Goal: Task Accomplishment & Management: Manage account settings

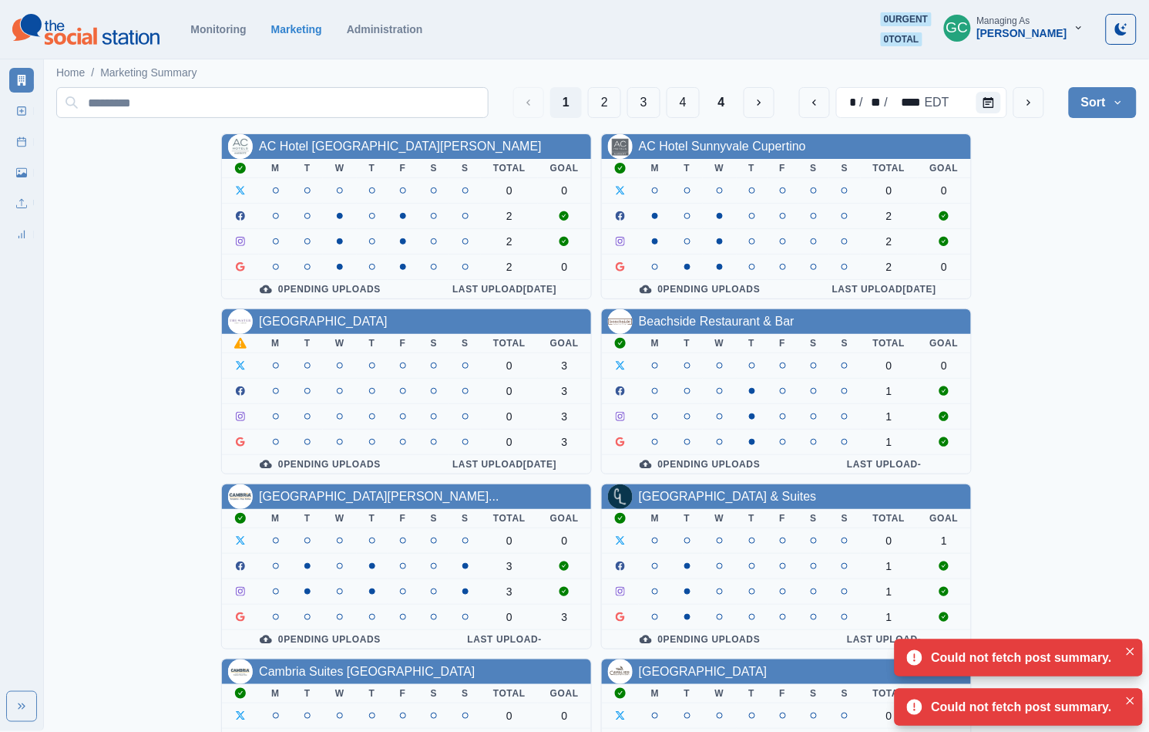
click at [317, 95] on input at bounding box center [272, 102] width 432 height 31
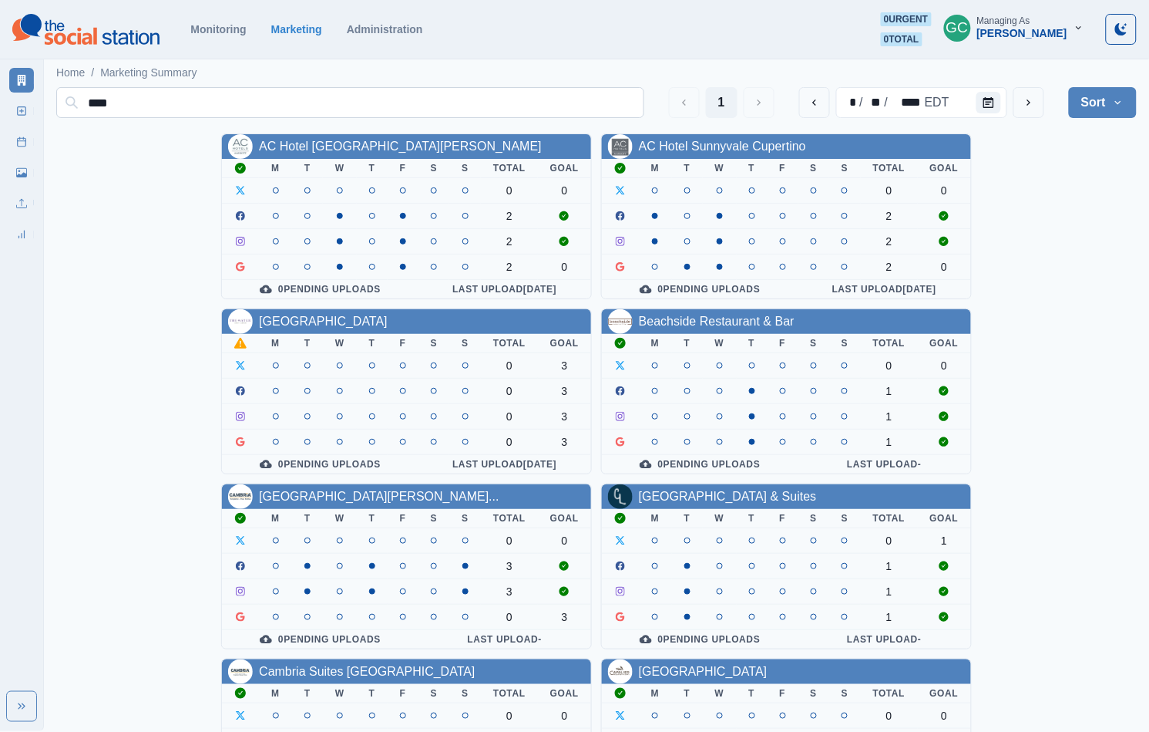
type input "*****"
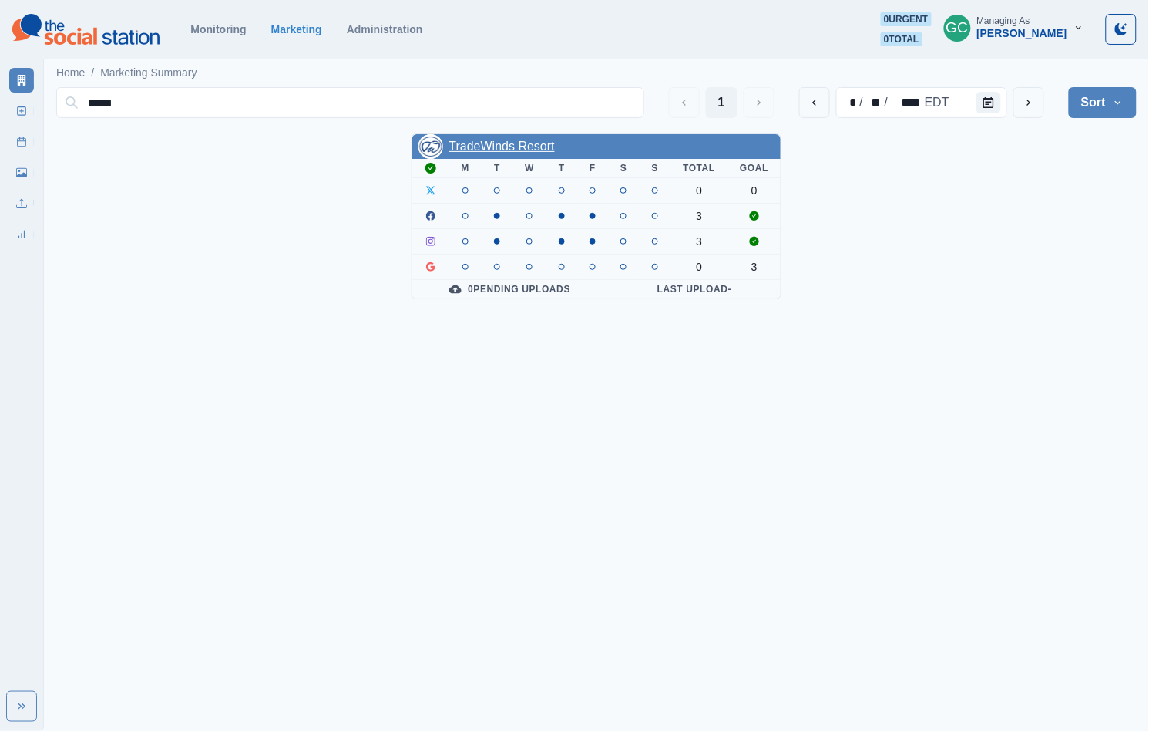
click at [516, 147] on link "TradeWinds Resort" at bounding box center [502, 146] width 106 height 13
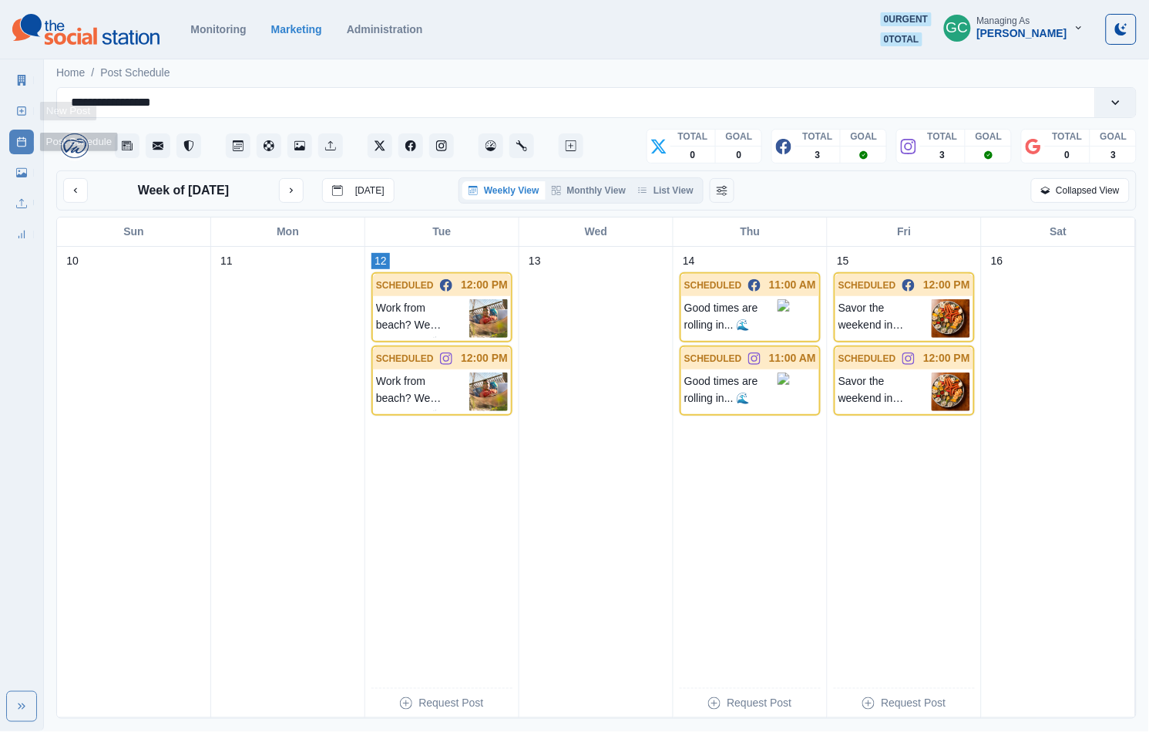
click at [18, 109] on icon at bounding box center [21, 111] width 11 height 11
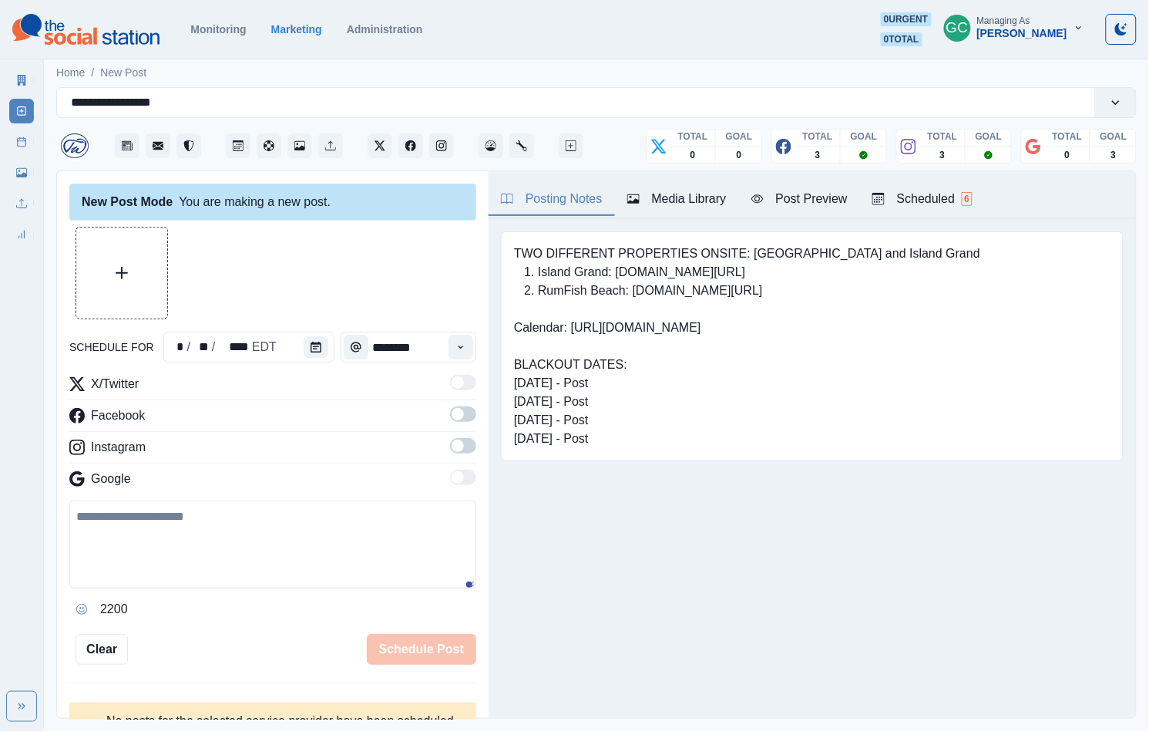
click at [541, 358] on pre "TWO DIFFERENT PROPERTIES ONSITE: RumFish Beach and Island Grand 1. Island Grand…" at bounding box center [747, 346] width 466 height 204
drag, startPoint x: 716, startPoint y: 356, endPoint x: 664, endPoint y: 355, distance: 52.4
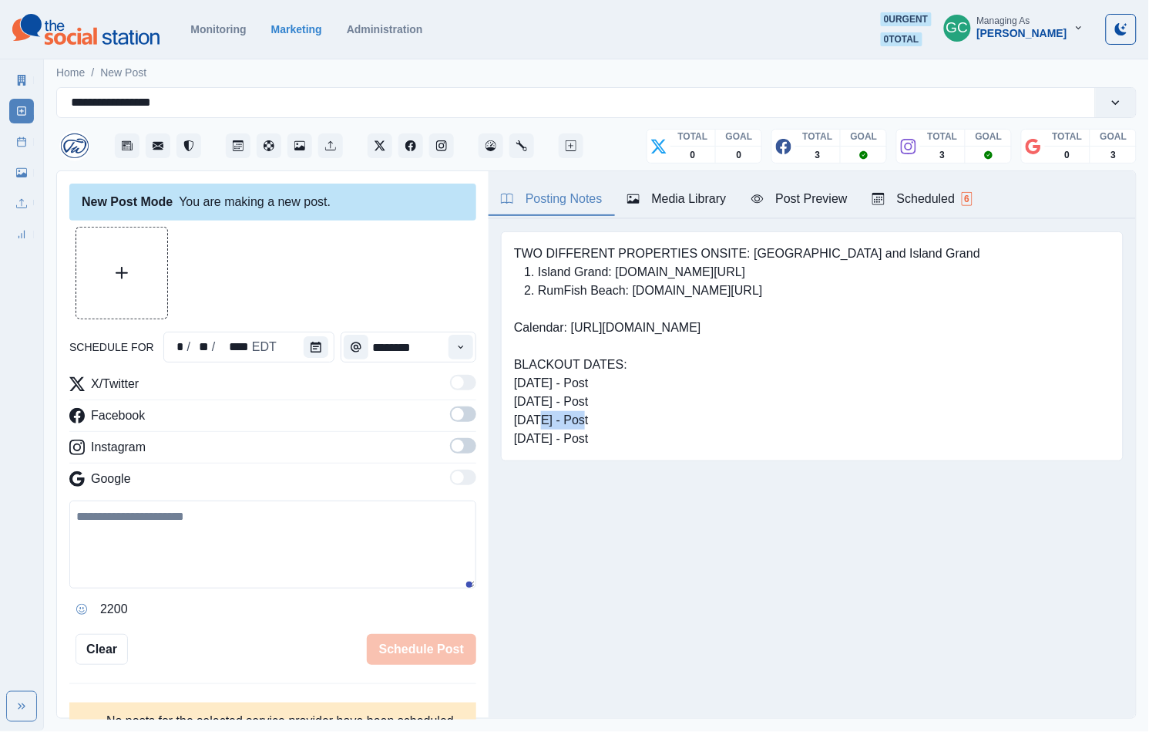
click at [664, 355] on pre "TWO DIFFERENT PROPERTIES ONSITE: RumFish Beach and Island Grand 1. Island Grand…" at bounding box center [747, 346] width 466 height 204
drag, startPoint x: 707, startPoint y: 366, endPoint x: 517, endPoint y: 353, distance: 190.1
click at [517, 353] on pre "TWO DIFFERENT PROPERTIES ONSITE: RumFish Beach and Island Grand 1. Island Grand…" at bounding box center [747, 346] width 466 height 204
copy pre "https://docs.google.com/spreadsheets/d/1HhMZQe3dZZkKh2AbgI3JnsbNljJwUnnLqCIFkjs…"
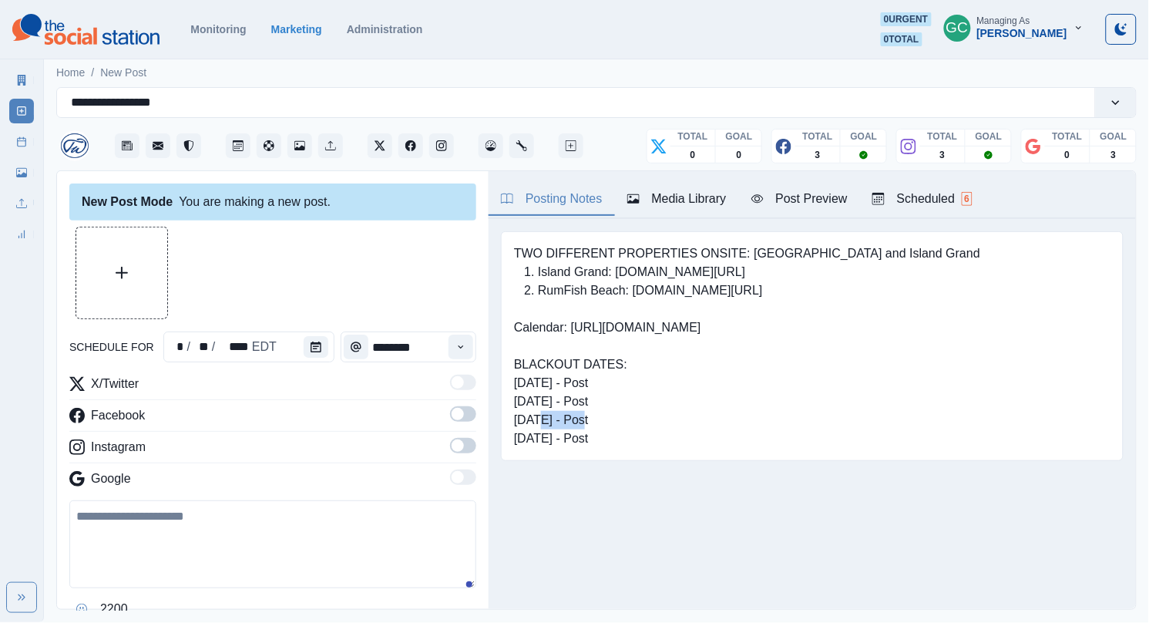
click at [383, 285] on div at bounding box center [272, 273] width 407 height 93
drag, startPoint x: 1131, startPoint y: 335, endPoint x: 315, endPoint y: 277, distance: 818.4
click at [315, 277] on div at bounding box center [272, 273] width 407 height 93
click at [957, 207] on div "Scheduled 6" at bounding box center [923, 199] width 100 height 19
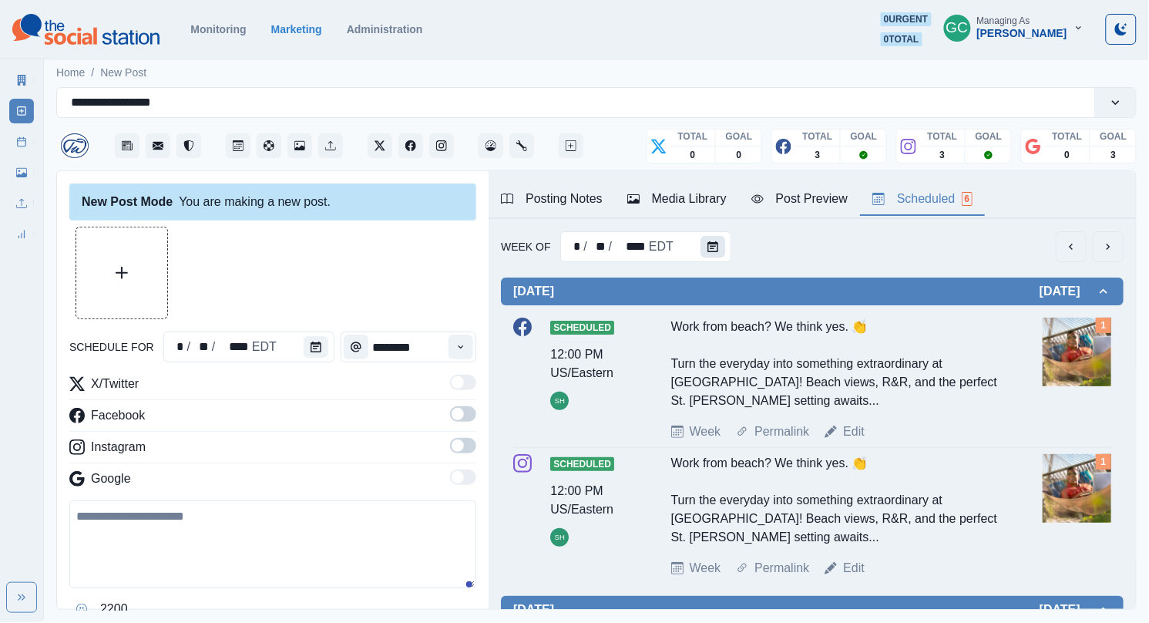
click at [712, 245] on icon "Calendar" at bounding box center [713, 246] width 11 height 11
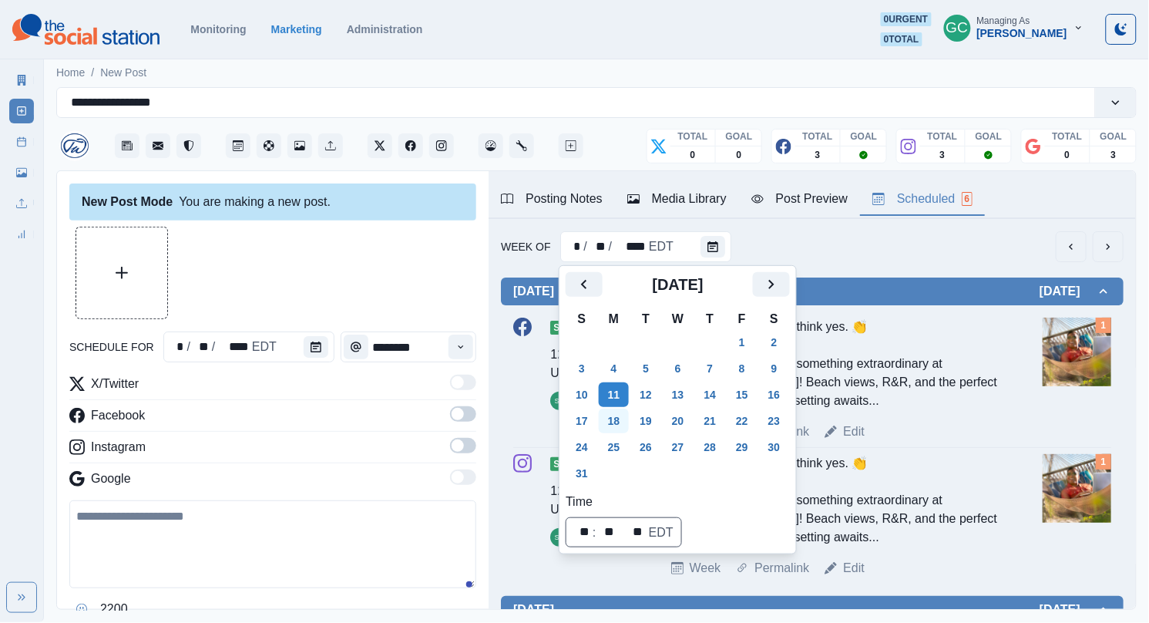
click at [614, 429] on button "18" at bounding box center [614, 421] width 31 height 25
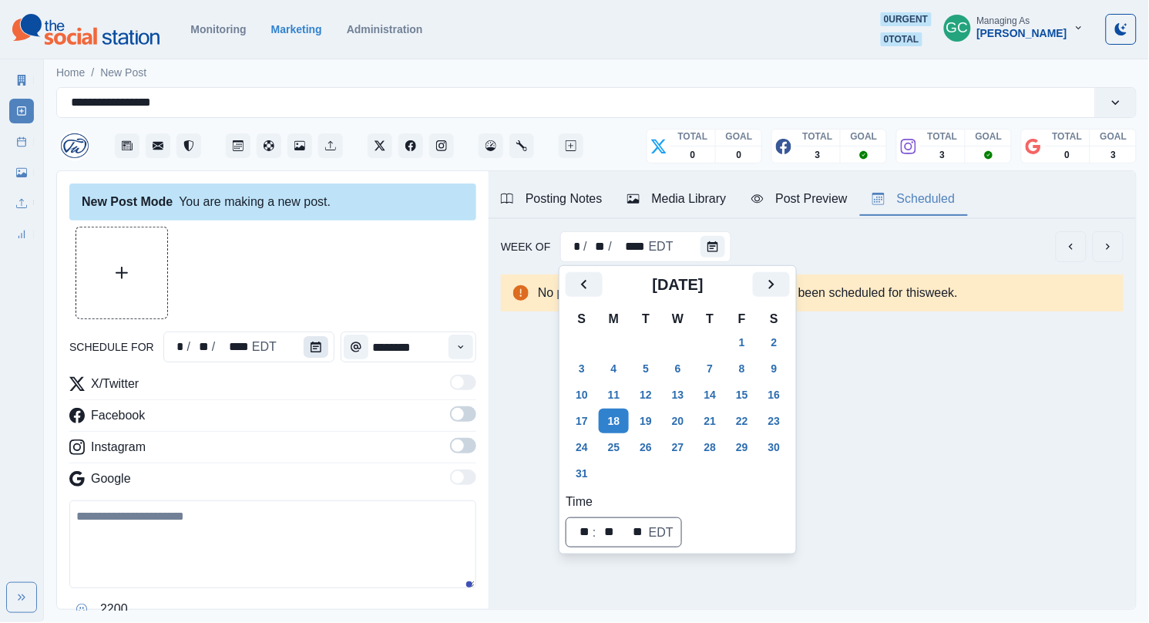
click at [314, 347] on icon "Calendar" at bounding box center [316, 346] width 11 height 11
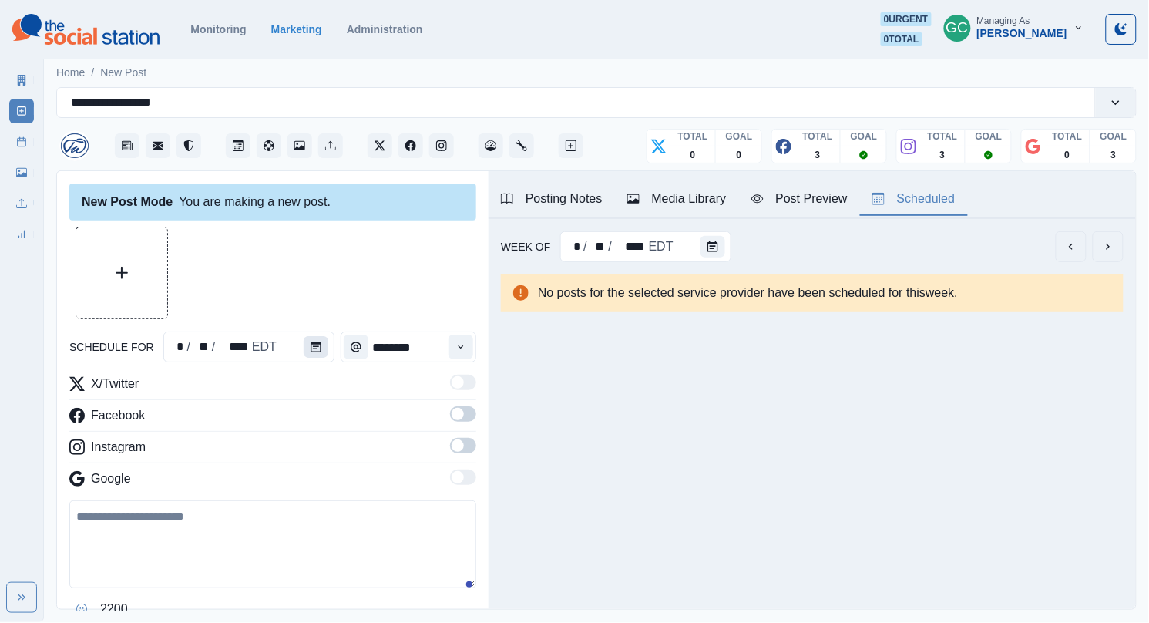
click at [314, 347] on icon "Calendar" at bounding box center [316, 346] width 11 height 11
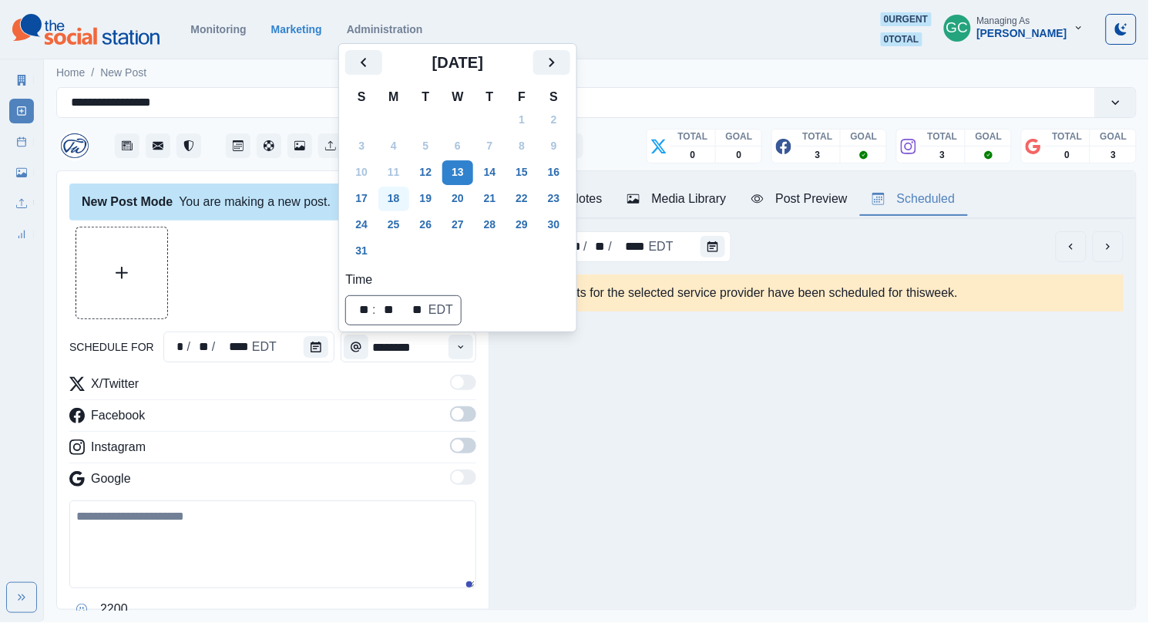
click at [404, 199] on button "18" at bounding box center [394, 199] width 31 height 25
click at [460, 348] on icon "Time" at bounding box center [461, 346] width 11 height 11
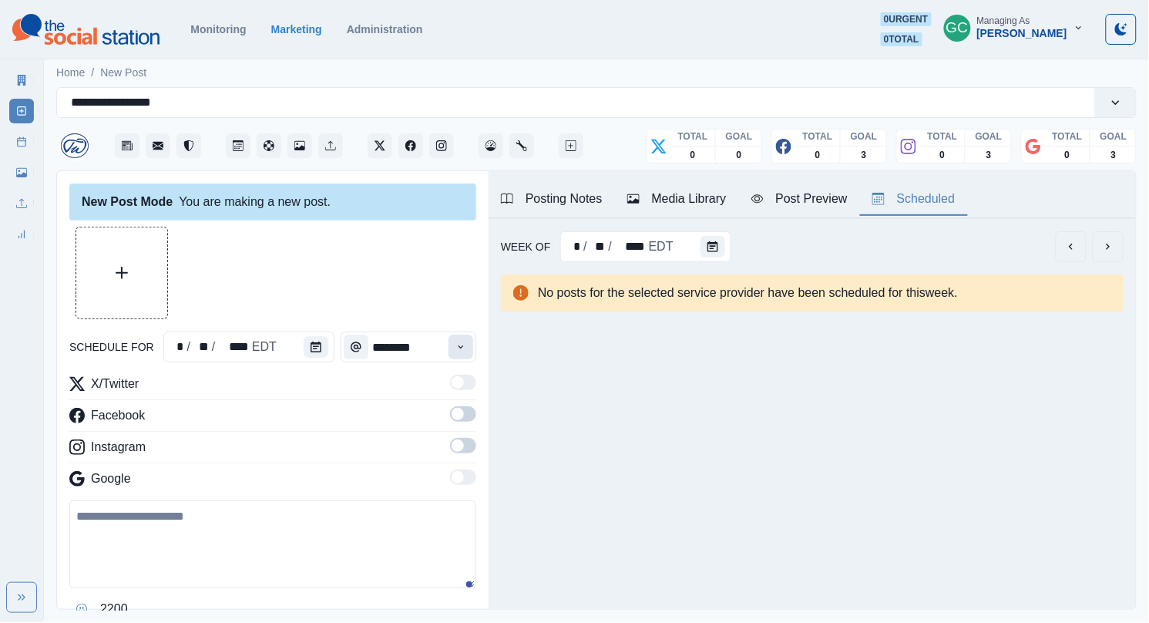
click at [460, 348] on icon "Time" at bounding box center [461, 346] width 11 height 11
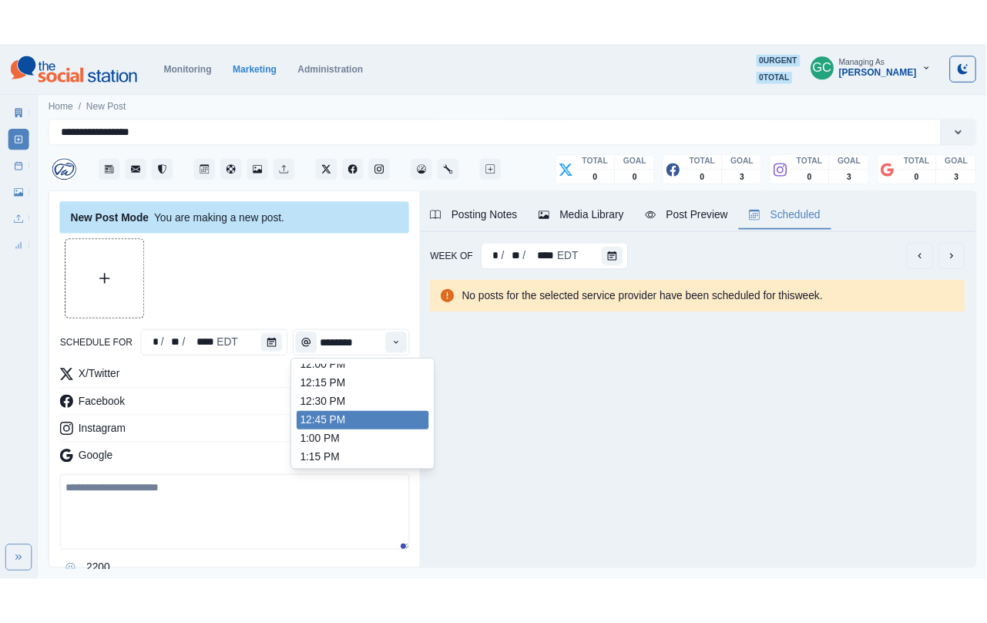
scroll to position [355, 0]
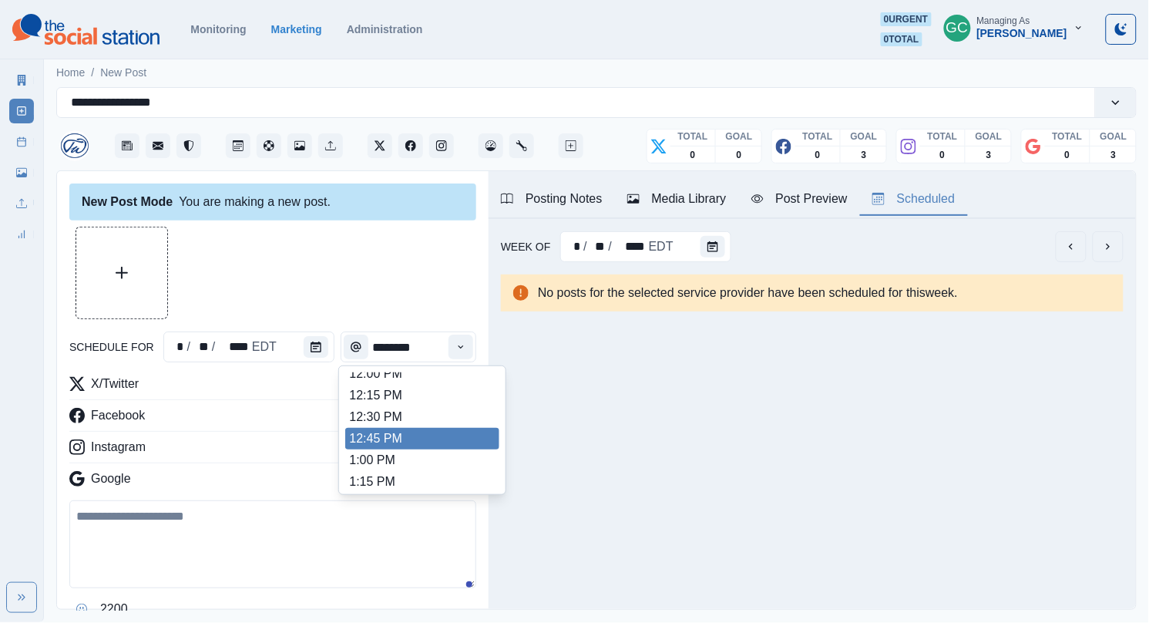
click at [417, 449] on li "12:45 PM" at bounding box center [422, 439] width 154 height 22
type input "********"
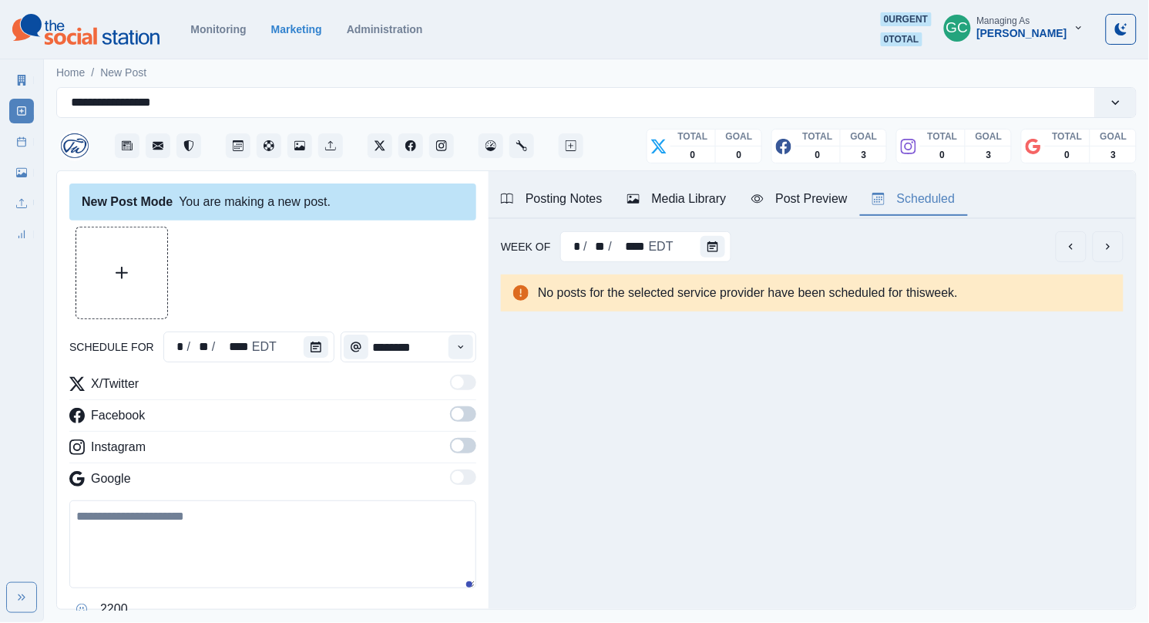
click at [465, 446] on span at bounding box center [463, 445] width 26 height 15
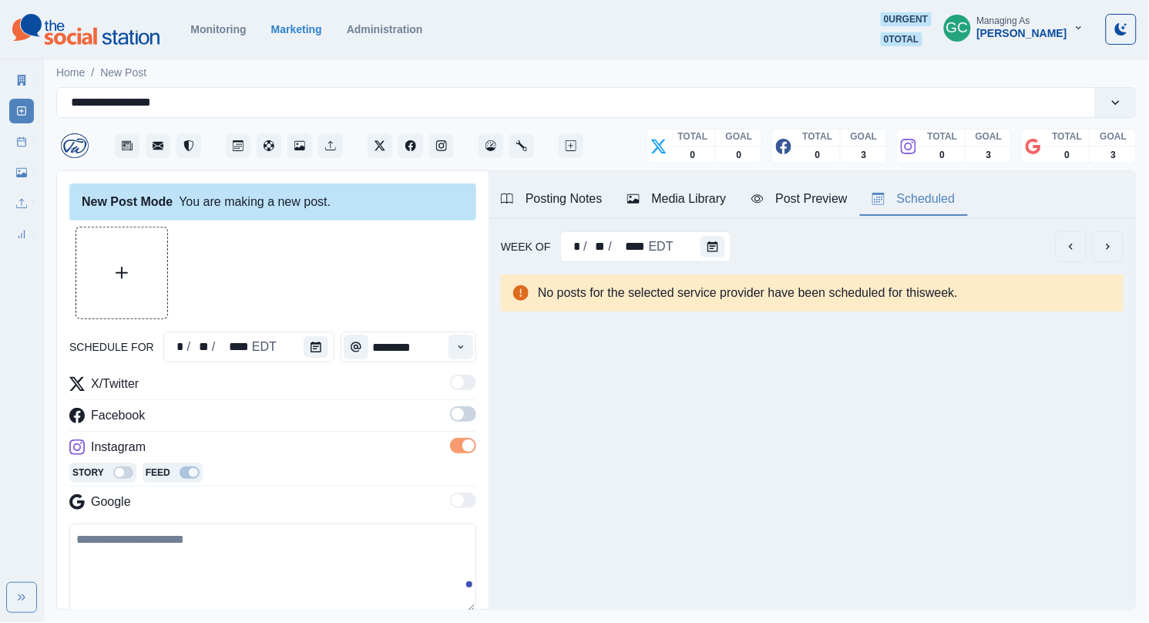
click at [464, 415] on span at bounding box center [463, 413] width 26 height 15
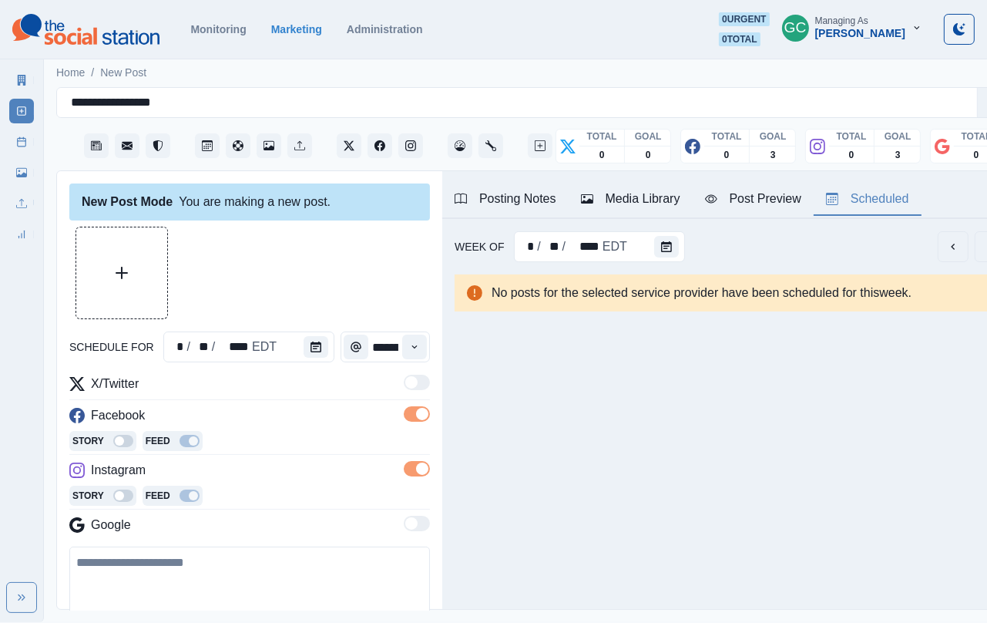
click at [656, 197] on div "Media Library" at bounding box center [630, 199] width 99 height 19
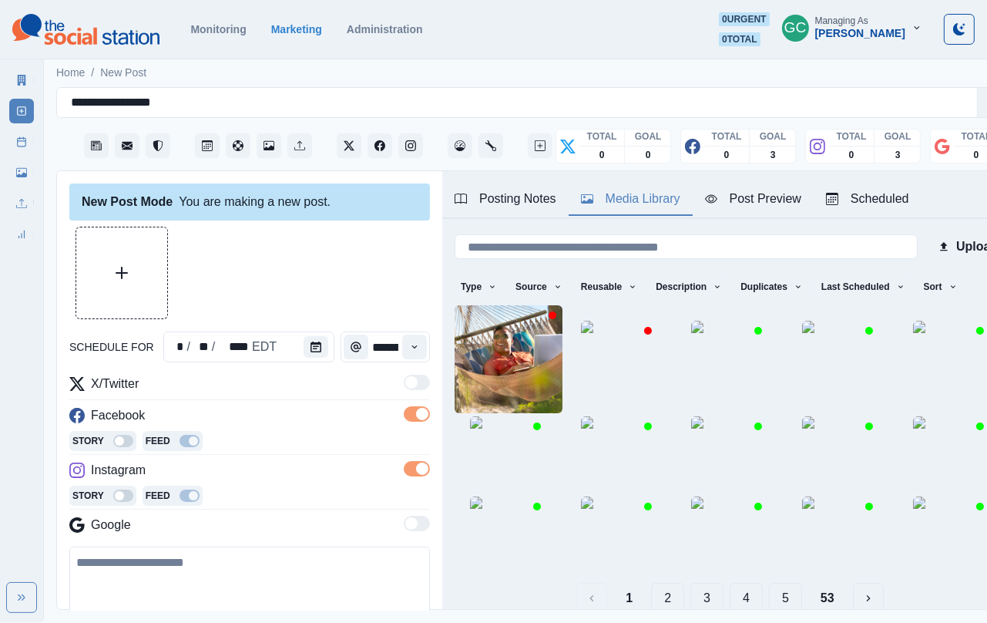
click at [656, 197] on div "Media Library" at bounding box center [630, 199] width 99 height 19
click at [964, 276] on button "Sort" at bounding box center [941, 286] width 46 height 25
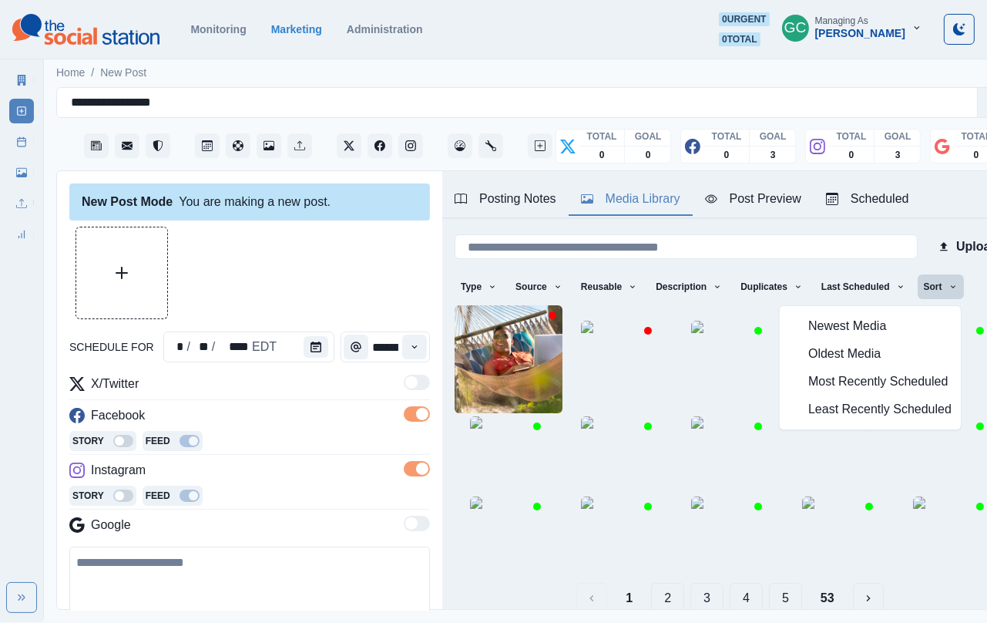
click at [833, 414] on span "Least Recently Scheduled" at bounding box center [880, 409] width 143 height 19
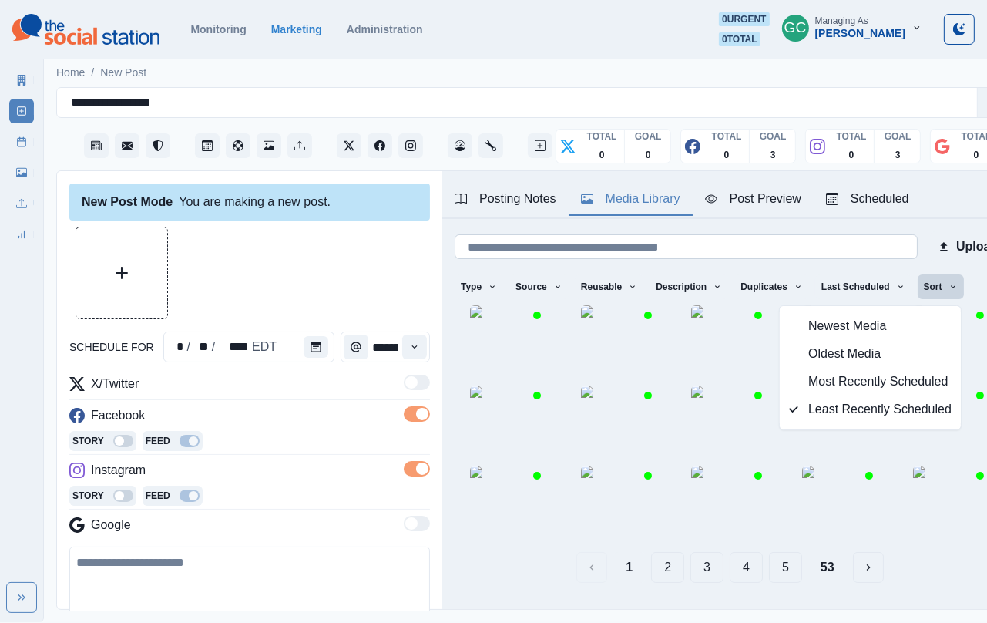
click at [728, 245] on input at bounding box center [686, 246] width 463 height 25
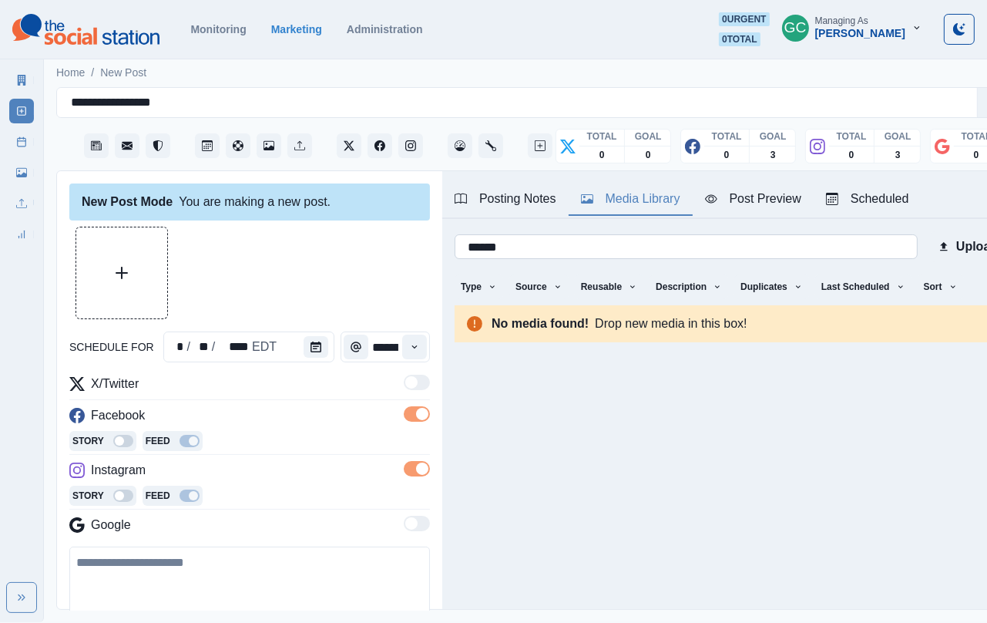
click at [713, 249] on input "******" at bounding box center [686, 246] width 463 height 25
click at [482, 289] on button "Type" at bounding box center [479, 286] width 49 height 25
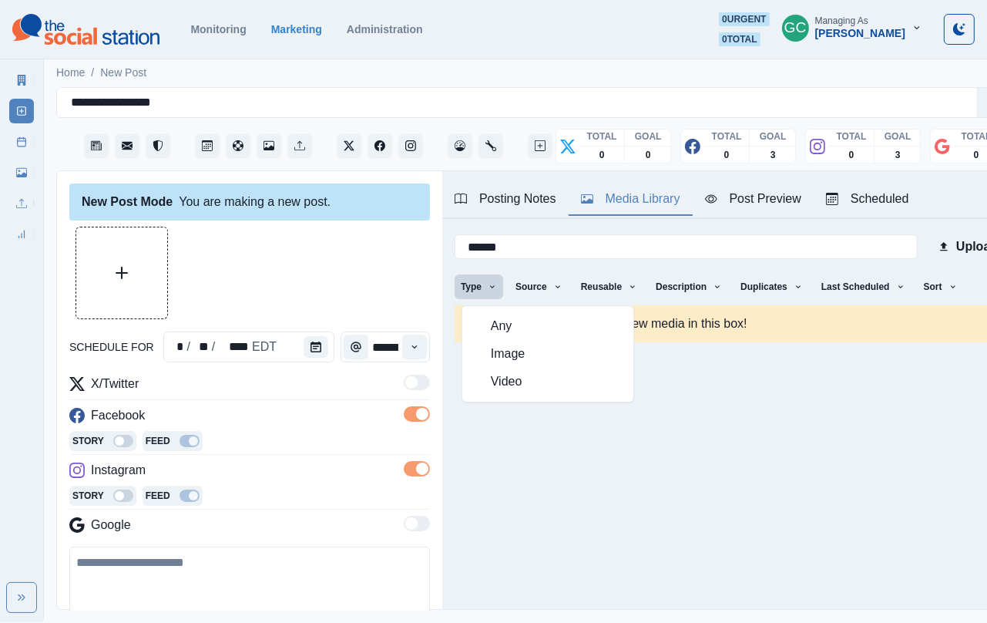
click at [510, 318] on span "Any" at bounding box center [557, 326] width 133 height 19
click at [545, 245] on input "******" at bounding box center [686, 246] width 463 height 25
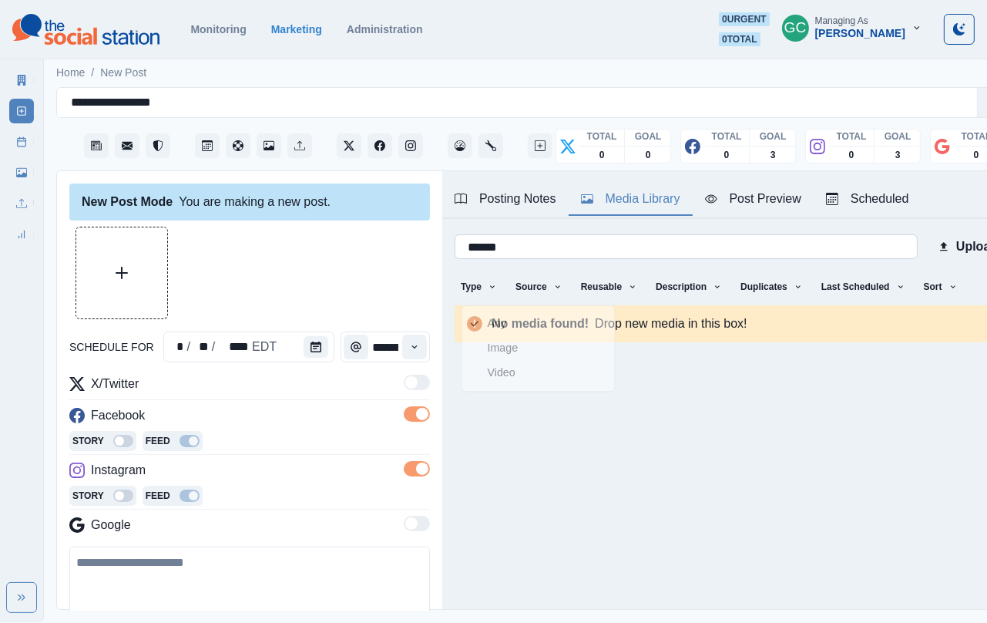
click at [545, 245] on input "******" at bounding box center [686, 246] width 463 height 25
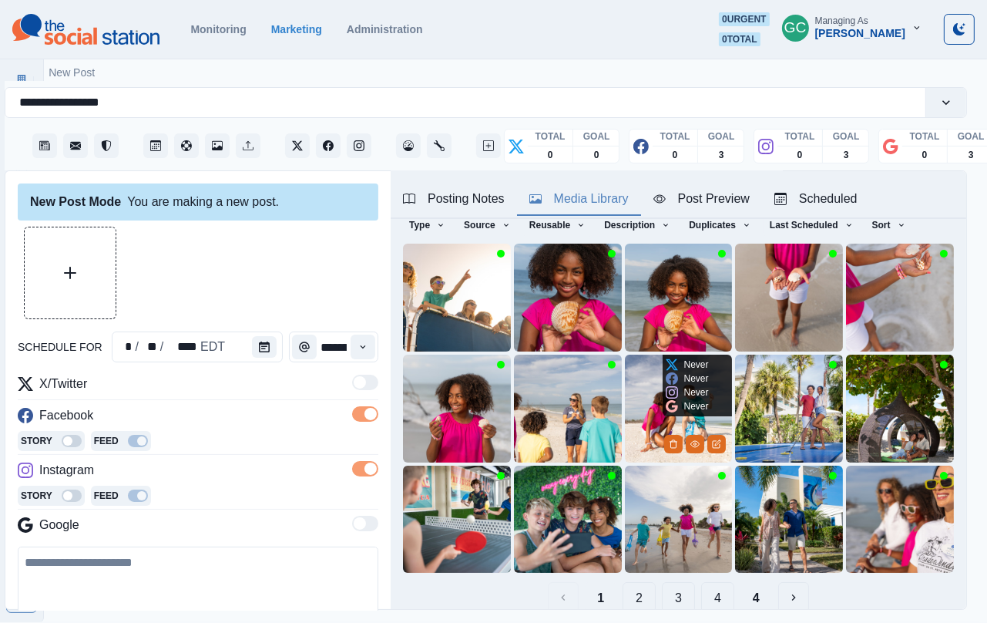
scroll to position [62, 0]
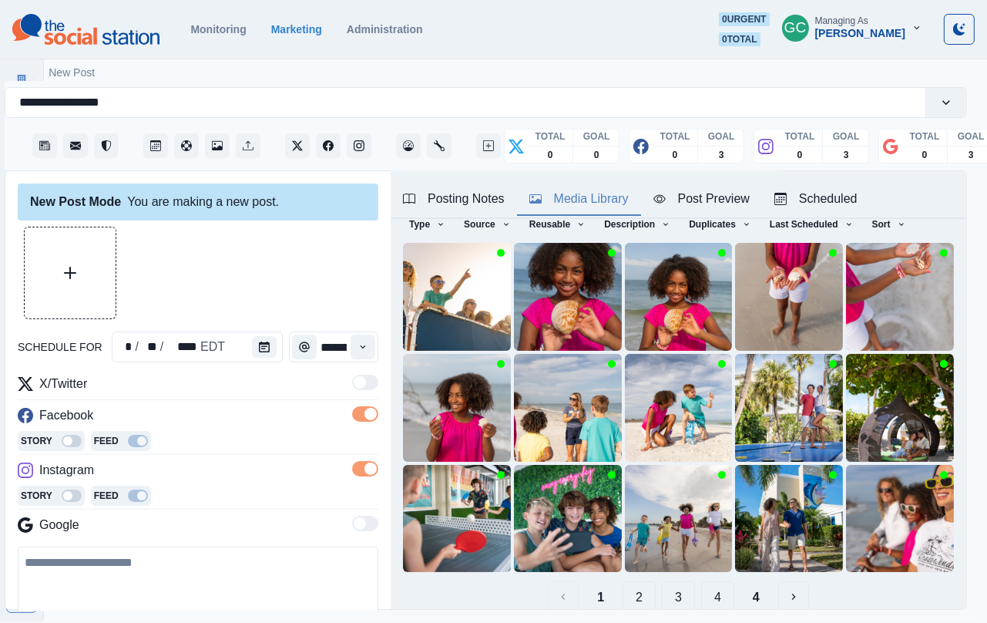
click at [633, 593] on button "2" at bounding box center [639, 596] width 33 height 31
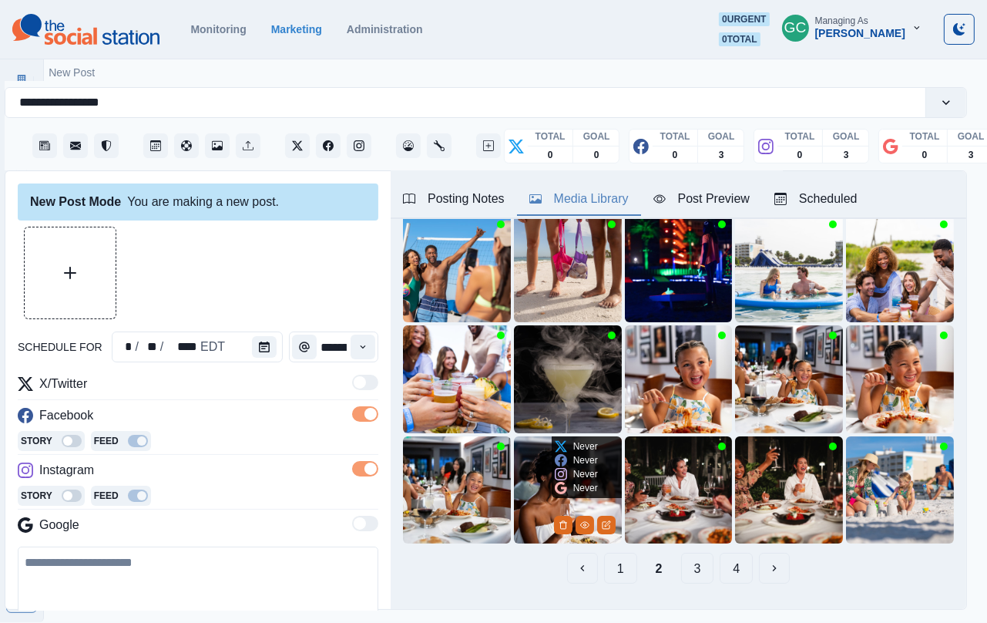
scroll to position [99, 0]
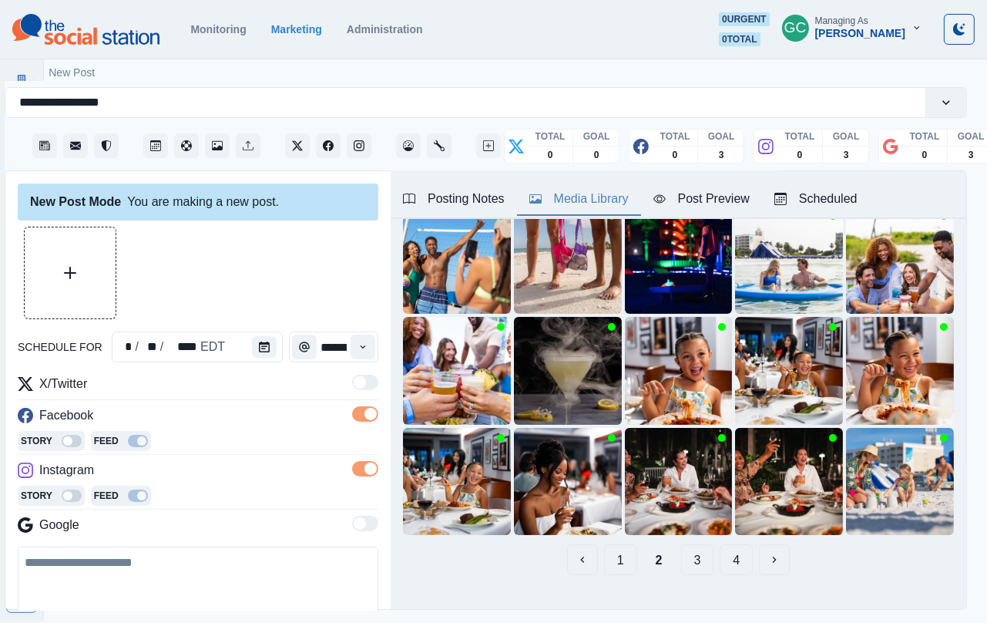
click at [697, 559] on button "3" at bounding box center [697, 559] width 33 height 31
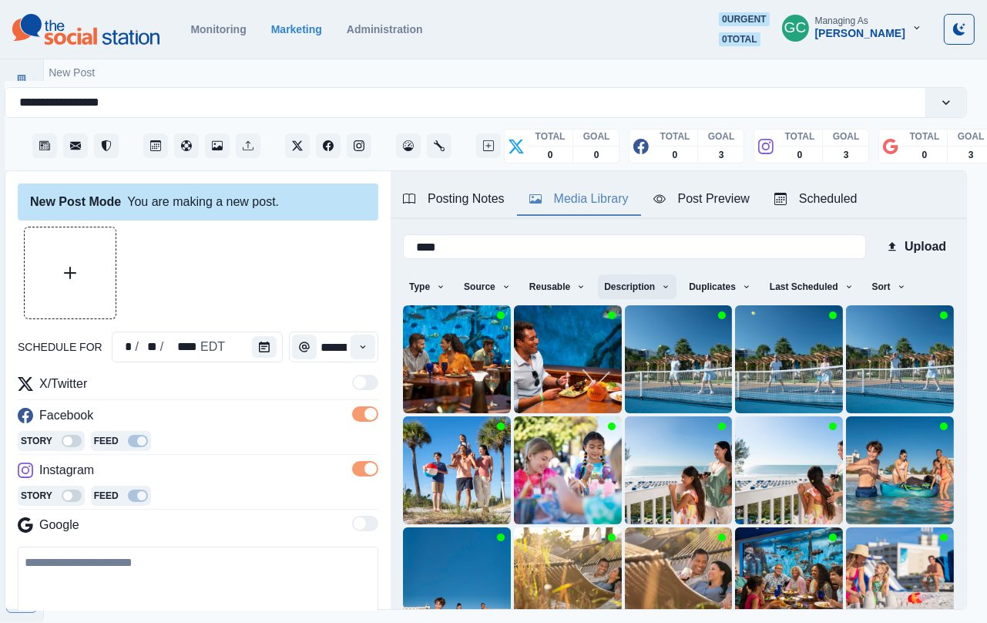
scroll to position [0, 0]
click at [612, 244] on input "****" at bounding box center [634, 246] width 463 height 25
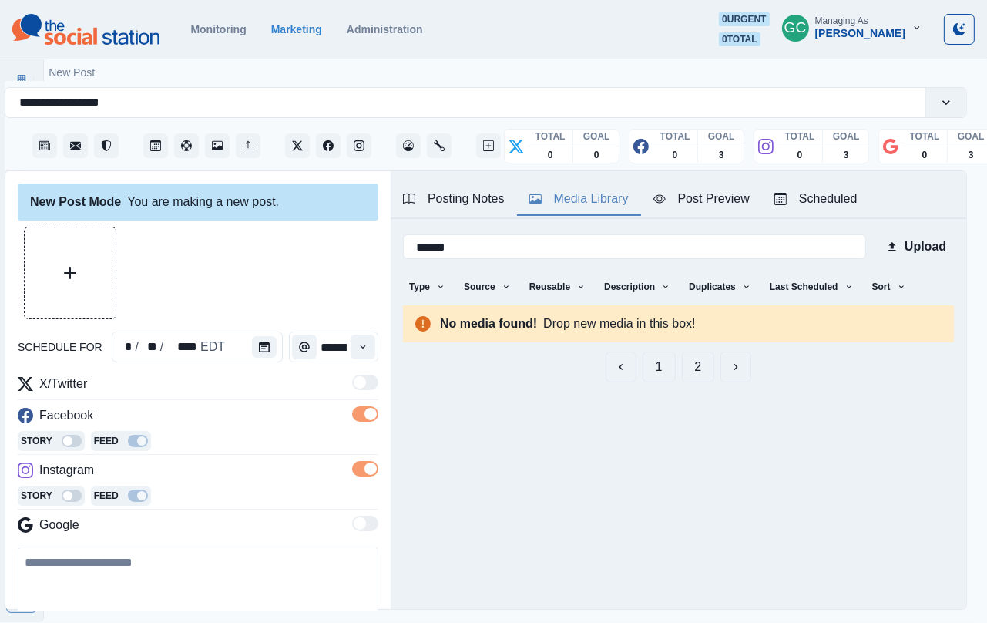
type input "******"
click at [658, 368] on button "1" at bounding box center [659, 367] width 33 height 31
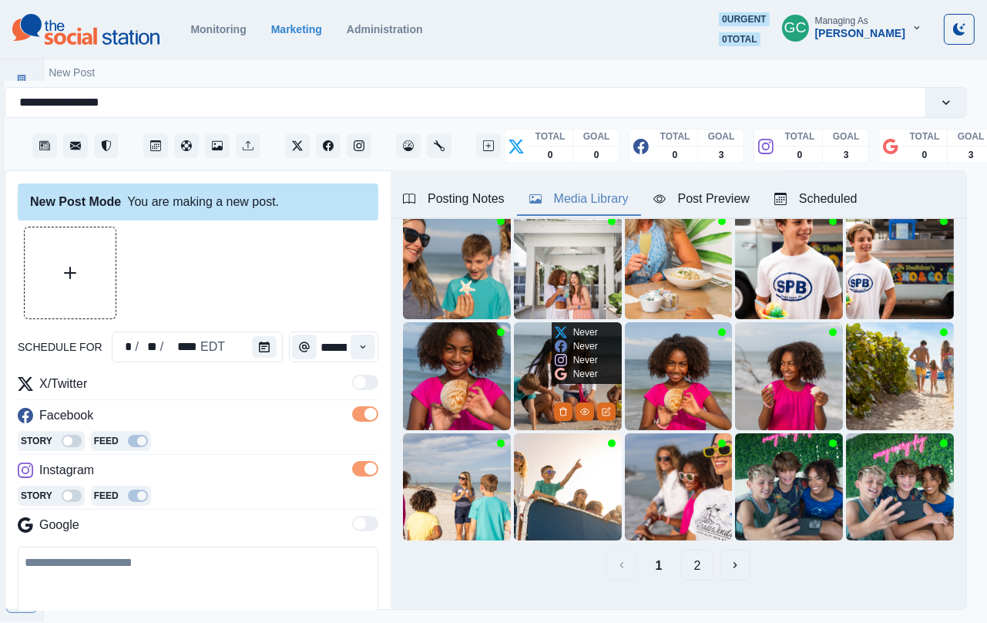
scroll to position [123, 0]
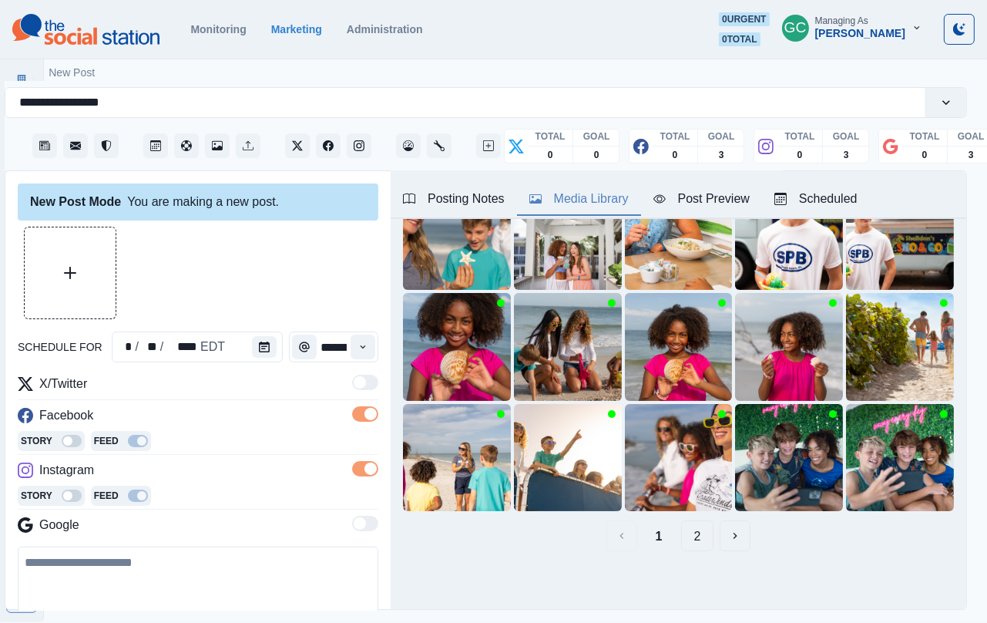
click at [690, 539] on button "2" at bounding box center [697, 535] width 33 height 31
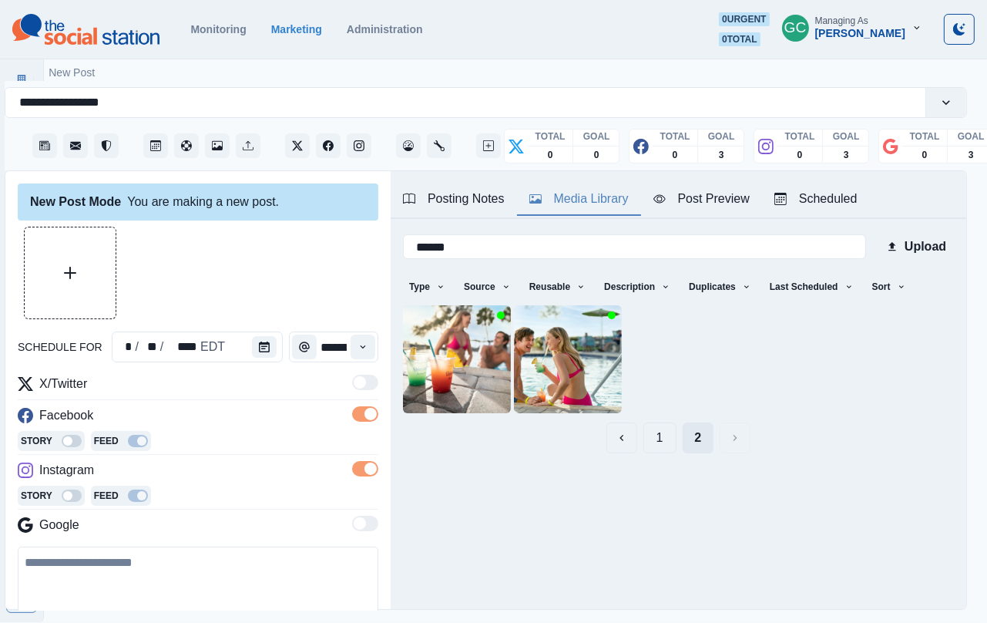
scroll to position [0, 0]
click at [611, 391] on button "Edit Media" at bounding box center [606, 394] width 19 height 19
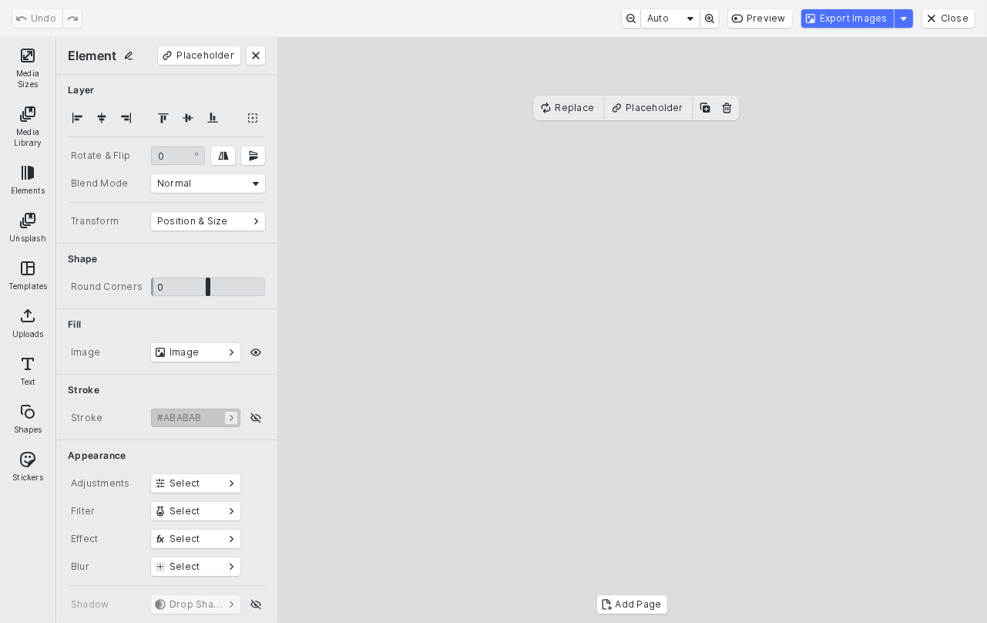
click at [26, 61] on button "Media Sizes" at bounding box center [27, 68] width 49 height 56
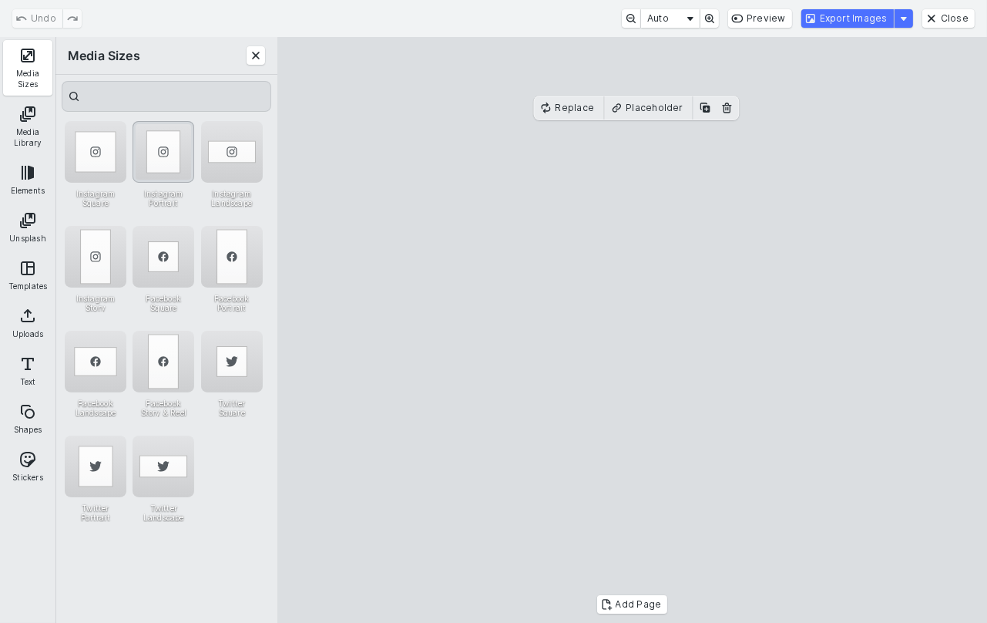
click at [166, 161] on div "Instagram Portrait" at bounding box center [164, 152] width 62 height 62
drag, startPoint x: 574, startPoint y: 228, endPoint x: 636, endPoint y: 229, distance: 61.7
click at [633, 330] on cesdk-canvas "Editor canvas" at bounding box center [633, 330] width 0 height 0
drag, startPoint x: 516, startPoint y: 348, endPoint x: 396, endPoint y: 355, distance: 120.5
click at [633, 330] on cesdk-canvas "Editor canvas" at bounding box center [633, 330] width 0 height 0
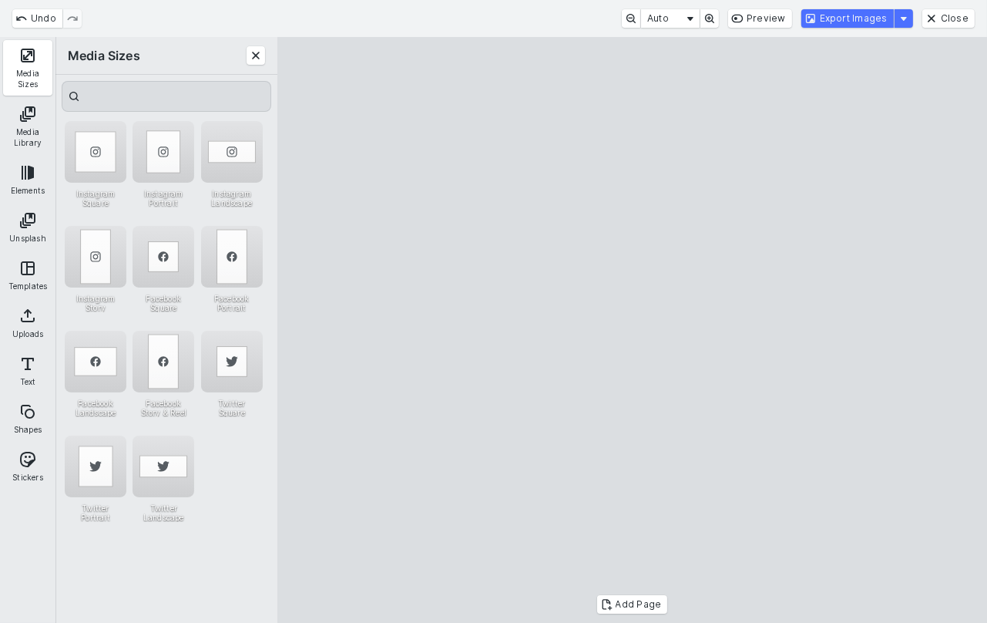
drag, startPoint x: 567, startPoint y: 355, endPoint x: 598, endPoint y: 352, distance: 31.8
click at [633, 330] on cesdk-canvas "Editor canvas" at bounding box center [633, 330] width 0 height 0
click at [853, 19] on button "Export Images" at bounding box center [848, 18] width 93 height 19
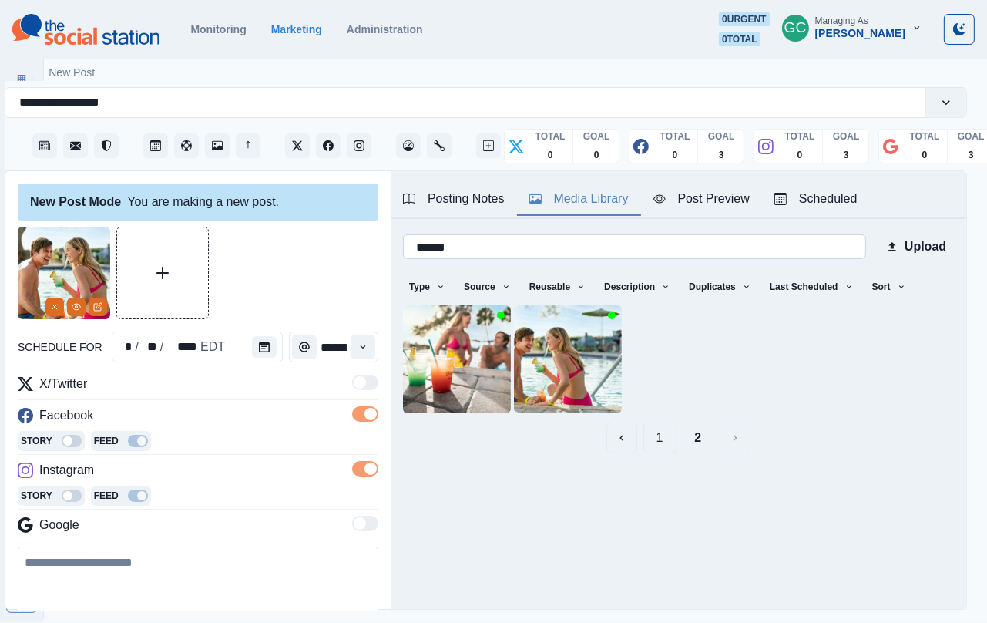
click at [641, 240] on input "******" at bounding box center [634, 246] width 463 height 25
click at [892, 278] on button "Sort" at bounding box center [889, 286] width 46 height 25
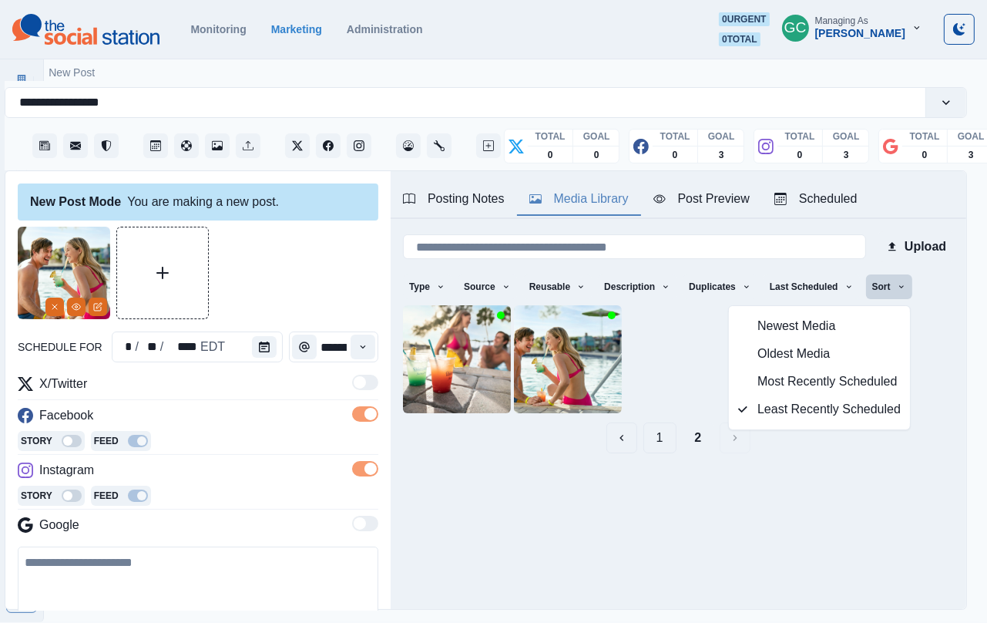
click at [844, 329] on span "Newest Media" at bounding box center [829, 326] width 143 height 19
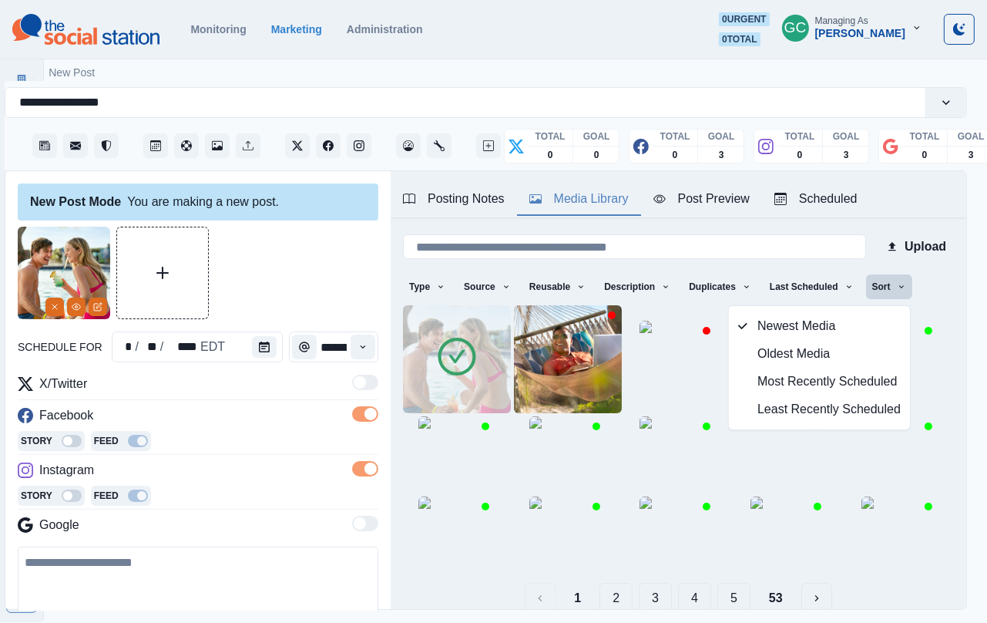
click at [249, 490] on div "Story Feed" at bounding box center [198, 497] width 361 height 23
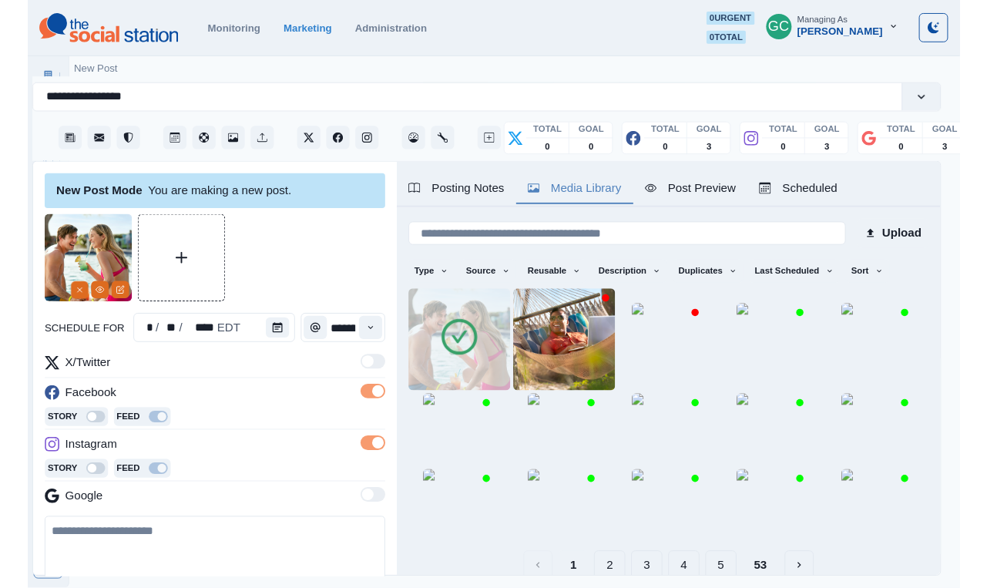
scroll to position [22, 0]
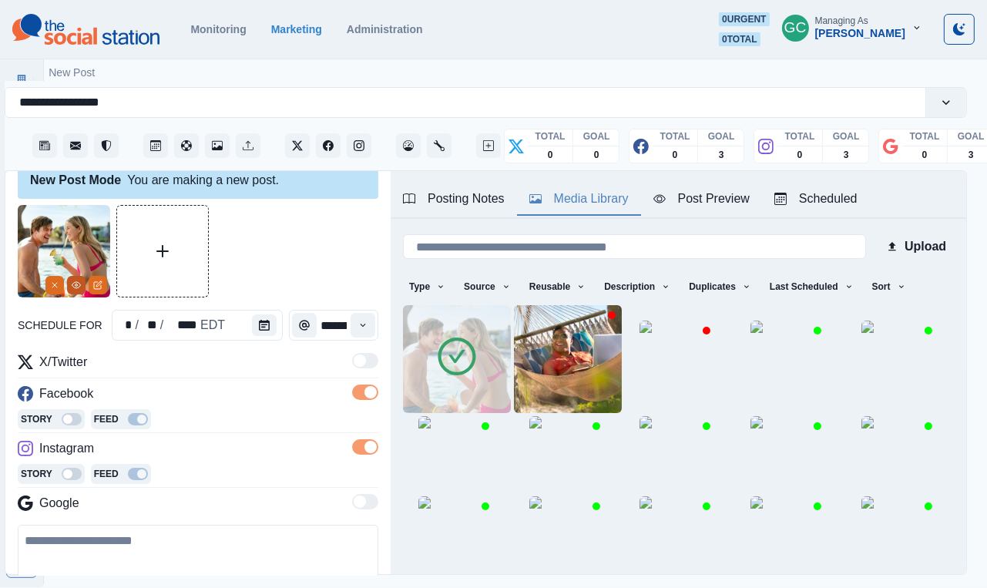
click at [75, 281] on icon "View Media" at bounding box center [76, 285] width 9 height 9
click at [80, 283] on icon "View Media" at bounding box center [76, 285] width 9 height 9
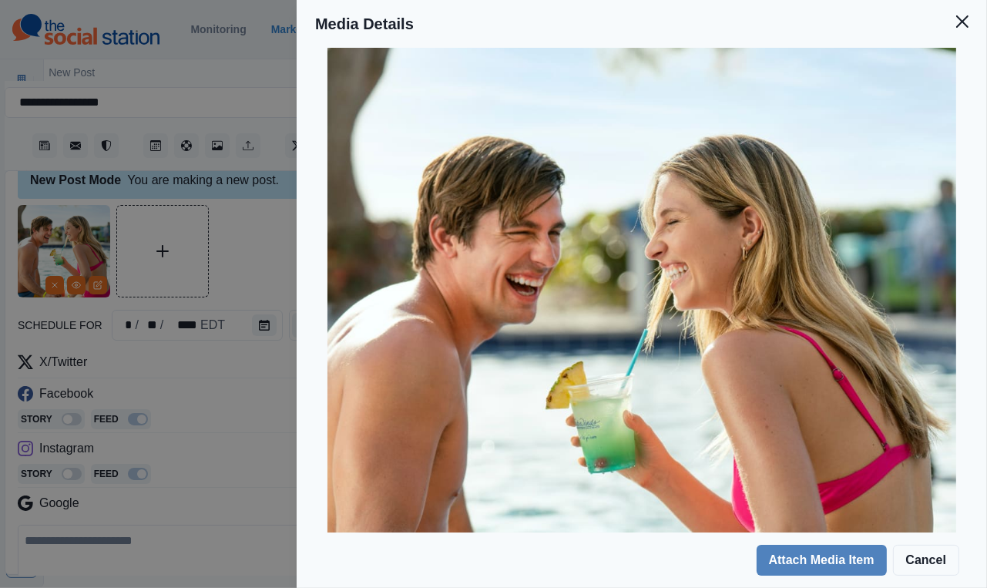
scroll to position [173, 0]
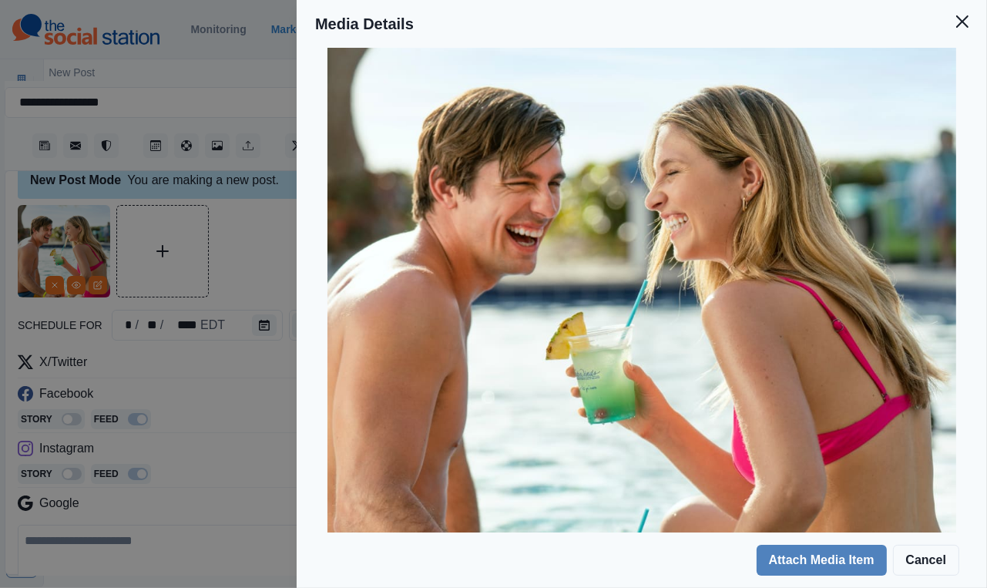
drag, startPoint x: 150, startPoint y: 587, endPoint x: 240, endPoint y: 275, distance: 324.8
click at [240, 275] on div "Media Details Preview Details Our Description 20220112-3348-edited Reusable Yes…" at bounding box center [493, 294] width 987 height 588
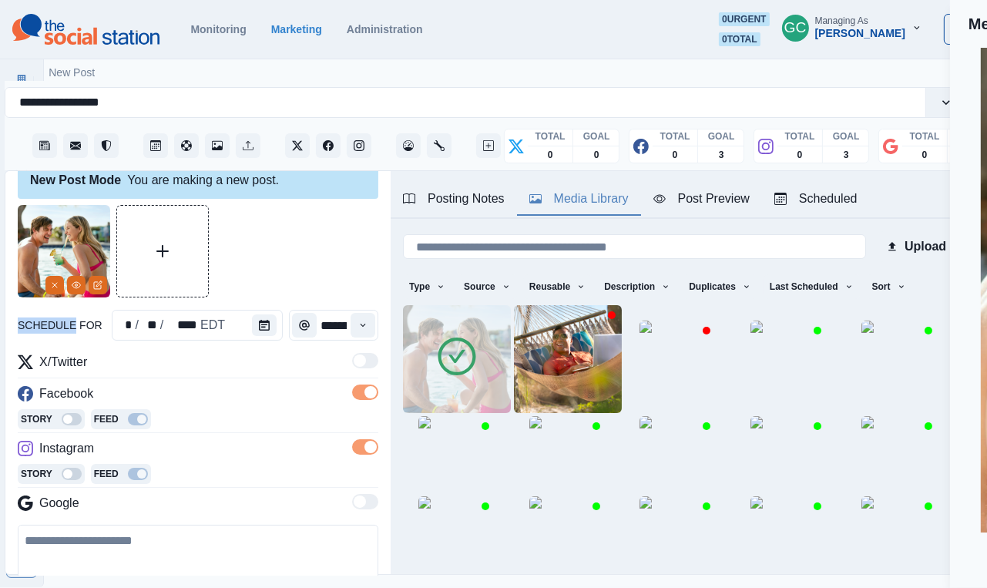
click at [240, 275] on div at bounding box center [198, 251] width 361 height 93
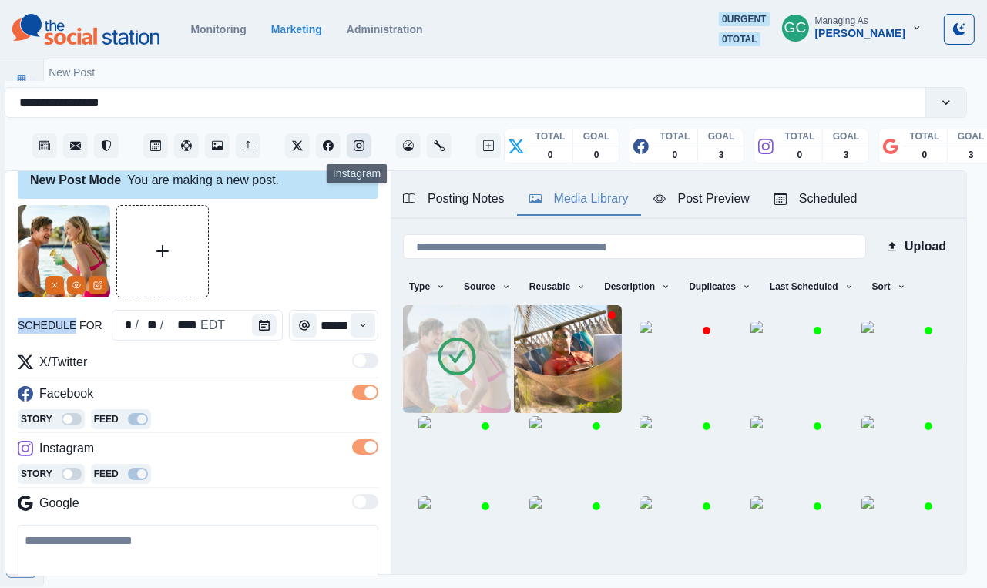
click at [368, 147] on button "Instagram" at bounding box center [359, 145] width 25 height 25
drag, startPoint x: 585, startPoint y: 587, endPoint x: 284, endPoint y: 274, distance: 434.0
click at [284, 274] on div at bounding box center [198, 251] width 361 height 93
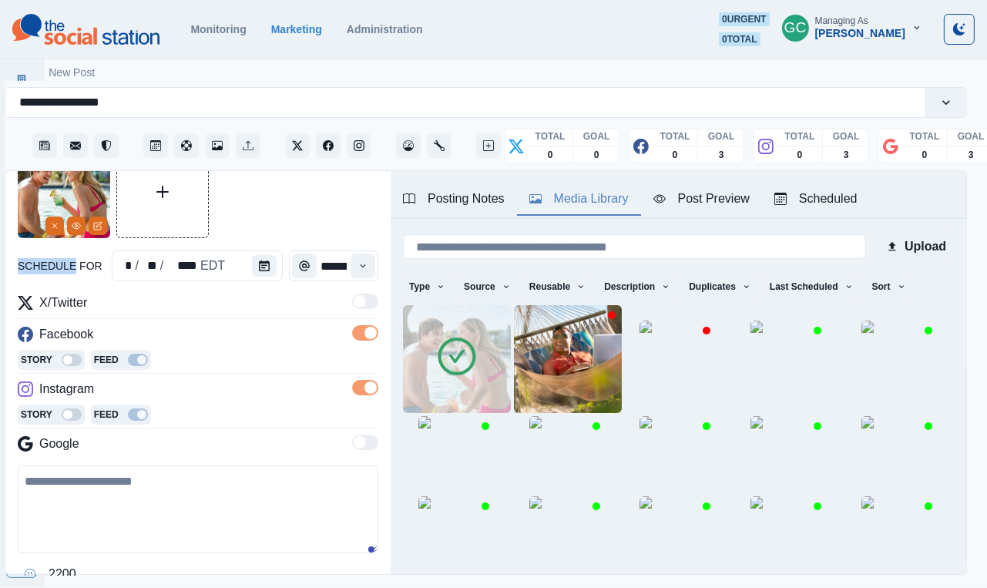
scroll to position [110, 0]
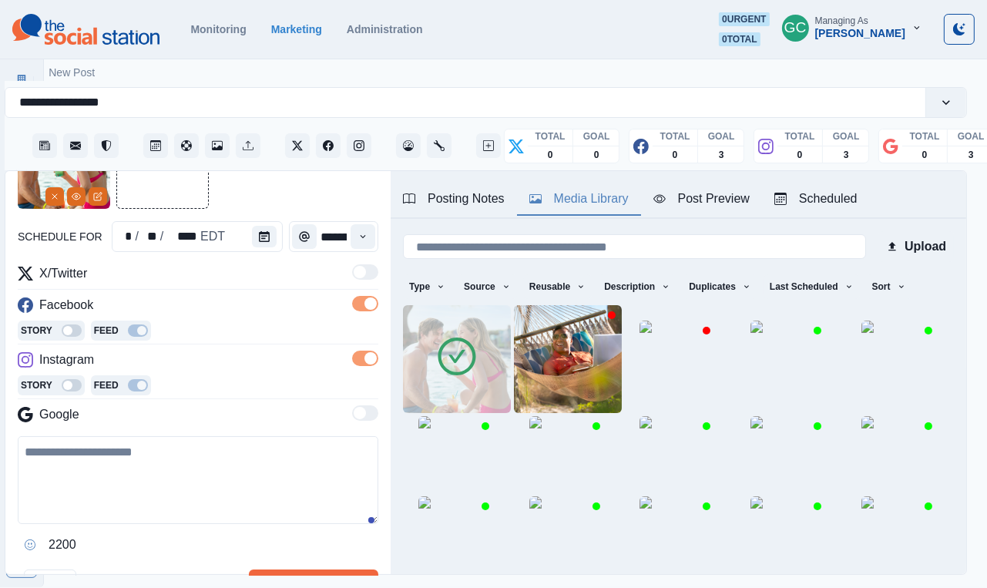
click at [142, 468] on textarea at bounding box center [198, 480] width 361 height 88
paste textarea "**********"
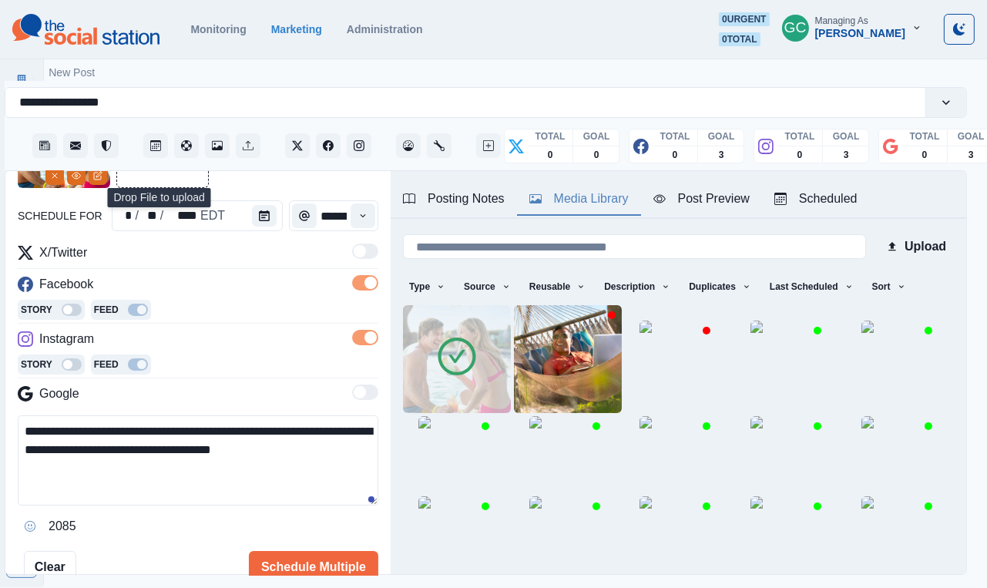
scroll to position [142, 0]
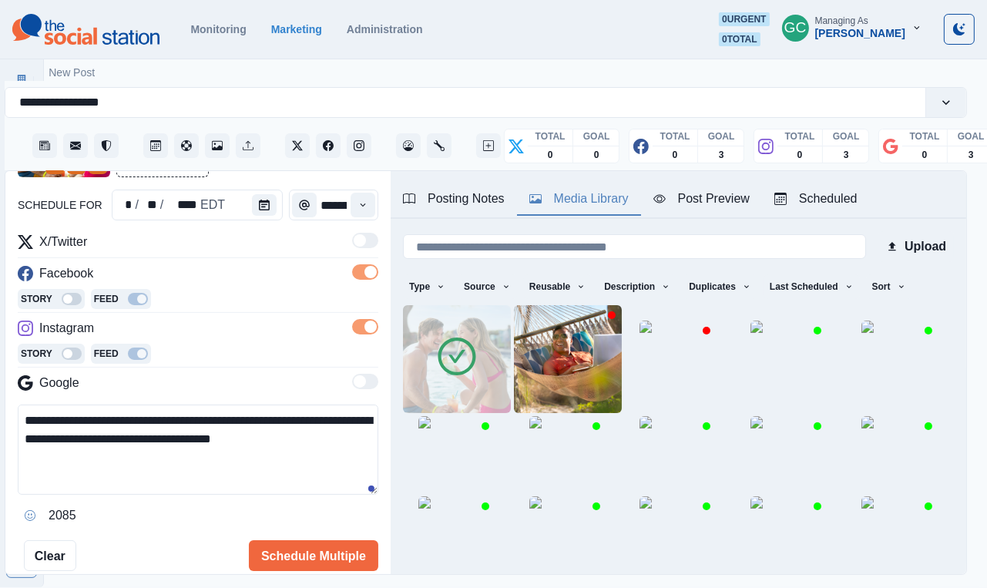
click at [265, 448] on textarea "**********" at bounding box center [198, 450] width 361 height 90
click at [170, 453] on textarea "**********" at bounding box center [198, 450] width 361 height 90
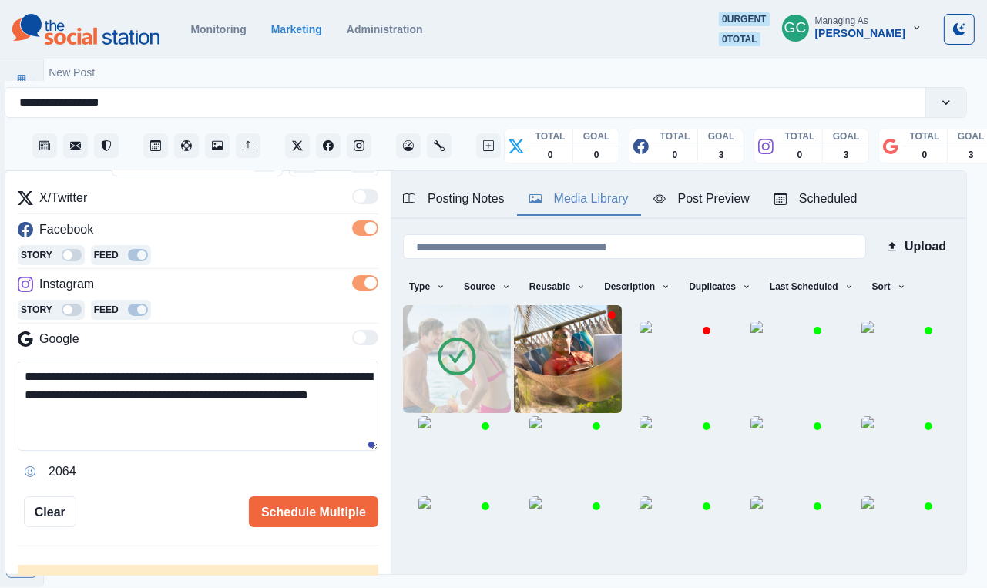
scroll to position [211, 0]
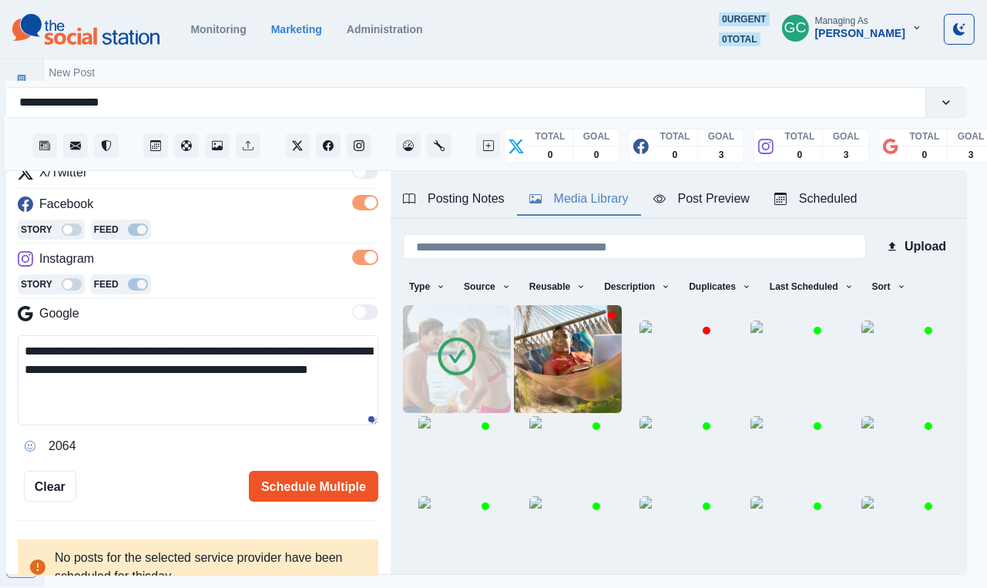
type textarea "**********"
click at [291, 494] on button "Schedule Multiple" at bounding box center [314, 486] width 130 height 31
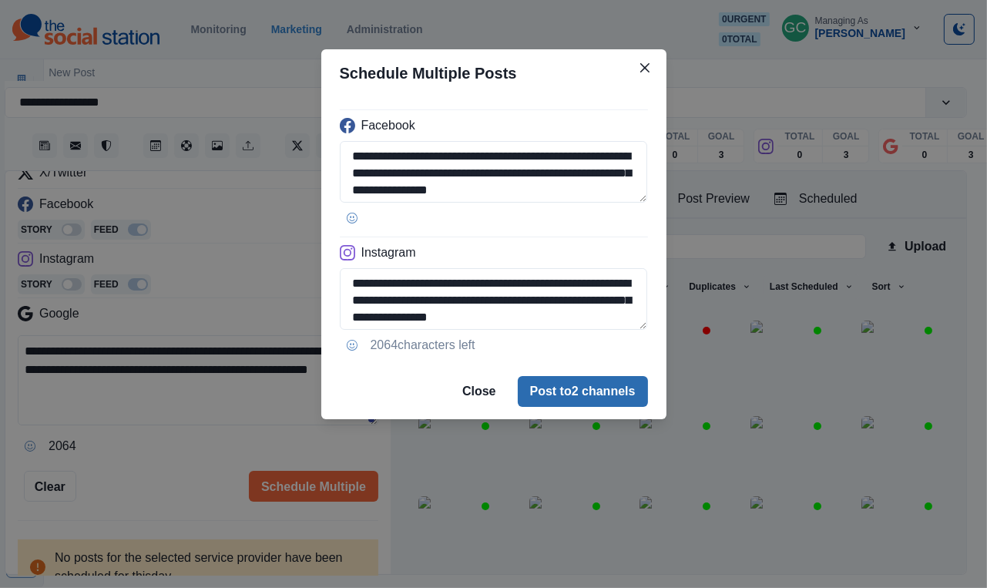
click at [578, 392] on button "Post to 2 channels" at bounding box center [583, 391] width 130 height 31
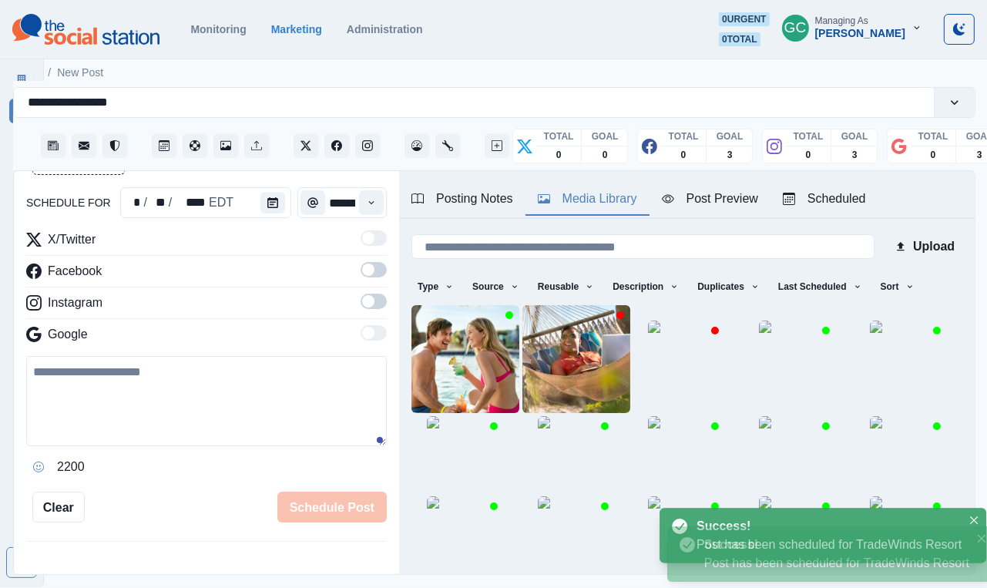
scroll to position [0, 36]
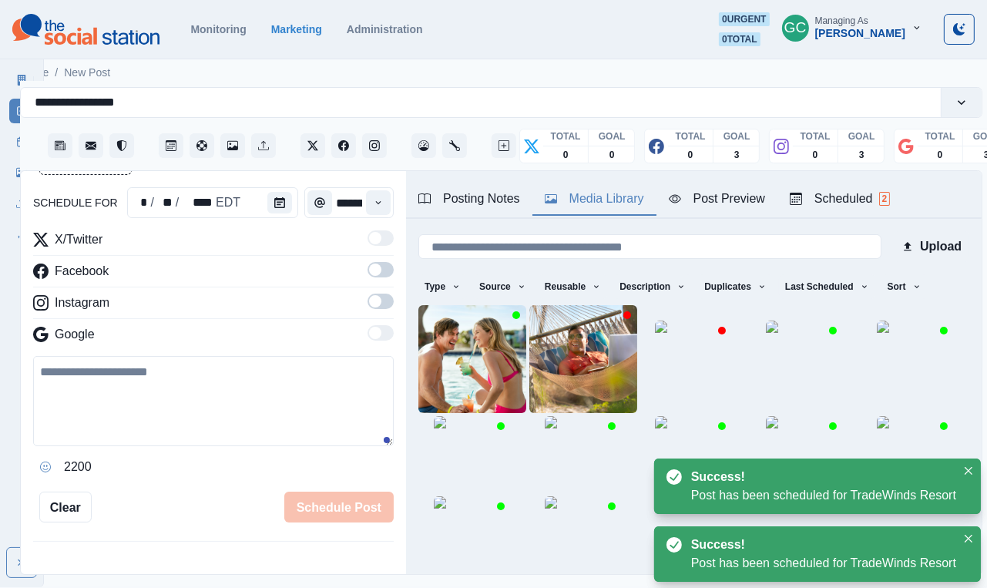
click at [873, 184] on button "Scheduled 2" at bounding box center [840, 199] width 125 height 32
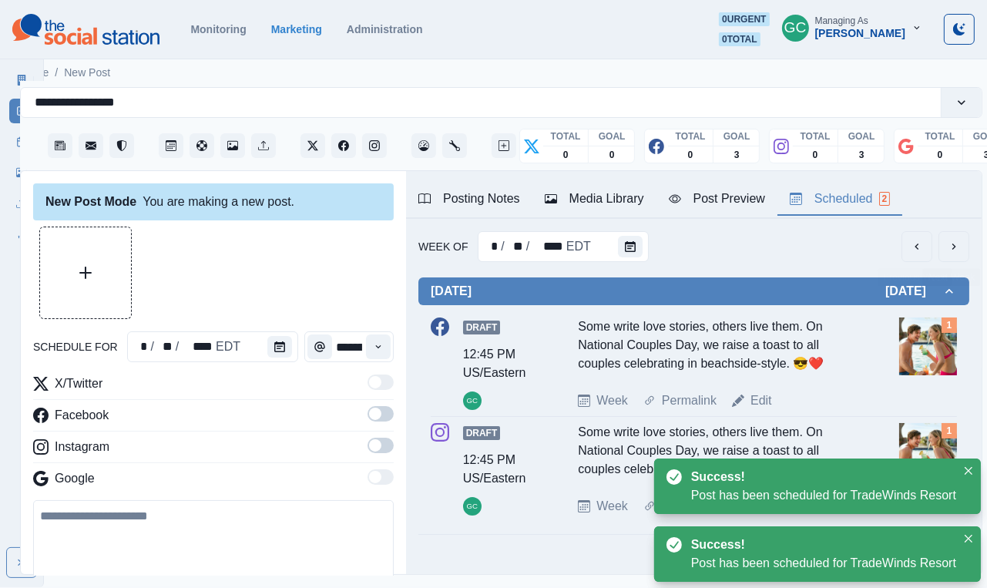
scroll to position [0, 0]
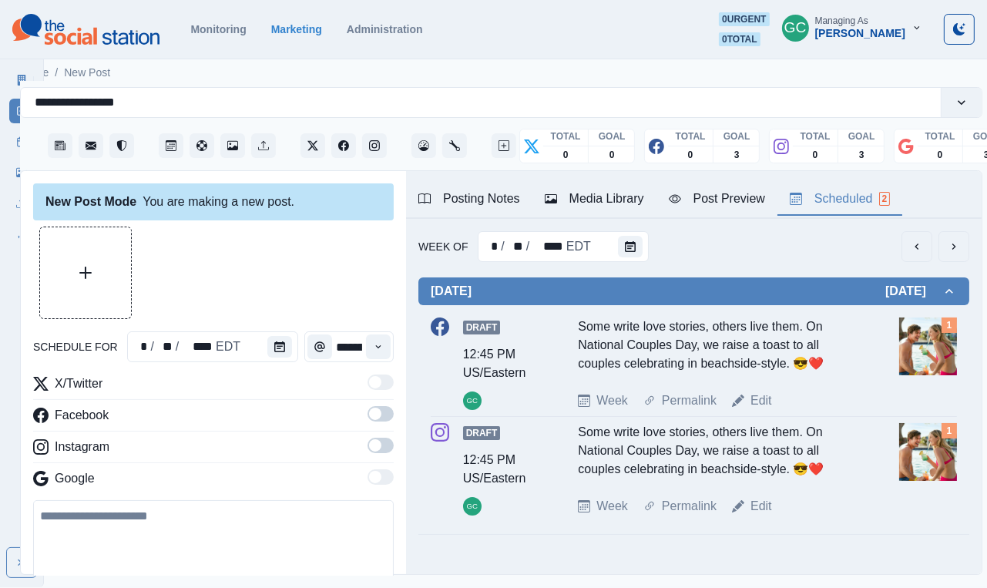
click at [614, 196] on div "Media Library" at bounding box center [594, 199] width 99 height 19
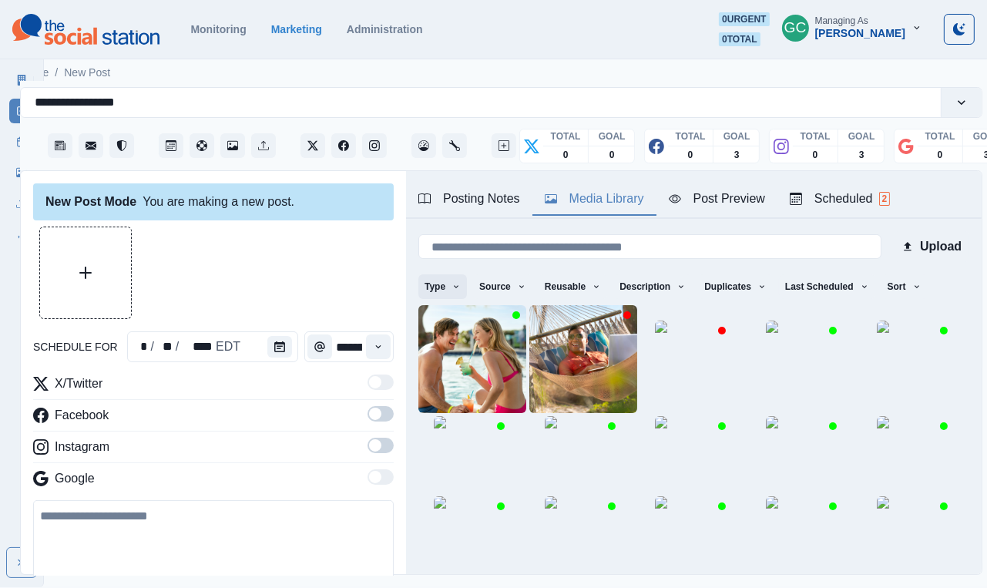
click at [438, 289] on button "Type" at bounding box center [443, 286] width 49 height 25
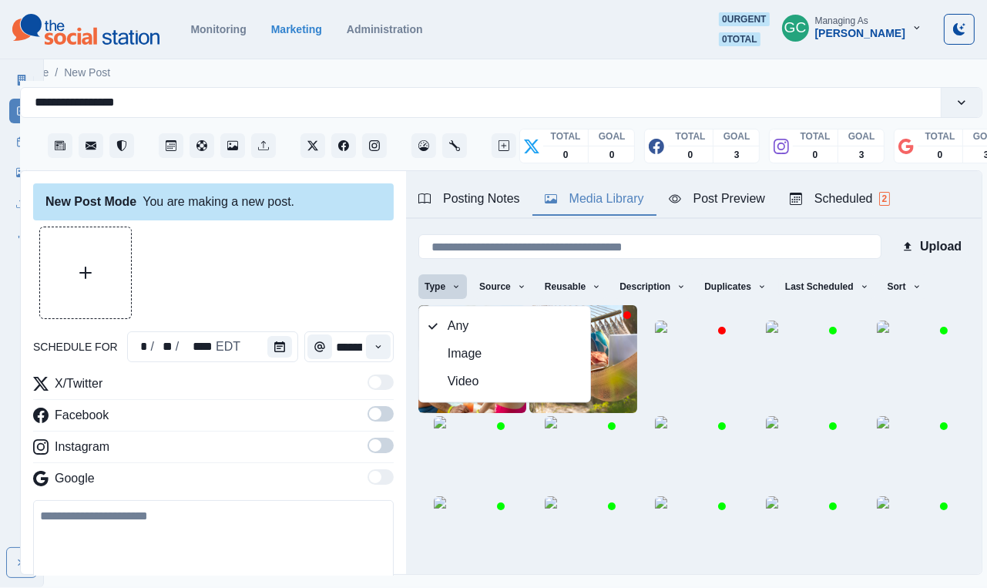
click at [465, 389] on span "Video" at bounding box center [514, 382] width 133 height 19
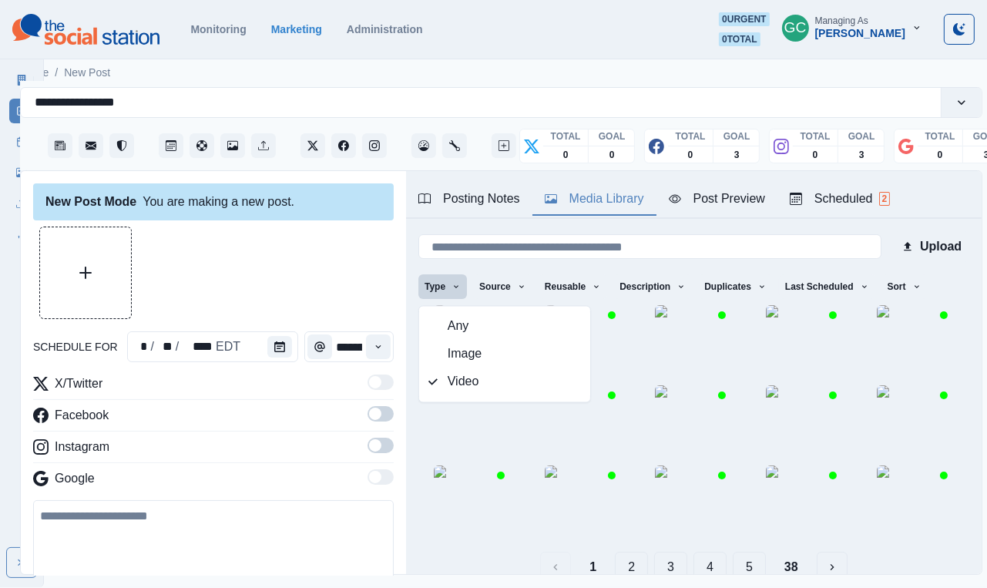
click at [342, 259] on div at bounding box center [213, 273] width 361 height 93
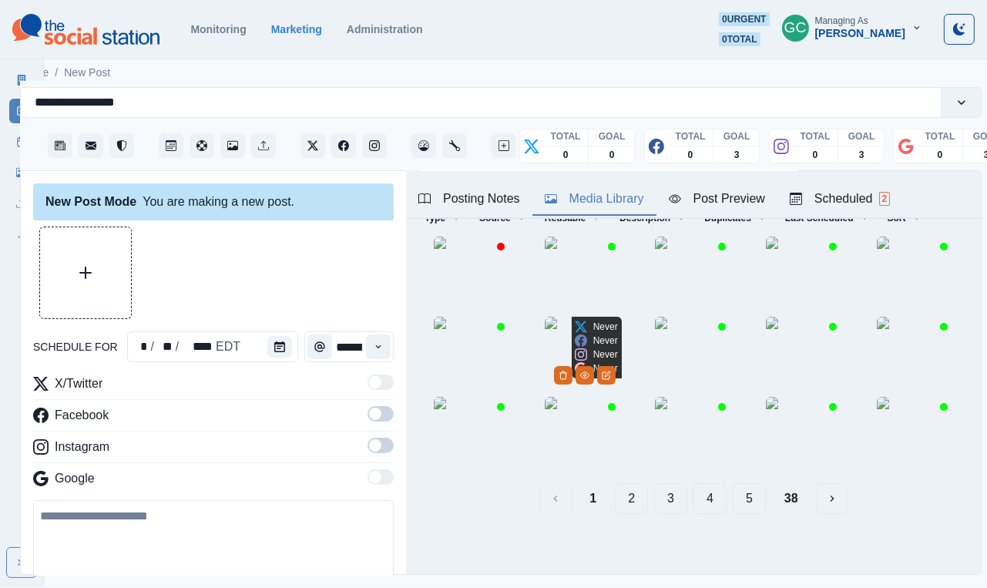
scroll to position [100, 0]
click at [527, 426] on div at bounding box center [694, 355] width 551 height 237
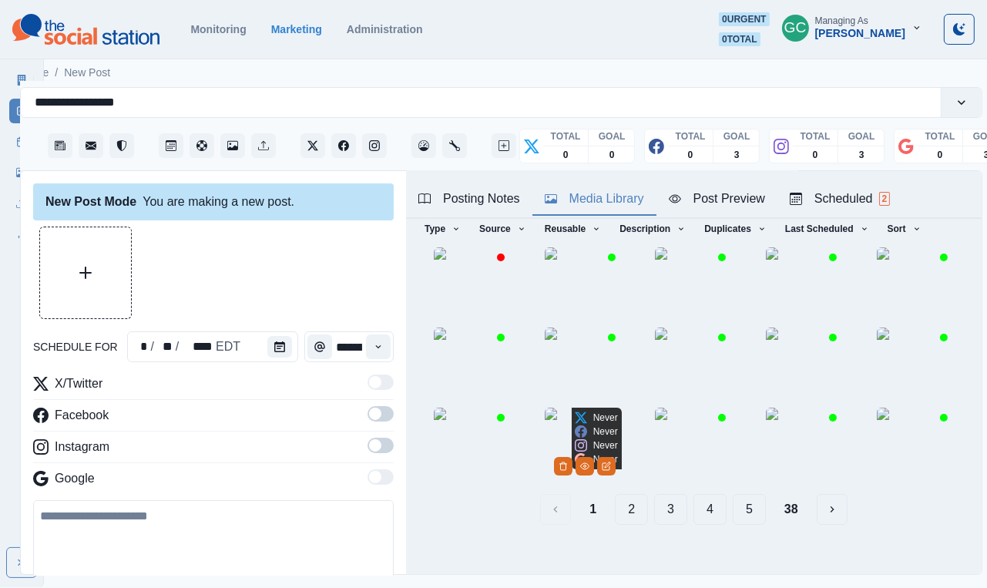
scroll to position [59, 0]
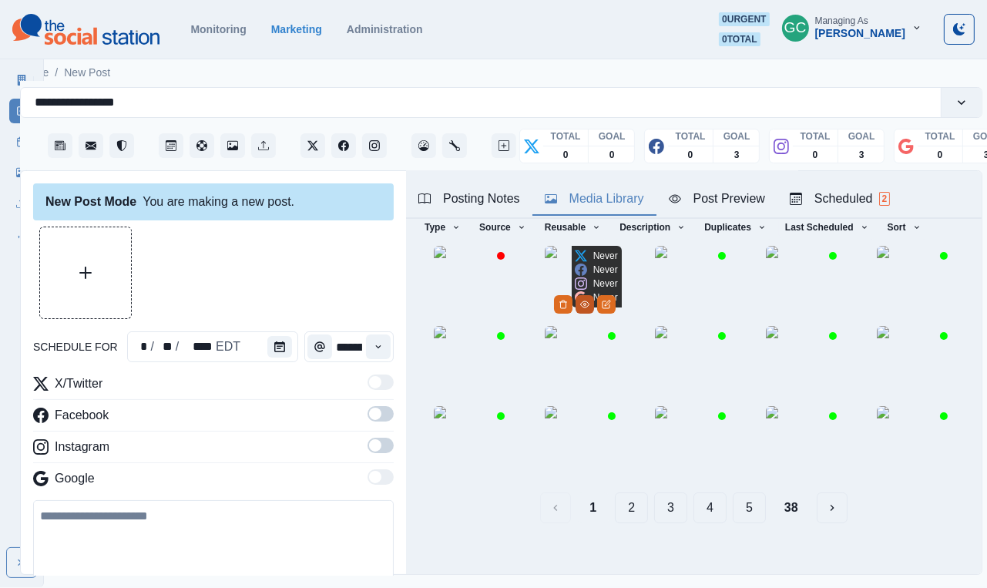
click at [590, 309] on icon "View Media" at bounding box center [584, 304] width 9 height 9
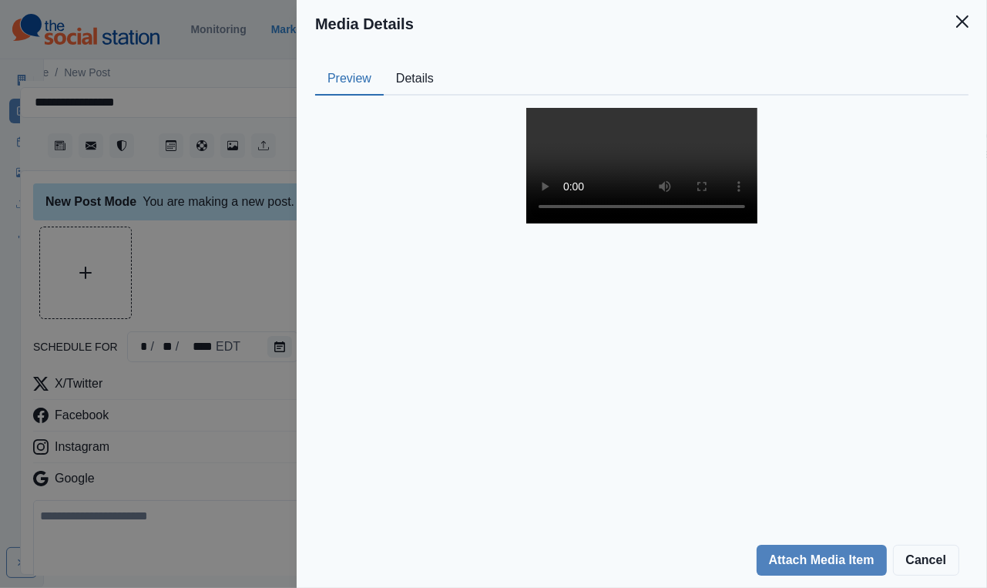
click at [419, 92] on button "Details" at bounding box center [415, 79] width 62 height 32
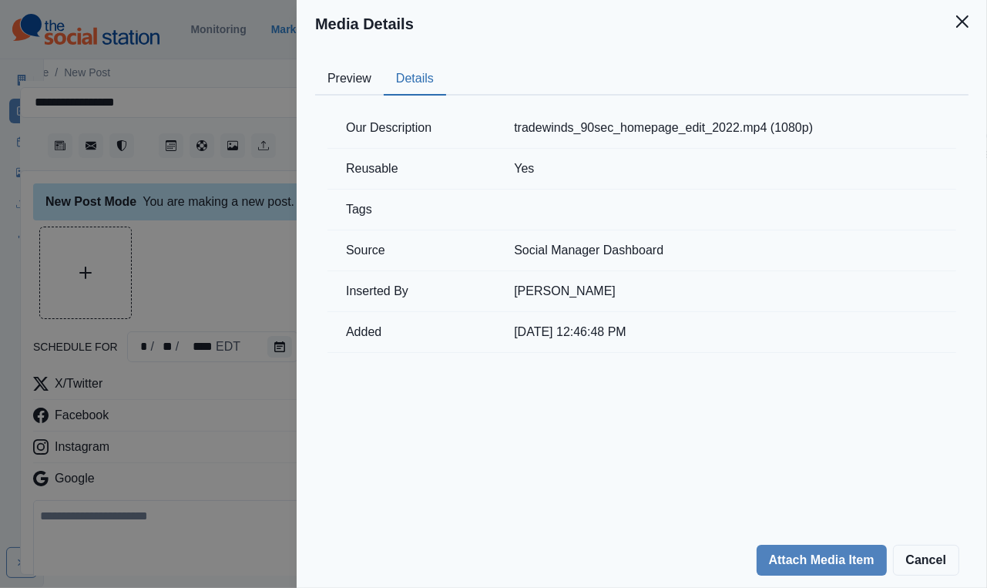
click at [354, 96] on div "Our Description tradewinds_90sec_homepage_edit_2022.mp4 (1080p) Reusable Yes Ta…" at bounding box center [642, 231] width 654 height 270
click at [237, 237] on div "Media Details Preview Details Our Description tradewinds_90sec_homepage_edit_20…" at bounding box center [493, 294] width 987 height 588
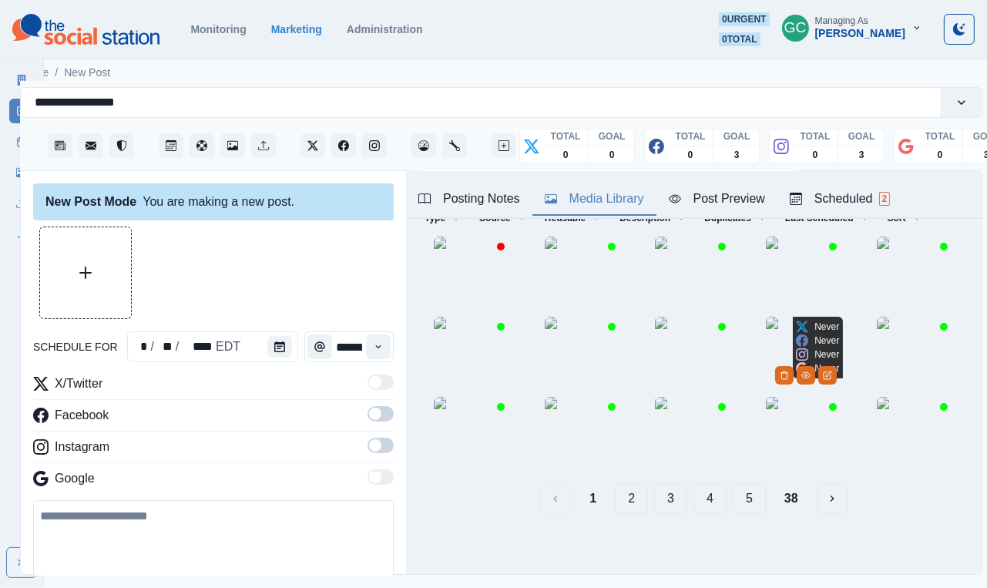
scroll to position [142, 0]
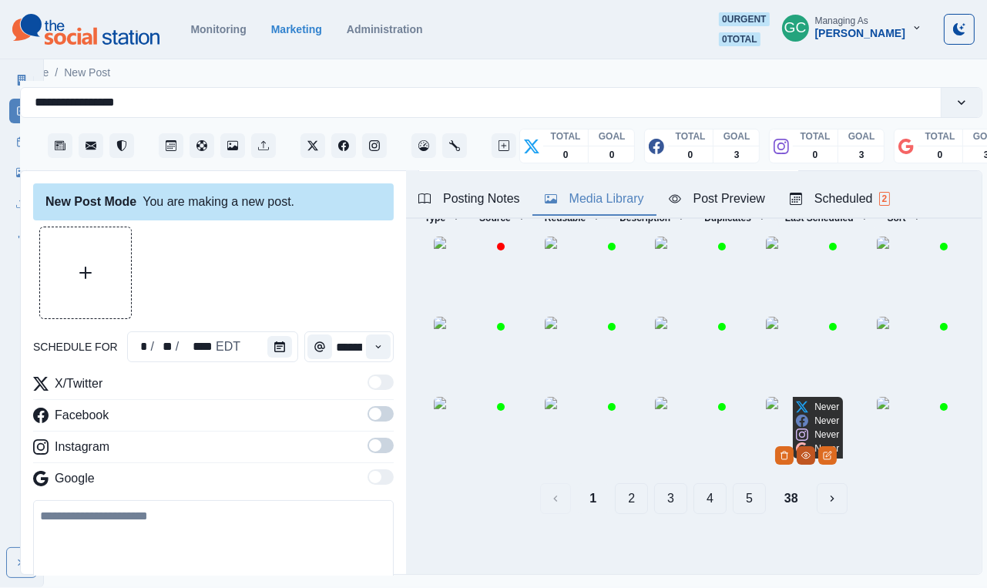
click at [816, 465] on button "View Media" at bounding box center [806, 455] width 19 height 19
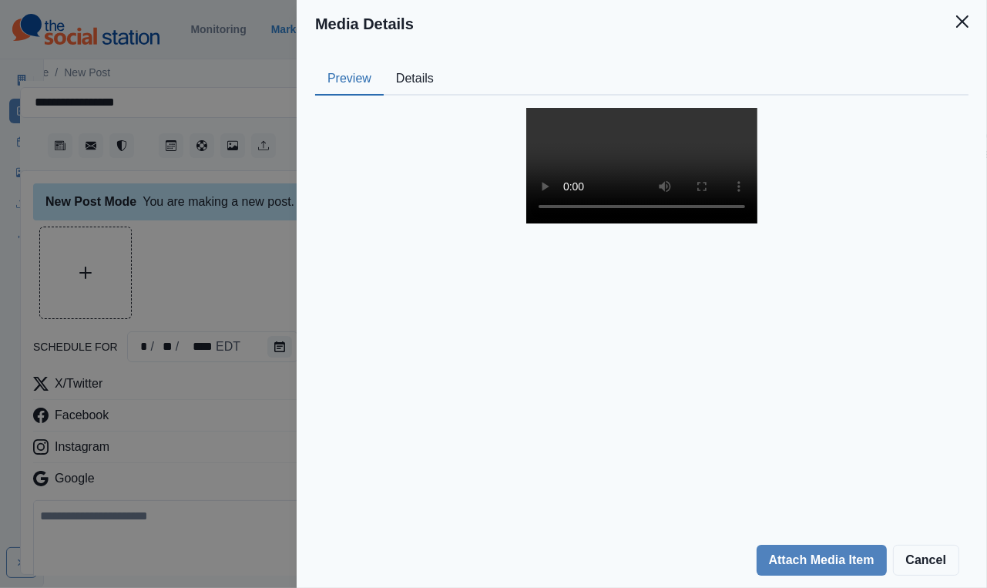
click at [425, 89] on button "Details" at bounding box center [415, 79] width 62 height 32
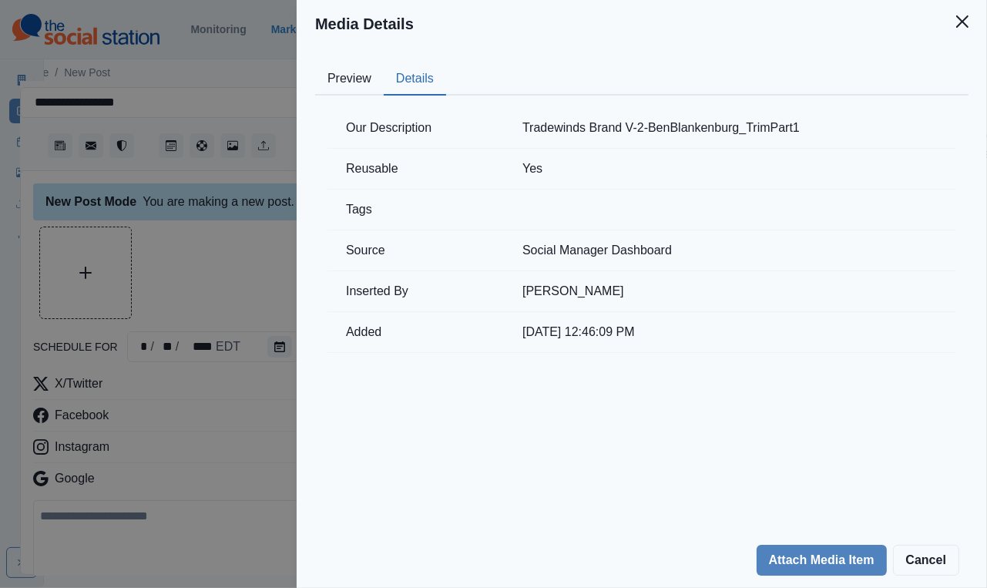
click at [229, 253] on div "Media Details Preview Details Our Description Tradewinds Brand V-2-BenBlankenbu…" at bounding box center [493, 294] width 987 height 588
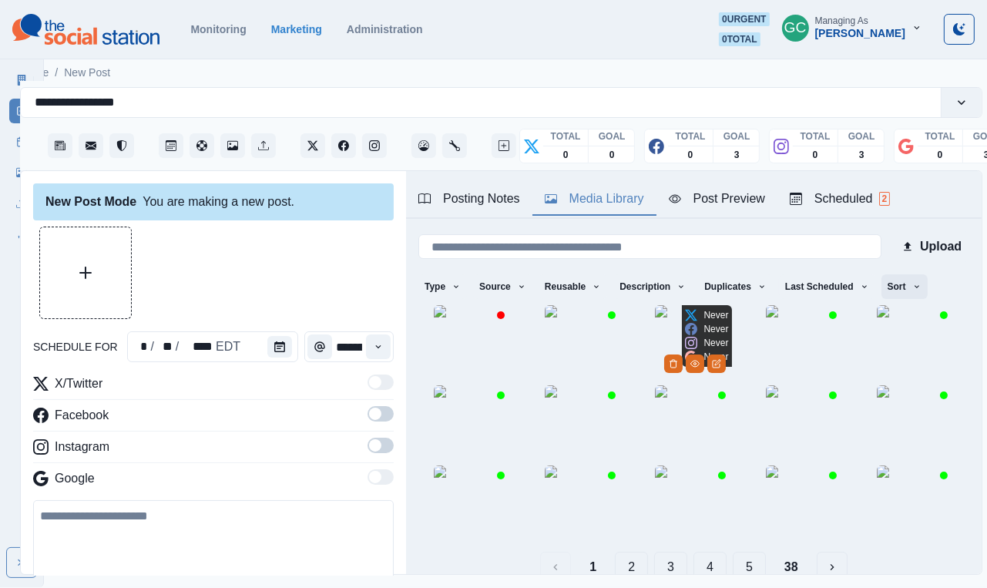
scroll to position [0, 0]
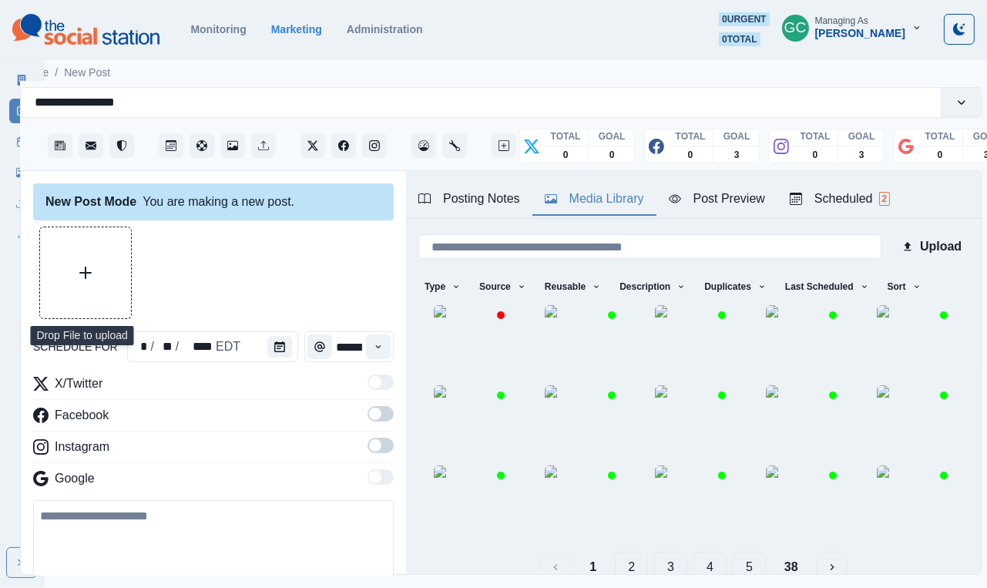
click at [88, 267] on icon "Upload Media" at bounding box center [85, 273] width 12 height 12
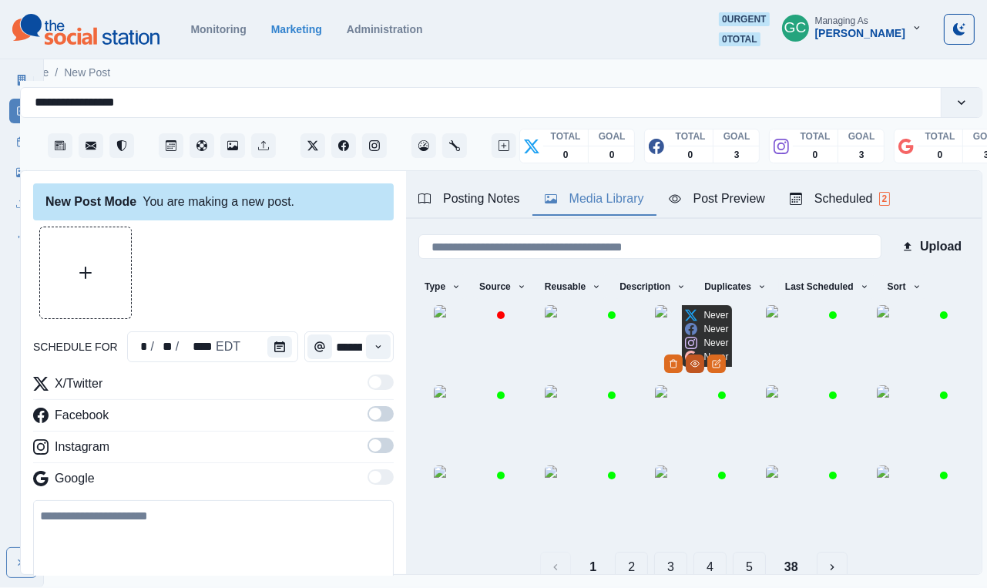
click at [700, 368] on icon "View Media" at bounding box center [695, 363] width 9 height 9
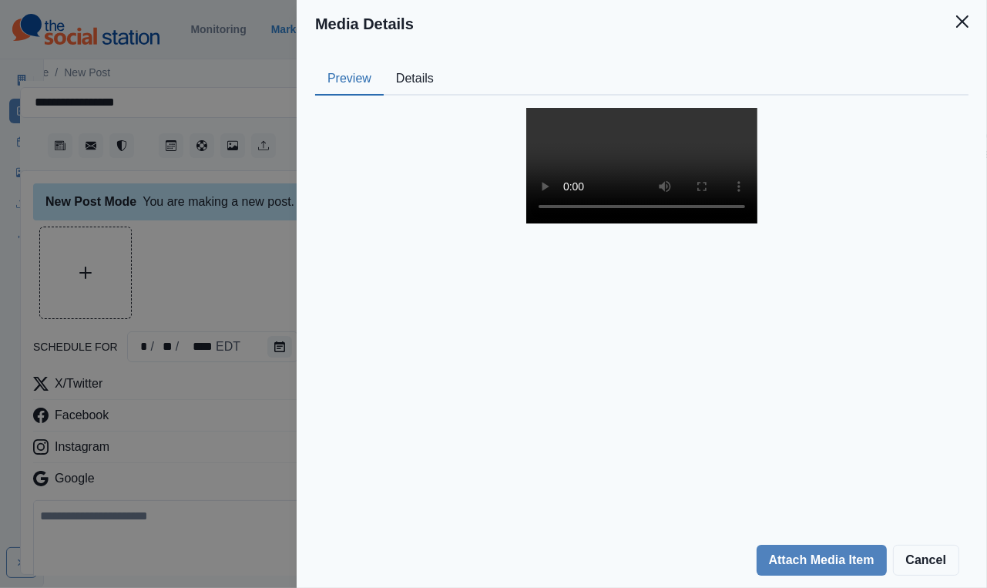
click at [419, 86] on button "Details" at bounding box center [415, 79] width 62 height 32
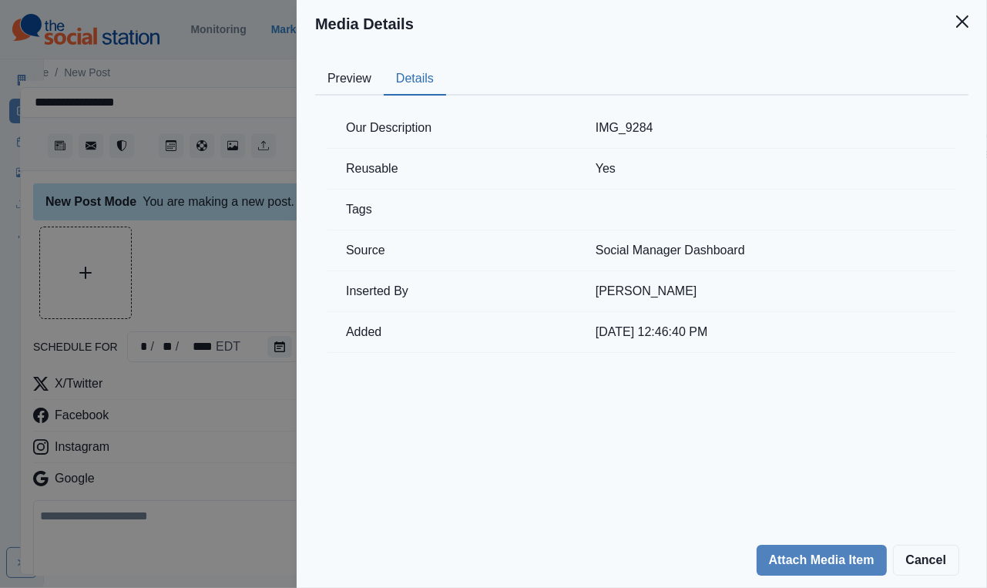
click at [338, 78] on button "Preview" at bounding box center [349, 79] width 69 height 32
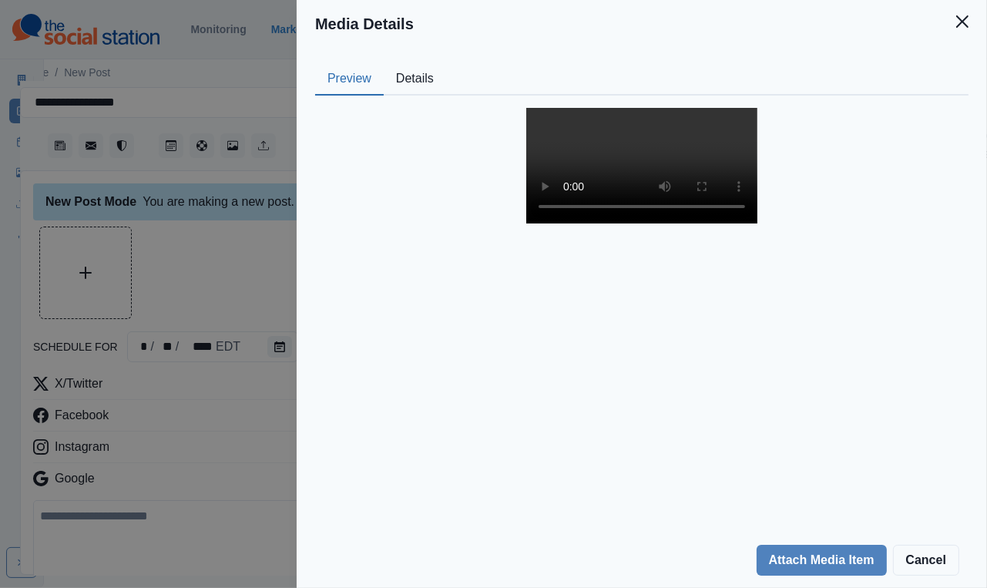
click at [701, 173] on video at bounding box center [642, 166] width 231 height 116
click at [252, 264] on div "Media Details Preview Details Our Description IMG_9284 Reusable Yes Tags Source…" at bounding box center [493, 294] width 987 height 588
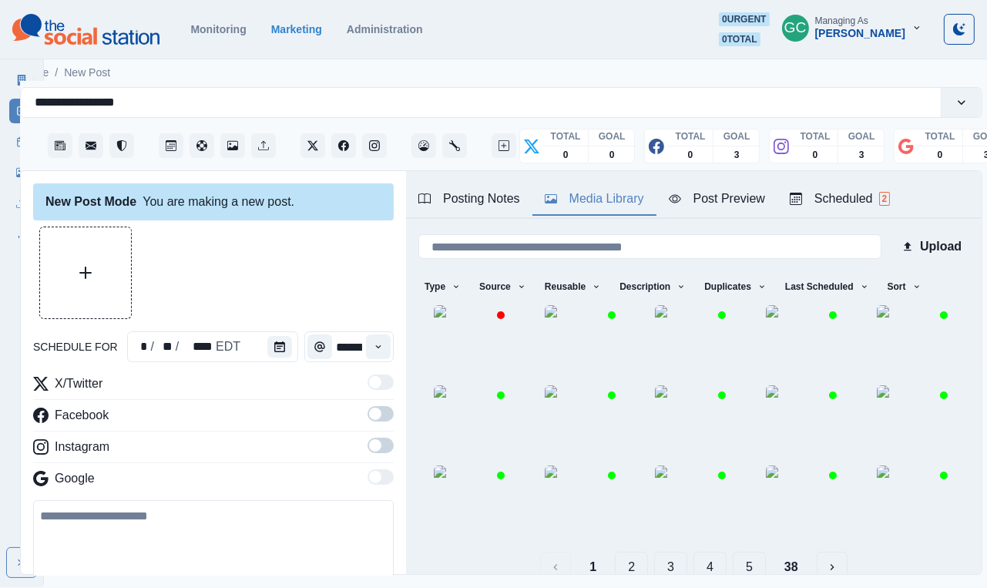
scroll to position [48, 0]
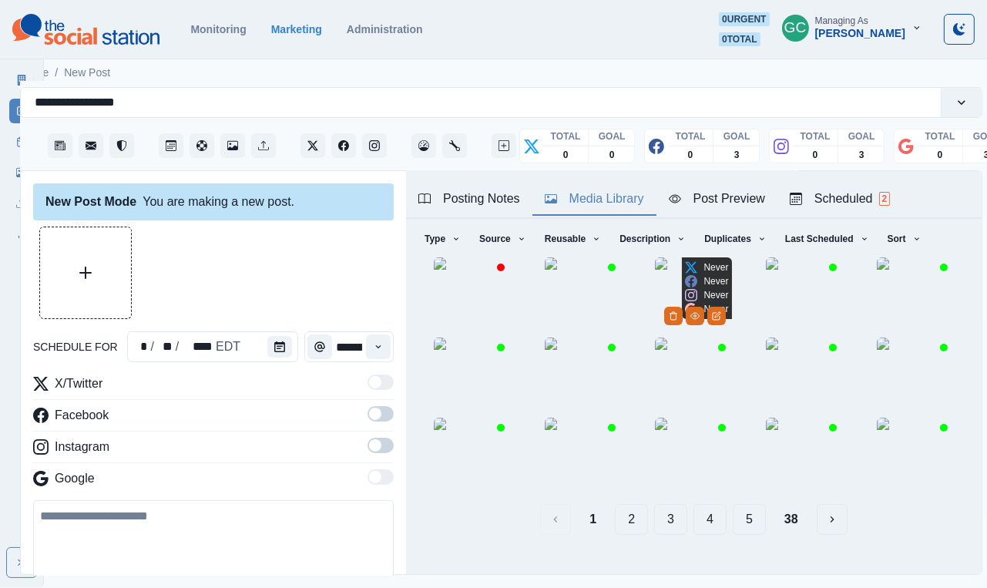
click at [717, 318] on img at bounding box center [693, 295] width 77 height 77
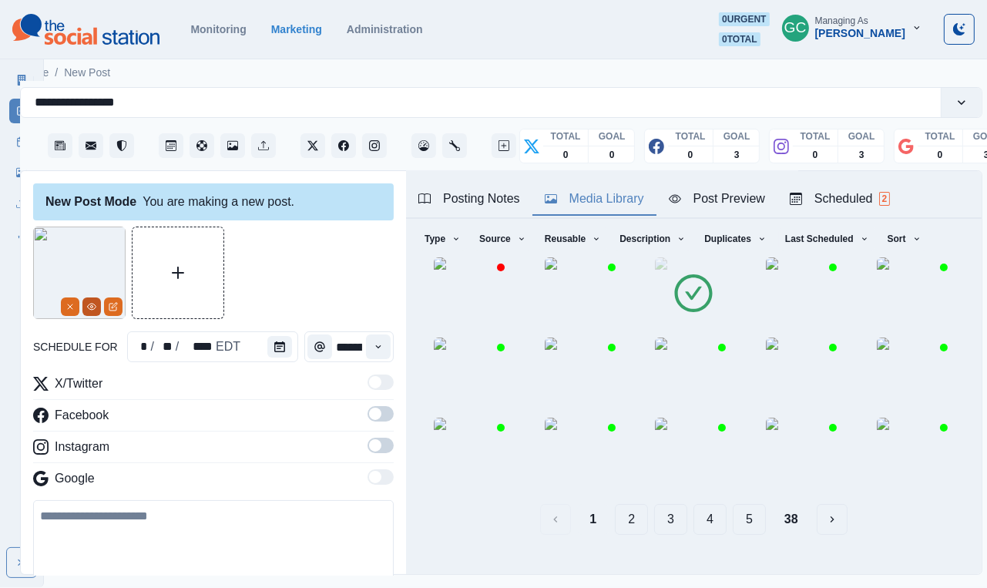
click at [88, 304] on icon "View Media" at bounding box center [91, 306] width 9 height 9
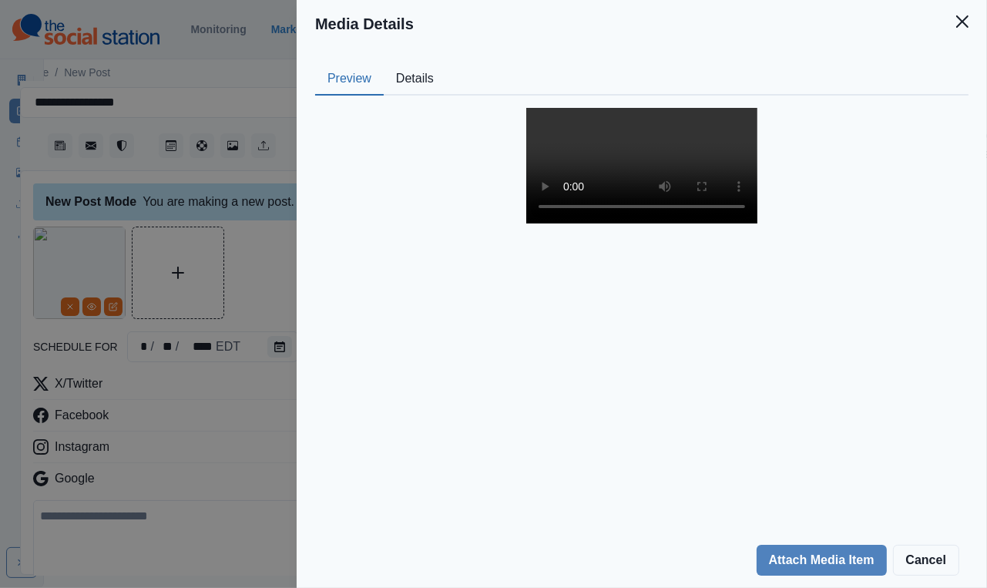
click at [657, 224] on video at bounding box center [642, 166] width 231 height 116
click at [224, 402] on div "Media Details Preview Details Our Description IMG_9284 Reusable Yes Tags Source…" at bounding box center [493, 294] width 987 height 588
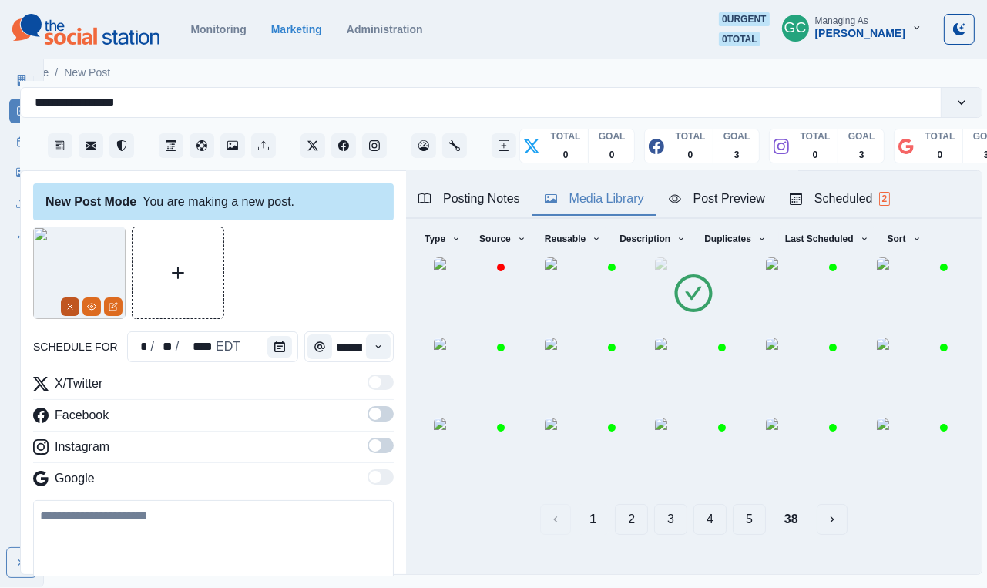
click at [66, 309] on icon "Remove" at bounding box center [70, 306] width 9 height 9
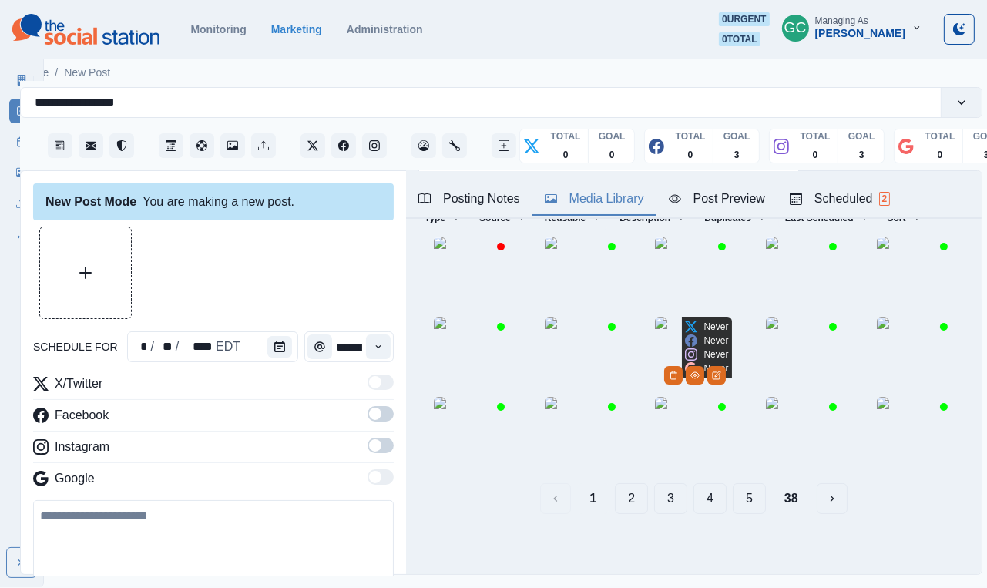
scroll to position [109, 0]
click at [705, 385] on button "View Media" at bounding box center [695, 375] width 19 height 19
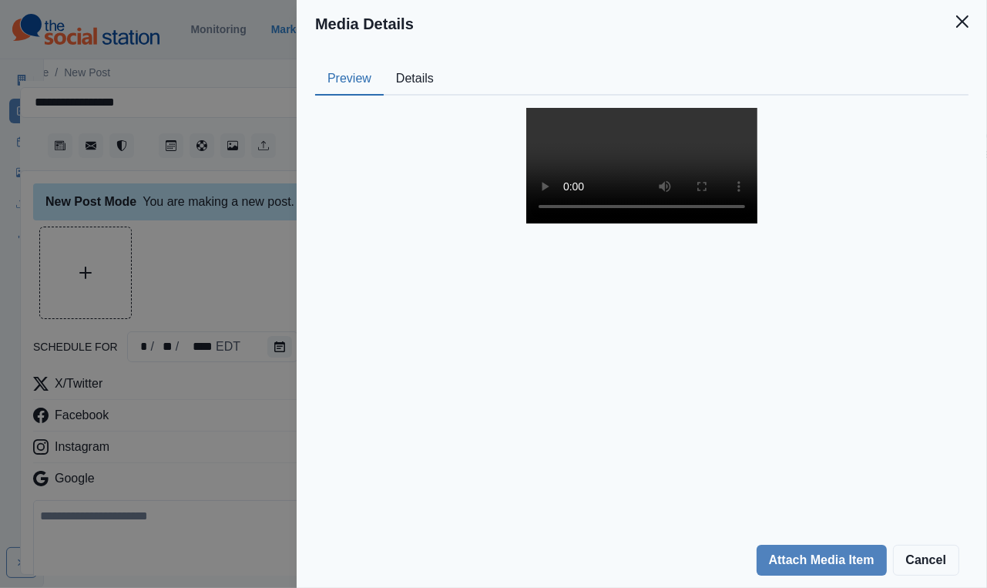
click at [429, 81] on button "Details" at bounding box center [415, 79] width 62 height 32
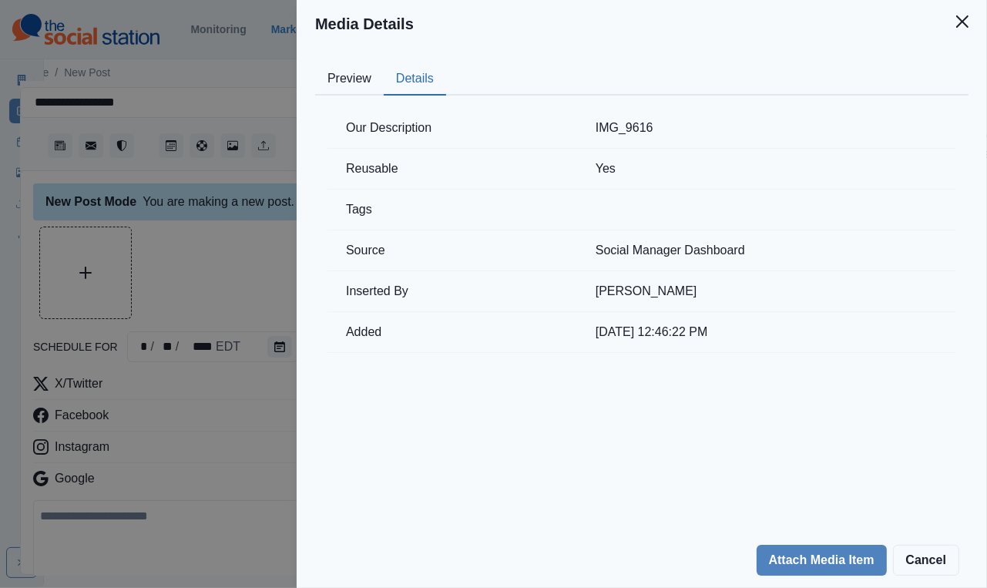
click at [233, 239] on div "Media Details Preview Details Our Description IMG_9616 Reusable Yes Tags Source…" at bounding box center [493, 294] width 987 height 588
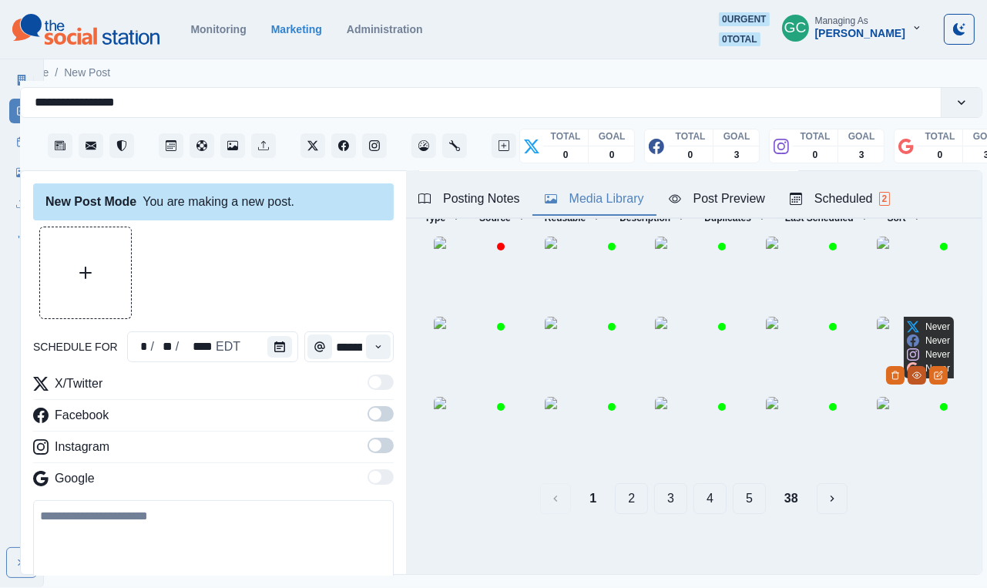
click at [922, 380] on icon "View Media" at bounding box center [917, 375] width 9 height 9
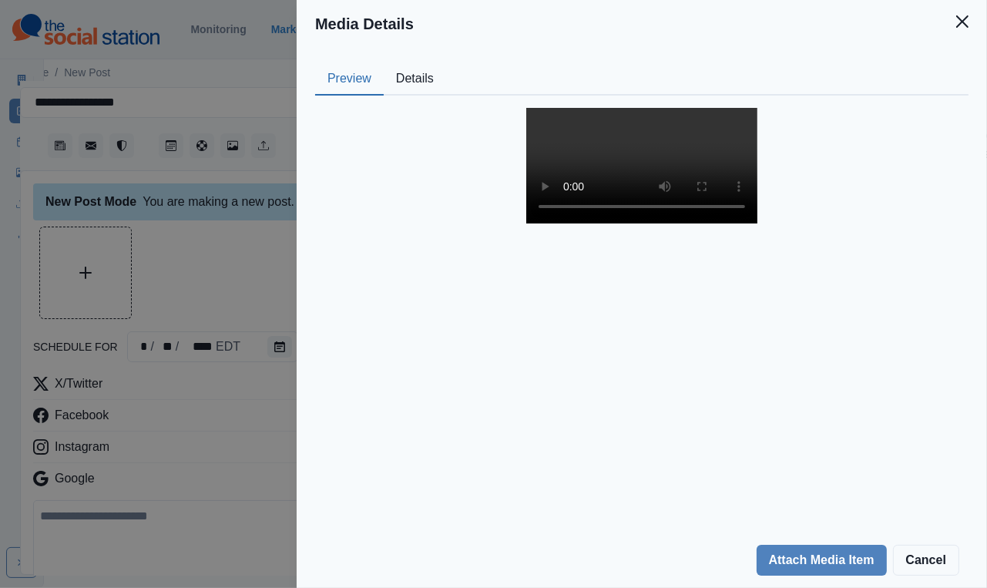
click at [423, 80] on button "Details" at bounding box center [415, 79] width 62 height 32
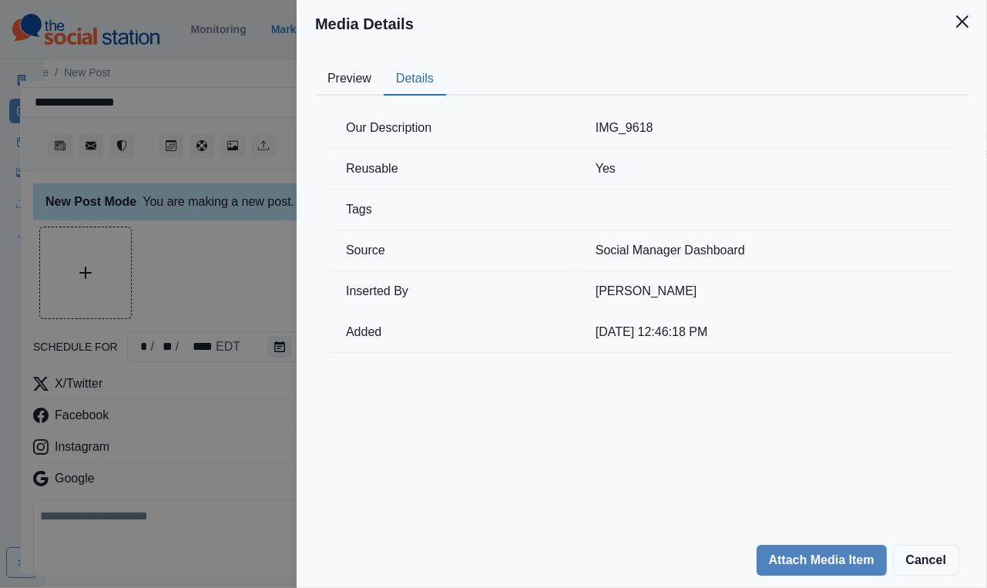
click at [341, 75] on button "Preview" at bounding box center [349, 79] width 69 height 32
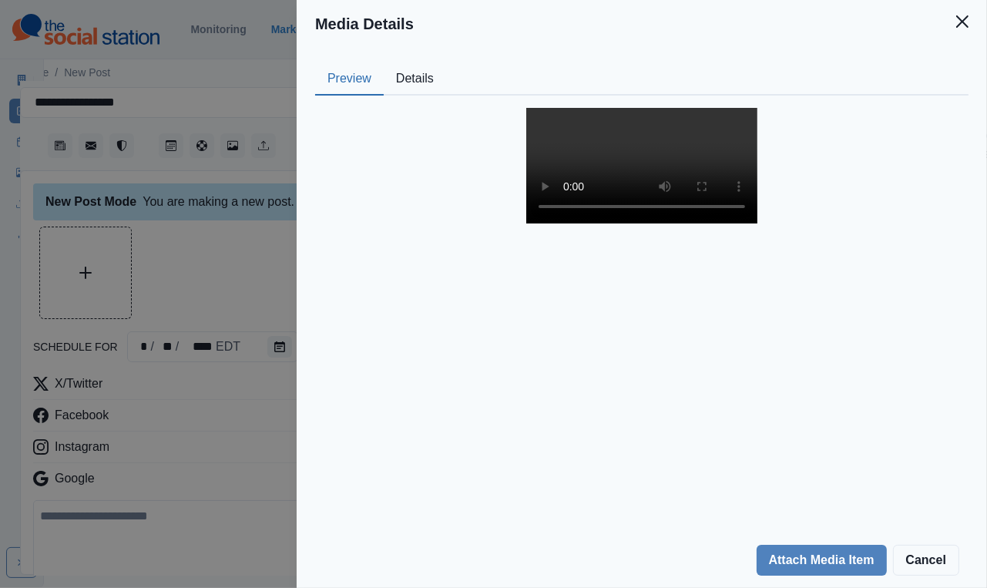
click at [196, 338] on div "Media Details Preview Details Our Description IMG_9618 Reusable Yes Tags Source…" at bounding box center [493, 294] width 987 height 588
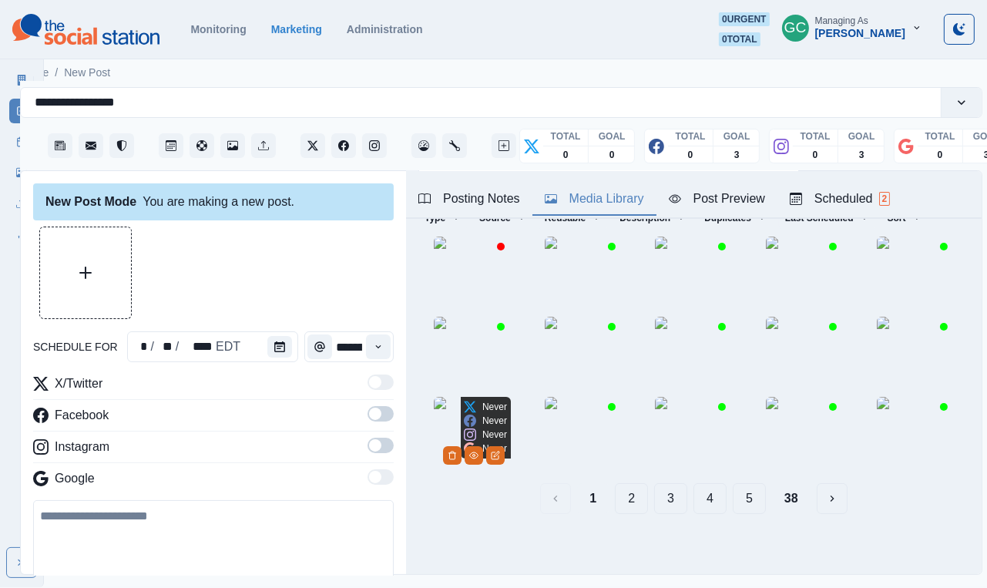
scroll to position [151, 0]
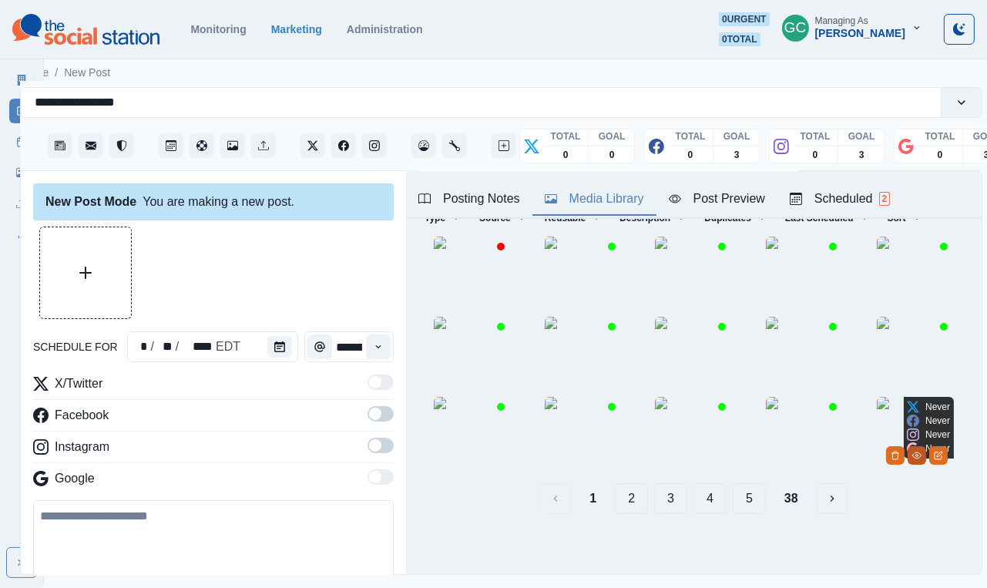
click at [927, 465] on button "View Media" at bounding box center [917, 455] width 19 height 19
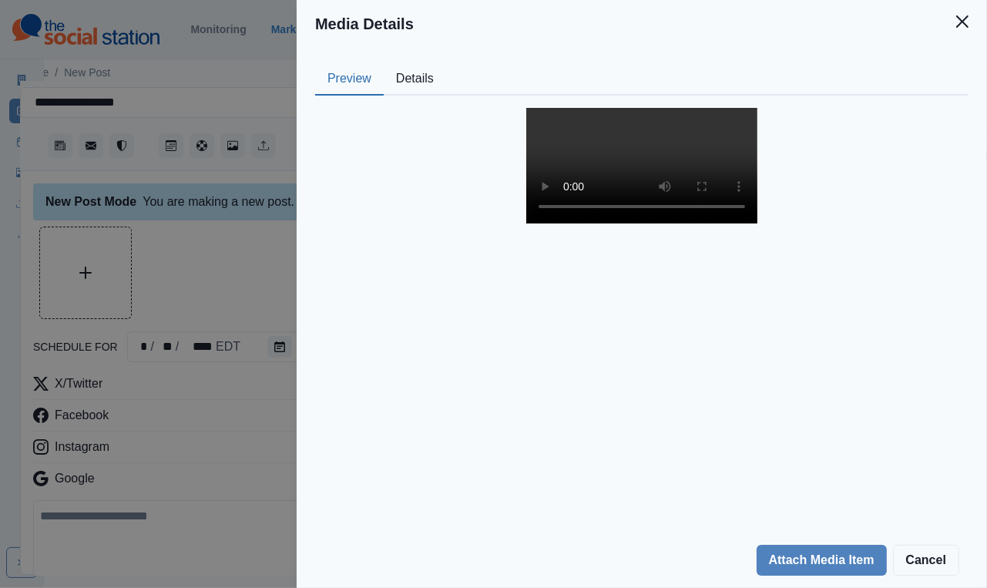
click at [648, 224] on video at bounding box center [642, 166] width 231 height 116
click at [412, 88] on button "Details" at bounding box center [415, 79] width 62 height 32
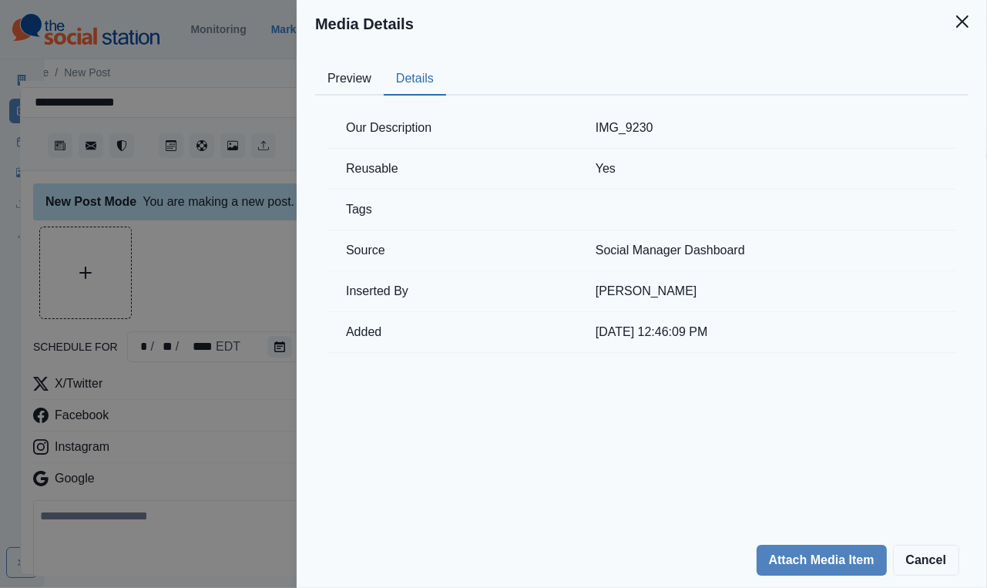
click at [237, 197] on div "Media Details Preview Details Our Description IMG_9230 Reusable Yes Tags Source…" at bounding box center [493, 294] width 987 height 588
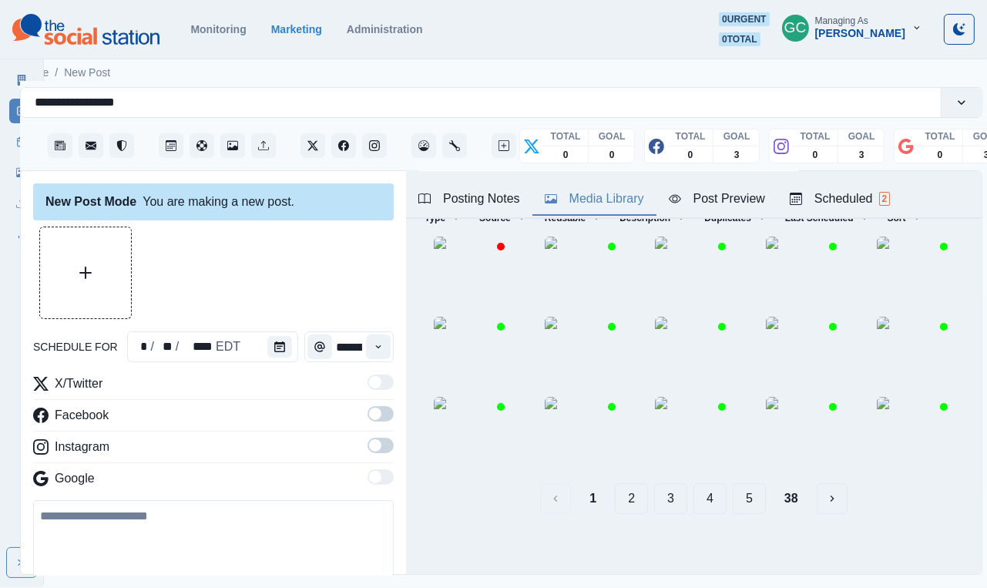
scroll to position [160, 0]
click at [629, 504] on button "2" at bounding box center [631, 498] width 33 height 31
click at [483, 465] on button "View Media" at bounding box center [474, 455] width 19 height 19
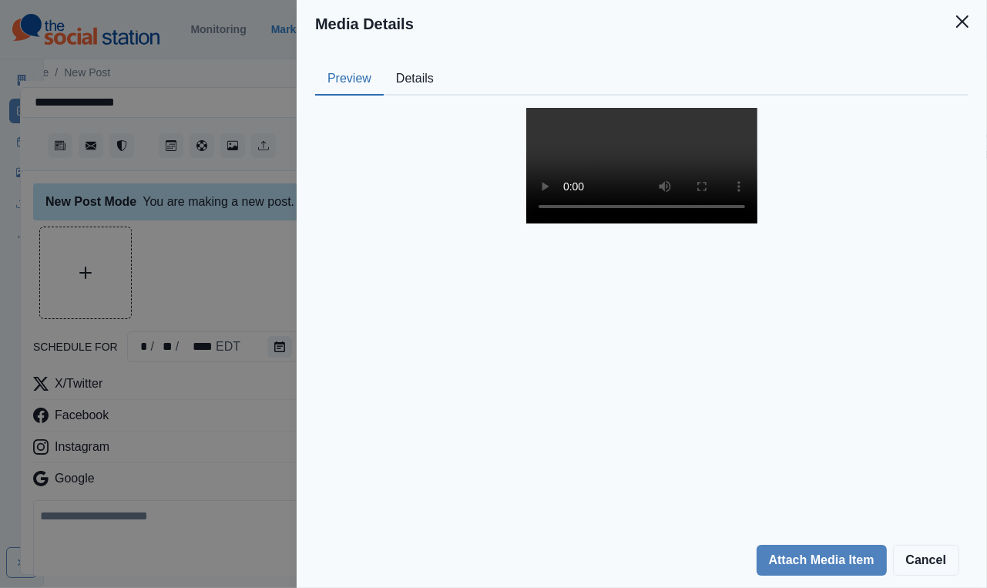
click at [432, 74] on button "Details" at bounding box center [415, 79] width 62 height 32
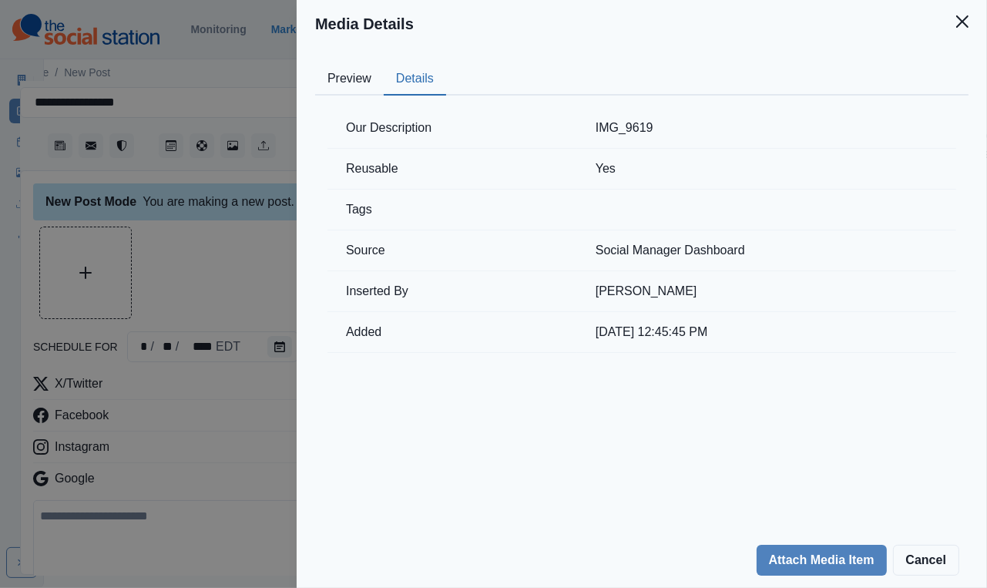
click at [212, 230] on div "Media Details Preview Details Our Description IMG_9619 Reusable Yes Tags Source…" at bounding box center [493, 294] width 987 height 588
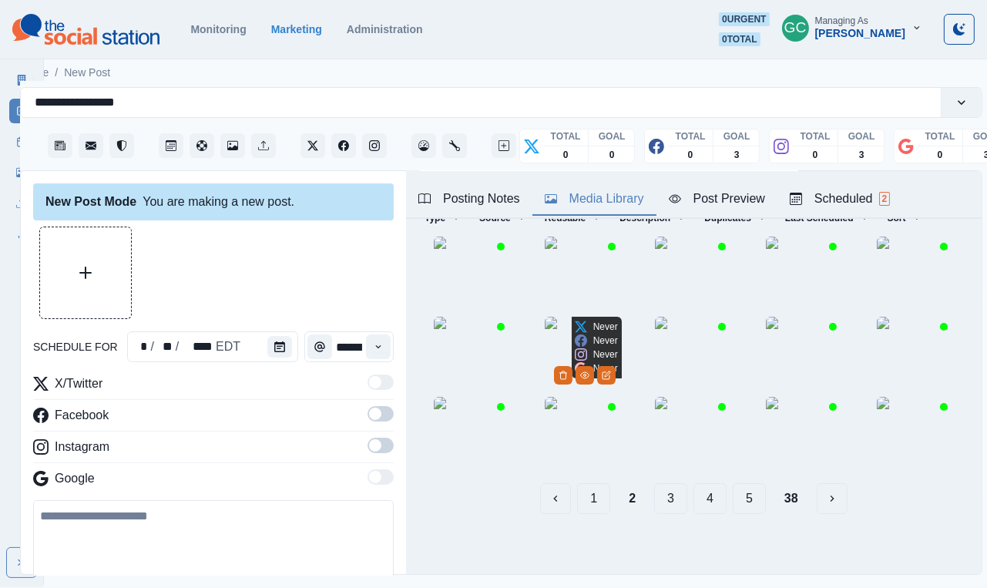
scroll to position [142, 0]
click at [667, 514] on button "3" at bounding box center [670, 498] width 33 height 31
click at [703, 514] on button "4" at bounding box center [710, 498] width 33 height 31
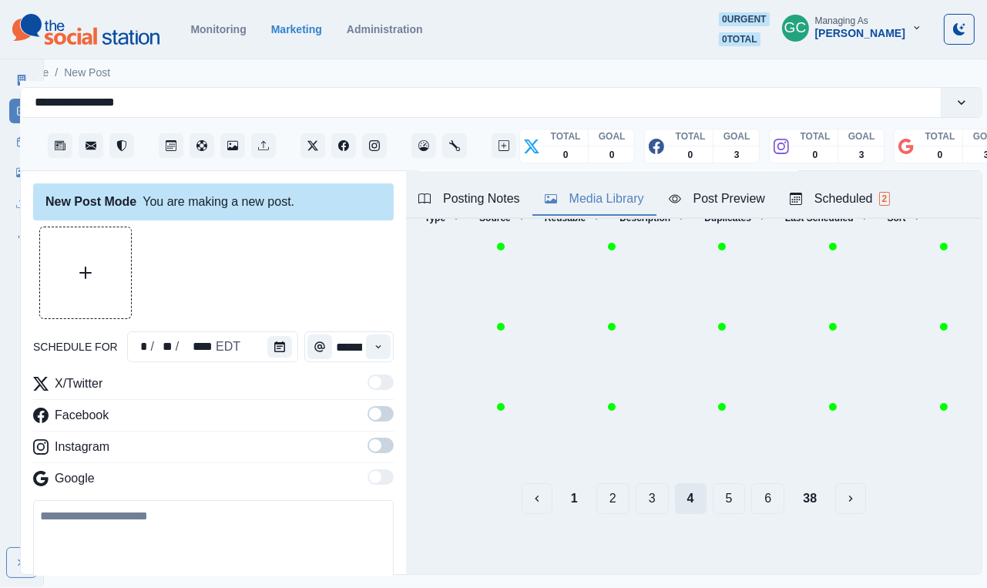
scroll to position [160, 0]
click at [732, 512] on button "5" at bounding box center [729, 498] width 33 height 31
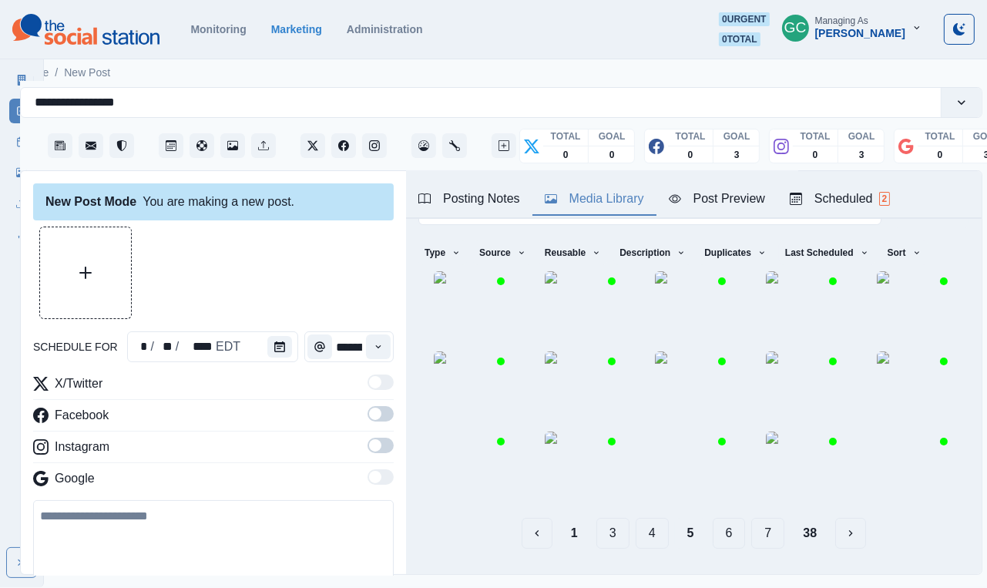
scroll to position [32, 0]
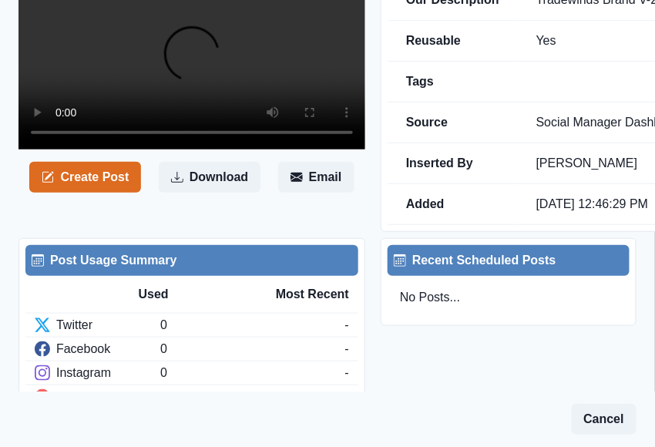
scroll to position [119, 0]
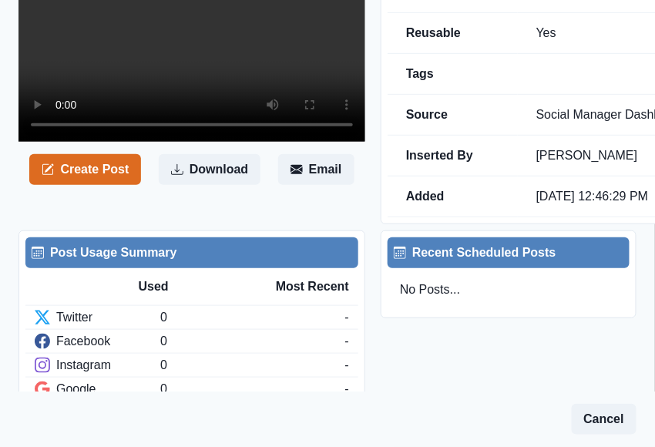
click at [186, 142] on video at bounding box center [192, 54] width 347 height 173
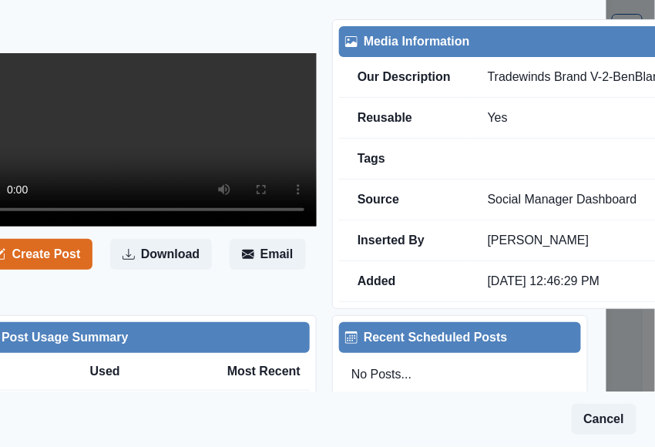
scroll to position [49, 12]
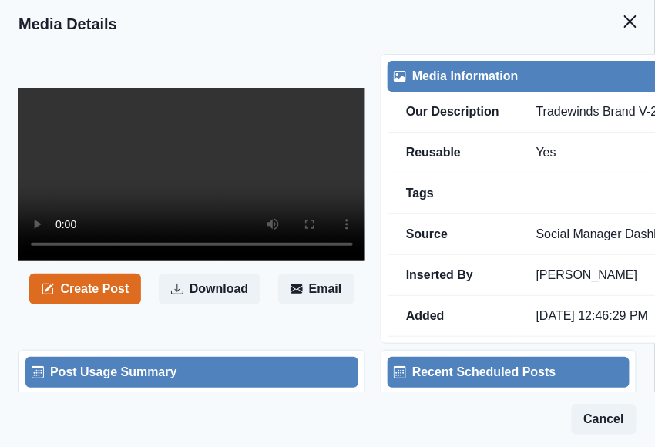
click at [189, 261] on video at bounding box center [192, 174] width 347 height 173
click at [271, 261] on video at bounding box center [192, 174] width 347 height 173
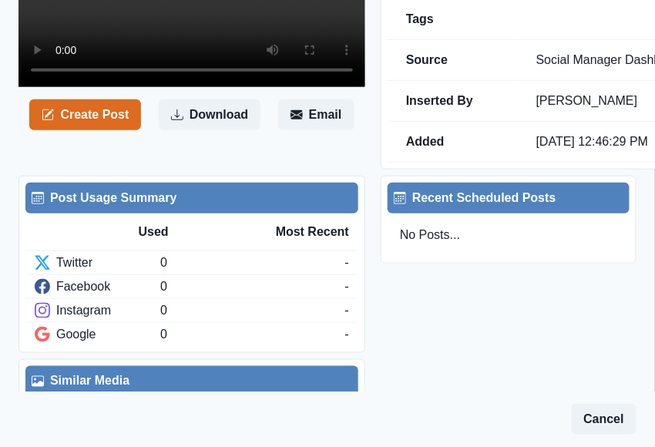
scroll to position [418, 0]
click at [206, 130] on button "Download" at bounding box center [210, 114] width 102 height 31
click at [227, 130] on button "Download" at bounding box center [210, 114] width 102 height 31
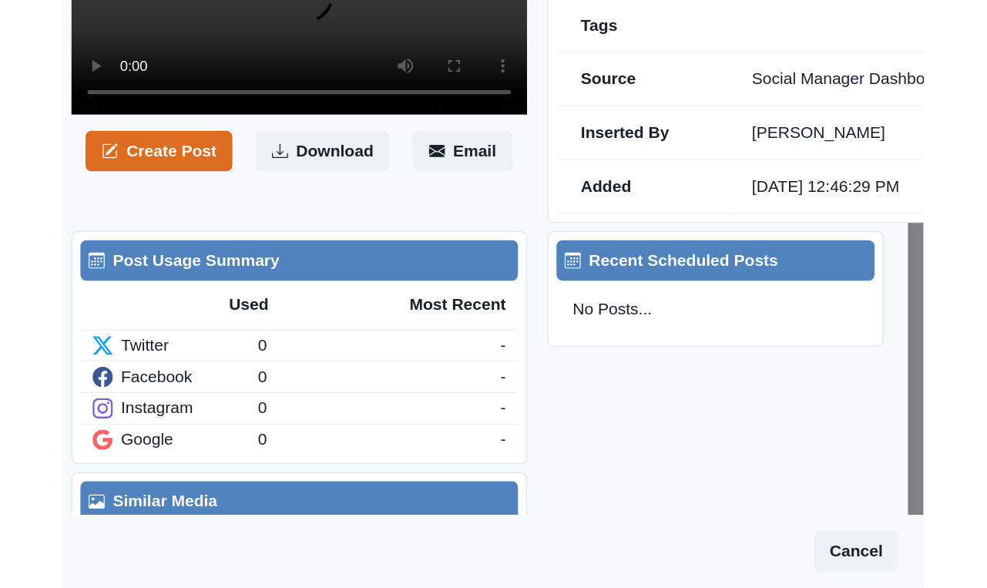
scroll to position [320, 12]
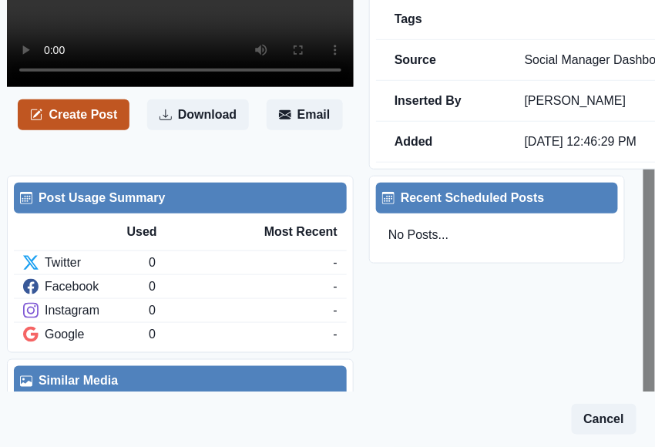
click at [65, 130] on button "Create Post" at bounding box center [74, 114] width 112 height 31
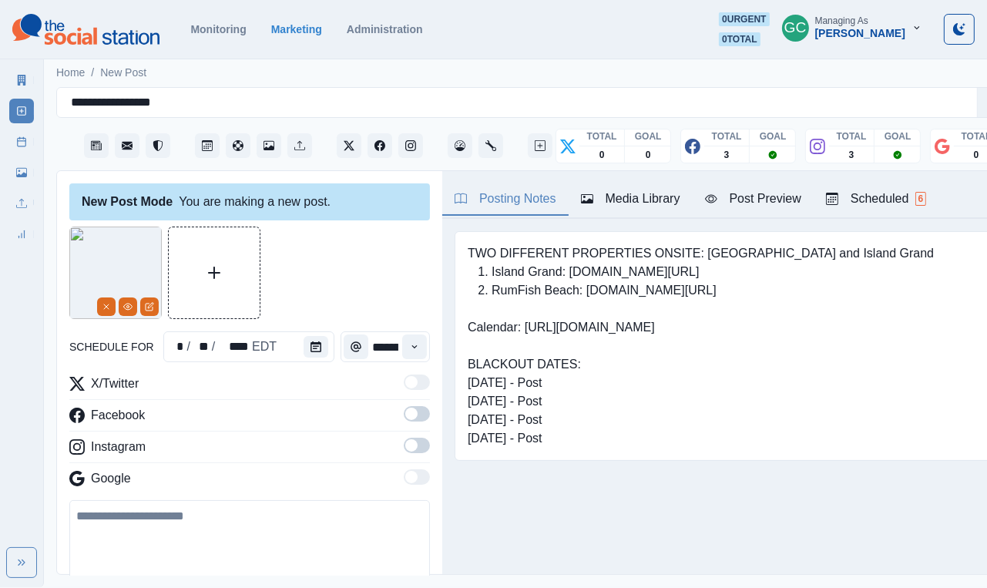
click at [654, 196] on div "Scheduled 6" at bounding box center [876, 199] width 100 height 19
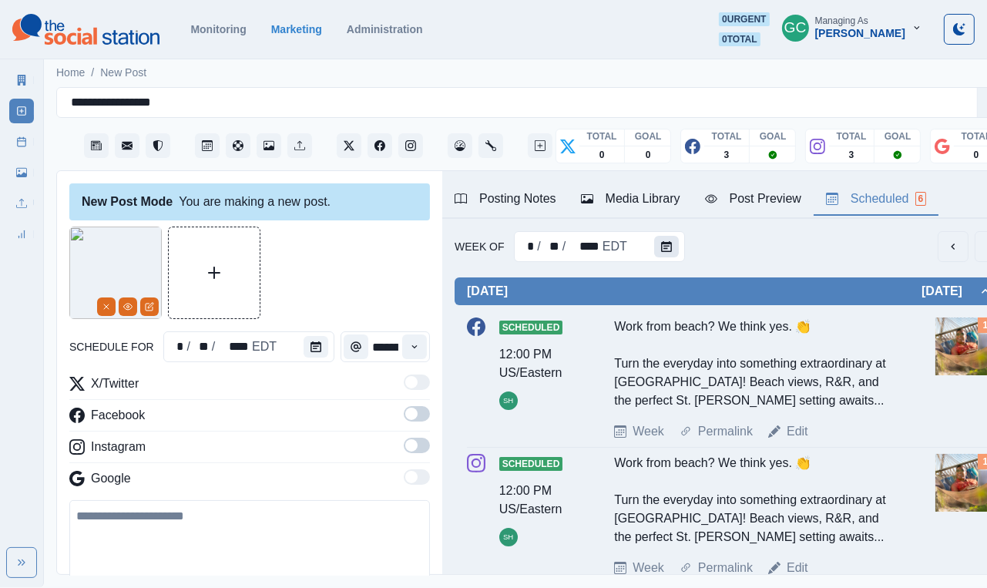
click at [654, 237] on button "Calendar" at bounding box center [666, 247] width 25 height 22
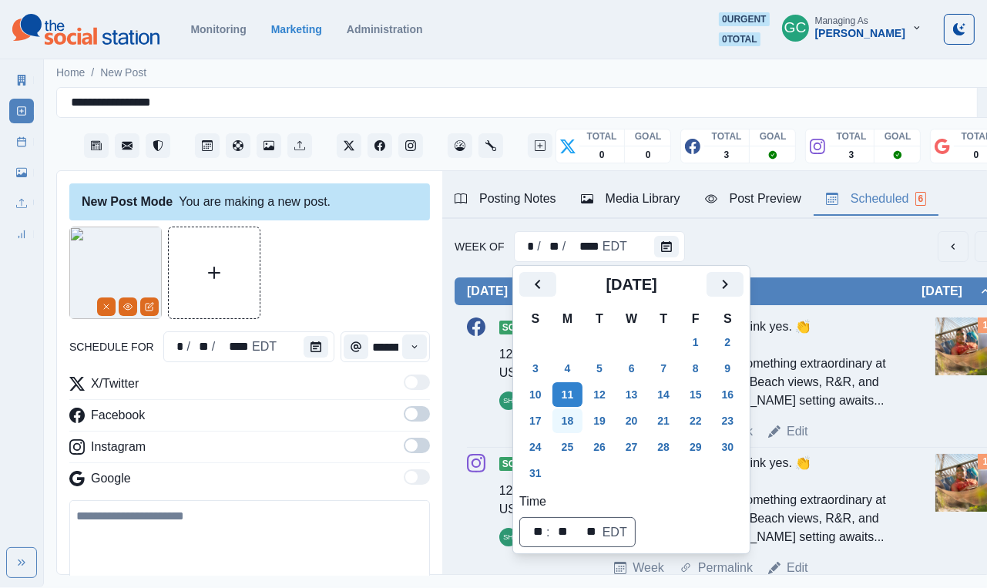
click at [574, 426] on button "18" at bounding box center [568, 421] width 31 height 25
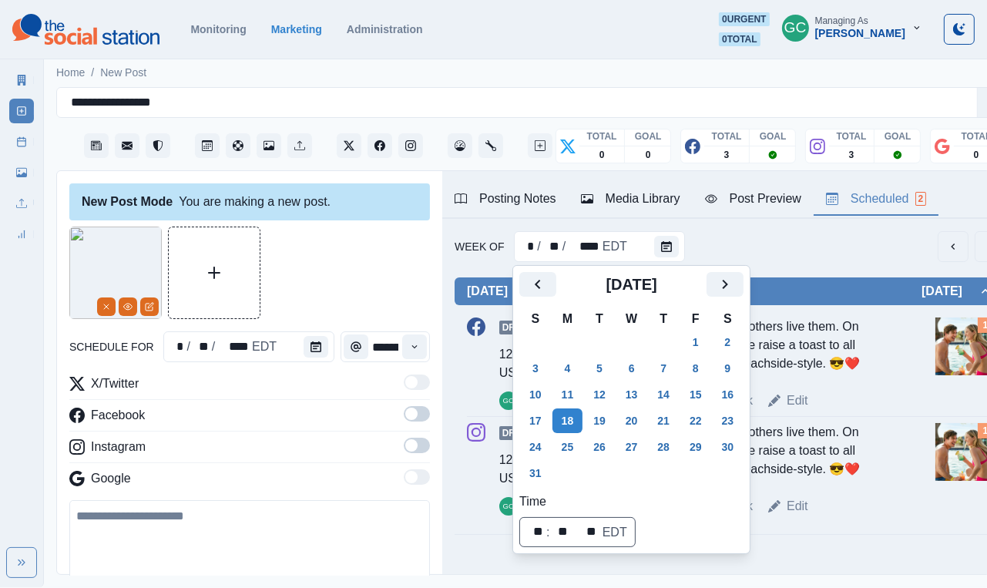
click at [365, 300] on div at bounding box center [249, 273] width 361 height 93
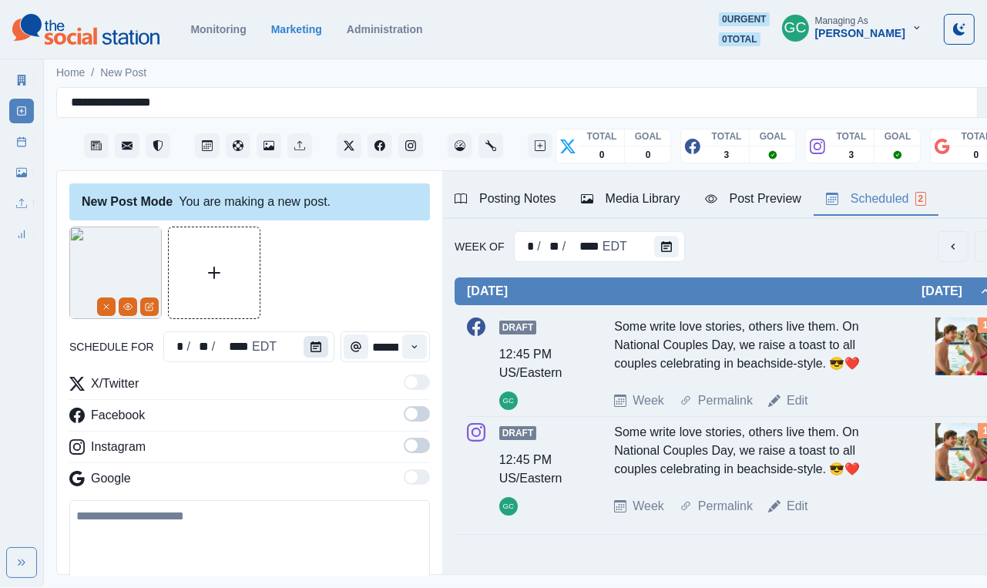
click at [311, 348] on icon "Calendar" at bounding box center [316, 346] width 11 height 11
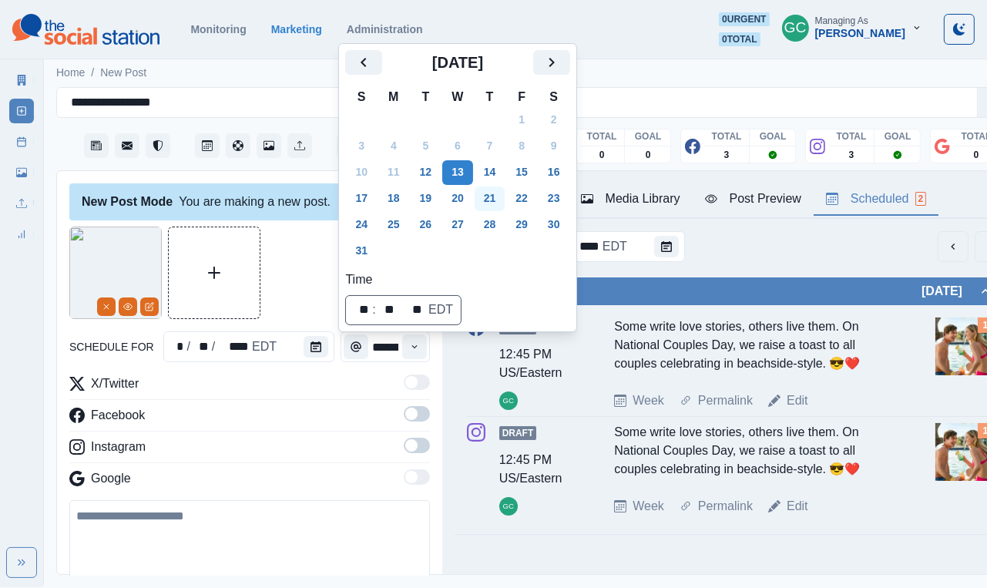
click at [487, 202] on button "21" at bounding box center [490, 199] width 31 height 25
click at [416, 352] on icon "Time" at bounding box center [414, 346] width 11 height 11
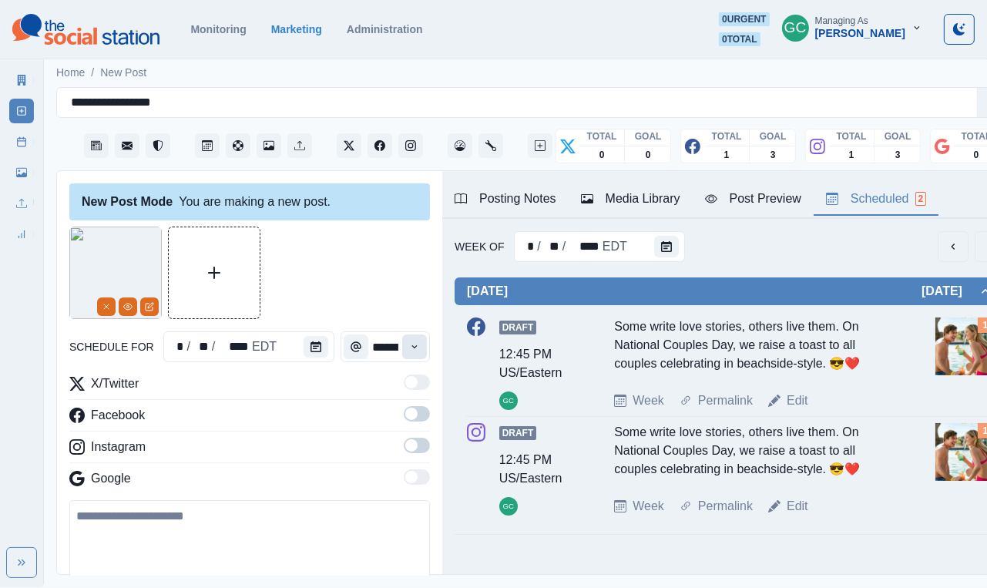
click at [416, 352] on icon "Time" at bounding box center [414, 346] width 11 height 11
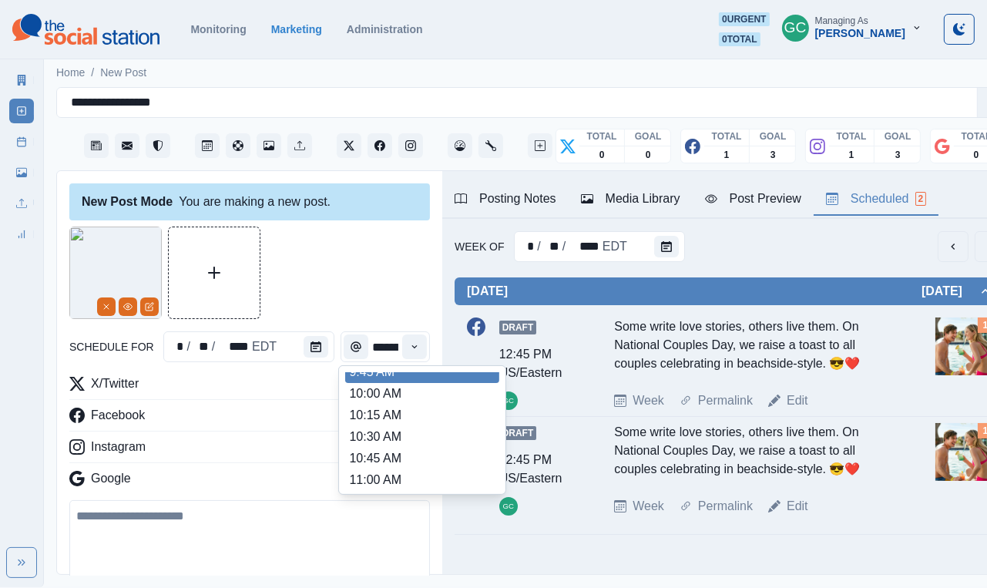
scroll to position [188, 0]
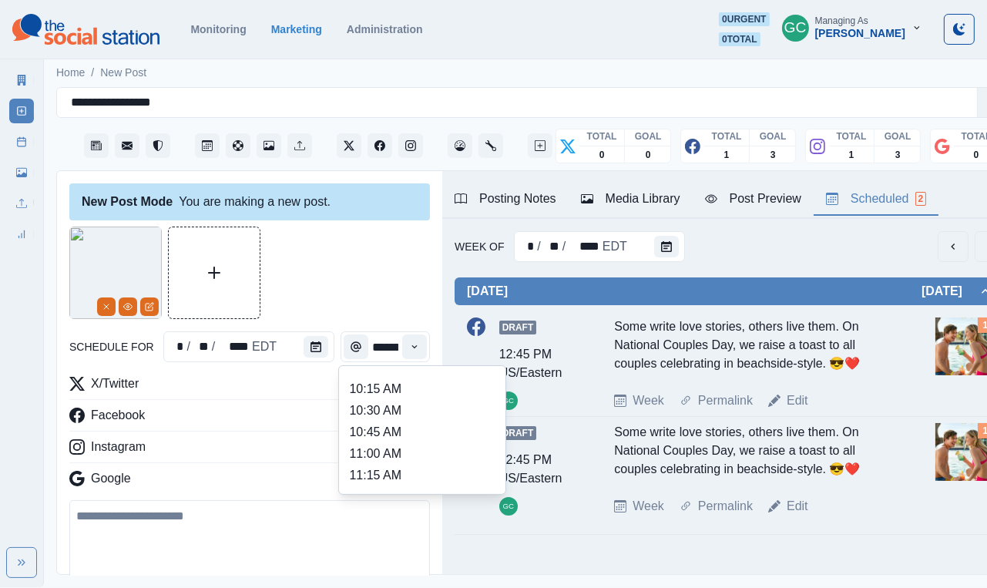
click at [382, 446] on li "11:00 AM" at bounding box center [422, 454] width 154 height 22
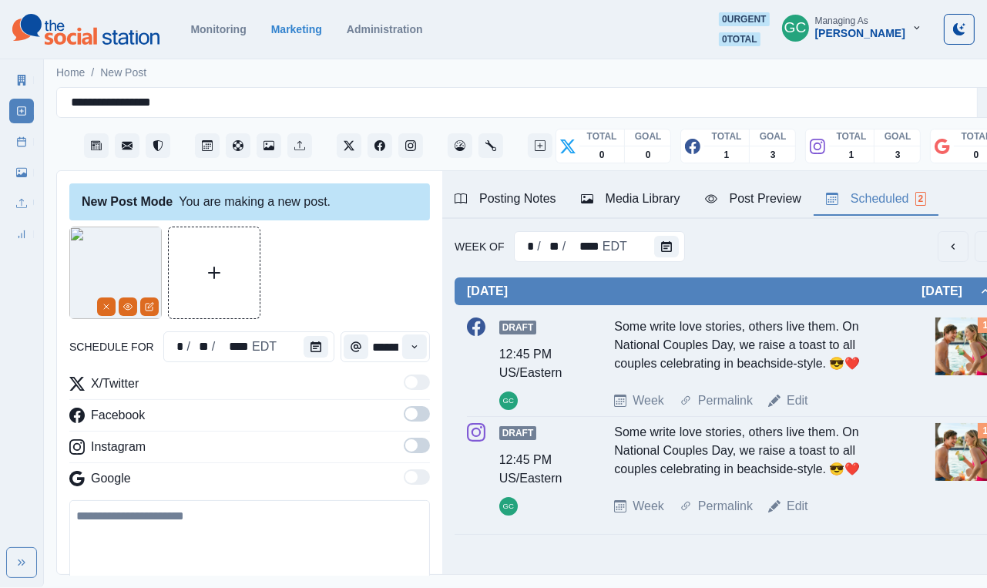
click at [419, 446] on span at bounding box center [417, 445] width 26 height 15
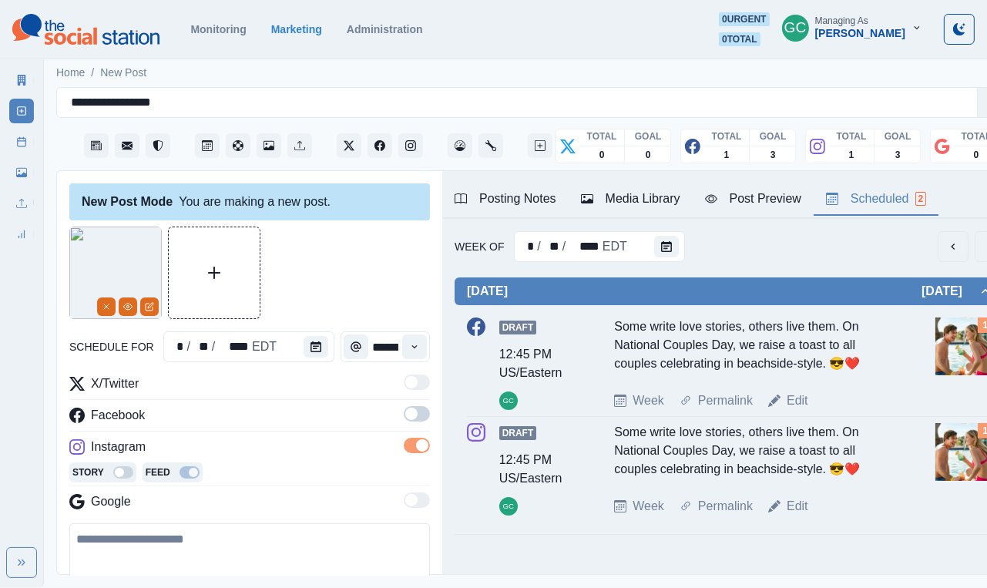
click at [419, 426] on label at bounding box center [417, 418] width 26 height 25
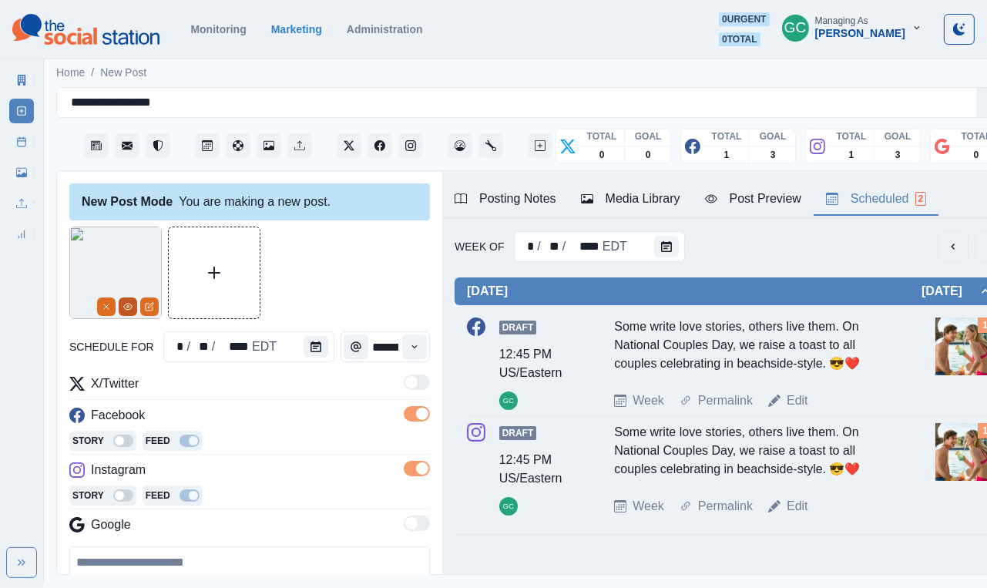
click at [130, 305] on icon "View Media" at bounding box center [128, 307] width 8 height 6
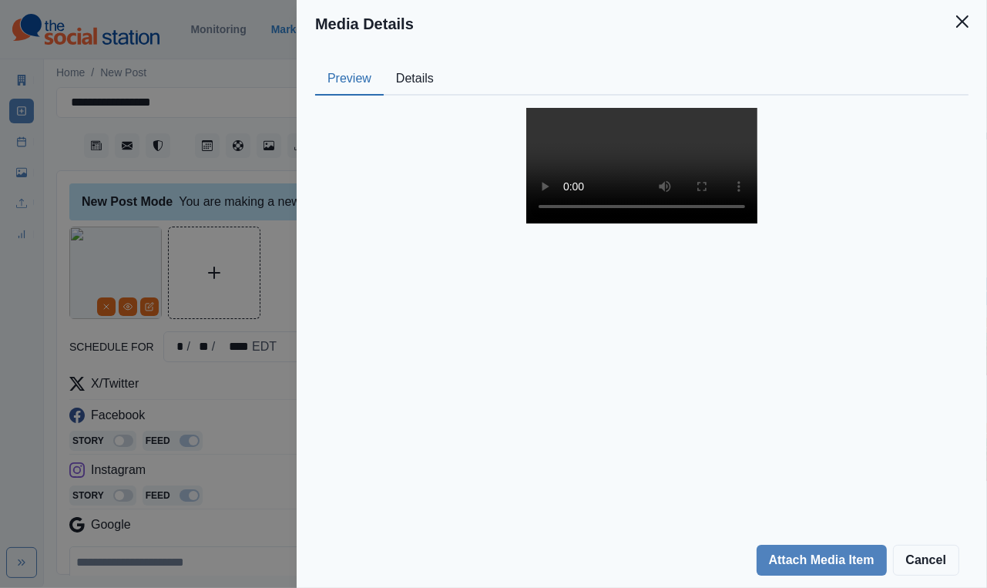
click at [220, 403] on div "Media Details Preview Details Our Description Tradewinds Brand V-2-BenBlankenbu…" at bounding box center [493, 294] width 987 height 588
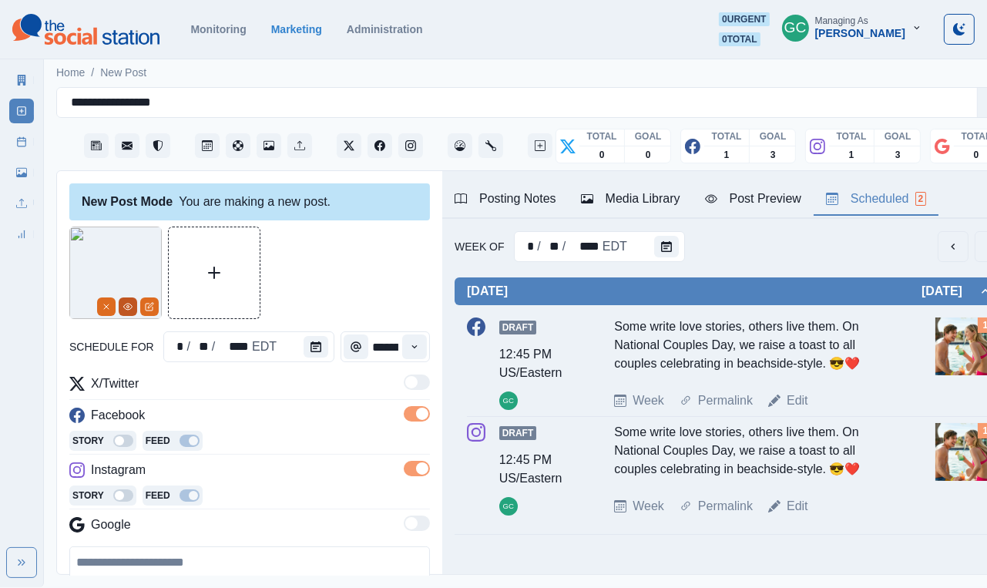
click at [129, 306] on icon "View Media" at bounding box center [127, 306] width 9 height 9
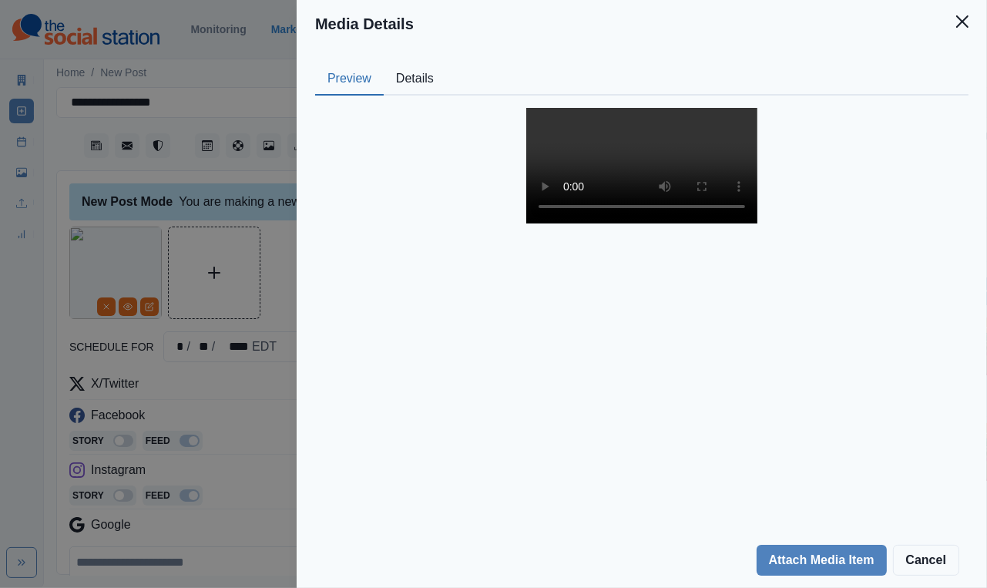
click at [644, 224] on video at bounding box center [642, 166] width 231 height 116
click at [250, 417] on div "Media Details Preview Details Our Description Tradewinds Brand V-2-BenBlankenbu…" at bounding box center [493, 294] width 987 height 588
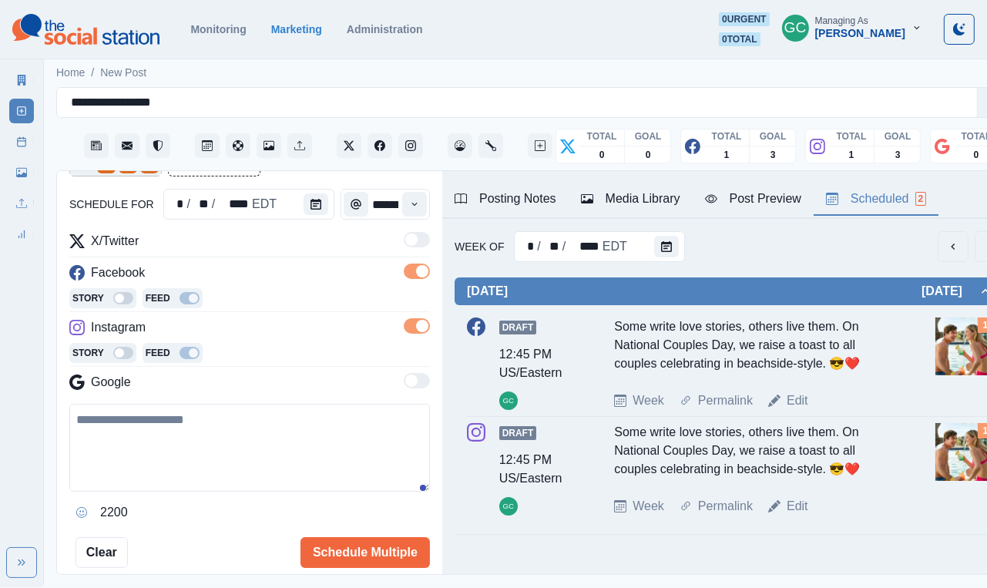
click at [254, 446] on textarea at bounding box center [249, 448] width 361 height 88
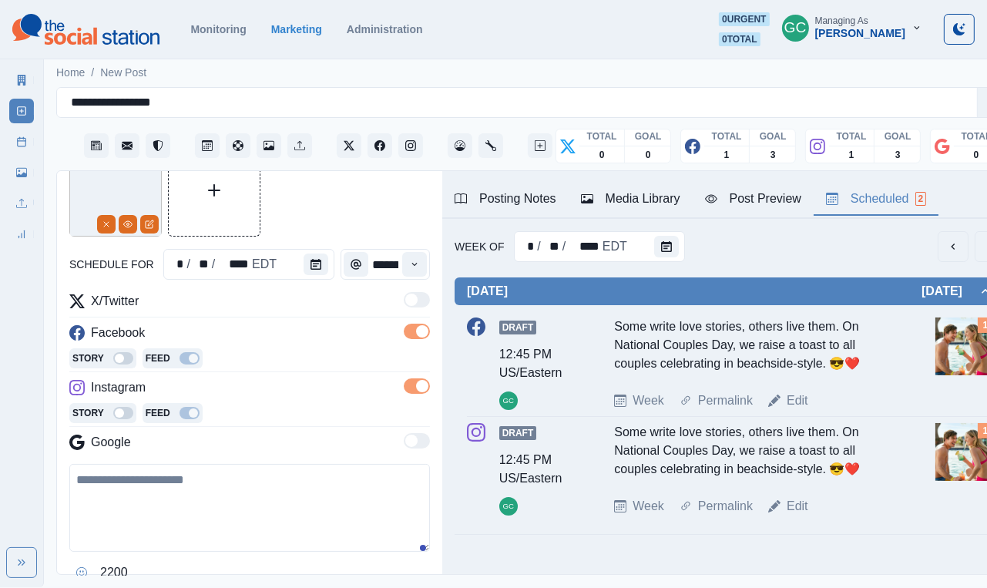
scroll to position [40, 0]
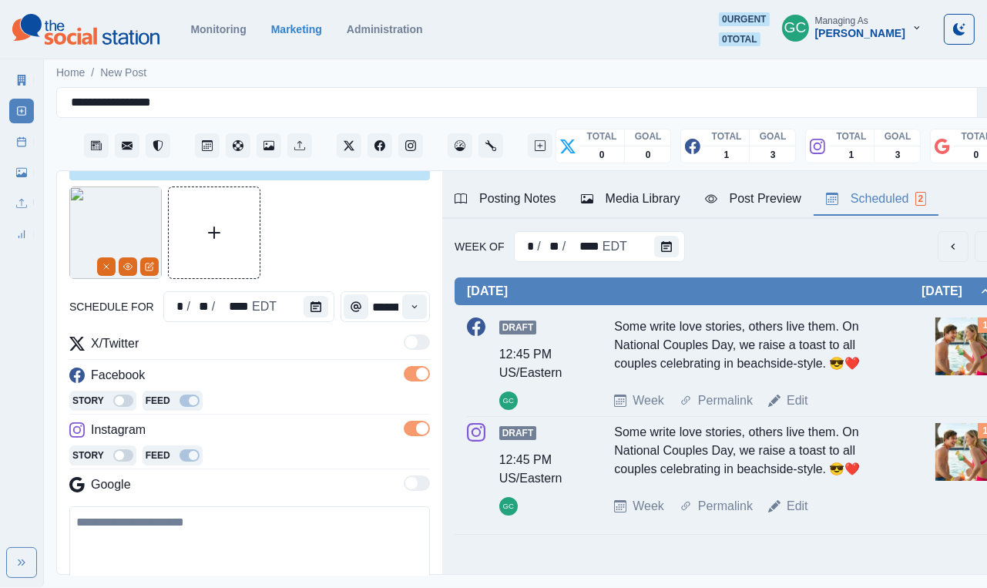
paste textarea "**********"
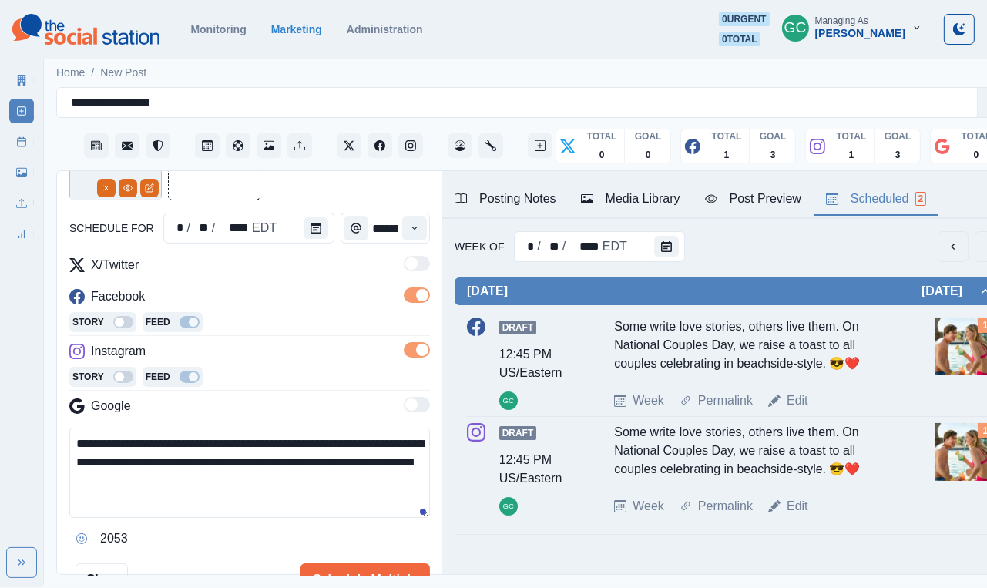
scroll to position [9, 0]
click at [539, 198] on div "Posting Notes" at bounding box center [506, 199] width 102 height 19
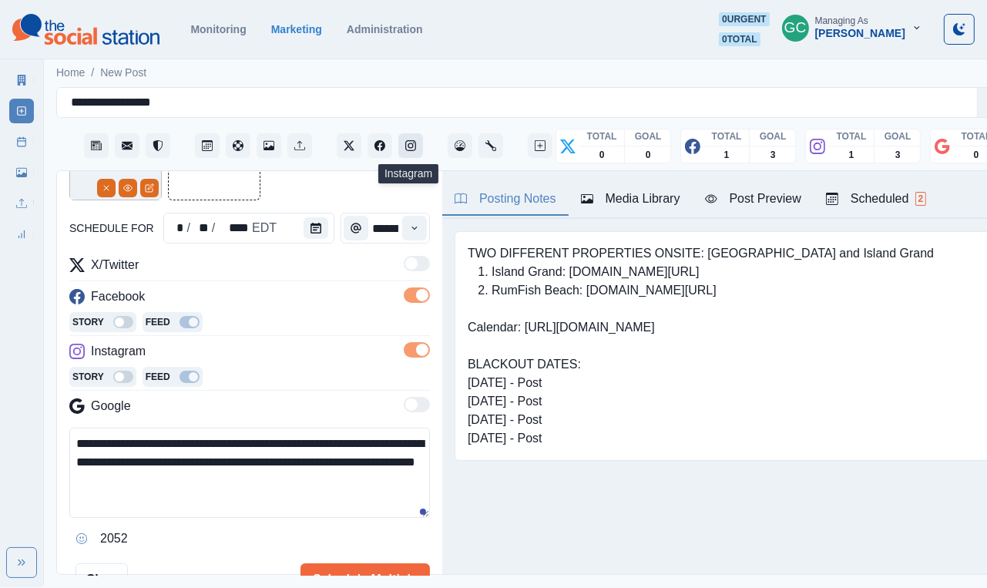
click at [414, 143] on icon "Instagram" at bounding box center [410, 145] width 11 height 11
click at [654, 217] on div "Posting Notes Media Library Post Preview Scheduled 2" at bounding box center [730, 195] width 576 height 48
click at [654, 206] on div "Scheduled 2" at bounding box center [876, 199] width 100 height 19
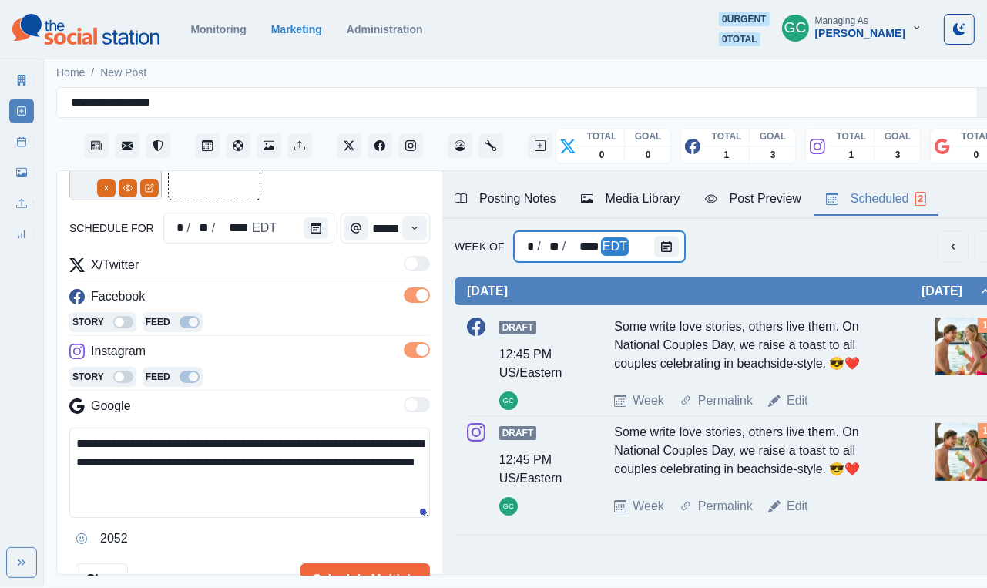
click at [654, 231] on div at bounding box center [669, 246] width 31 height 31
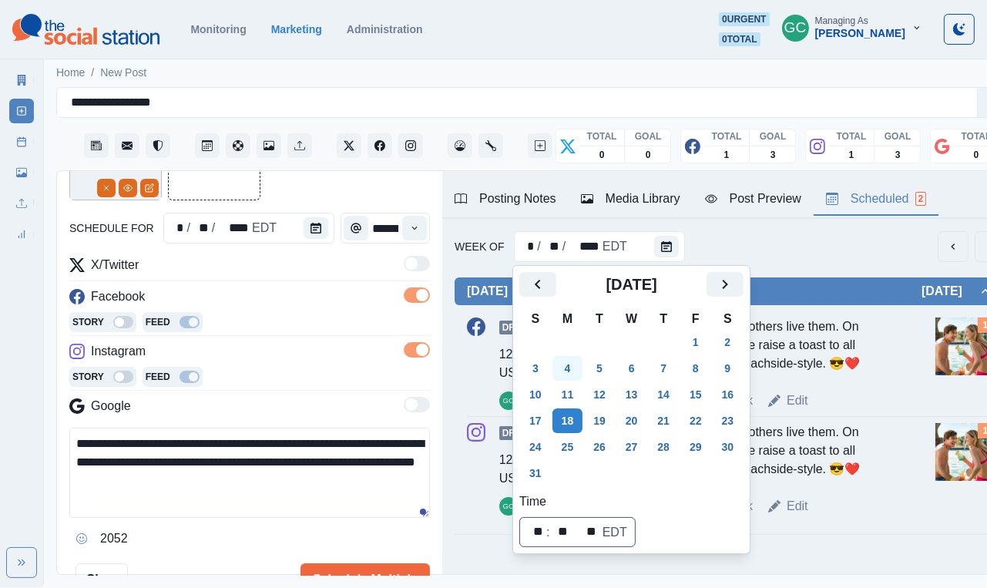
click at [574, 363] on button "4" at bounding box center [568, 368] width 31 height 25
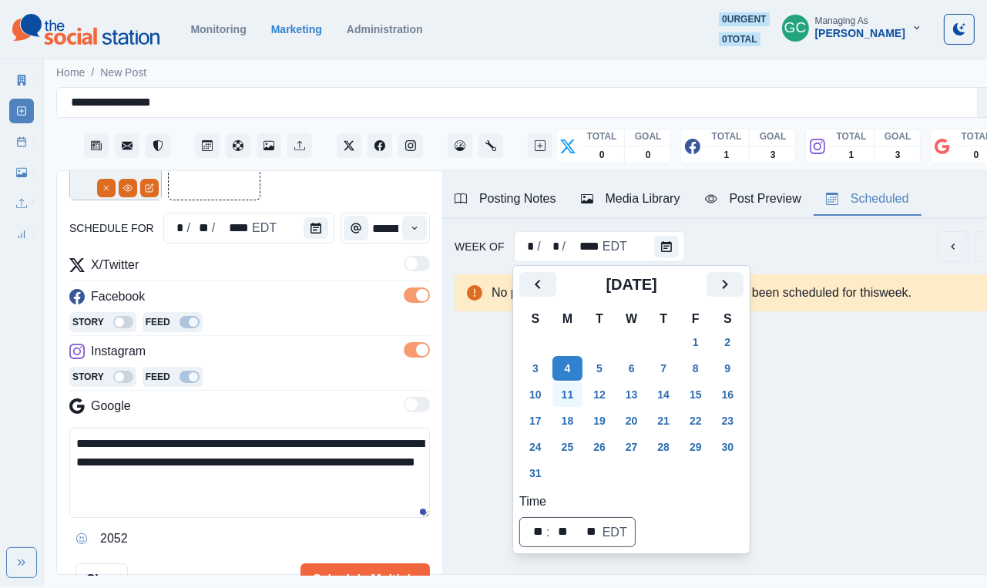
click at [564, 391] on button "11" at bounding box center [568, 394] width 31 height 25
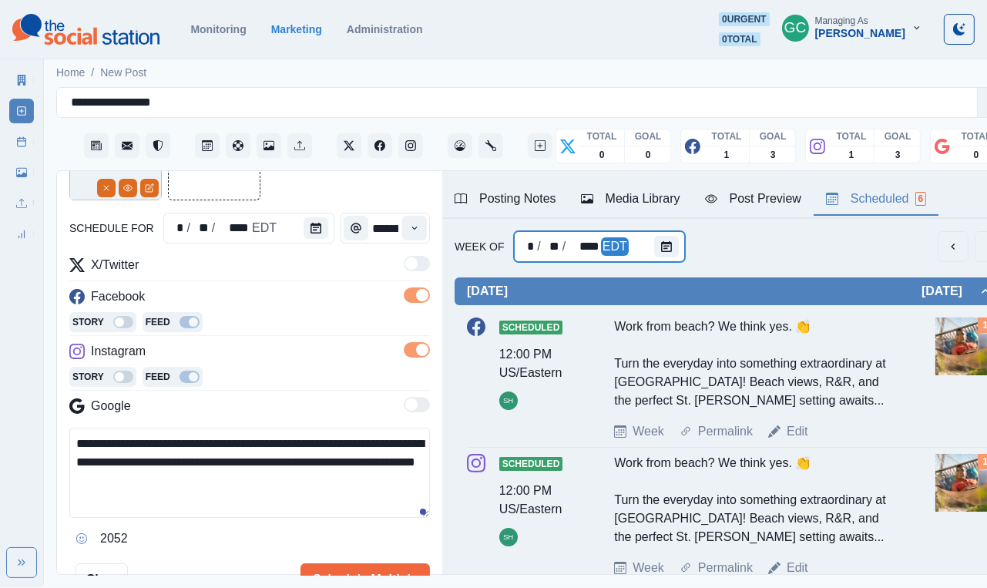
scroll to position [-1, 0]
click at [654, 252] on div at bounding box center [669, 246] width 31 height 31
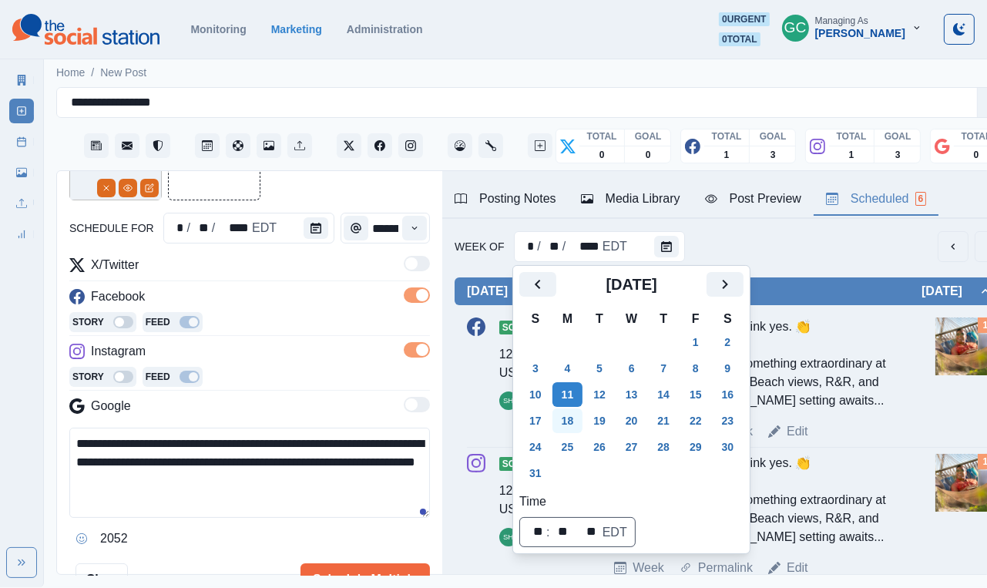
click at [556, 422] on button "18" at bounding box center [568, 421] width 31 height 25
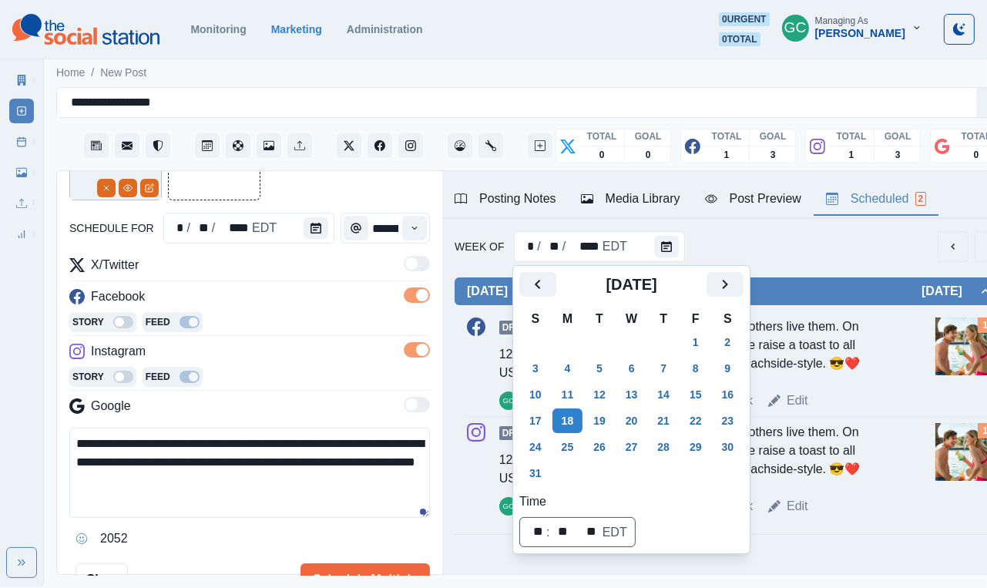
click at [323, 382] on div "Story Feed" at bounding box center [249, 378] width 361 height 23
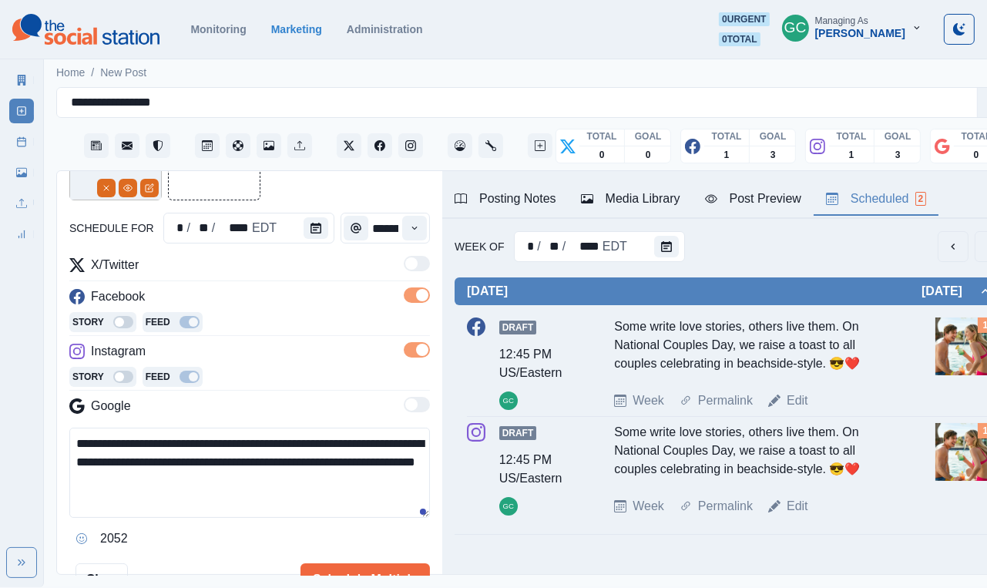
click at [532, 189] on button "Posting Notes" at bounding box center [505, 199] width 126 height 32
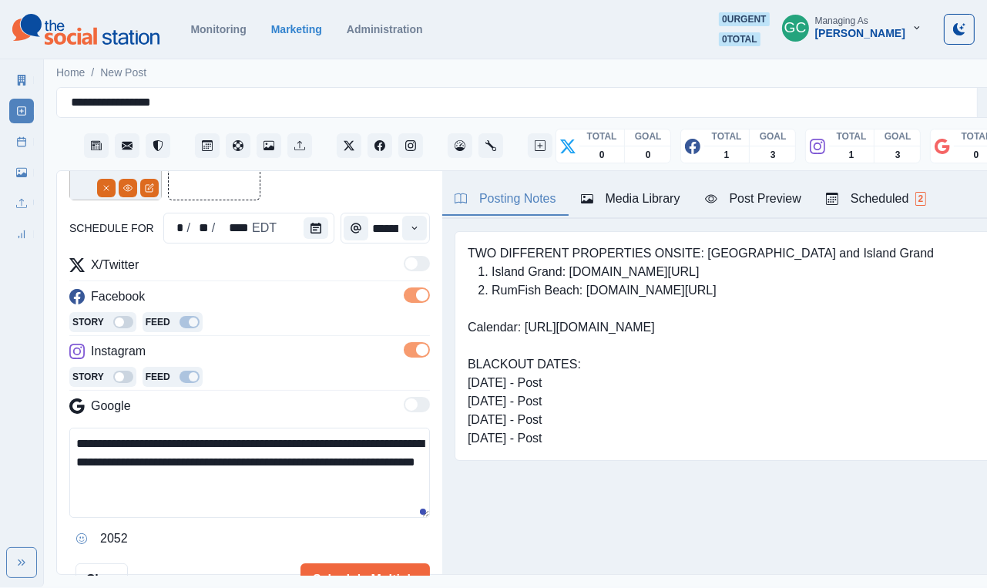
click at [248, 446] on textarea "**********" at bounding box center [249, 473] width 361 height 90
drag, startPoint x: 180, startPoint y: 493, endPoint x: 221, endPoint y: 535, distance: 58.9
click at [217, 446] on div "**********" at bounding box center [249, 489] width 361 height 123
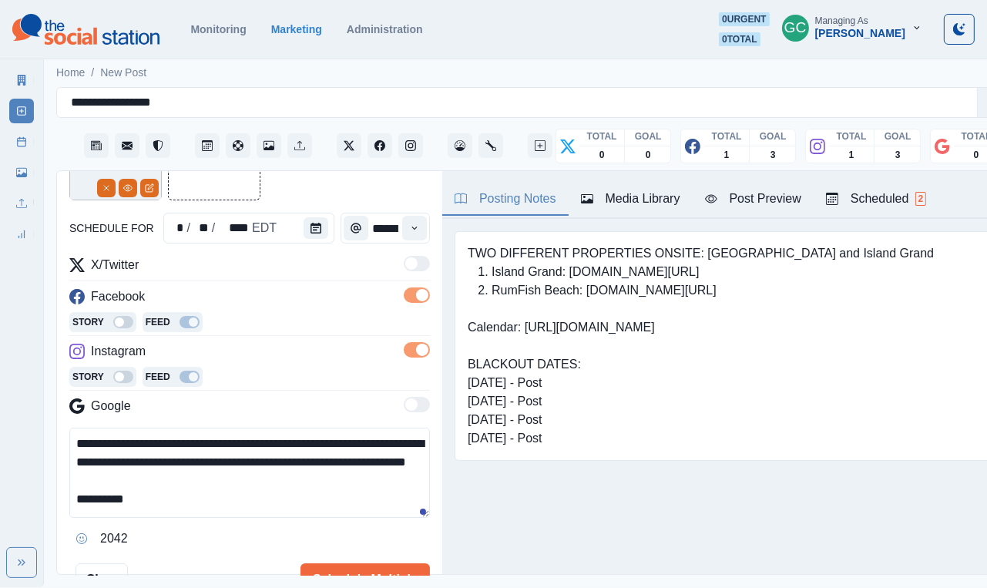
click at [308, 445] on textarea "**********" at bounding box center [249, 473] width 361 height 90
drag, startPoint x: 261, startPoint y: 469, endPoint x: 281, endPoint y: 521, distance: 56.1
click at [281, 446] on div "**********" at bounding box center [249, 489] width 361 height 123
type textarea "**********"
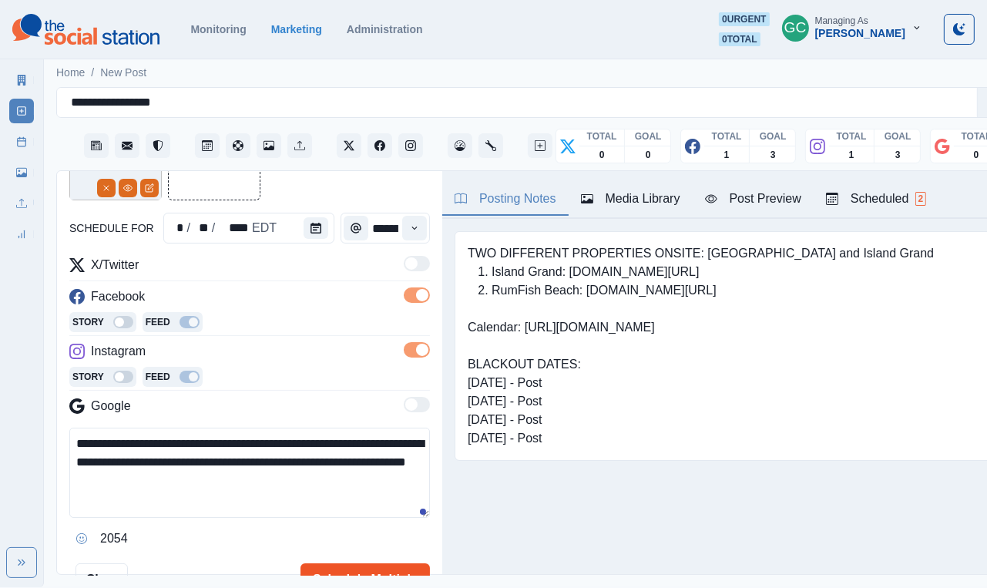
click at [351, 446] on button "Schedule Multiple" at bounding box center [366, 579] width 130 height 31
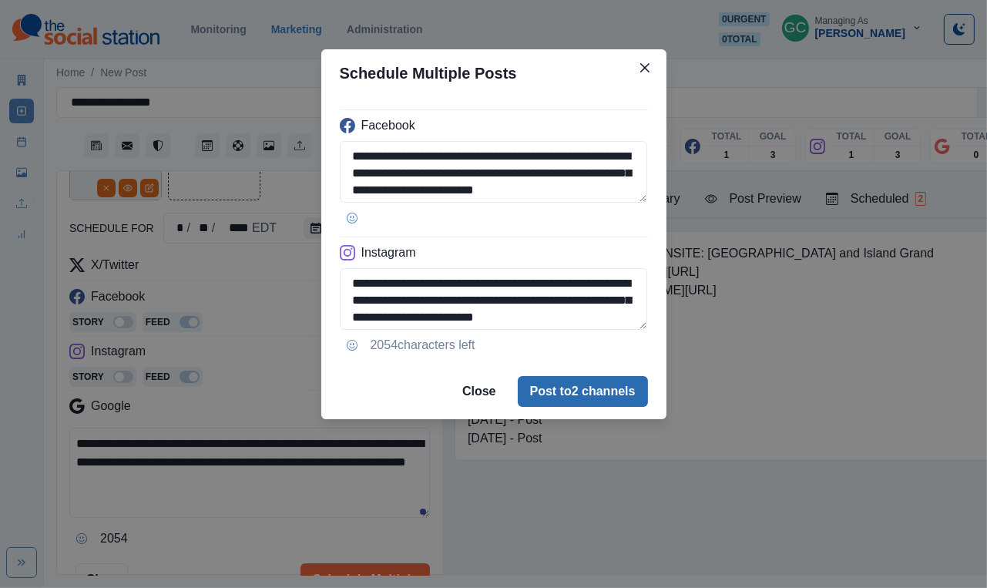
click at [584, 385] on button "Post to 2 channels" at bounding box center [583, 391] width 130 height 31
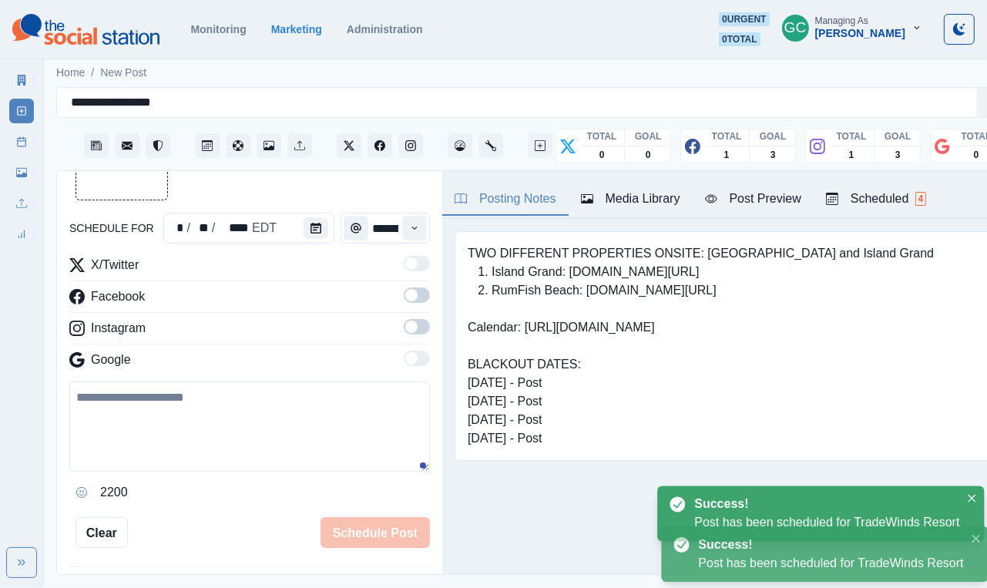
click at [654, 187] on button "Scheduled 4" at bounding box center [876, 199] width 125 height 32
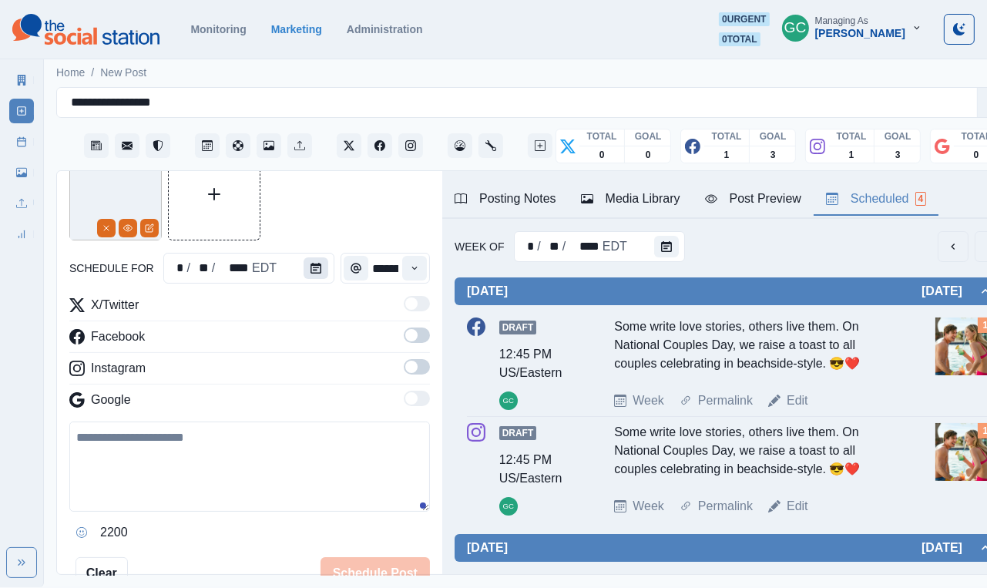
click at [310, 279] on button "Calendar" at bounding box center [316, 268] width 25 height 22
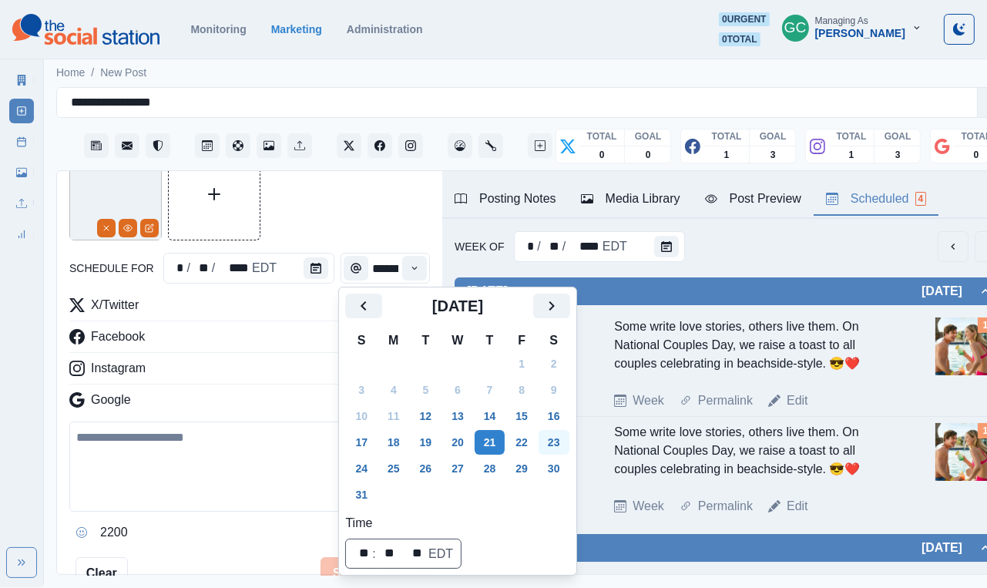
click at [561, 441] on button "23" at bounding box center [554, 442] width 31 height 25
click at [412, 265] on icon "Time" at bounding box center [414, 268] width 11 height 11
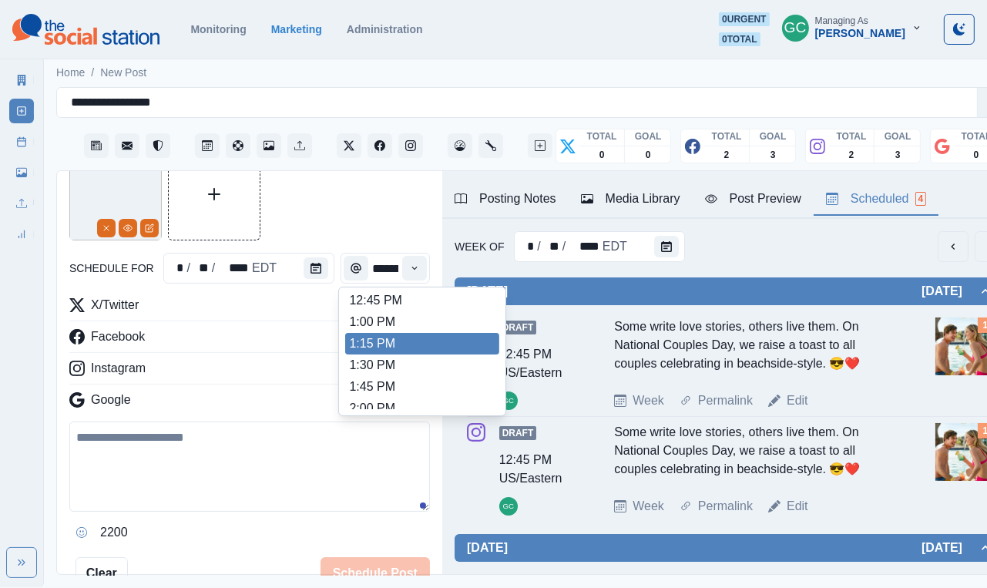
scroll to position [413, 0]
click at [383, 355] on li "1:15 PM" at bounding box center [422, 345] width 154 height 22
type input "*******"
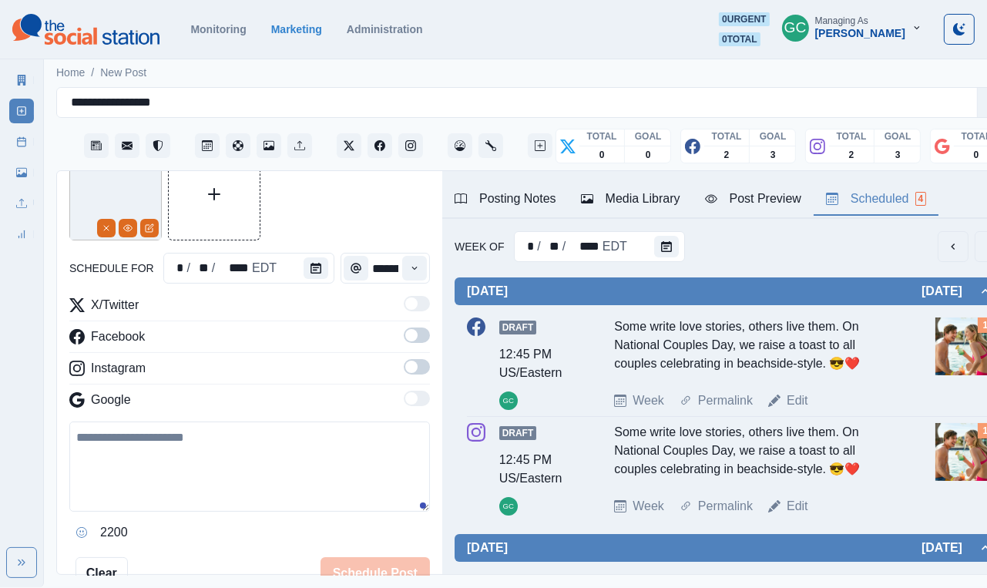
click at [422, 369] on span at bounding box center [417, 366] width 26 height 15
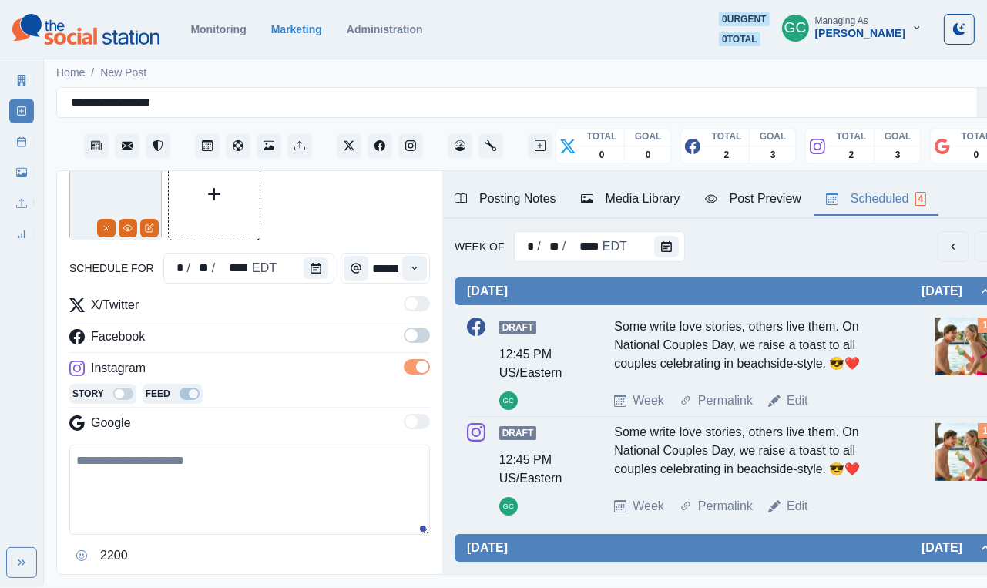
click at [419, 336] on span at bounding box center [417, 335] width 26 height 15
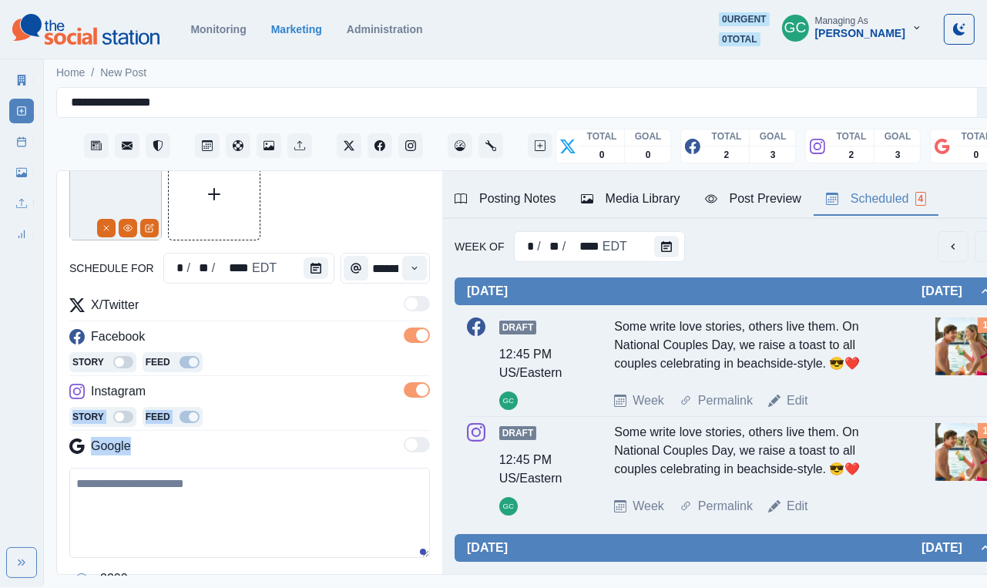
drag, startPoint x: 337, startPoint y: 406, endPoint x: 335, endPoint y: 434, distance: 27.8
click at [335, 434] on div "X/Twitter Facebook Story Feed Instagram Story Feed Google" at bounding box center [249, 379] width 361 height 166
click at [321, 446] on textarea at bounding box center [249, 513] width 361 height 90
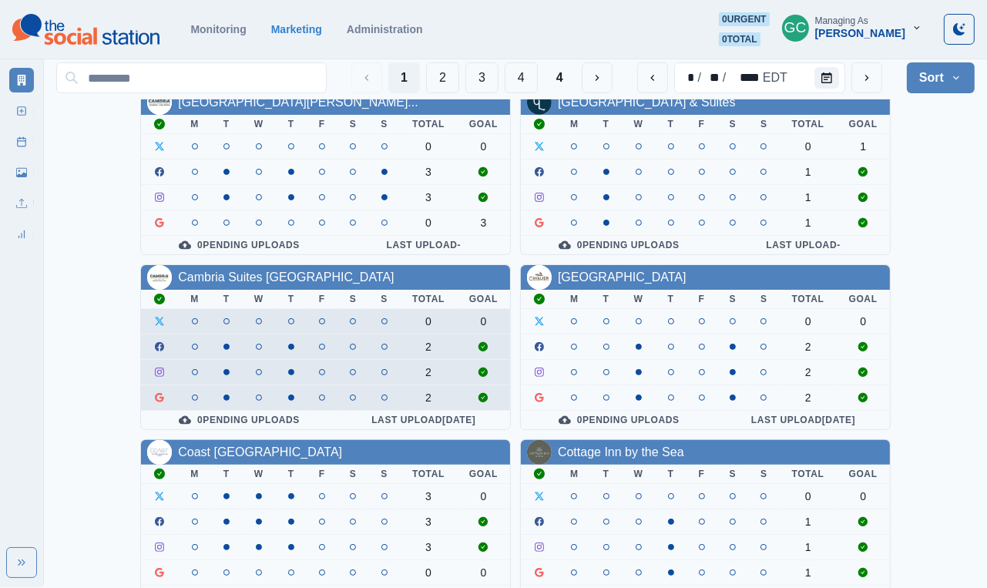
scroll to position [338, 0]
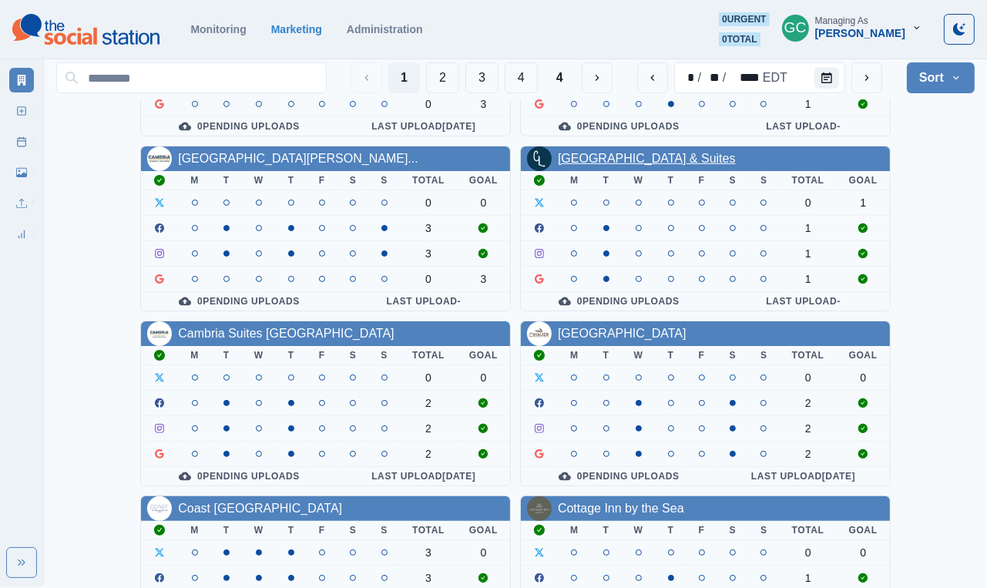
click at [650, 152] on link "[GEOGRAPHIC_DATA] & Suites" at bounding box center [647, 158] width 178 height 13
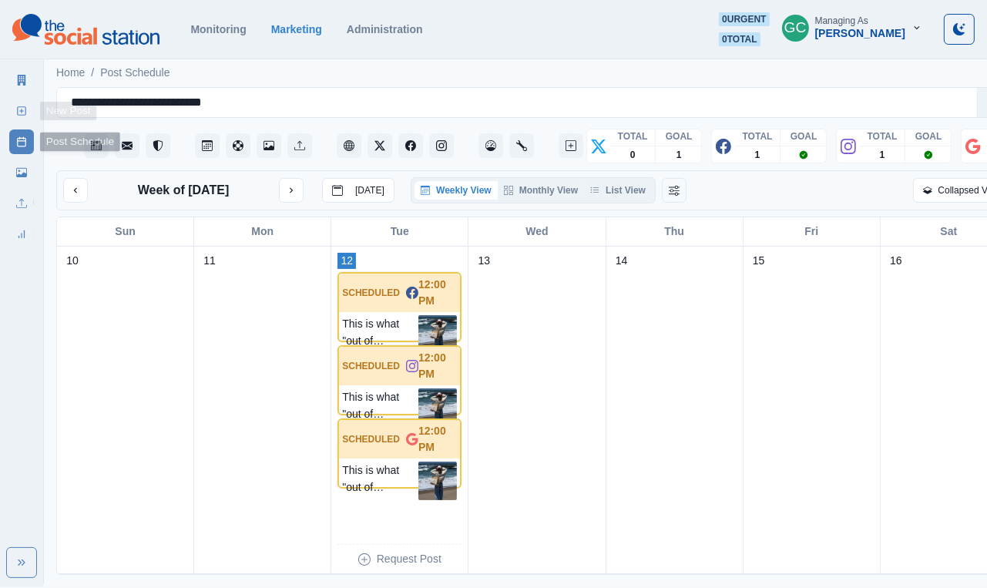
click at [16, 109] on icon at bounding box center [21, 111] width 11 height 11
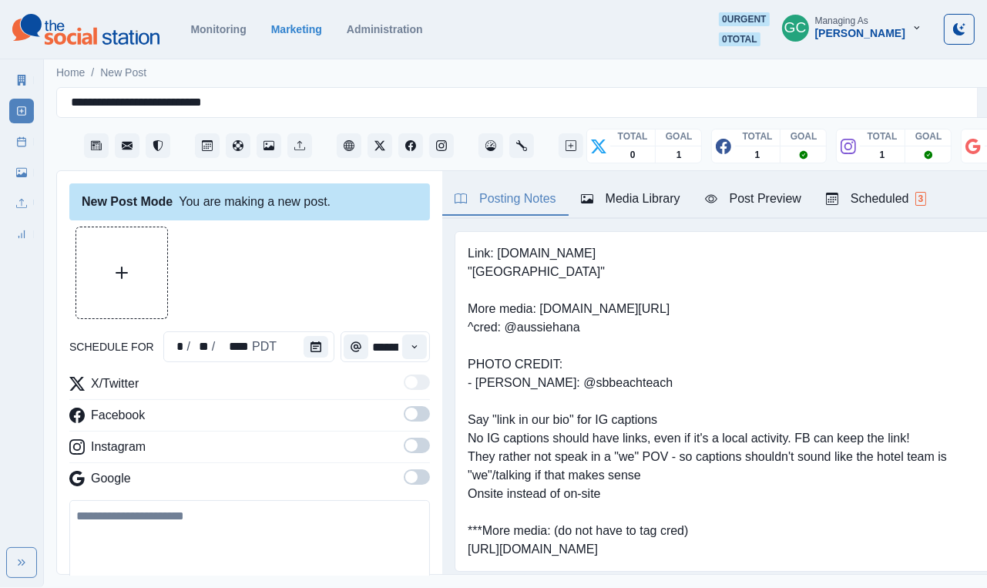
click at [895, 192] on div "Scheduled 3" at bounding box center [876, 199] width 100 height 19
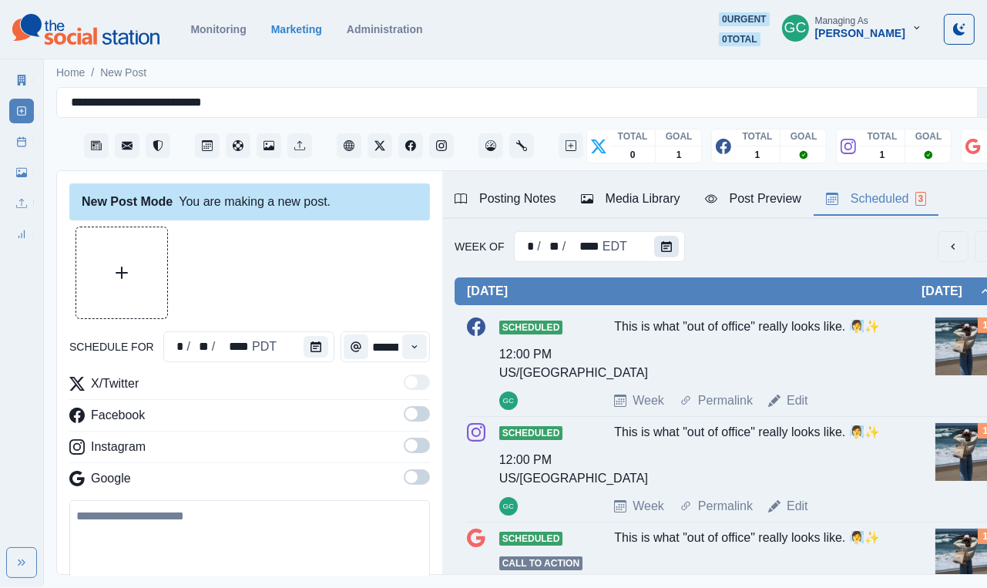
click at [671, 245] on button "Calendar" at bounding box center [666, 247] width 25 height 22
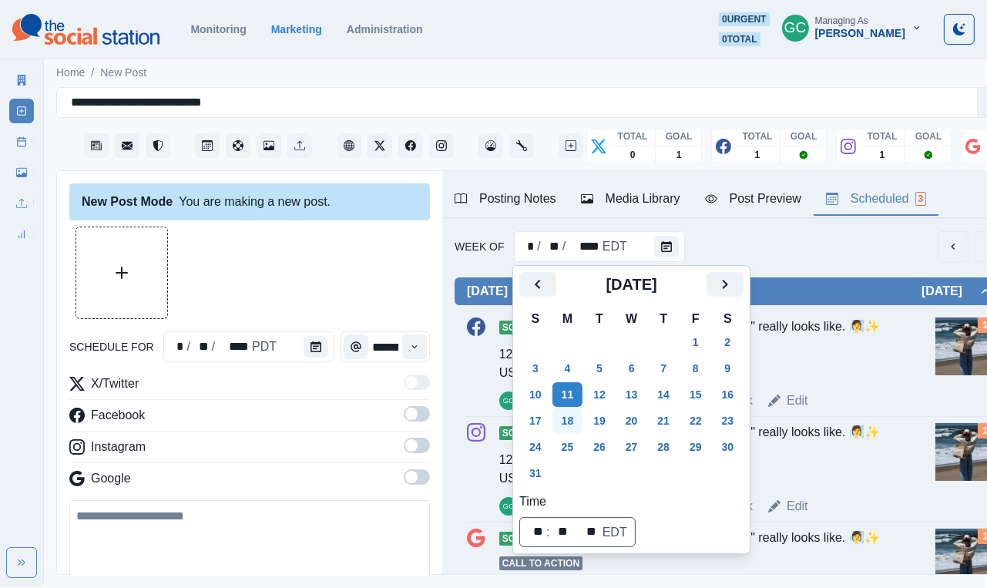
click at [567, 424] on button "18" at bounding box center [568, 421] width 31 height 25
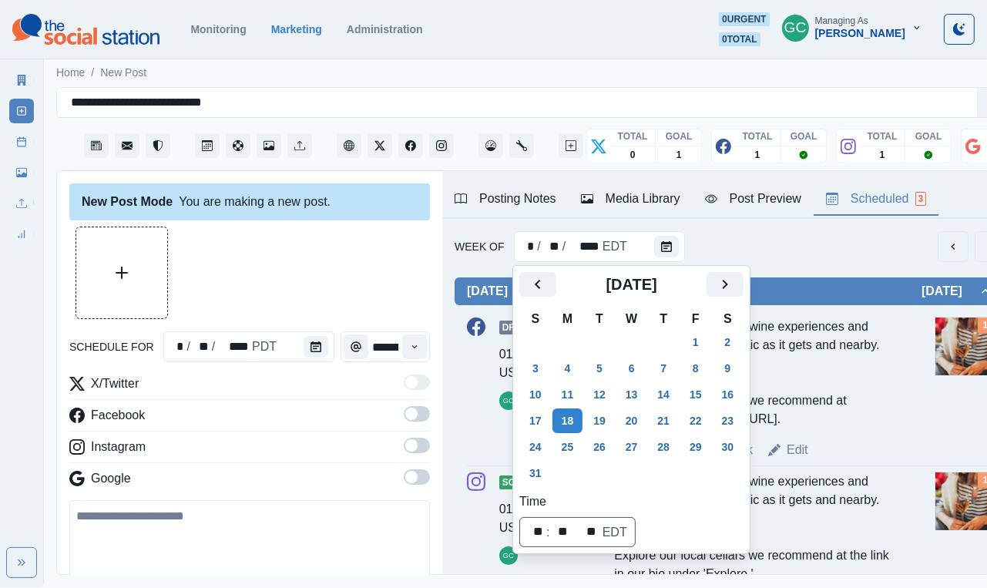
click at [840, 385] on div "Cambria offers boutique wine experiences and tastings that's as authentic as it…" at bounding box center [755, 373] width 283 height 111
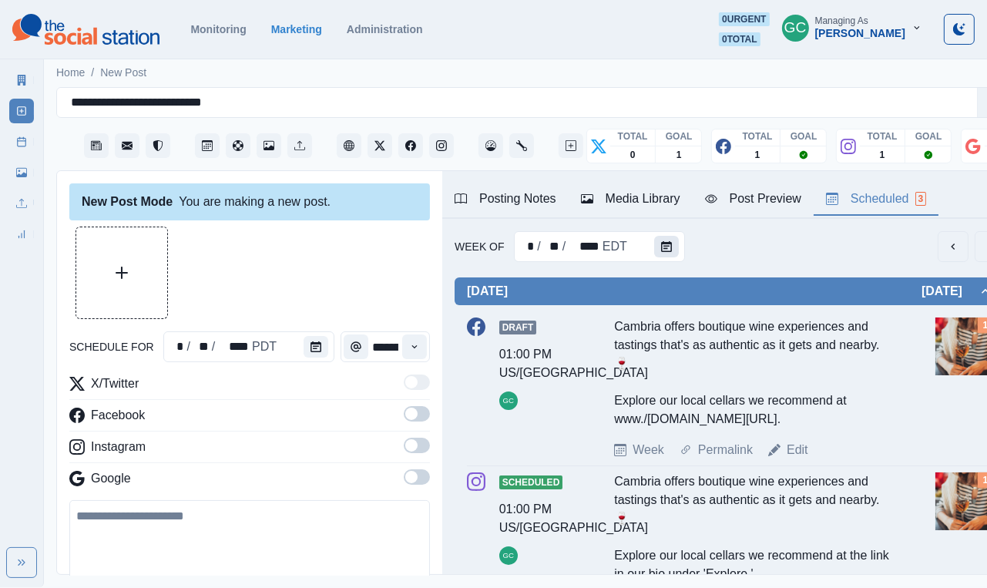
click at [666, 246] on icon "Calendar" at bounding box center [666, 246] width 11 height 11
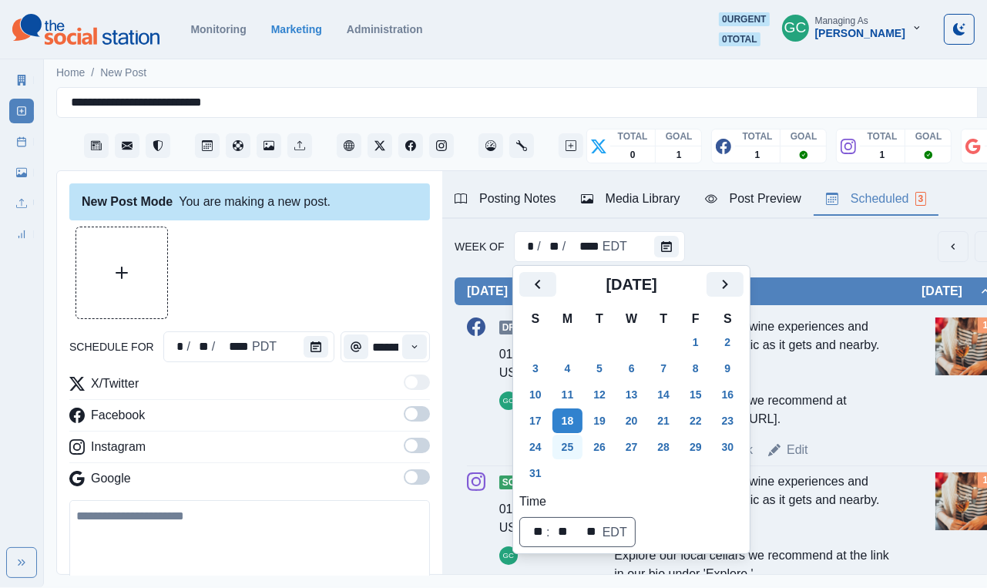
click at [567, 456] on button "25" at bounding box center [568, 447] width 31 height 25
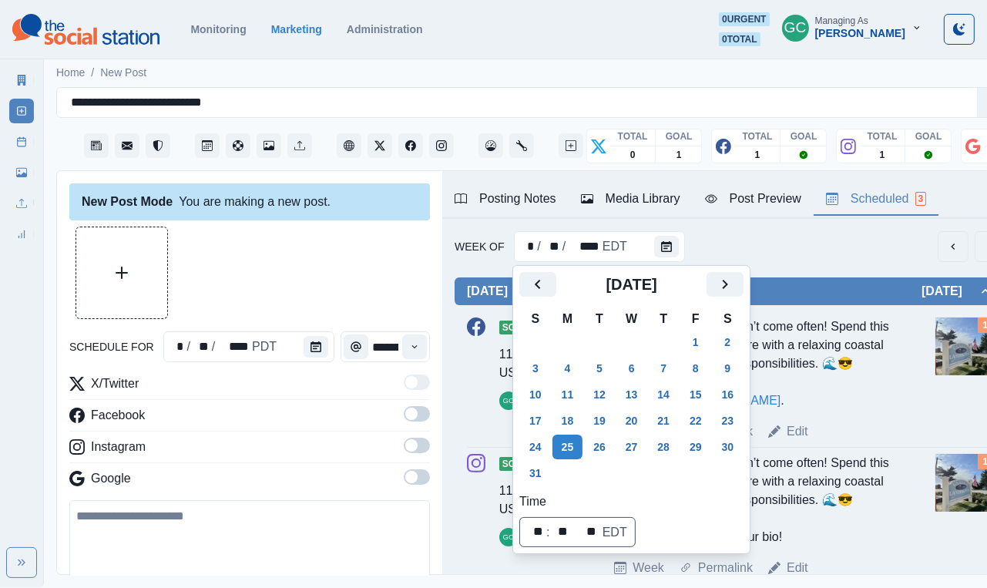
click at [828, 264] on div "[DATE] Scheduled 11:15 AM US/Pacific GC Three-day weekends don’t come often! Sp…" at bounding box center [730, 505] width 551 height 486
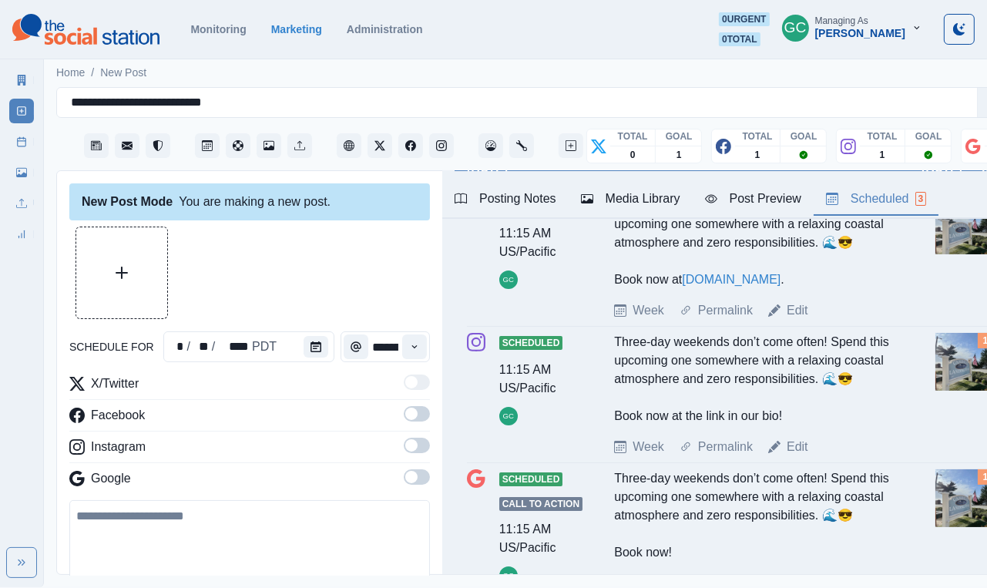
scroll to position [122, 0]
click at [708, 389] on div "Three-day weekends don’t come often! Spend this upcoming one somewhere with a r…" at bounding box center [755, 378] width 283 height 93
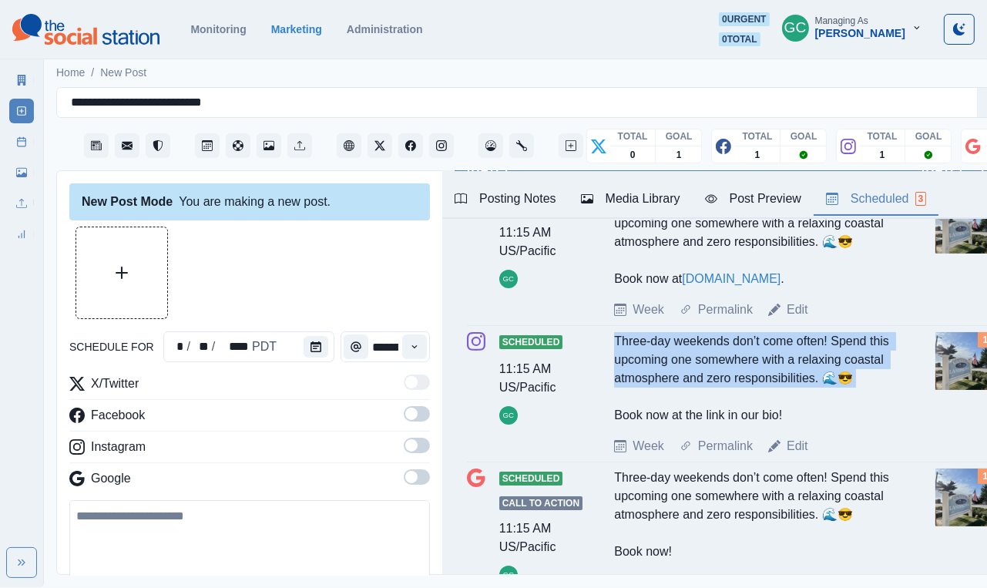
click at [708, 389] on div "Three-day weekends don’t come often! Spend this upcoming one somewhere with a r…" at bounding box center [755, 378] width 283 height 93
copy div "Three-day weekends don’t come often! Spend this upcoming one somewhere with a r…"
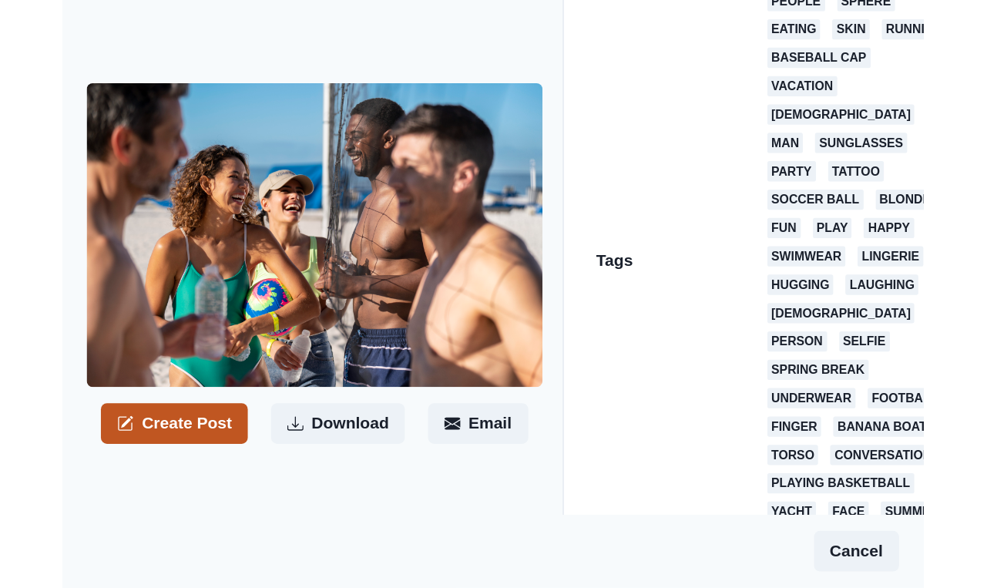
scroll to position [257, 0]
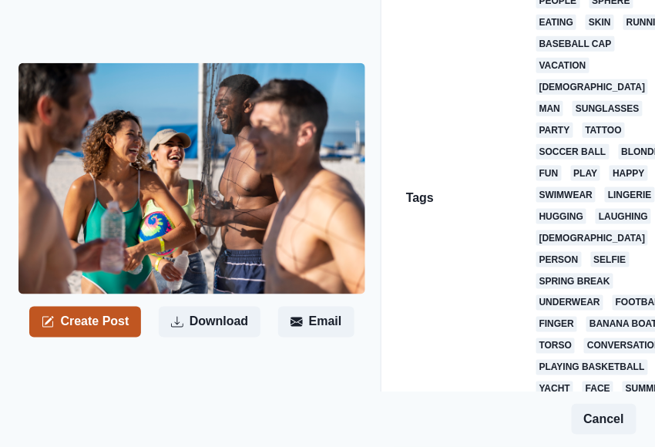
click at [106, 307] on button "Create Post" at bounding box center [85, 322] width 112 height 31
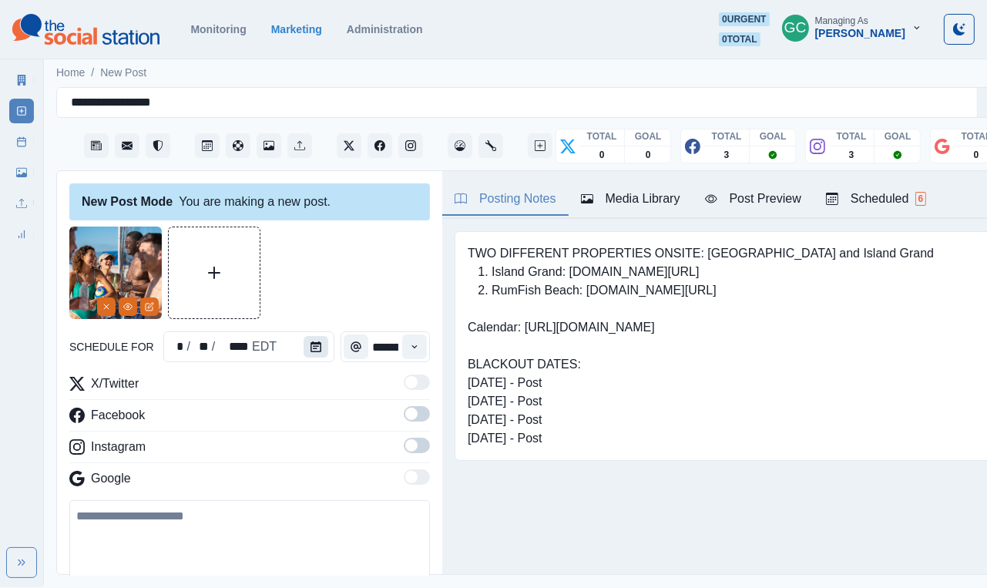
click at [314, 345] on icon "Calendar" at bounding box center [316, 346] width 11 height 11
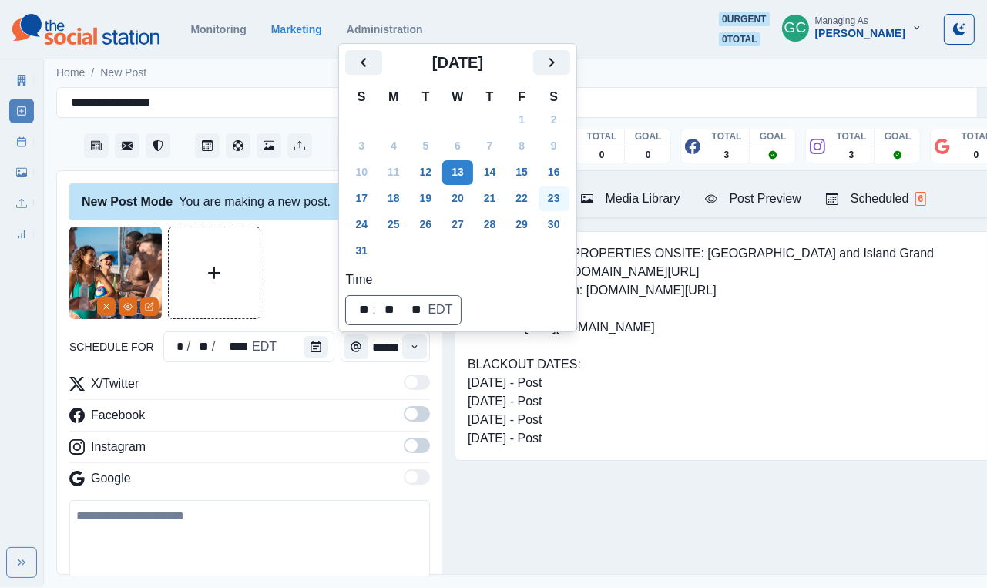
click at [569, 191] on button "23" at bounding box center [554, 199] width 31 height 25
click at [409, 352] on icon "Time" at bounding box center [414, 346] width 11 height 11
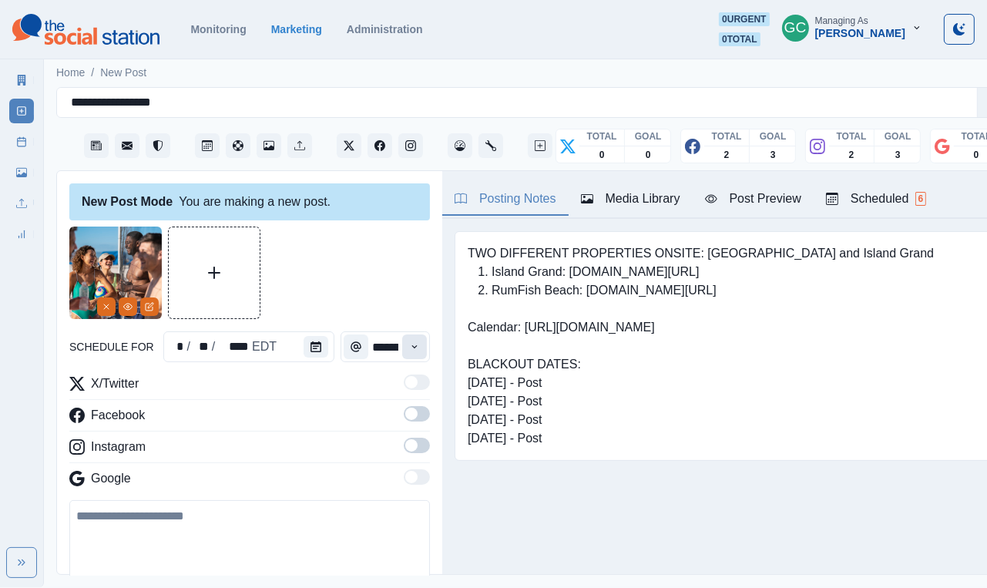
click at [409, 352] on icon "Time" at bounding box center [414, 346] width 11 height 11
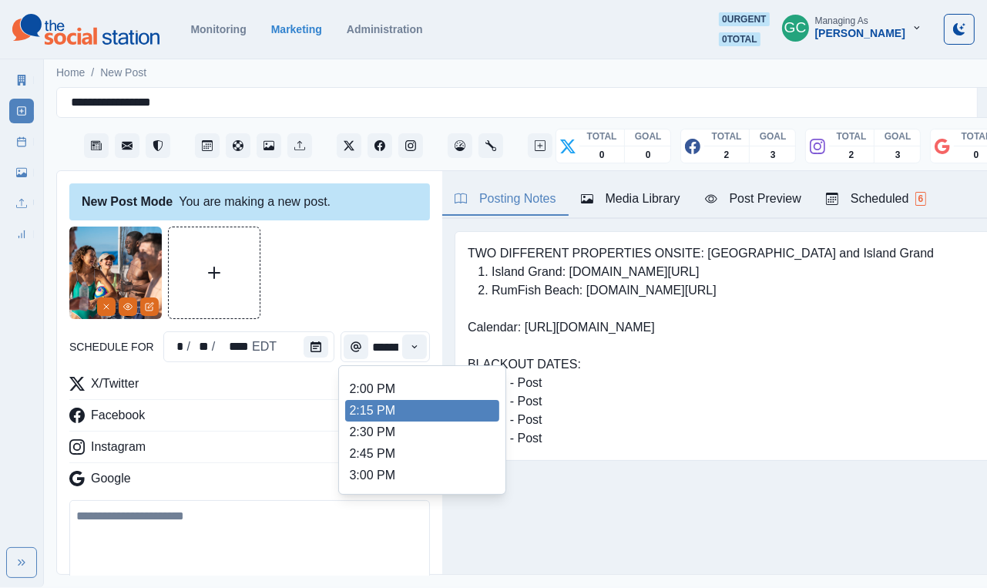
scroll to position [510, 0]
click at [393, 423] on li "2:15 PM" at bounding box center [422, 413] width 154 height 22
type input "*******"
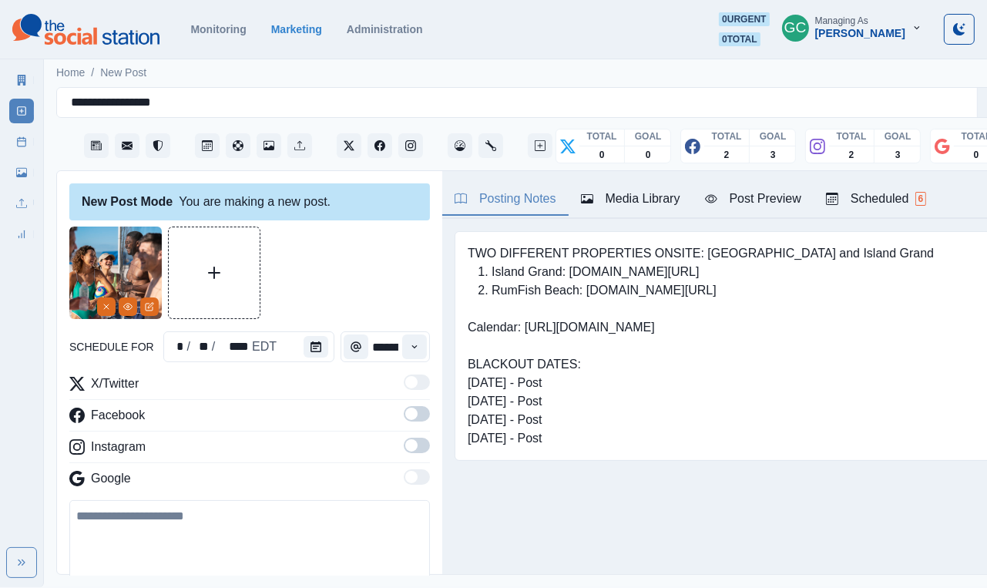
click at [422, 446] on label at bounding box center [417, 450] width 26 height 25
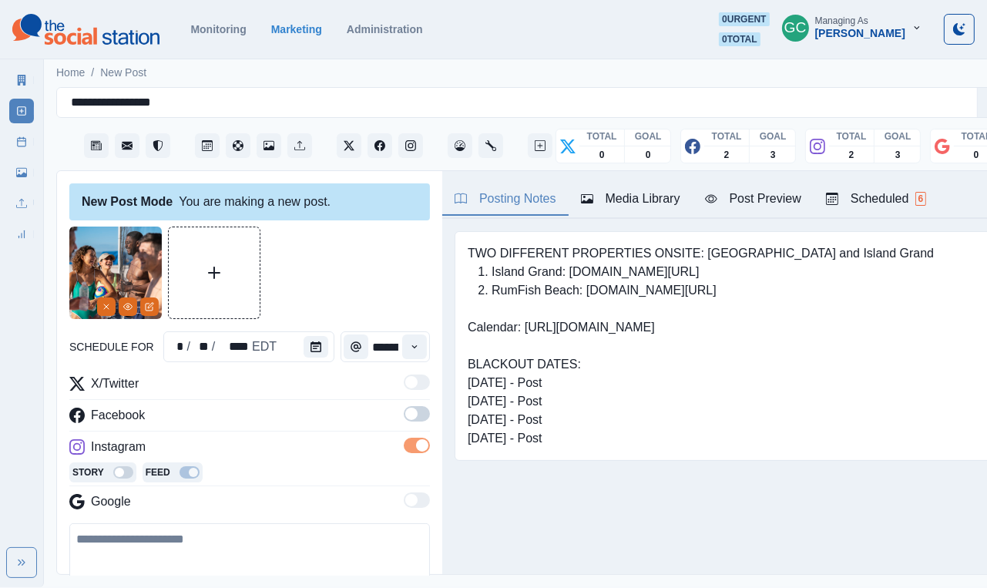
click at [422, 428] on label at bounding box center [417, 418] width 26 height 25
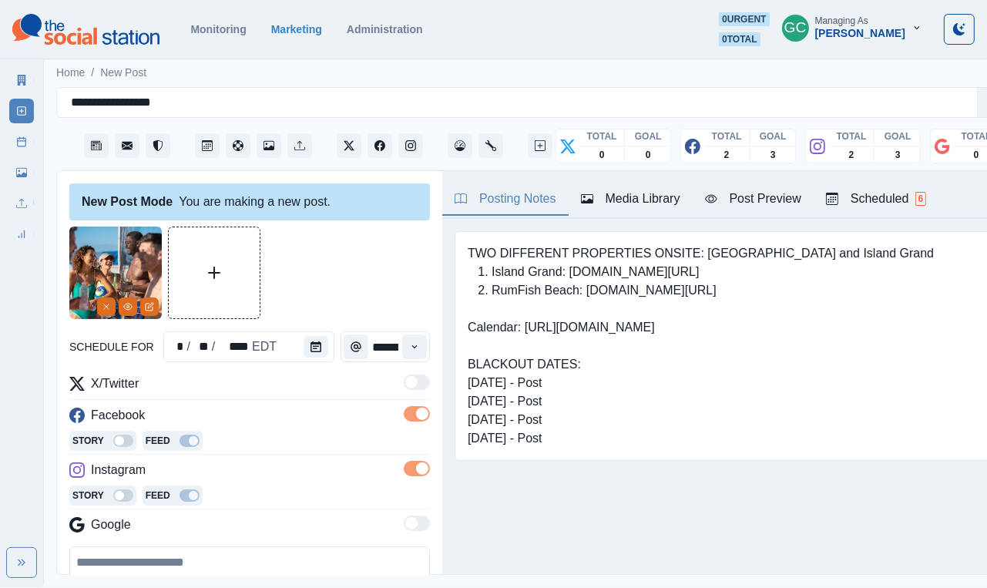
click at [325, 446] on div "Instagram" at bounding box center [249, 473] width 361 height 25
click at [654, 202] on div "Scheduled 6" at bounding box center [876, 199] width 100 height 19
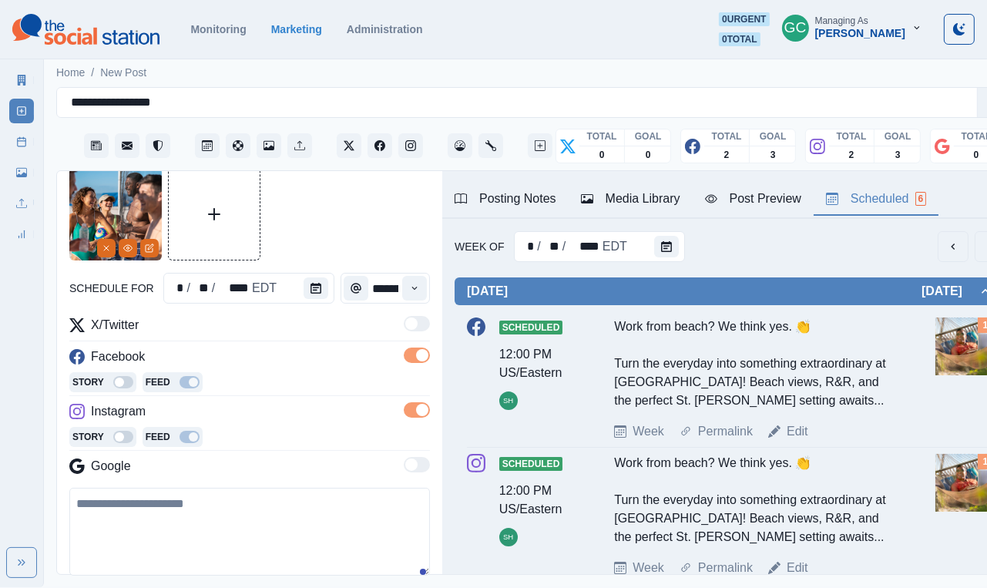
scroll to position [62, 0]
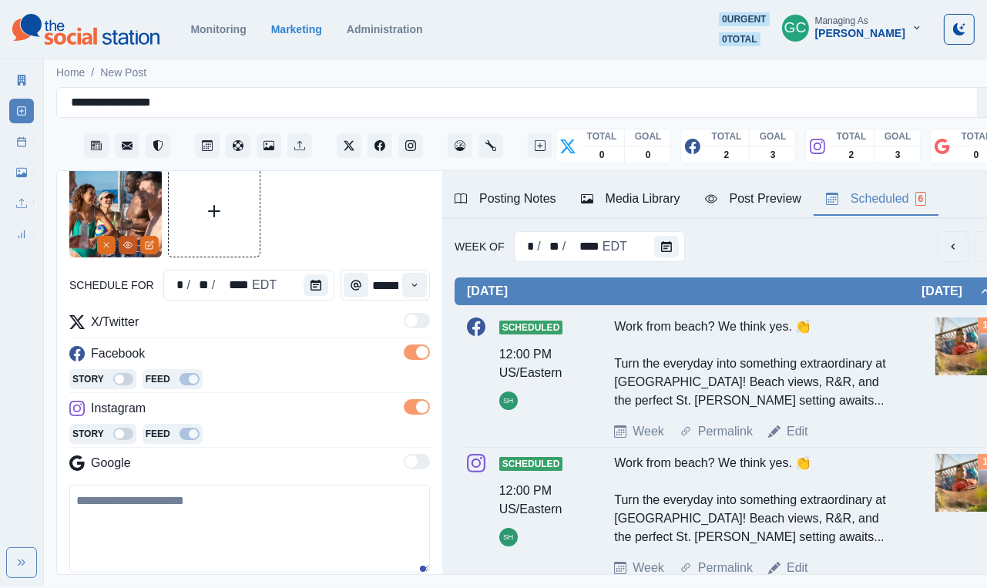
click at [127, 243] on icon "View Media" at bounding box center [127, 245] width 9 height 9
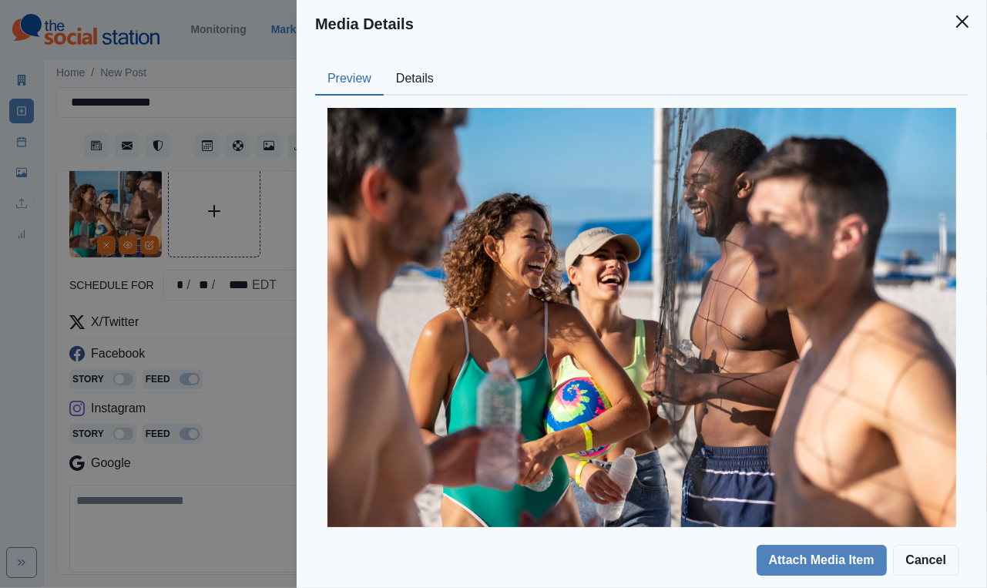
click at [221, 374] on div "Media Details Preview Details Our Description 20220113-0993 Reusable Yes Tags h…" at bounding box center [493, 294] width 987 height 588
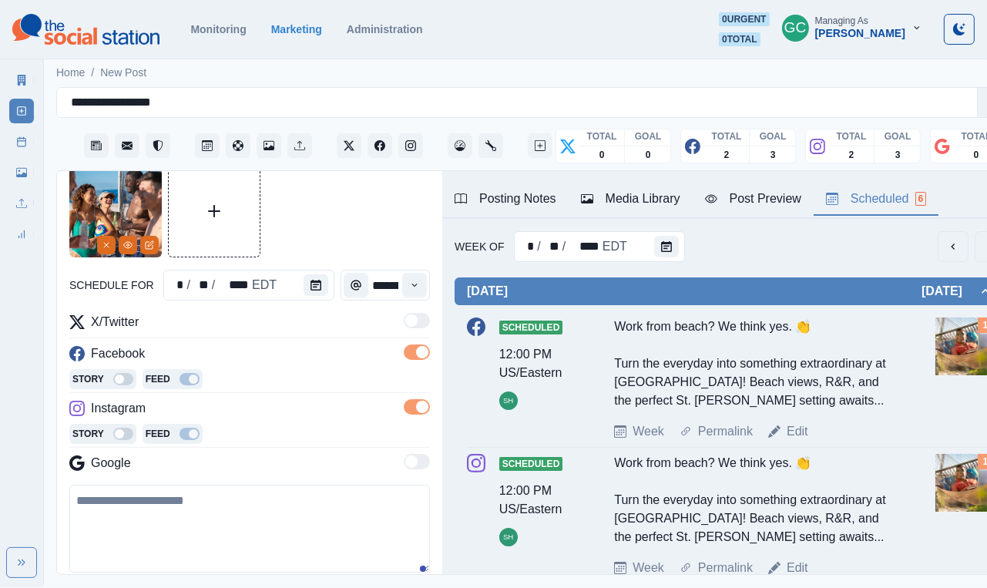
click at [158, 446] on textarea at bounding box center [249, 529] width 361 height 88
paste textarea "**********"
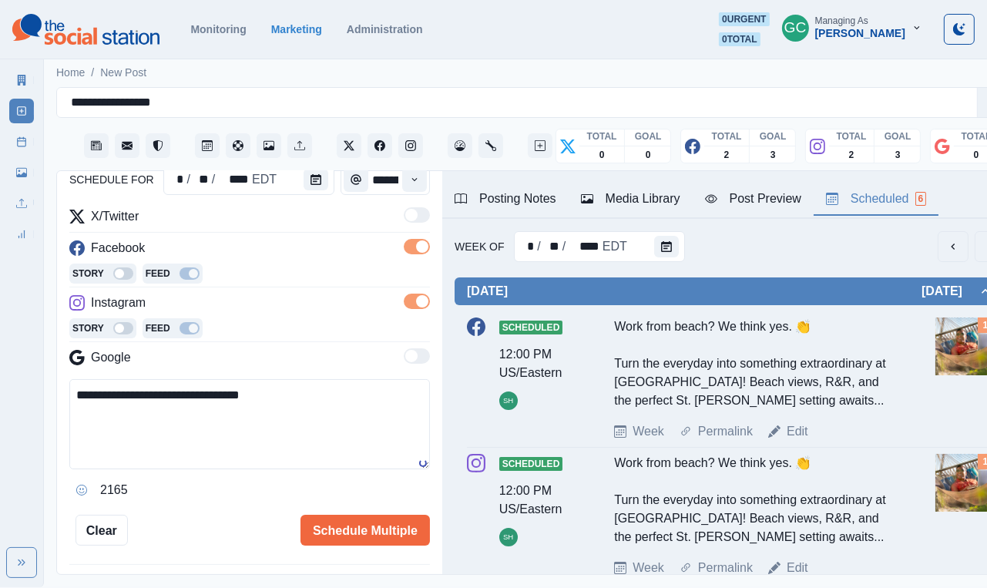
scroll to position [182, 0]
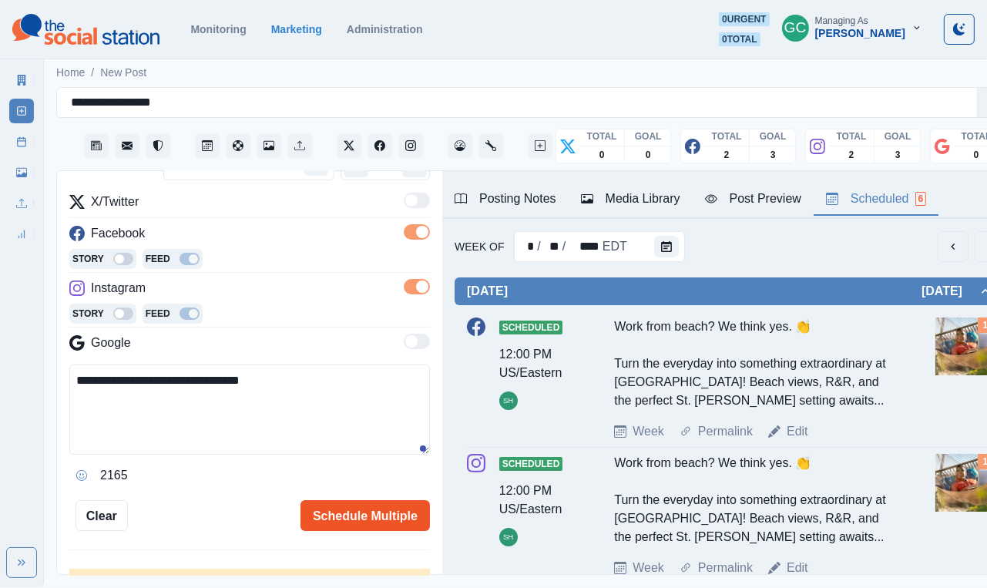
type textarea "**********"
click at [358, 446] on button "Schedule Multiple" at bounding box center [366, 515] width 130 height 31
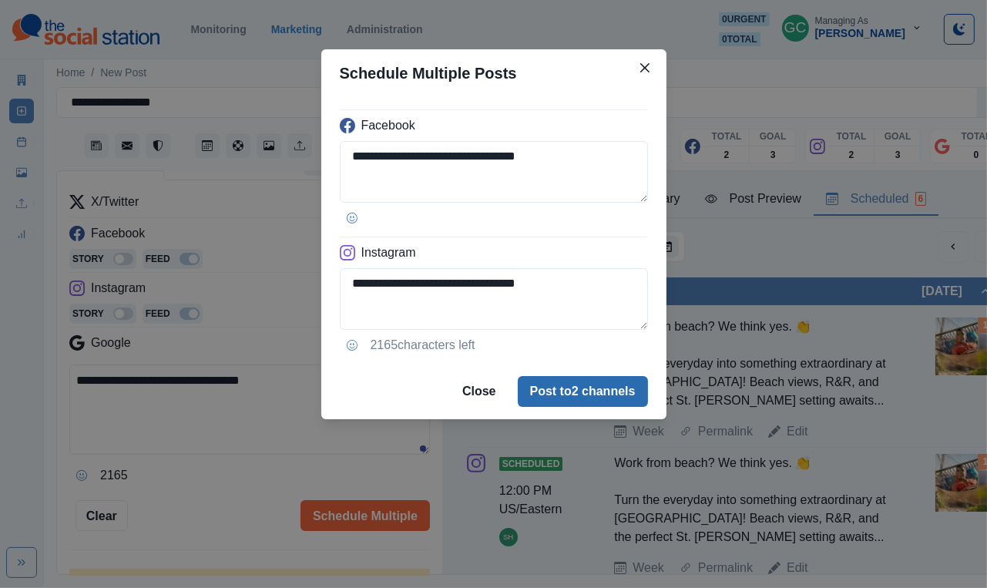
click at [609, 385] on button "Post to 2 channels" at bounding box center [583, 391] width 130 height 31
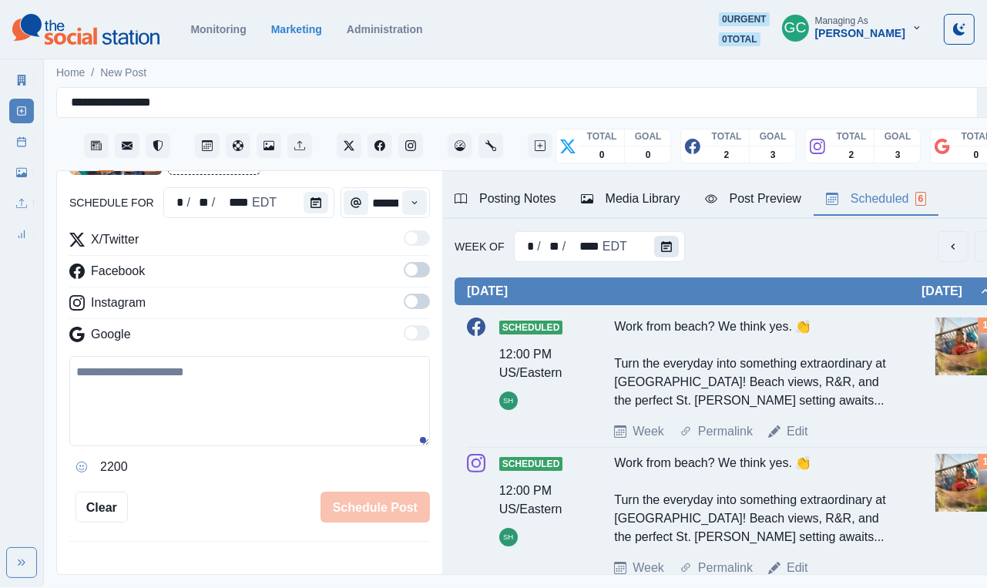
scroll to position [0, 0]
click at [654, 244] on button "Calendar" at bounding box center [666, 247] width 25 height 22
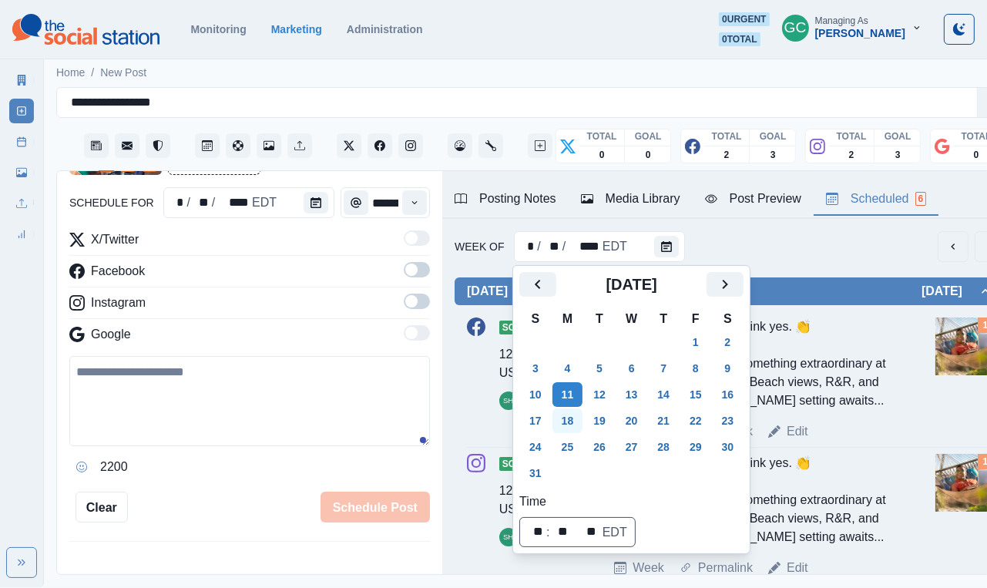
click at [567, 430] on button "18" at bounding box center [568, 421] width 31 height 25
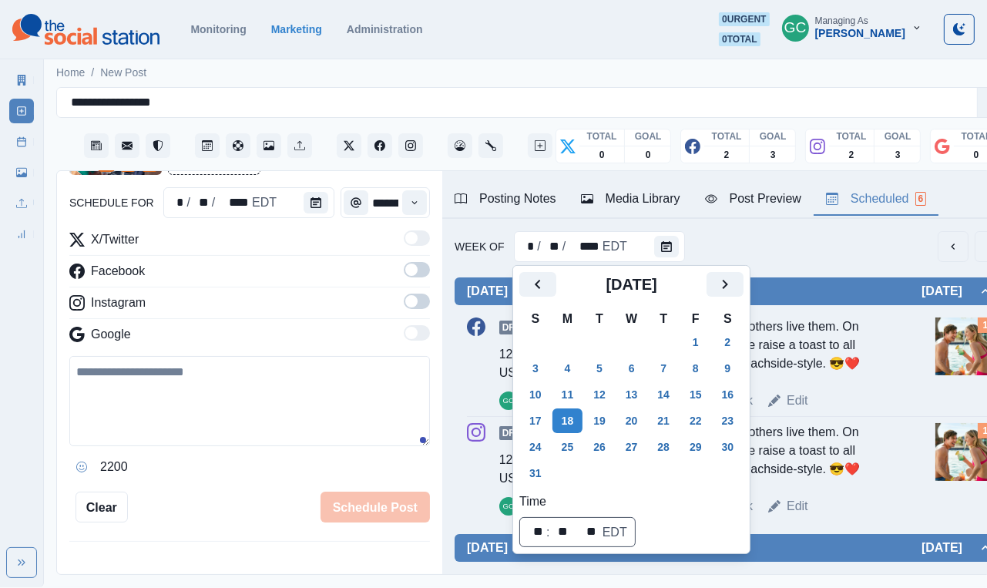
scroll to position [480, 0]
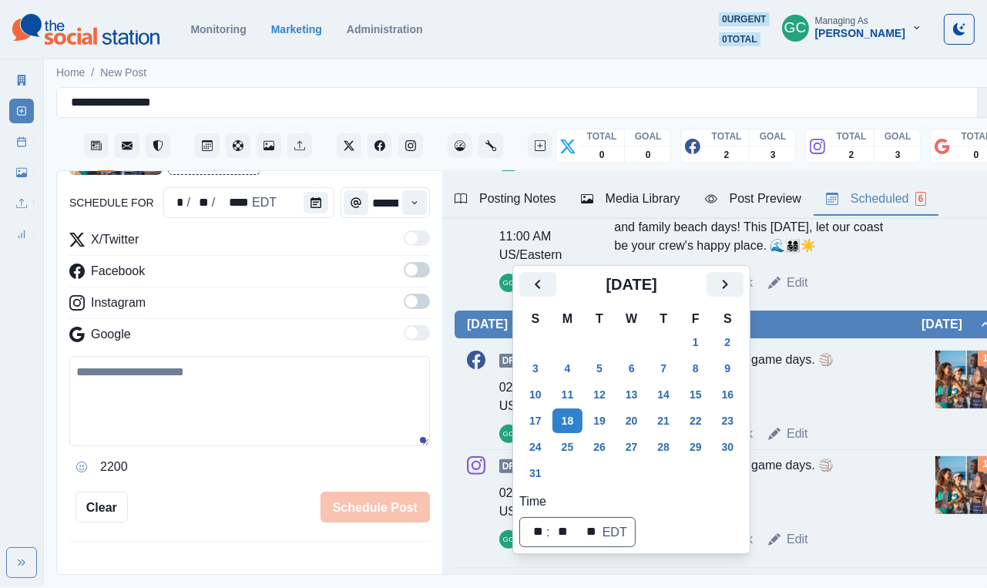
click at [654, 292] on div "Week Permalink Edit" at bounding box center [771, 283] width 315 height 19
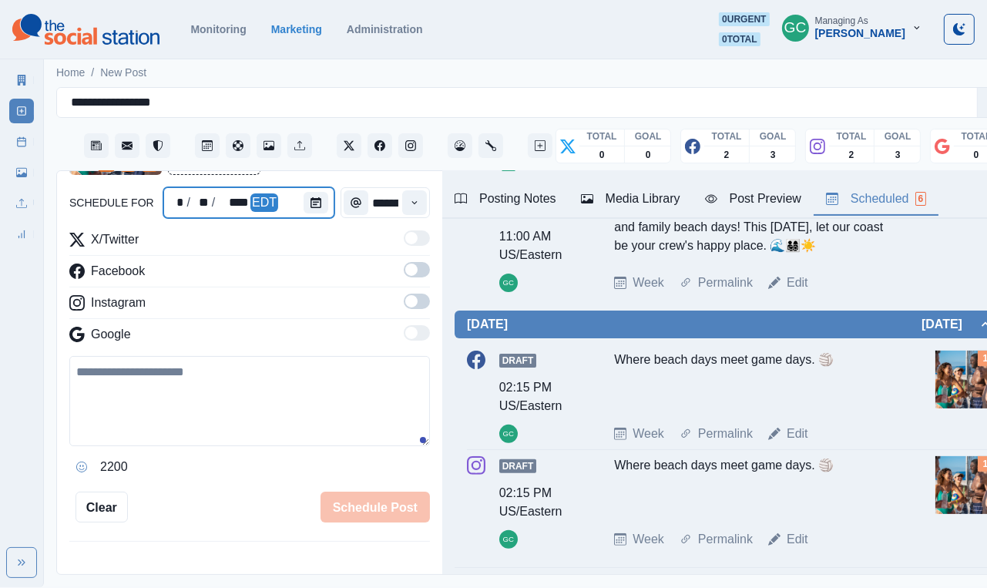
click at [308, 215] on div at bounding box center [319, 202] width 31 height 31
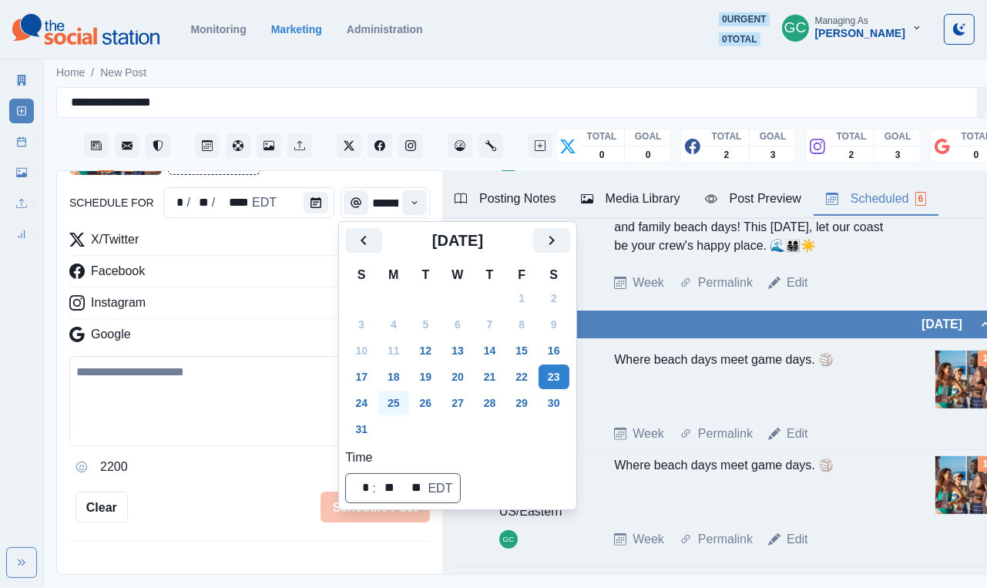
click at [389, 402] on button "25" at bounding box center [394, 403] width 31 height 25
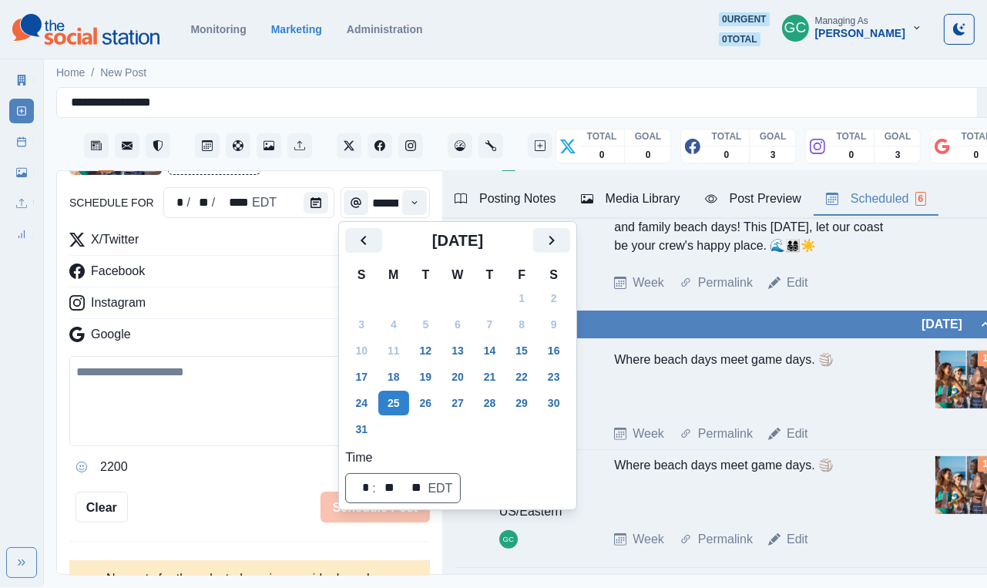
click at [253, 310] on div "Instagram" at bounding box center [249, 306] width 361 height 25
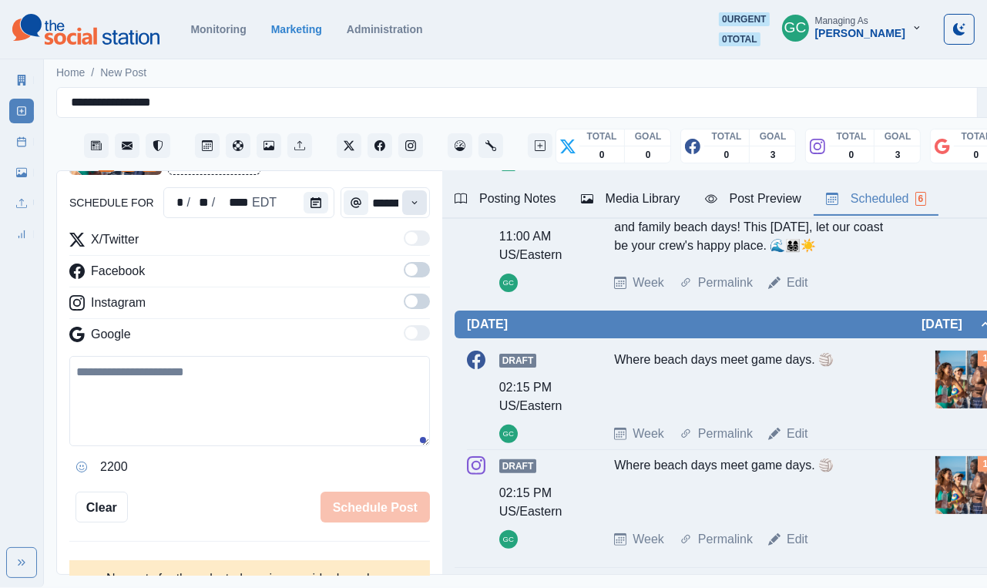
click at [416, 207] on icon "Time" at bounding box center [414, 202] width 11 height 11
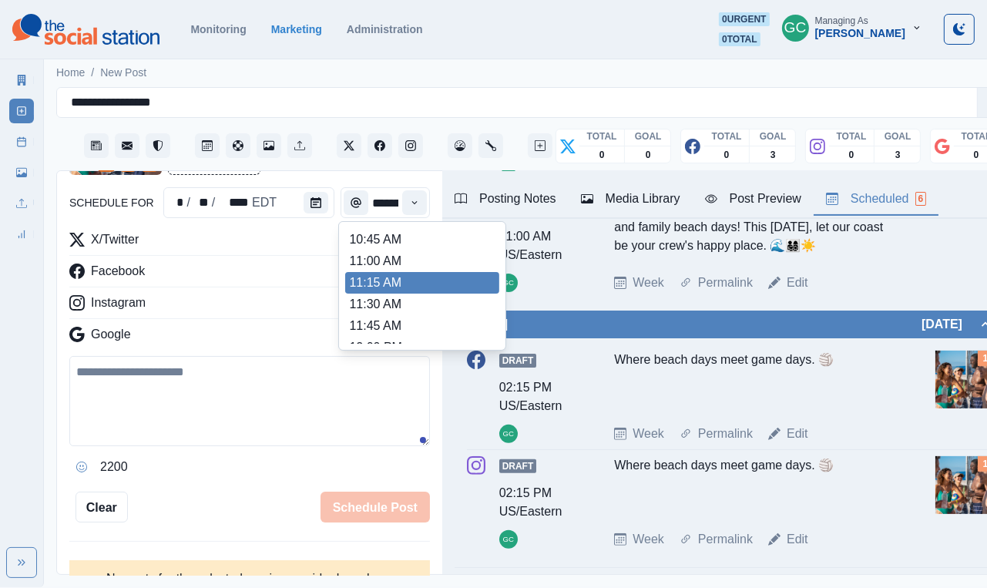
scroll to position [235, 0]
click at [382, 286] on li "11:15 AM" at bounding box center [422, 285] width 154 height 22
type input "********"
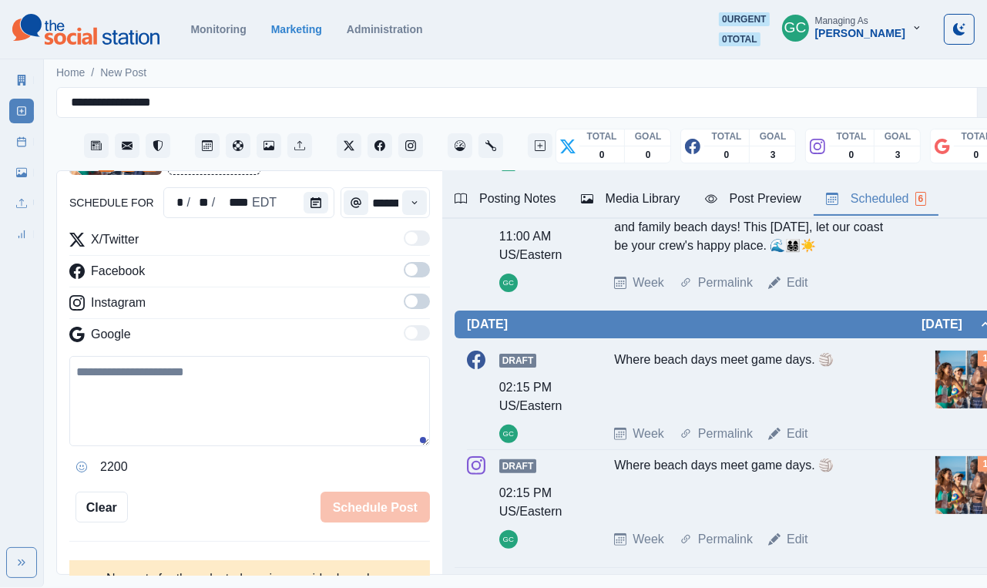
click at [428, 304] on span at bounding box center [417, 301] width 26 height 15
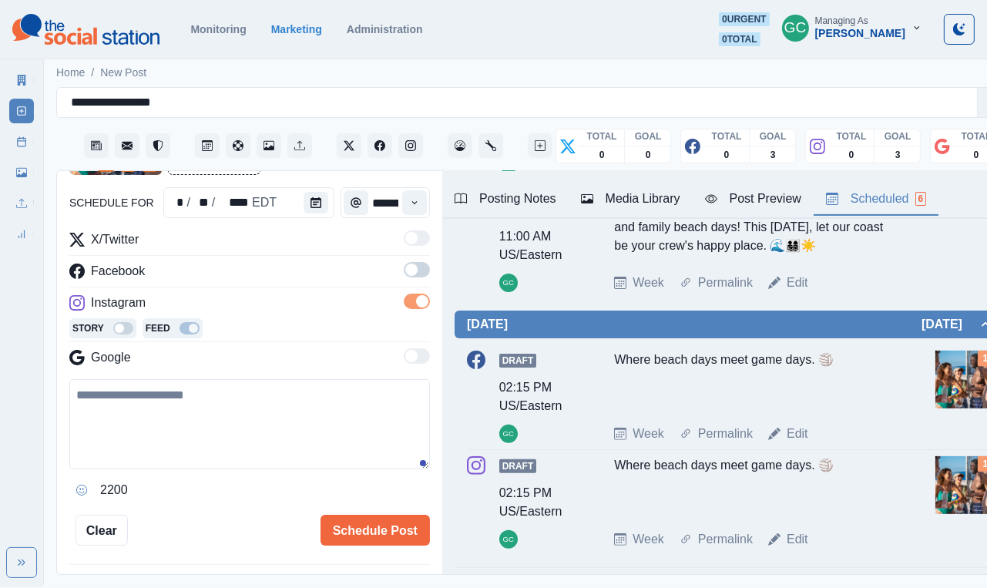
click at [425, 275] on span at bounding box center [417, 269] width 26 height 15
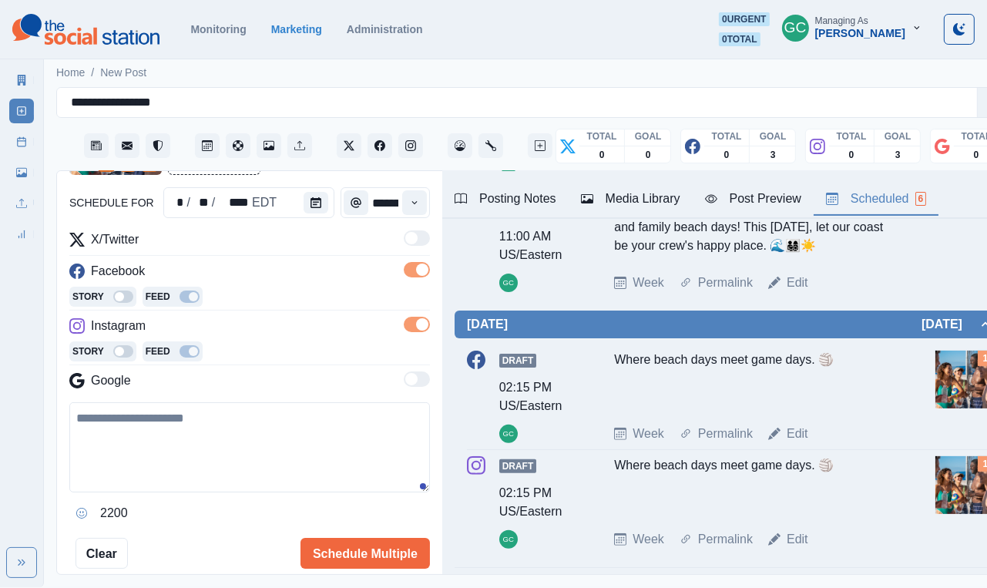
click at [310, 328] on div "Instagram" at bounding box center [249, 329] width 361 height 25
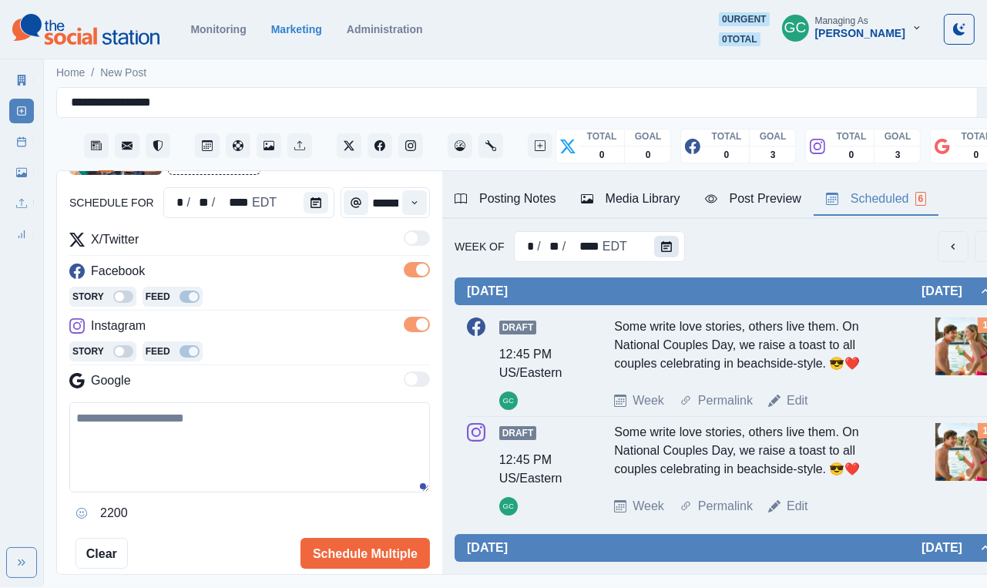
scroll to position [0, 0]
click at [654, 247] on icon "Calendar" at bounding box center [666, 246] width 11 height 11
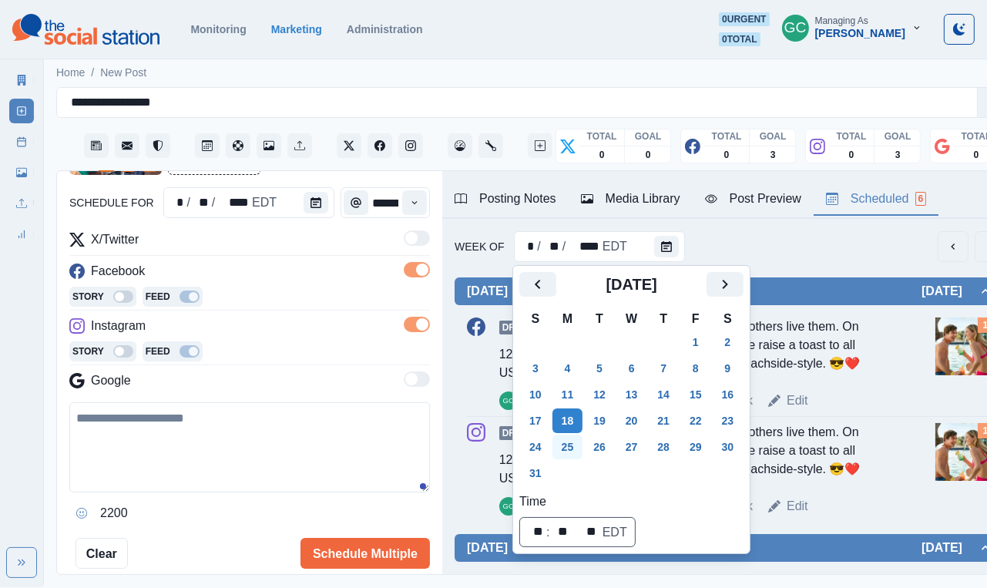
click at [574, 446] on button "25" at bounding box center [568, 447] width 31 height 25
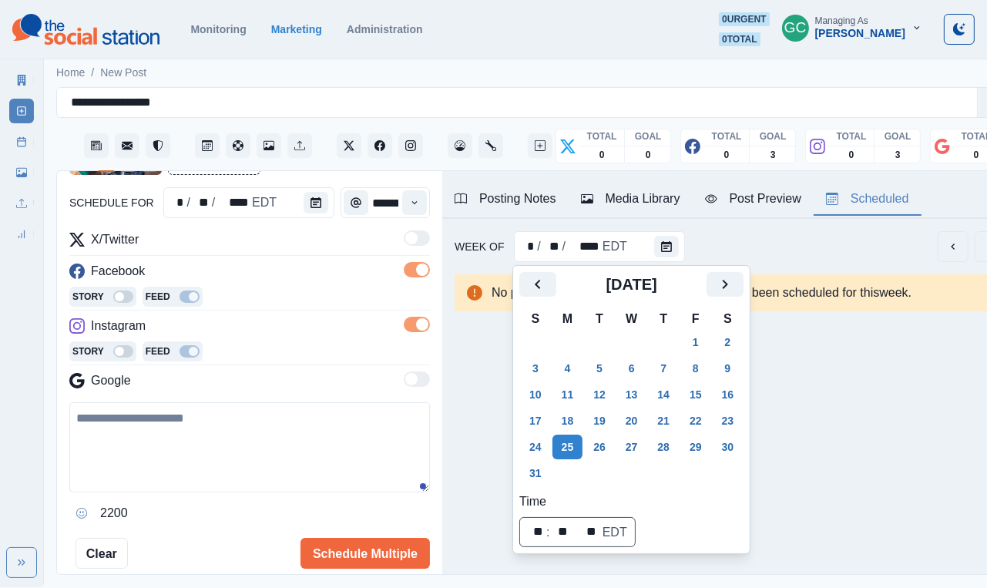
click at [318, 321] on div "Instagram" at bounding box center [249, 329] width 361 height 25
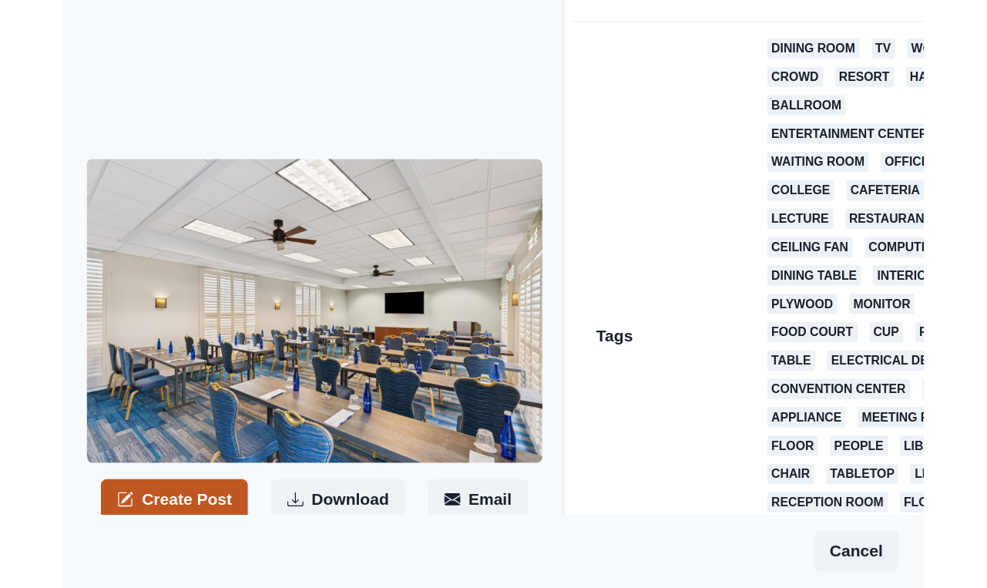
scroll to position [256, 0]
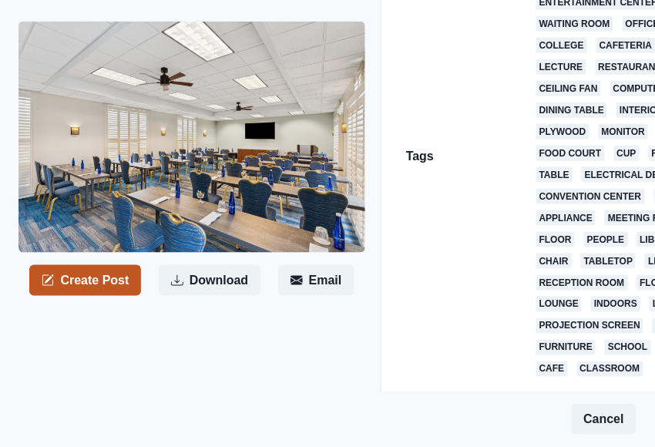
click at [101, 281] on button "Create Post" at bounding box center [85, 280] width 112 height 31
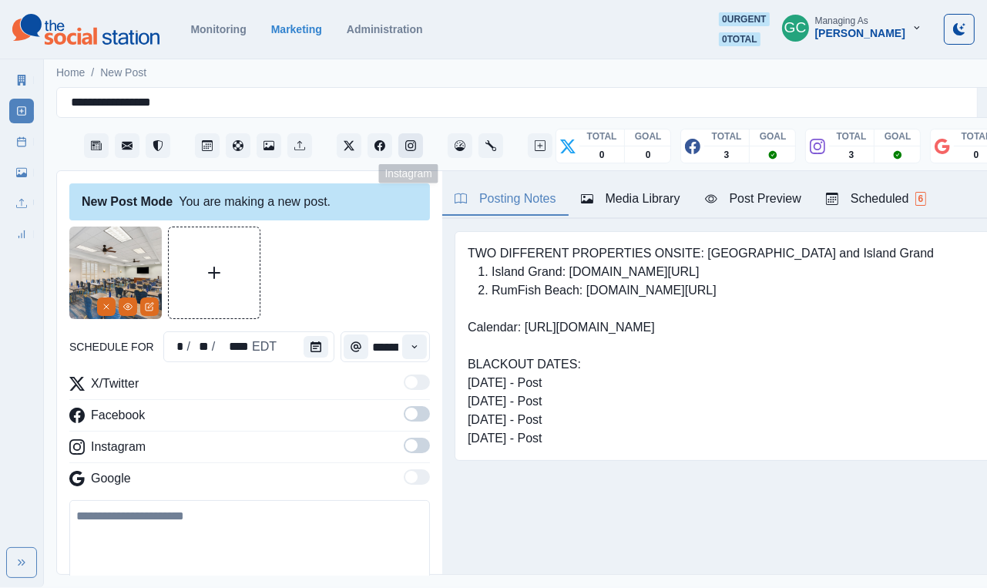
click at [410, 147] on icon "Instagram" at bounding box center [410, 145] width 11 height 11
click at [377, 148] on icon "Facebook" at bounding box center [380, 145] width 11 height 11
click at [428, 442] on span at bounding box center [417, 445] width 26 height 15
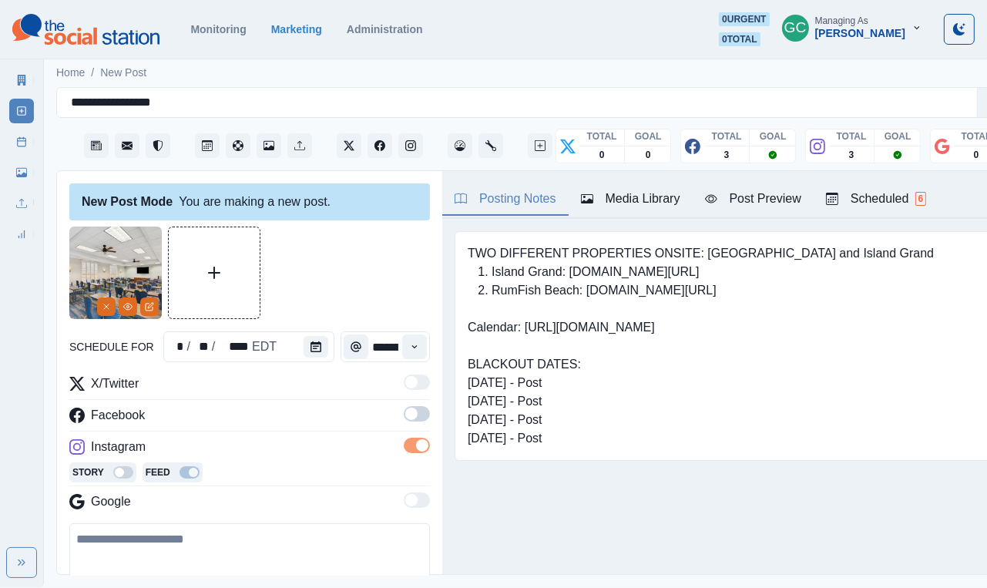
click at [419, 409] on span at bounding box center [417, 413] width 26 height 15
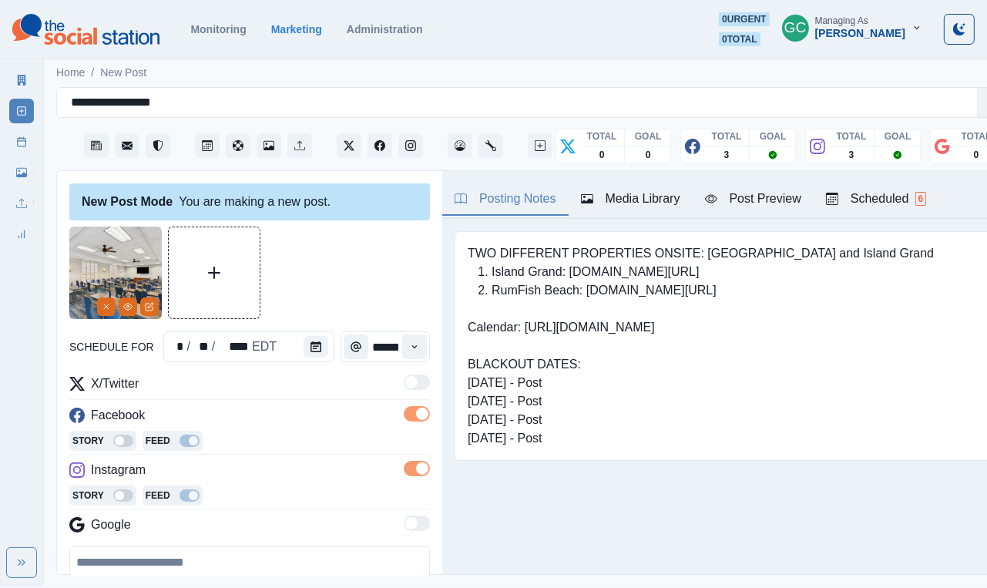
click at [251, 446] on textarea at bounding box center [249, 591] width 361 height 88
paste textarea "**********"
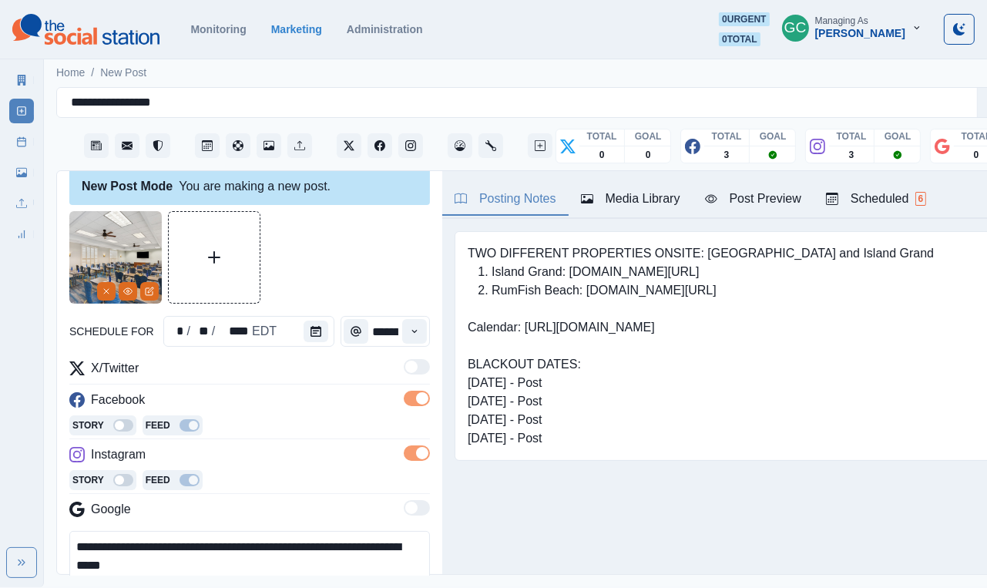
click at [654, 209] on button "Scheduled 6" at bounding box center [876, 199] width 125 height 32
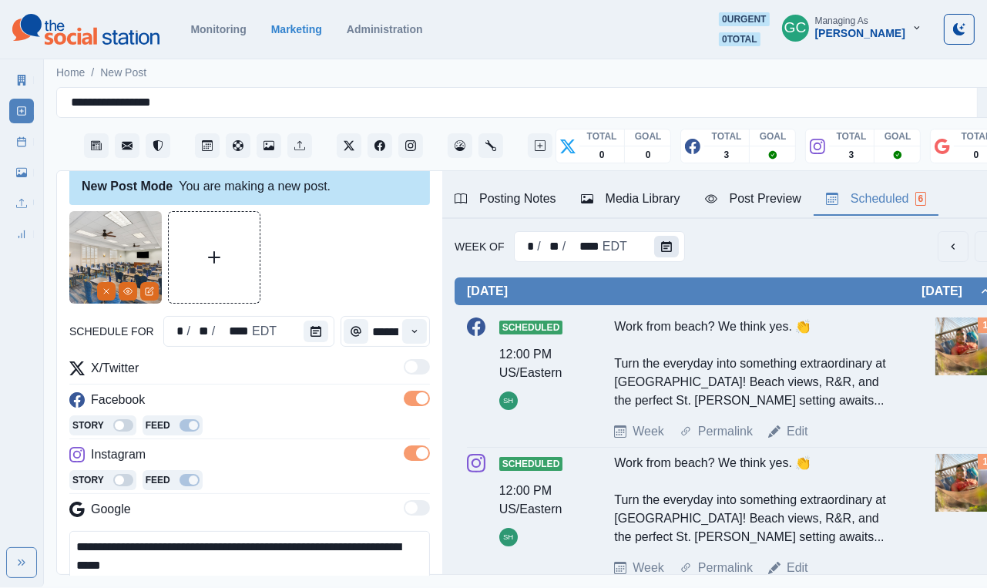
click at [654, 252] on button "Calendar" at bounding box center [666, 247] width 25 height 22
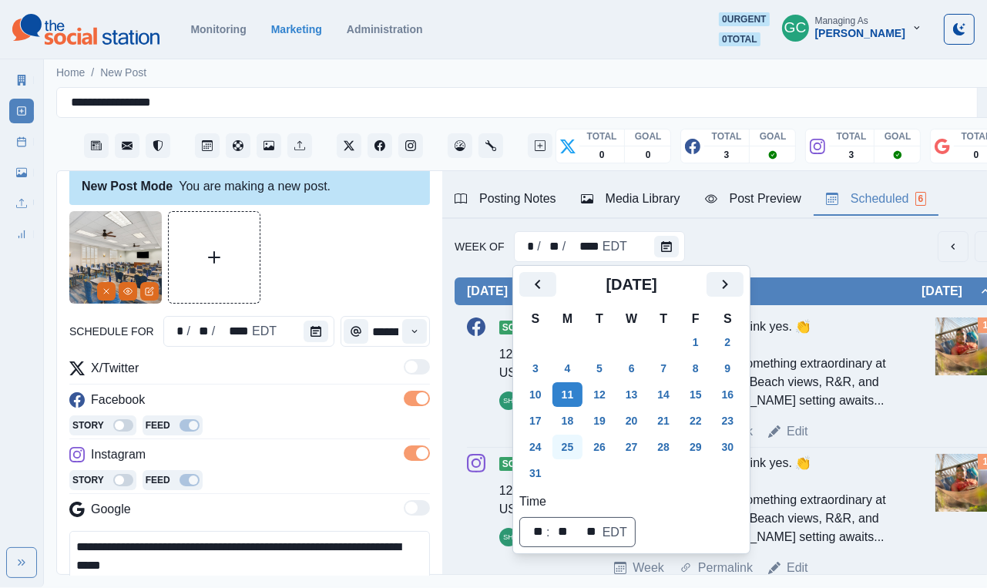
click at [562, 446] on button "25" at bounding box center [568, 447] width 31 height 25
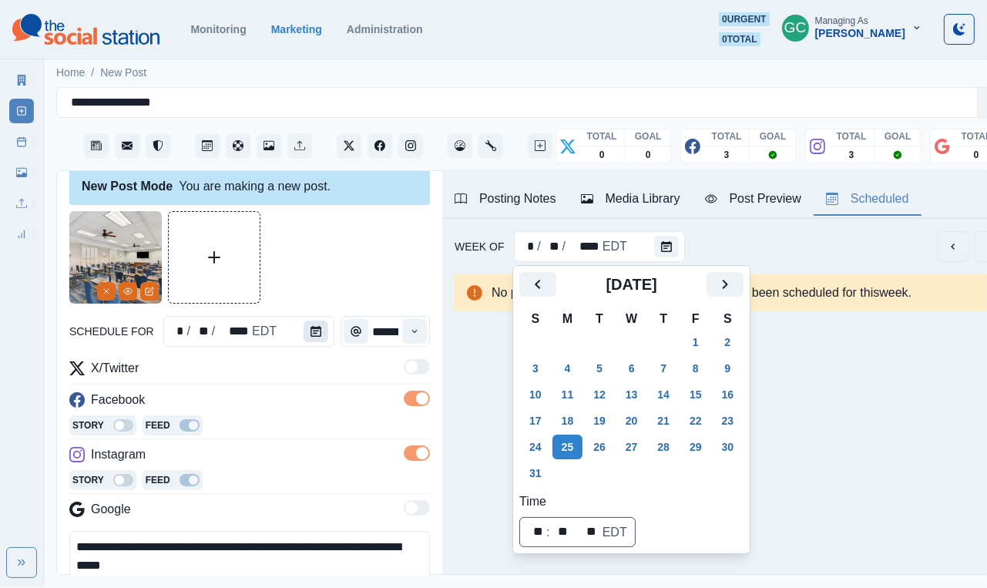
click at [311, 335] on icon "Calendar" at bounding box center [316, 331] width 11 height 11
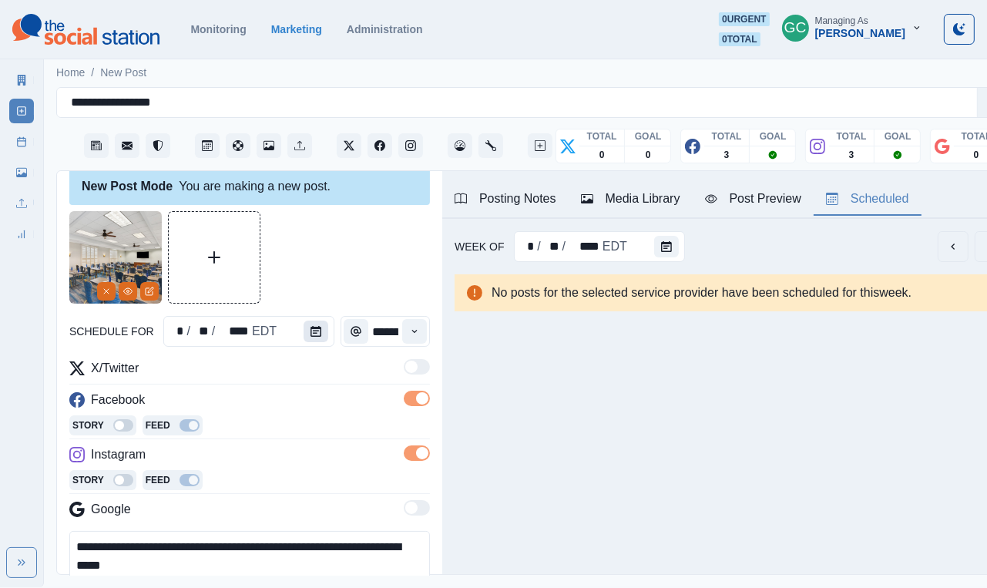
click at [311, 335] on icon "Calendar" at bounding box center [316, 331] width 11 height 11
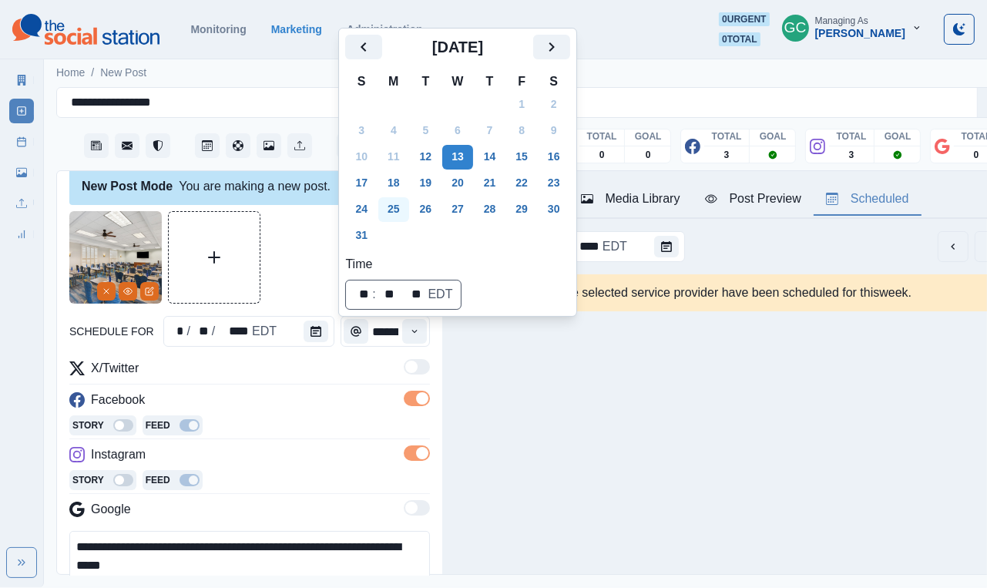
click at [395, 204] on button "25" at bounding box center [394, 209] width 31 height 25
click at [654, 222] on div "Week Of * / ** / **** EDT No posts for the selected service provider have been …" at bounding box center [730, 271] width 576 height 105
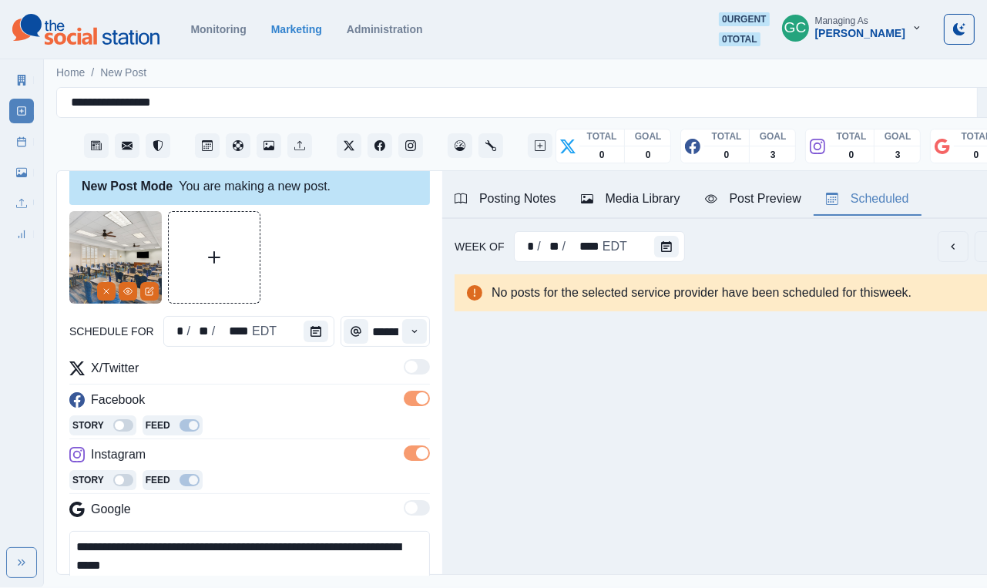
click at [250, 446] on div "Instagram" at bounding box center [249, 458] width 361 height 25
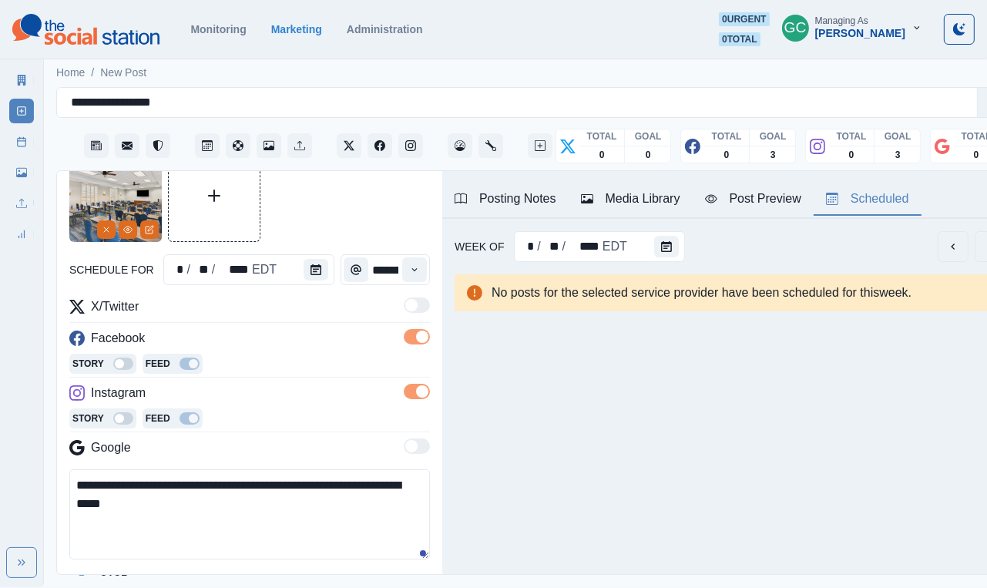
click at [119, 446] on textarea "**********" at bounding box center [249, 514] width 361 height 90
click at [309, 446] on textarea "**********" at bounding box center [249, 514] width 361 height 90
paste textarea "**********"
click at [73, 446] on textarea "**********" at bounding box center [249, 514] width 361 height 90
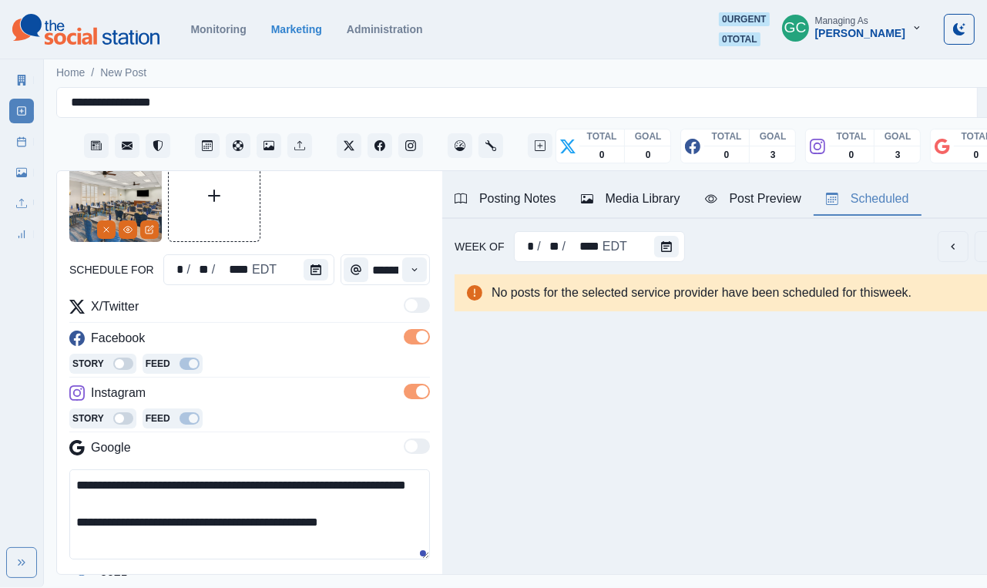
drag, startPoint x: 270, startPoint y: 546, endPoint x: 382, endPoint y: 543, distance: 111.8
click at [382, 446] on textarea "**********" at bounding box center [249, 514] width 361 height 90
click at [172, 446] on textarea "**********" at bounding box center [249, 514] width 361 height 90
click at [381, 446] on textarea "**********" at bounding box center [249, 514] width 361 height 90
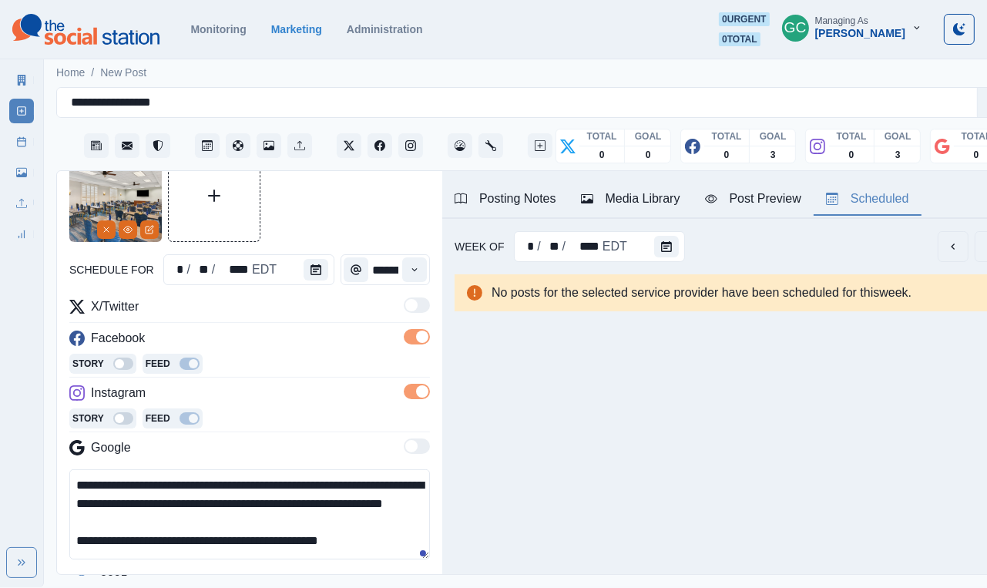
scroll to position [109, 0]
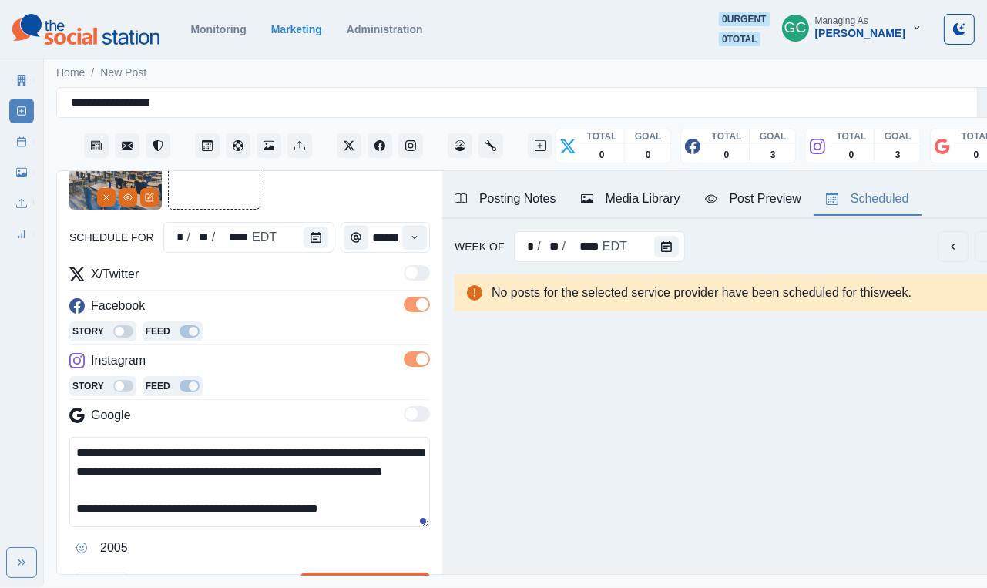
click at [187, 446] on textarea "**********" at bounding box center [249, 482] width 361 height 90
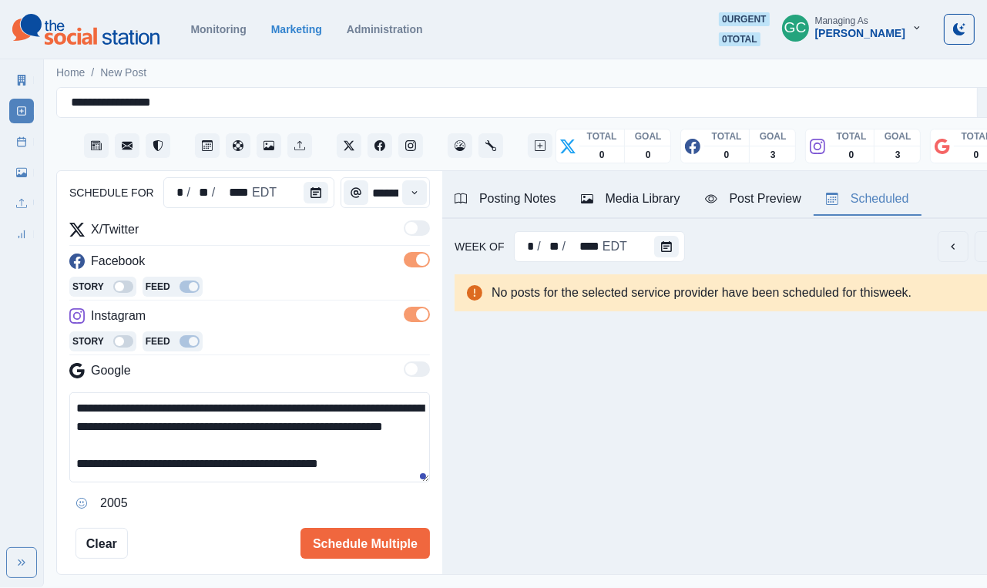
scroll to position [228, 0]
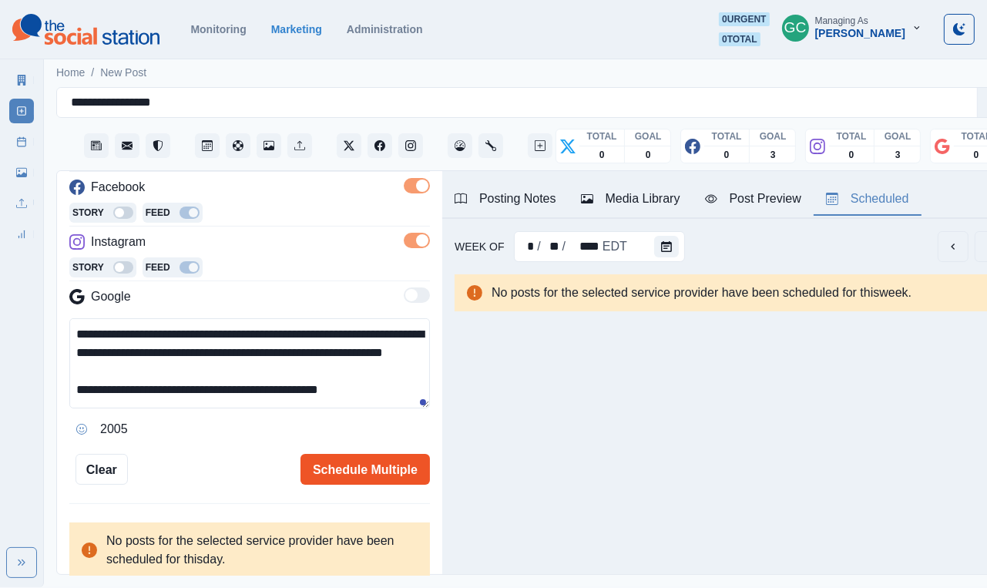
type textarea "**********"
click at [368, 446] on button "Schedule Multiple" at bounding box center [366, 469] width 130 height 31
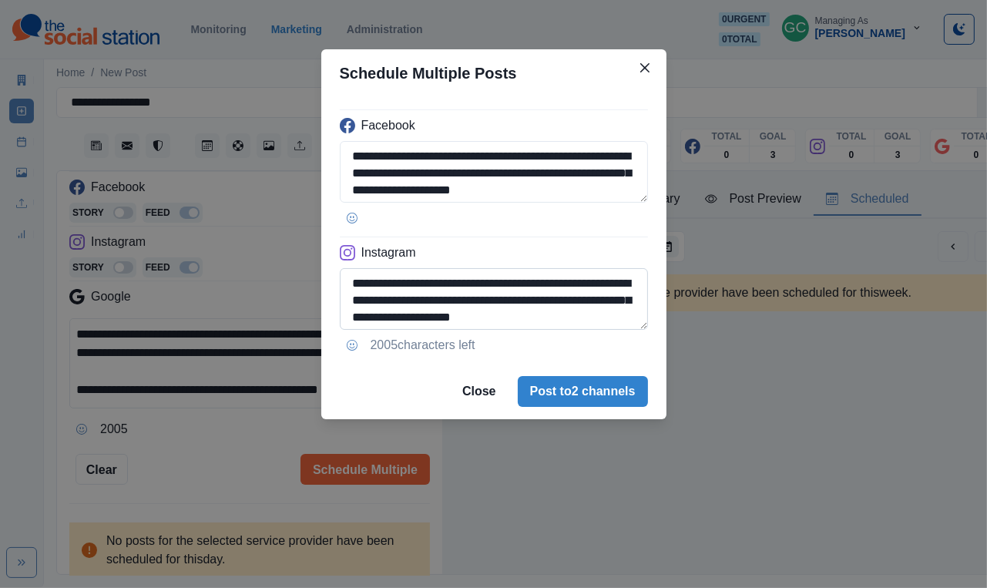
scroll to position [73, 0]
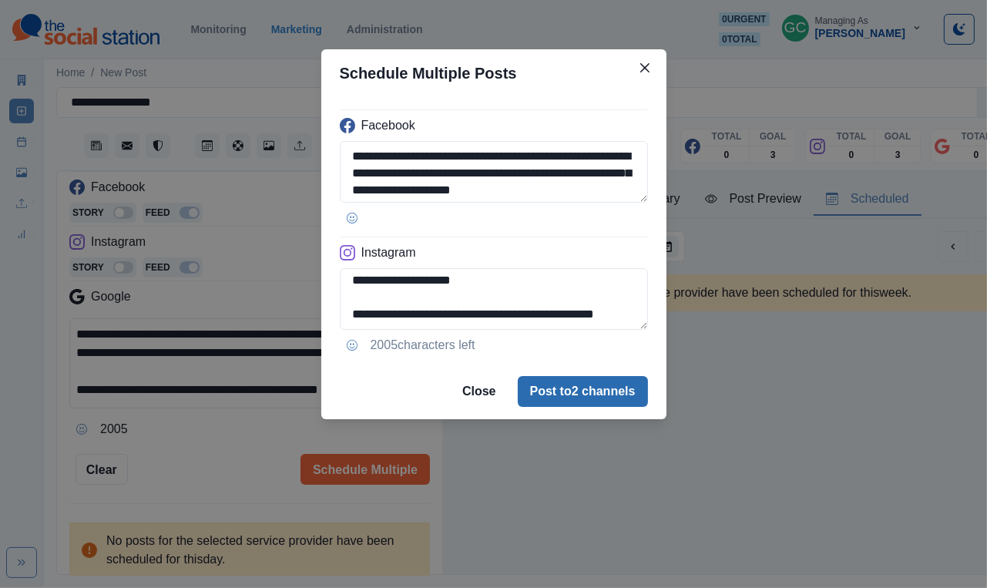
drag, startPoint x: 569, startPoint y: 304, endPoint x: 587, endPoint y: 376, distance: 74.8
click at [587, 376] on section "**********" at bounding box center [493, 234] width 345 height 370
type textarea "**********"
click at [574, 386] on button "Post to 2 channels" at bounding box center [583, 391] width 130 height 31
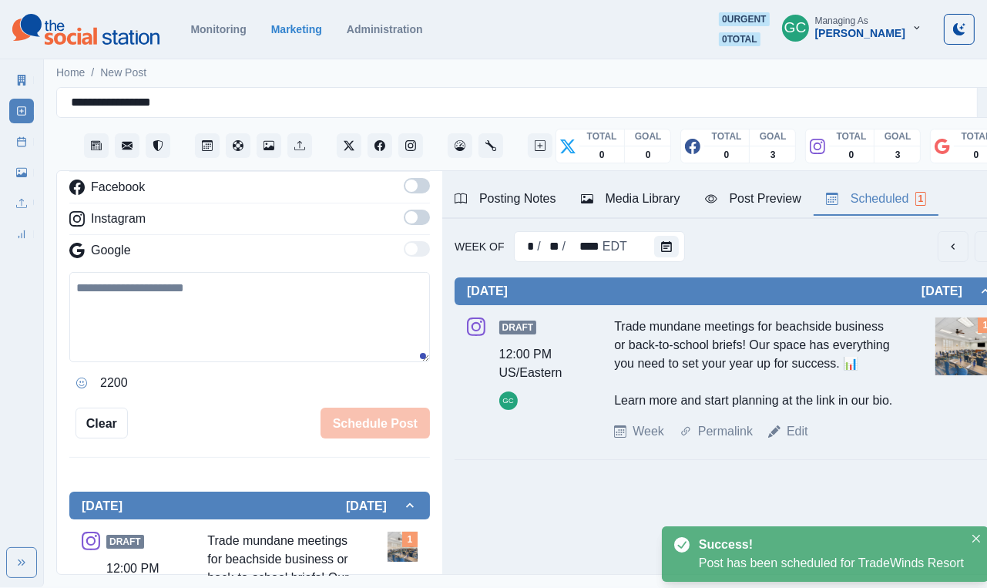
scroll to position [0, 0]
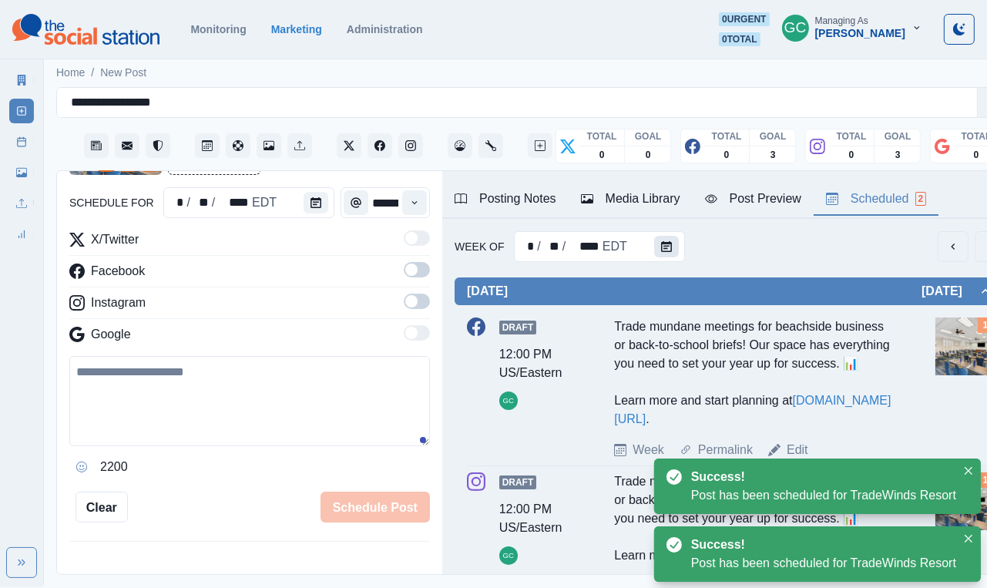
click at [654, 248] on button "Calendar" at bounding box center [666, 247] width 25 height 22
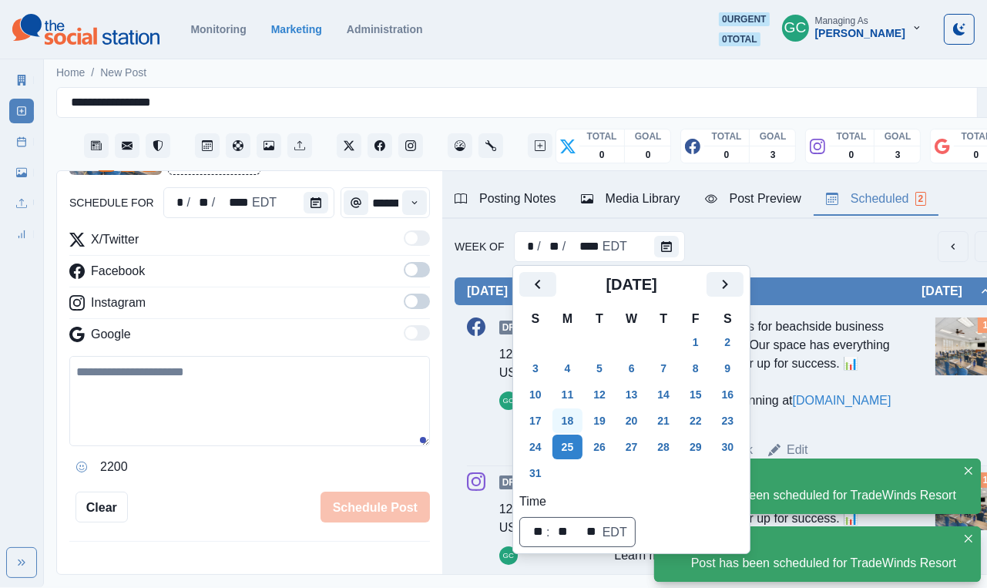
click at [573, 423] on button "18" at bounding box center [568, 421] width 31 height 25
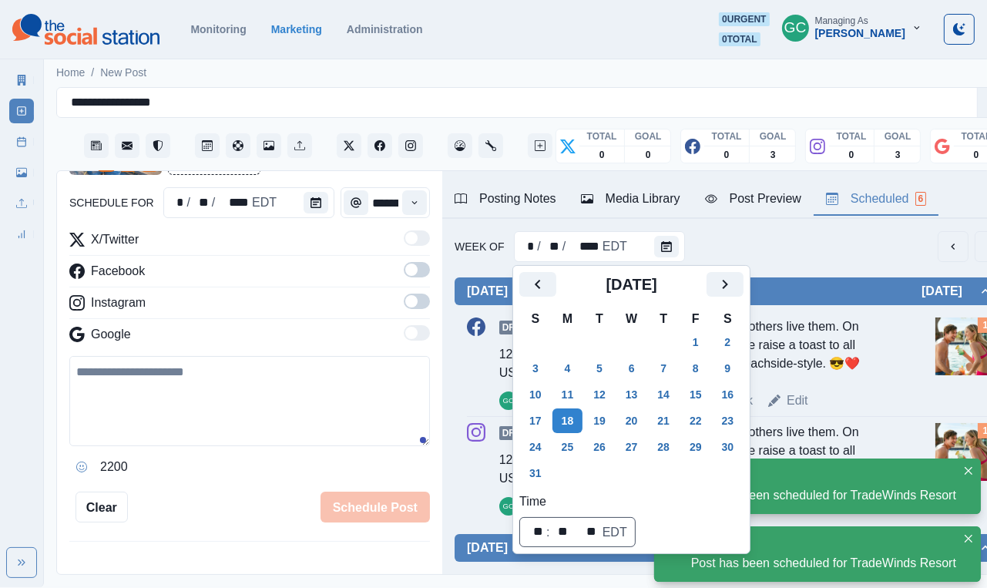
click at [654, 250] on div "Week Of * / ** / **** EDT" at bounding box center [730, 246] width 551 height 31
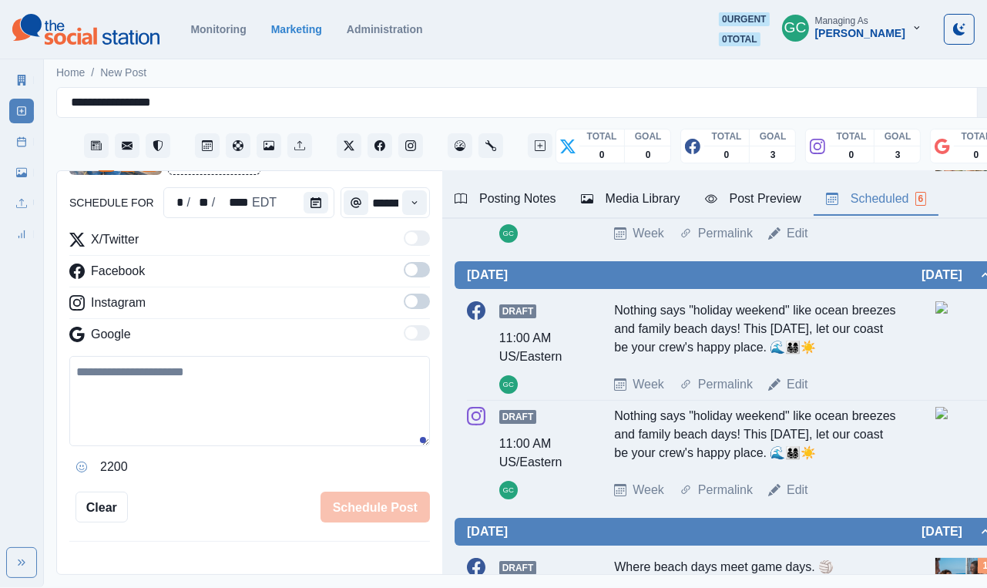
scroll to position [294, 0]
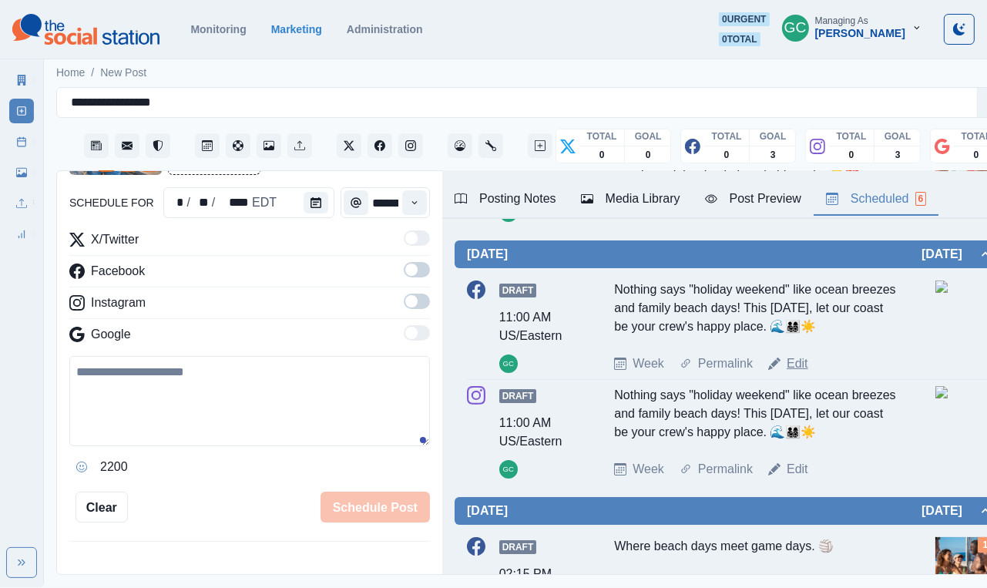
click at [654, 373] on link "Edit" at bounding box center [798, 364] width 22 height 19
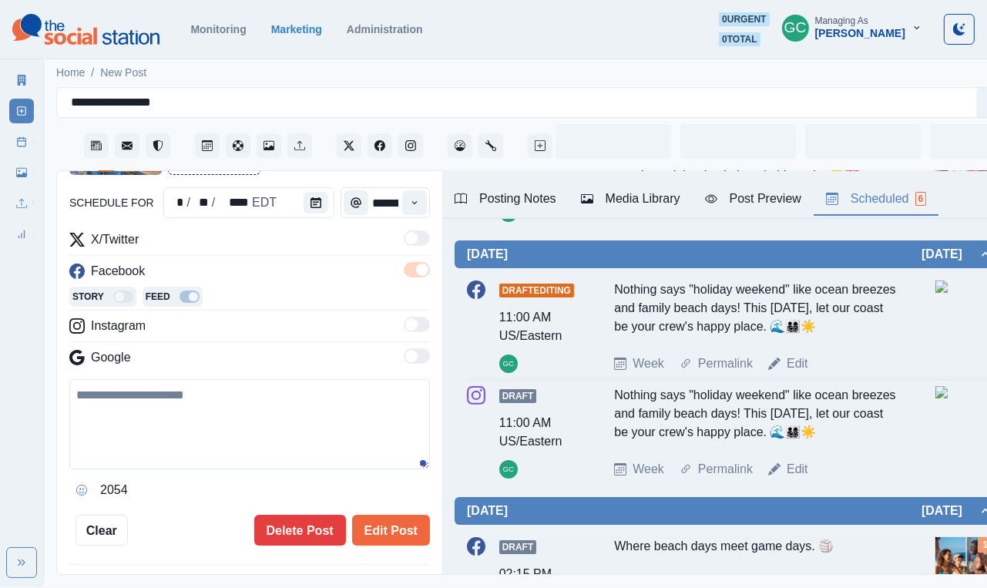
type input "********"
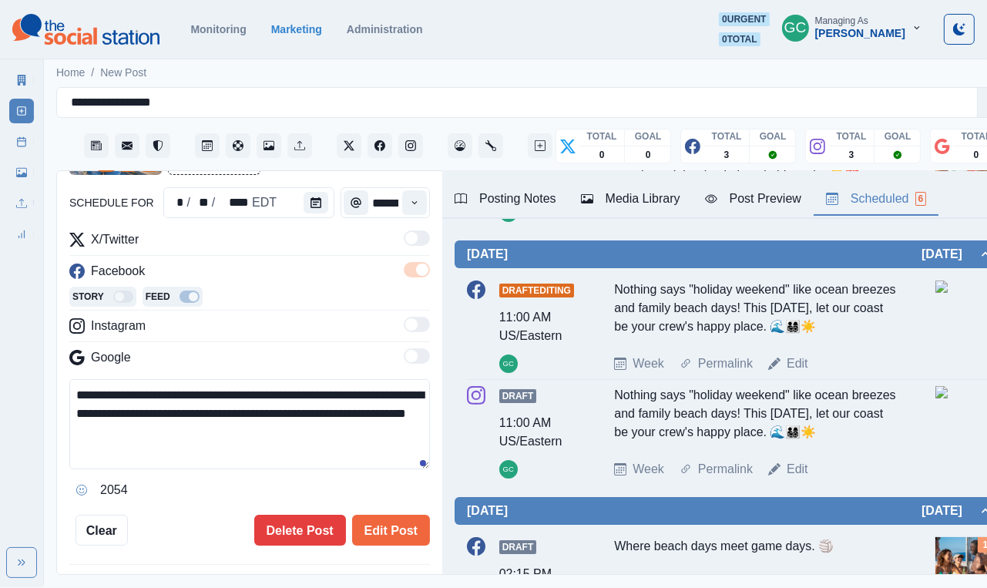
click at [218, 441] on textarea "**********" at bounding box center [249, 424] width 361 height 90
click at [279, 446] on textarea "**********" at bounding box center [249, 424] width 361 height 90
paste textarea "**********"
type textarea "**********"
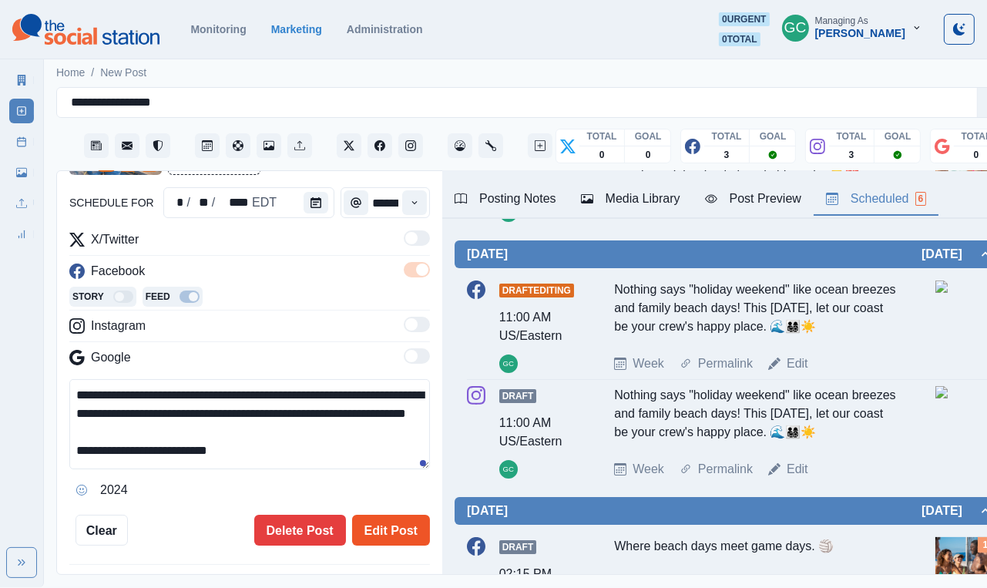
click at [393, 446] on button "Edit Post" at bounding box center [391, 530] width 78 height 31
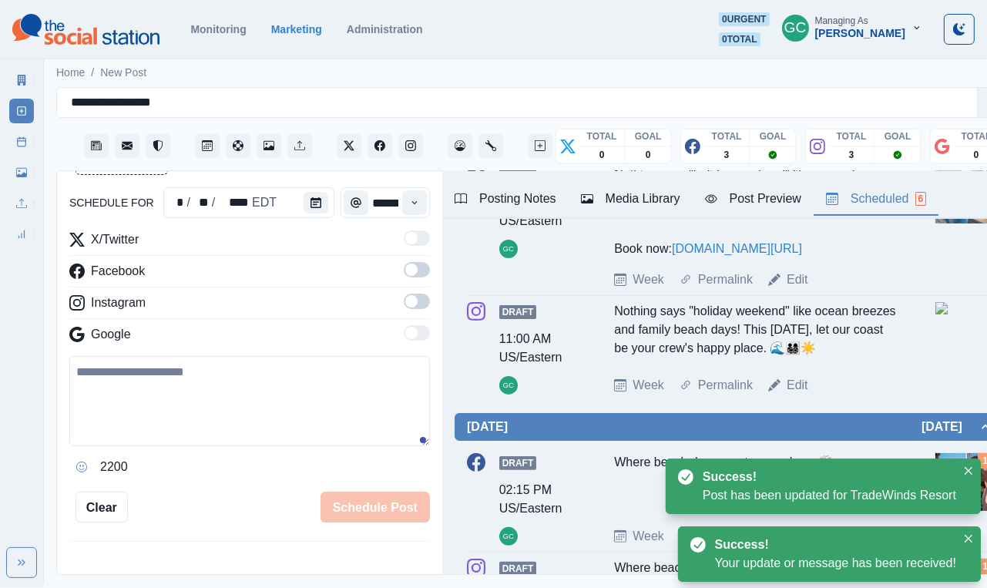
scroll to position [446, 0]
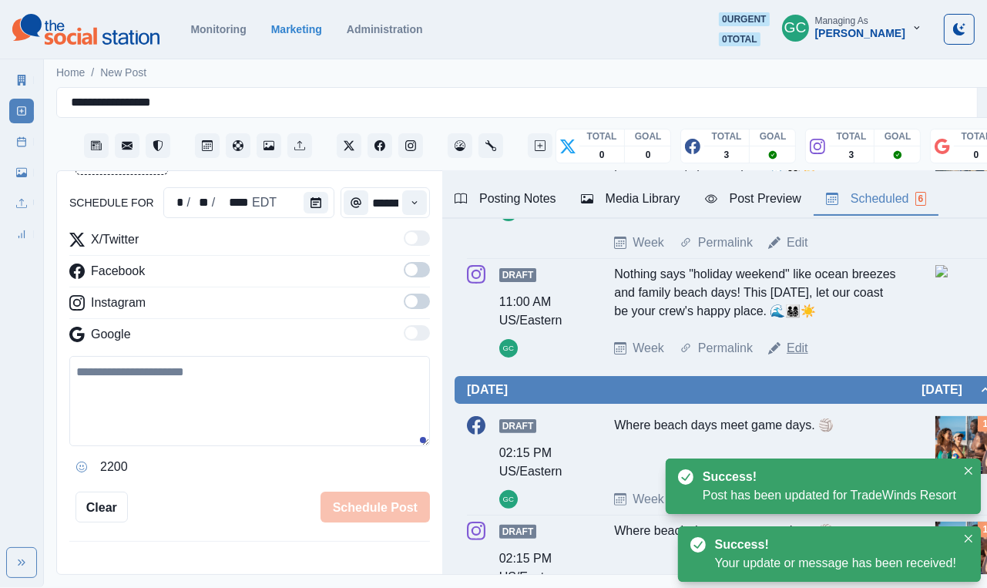
click at [654, 358] on link "Edit" at bounding box center [798, 348] width 22 height 19
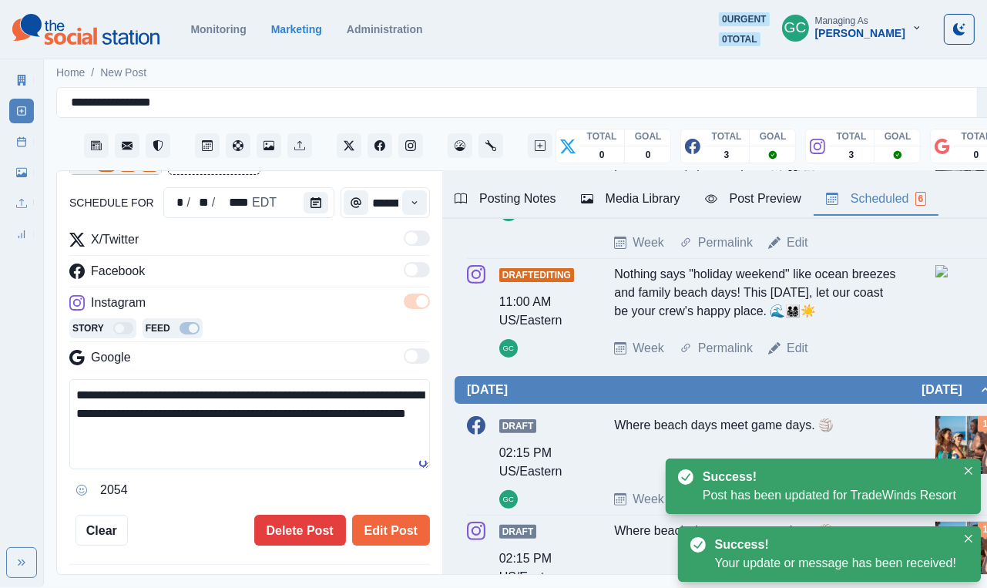
click at [277, 446] on textarea "**********" at bounding box center [249, 424] width 361 height 90
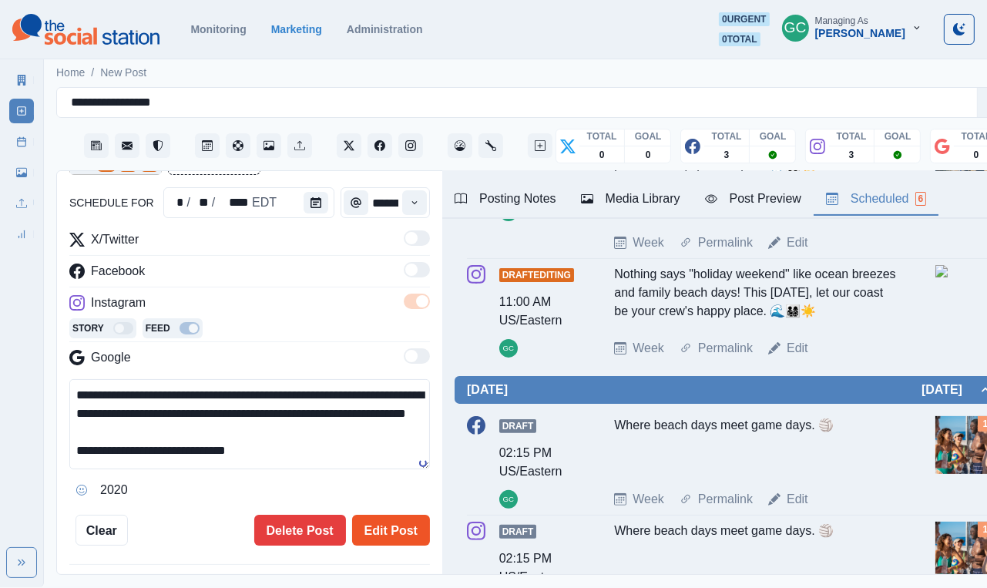
type textarea "**********"
click at [393, 446] on button "Edit Post" at bounding box center [391, 530] width 78 height 31
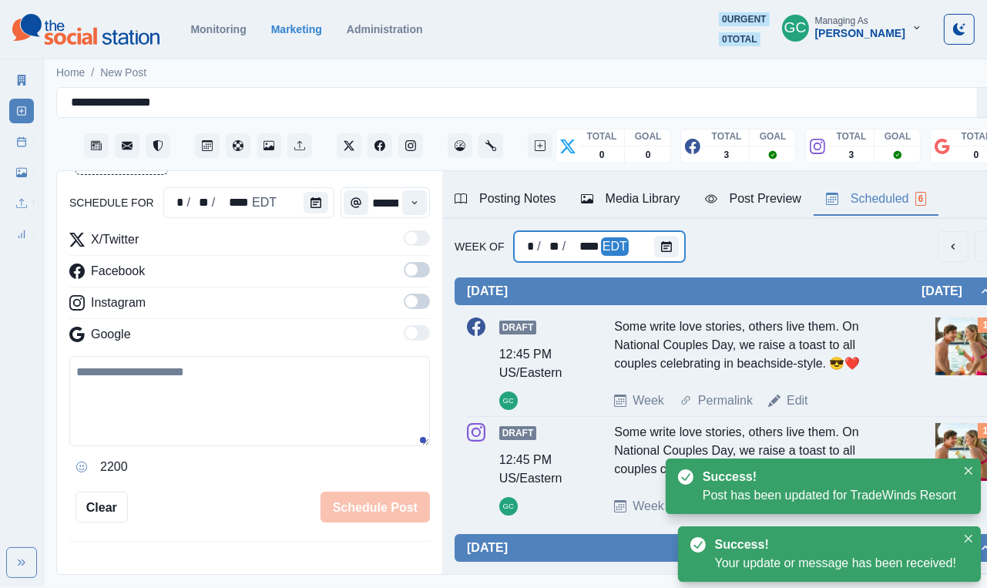
click at [654, 260] on div at bounding box center [669, 246] width 31 height 31
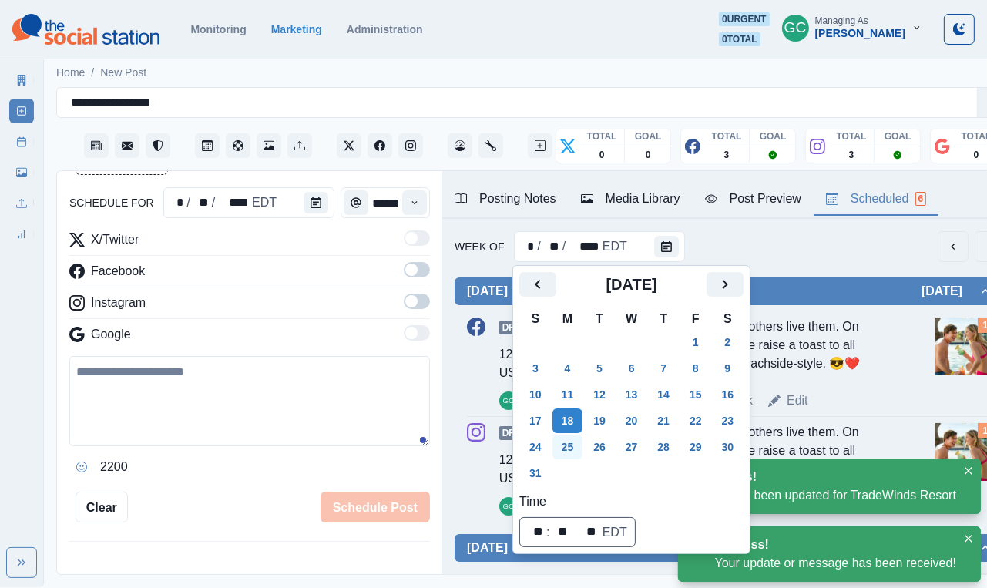
click at [564, 444] on button "25" at bounding box center [568, 447] width 31 height 25
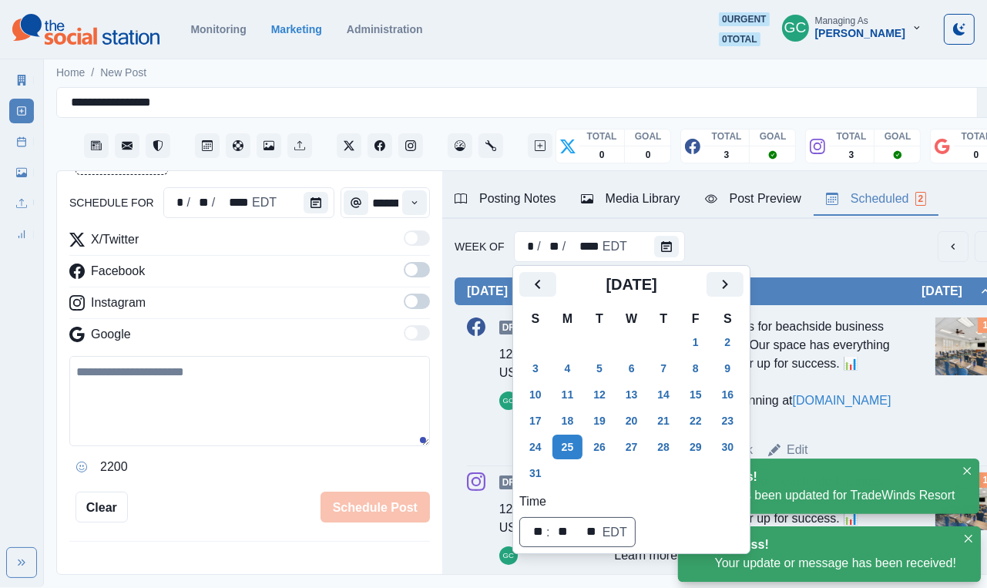
click at [654, 381] on div "Trade mundane meetings for beachside business or back-to-school briefs! Our spa…" at bounding box center [755, 373] width 283 height 111
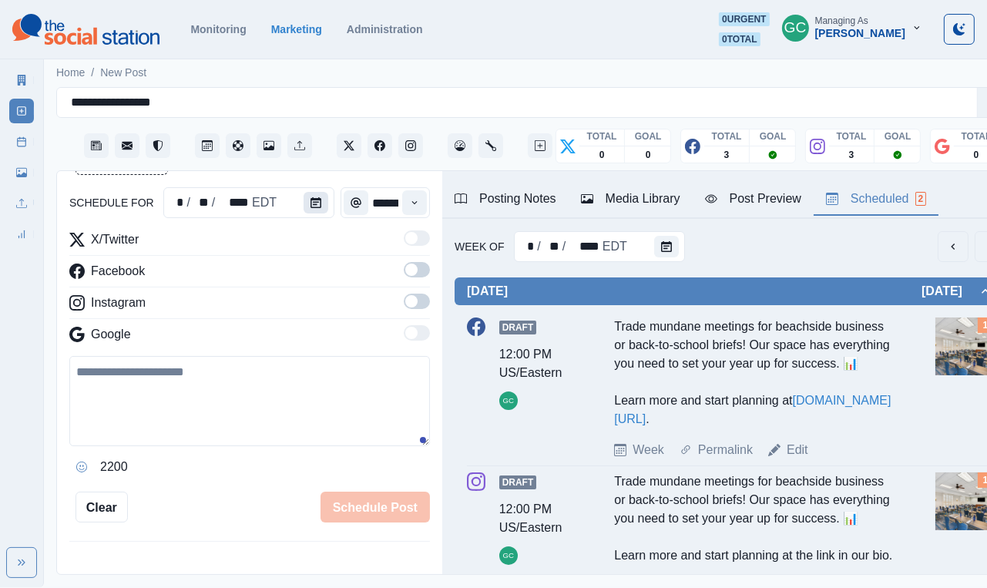
click at [309, 212] on button "Calendar" at bounding box center [316, 203] width 25 height 22
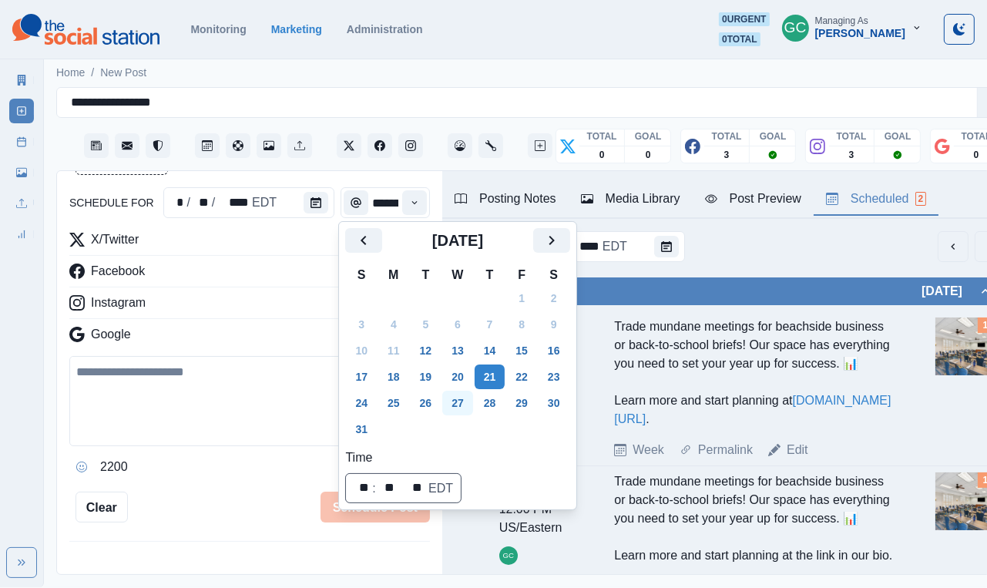
click at [465, 402] on button "27" at bounding box center [457, 403] width 31 height 25
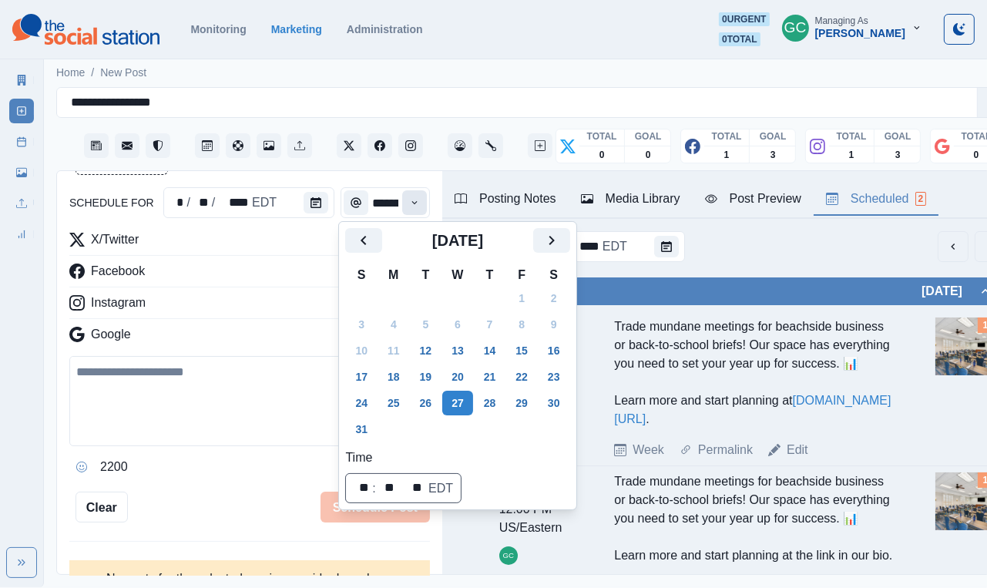
click at [416, 200] on icon "Time" at bounding box center [414, 202] width 11 height 11
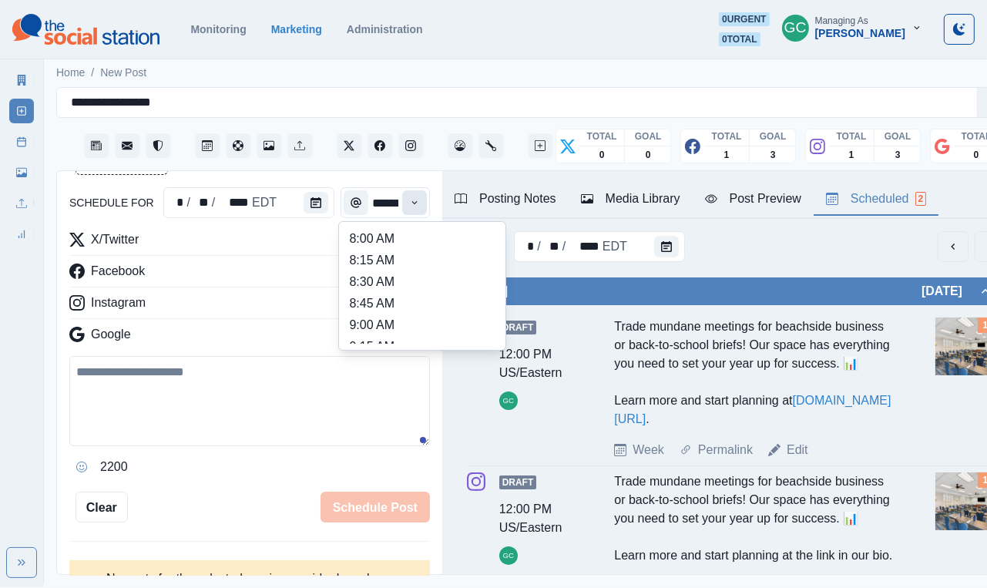
click at [416, 200] on icon "Time" at bounding box center [414, 202] width 11 height 11
click at [396, 275] on li "11:15 AM" at bounding box center [422, 265] width 154 height 22
type input "********"
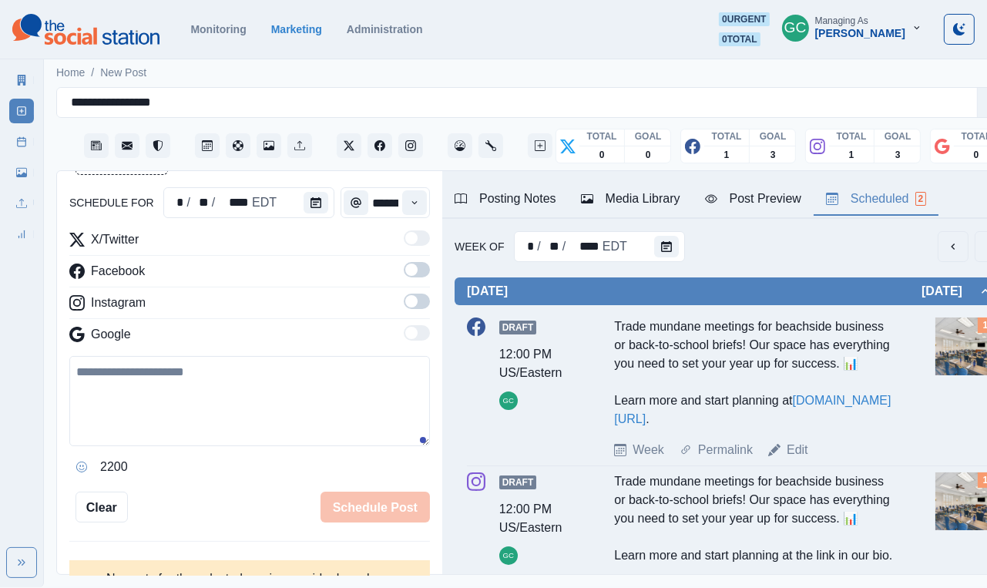
click at [418, 292] on div "X/Twitter Facebook Instagram Google" at bounding box center [249, 289] width 361 height 119
click at [417, 269] on span at bounding box center [411, 270] width 12 height 12
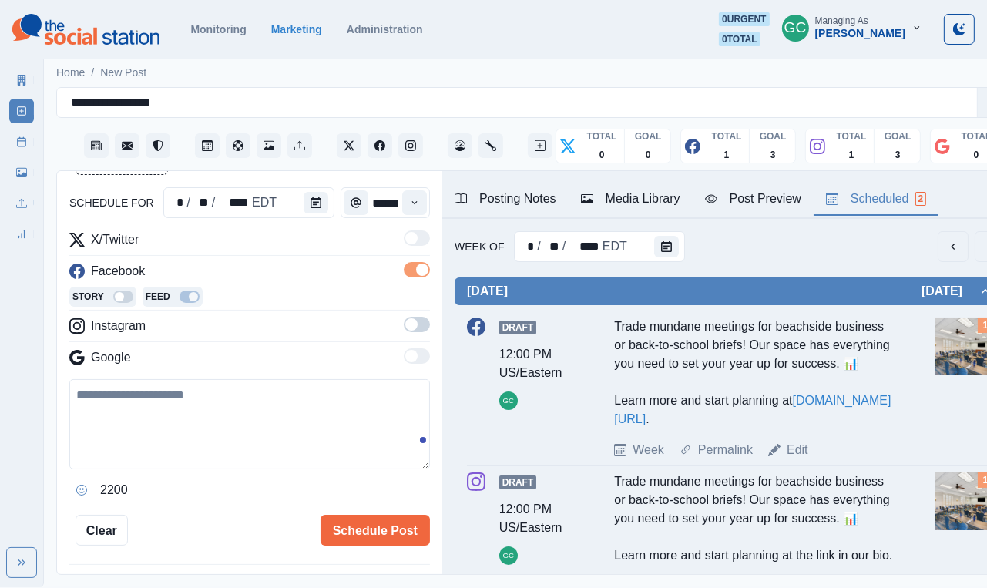
click at [424, 319] on span at bounding box center [417, 324] width 26 height 15
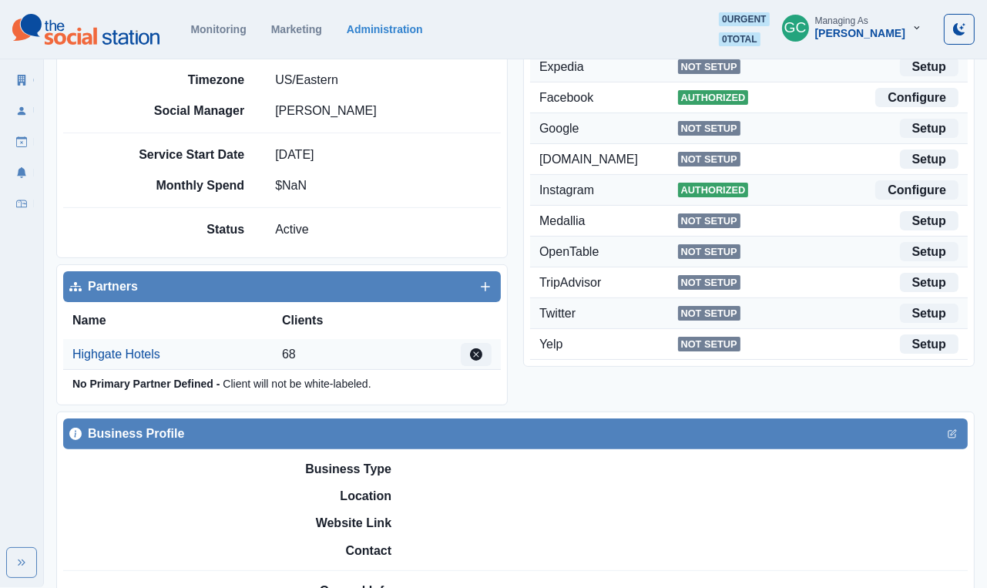
scroll to position [345, 0]
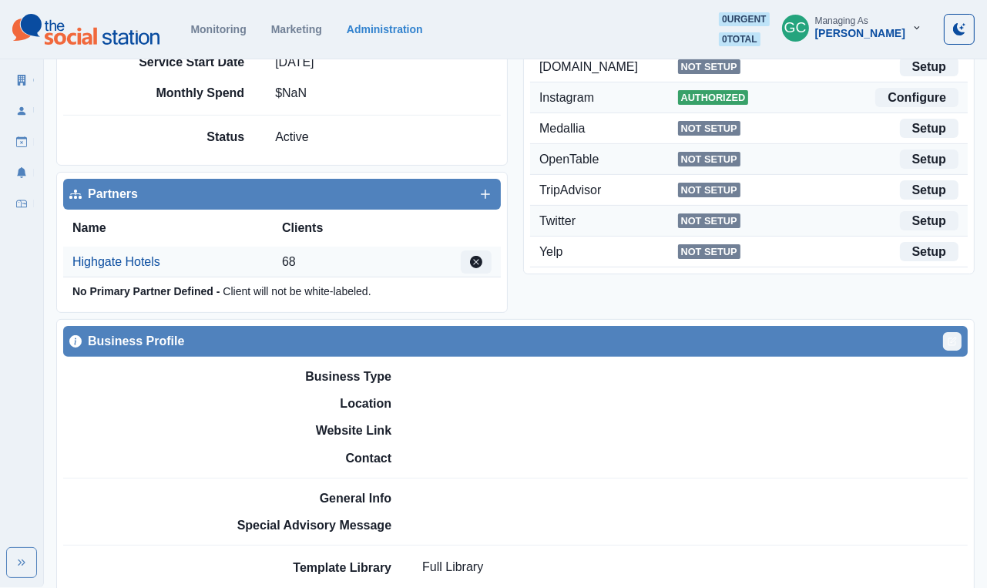
click at [961, 345] on button "Edit" at bounding box center [953, 341] width 19 height 19
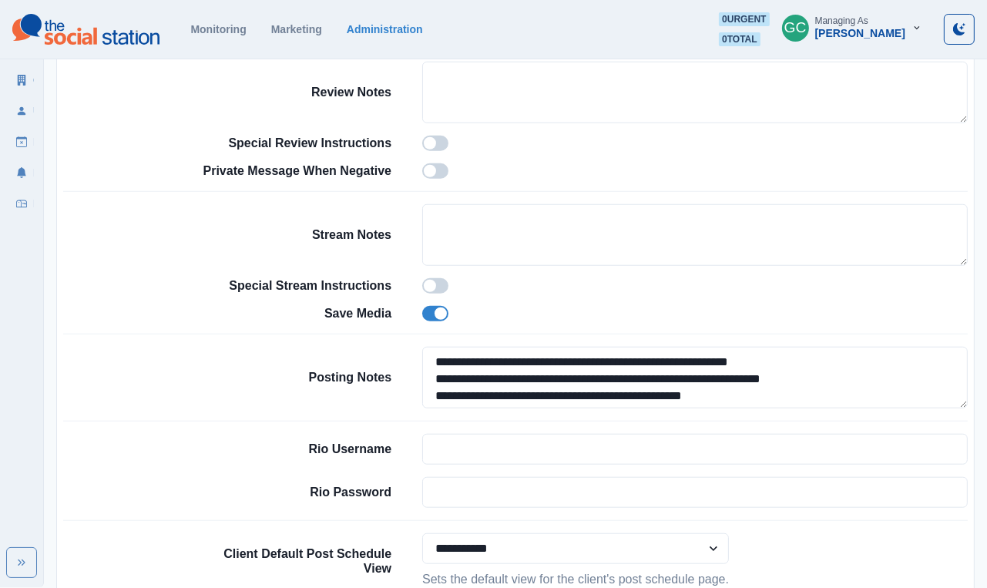
scroll to position [1185, 0]
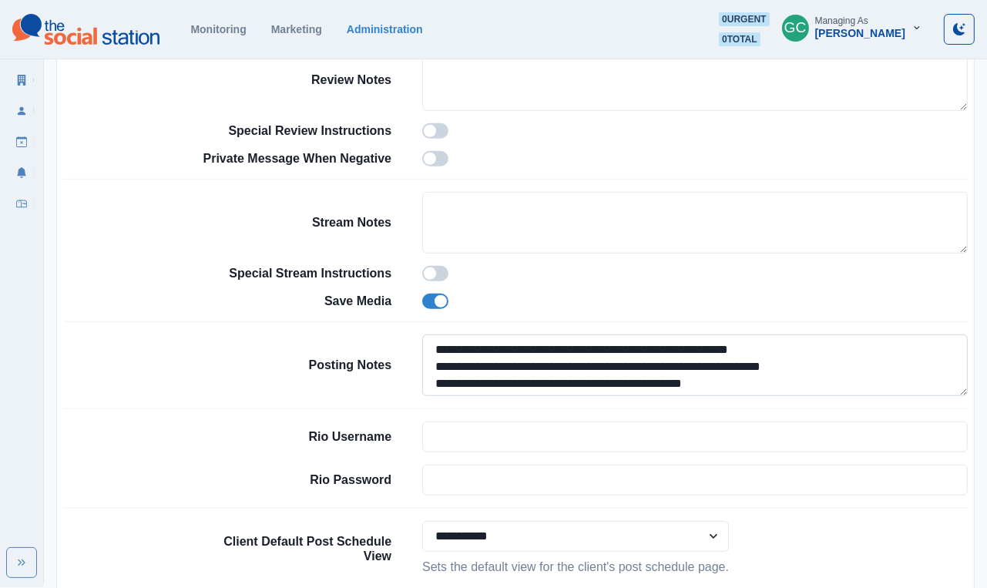
click at [436, 372] on textarea "**********" at bounding box center [695, 366] width 546 height 62
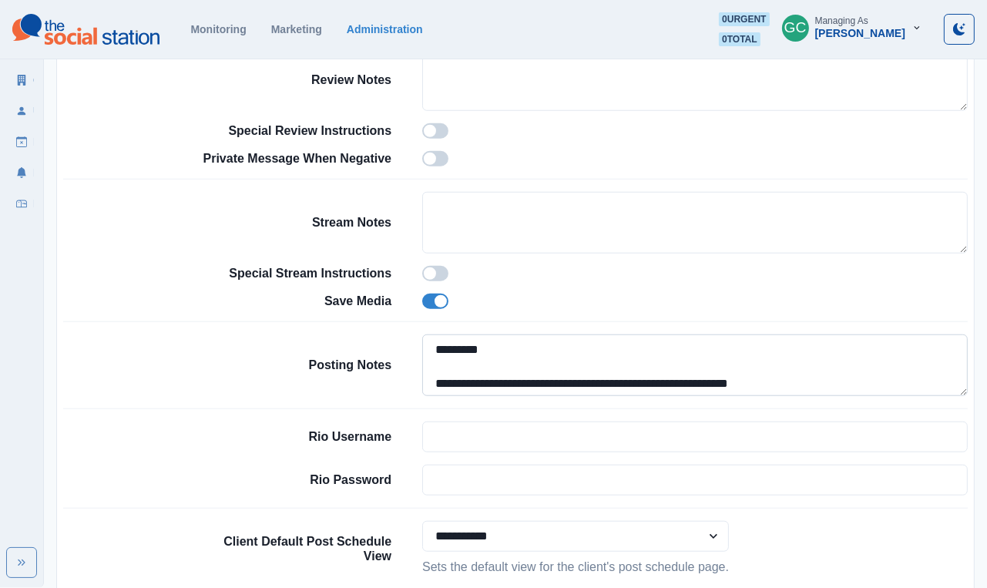
paste textarea "**********"
click at [537, 372] on textarea "**********" at bounding box center [695, 366] width 546 height 62
drag, startPoint x: 496, startPoint y: 375, endPoint x: 726, endPoint y: 376, distance: 229.7
click at [726, 376] on textarea "**********" at bounding box center [695, 366] width 546 height 62
type textarea "**********"
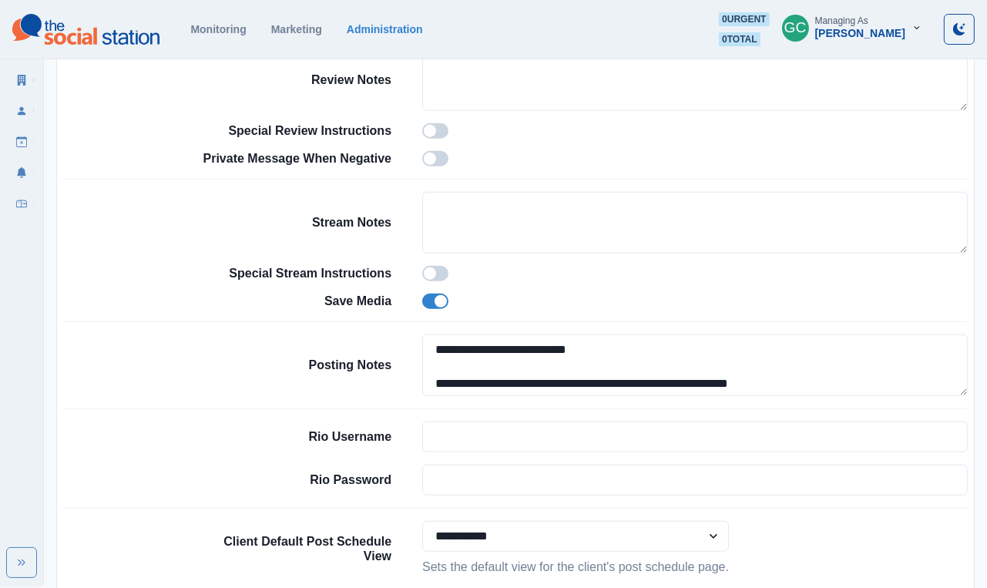
click at [299, 477] on div "Rio Username Rio Password" at bounding box center [583, 458] width 769 height 99
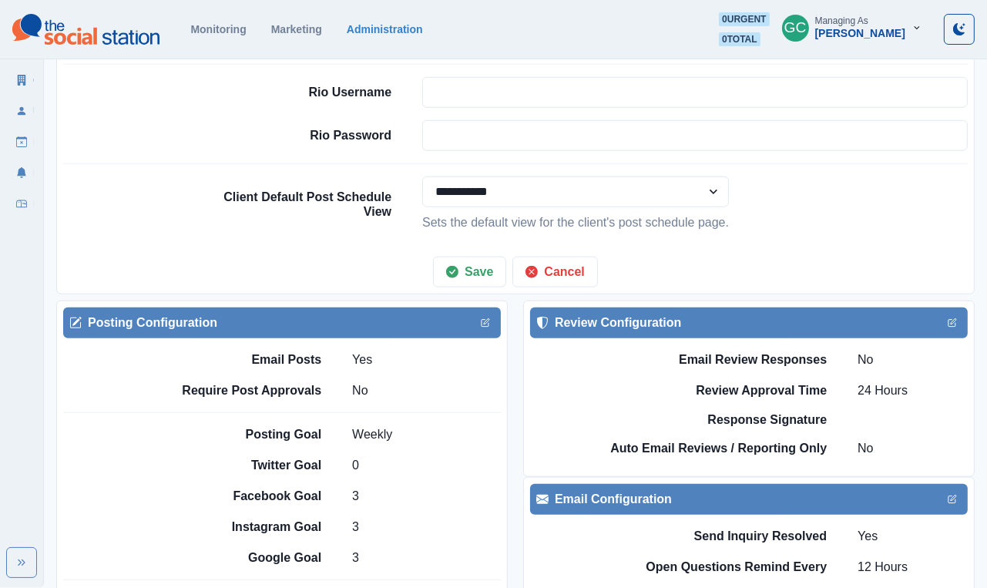
scroll to position [1573, 0]
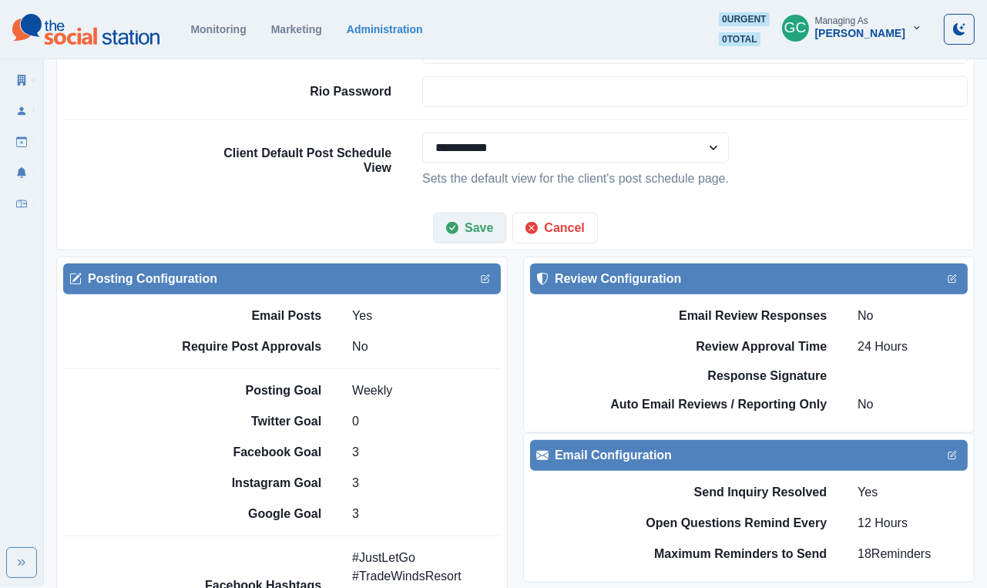
click at [470, 244] on button "Save" at bounding box center [469, 228] width 73 height 31
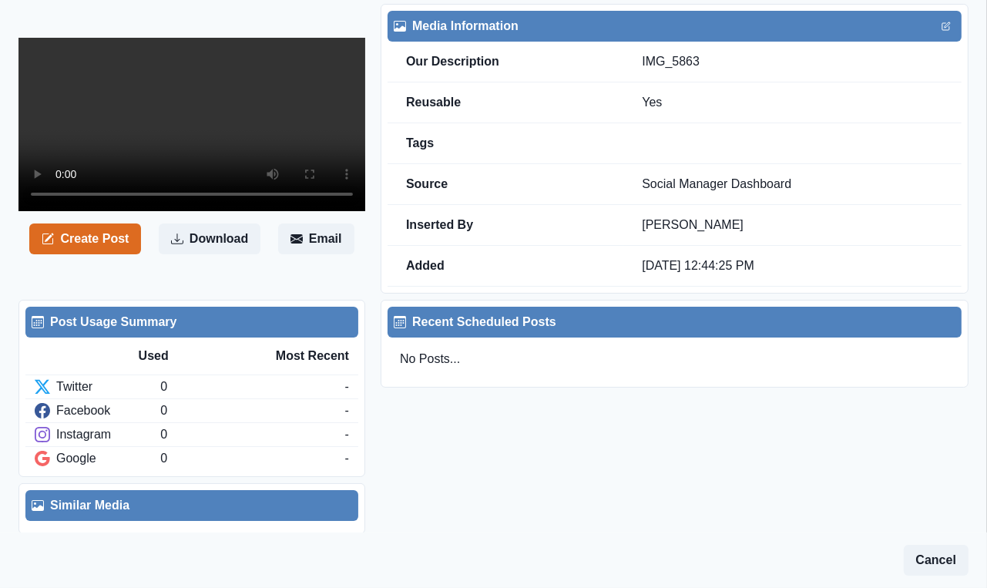
scroll to position [207, 0]
click at [76, 254] on button "Create Post" at bounding box center [85, 239] width 112 height 31
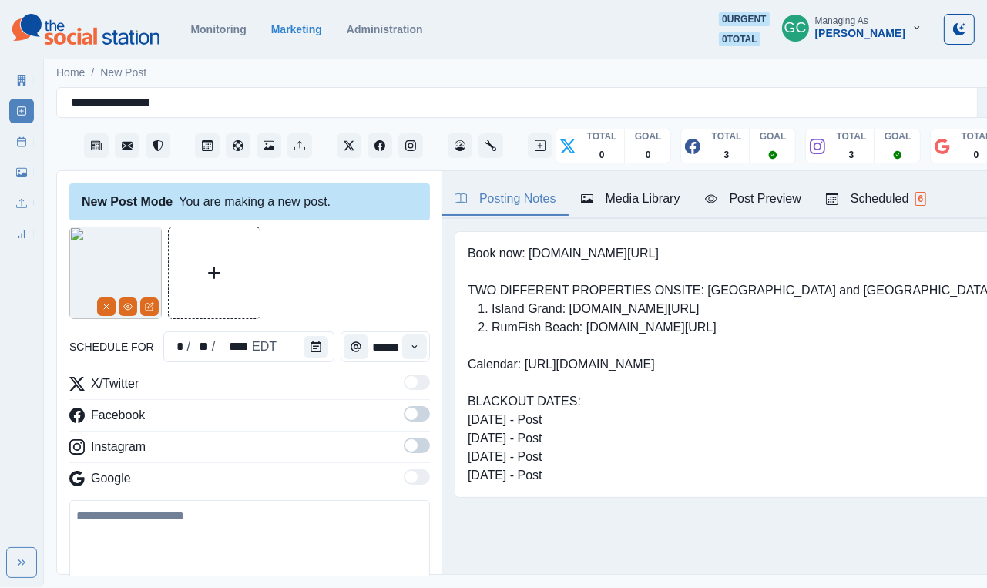
click at [122, 274] on img at bounding box center [115, 273] width 93 height 93
click at [130, 321] on div "schedule for * / ** / **** EDT ******* X/Twitter Facebook Instagram Google 2200…" at bounding box center [249, 446] width 361 height 438
click at [130, 305] on icon "View Media" at bounding box center [128, 307] width 8 height 6
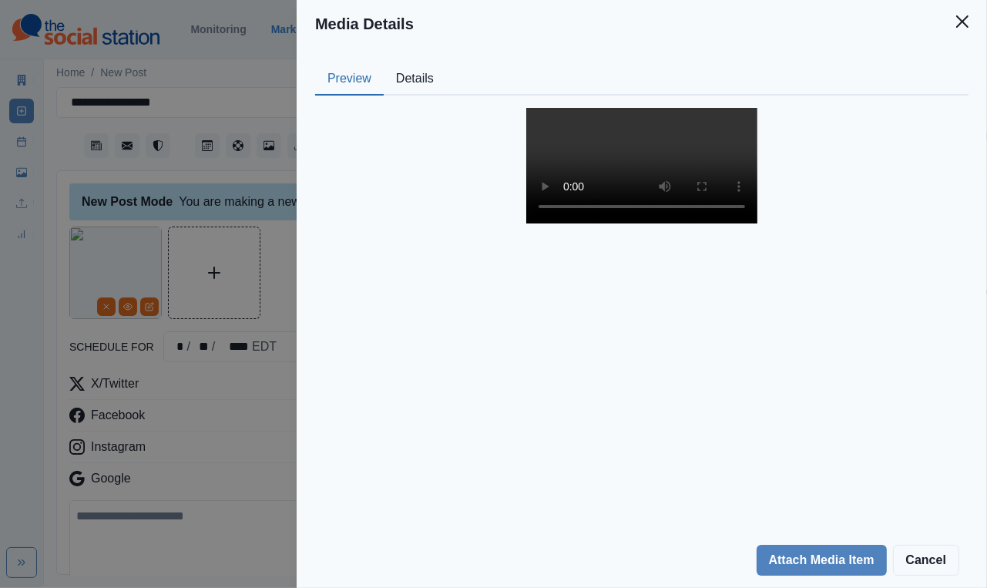
click at [648, 224] on video at bounding box center [642, 166] width 231 height 116
click at [527, 224] on video at bounding box center [642, 166] width 231 height 116
click at [227, 392] on div "Media Details Preview Details Our Description IMG_5863 Reusable Yes Tags Source…" at bounding box center [493, 294] width 987 height 588
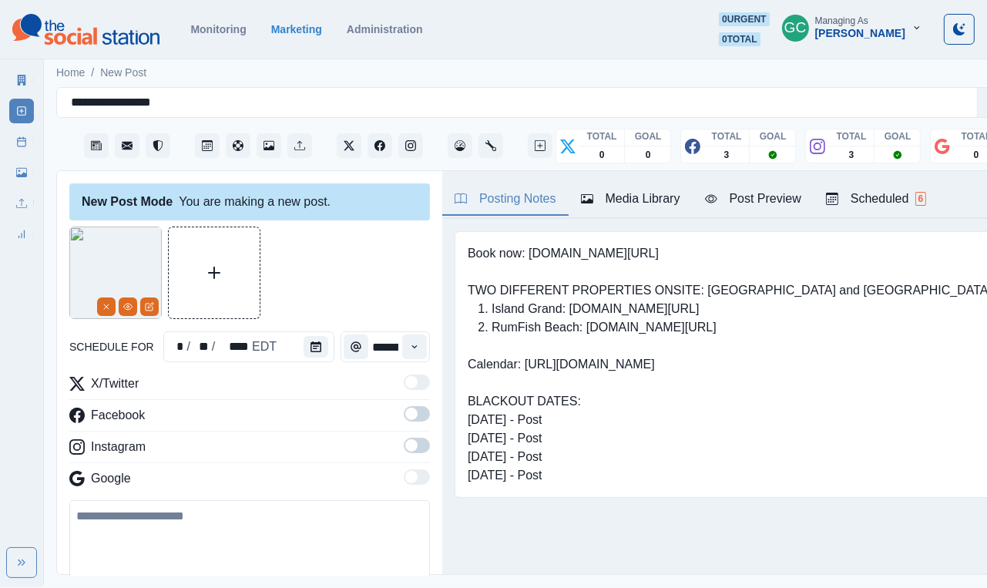
click at [640, 190] on div "Media Library" at bounding box center [630, 199] width 99 height 19
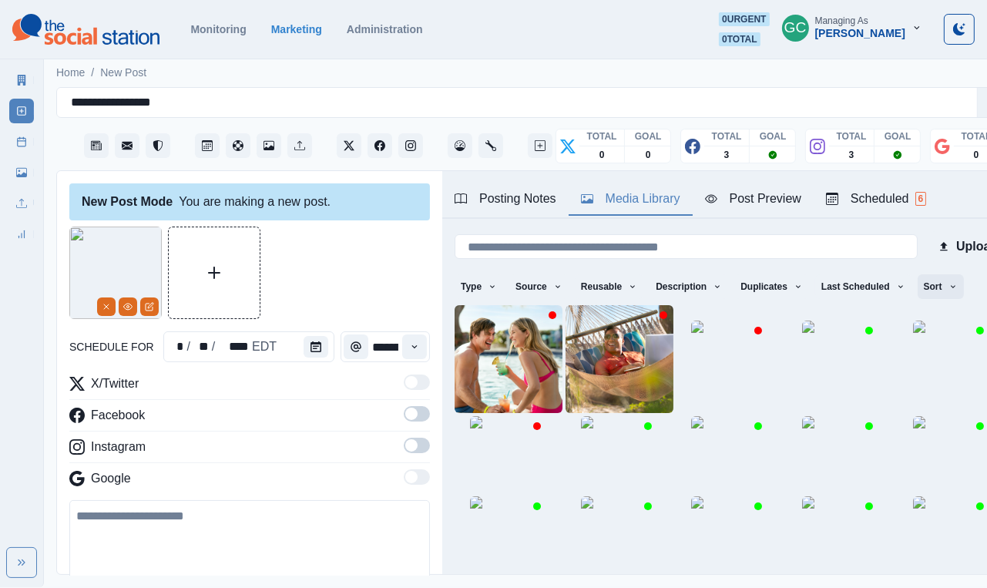
click at [654, 295] on button "Sort" at bounding box center [941, 286] width 46 height 25
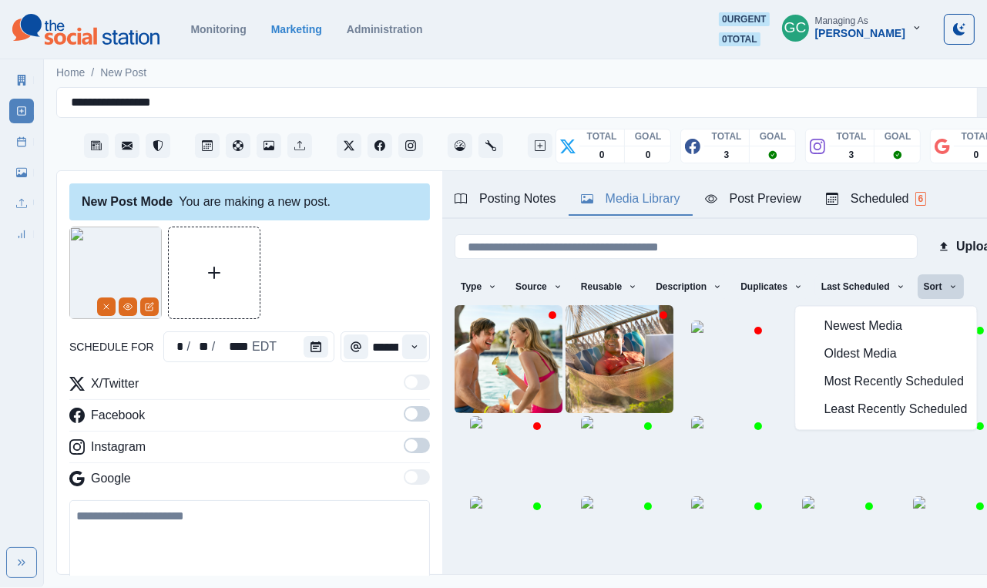
click at [654, 419] on span "Least Recently Scheduled" at bounding box center [896, 410] width 143 height 19
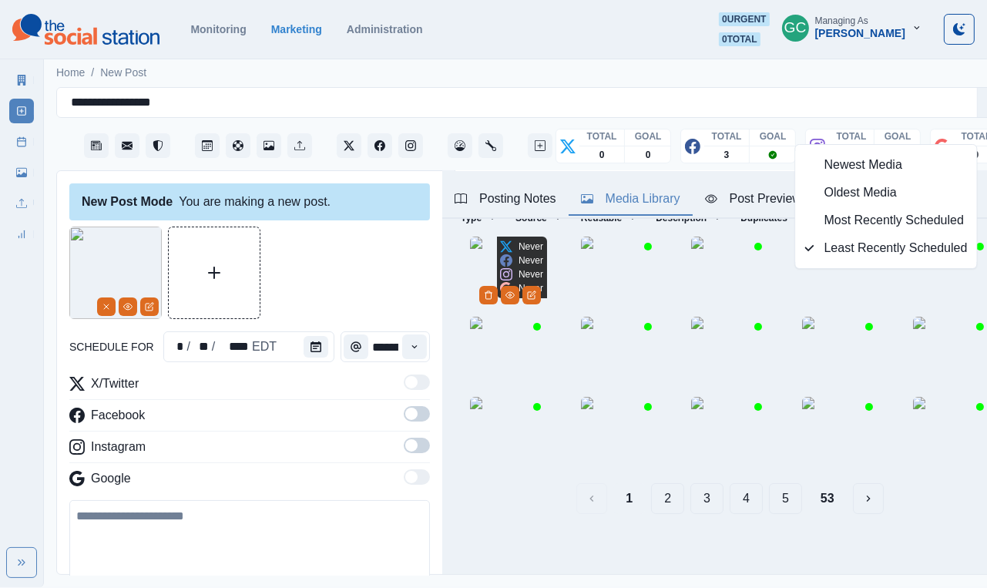
scroll to position [160, 0]
click at [126, 310] on icon "View Media" at bounding box center [128, 307] width 8 height 6
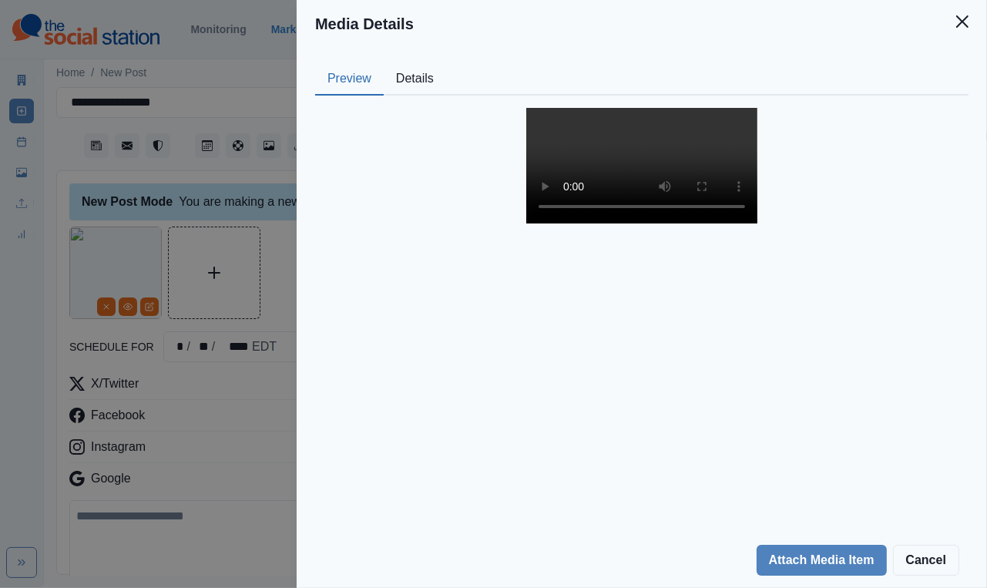
scroll to position [147, 0]
click at [228, 402] on div "Media Details Preview Details Our Description IMG_5863 Reusable Yes Tags Source…" at bounding box center [493, 294] width 987 height 588
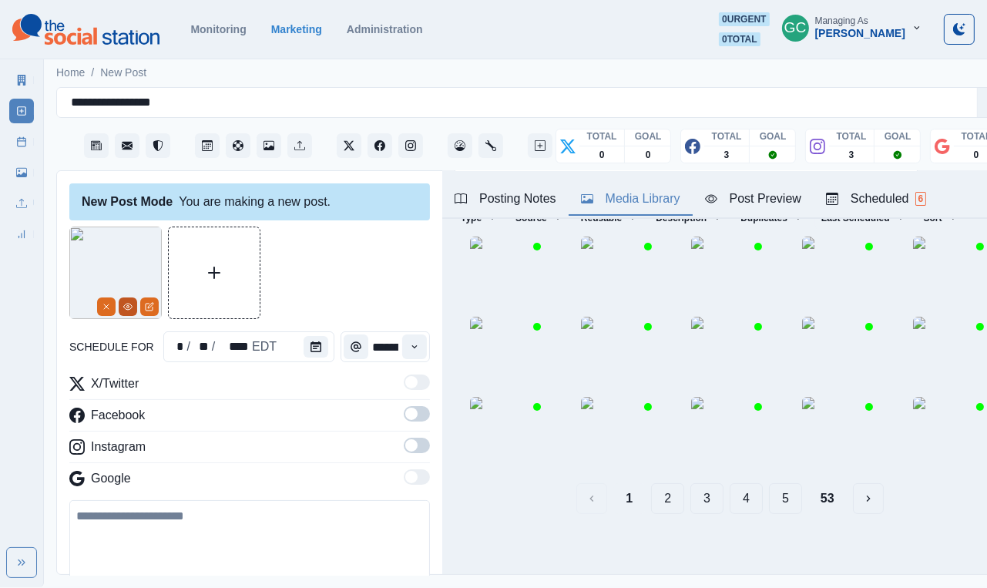
click at [124, 314] on button "View Media" at bounding box center [128, 307] width 19 height 19
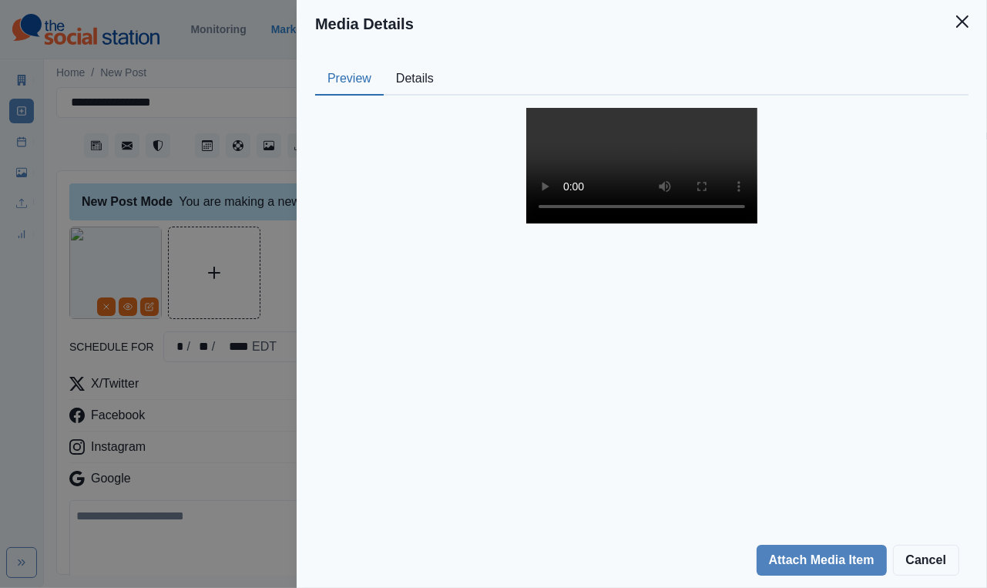
drag, startPoint x: 942, startPoint y: 576, endPoint x: 419, endPoint y: 437, distance: 541.5
click at [419, 224] on div at bounding box center [642, 166] width 629 height 116
click at [244, 395] on div "Media Details Preview Details Our Description IMG_5863 Reusable Yes Tags Source…" at bounding box center [493, 294] width 987 height 588
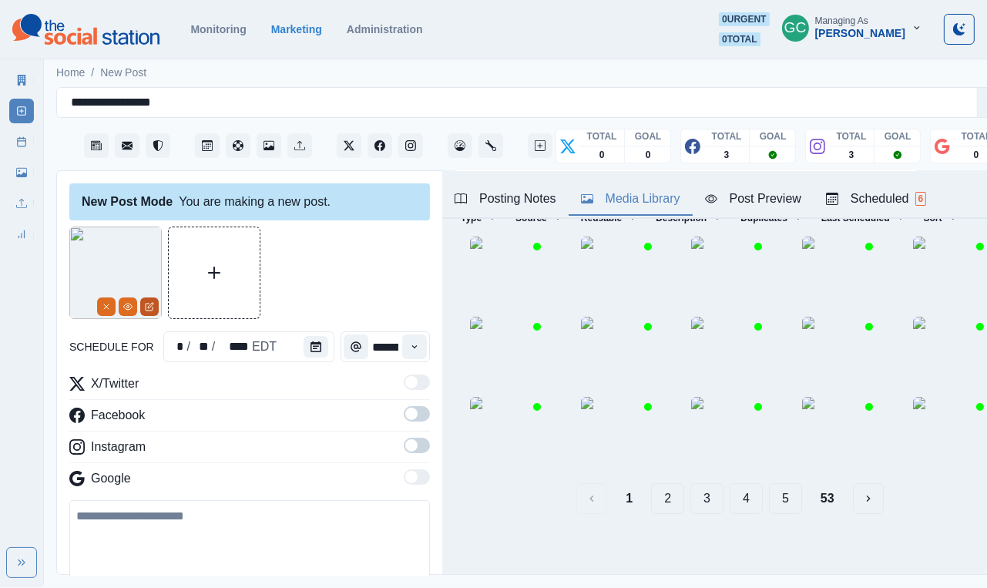
click at [148, 304] on icon "Edit Media" at bounding box center [149, 306] width 9 height 9
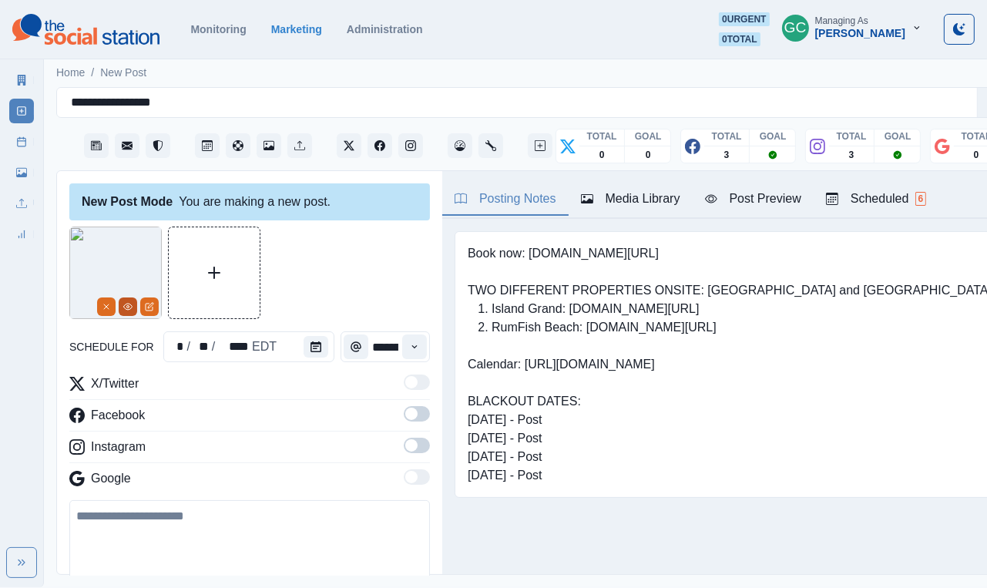
click at [130, 311] on icon "View Media" at bounding box center [127, 306] width 9 height 9
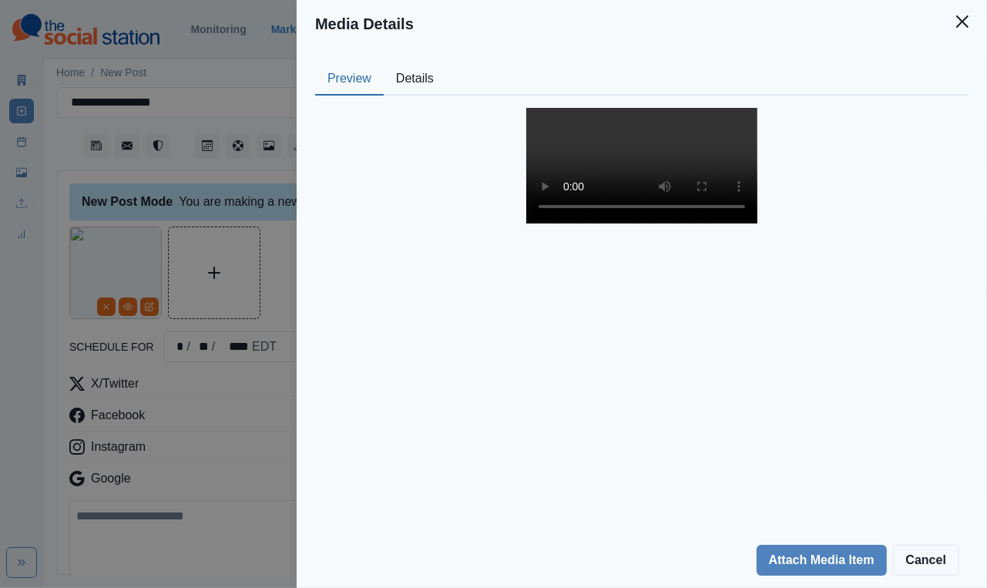
click at [136, 408] on div "Media Details Preview Details Our Description IMG_5863 Reusable Yes Tags Source…" at bounding box center [493, 294] width 987 height 588
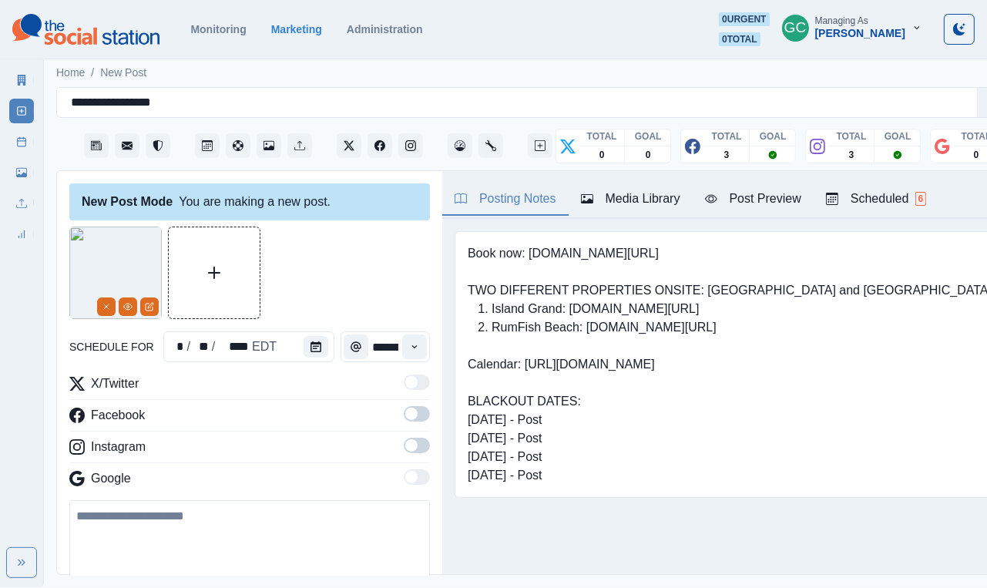
click at [873, 197] on div "Scheduled 6" at bounding box center [876, 199] width 100 height 19
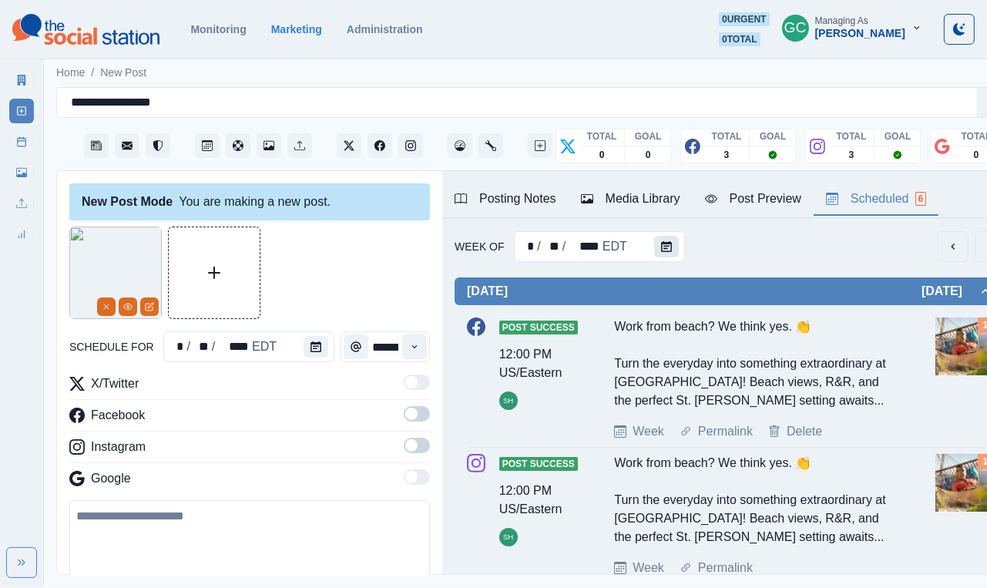
click at [661, 249] on icon "Calendar" at bounding box center [666, 246] width 11 height 11
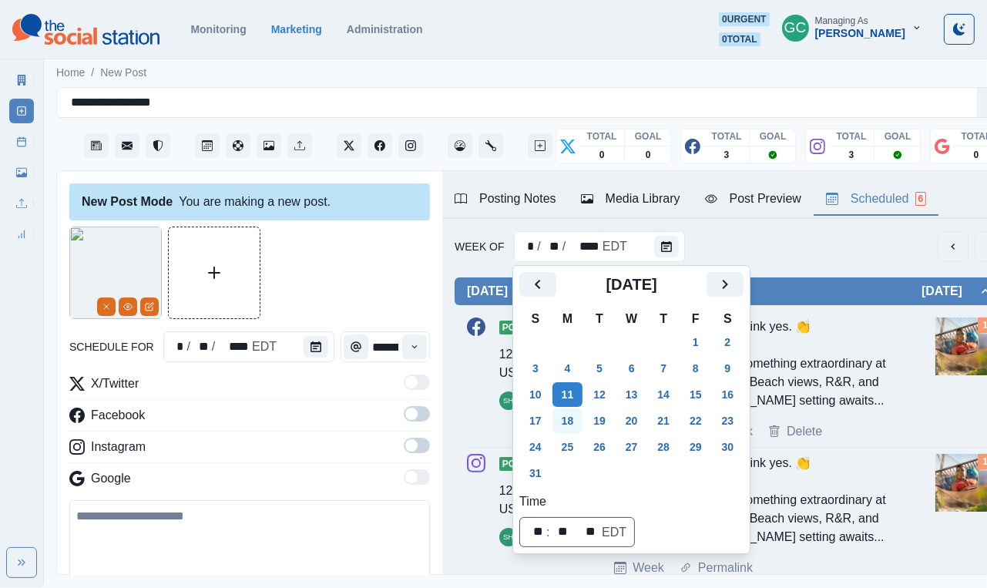
click at [569, 429] on button "18" at bounding box center [568, 421] width 31 height 25
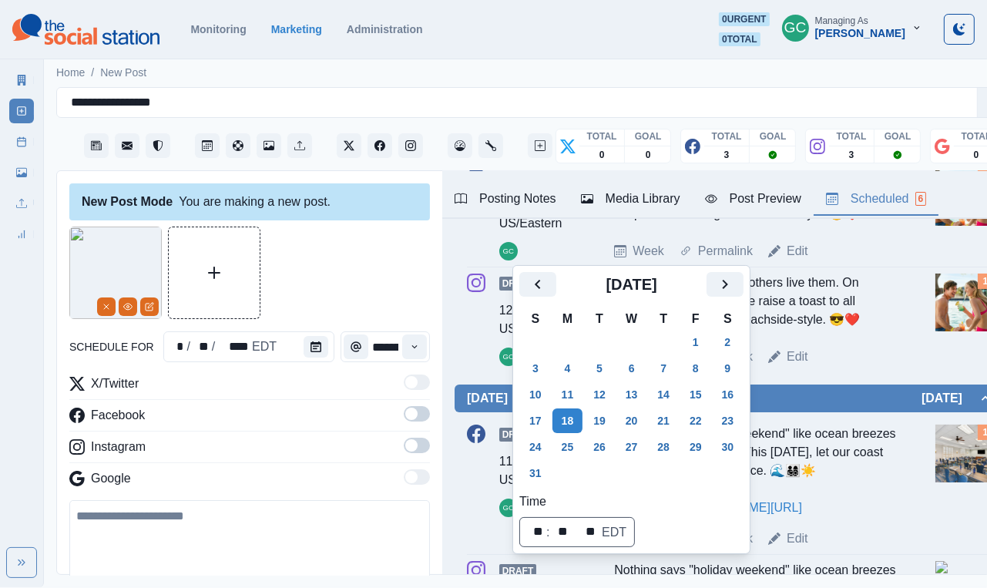
click at [506, 206] on div "Posting Notes" at bounding box center [506, 199] width 102 height 19
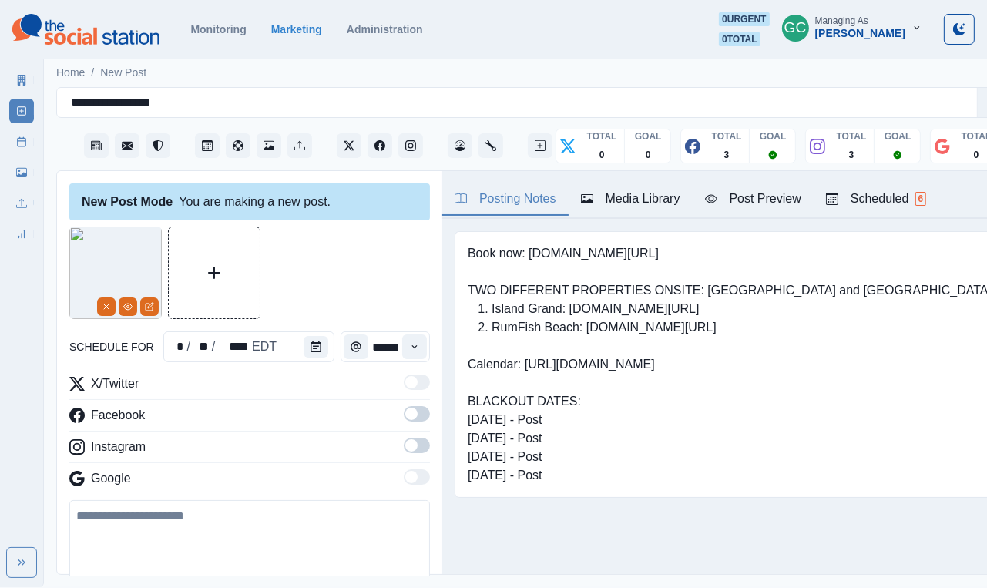
scroll to position [29, 0]
click at [880, 183] on button "Scheduled 6" at bounding box center [876, 199] width 125 height 32
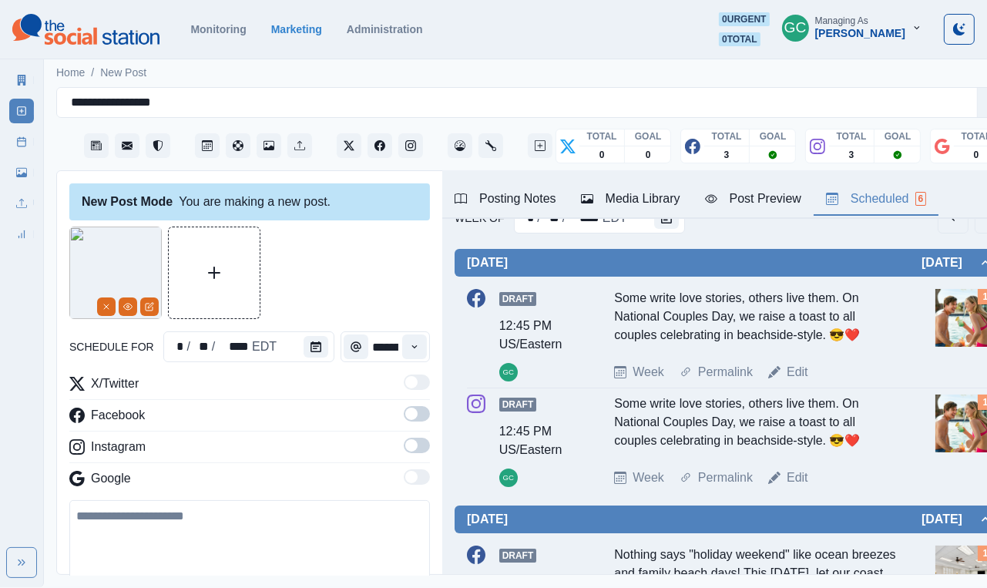
scroll to position [0, 0]
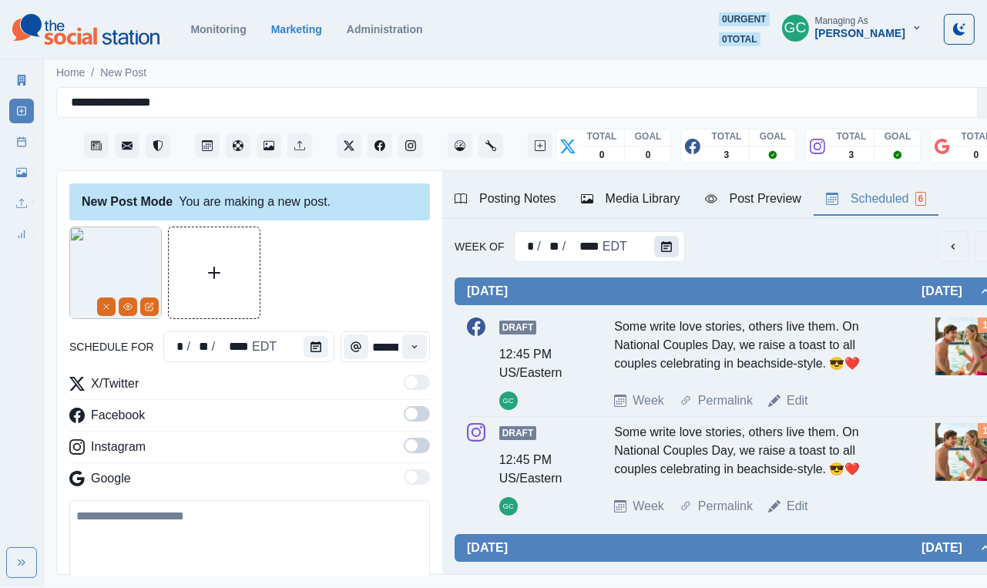
click at [669, 252] on icon "Calendar" at bounding box center [666, 246] width 11 height 11
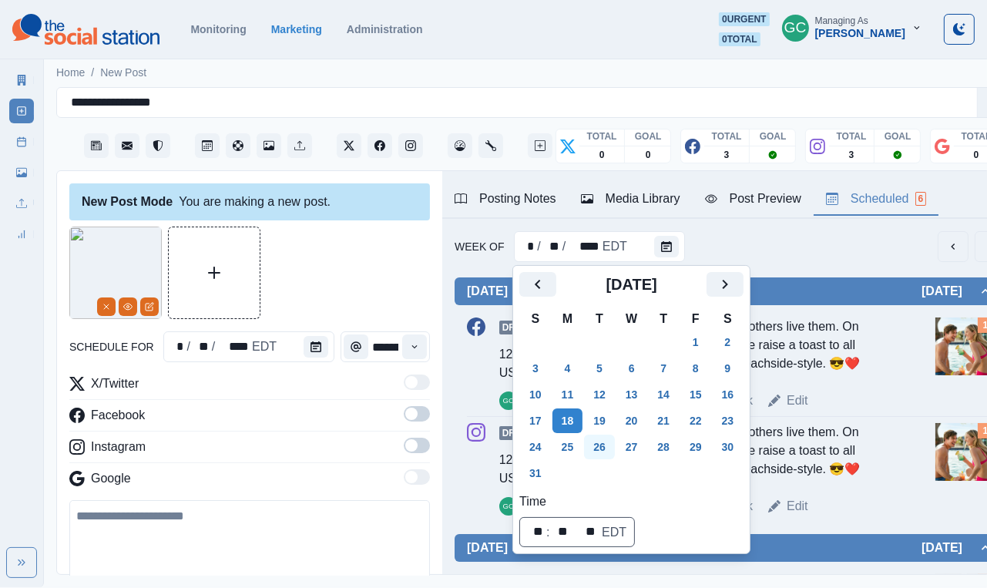
click at [607, 449] on button "26" at bounding box center [599, 447] width 31 height 25
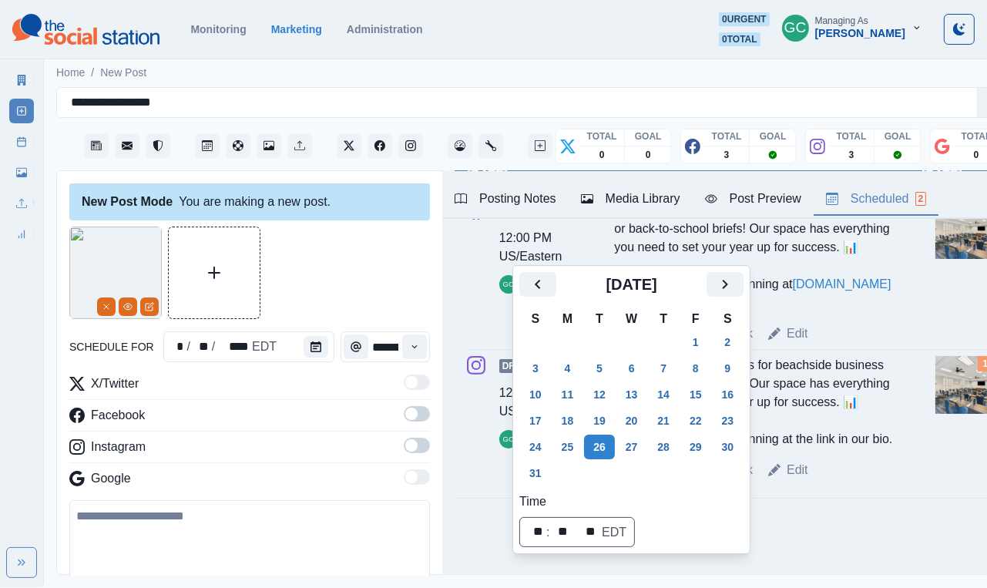
scroll to position [183, 0]
click at [311, 341] on icon "Calendar" at bounding box center [316, 346] width 11 height 11
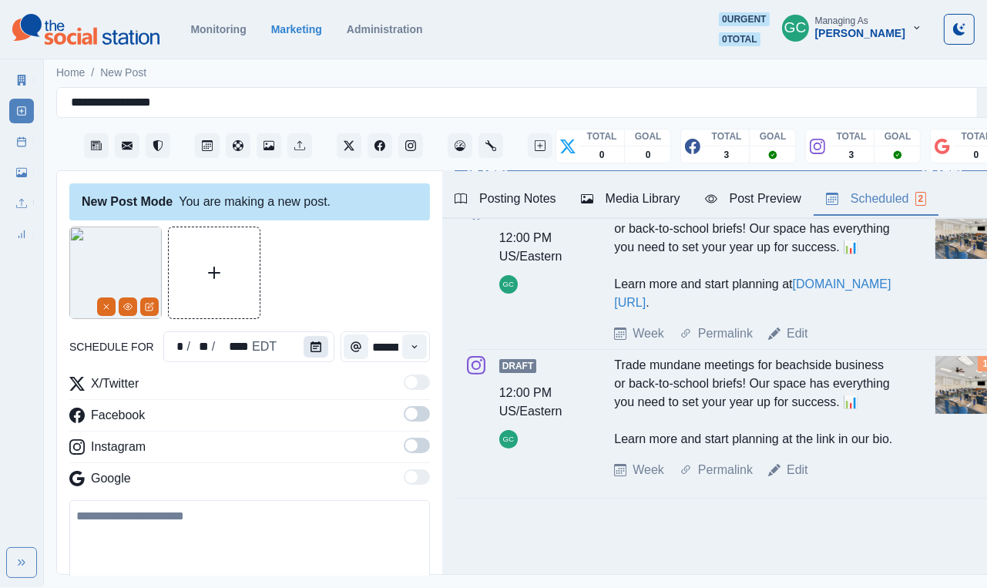
click at [311, 341] on icon "Calendar" at bounding box center [316, 346] width 11 height 11
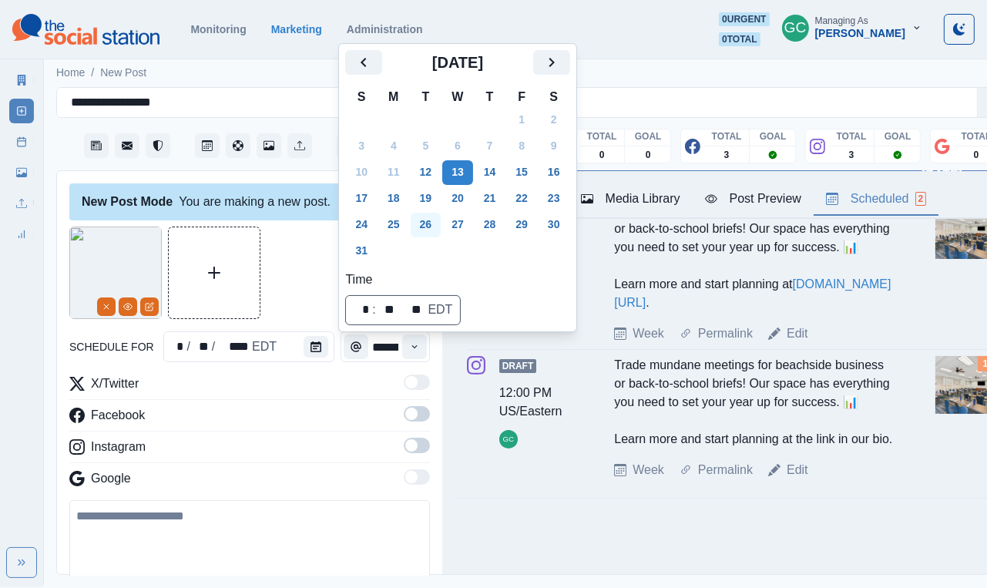
click at [429, 224] on button "26" at bounding box center [426, 225] width 31 height 25
click at [258, 448] on div "Instagram" at bounding box center [249, 450] width 361 height 25
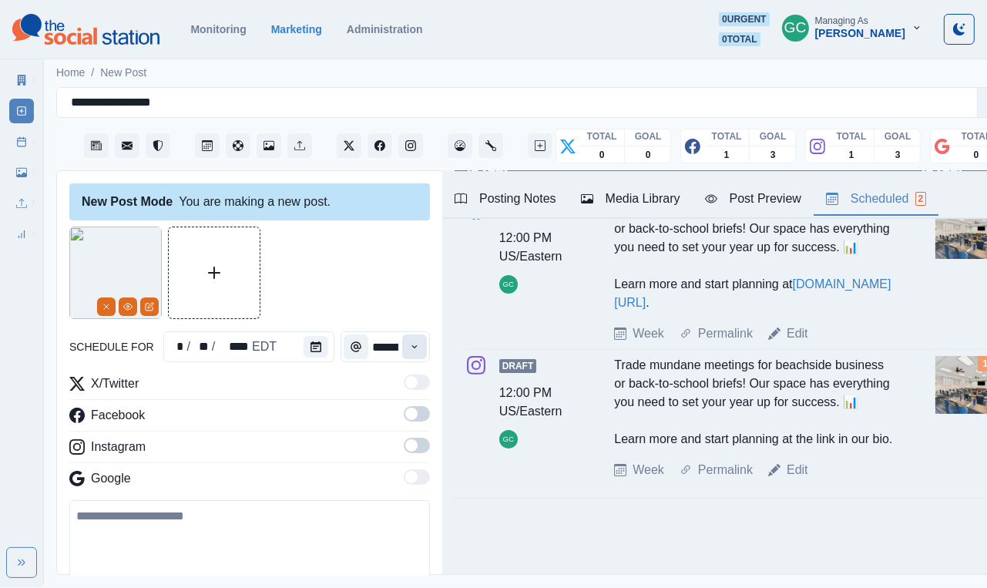
click at [422, 350] on button "Time" at bounding box center [414, 347] width 25 height 25
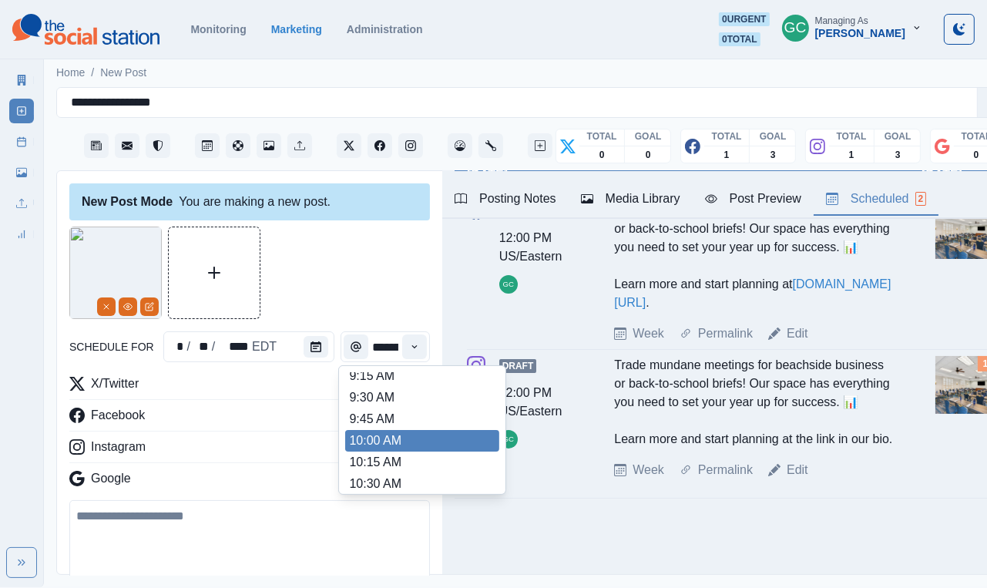
scroll to position [115, 0]
click at [387, 436] on li "10:00 AM" at bounding box center [422, 441] width 154 height 22
type input "********"
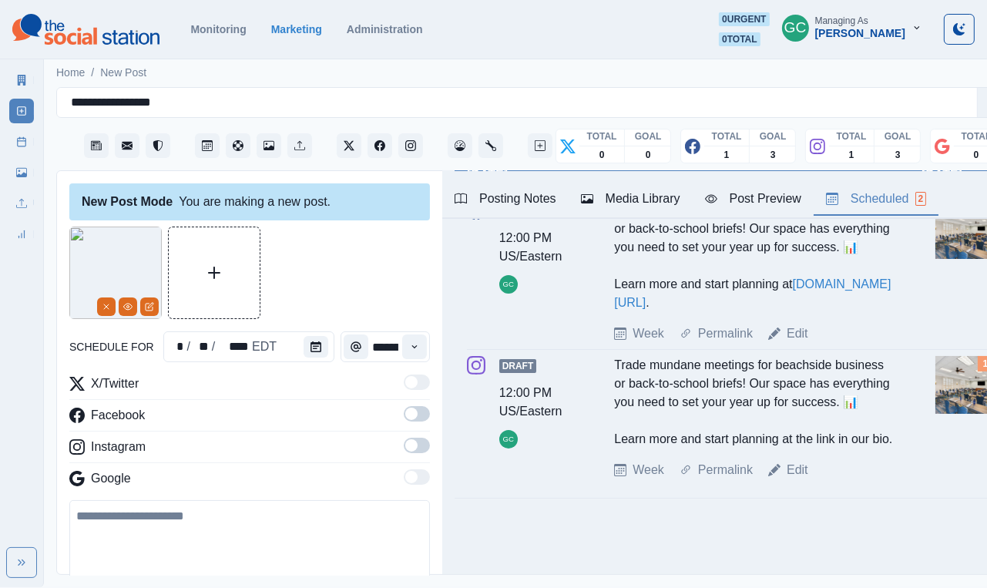
click at [419, 449] on span at bounding box center [417, 445] width 26 height 15
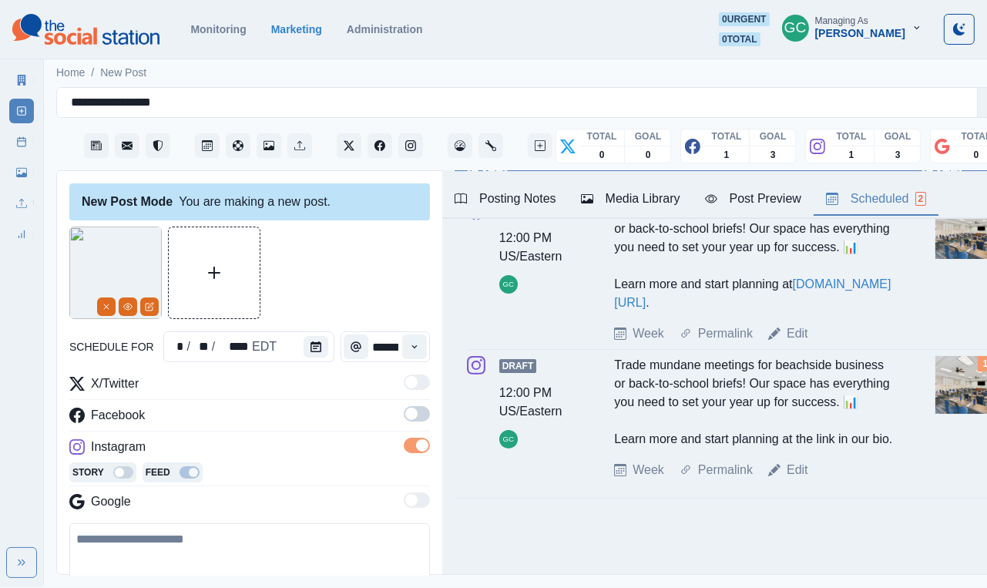
click at [418, 412] on span at bounding box center [417, 413] width 26 height 15
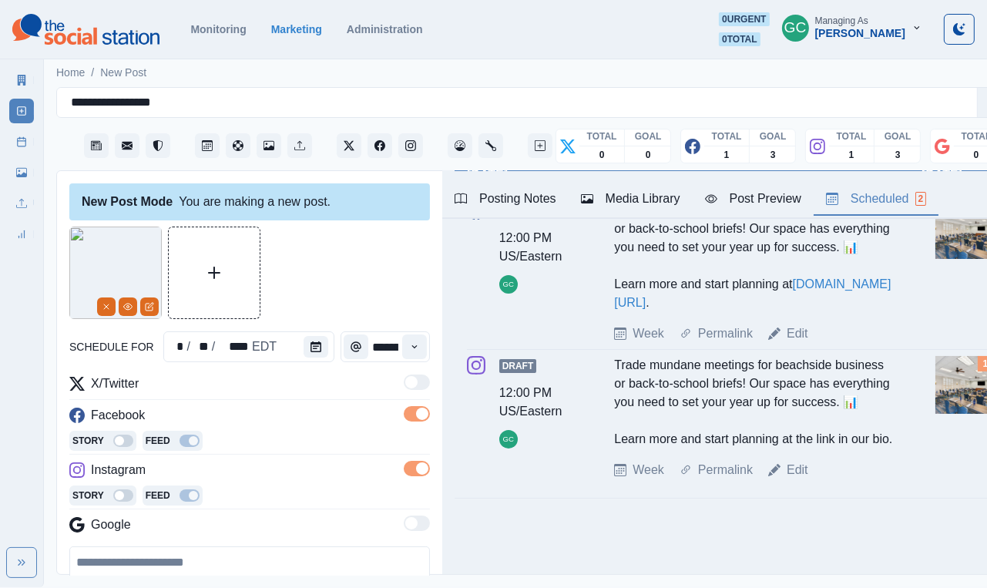
click at [305, 459] on div "X/Twitter Facebook Story Feed Instagram Story Feed Google" at bounding box center [249, 458] width 361 height 166
click at [631, 199] on div "Media Library" at bounding box center [630, 199] width 99 height 19
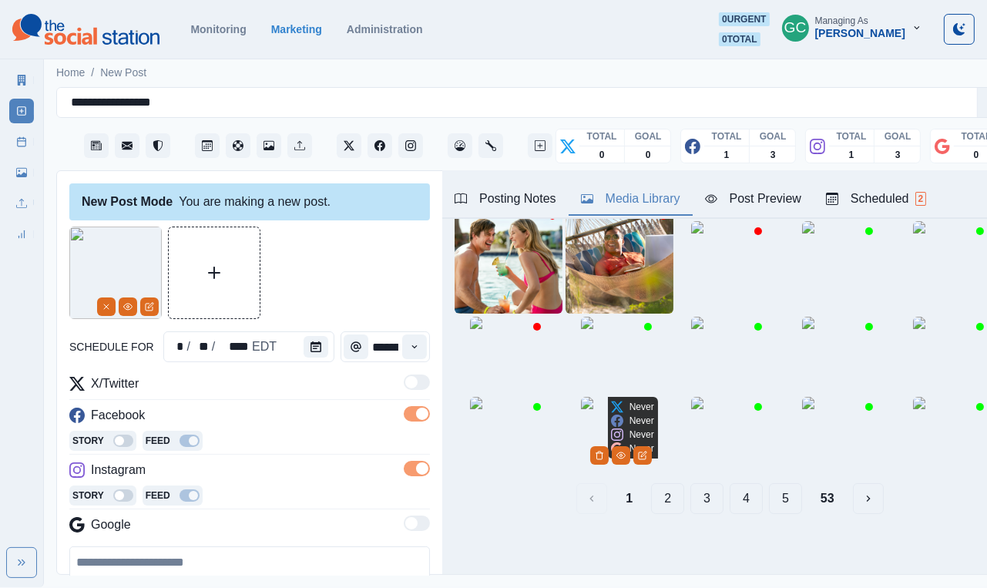
scroll to position [75, 0]
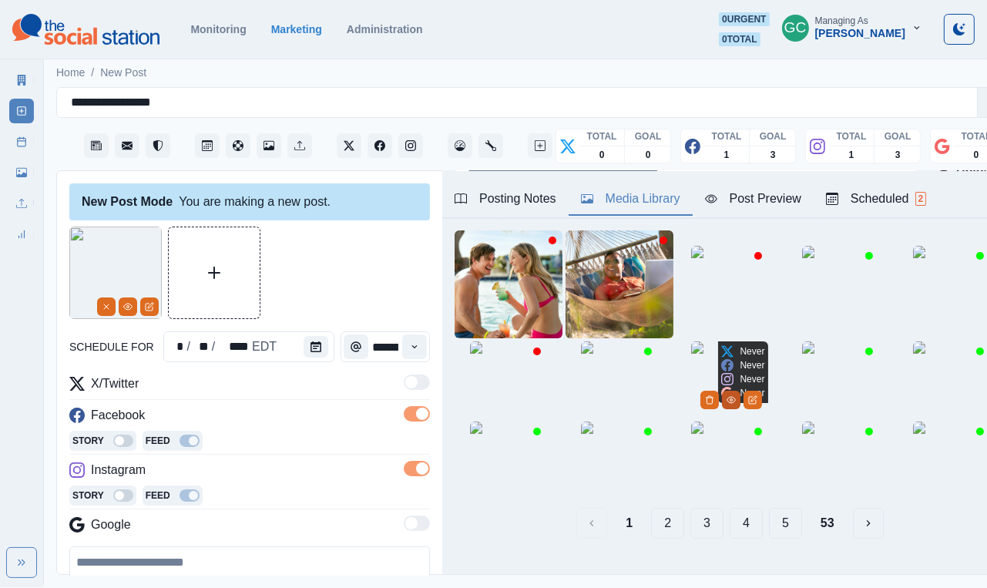
click at [741, 409] on button "View Media" at bounding box center [731, 400] width 19 height 19
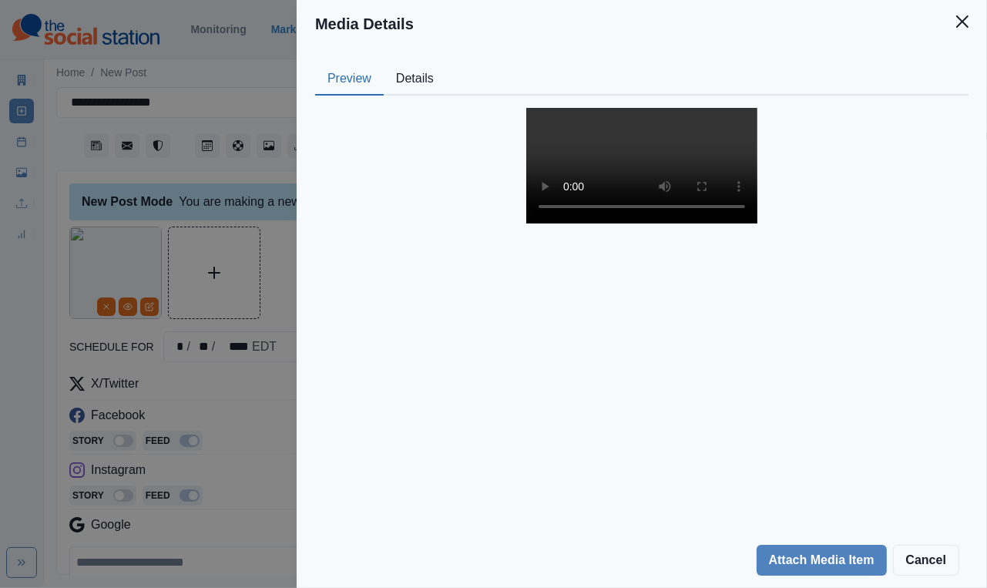
click at [412, 81] on button "Details" at bounding box center [415, 79] width 62 height 32
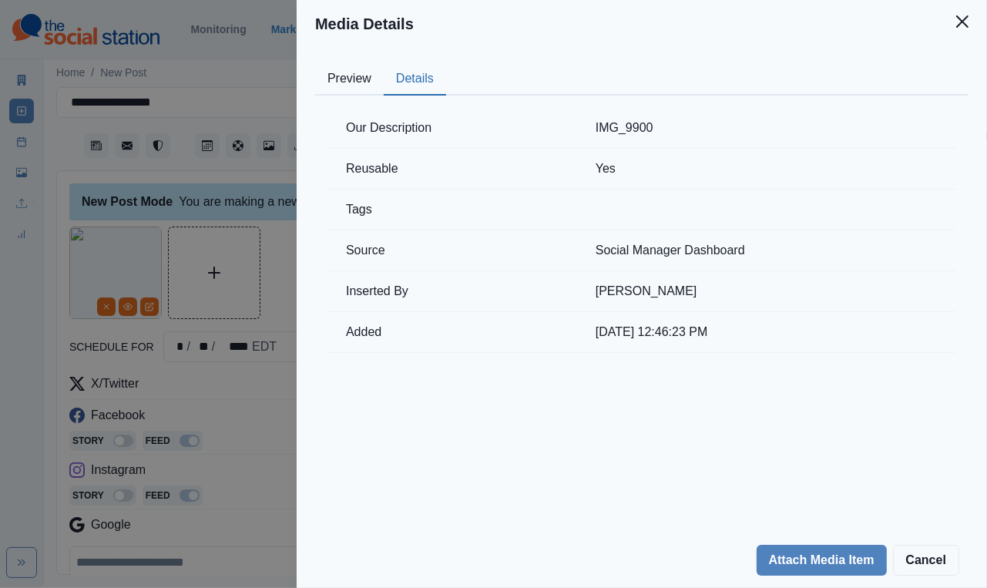
click at [340, 82] on button "Preview" at bounding box center [349, 79] width 69 height 32
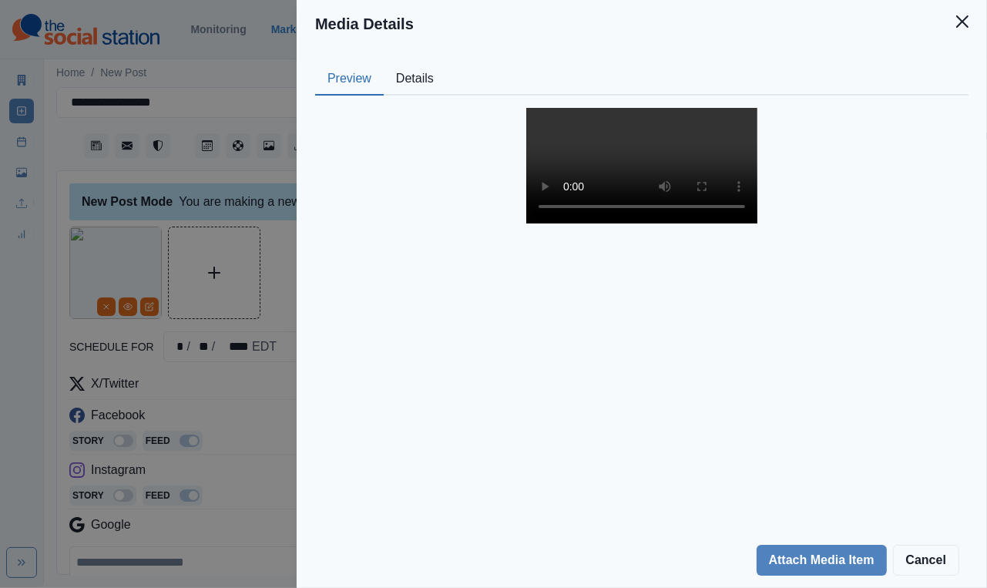
scroll to position [147, 0]
click at [230, 443] on div "Media Details Preview Details Our Description IMG_9900 Reusable Yes Tags Source…" at bounding box center [493, 294] width 987 height 588
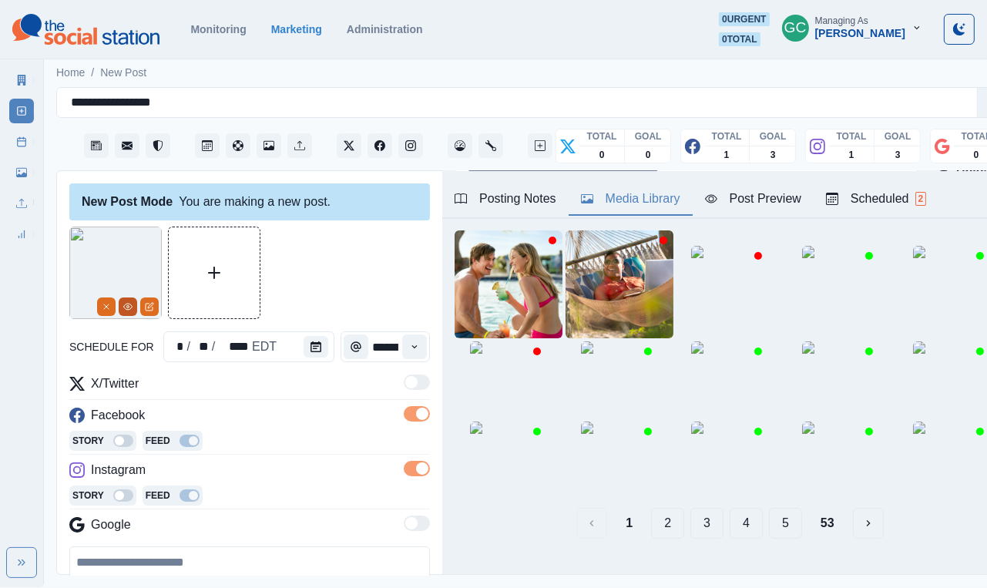
click at [126, 308] on icon "View Media" at bounding box center [127, 306] width 9 height 9
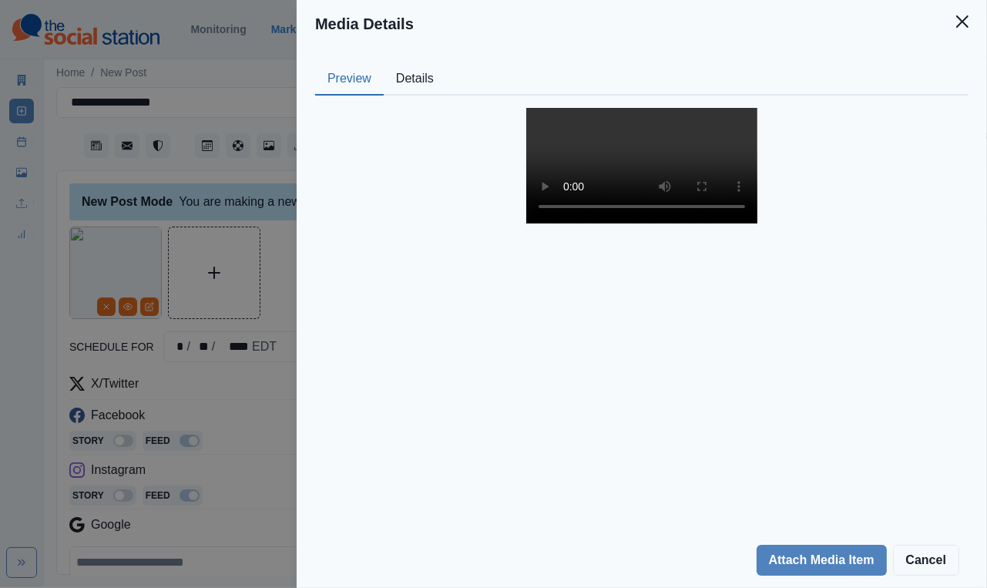
click at [644, 224] on video at bounding box center [642, 166] width 231 height 116
click at [228, 443] on div "Media Details Preview Details Our Description IMG_5863 Reusable Yes Tags Source…" at bounding box center [493, 294] width 987 height 588
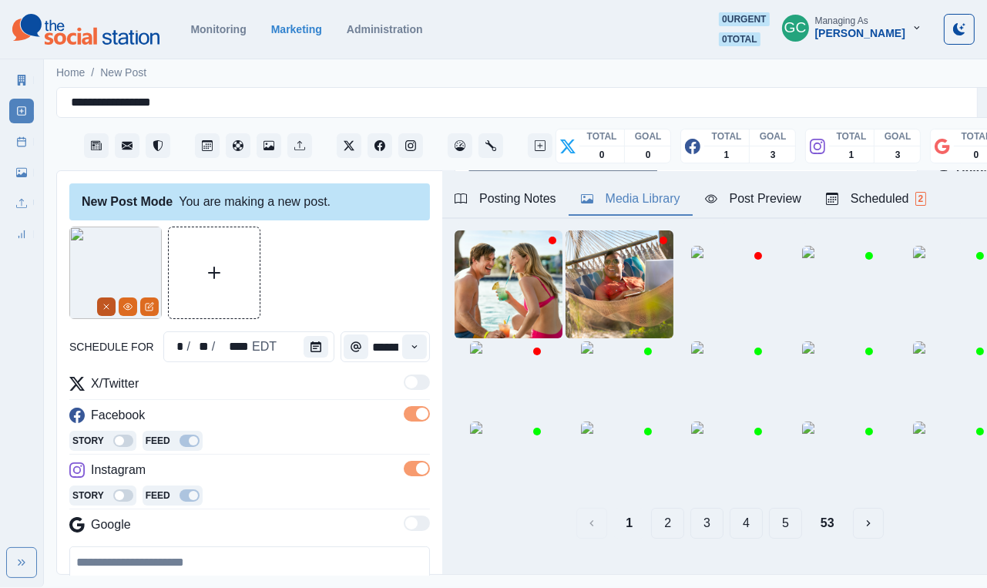
click at [110, 314] on button "Remove" at bounding box center [106, 307] width 19 height 19
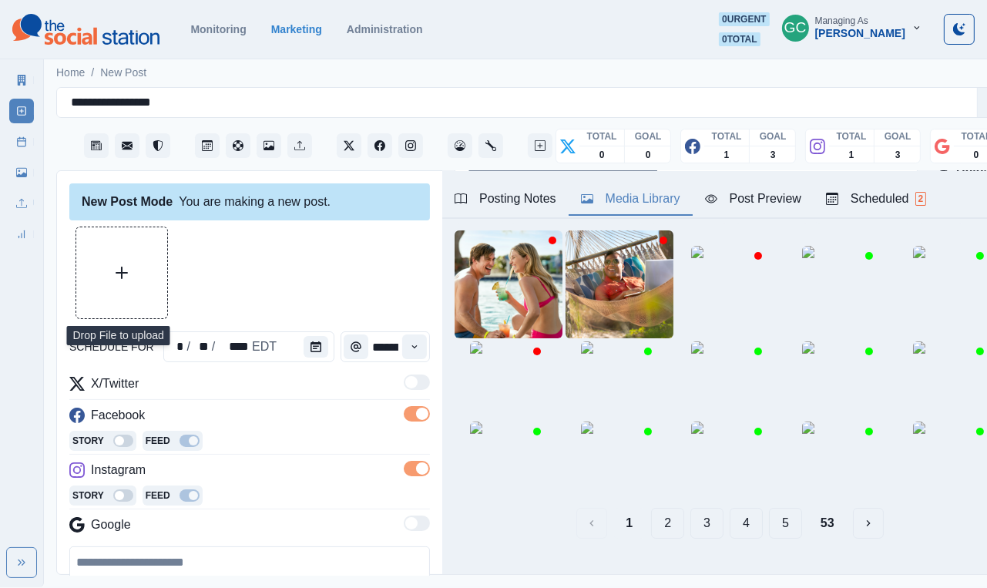
click at [120, 274] on icon "Upload Media" at bounding box center [122, 273] width 12 height 12
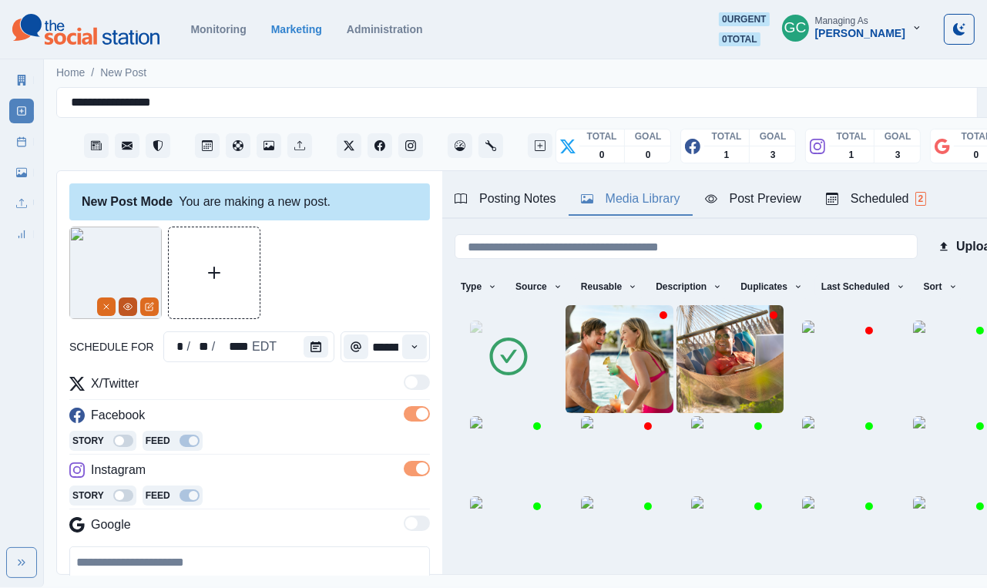
click at [130, 310] on icon "View Media" at bounding box center [127, 306] width 9 height 9
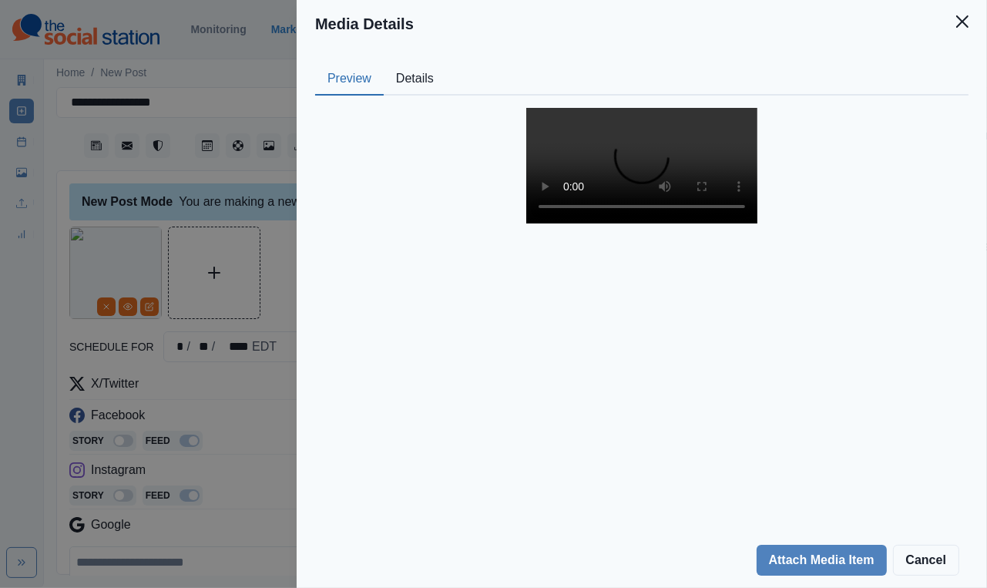
scroll to position [93, 0]
click at [646, 224] on video at bounding box center [642, 166] width 231 height 116
click at [144, 308] on div "Media Details Preview Details Our Description Untitled design Reusable Yes Tags…" at bounding box center [493, 294] width 987 height 588
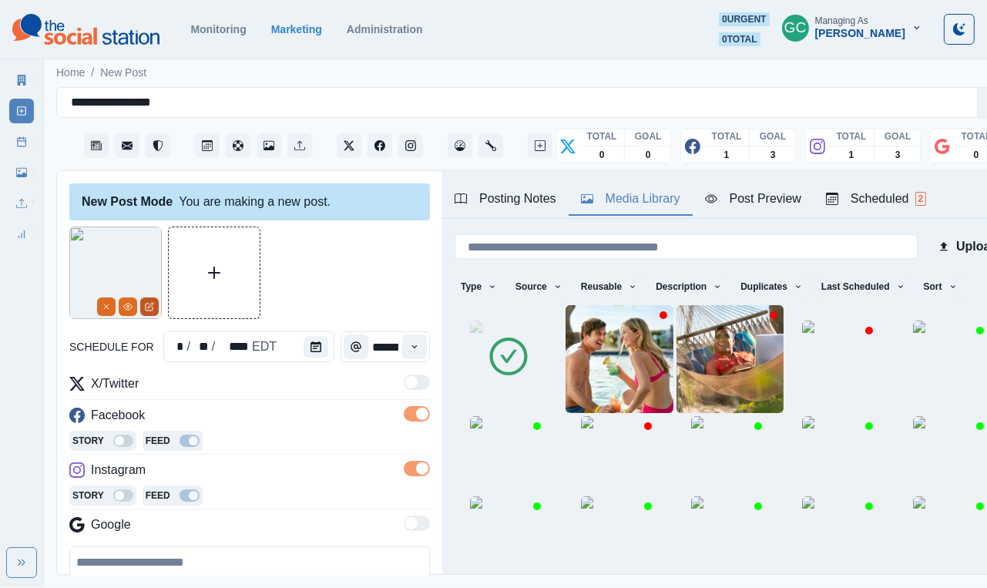
click at [153, 307] on icon "Edit Media" at bounding box center [149, 306] width 9 height 9
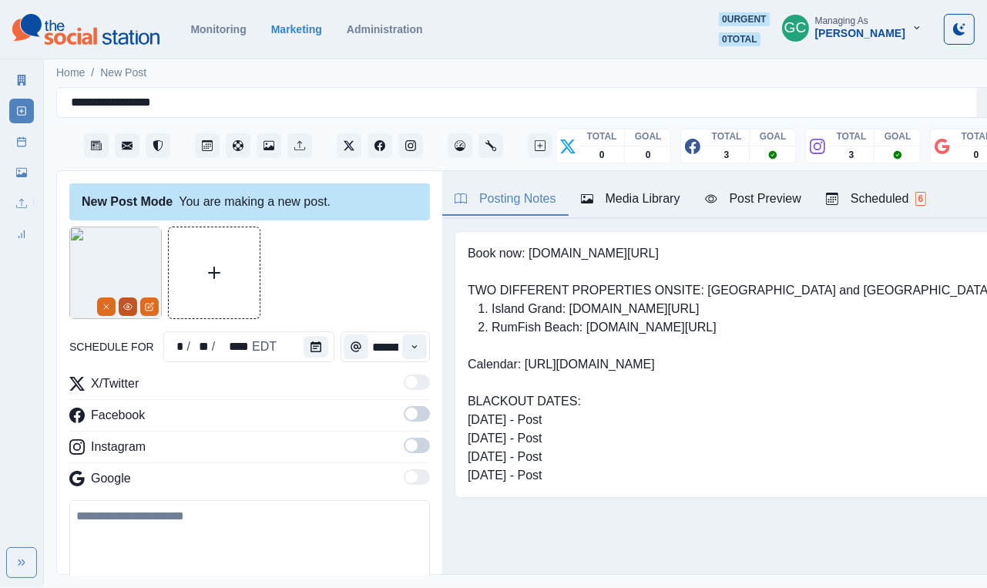
click at [130, 309] on icon "View Media" at bounding box center [127, 306] width 9 height 9
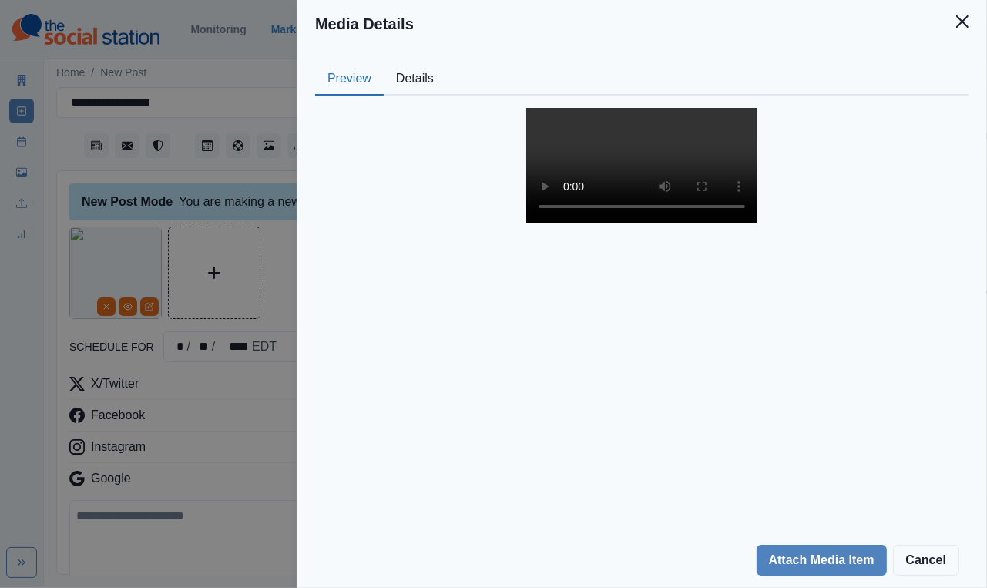
click at [638, 224] on video at bounding box center [642, 166] width 231 height 116
click at [153, 409] on div "Media Details Preview Details Our Description IMG_5863 Reusable Yes Tags Source…" at bounding box center [493, 294] width 987 height 588
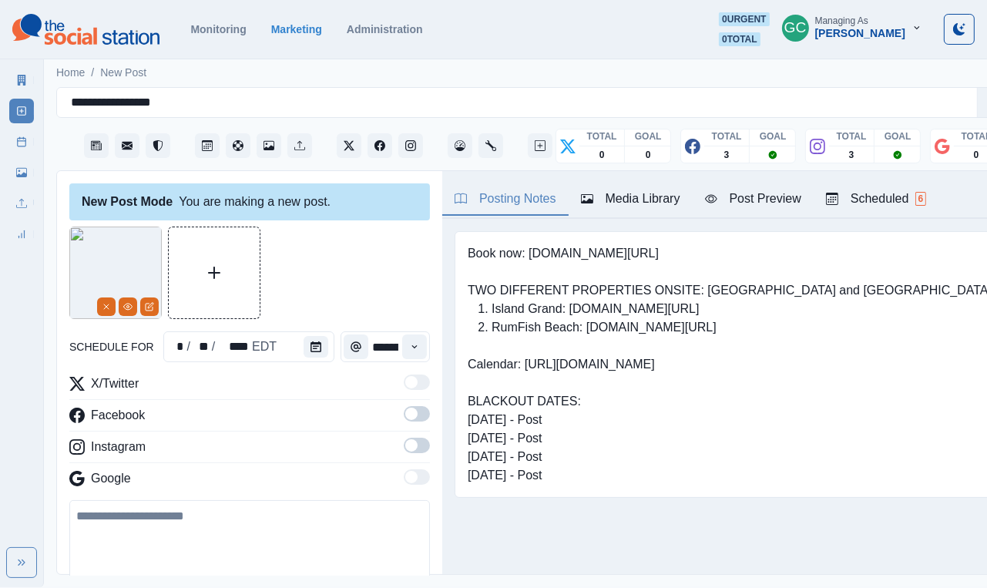
click at [643, 207] on div "Media Library" at bounding box center [630, 199] width 99 height 19
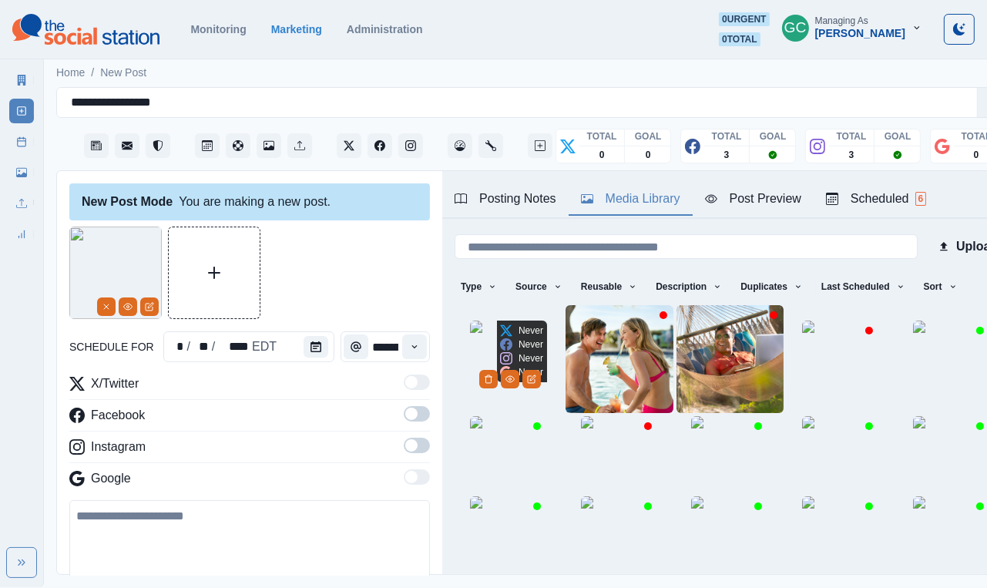
click at [487, 362] on img at bounding box center [508, 359] width 77 height 77
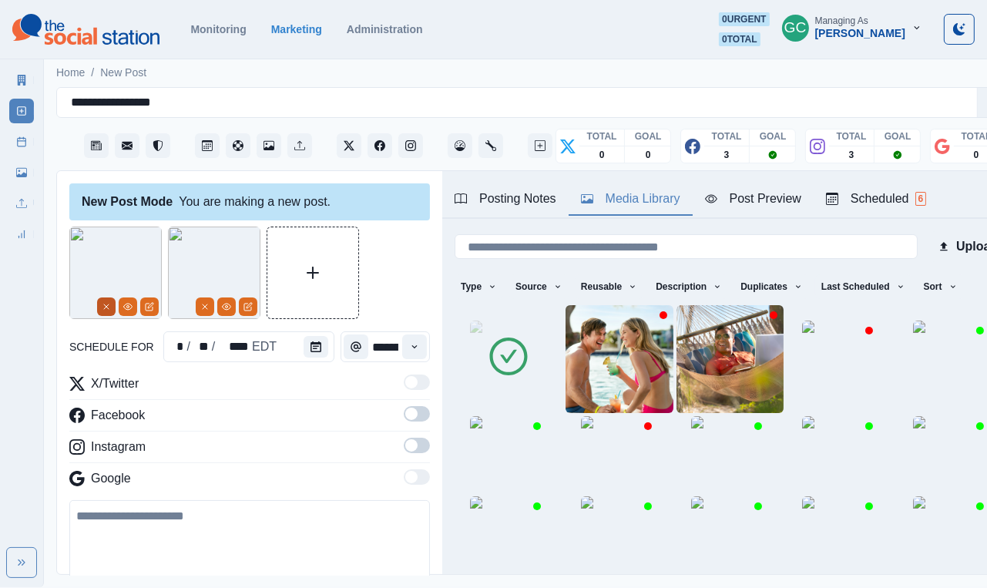
click at [102, 306] on icon "Remove" at bounding box center [106, 306] width 9 height 9
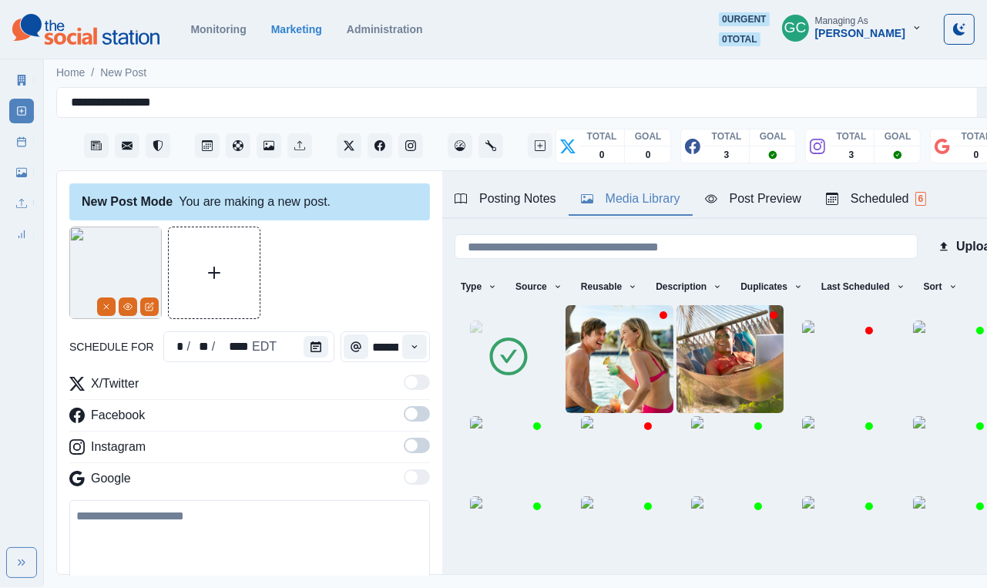
click at [419, 446] on span at bounding box center [417, 445] width 26 height 15
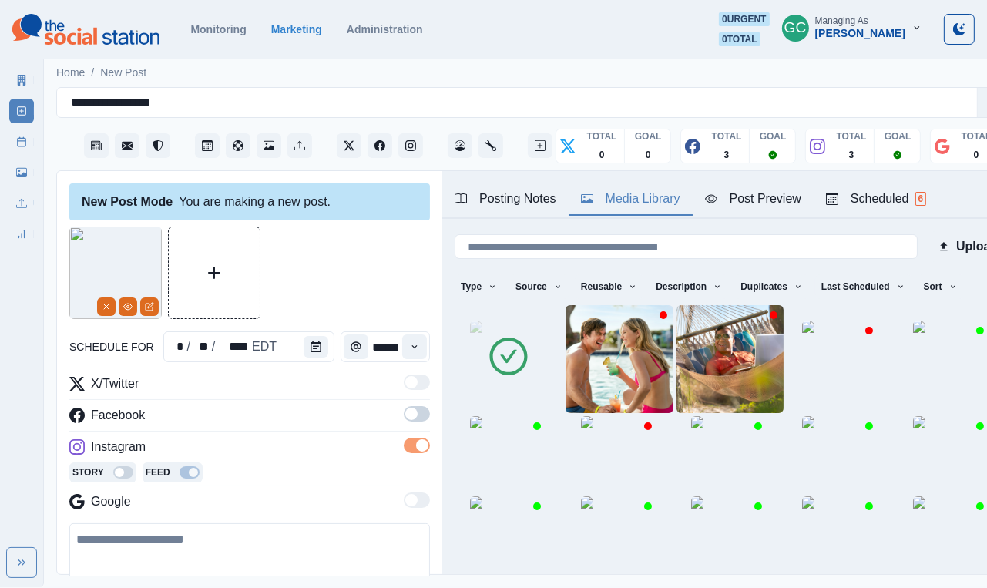
click at [419, 397] on label at bounding box center [417, 387] width 26 height 25
click at [415, 416] on span at bounding box center [411, 414] width 12 height 12
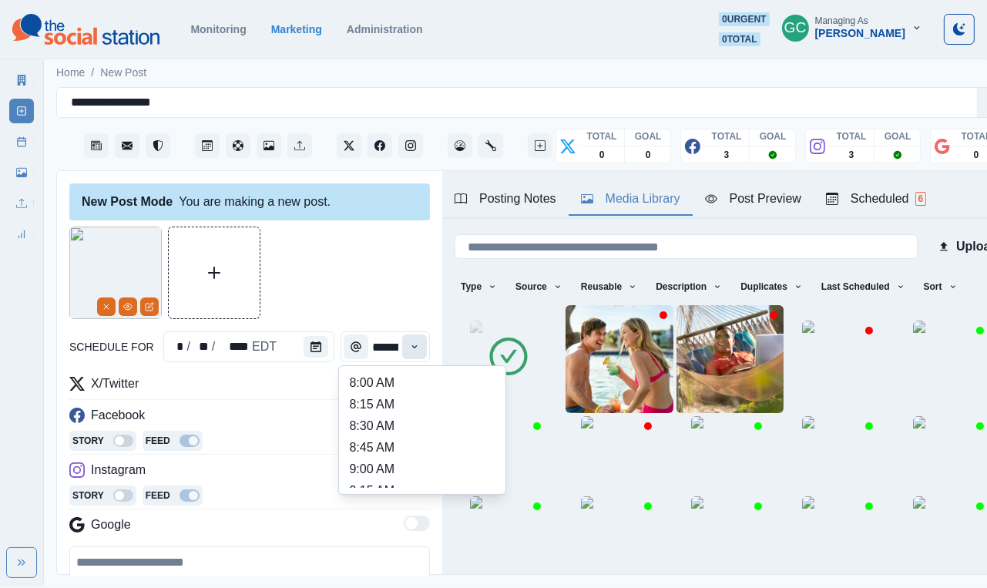
click at [415, 354] on button "Time" at bounding box center [414, 347] width 25 height 25
click at [396, 435] on li "8:30 AM" at bounding box center [422, 427] width 154 height 22
type input "*******"
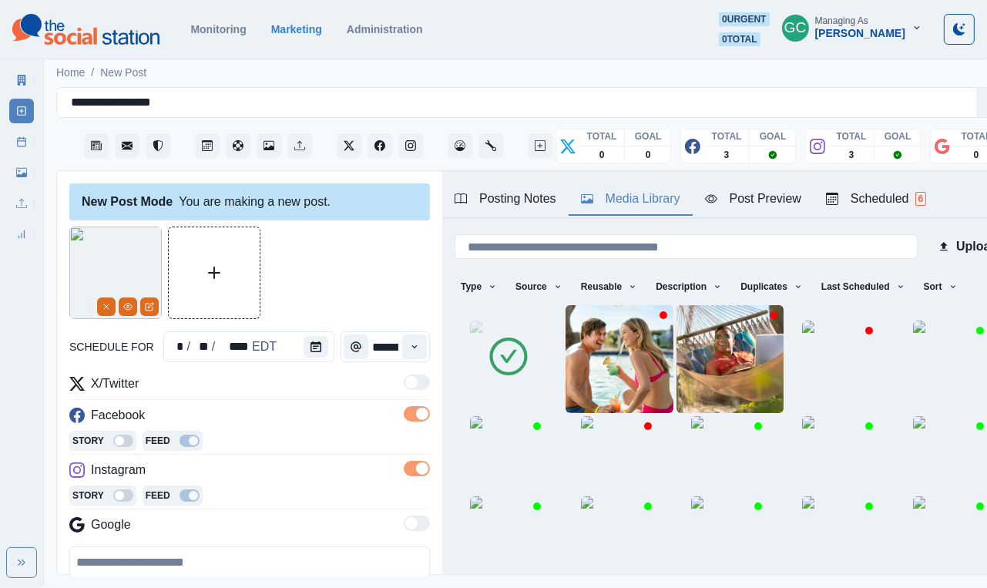
click at [900, 202] on div "Scheduled 6" at bounding box center [876, 199] width 100 height 19
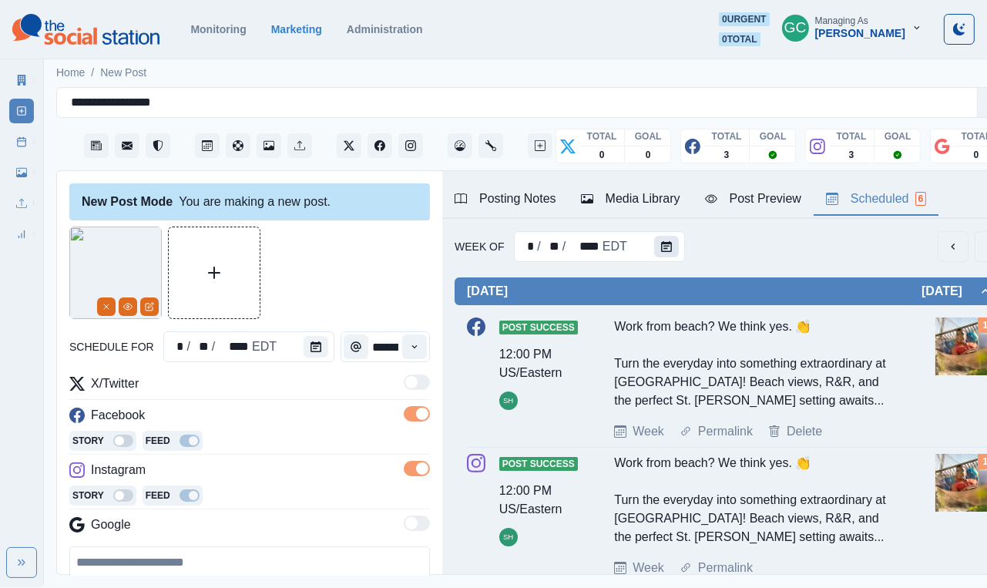
click at [666, 241] on icon "Calendar" at bounding box center [666, 246] width 11 height 11
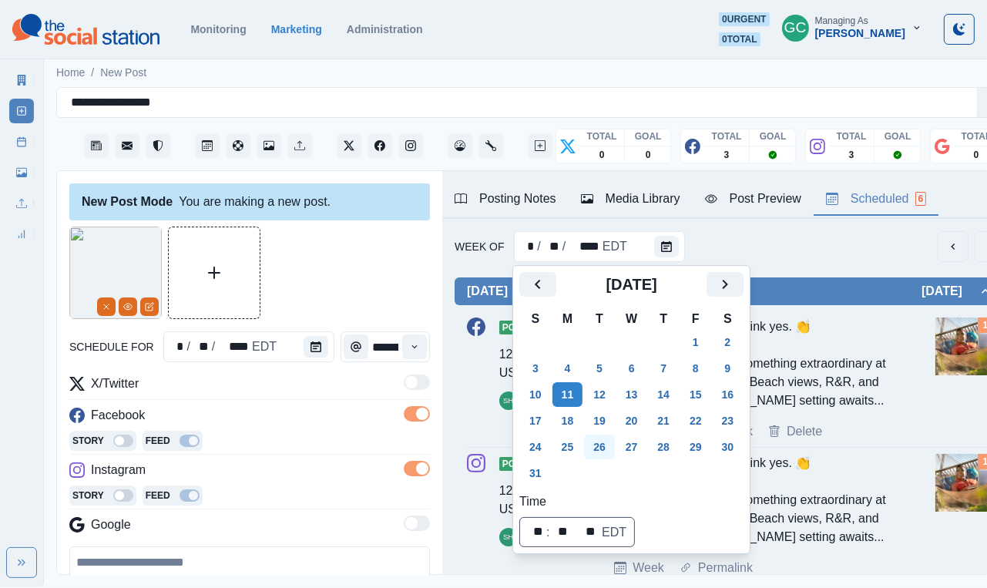
click at [601, 449] on button "26" at bounding box center [599, 447] width 31 height 25
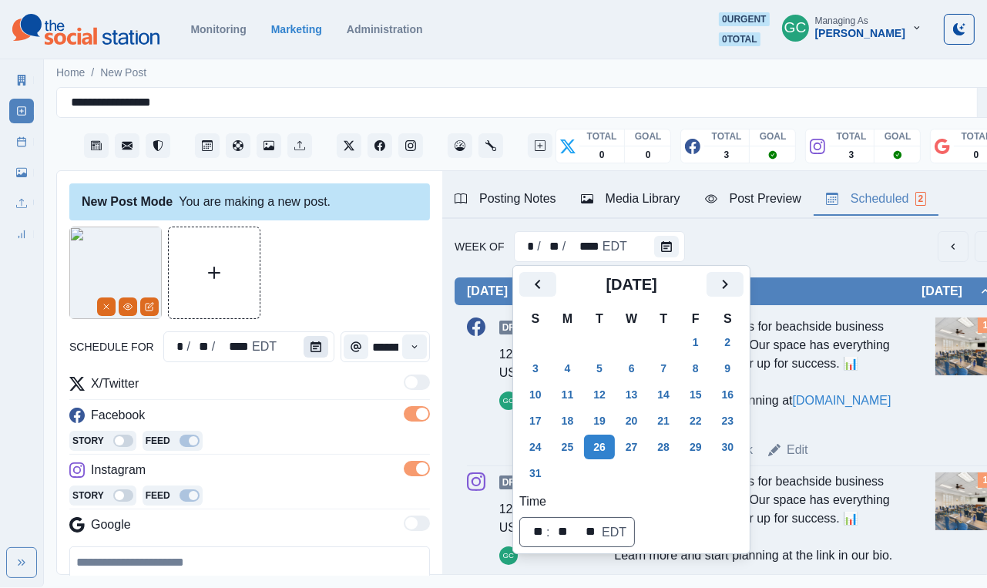
click at [317, 350] on icon "Calendar" at bounding box center [316, 346] width 11 height 11
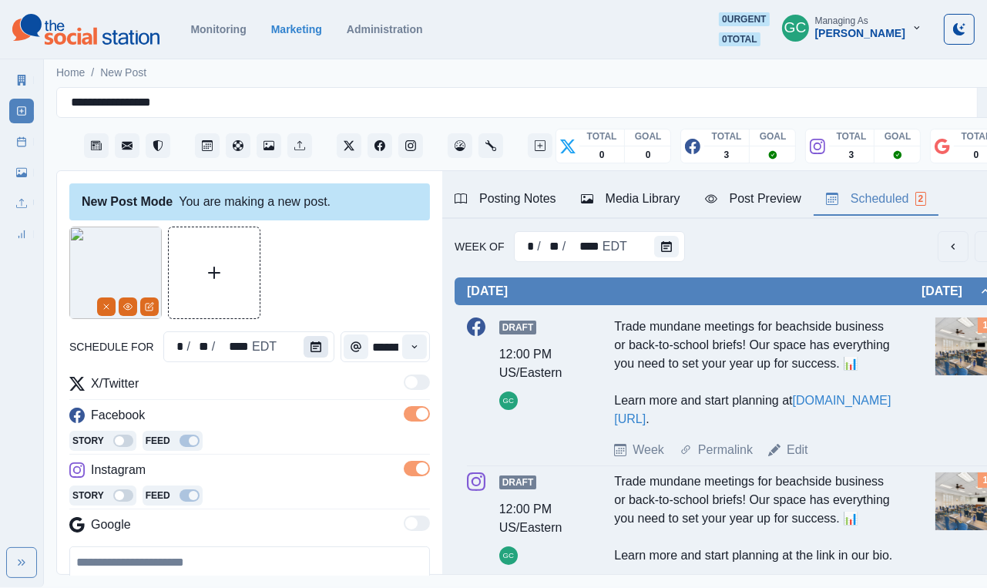
click at [317, 350] on icon "Calendar" at bounding box center [316, 346] width 11 height 11
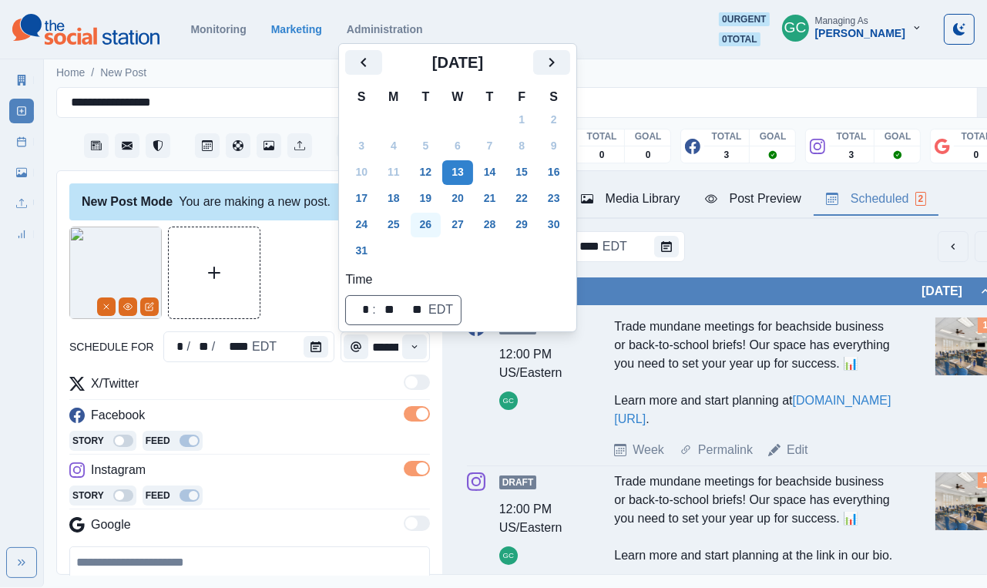
click at [434, 228] on button "26" at bounding box center [426, 225] width 31 height 25
click at [214, 363] on div "schedule for * / ** / **** EDT ******* X/Twitter Facebook Story Feed Instagram …" at bounding box center [249, 469] width 361 height 484
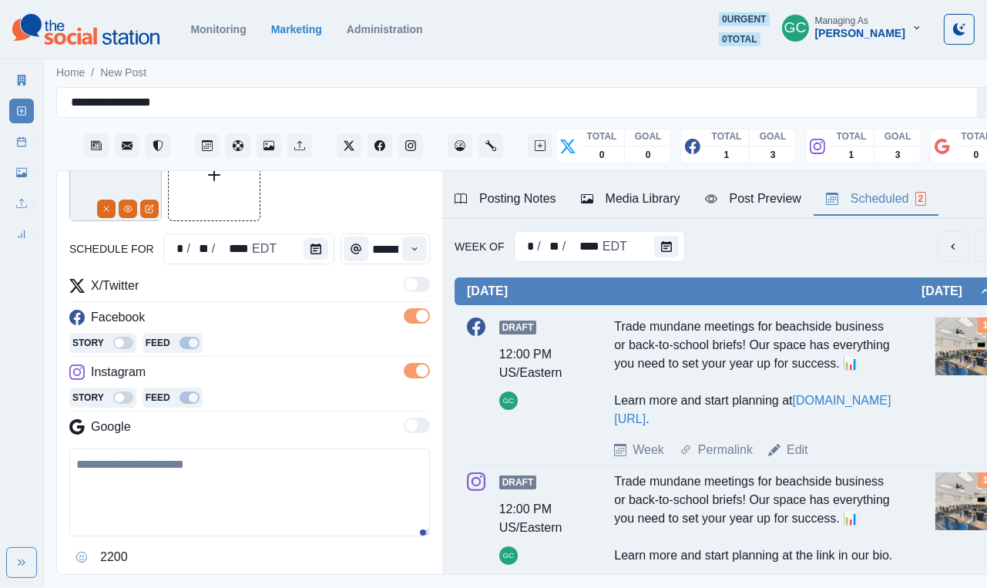
scroll to position [228, 0]
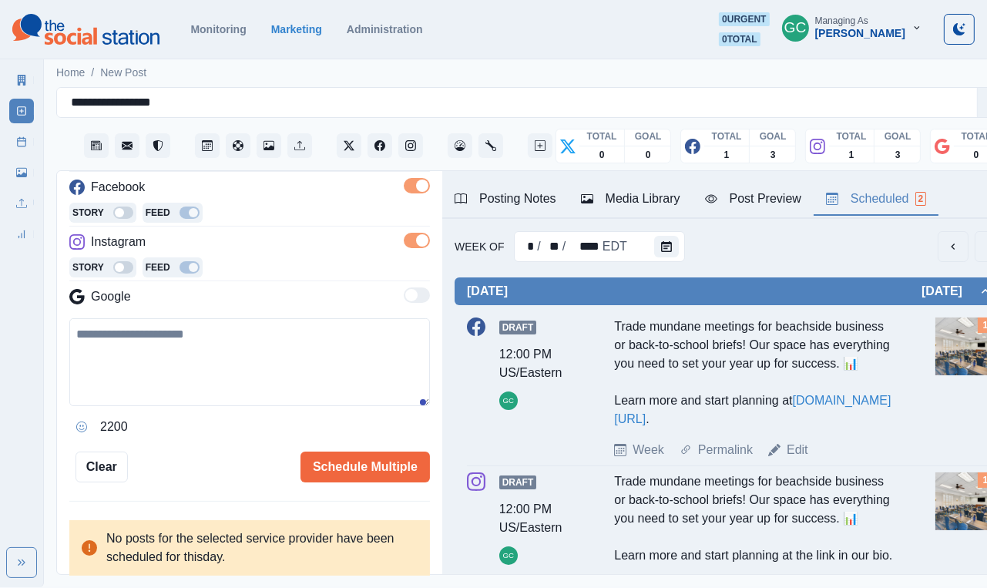
click at [180, 412] on div "2200" at bounding box center [249, 378] width 361 height 121
click at [183, 412] on div "2200" at bounding box center [249, 378] width 361 height 121
click at [186, 412] on div "2200" at bounding box center [249, 378] width 361 height 121
click at [244, 348] on textarea at bounding box center [249, 362] width 361 height 88
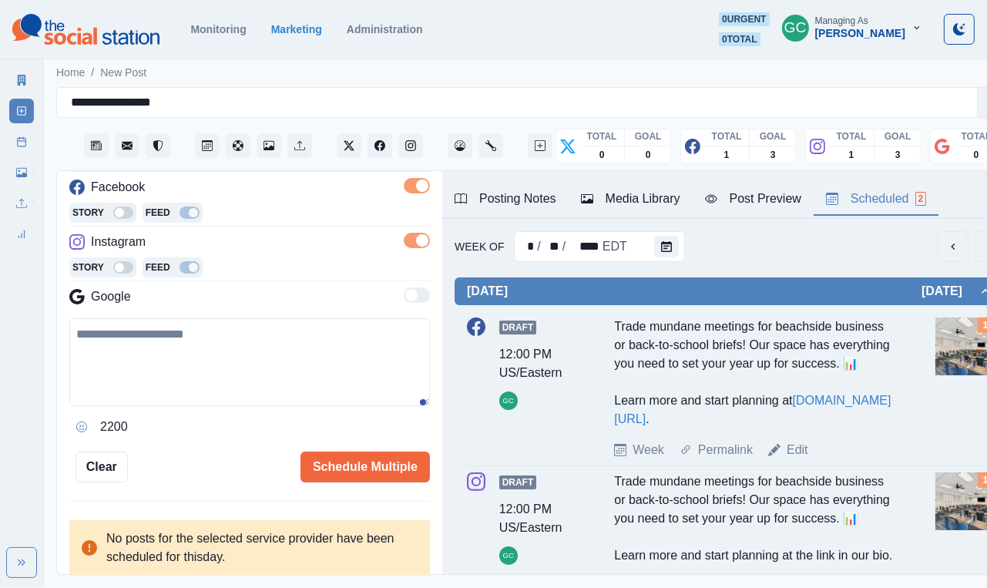
paste textarea "**********"
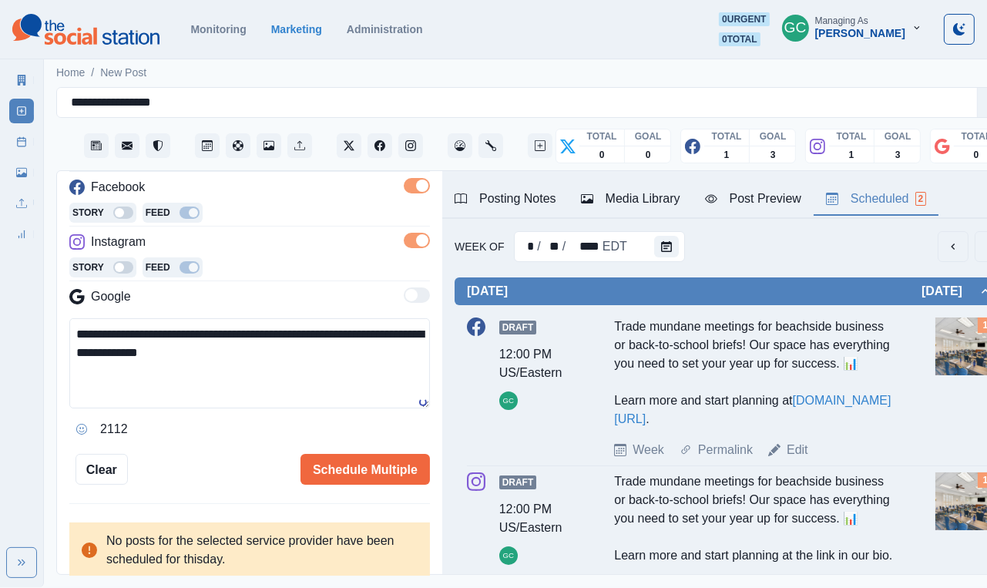
click at [145, 358] on textarea "**********" at bounding box center [249, 363] width 361 height 90
click at [115, 356] on textarea "**********" at bounding box center [249, 363] width 361 height 90
click at [335, 368] on textarea "**********" at bounding box center [249, 363] width 361 height 90
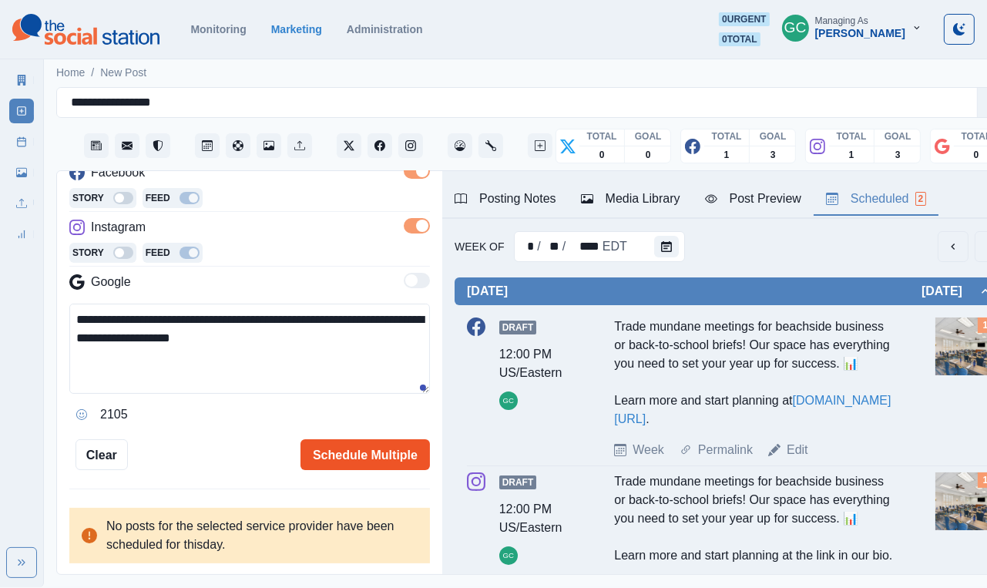
scroll to position [247, 0]
type textarea "**********"
click at [327, 453] on button "Schedule Multiple" at bounding box center [366, 454] width 130 height 31
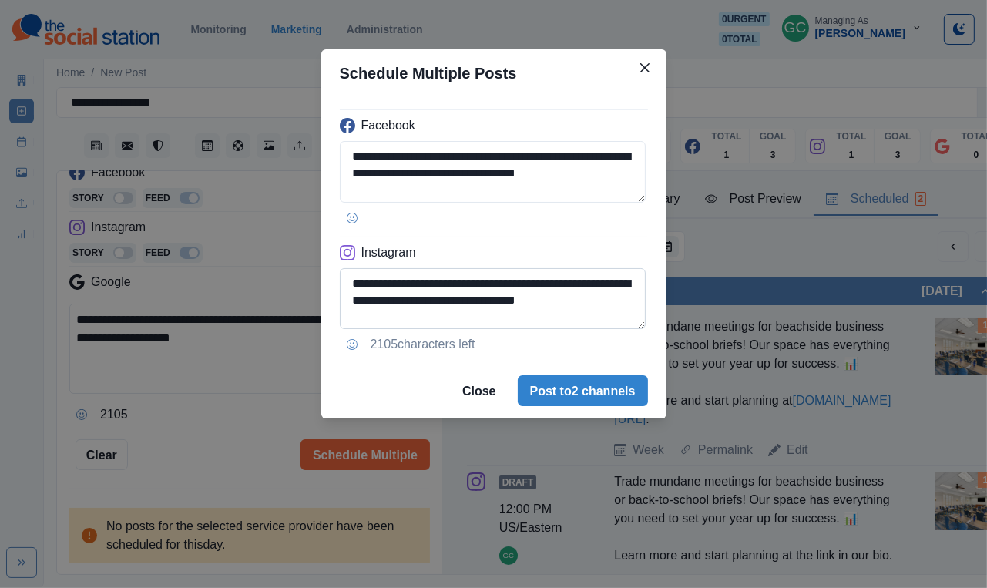
scroll to position [0, 0]
click at [604, 382] on button "Post to 2 channels" at bounding box center [583, 390] width 130 height 31
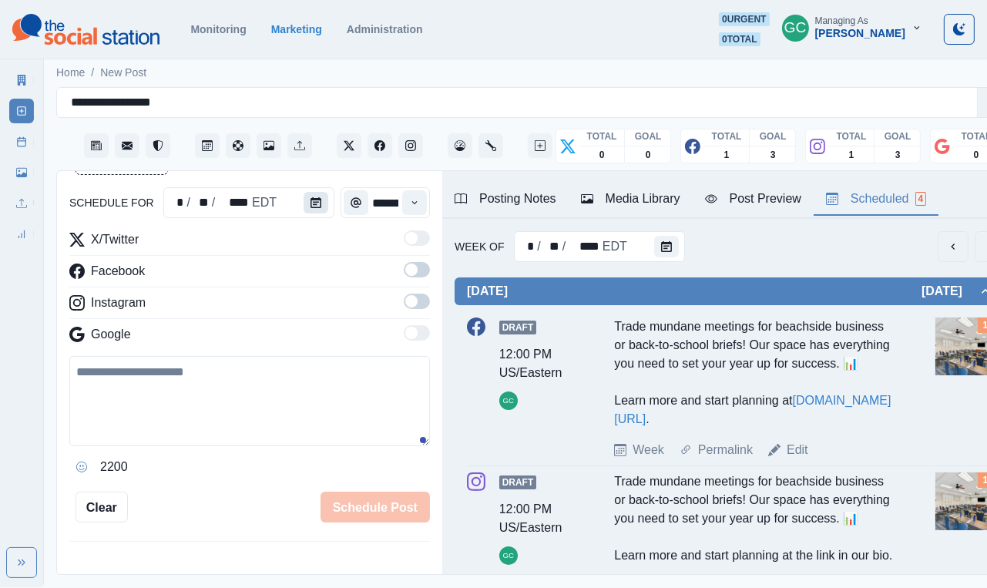
click at [321, 210] on button "Calendar" at bounding box center [316, 203] width 25 height 22
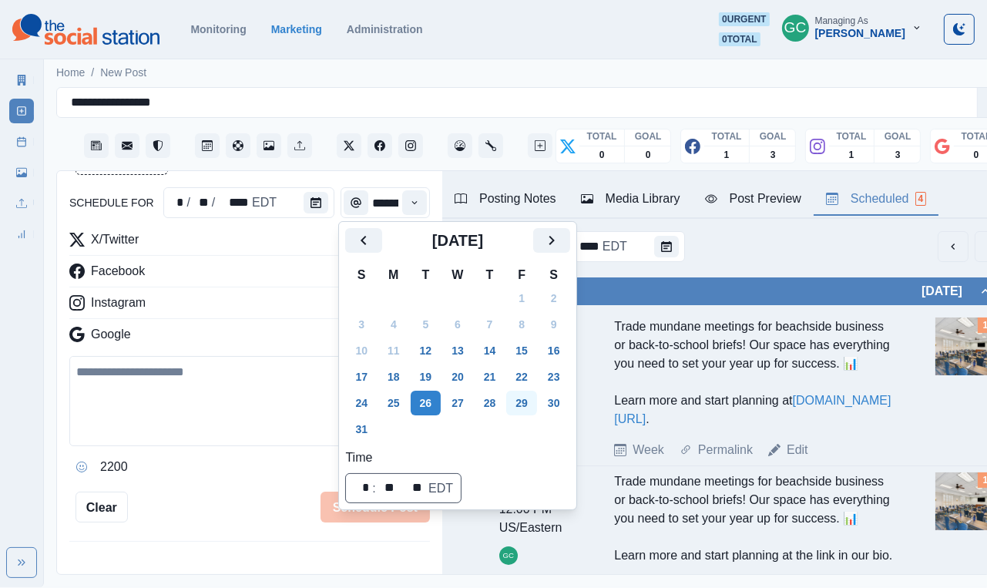
click at [527, 402] on button "29" at bounding box center [521, 403] width 31 height 25
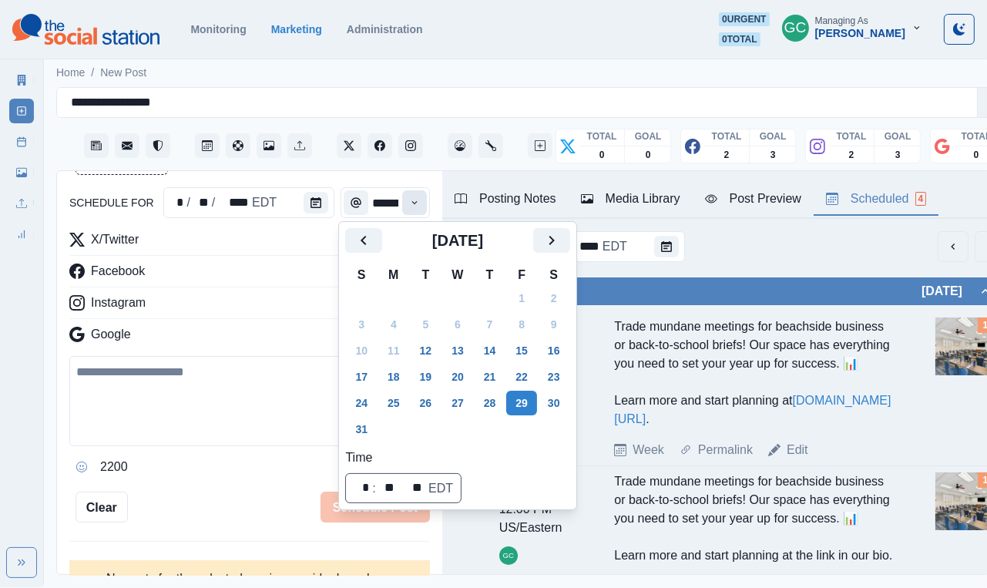
click at [420, 198] on button "Time" at bounding box center [414, 202] width 25 height 25
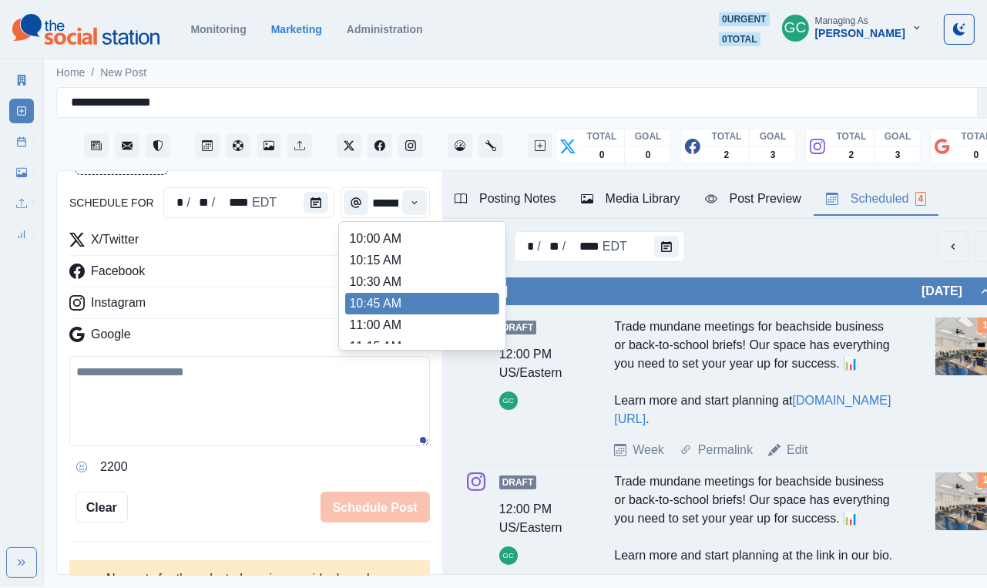
scroll to position [172, 0]
click at [394, 315] on li "10:45 AM" at bounding box center [422, 305] width 154 height 22
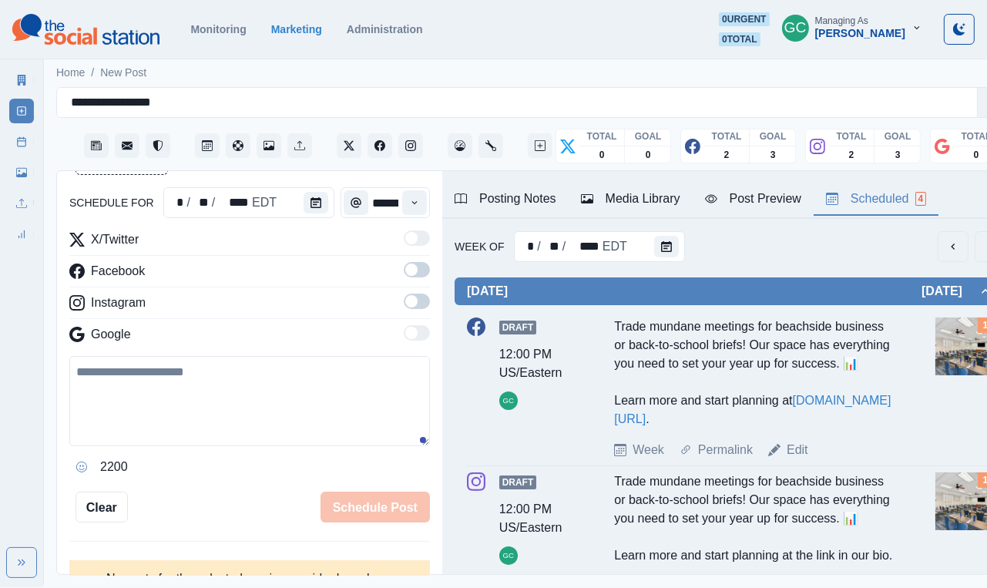
click at [437, 209] on div "New Post Mode You are making a new post. schedule for * / ** / **** EDT *******…" at bounding box center [249, 373] width 385 height 405
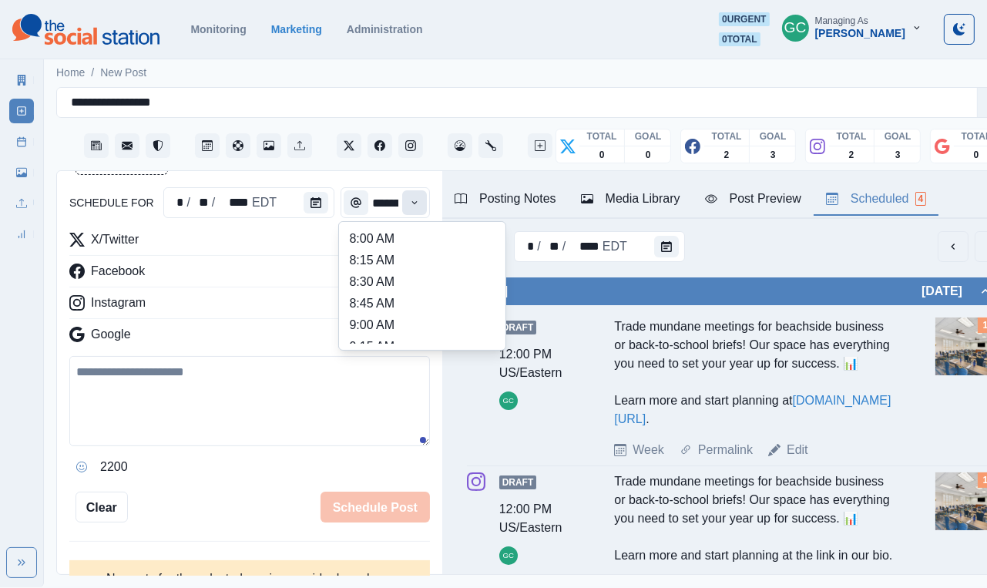
click at [414, 204] on icon "Time" at bounding box center [414, 202] width 11 height 11
click at [392, 297] on li "12:15 PM" at bounding box center [422, 286] width 154 height 22
type input "********"
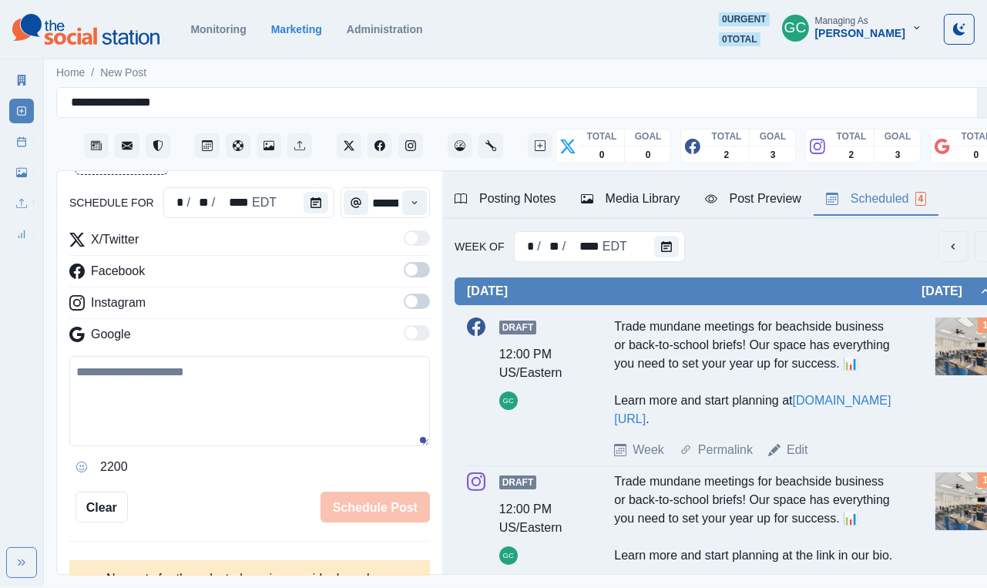
click at [422, 298] on span at bounding box center [417, 301] width 26 height 15
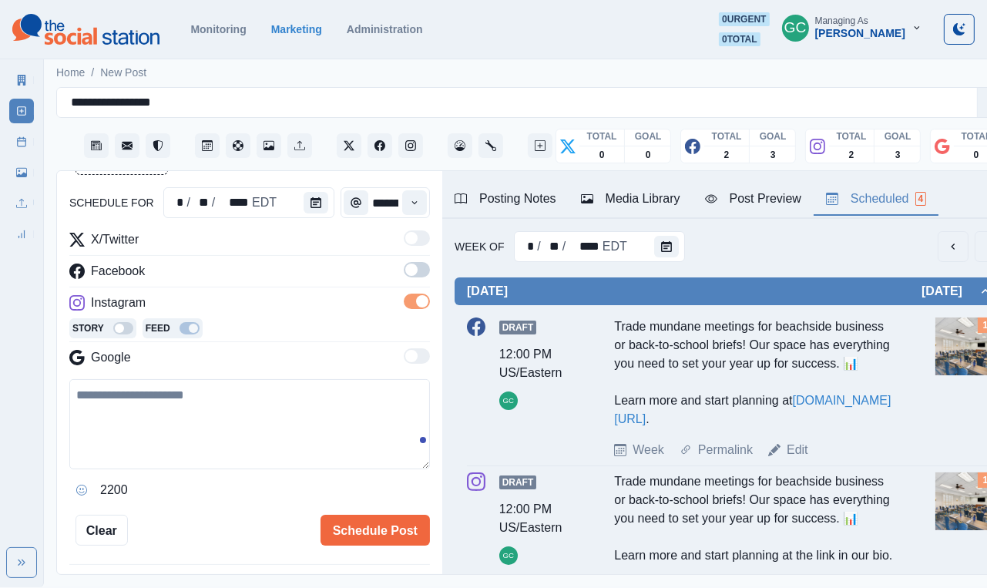
click at [422, 255] on hr at bounding box center [249, 255] width 361 height 1
click at [423, 273] on span at bounding box center [417, 269] width 26 height 15
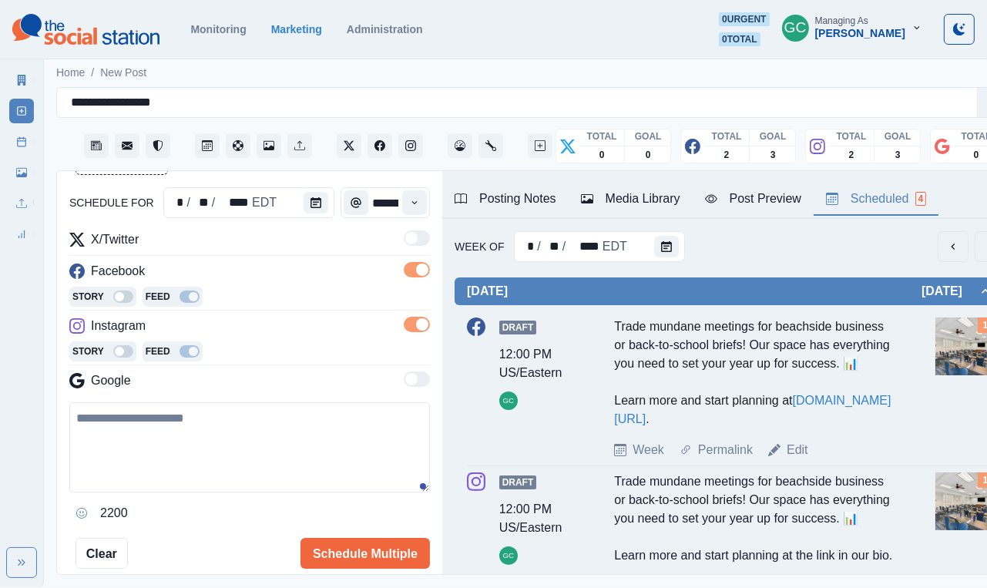
click at [167, 454] on textarea at bounding box center [249, 447] width 361 height 90
paste textarea "**********"
type textarea "**********"
click at [634, 198] on div "Media Library" at bounding box center [630, 199] width 99 height 19
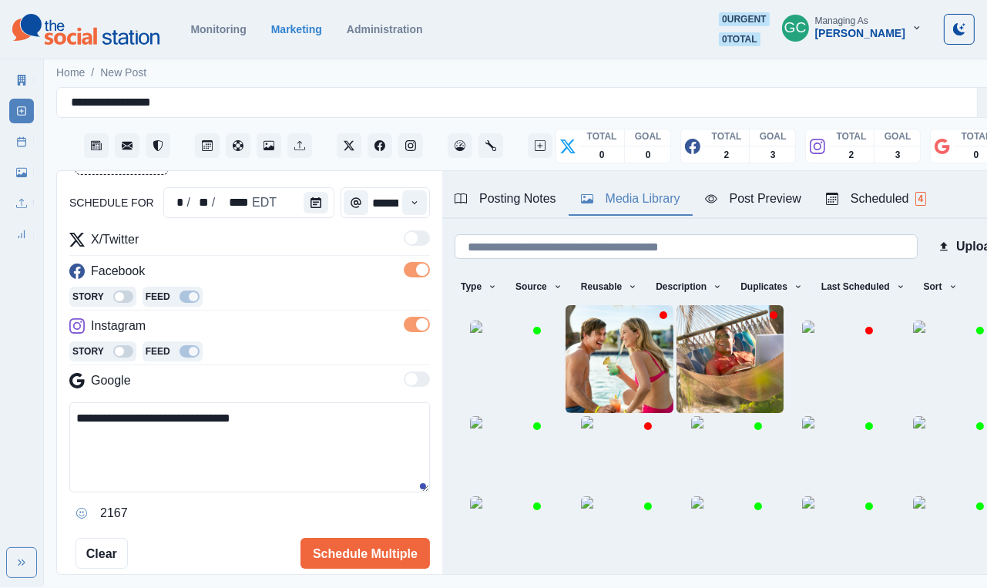
click at [602, 251] on input at bounding box center [686, 246] width 463 height 25
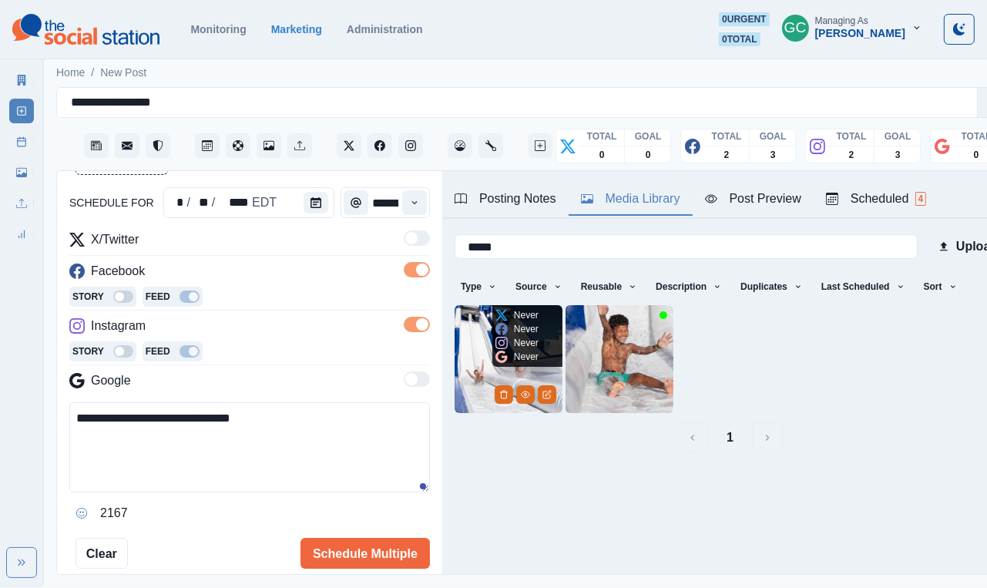
type input "*****"
click at [474, 382] on img at bounding box center [509, 359] width 108 height 108
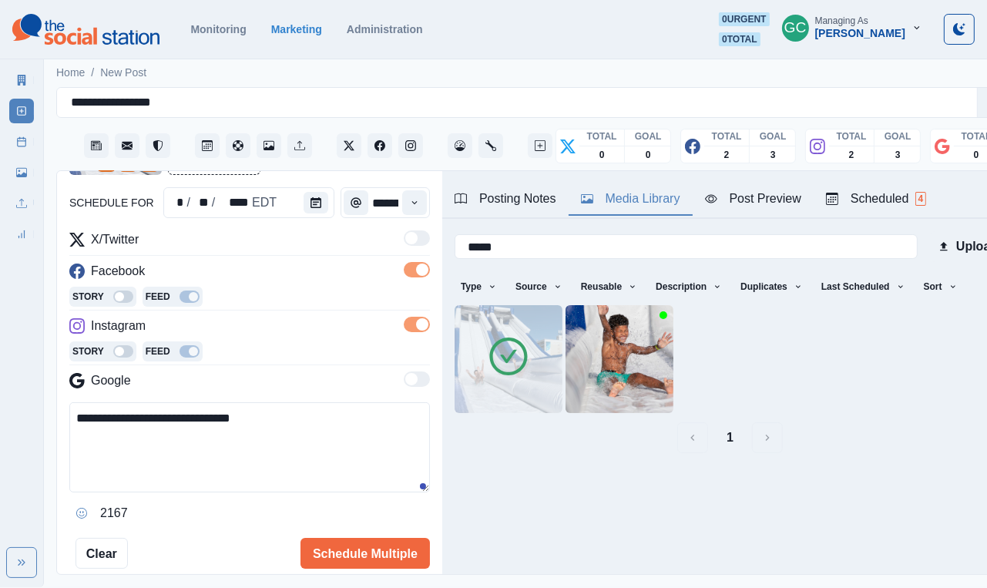
click at [281, 449] on textarea "**********" at bounding box center [249, 447] width 361 height 90
type textarea "**********"
click at [325, 222] on div "**********" at bounding box center [249, 325] width 361 height 486
click at [318, 211] on button "Calendar" at bounding box center [316, 203] width 25 height 22
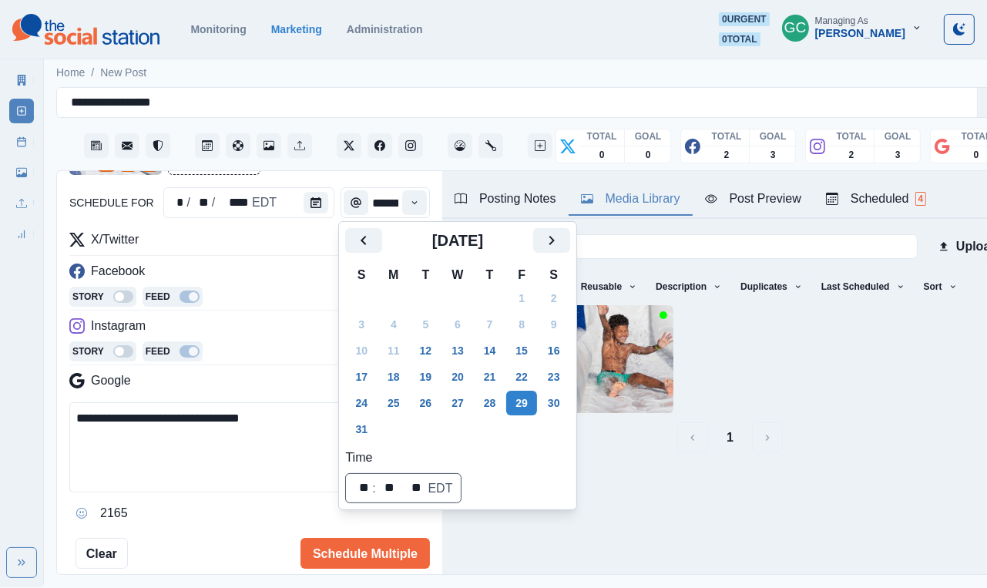
click at [260, 300] on div "Story Feed" at bounding box center [249, 298] width 361 height 23
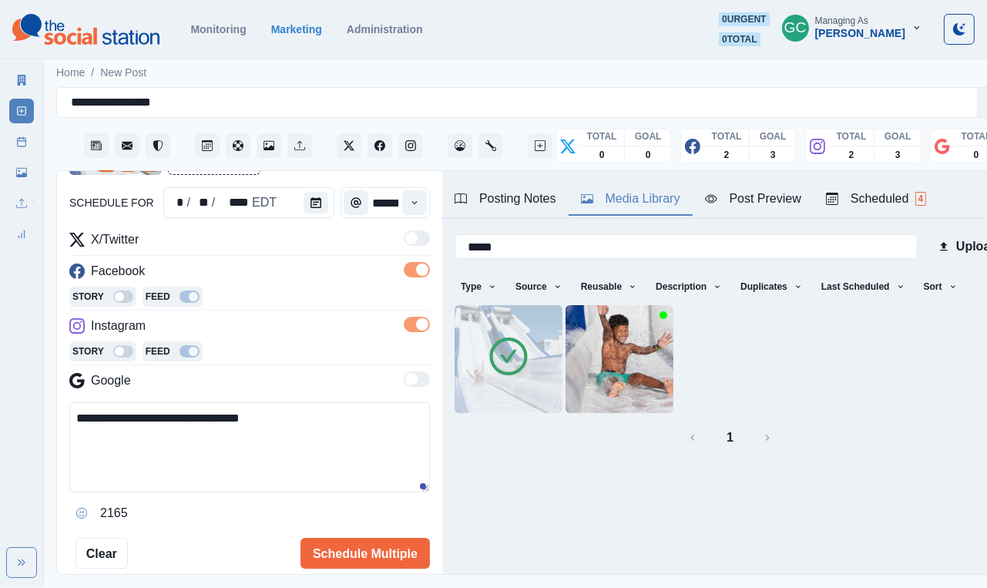
click at [903, 192] on div "Scheduled 4" at bounding box center [876, 199] width 100 height 19
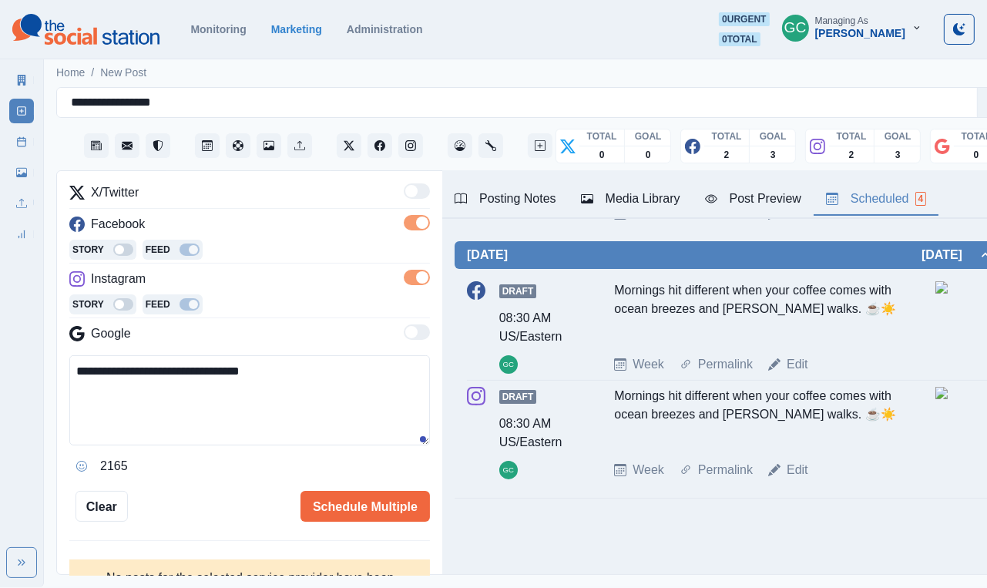
scroll to position [196, 0]
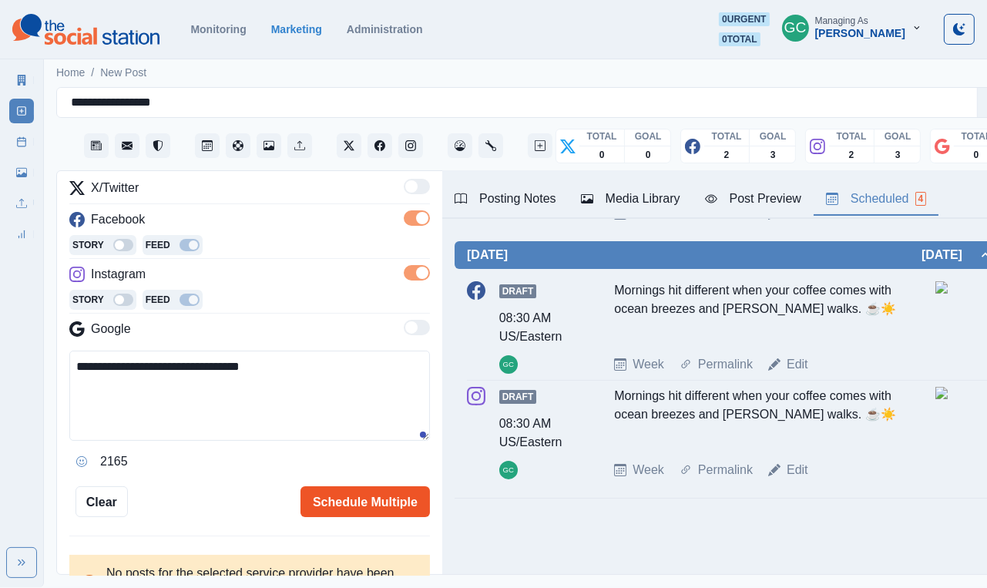
click at [355, 493] on button "Schedule Multiple" at bounding box center [366, 501] width 130 height 31
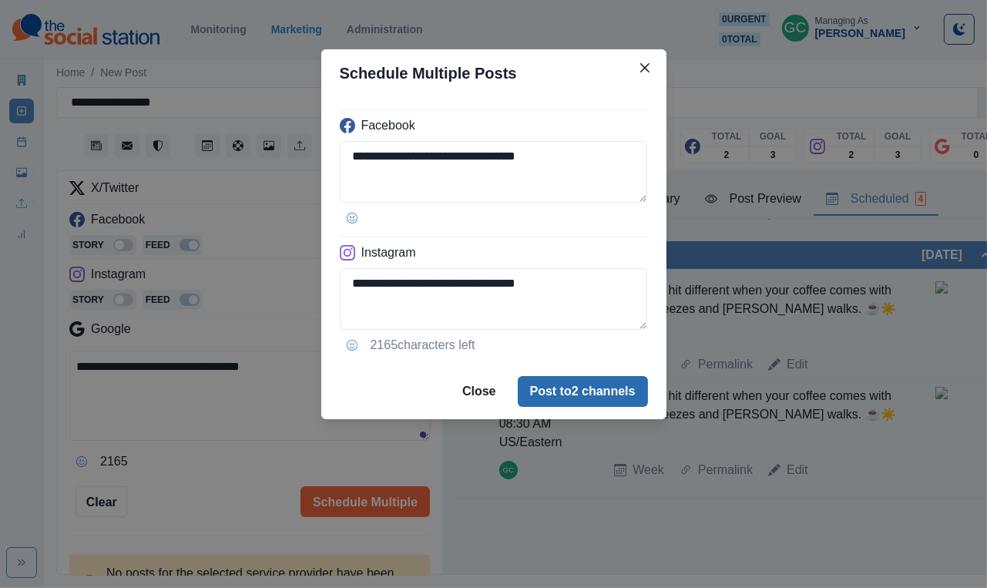
click at [574, 394] on button "Post to 2 channels" at bounding box center [583, 391] width 130 height 31
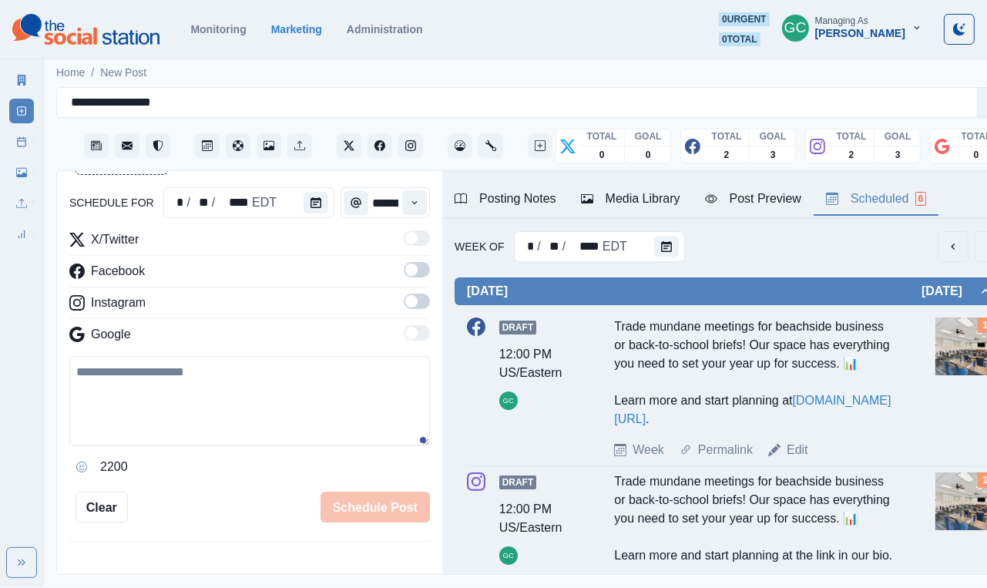
scroll to position [0, 0]
click at [665, 241] on icon "Calendar" at bounding box center [666, 246] width 11 height 11
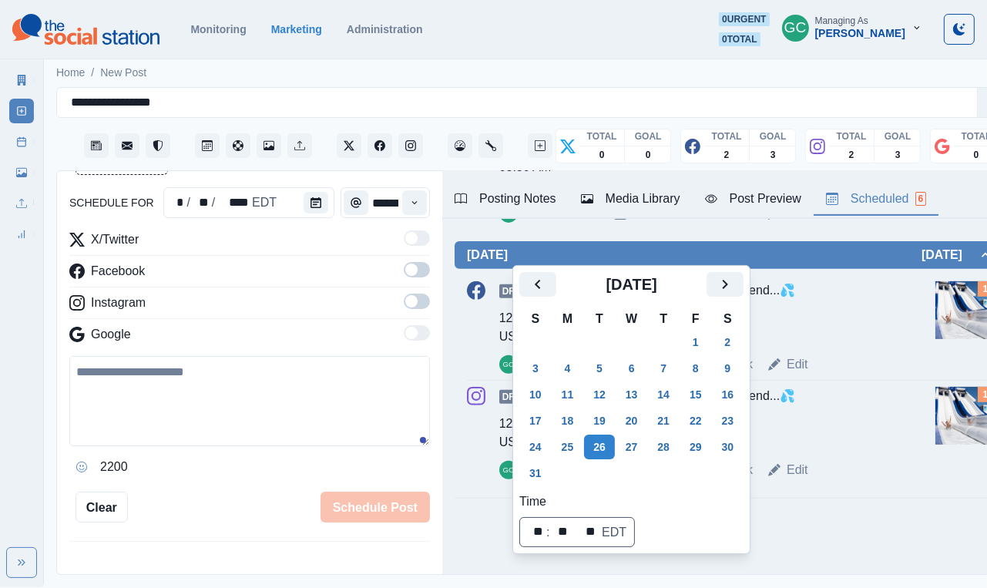
scroll to position [711, 0]
click at [571, 412] on button "18" at bounding box center [568, 421] width 31 height 25
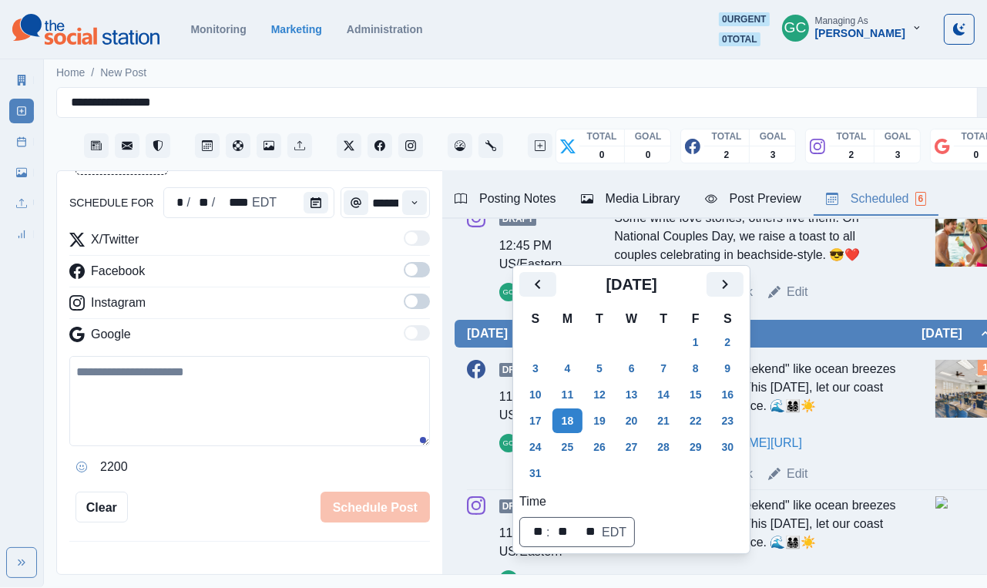
scroll to position [254, 0]
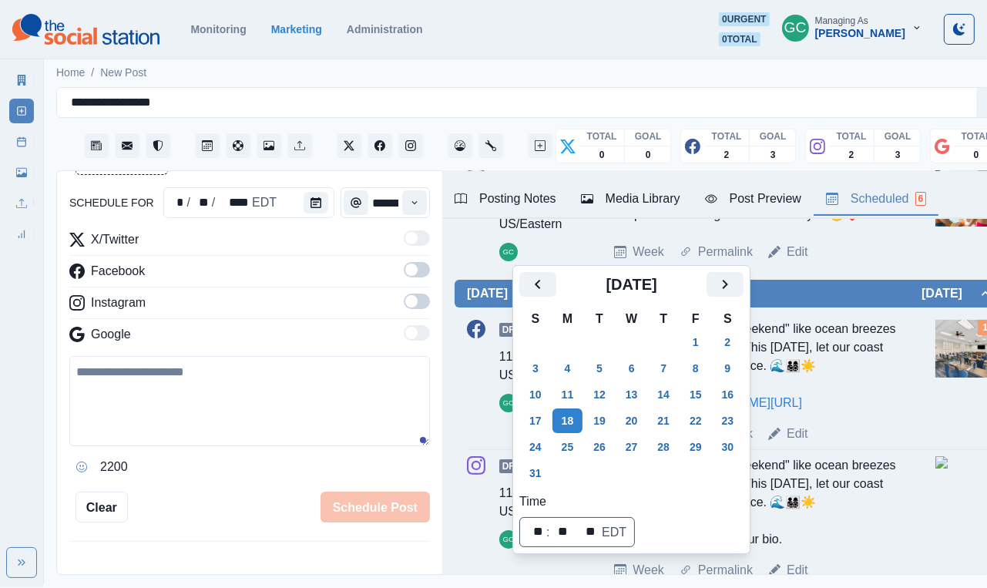
click at [901, 443] on div "Week Permalink Edit" at bounding box center [771, 434] width 315 height 19
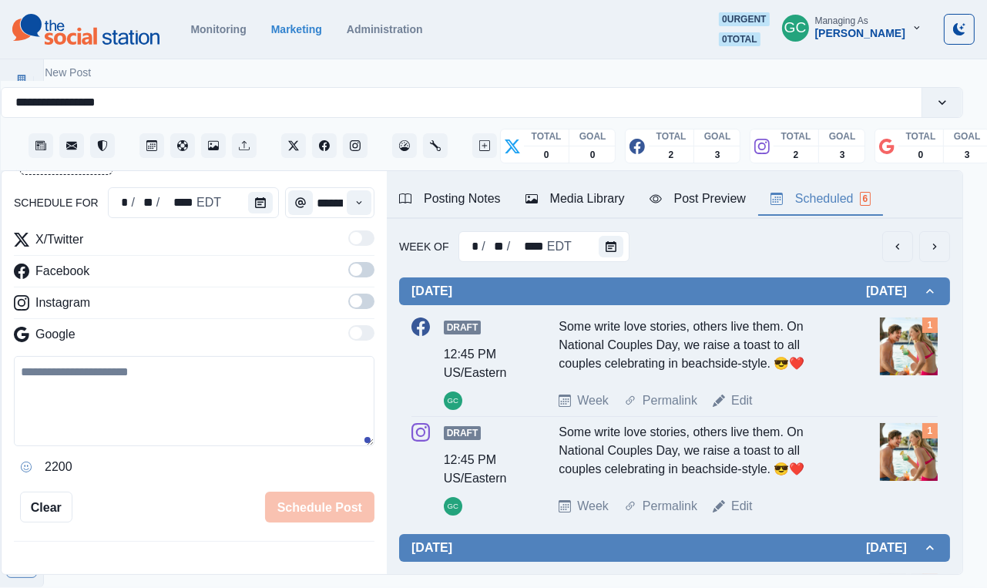
scroll to position [-1, 0]
click at [604, 241] on button "Calendar" at bounding box center [611, 247] width 25 height 22
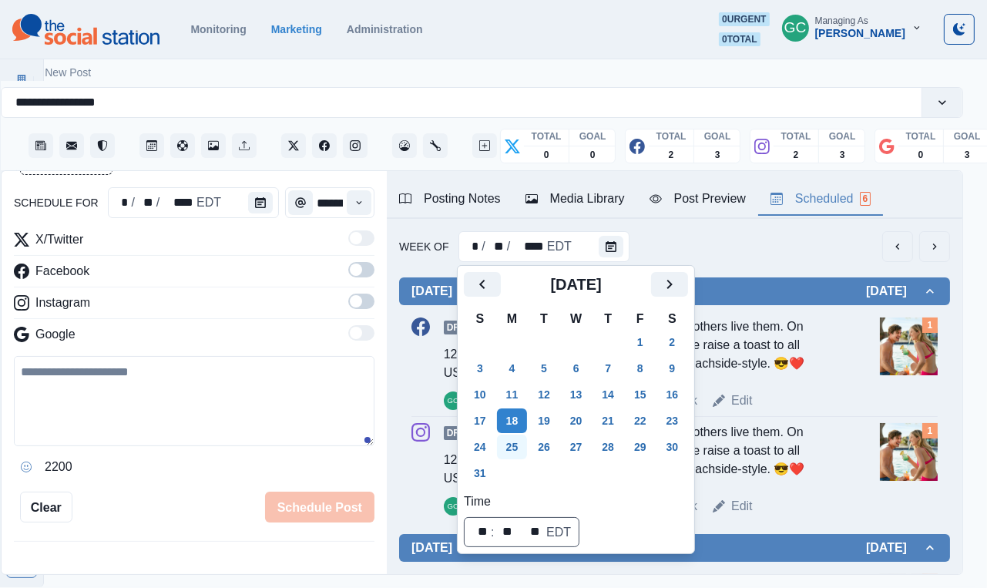
click at [520, 450] on button "25" at bounding box center [512, 447] width 31 height 25
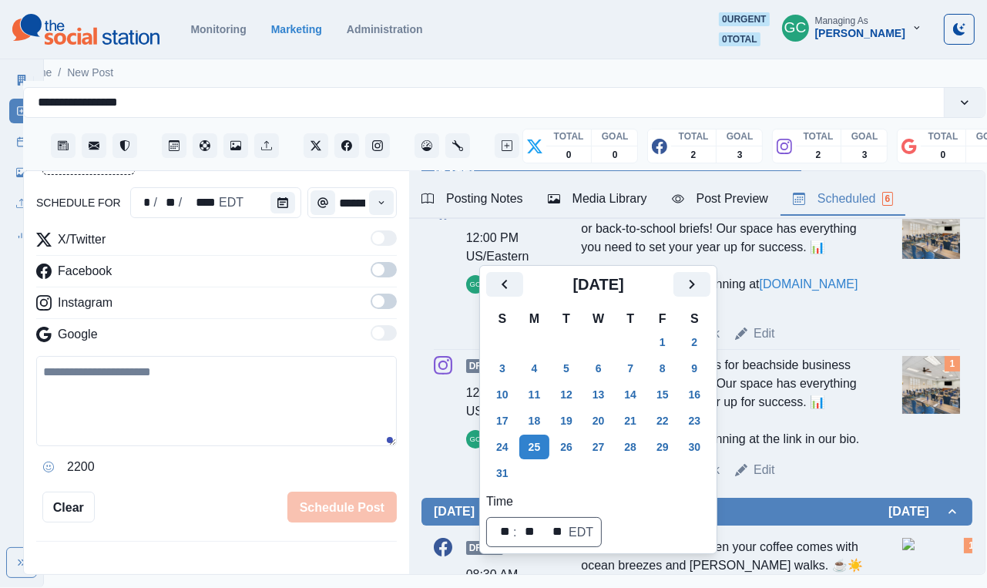
scroll to position [137, 0]
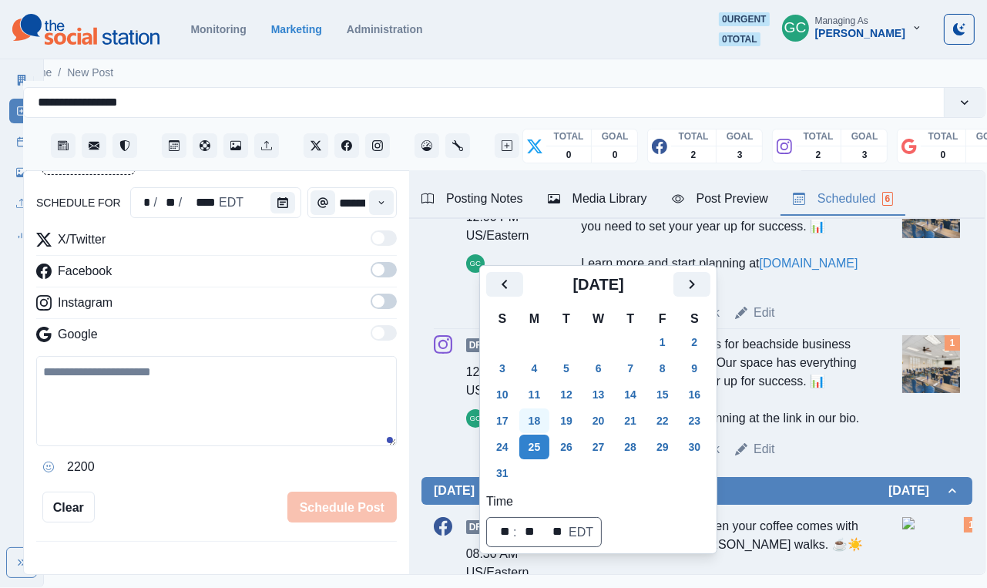
click at [538, 422] on button "18" at bounding box center [535, 421] width 31 height 25
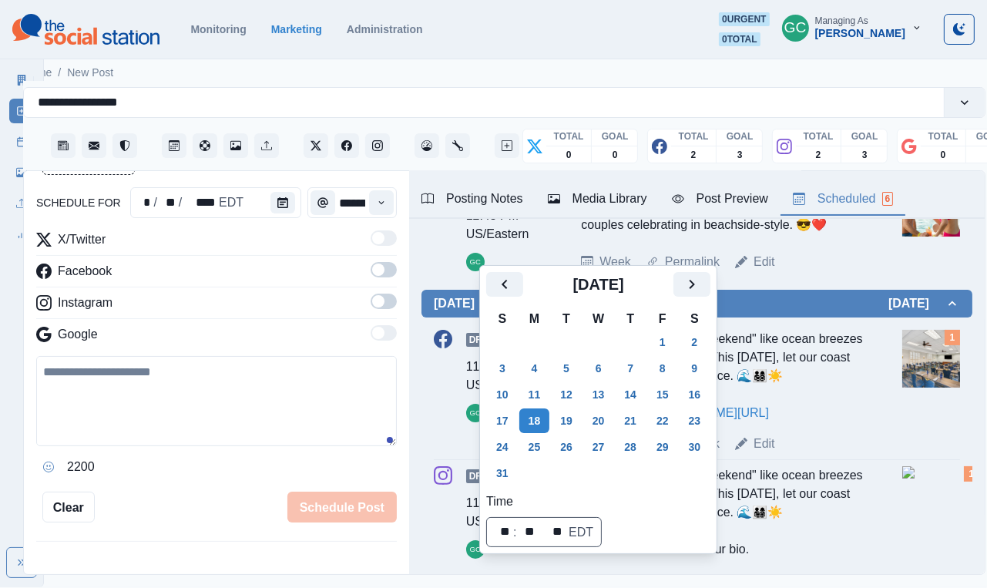
scroll to position [259, 0]
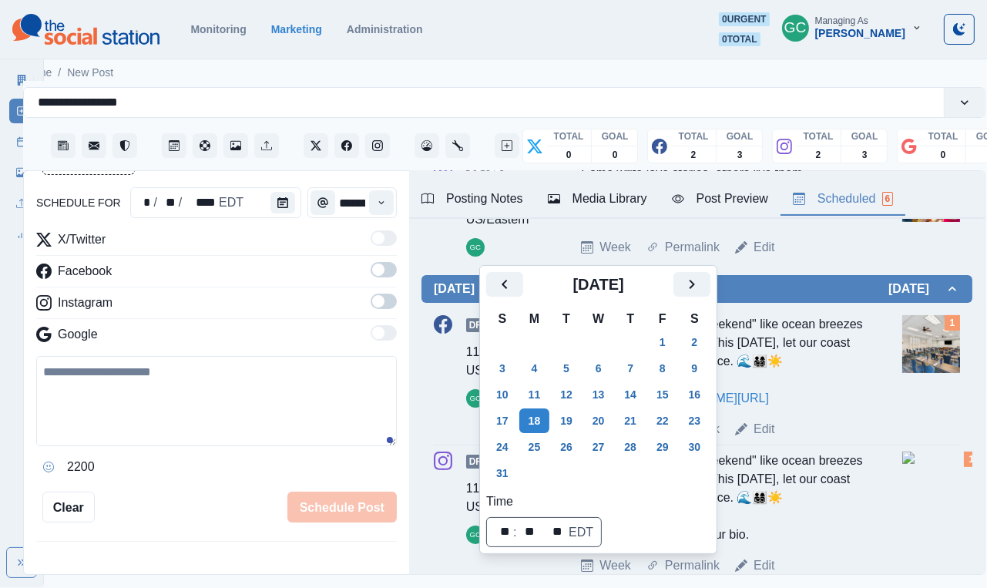
click at [786, 439] on div "Week Permalink Edit" at bounding box center [738, 429] width 315 height 19
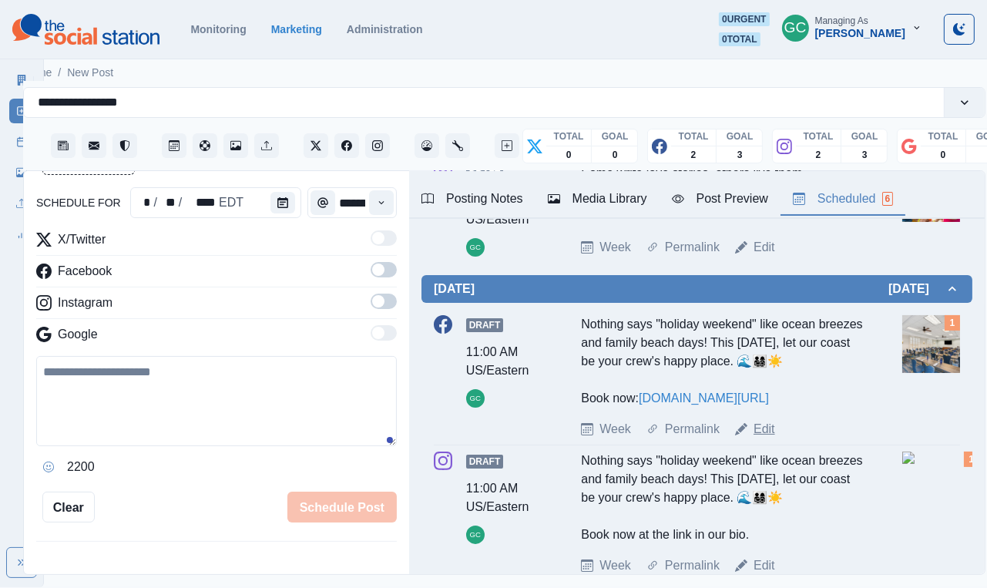
click at [764, 439] on link "Edit" at bounding box center [765, 429] width 22 height 19
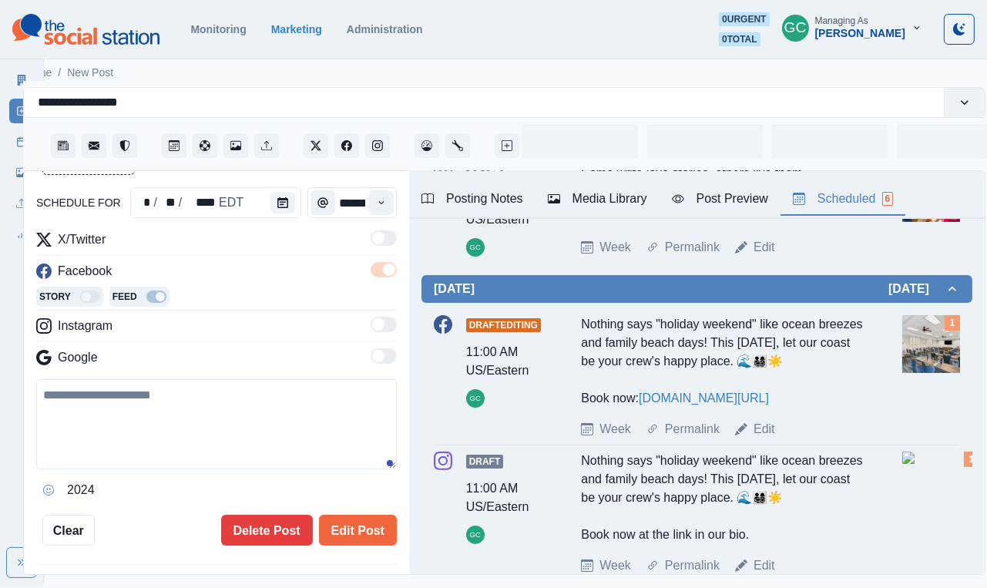
type input "********"
type textarea "**********"
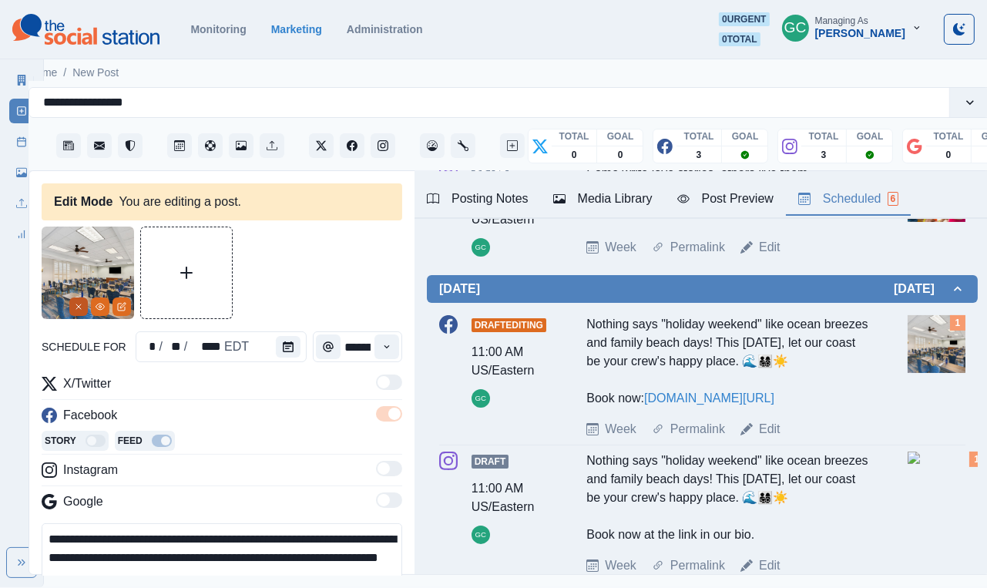
click at [79, 312] on button "Remove" at bounding box center [78, 307] width 19 height 19
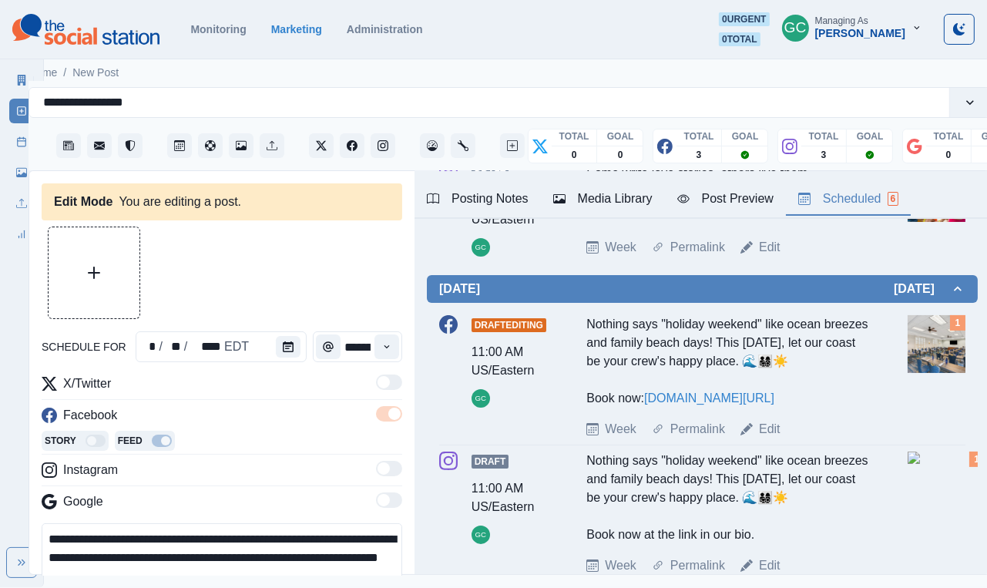
click at [607, 206] on div "Media Library" at bounding box center [602, 199] width 99 height 19
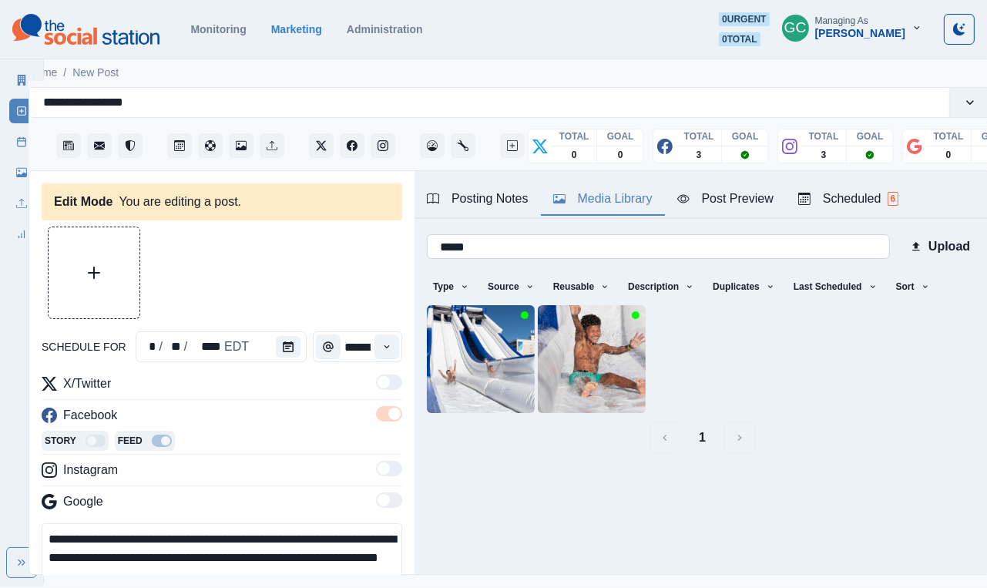
click at [708, 248] on input "*****" at bounding box center [658, 246] width 463 height 25
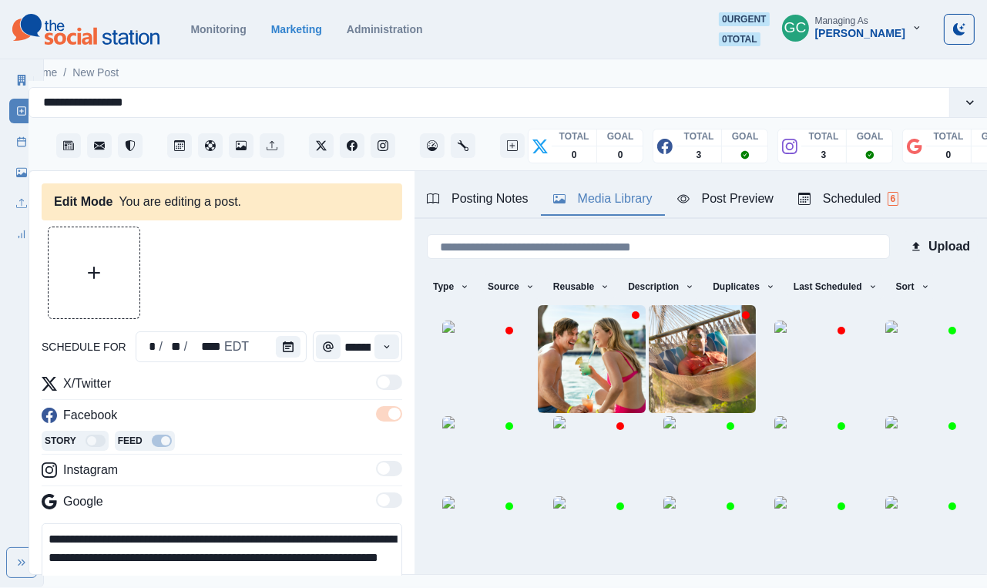
click at [240, 254] on div at bounding box center [222, 273] width 361 height 93
click at [283, 290] on div at bounding box center [222, 273] width 361 height 93
click at [291, 450] on div "Story Feed" at bounding box center [222, 442] width 361 height 23
click at [278, 266] on div at bounding box center [222, 273] width 361 height 93
click at [261, 263] on div at bounding box center [222, 273] width 361 height 93
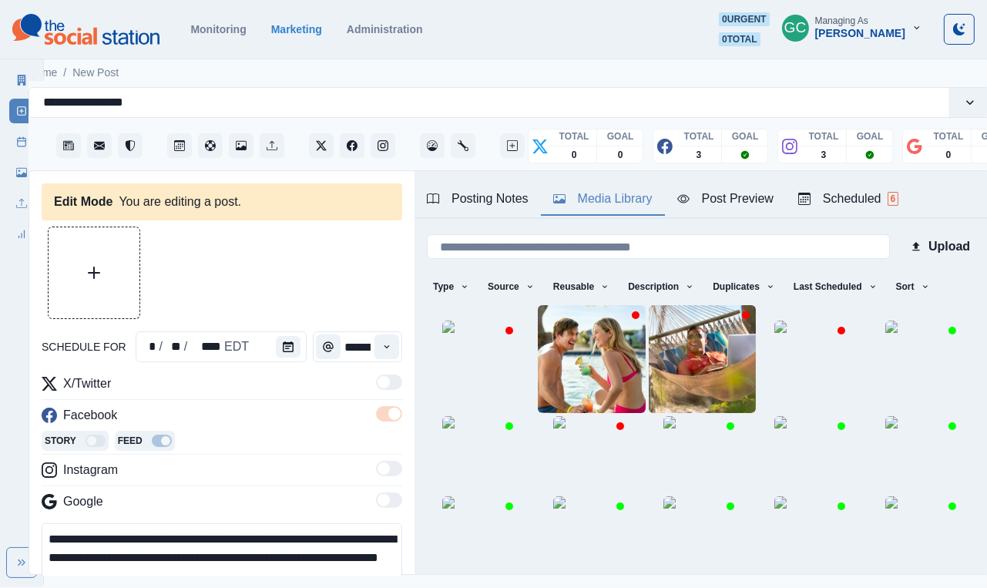
click at [248, 428] on div "Facebook" at bounding box center [222, 418] width 361 height 25
click at [244, 260] on div at bounding box center [222, 273] width 361 height 93
click at [264, 269] on div at bounding box center [222, 273] width 361 height 93
click at [255, 283] on div at bounding box center [222, 273] width 361 height 93
click at [240, 270] on div at bounding box center [222, 273] width 361 height 93
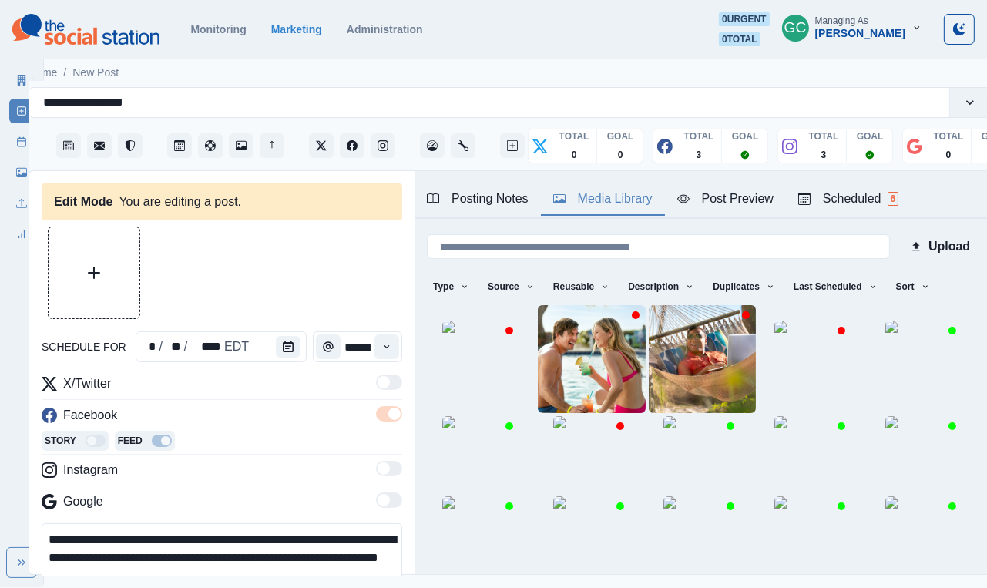
click at [251, 429] on div "Facebook" at bounding box center [222, 418] width 361 height 25
click at [269, 274] on div at bounding box center [222, 273] width 361 height 93
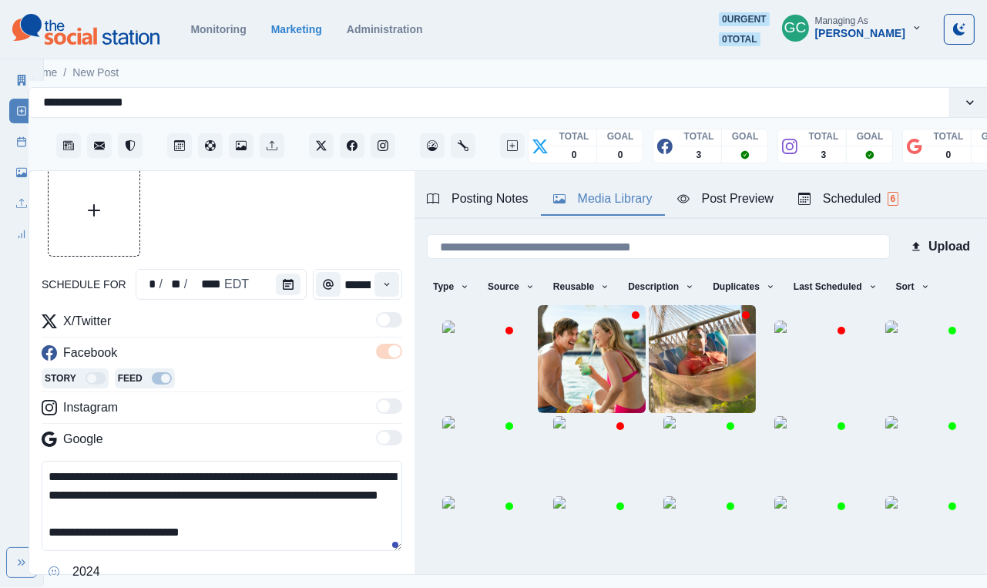
scroll to position [19, 0]
click at [266, 522] on textarea "**********" at bounding box center [222, 506] width 361 height 90
click at [256, 538] on textarea "**********" at bounding box center [222, 506] width 361 height 90
drag, startPoint x: 253, startPoint y: 543, endPoint x: 0, endPoint y: 404, distance: 288.4
click at [0, 404] on div "**********" at bounding box center [465, 293] width 987 height 587
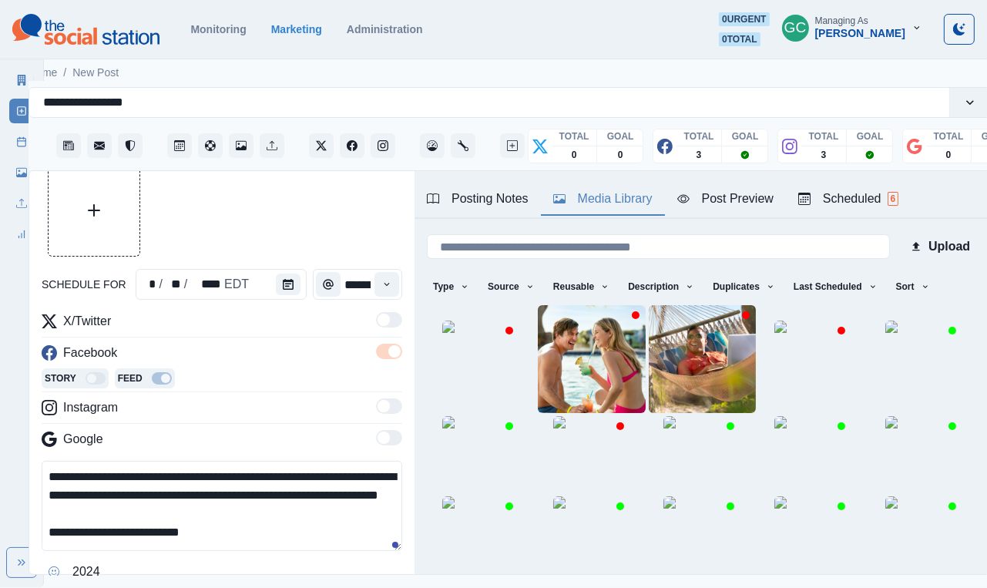
scroll to position [0, 9]
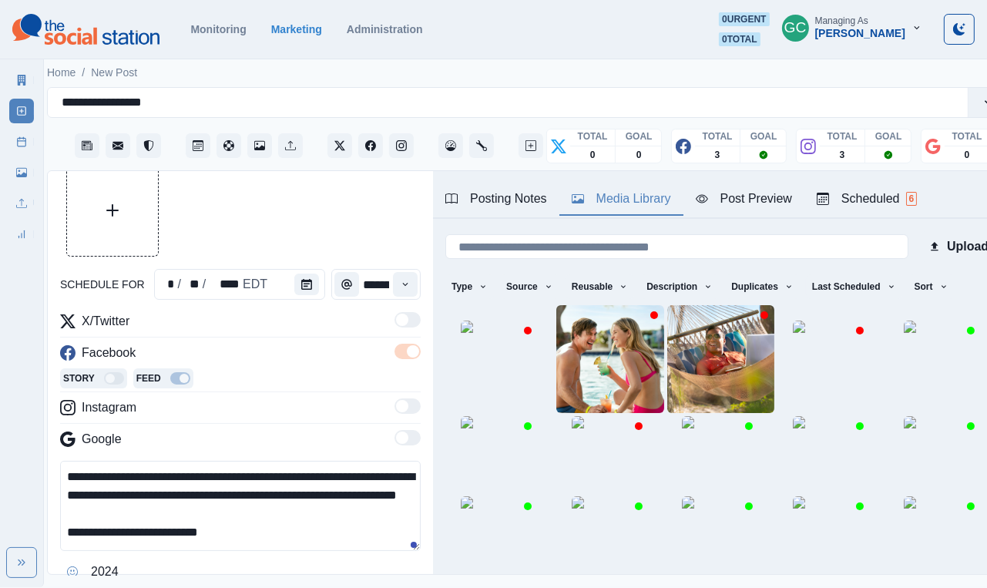
click at [283, 539] on textarea "**********" at bounding box center [240, 506] width 361 height 90
click at [298, 217] on div at bounding box center [240, 210] width 361 height 93
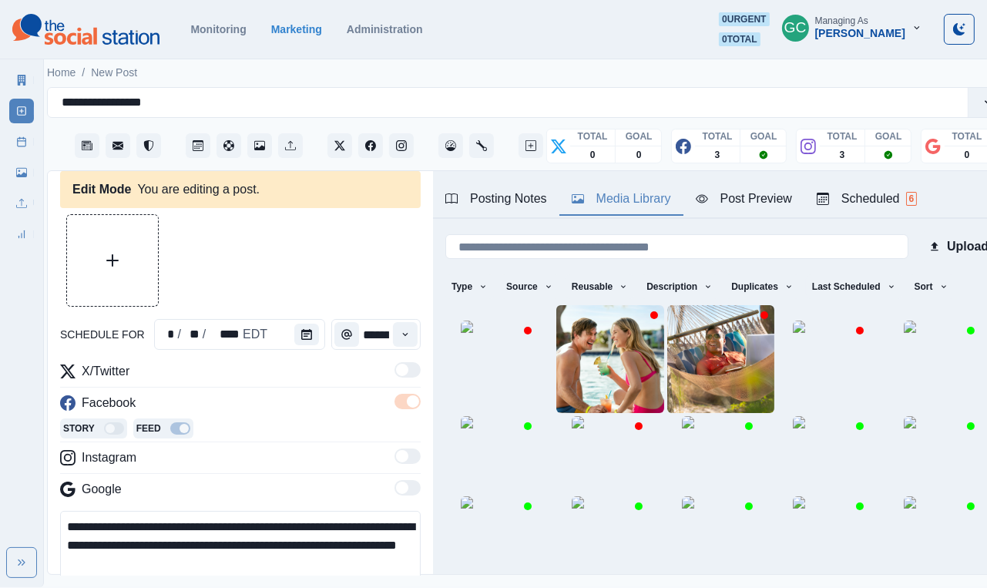
scroll to position [11, 0]
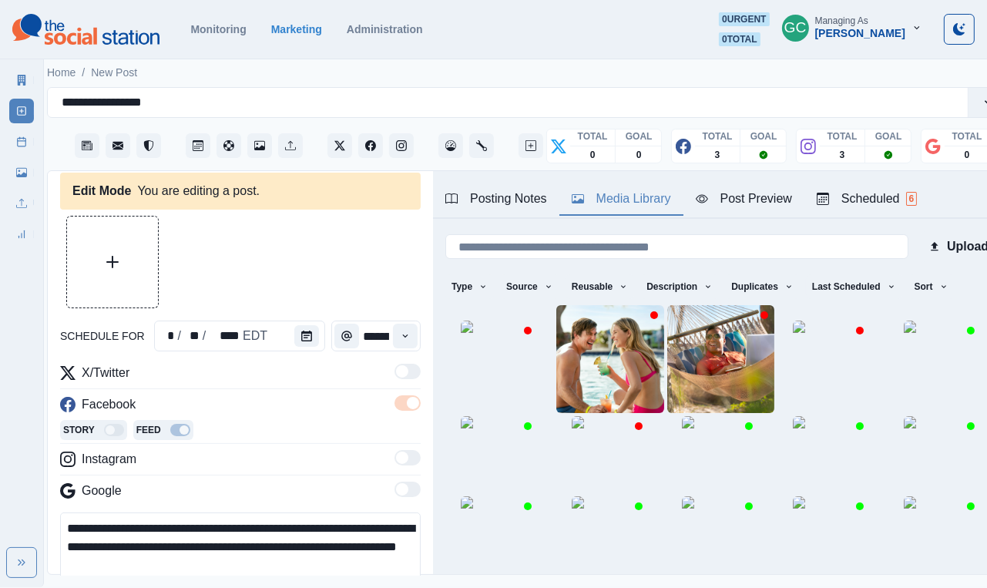
click at [277, 244] on div at bounding box center [240, 262] width 361 height 93
click at [937, 285] on button "Sort" at bounding box center [932, 286] width 46 height 25
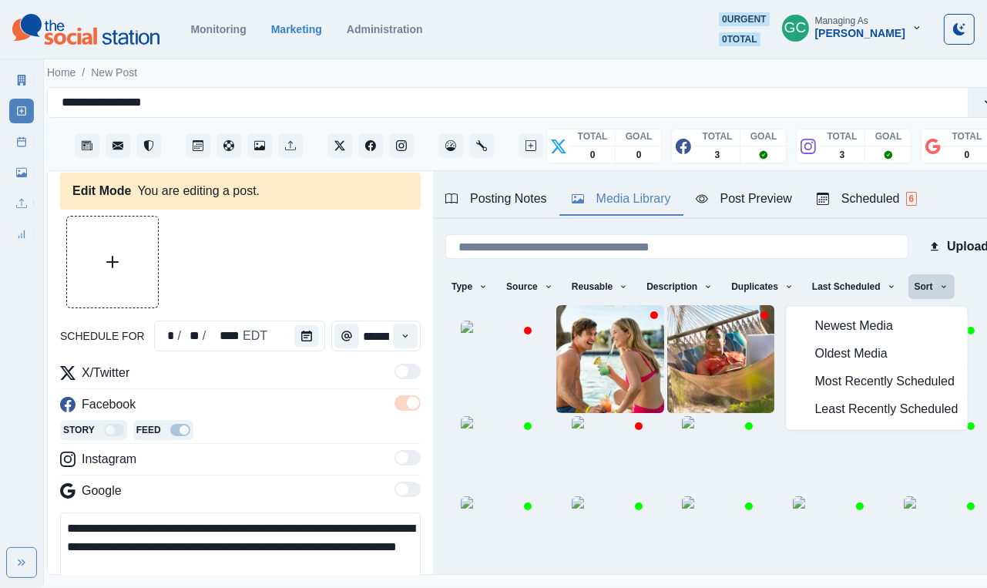
click at [869, 375] on span "Most Recently Scheduled" at bounding box center [887, 382] width 143 height 19
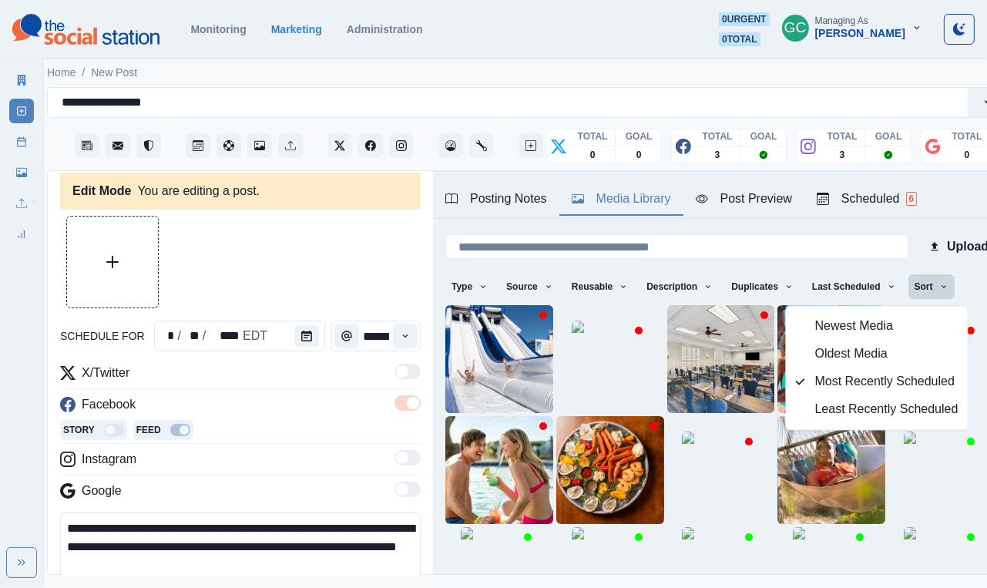
click at [269, 270] on div at bounding box center [240, 262] width 361 height 93
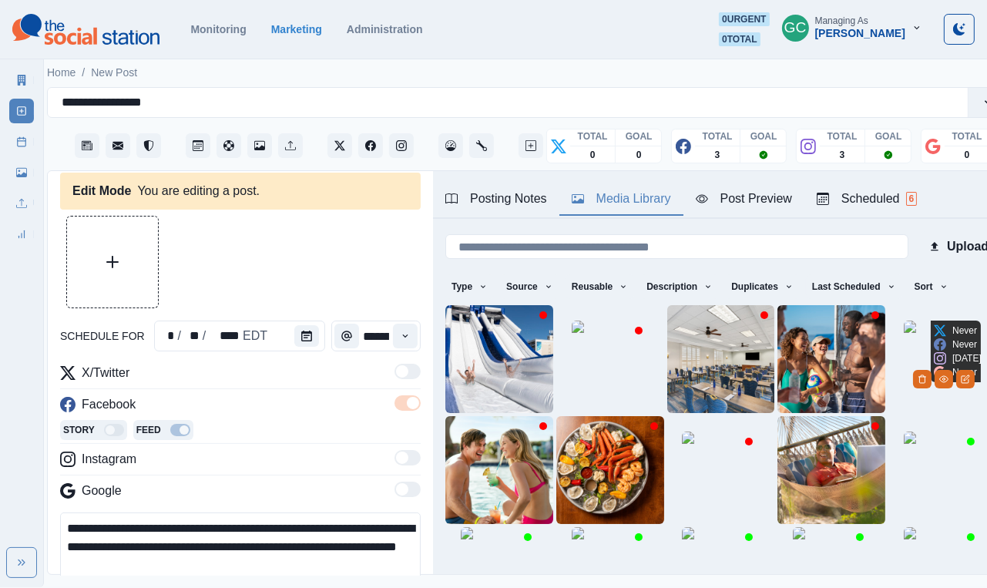
click at [911, 382] on img at bounding box center [942, 359] width 77 height 77
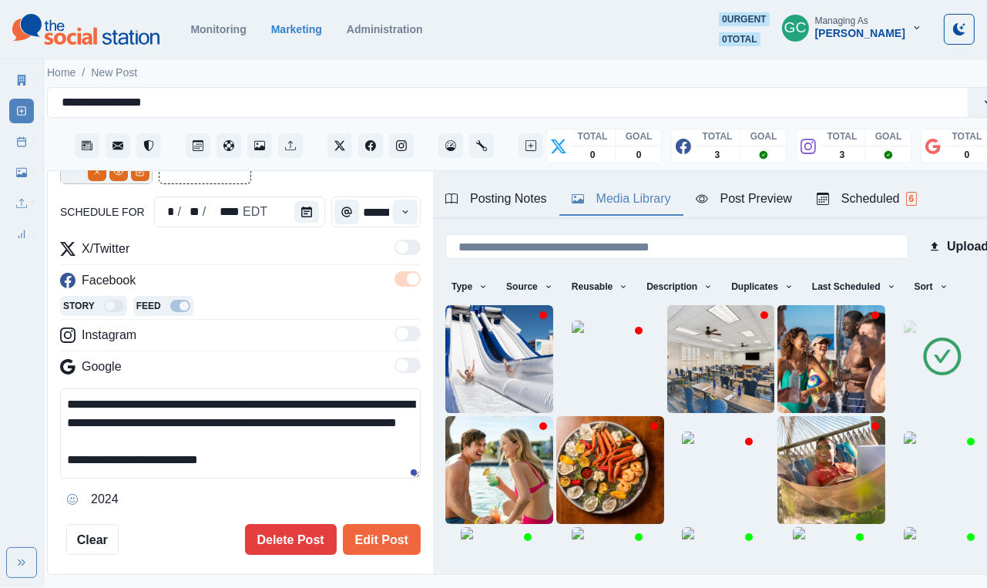
scroll to position [136, 0]
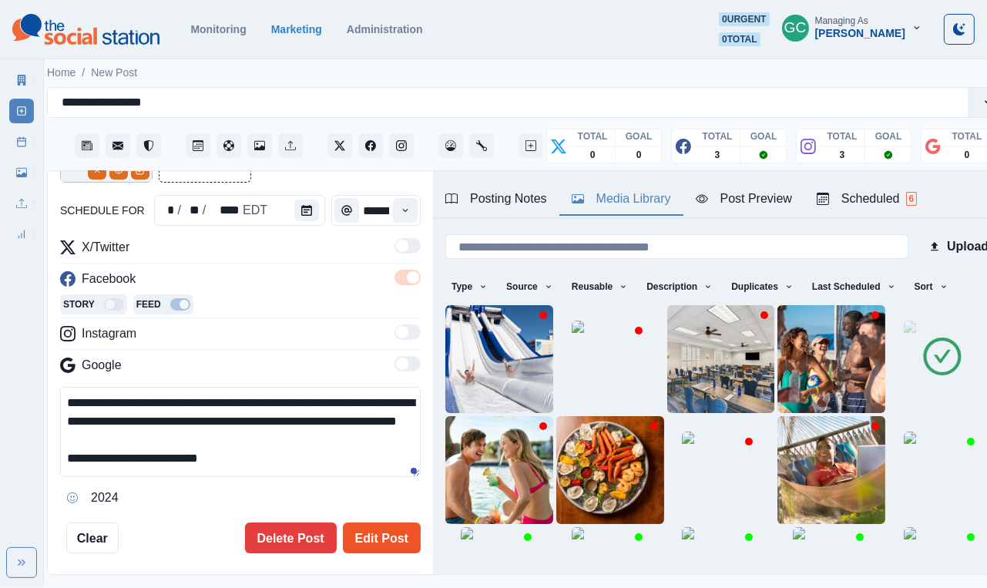
click at [374, 538] on button "Edit Post" at bounding box center [382, 538] width 78 height 31
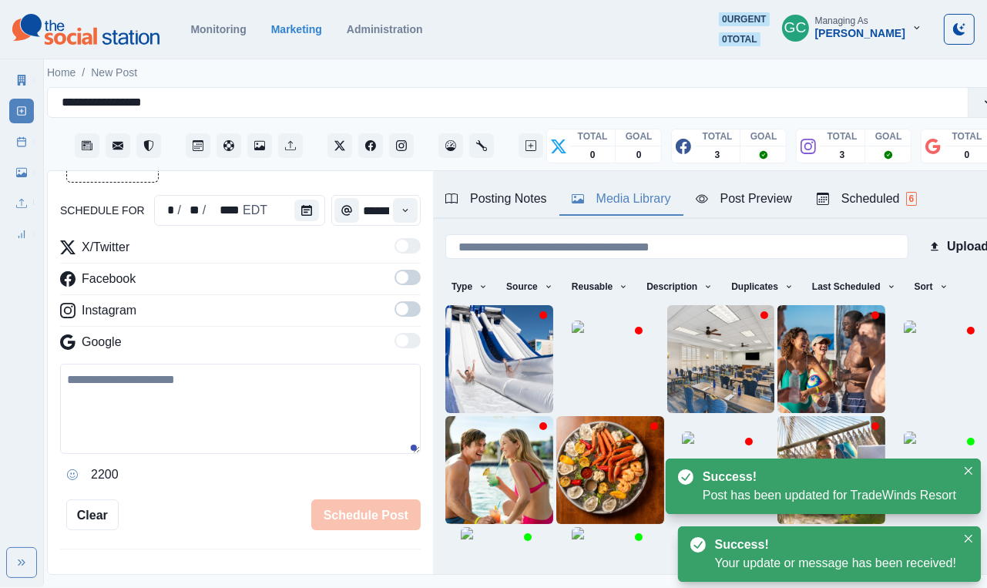
click at [900, 218] on div "Posting Notes Media Library Post Preview Scheduled 6" at bounding box center [721, 195] width 576 height 48
click at [893, 192] on div "Scheduled 6" at bounding box center [867, 199] width 100 height 19
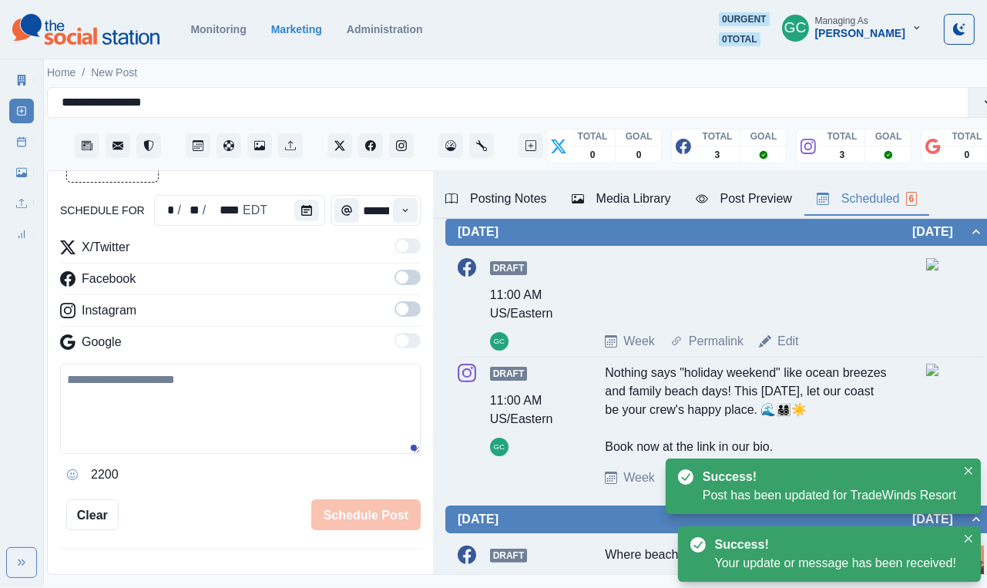
scroll to position [333, 0]
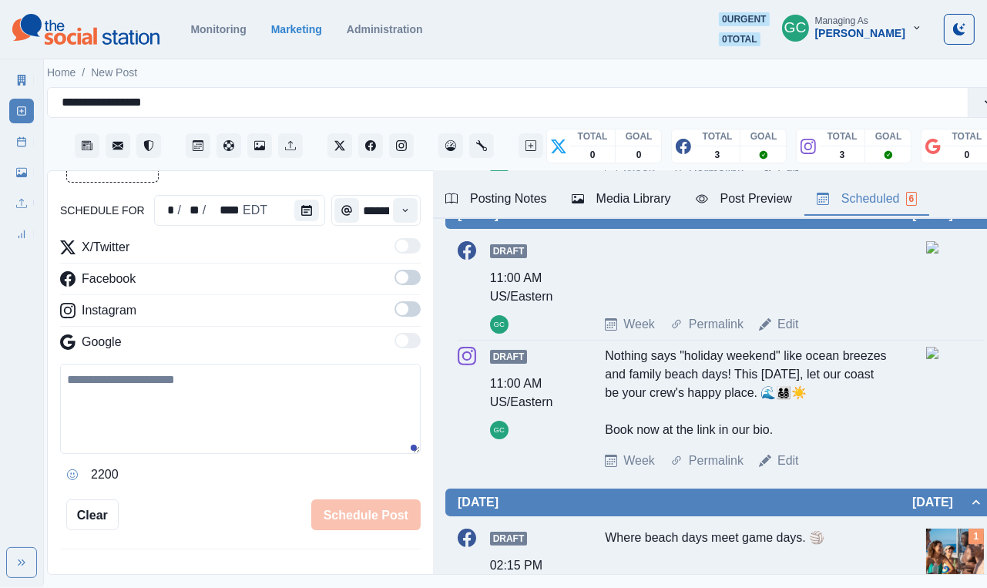
drag, startPoint x: 604, startPoint y: 365, endPoint x: 813, endPoint y: 462, distance: 230.1
click at [813, 439] on div "Nothing says "holiday weekend" like ocean breezes and family beach days! This L…" at bounding box center [746, 393] width 283 height 93
copy div "Nothing says "holiday weekend" like ocean breezes and family beach days! This L…"
click at [792, 326] on link "Edit" at bounding box center [789, 324] width 22 height 19
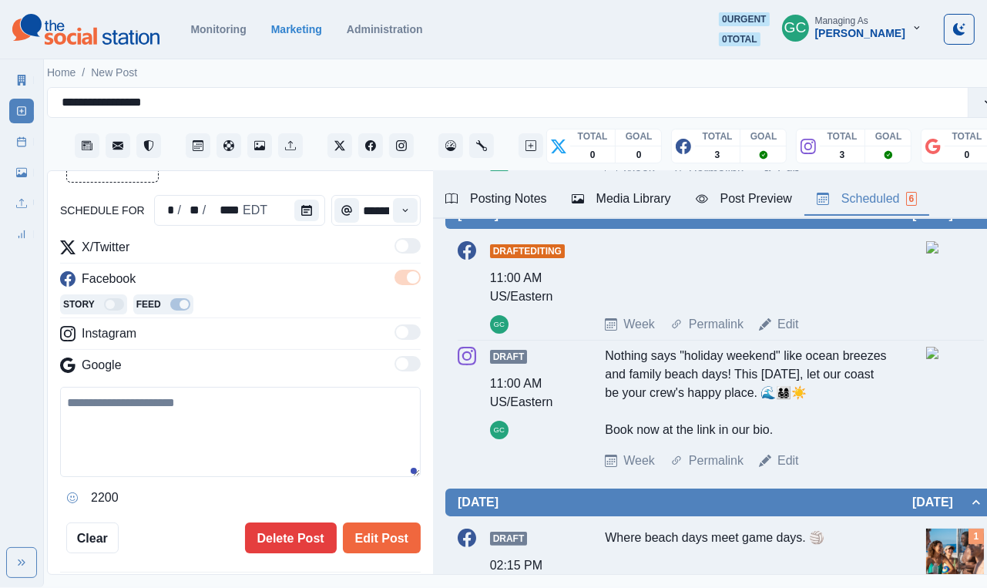
click at [306, 413] on textarea at bounding box center [240, 432] width 361 height 90
paste textarea "**********"
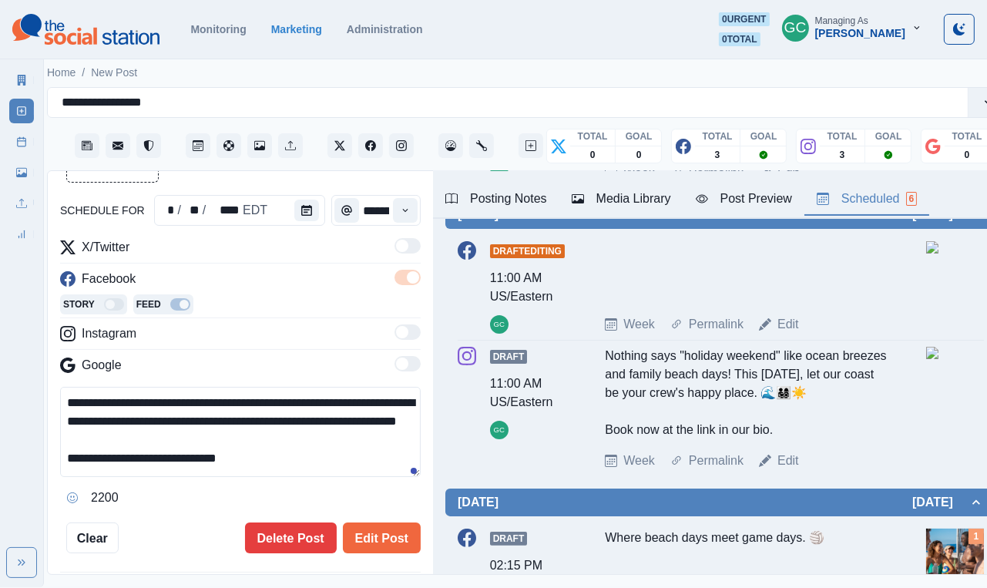
scroll to position [9, 0]
click at [520, 197] on div "Posting Notes" at bounding box center [497, 199] width 102 height 19
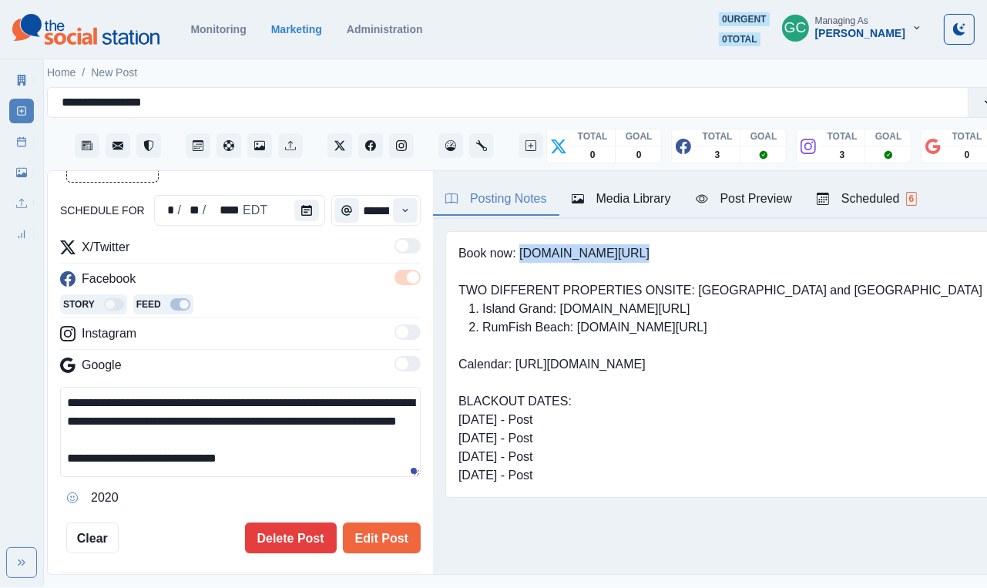
drag, startPoint x: 521, startPoint y: 229, endPoint x: 741, endPoint y: 228, distance: 219.7
click at [741, 244] on pre "Book now: [DOMAIN_NAME][URL] TWO DIFFERENT PROPERTIES ONSITE: [GEOGRAPHIC_DATA]…" at bounding box center [721, 364] width 524 height 241
copy pre "www.bit.ly/3RcunTM"
click at [160, 461] on textarea "**********" at bounding box center [240, 432] width 361 height 90
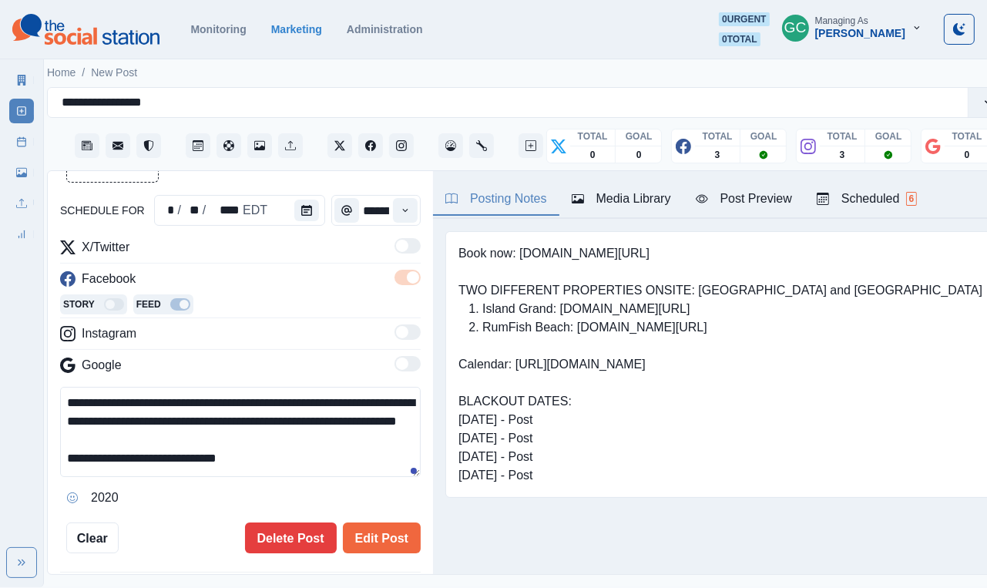
drag, startPoint x: 163, startPoint y: 465, endPoint x: 180, endPoint y: 495, distance: 34.5
click at [180, 494] on div "**********" at bounding box center [240, 448] width 361 height 123
paste textarea "*"
click at [158, 464] on textarea "**********" at bounding box center [240, 432] width 361 height 90
type textarea "**********"
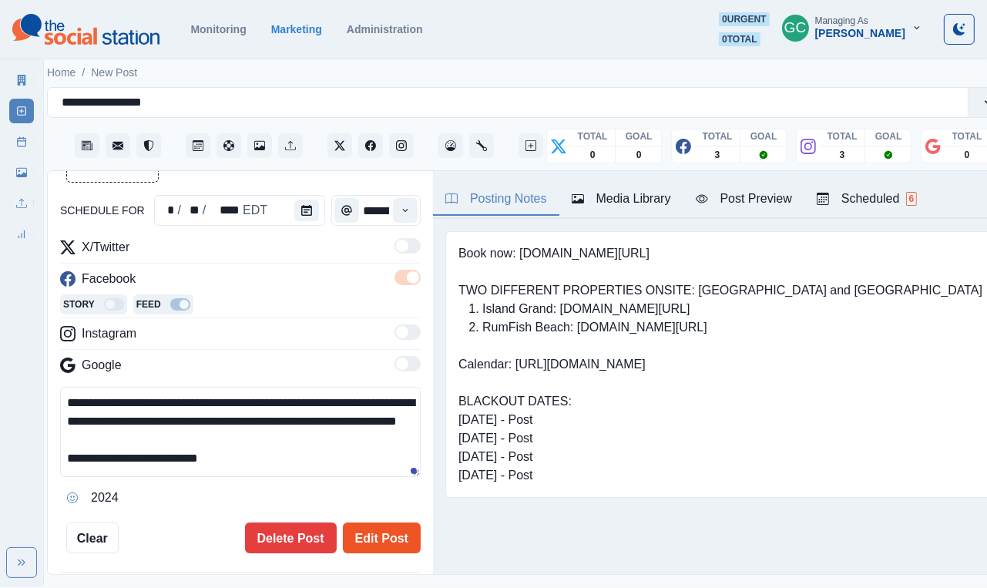
click at [383, 543] on button "Edit Post" at bounding box center [382, 538] width 78 height 31
click at [375, 533] on button "Edit Post" at bounding box center [382, 538] width 78 height 31
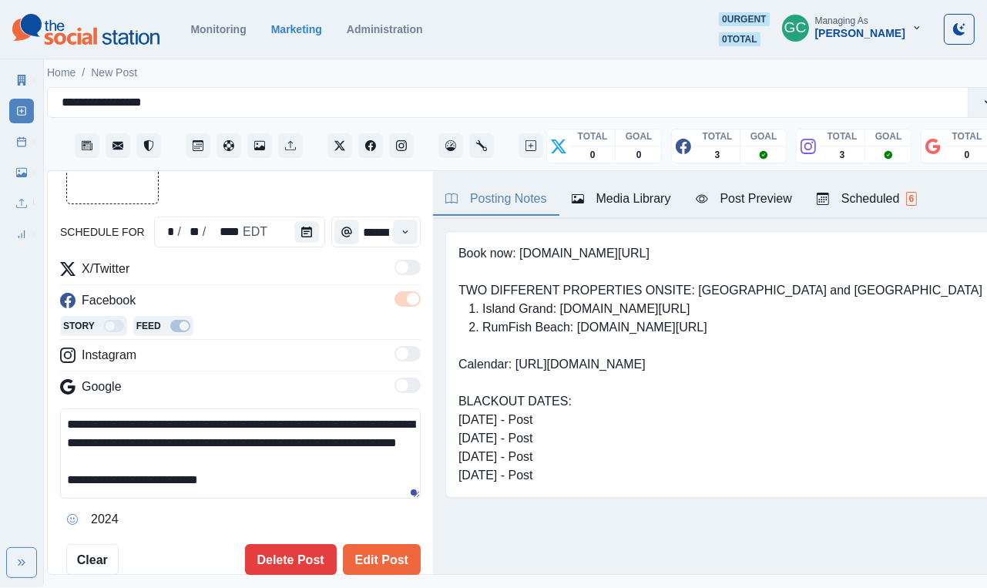
scroll to position [135, 0]
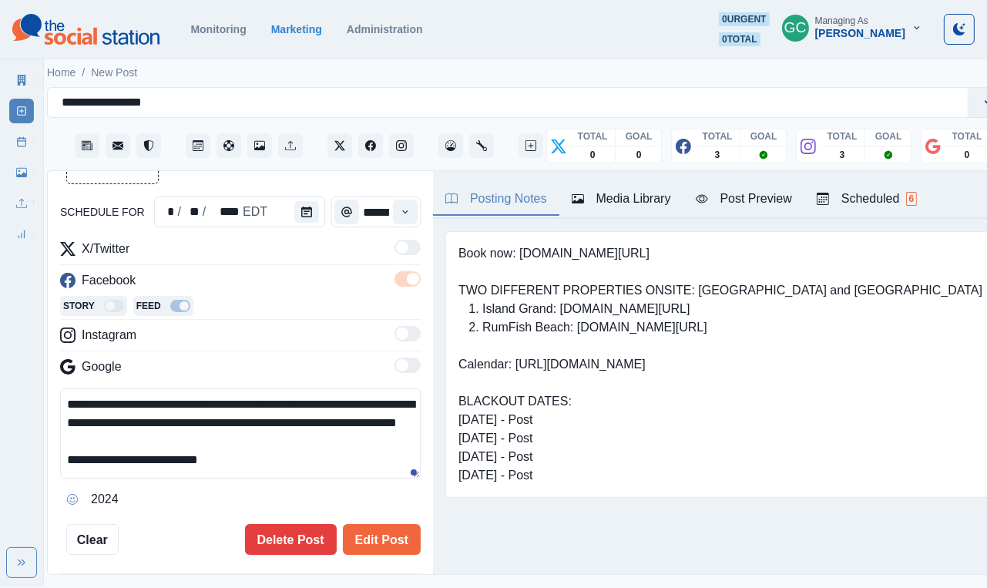
click at [646, 193] on div "Media Library" at bounding box center [621, 199] width 99 height 19
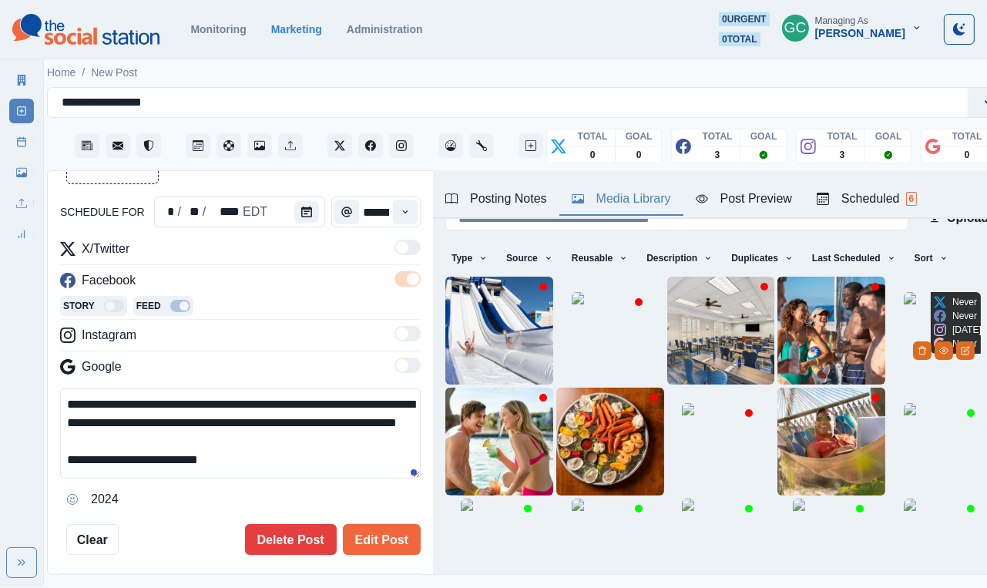
click at [906, 298] on img at bounding box center [942, 330] width 77 height 77
click at [900, 198] on div "Scheduled 6" at bounding box center [867, 199] width 100 height 19
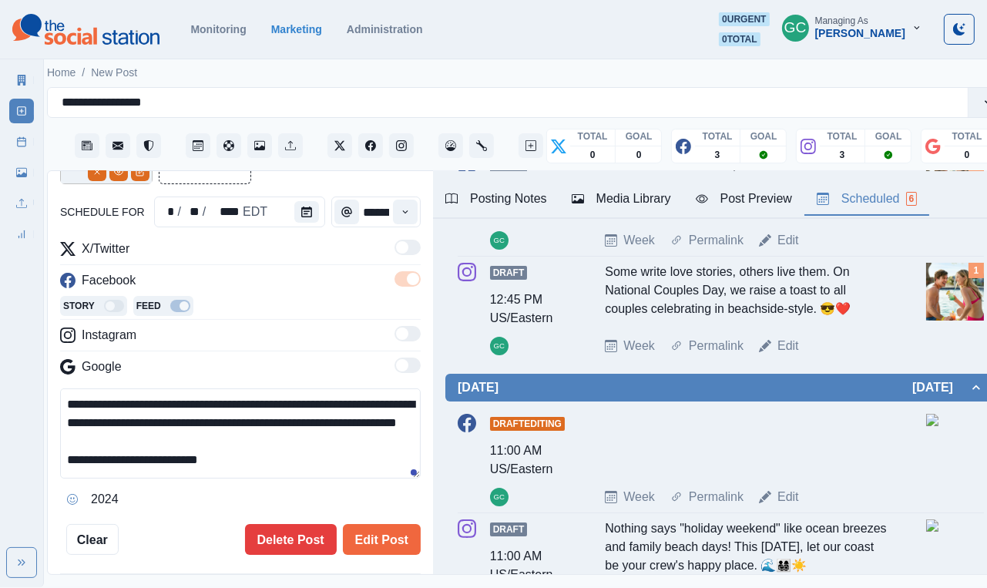
scroll to position [266, 0]
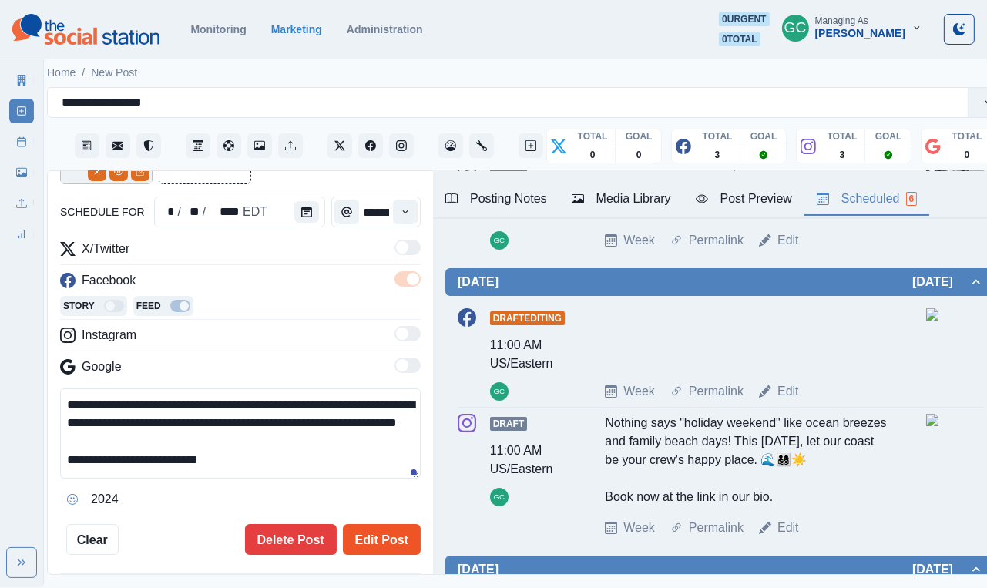
click at [393, 546] on button "Edit Post" at bounding box center [382, 539] width 78 height 31
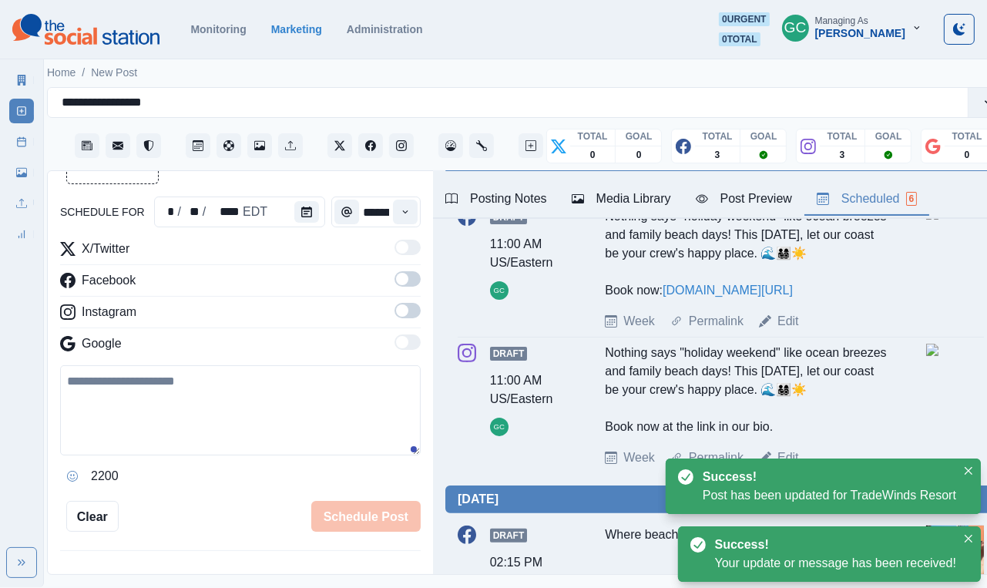
scroll to position [403, 0]
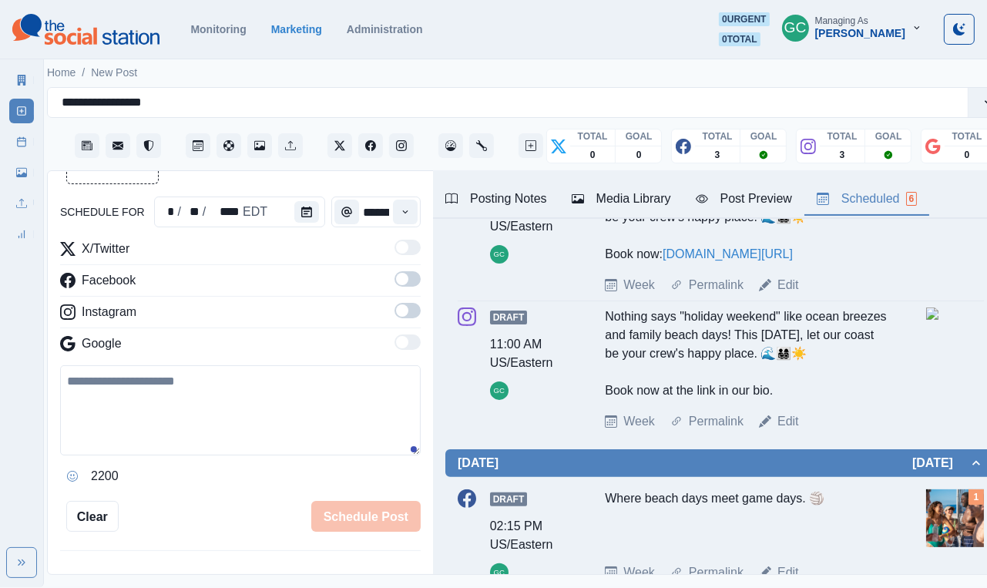
click at [418, 311] on span at bounding box center [408, 310] width 26 height 15
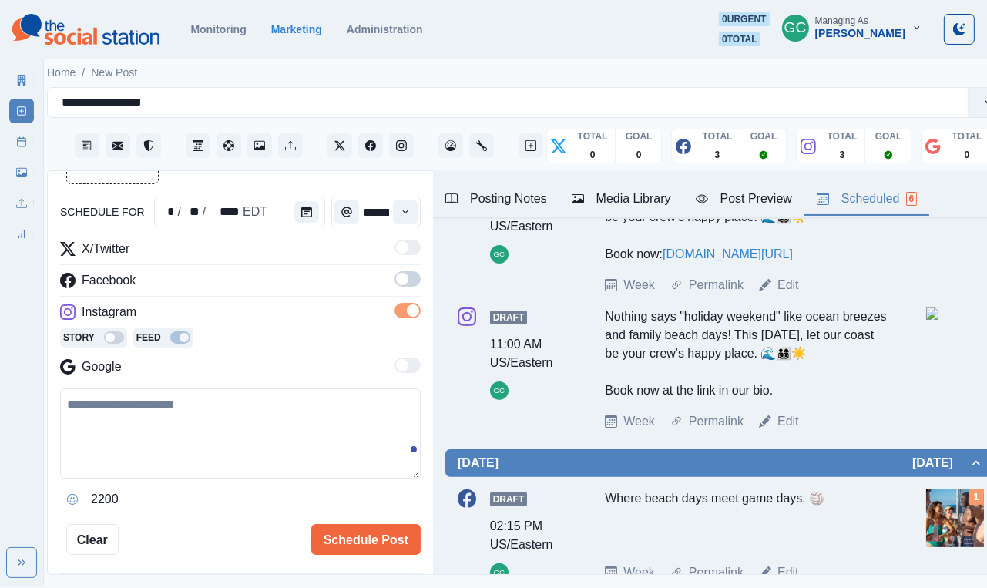
click at [414, 281] on span at bounding box center [408, 278] width 26 height 15
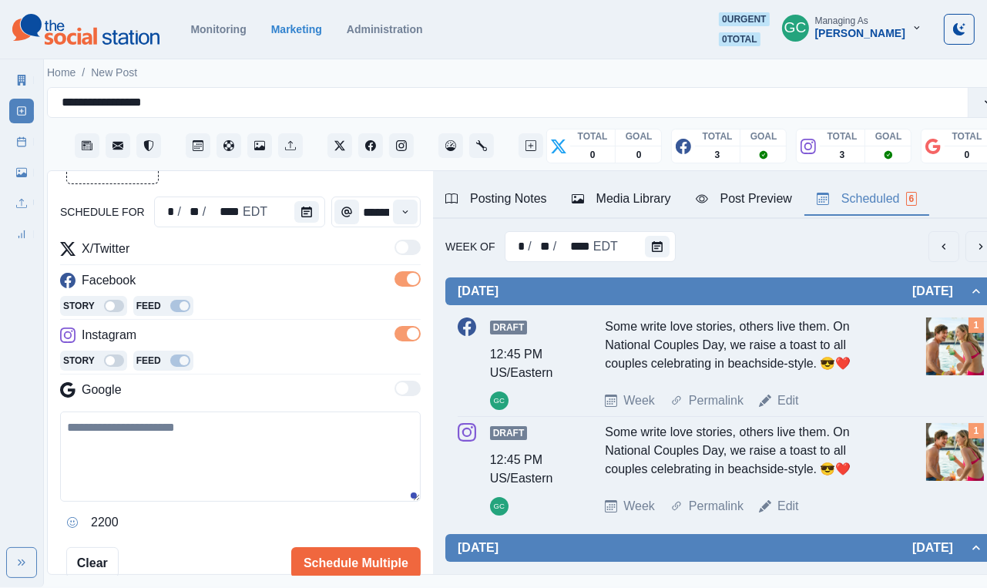
scroll to position [0, 9]
click at [297, 189] on div "schedule for * / ** / **** EDT ******** X/Twitter Facebook Story Feed Instagram…" at bounding box center [240, 335] width 361 height 486
click at [302, 215] on icon "Calendar" at bounding box center [306, 212] width 11 height 11
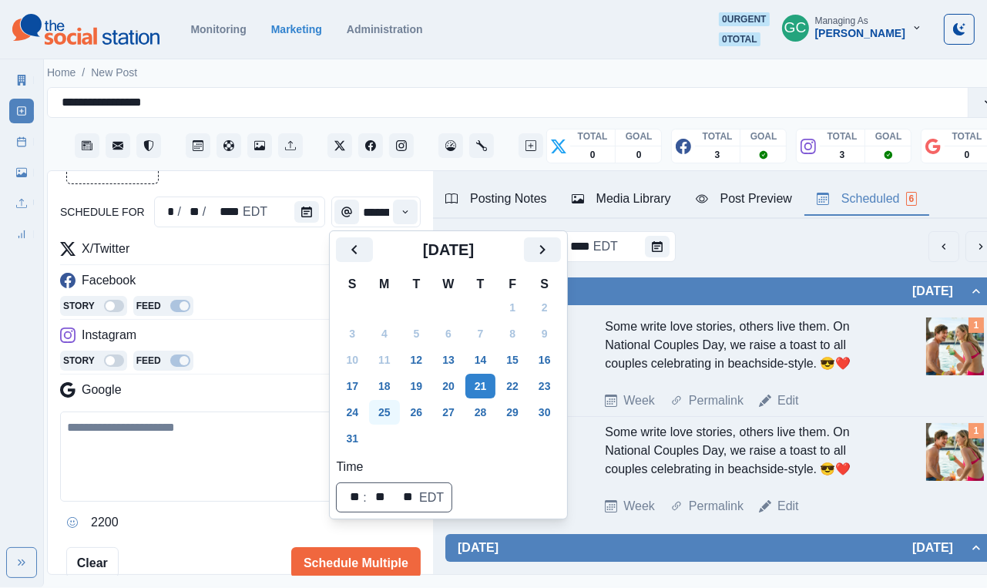
click at [384, 406] on button "25" at bounding box center [384, 412] width 31 height 25
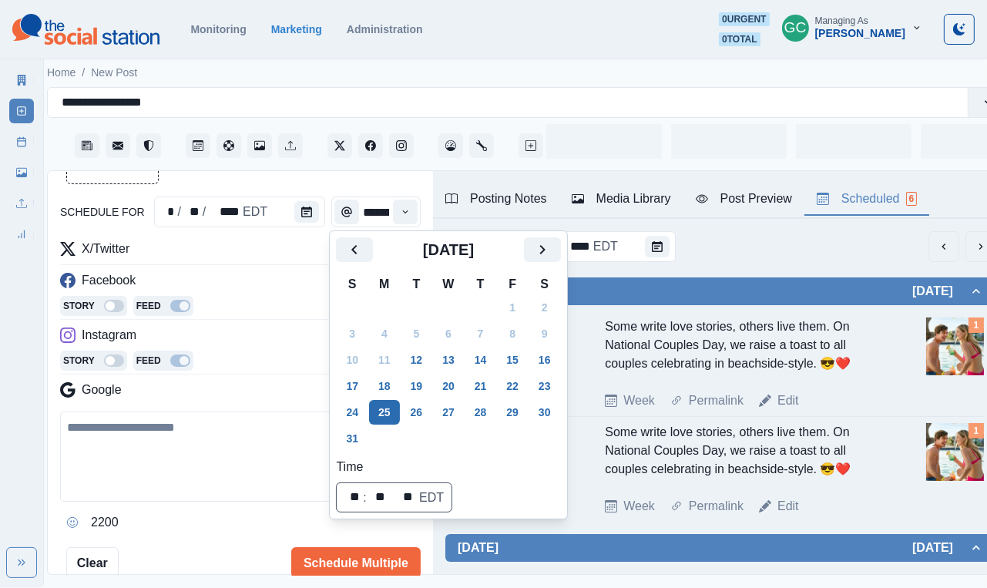
scroll to position [0, 8]
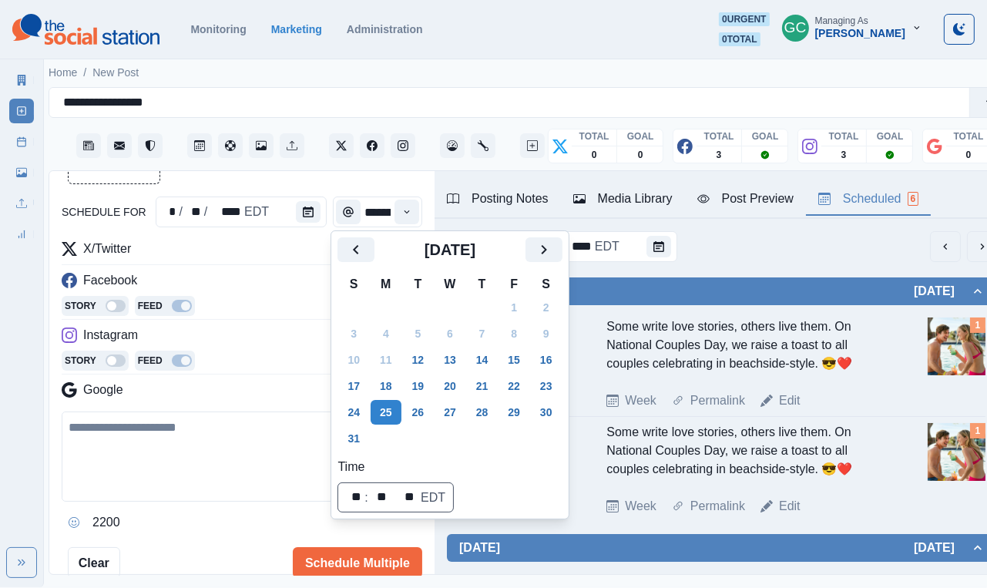
click at [720, 259] on div "Week Of * / ** / **** EDT" at bounding box center [722, 246] width 551 height 31
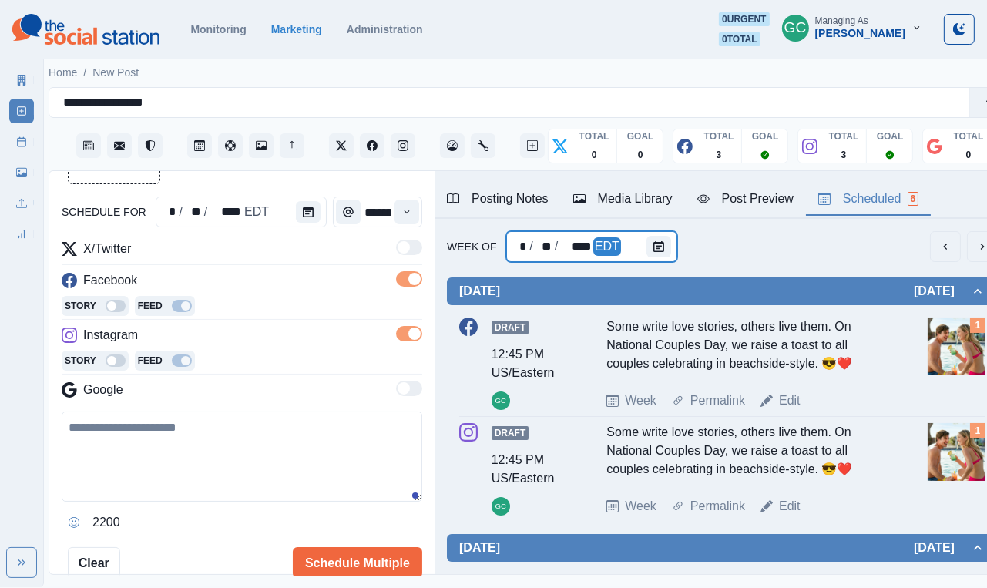
click at [638, 244] on div "* / ** / **** EDT" at bounding box center [591, 246] width 171 height 31
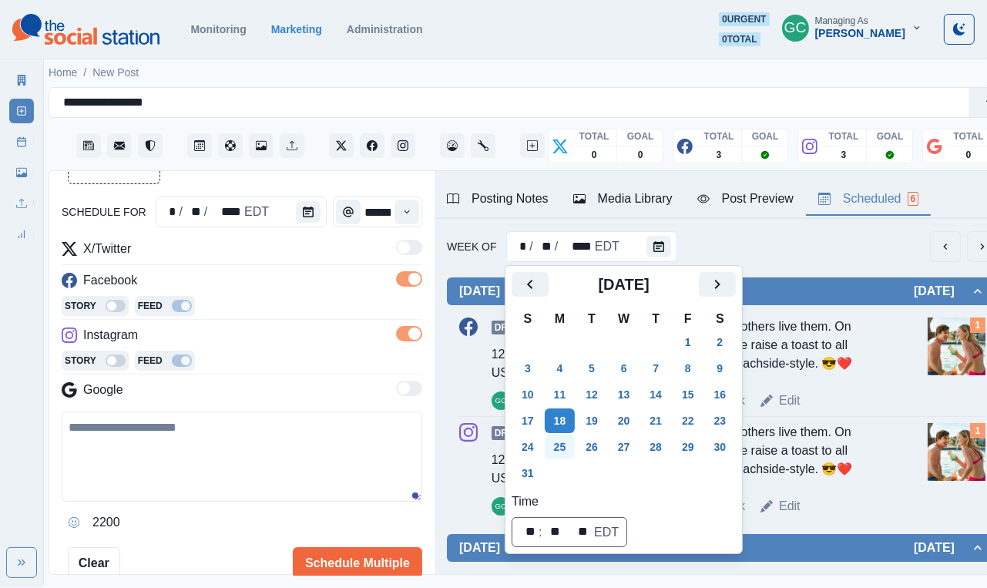
click at [569, 444] on button "25" at bounding box center [560, 447] width 31 height 25
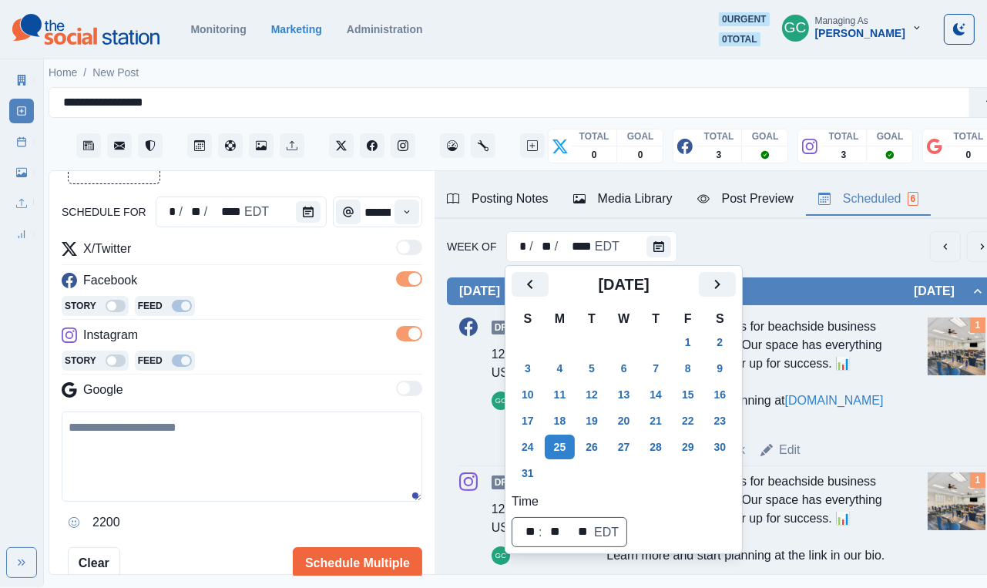
click at [825, 245] on div "Week Of * / ** / **** EDT" at bounding box center [722, 246] width 551 height 31
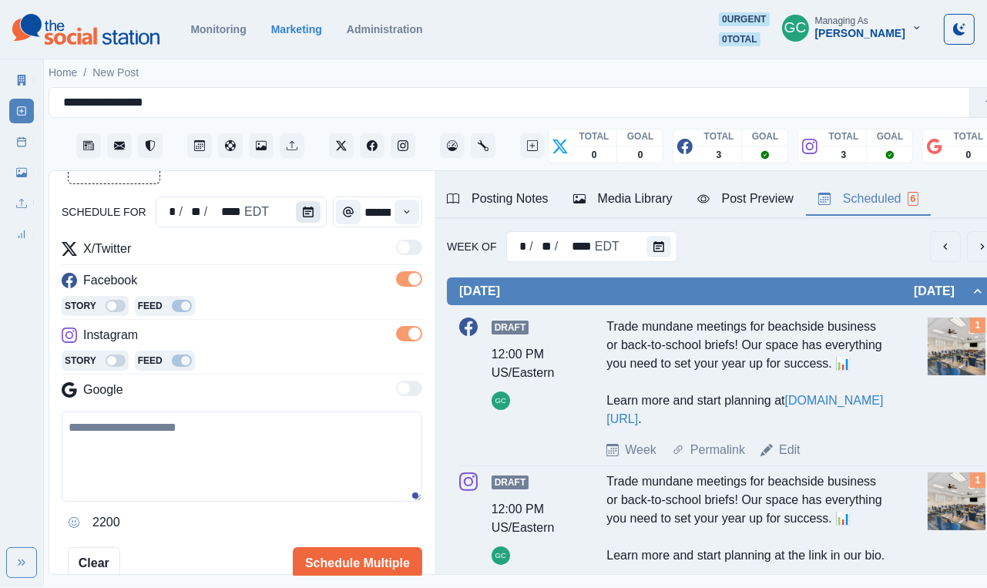
click at [315, 201] on button "Calendar" at bounding box center [308, 212] width 25 height 22
click at [299, 214] on button "Calendar" at bounding box center [308, 212] width 25 height 22
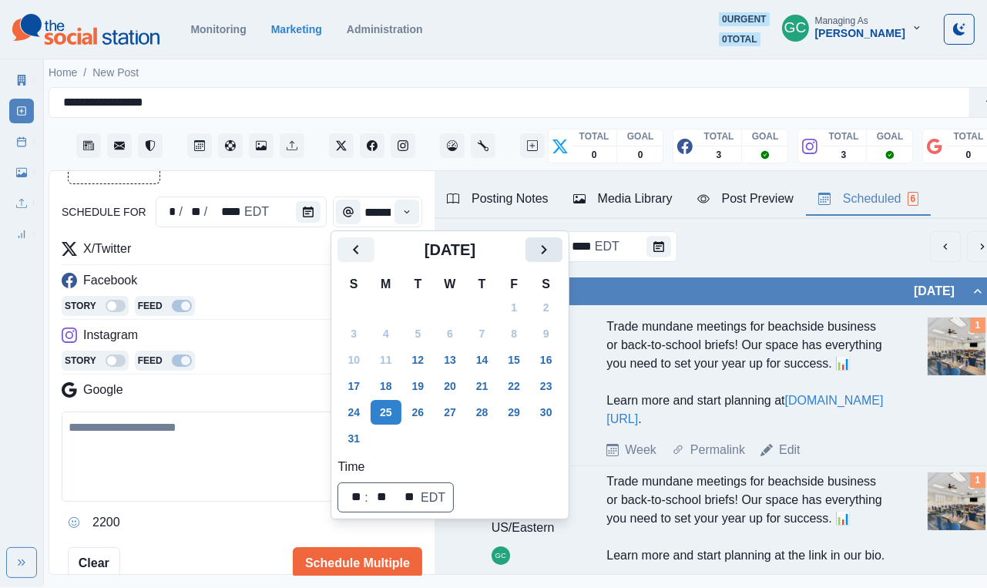
click at [553, 255] on icon "Next" at bounding box center [544, 250] width 19 height 19
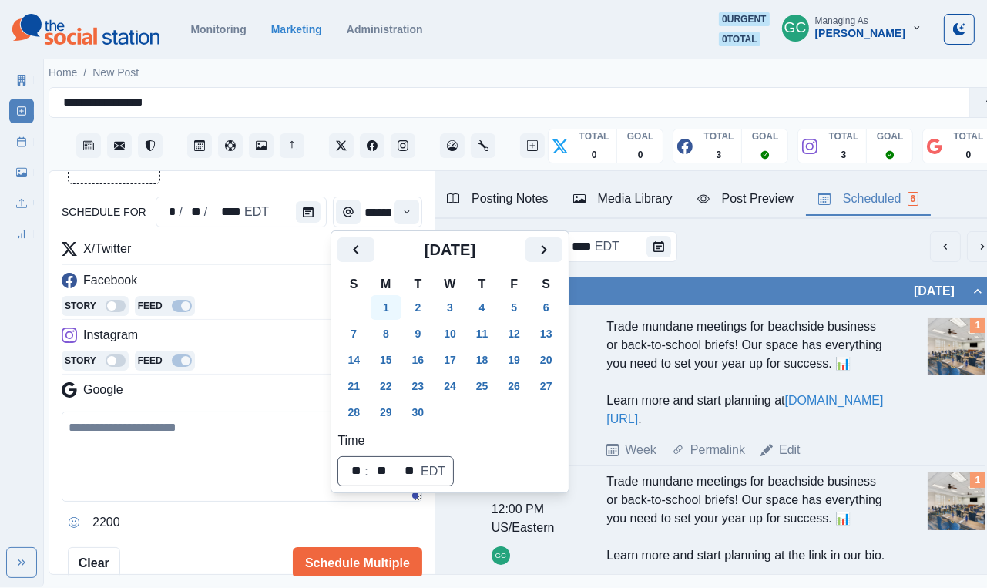
click at [383, 311] on button "1" at bounding box center [386, 307] width 31 height 25
click at [256, 289] on div "Facebook" at bounding box center [242, 283] width 361 height 25
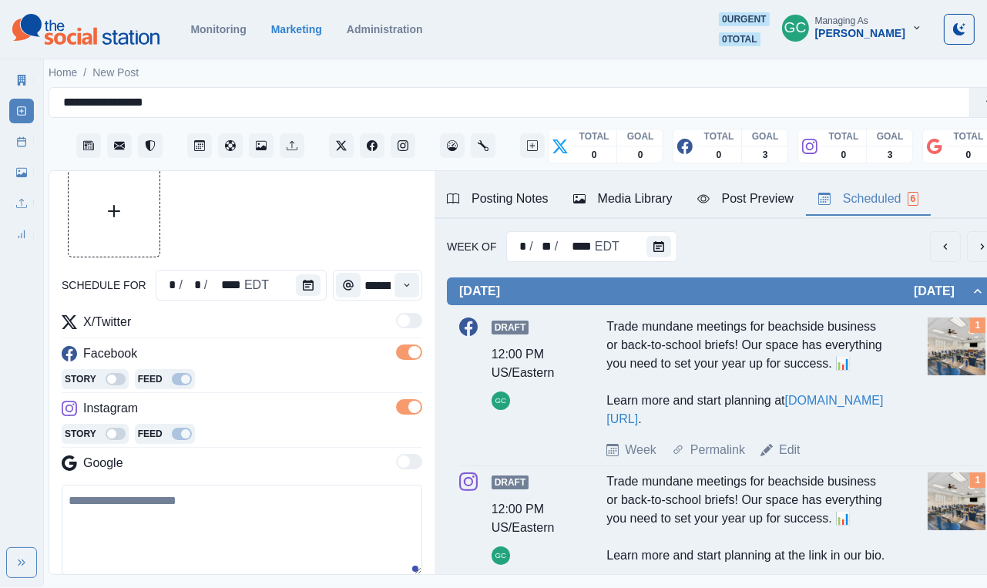
scroll to position [12, 0]
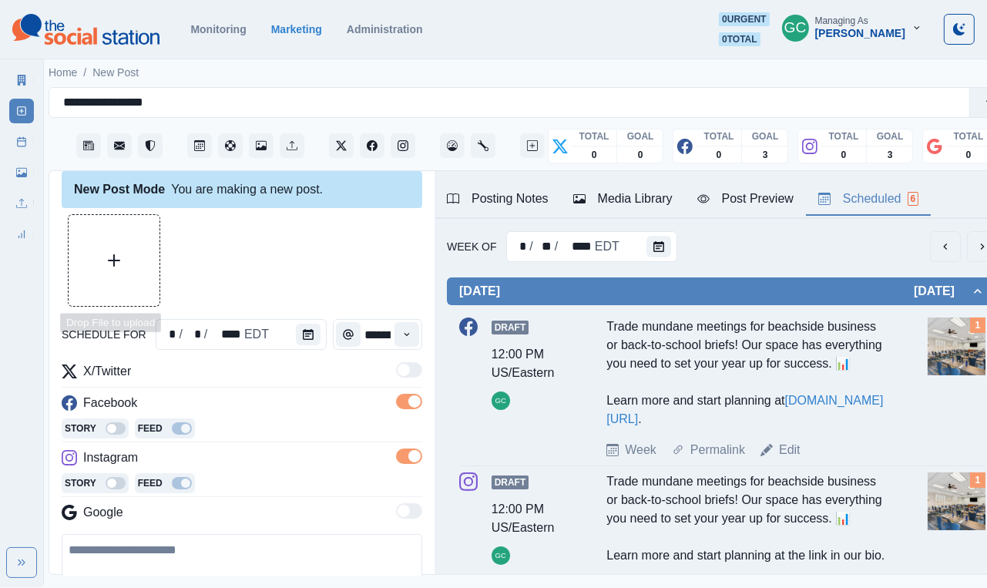
click at [109, 239] on button "Upload Media" at bounding box center [114, 260] width 91 height 91
click at [135, 280] on button "Upload Media" at bounding box center [114, 260] width 91 height 91
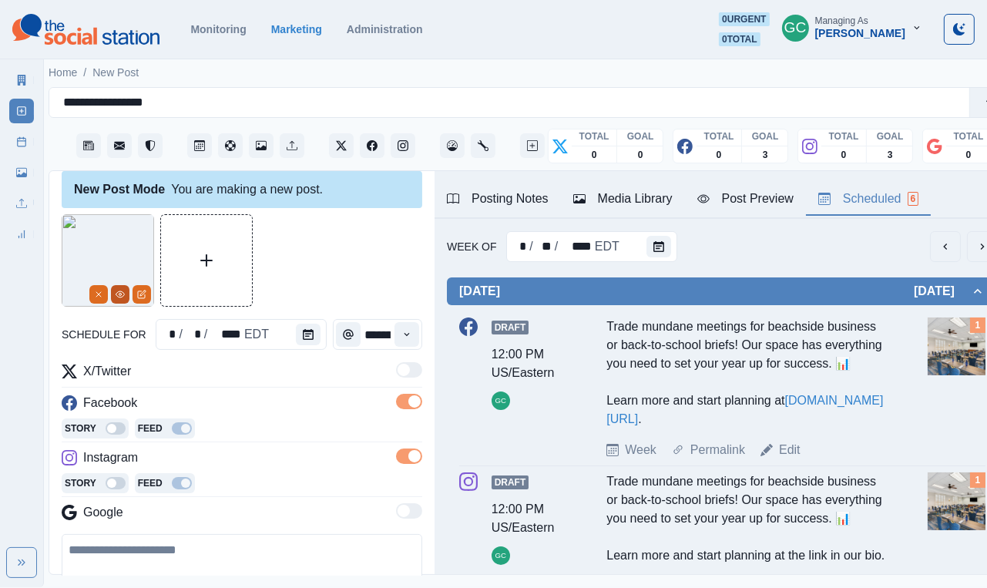
click at [117, 295] on icon "View Media" at bounding box center [120, 294] width 9 height 9
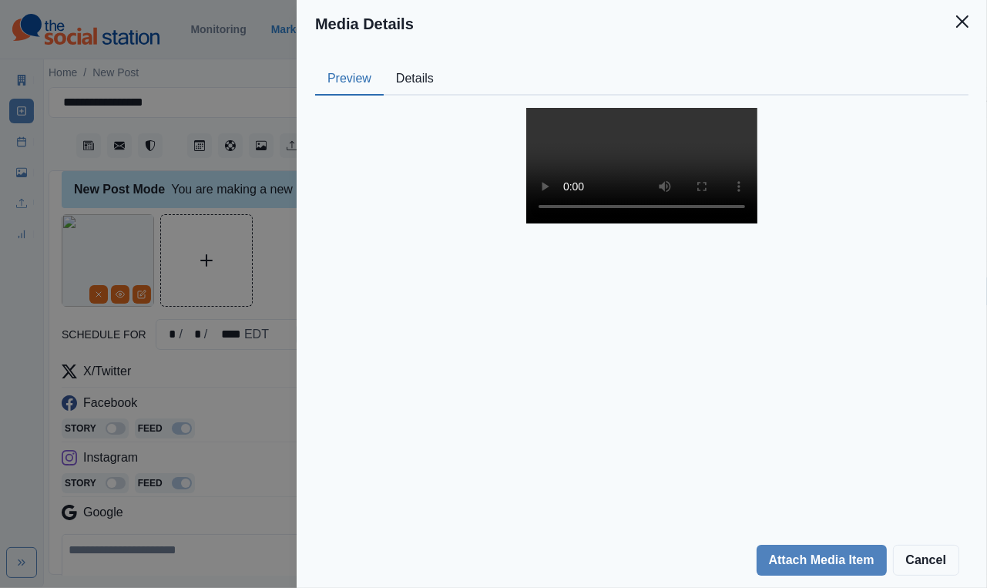
click at [629, 224] on video at bounding box center [642, 166] width 231 height 116
click at [221, 460] on div "Media Details Preview Details Our Description Untitled design-2 Reusable Yes Ta…" at bounding box center [493, 294] width 987 height 588
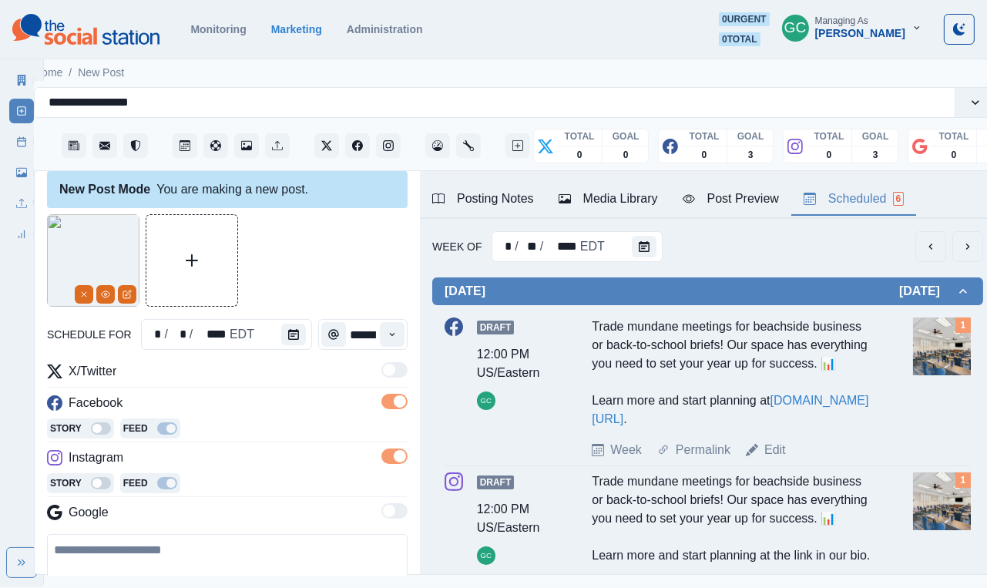
scroll to position [0, 27]
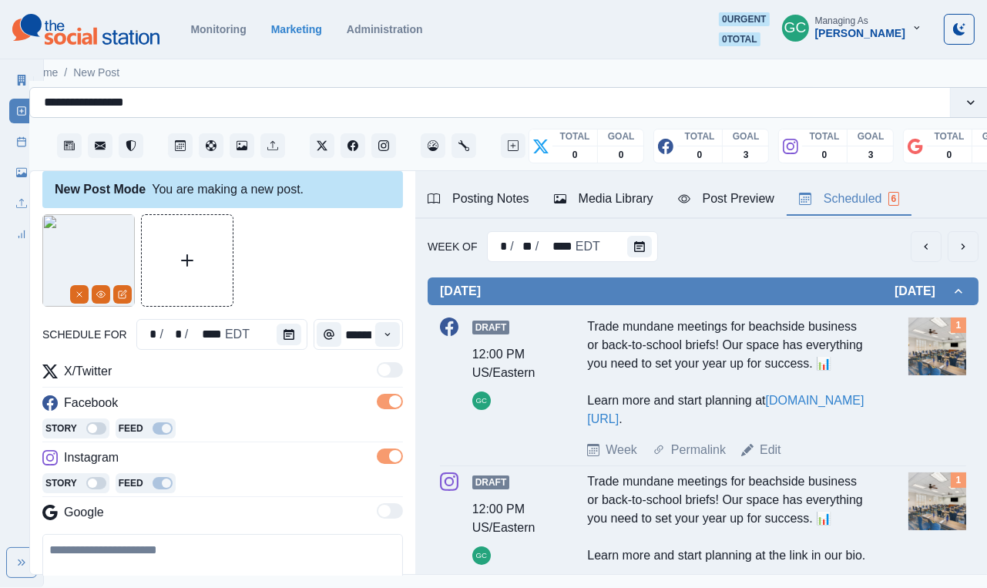
click at [119, 105] on input "**********" at bounding box center [98, 102] width 109 height 19
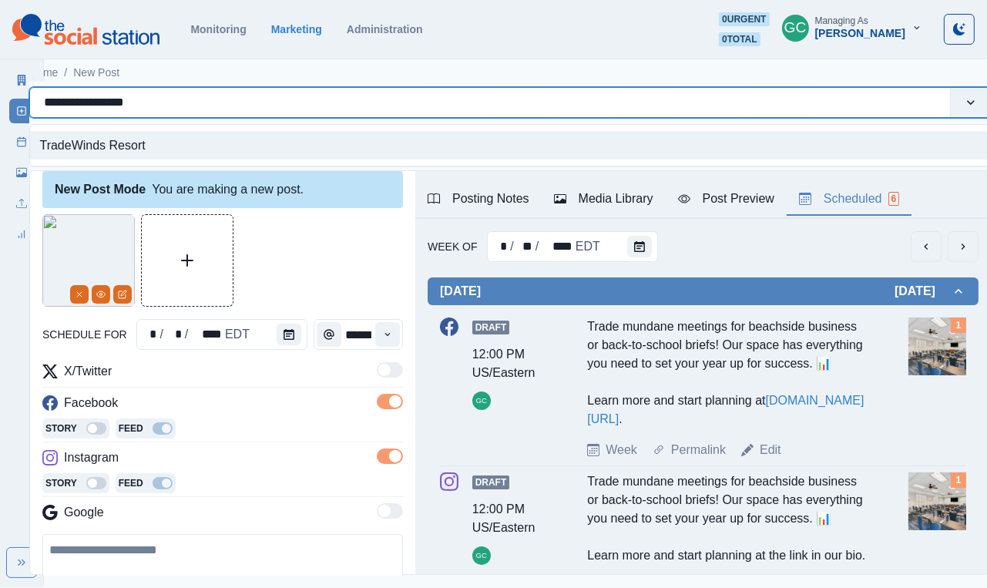
click at [119, 105] on input "**********" at bounding box center [98, 102] width 109 height 19
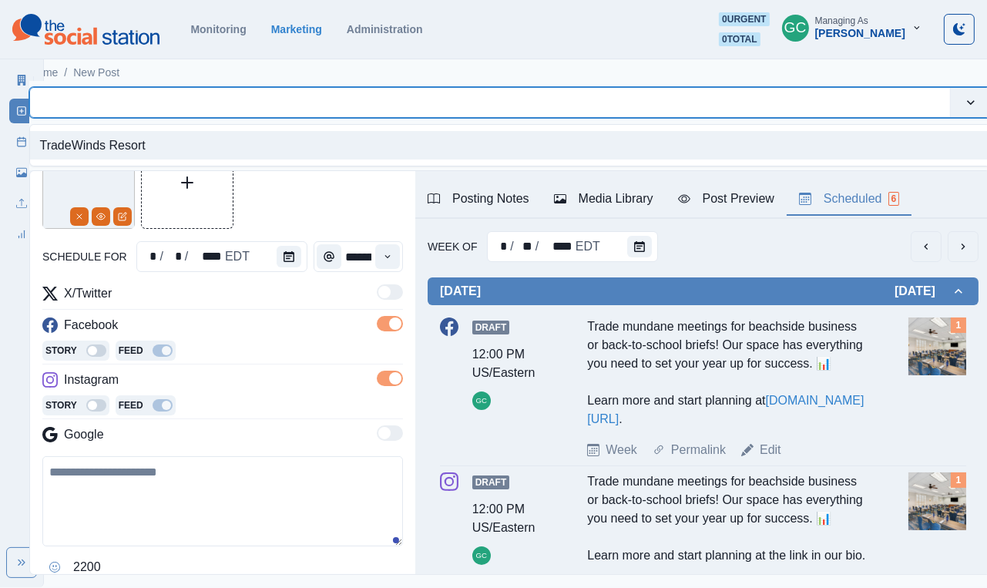
click at [153, 493] on textarea at bounding box center [222, 501] width 361 height 90
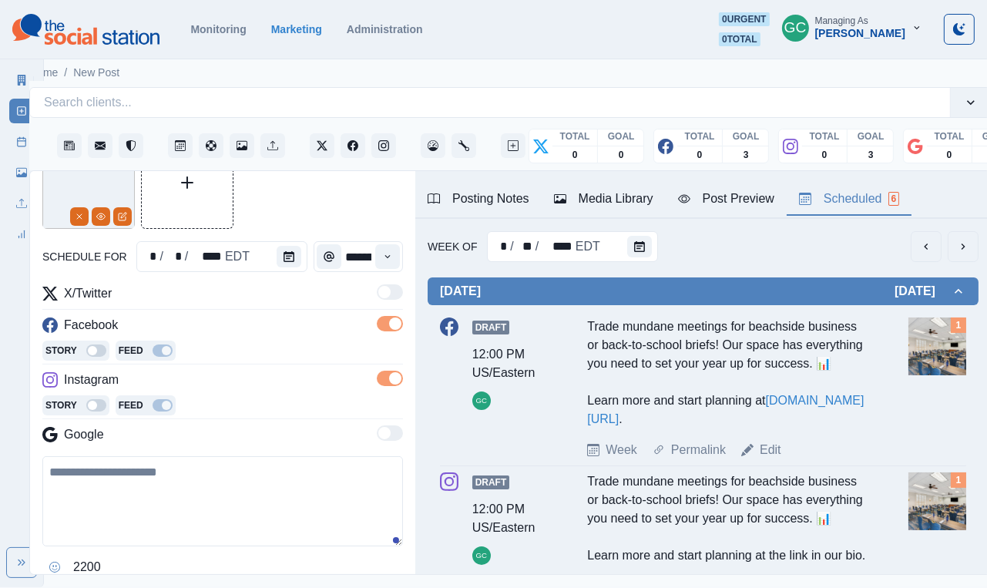
paste textarea "**********"
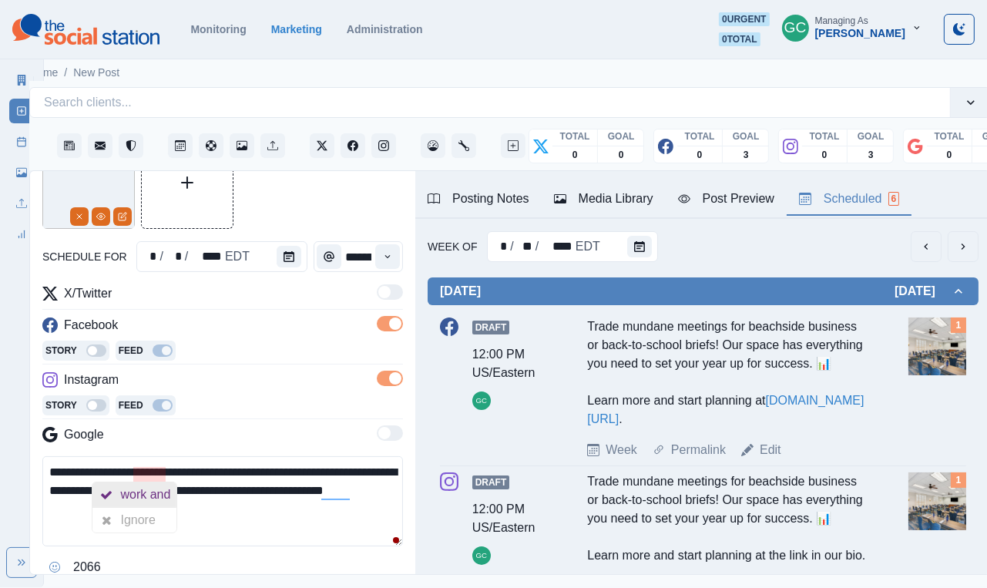
click at [158, 491] on div "work and" at bounding box center [148, 495] width 56 height 25
click at [341, 470] on textarea "**********" at bounding box center [222, 501] width 361 height 90
click at [246, 527] on textarea "**********" at bounding box center [222, 501] width 361 height 90
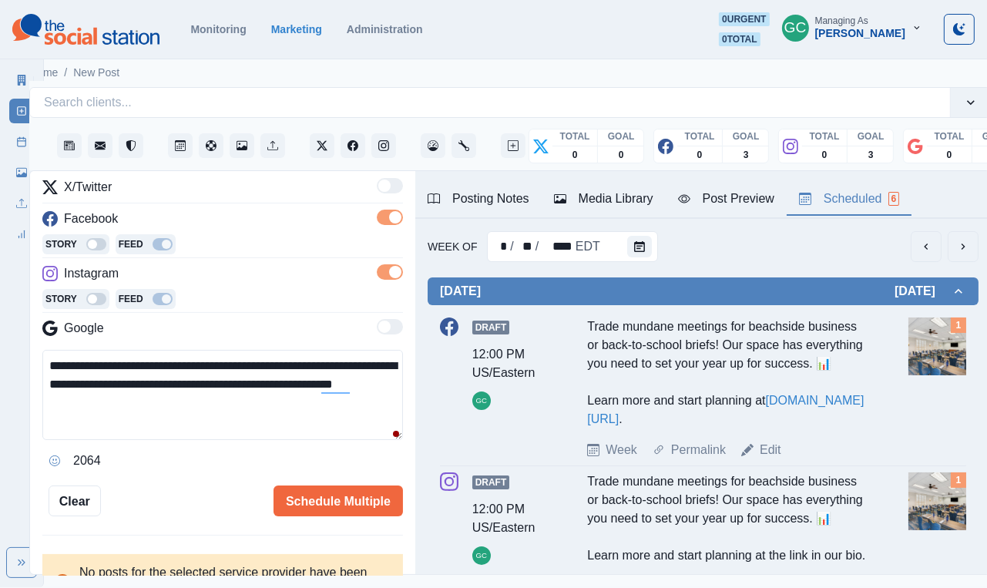
scroll to position [223, 0]
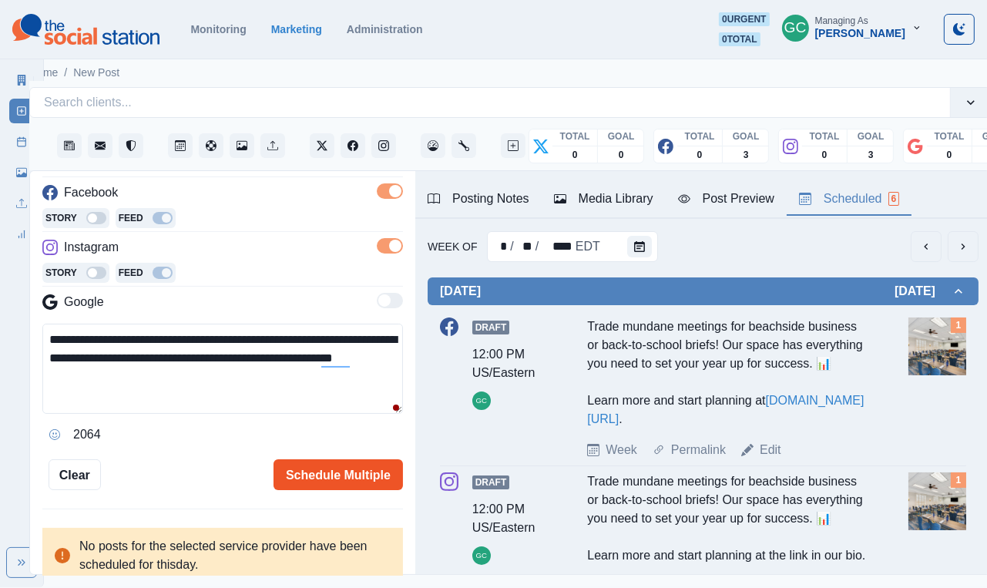
type textarea "**********"
click at [372, 482] on button "Schedule Multiple" at bounding box center [339, 474] width 130 height 31
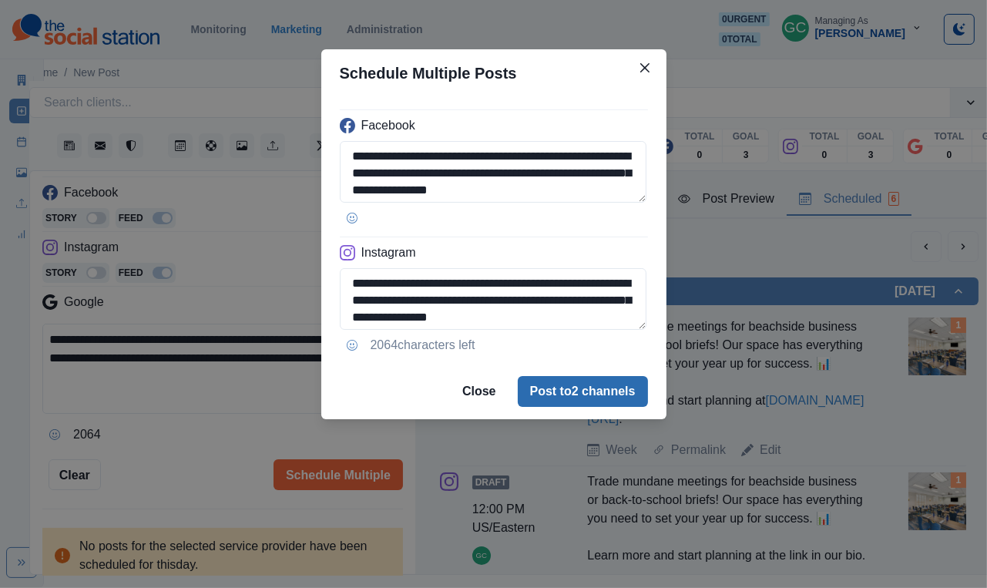
click at [550, 398] on button "Post to 2 channels" at bounding box center [583, 391] width 130 height 31
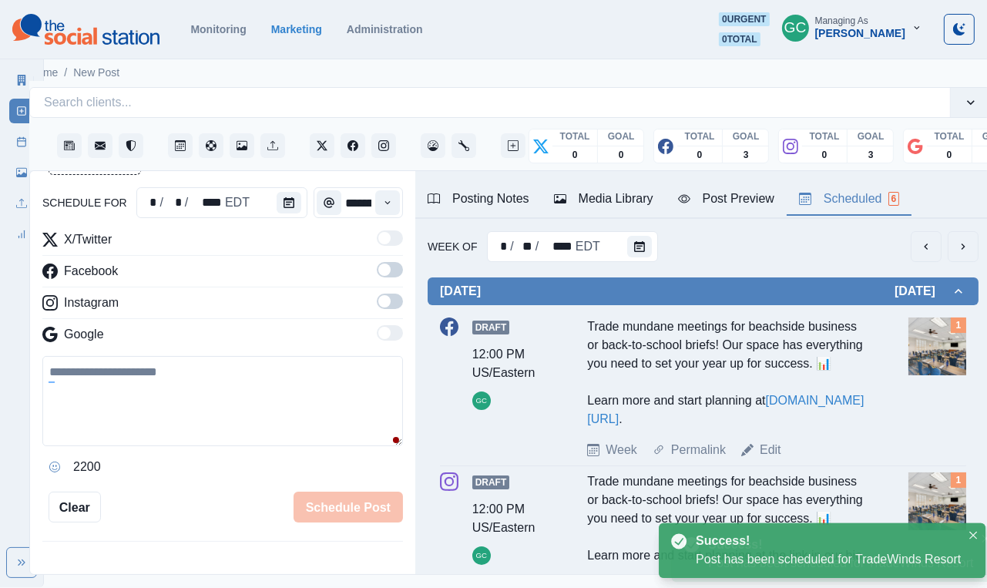
scroll to position [0, 22]
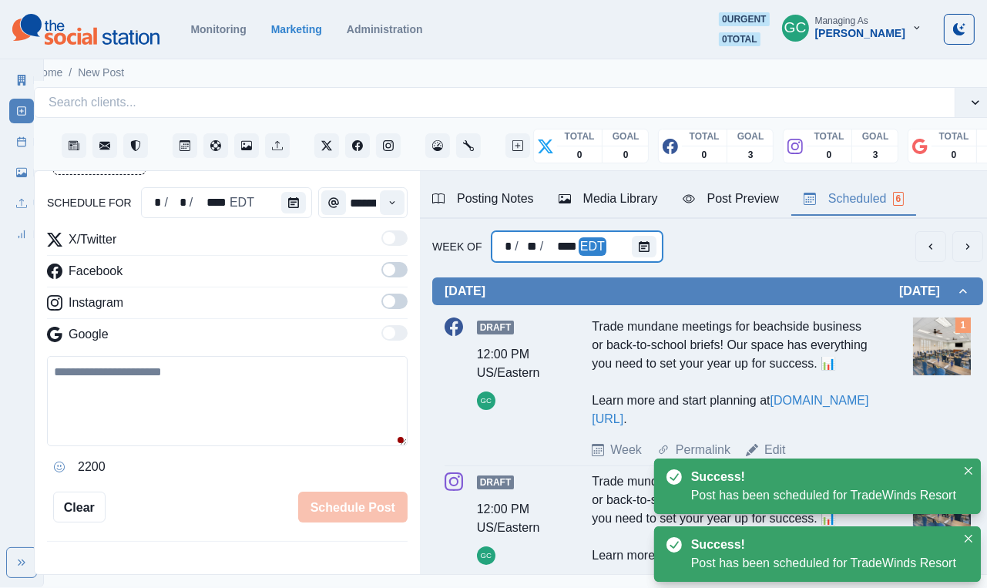
click at [654, 240] on div at bounding box center [647, 246] width 31 height 31
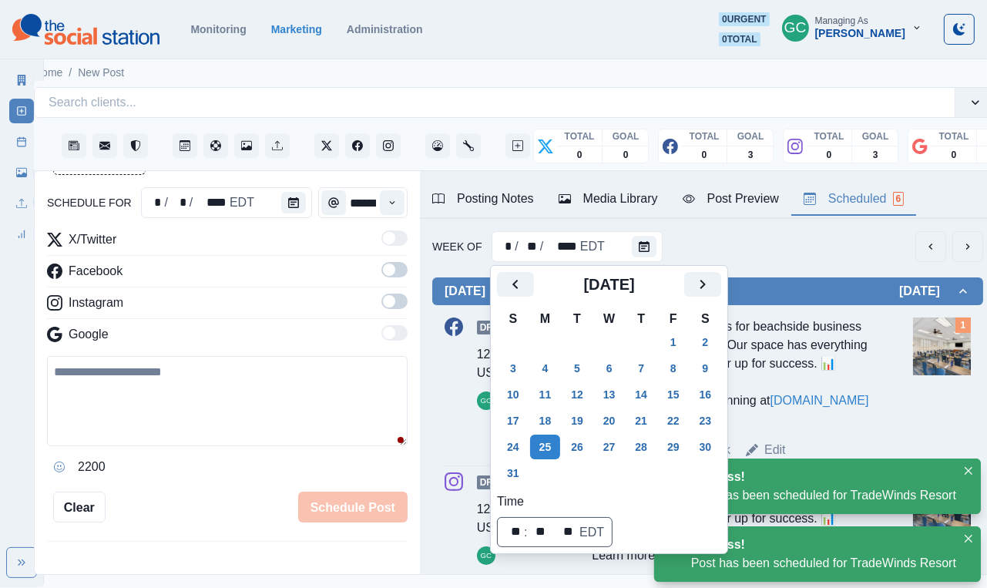
click at [786, 237] on div "Week Of * / ** / **** EDT" at bounding box center [707, 246] width 551 height 31
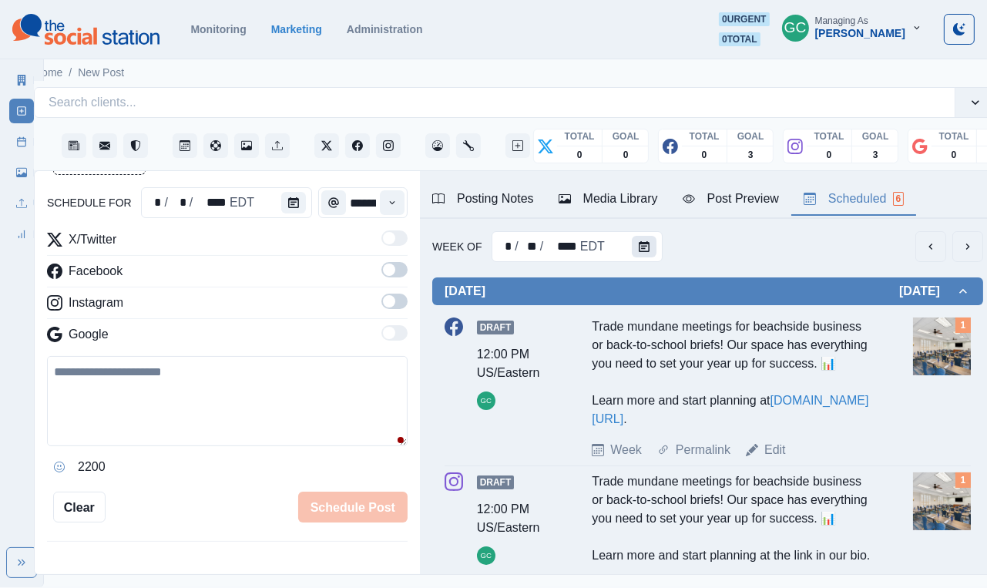
scroll to position [0, 0]
click at [639, 247] on icon "Calendar" at bounding box center [644, 246] width 11 height 11
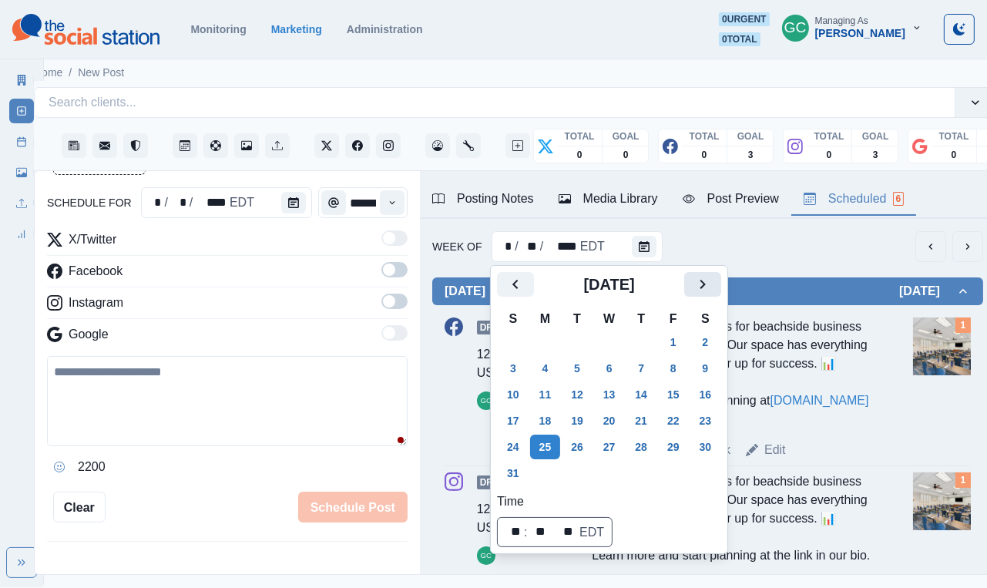
click at [712, 291] on icon "Next" at bounding box center [703, 284] width 19 height 19
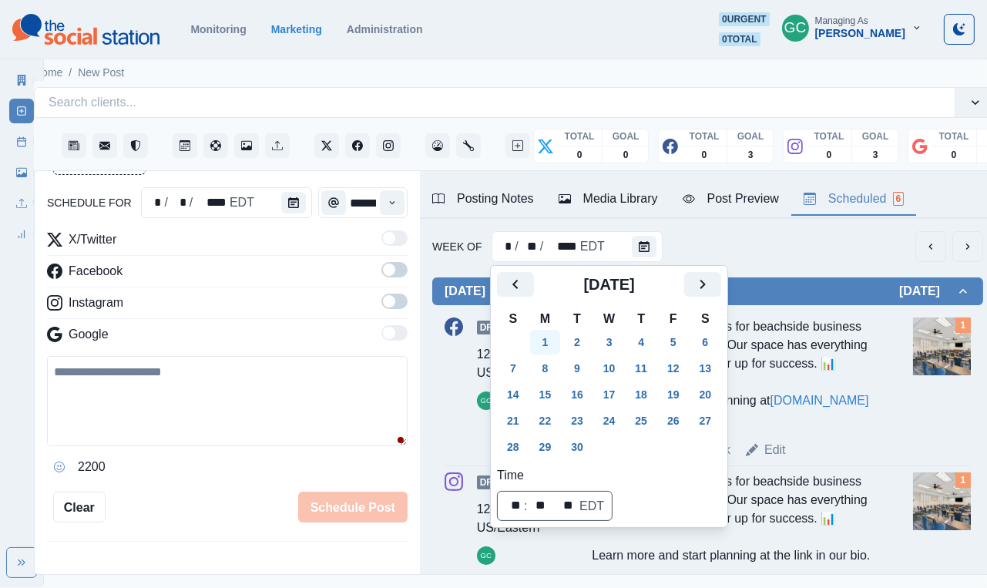
click at [545, 341] on button "1" at bounding box center [545, 342] width 31 height 25
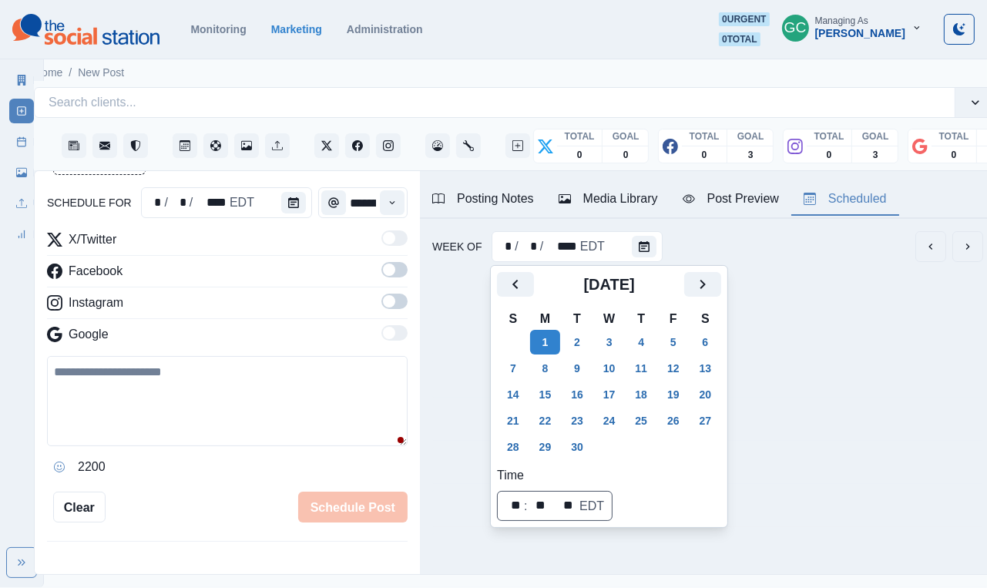
scroll to position [0, 19]
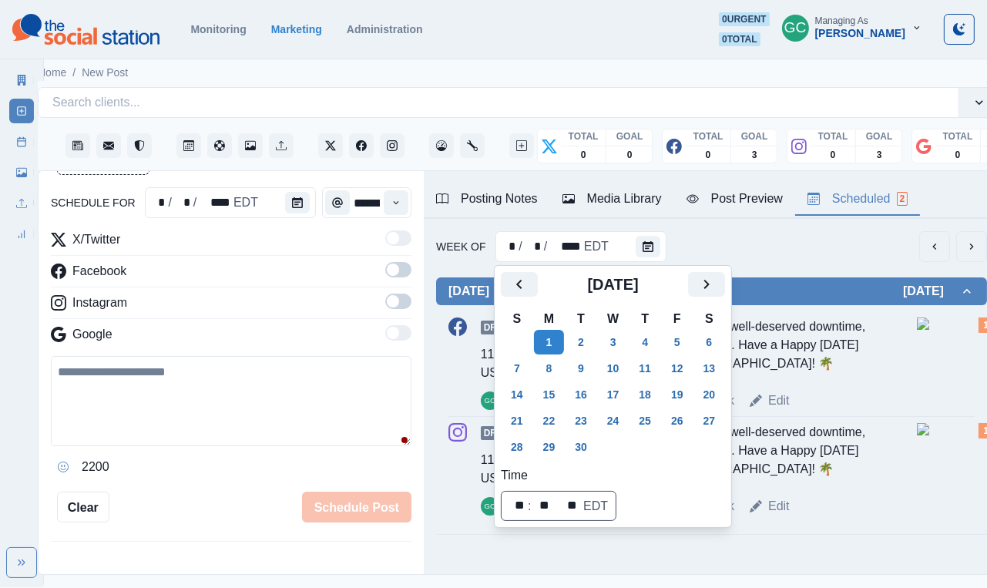
click at [783, 242] on div "Week Of * / * / **** EDT" at bounding box center [711, 246] width 551 height 31
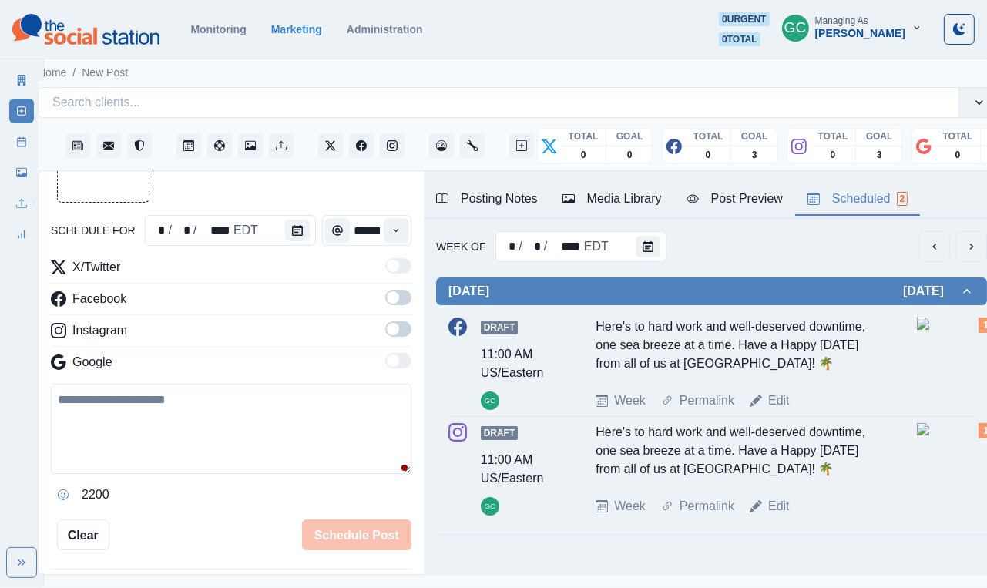
scroll to position [105, 0]
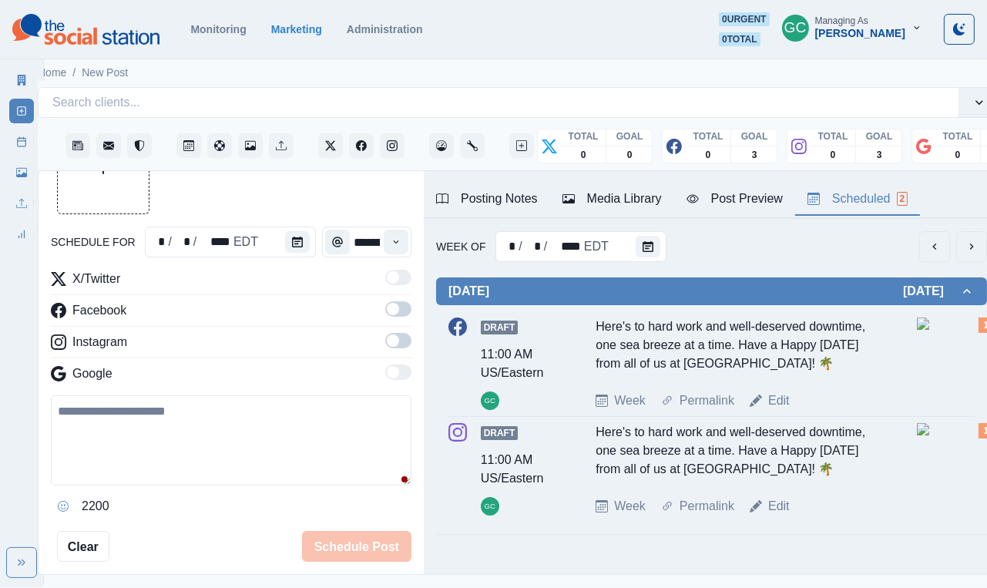
click at [399, 322] on label at bounding box center [398, 313] width 26 height 25
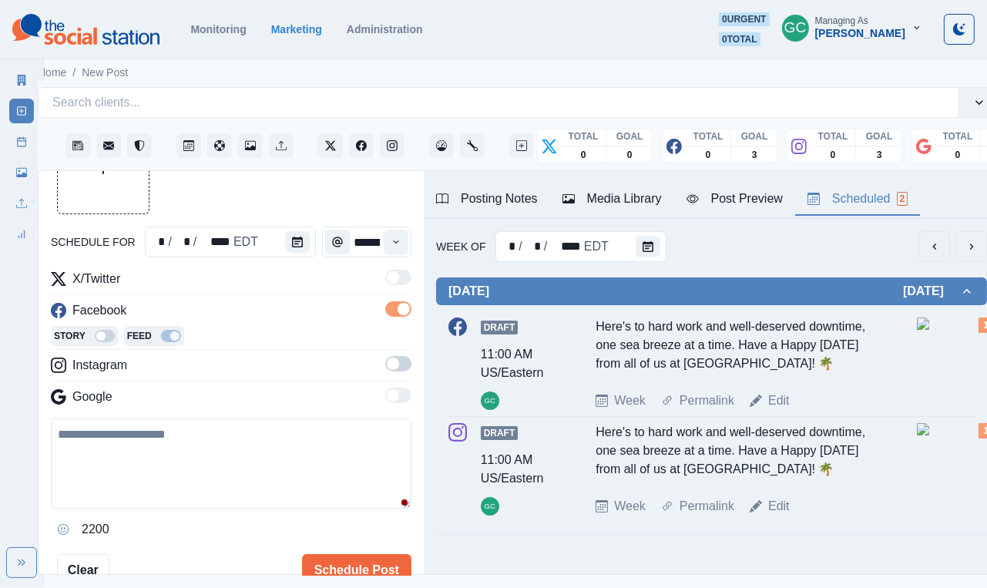
click at [397, 365] on span at bounding box center [393, 364] width 12 height 12
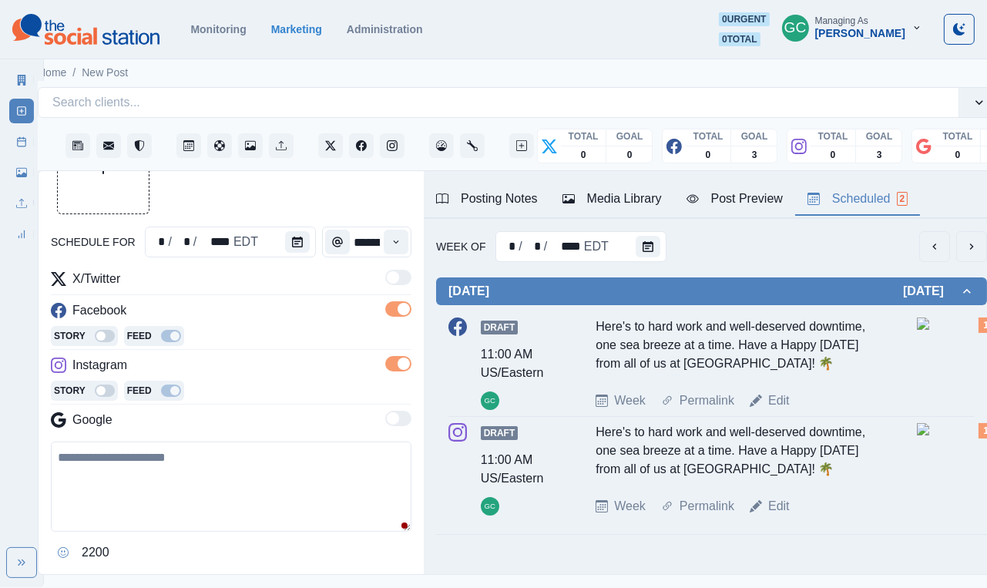
click at [255, 373] on div "Instagram" at bounding box center [231, 368] width 361 height 25
click at [94, 178] on button "Upload Media" at bounding box center [103, 168] width 91 height 91
click at [113, 204] on icon "View Media" at bounding box center [109, 201] width 9 height 9
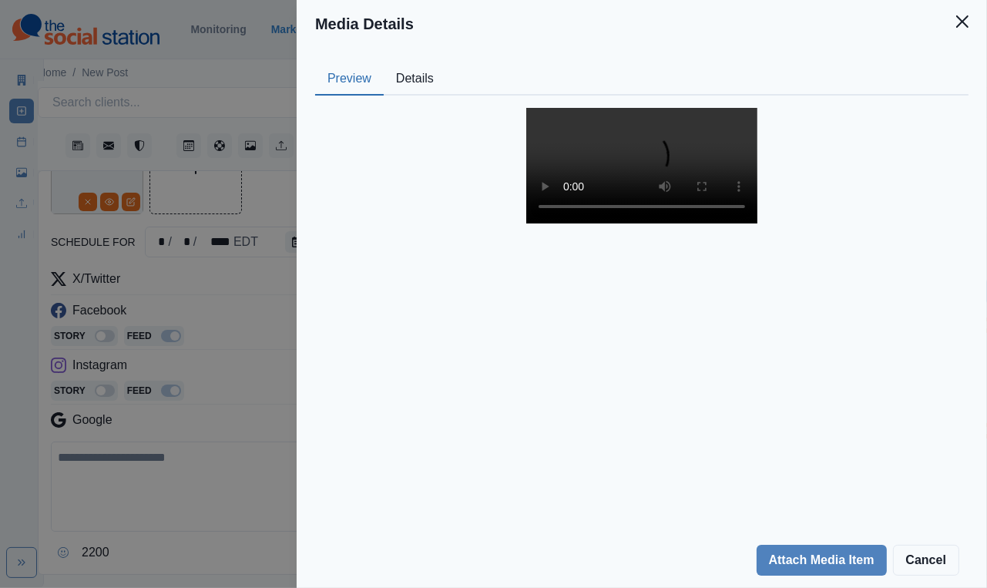
scroll to position [90, 0]
click at [644, 224] on video at bounding box center [642, 166] width 231 height 116
click at [199, 373] on div "Media Details Preview Details Our Description copy_2F853201-DF9A-4203-846B-FD99…" at bounding box center [493, 294] width 987 height 588
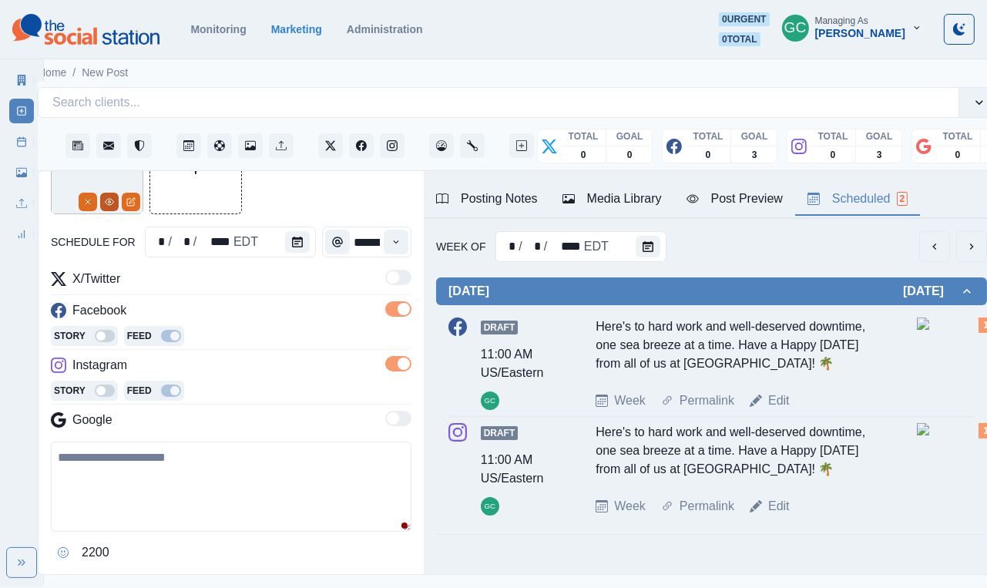
click at [109, 208] on button "View Media" at bounding box center [109, 202] width 19 height 19
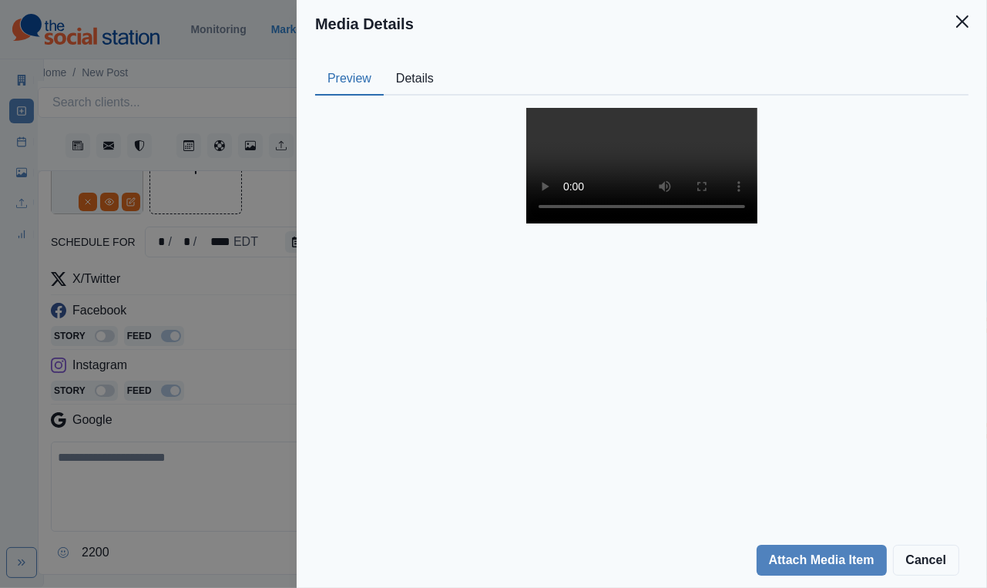
click at [527, 224] on video at bounding box center [642, 166] width 231 height 116
click at [753, 224] on video at bounding box center [642, 166] width 231 height 116
click at [150, 209] on div "Media Details Preview Details Our Description copy_2F853201-DF9A-4203-846B-FD99…" at bounding box center [493, 294] width 987 height 588
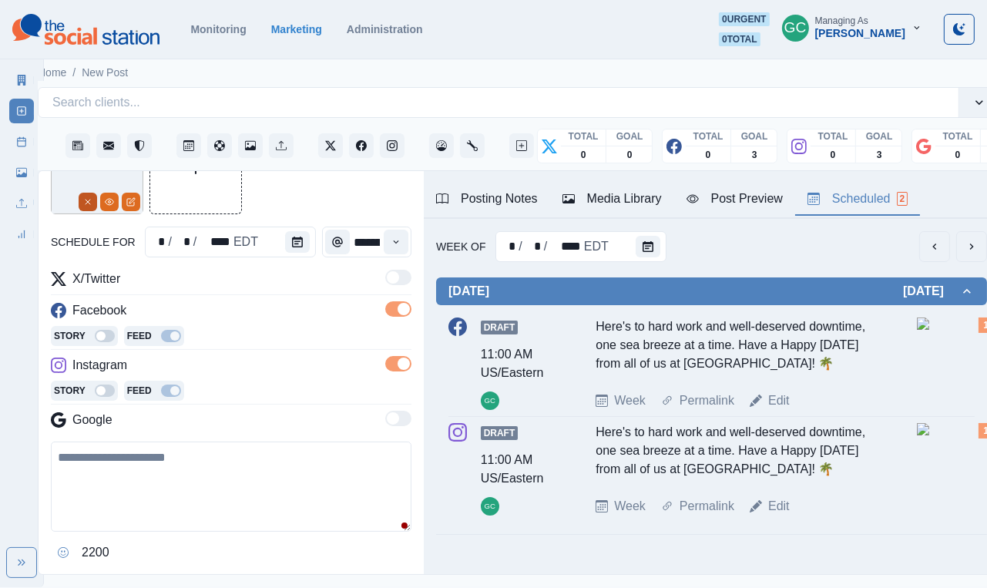
click at [86, 201] on icon "Remove" at bounding box center [87, 201] width 9 height 9
click at [644, 207] on div "Media Library" at bounding box center [612, 199] width 99 height 19
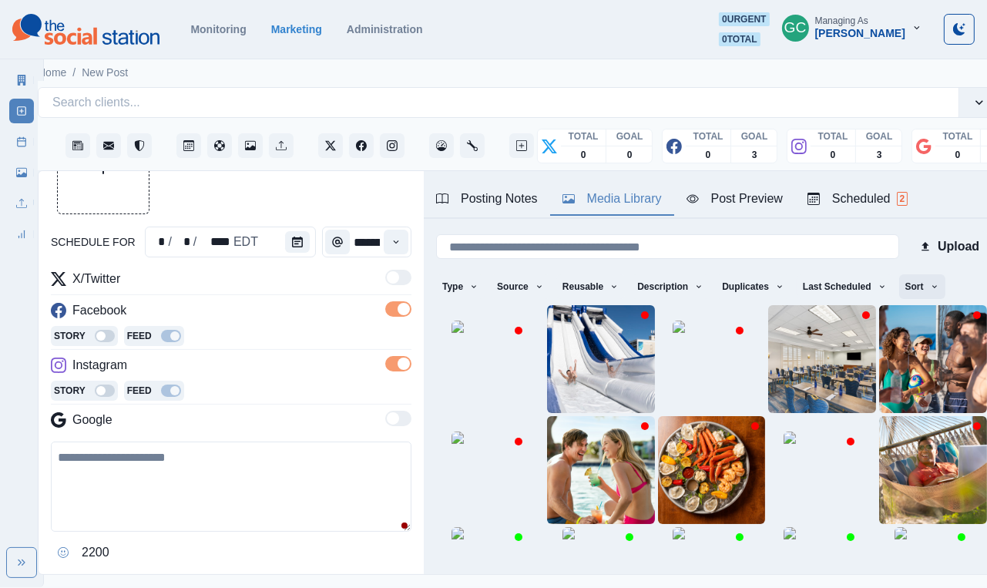
click at [929, 281] on button "Sort" at bounding box center [923, 286] width 46 height 25
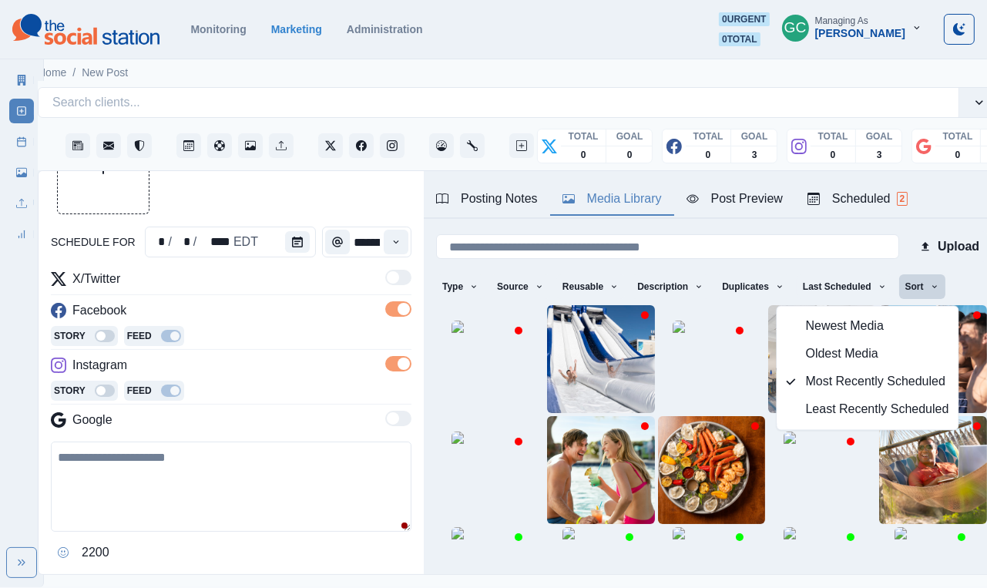
click at [907, 318] on span "Newest Media" at bounding box center [877, 327] width 143 height 19
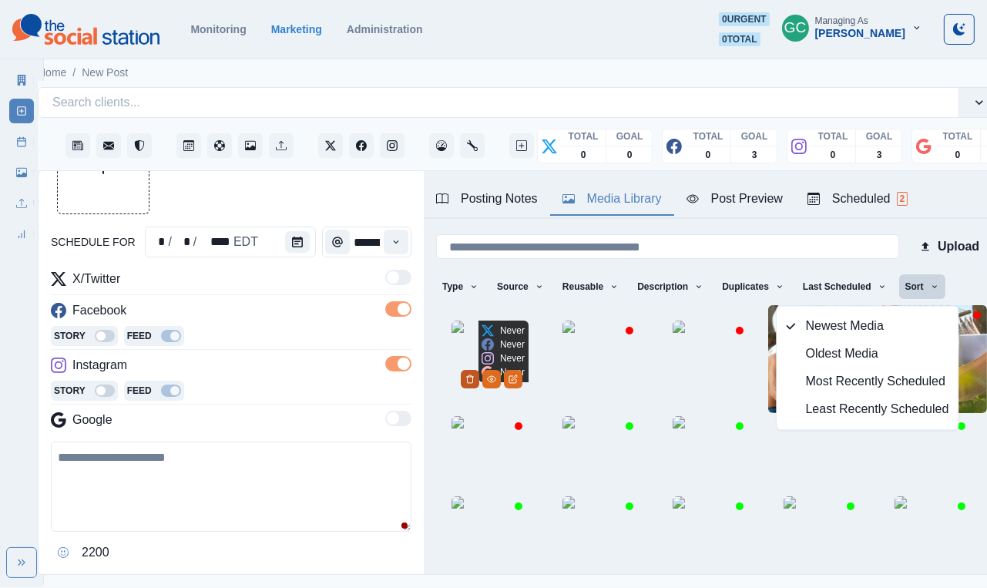
click at [475, 384] on icon "Delete Media" at bounding box center [470, 379] width 9 height 9
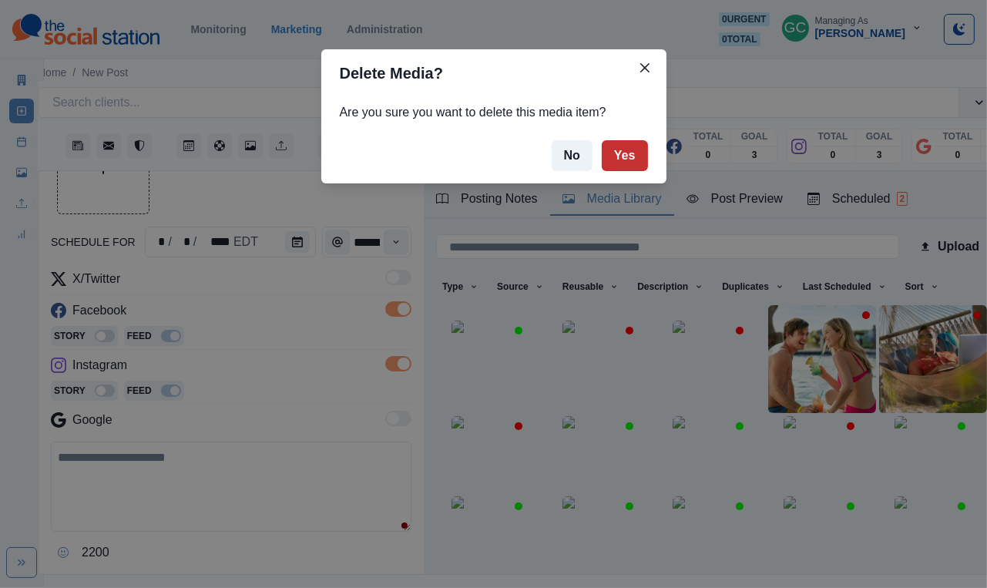
click at [621, 160] on button "Yes" at bounding box center [625, 155] width 46 height 31
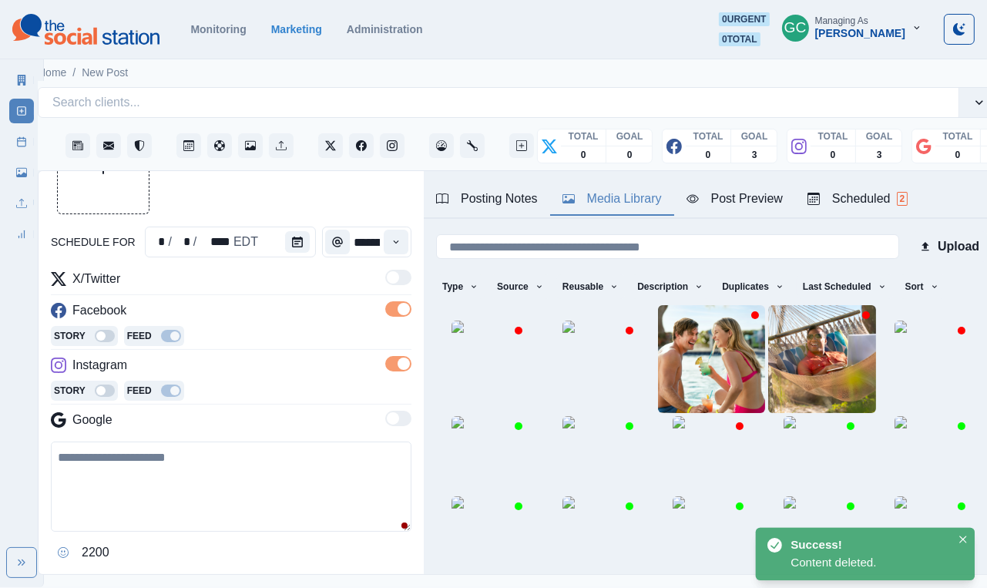
scroll to position [48, 0]
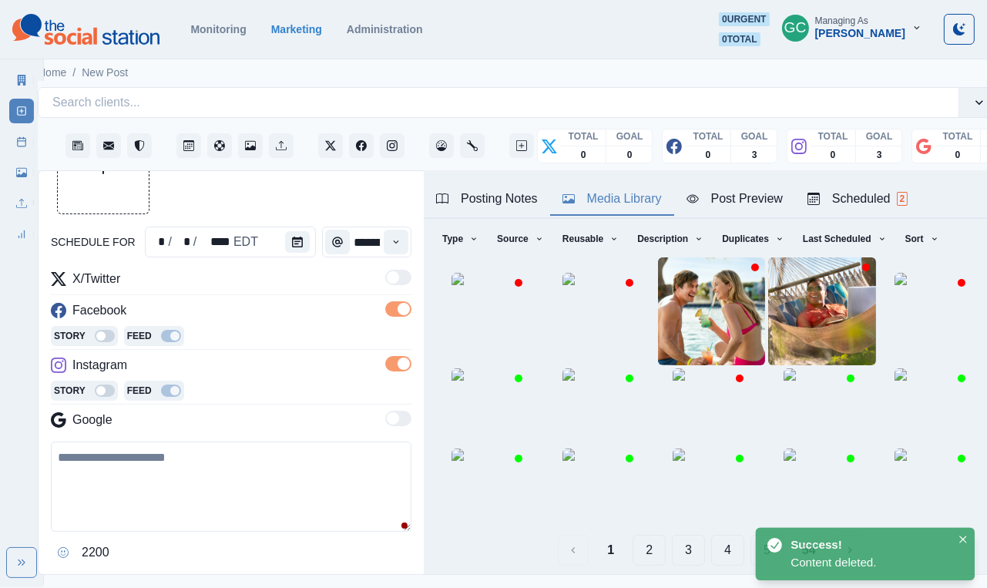
click at [106, 197] on button "Upload Media" at bounding box center [103, 168] width 91 height 91
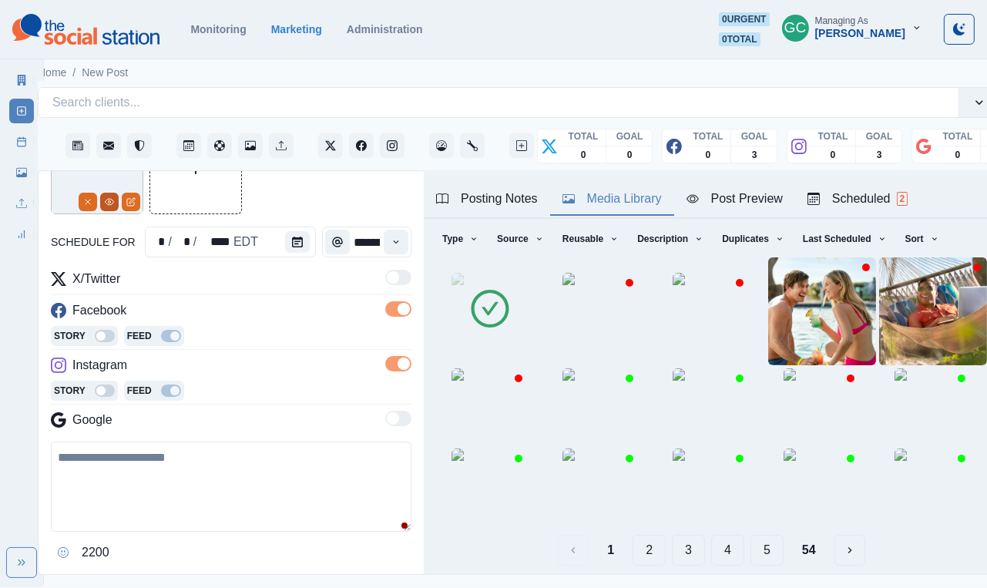
click at [106, 208] on button "View Media" at bounding box center [109, 202] width 19 height 19
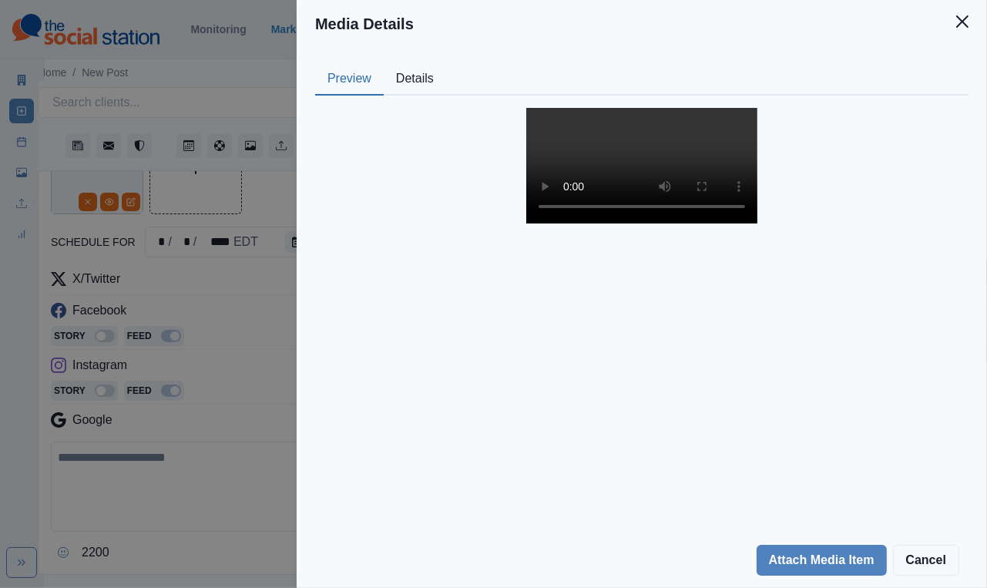
click at [644, 224] on video at bounding box center [642, 166] width 231 height 116
click at [237, 296] on div "Media Details Preview Details Our Description Untitled design-4 Reusable Yes Ta…" at bounding box center [493, 294] width 987 height 588
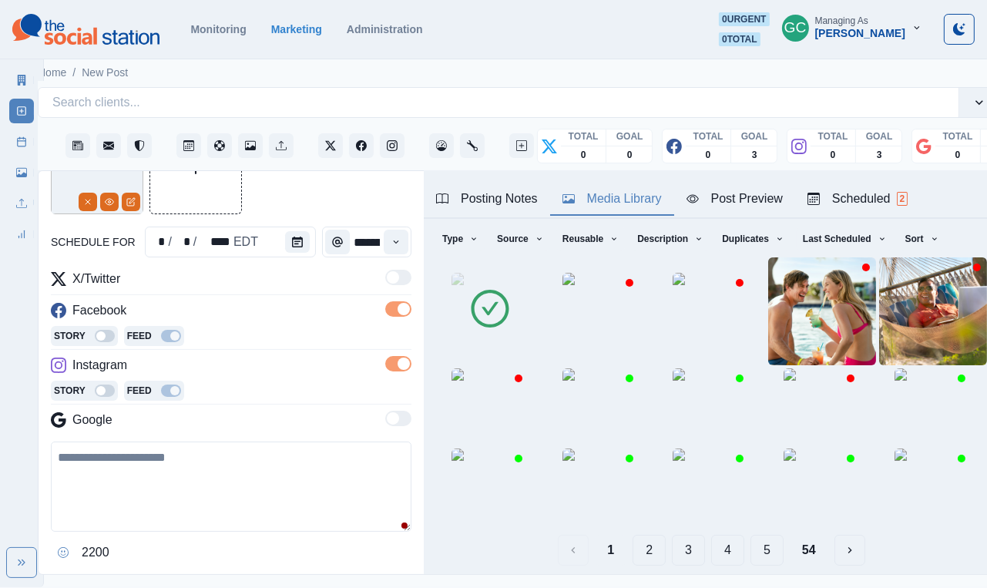
click at [870, 199] on div "Scheduled 2" at bounding box center [858, 199] width 100 height 19
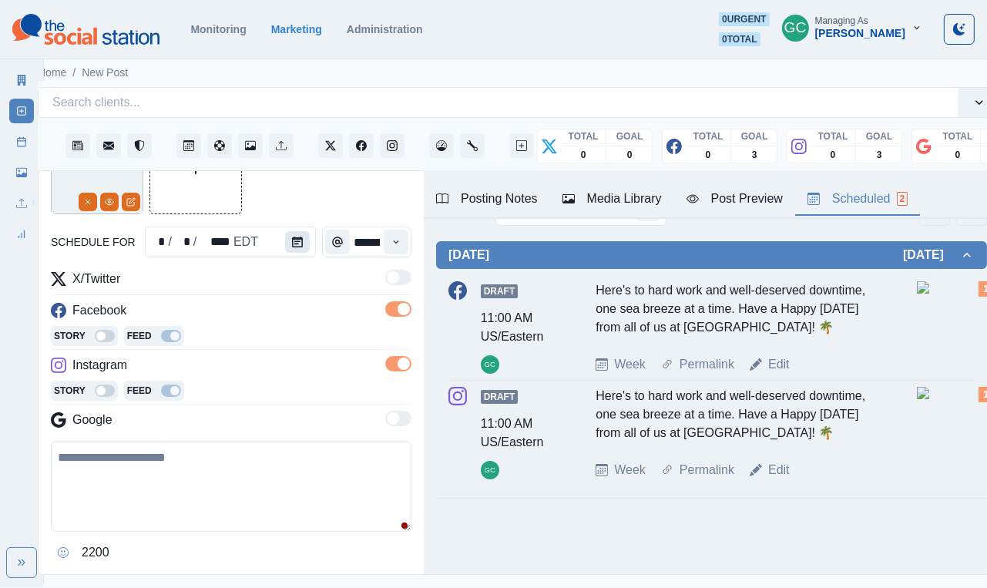
click at [285, 240] on button "Calendar" at bounding box center [297, 242] width 25 height 22
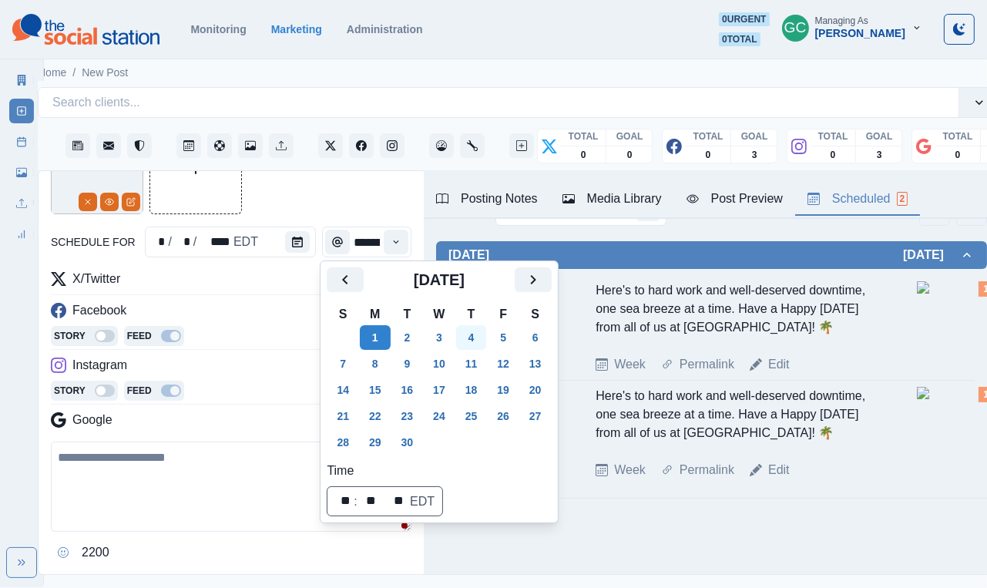
click at [465, 340] on button "4" at bounding box center [471, 337] width 31 height 25
click at [274, 311] on div "Facebook" at bounding box center [231, 313] width 361 height 25
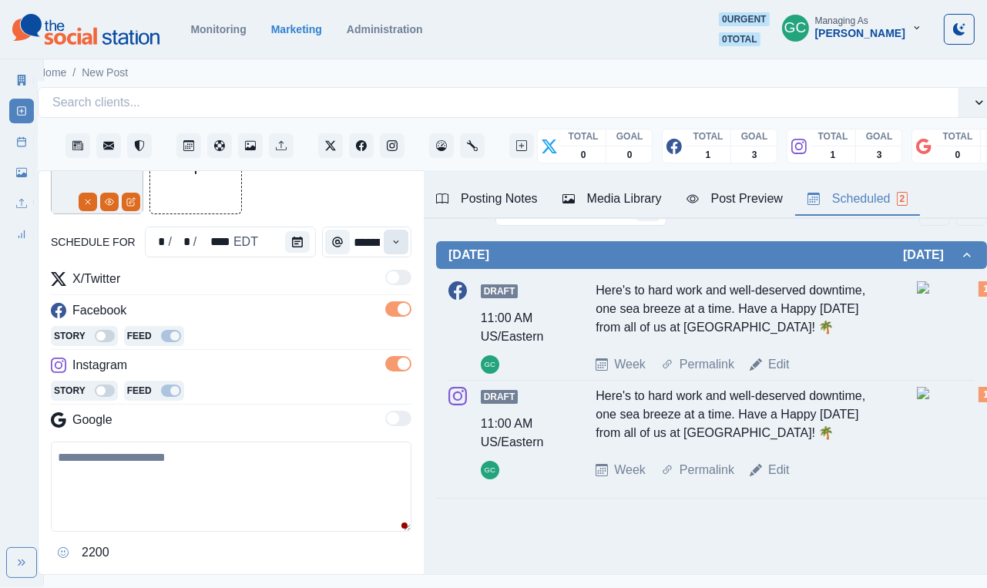
click at [408, 238] on button "Time" at bounding box center [396, 242] width 25 height 25
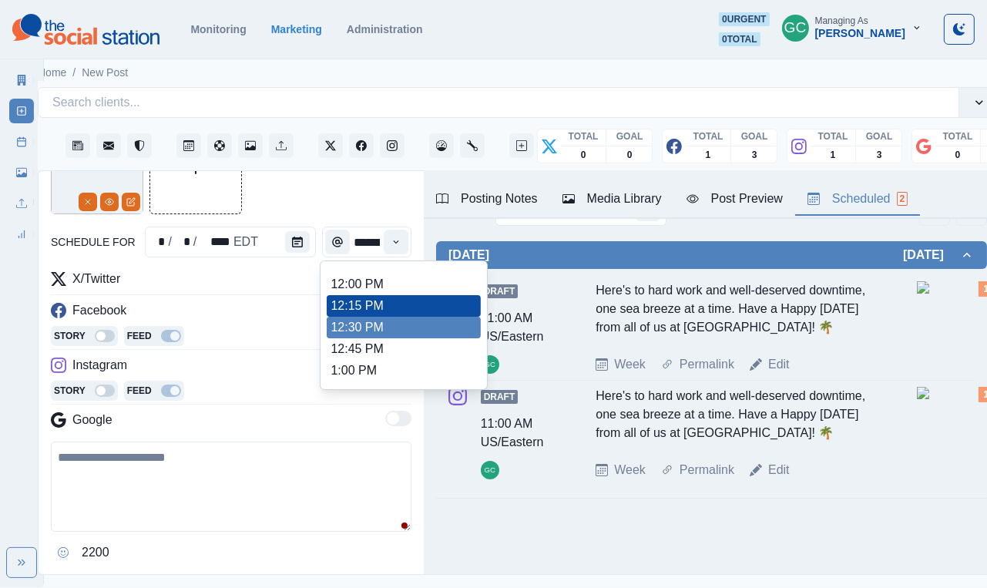
scroll to position [355, 0]
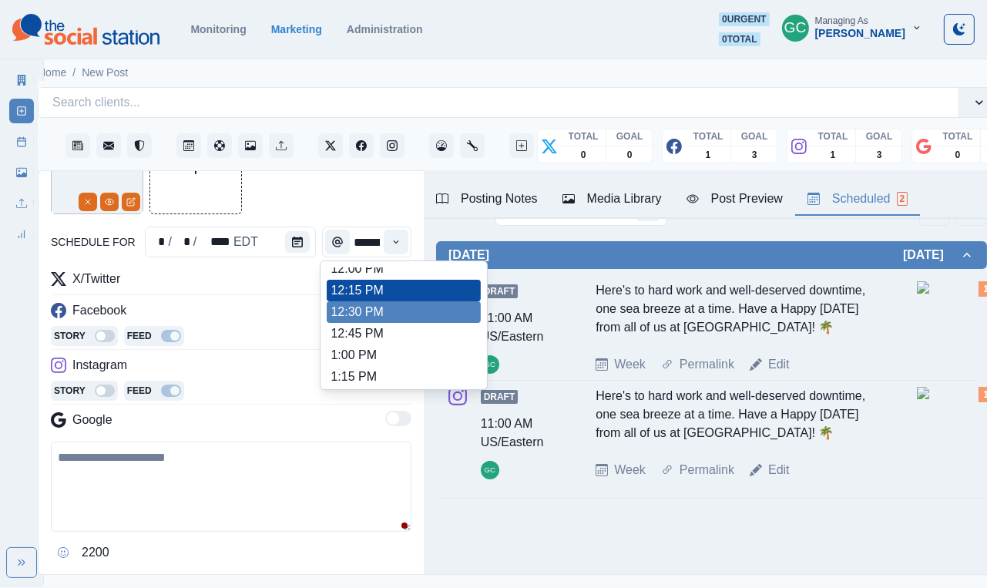
click at [374, 323] on li "12:30 PM" at bounding box center [404, 312] width 154 height 22
type input "********"
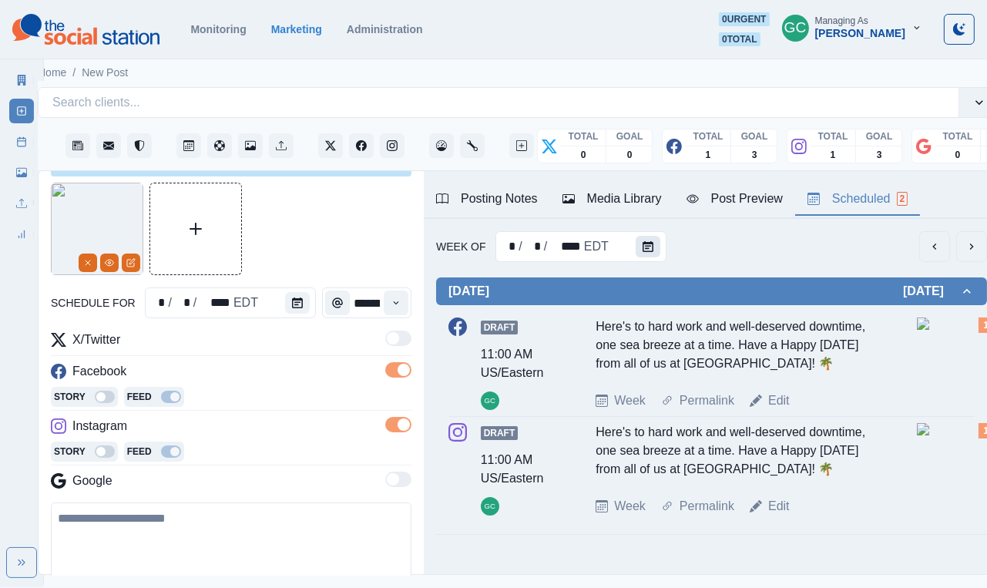
scroll to position [0, 0]
click at [653, 254] on button "Calendar" at bounding box center [648, 247] width 25 height 22
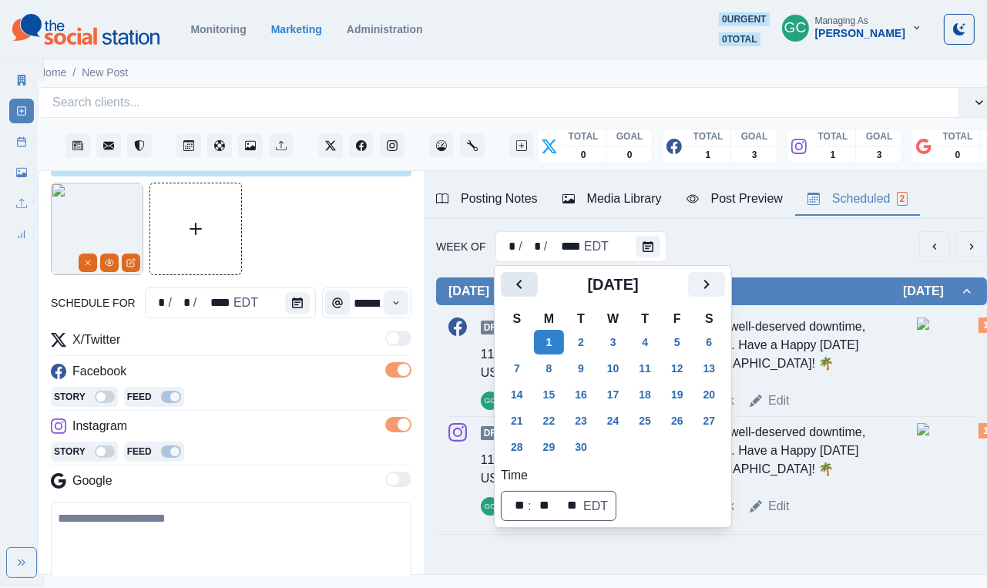
click at [520, 288] on icon "Previous" at bounding box center [518, 284] width 5 height 9
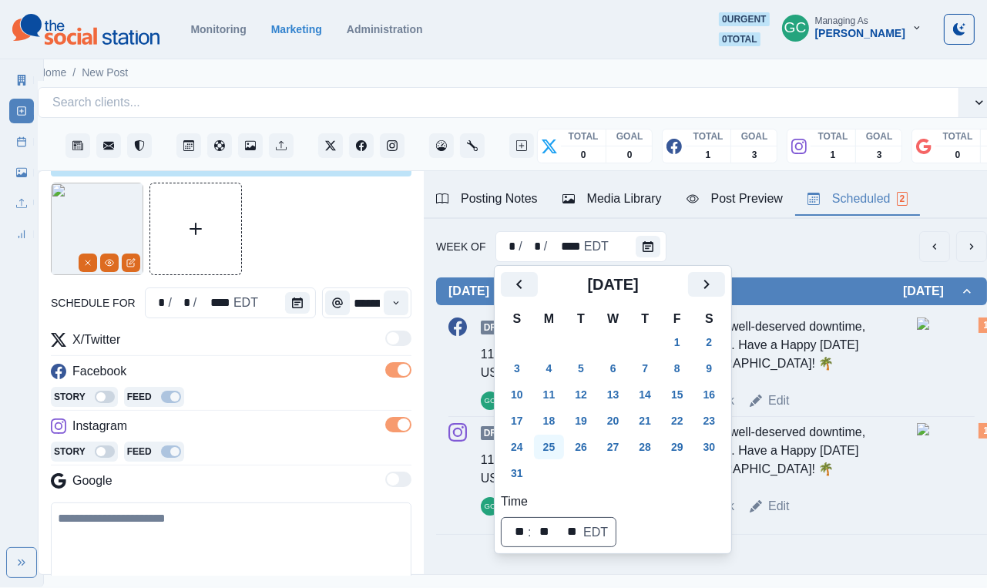
click at [551, 450] on button "25" at bounding box center [549, 447] width 31 height 25
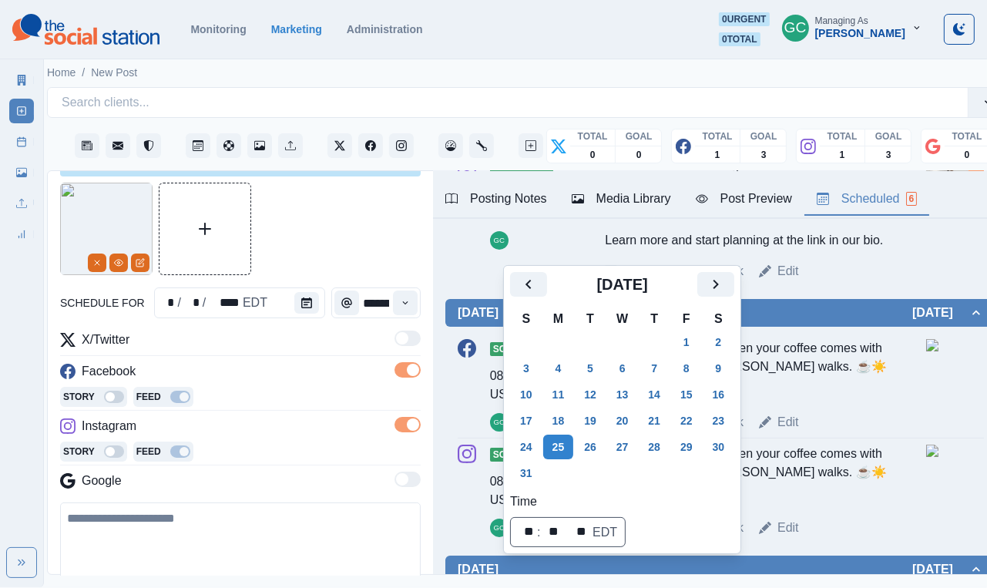
scroll to position [311, 0]
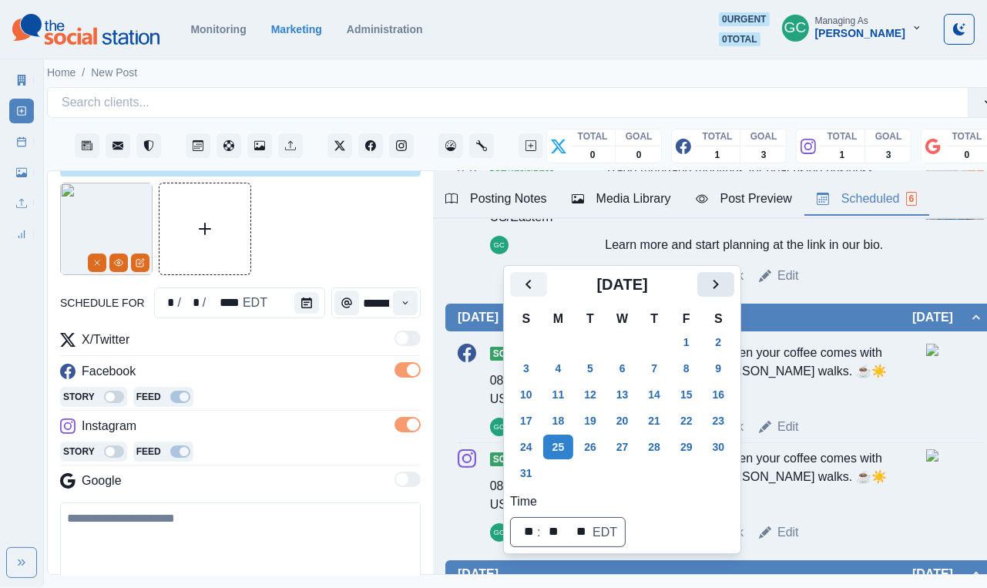
click at [719, 286] on icon "Next" at bounding box center [716, 284] width 5 height 9
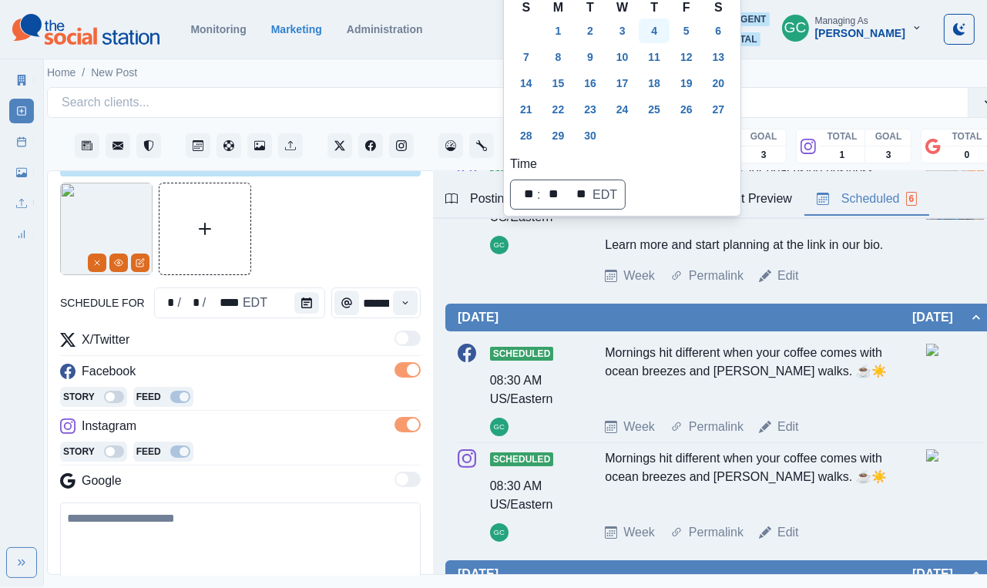
click at [661, 34] on button "4" at bounding box center [654, 31] width 31 height 25
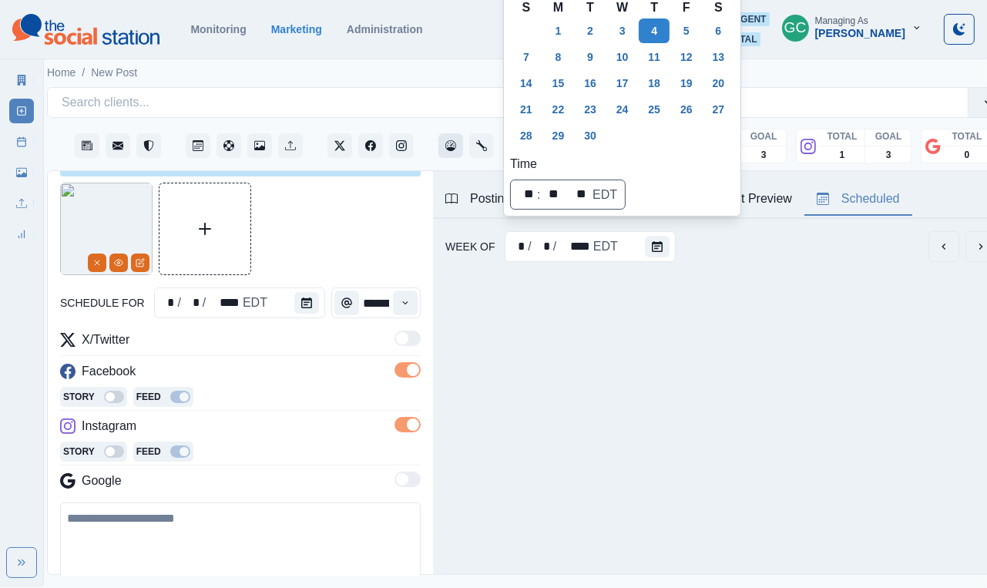
scroll to position [0, 8]
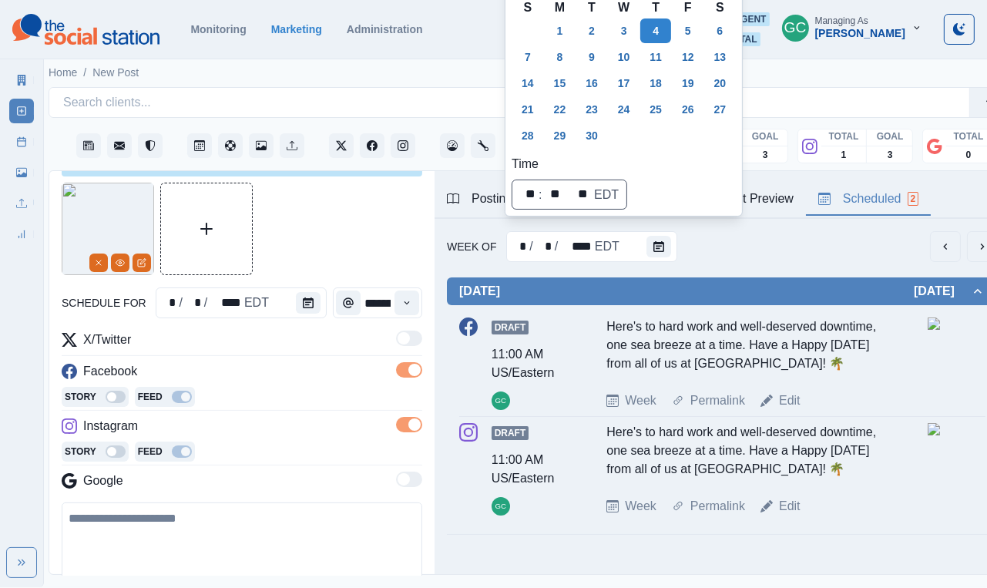
click at [203, 536] on textarea at bounding box center [242, 548] width 361 height 90
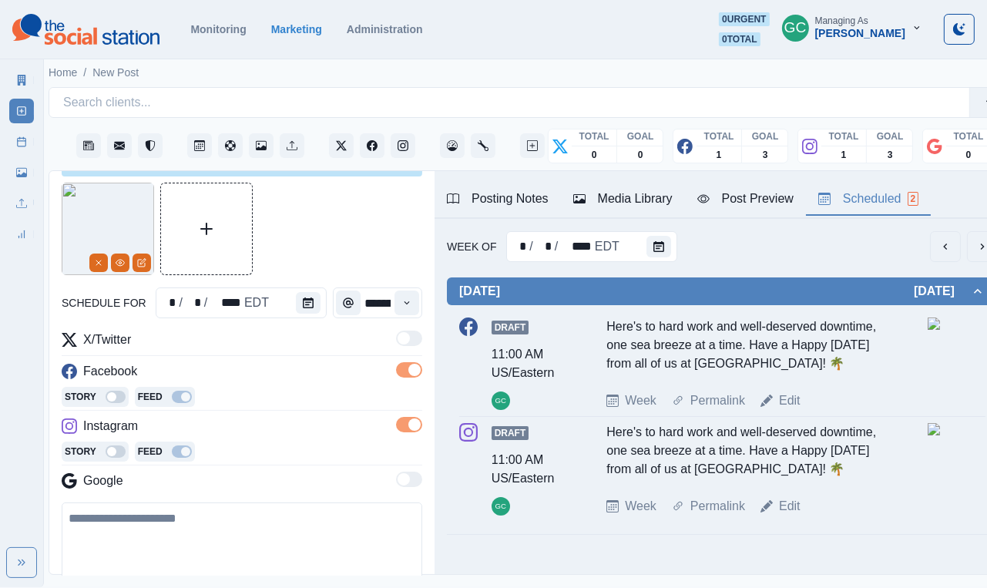
click at [248, 535] on textarea at bounding box center [242, 548] width 361 height 90
paste textarea "**********"
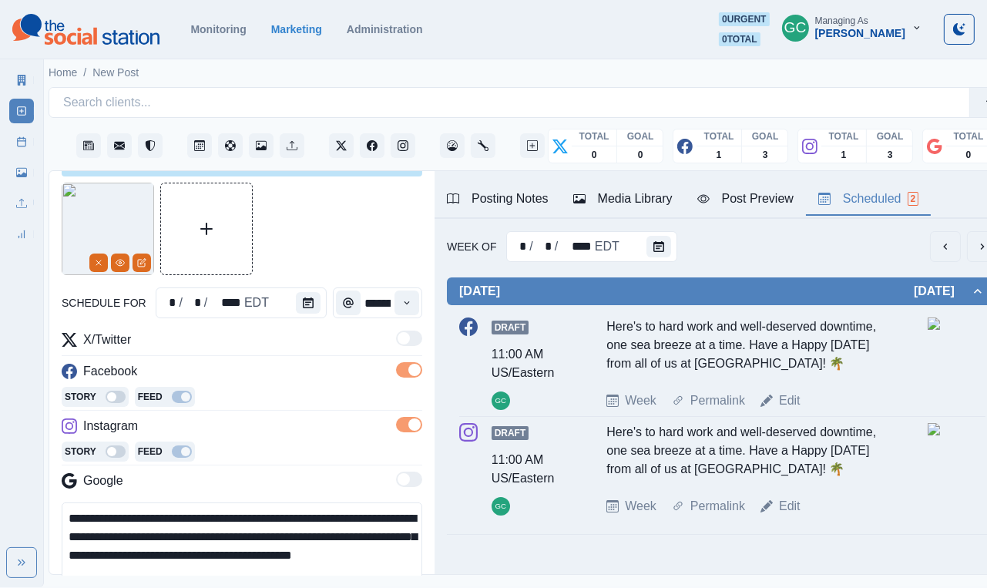
scroll to position [53, 0]
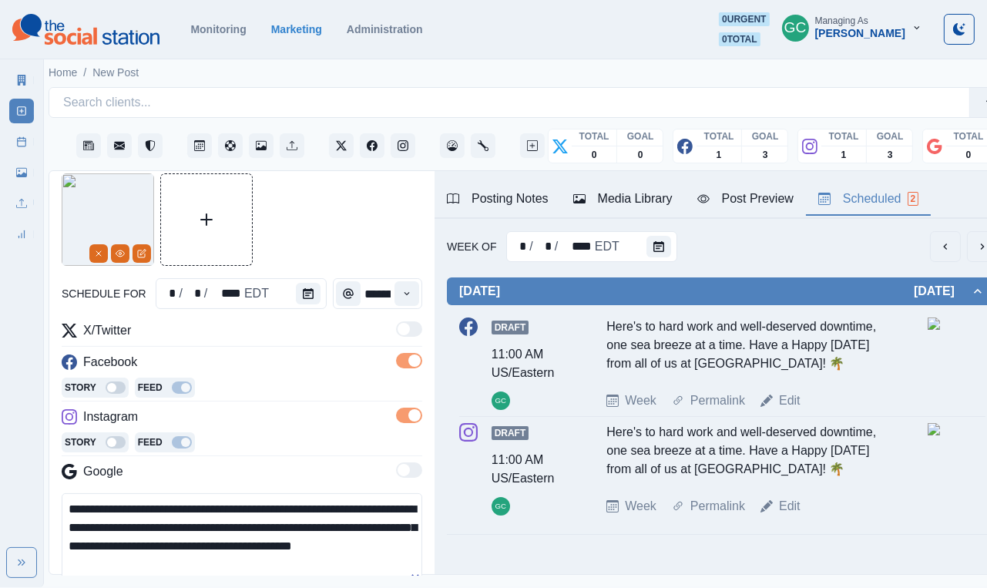
click at [499, 200] on div "Posting Notes" at bounding box center [498, 199] width 102 height 19
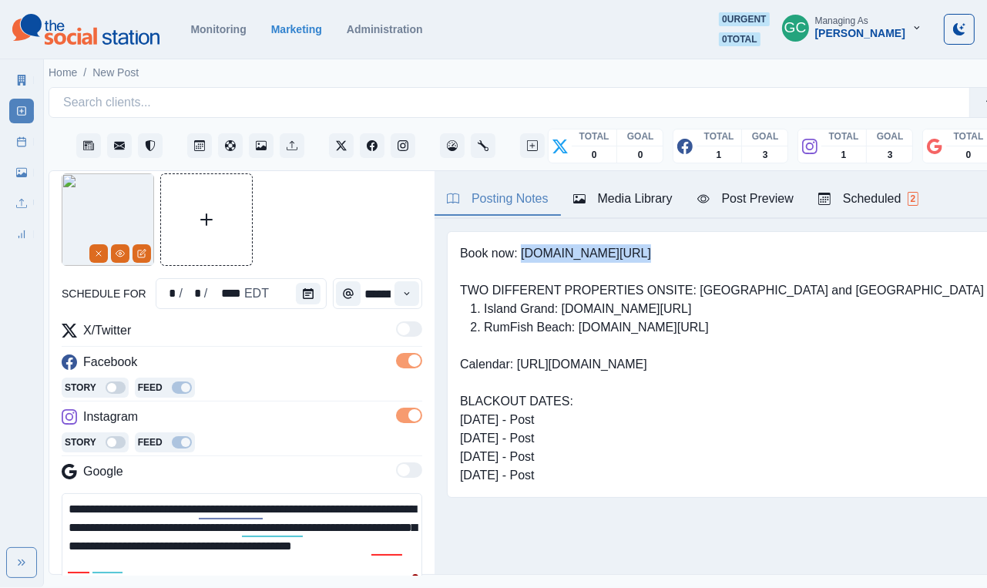
drag, startPoint x: 523, startPoint y: 255, endPoint x: 686, endPoint y: 254, distance: 163.4
click at [686, 254] on pre "Book now: [DOMAIN_NAME][URL] TWO DIFFERENT PROPERTIES ONSITE: [GEOGRAPHIC_DATA]…" at bounding box center [722, 364] width 524 height 241
copy pre "www.bit.ly/3RcunTM"
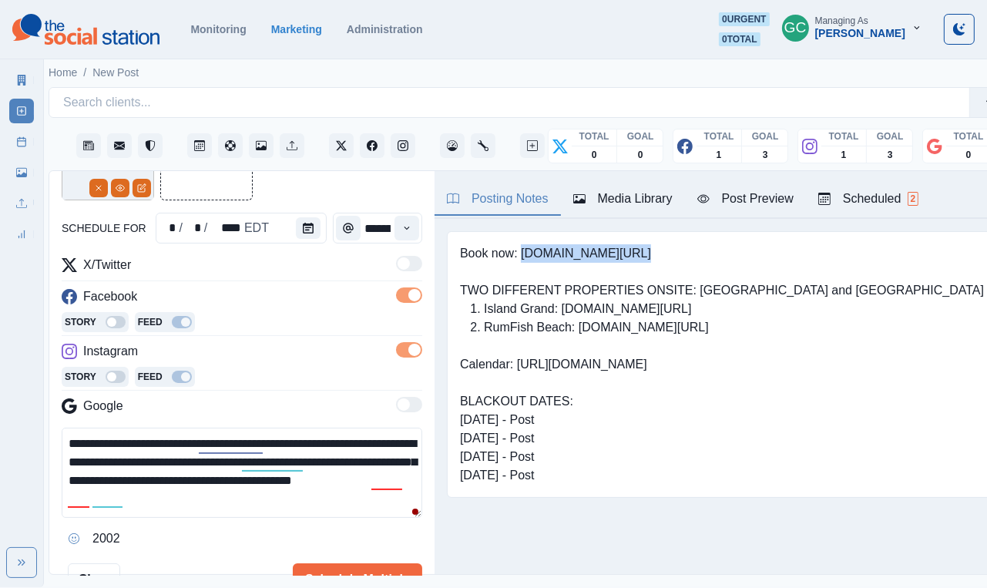
scroll to position [160, 0]
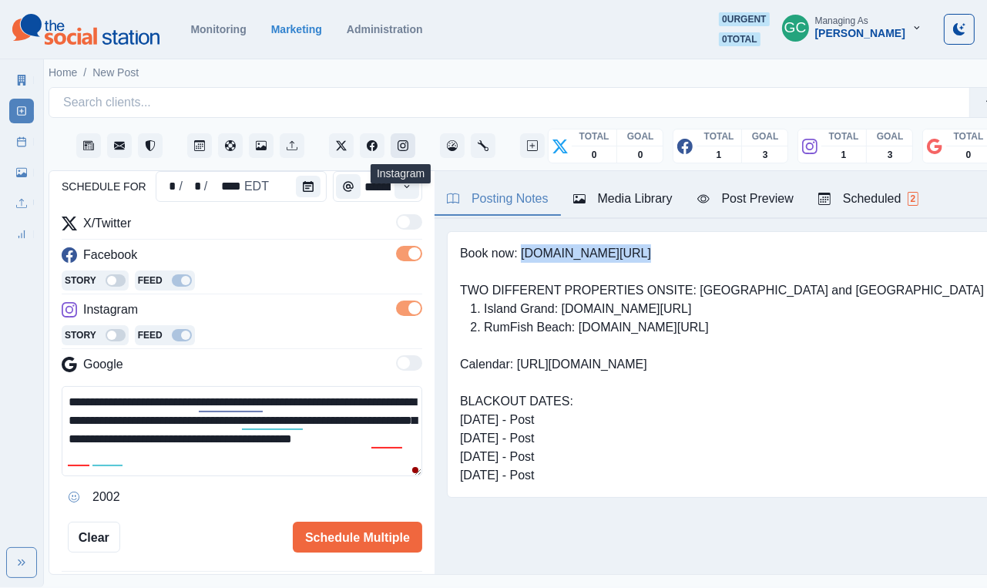
click at [409, 150] on button "Instagram" at bounding box center [403, 145] width 25 height 25
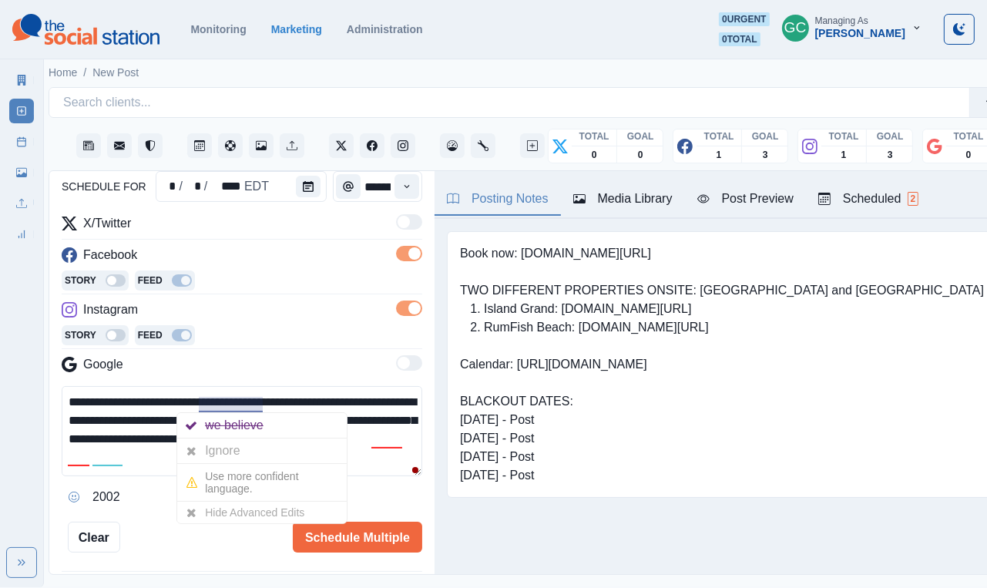
click at [142, 444] on textarea "**********" at bounding box center [242, 431] width 361 height 90
click at [163, 429] on textarea "**********" at bounding box center [242, 431] width 361 height 90
click at [389, 409] on textarea "**********" at bounding box center [242, 431] width 361 height 90
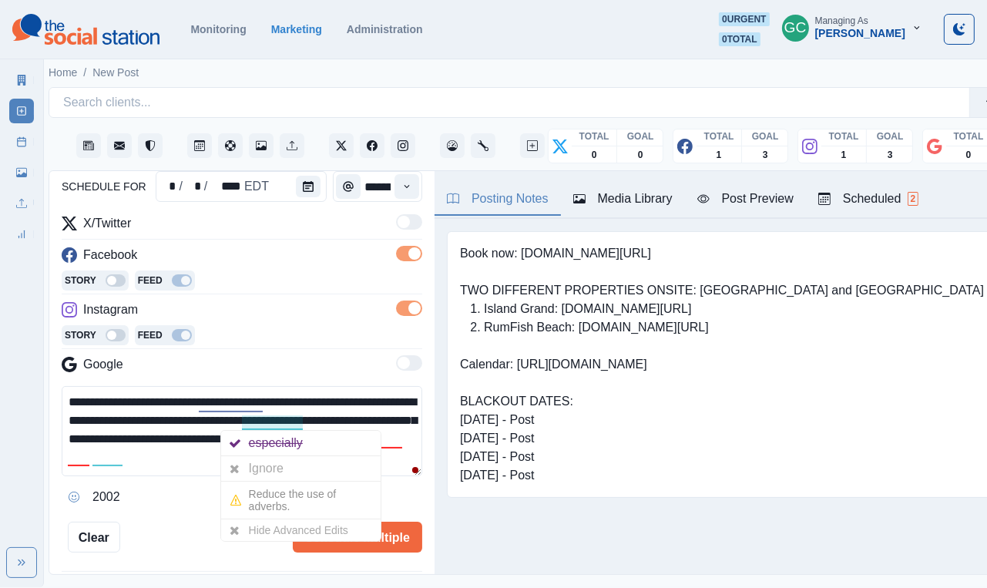
click at [243, 426] on textarea "**********" at bounding box center [242, 431] width 361 height 90
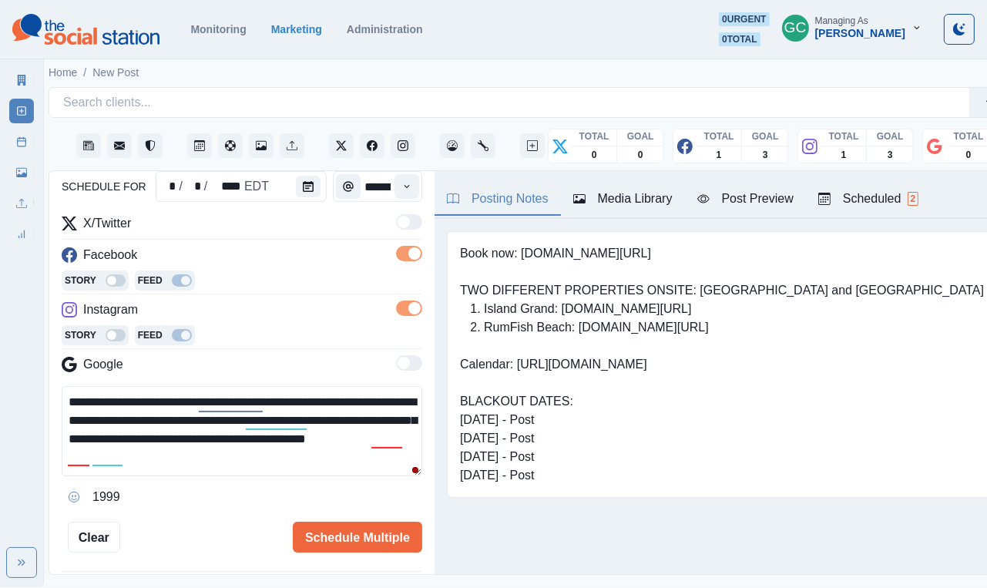
click at [392, 422] on textarea "**********" at bounding box center [242, 431] width 361 height 90
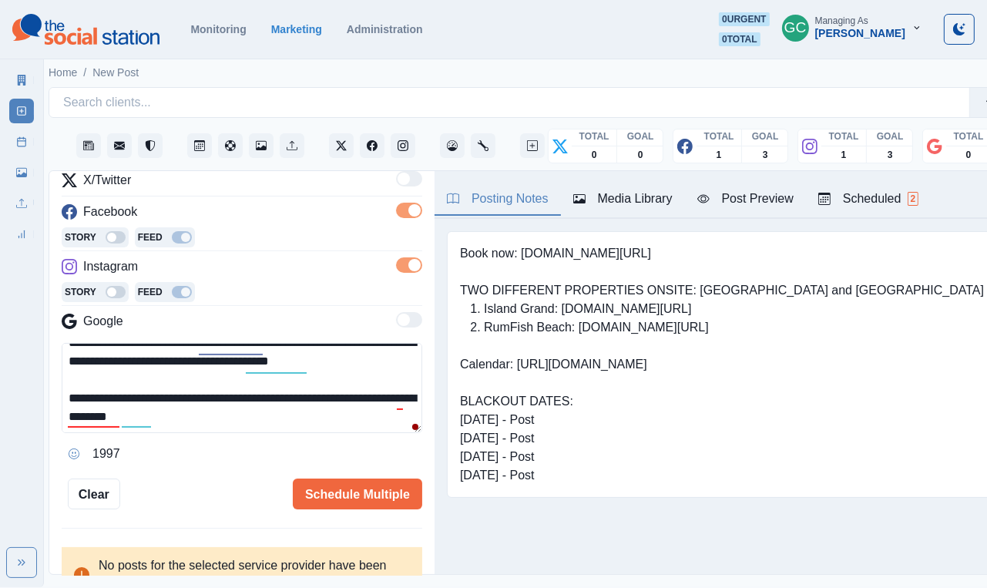
scroll to position [212, 0]
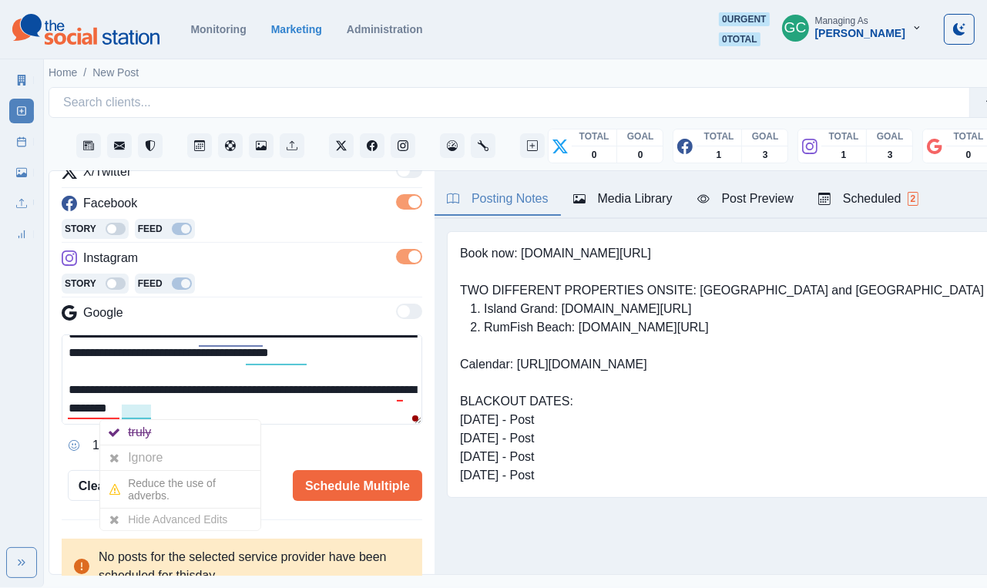
click at [140, 409] on textarea "**********" at bounding box center [242, 380] width 361 height 90
type textarea "**********"
click at [332, 481] on button "Schedule Multiple" at bounding box center [358, 485] width 130 height 31
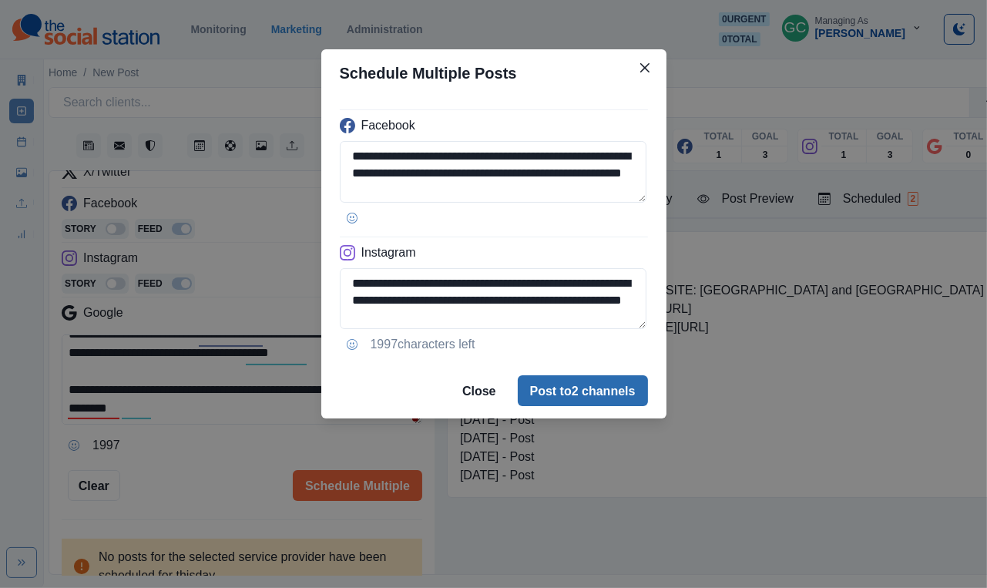
click at [593, 392] on button "Post to 2 channels" at bounding box center [583, 390] width 130 height 31
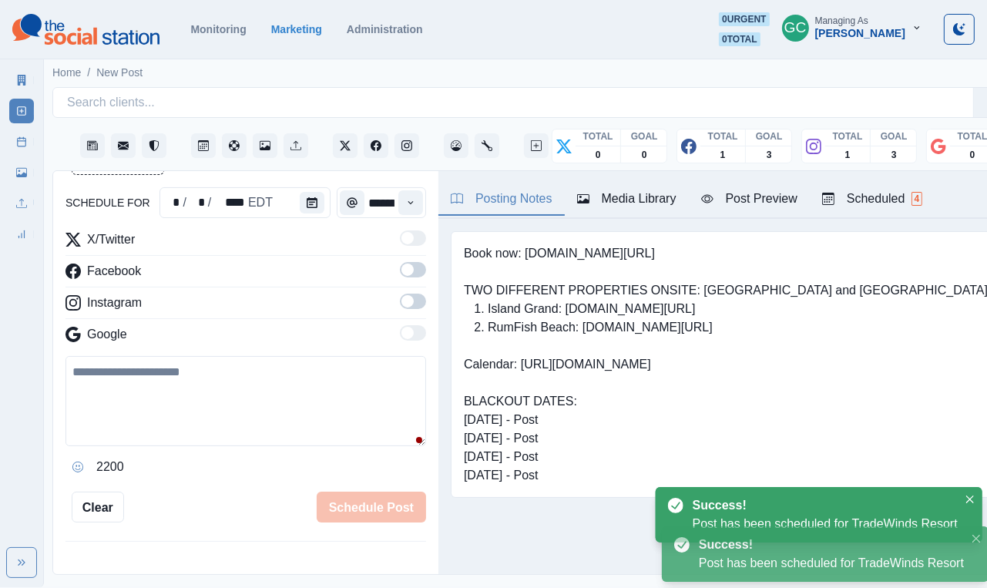
scroll to position [0, 0]
click at [860, 202] on div "Scheduled 4" at bounding box center [873, 199] width 100 height 19
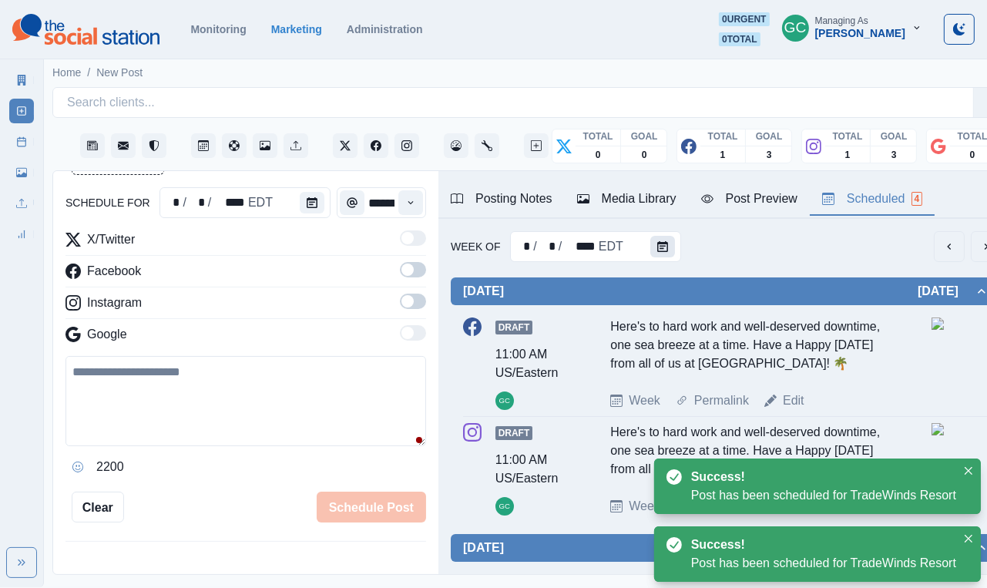
click at [664, 247] on icon "Calendar" at bounding box center [663, 246] width 11 height 11
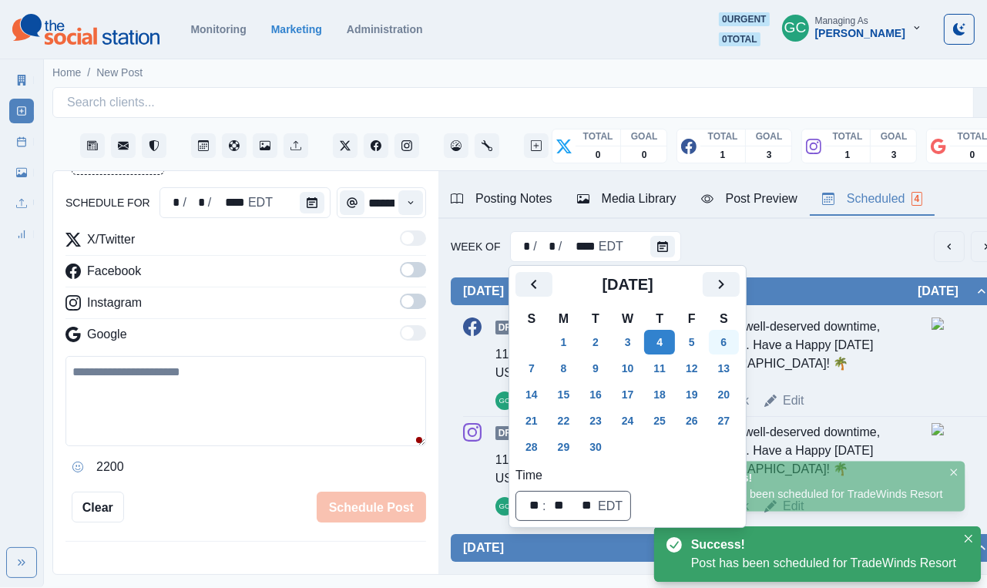
click at [739, 338] on button "6" at bounding box center [724, 342] width 31 height 25
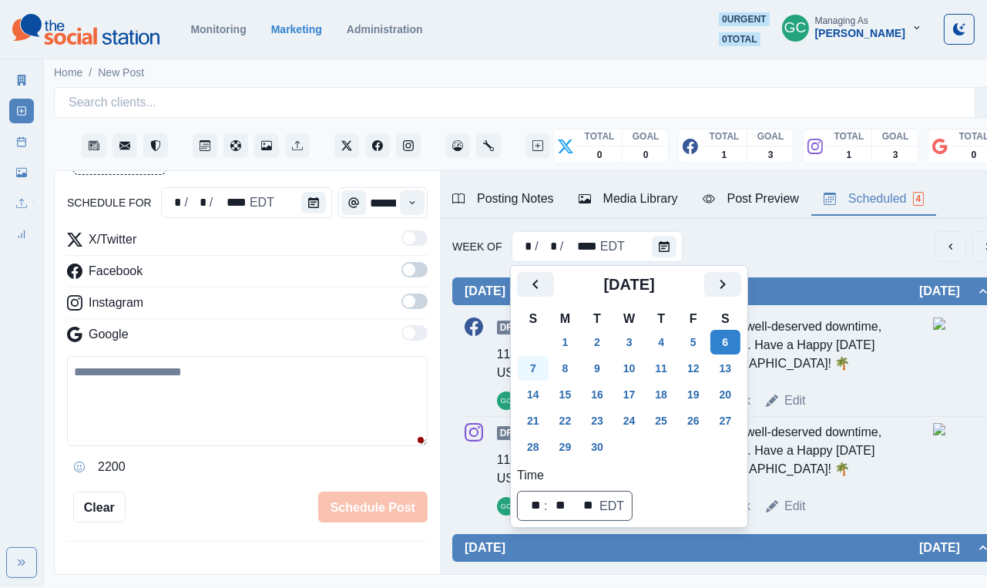
click at [532, 371] on button "7" at bounding box center [533, 368] width 31 height 25
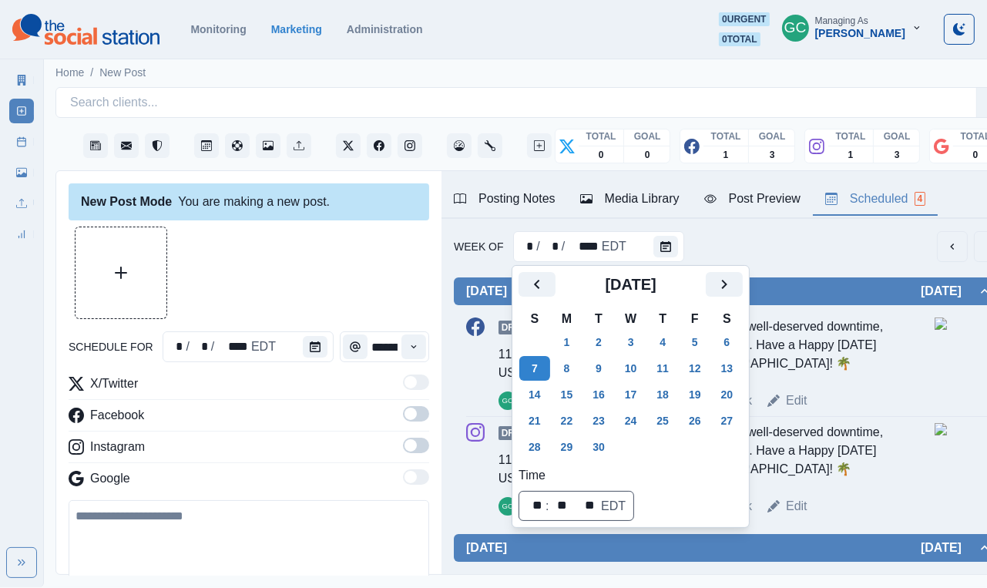
scroll to position [-2, 0]
click at [314, 336] on div at bounding box center [318, 346] width 31 height 31
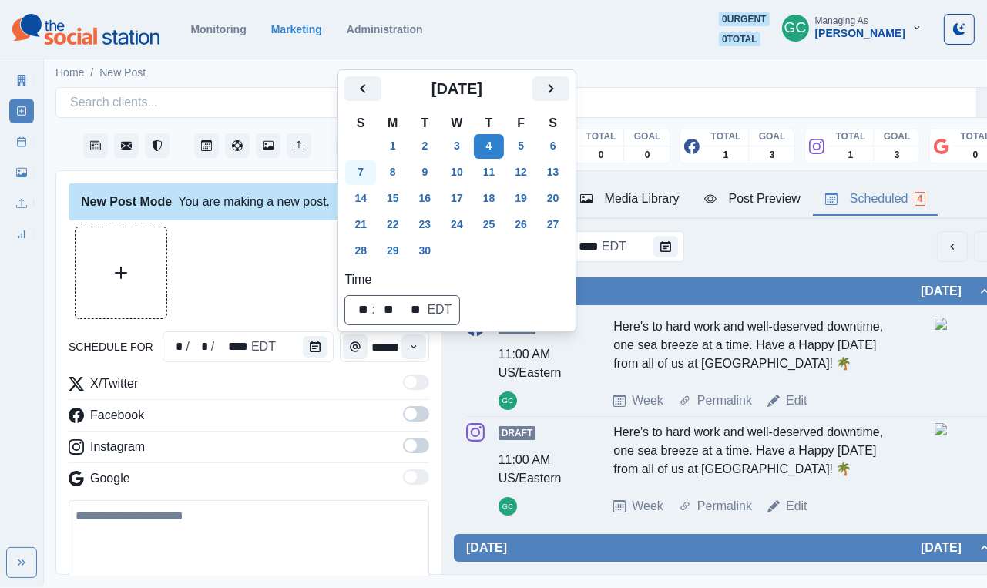
click at [355, 181] on button "7" at bounding box center [360, 172] width 31 height 25
click at [414, 345] on icon "Time" at bounding box center [414, 346] width 11 height 11
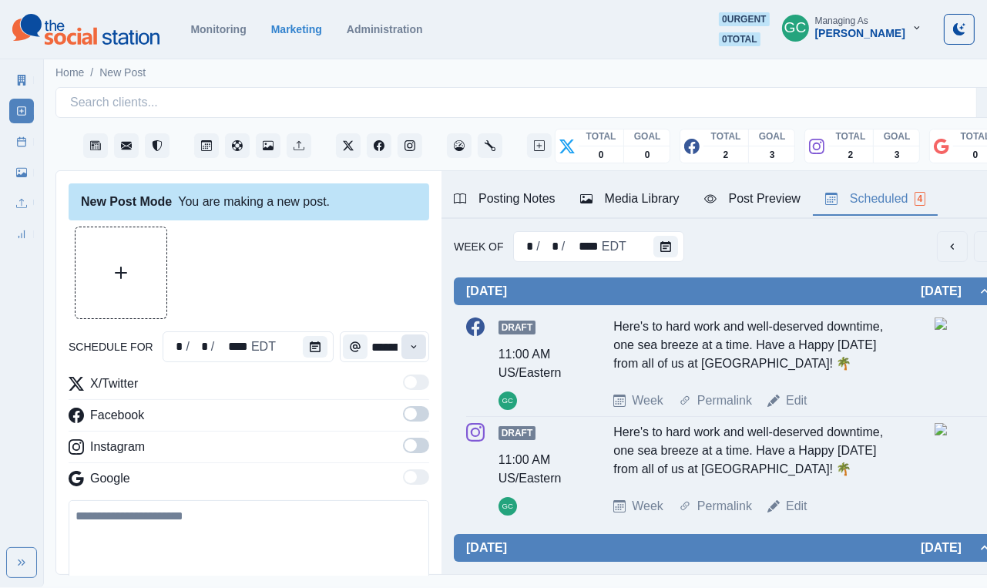
click at [414, 345] on icon "Time" at bounding box center [414, 346] width 11 height 11
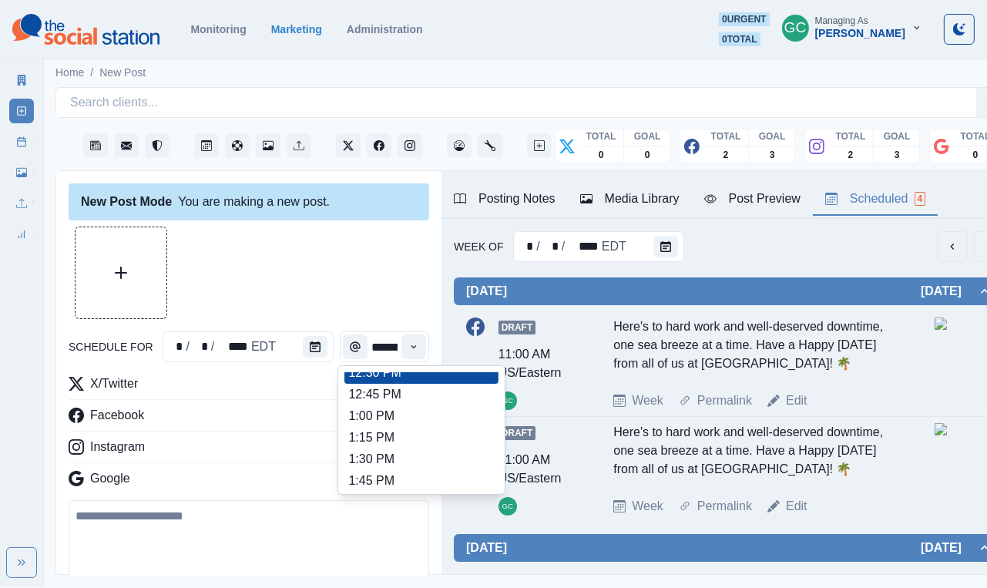
scroll to position [398, 0]
click at [387, 428] on li "1:00 PM" at bounding box center [422, 417] width 154 height 22
type input "*******"
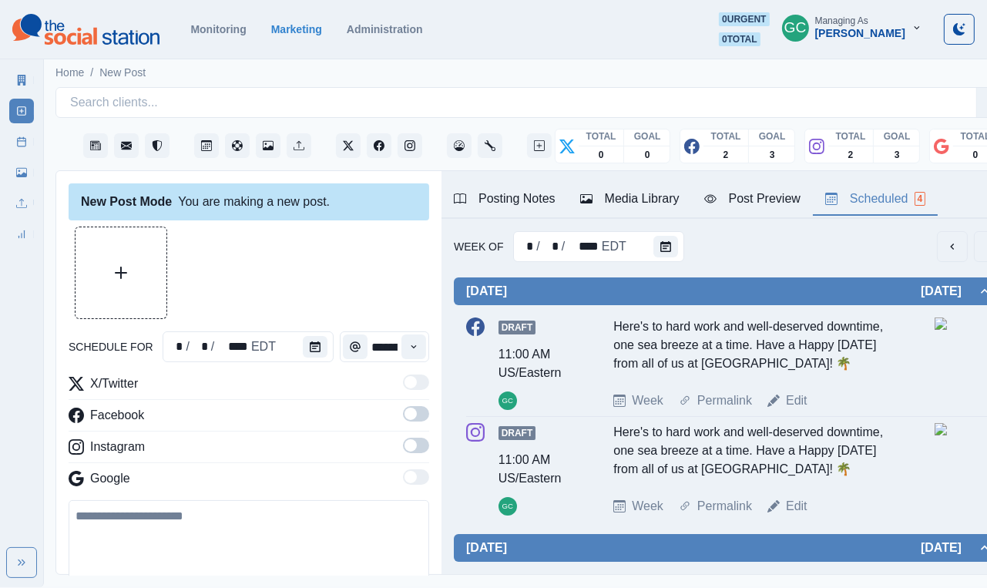
click at [429, 456] on label at bounding box center [416, 450] width 26 height 25
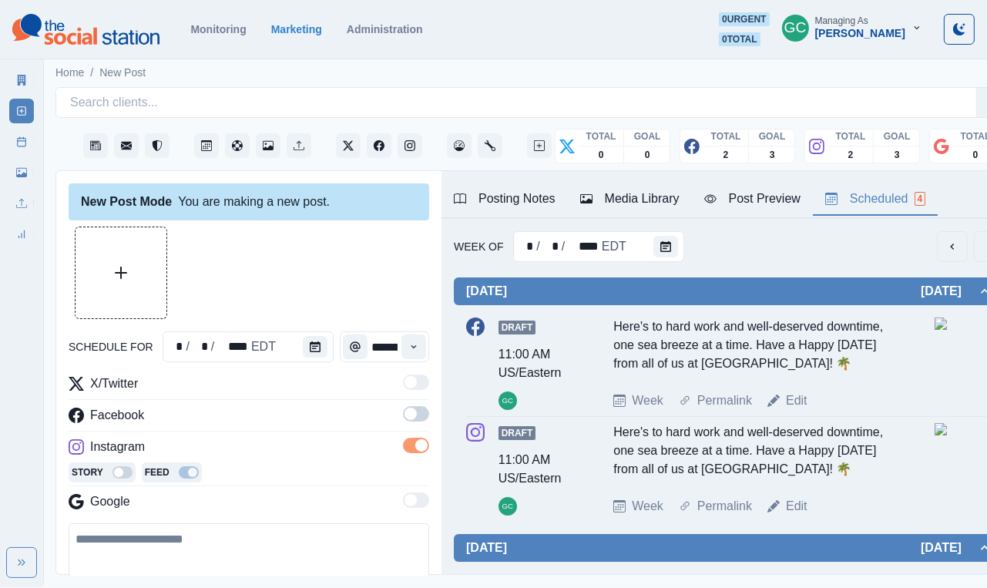
click at [419, 419] on span at bounding box center [416, 413] width 26 height 15
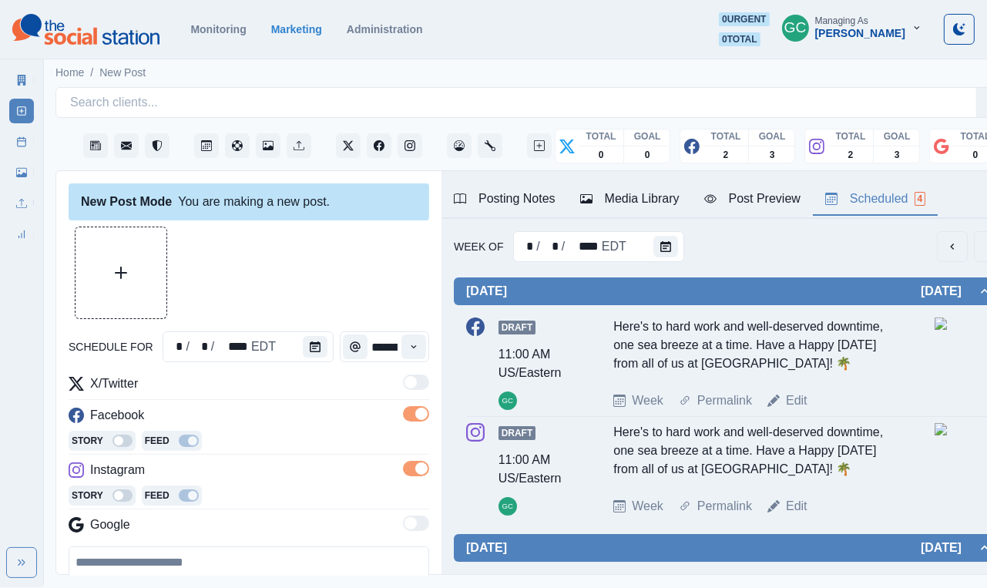
click at [633, 187] on button "Media Library" at bounding box center [630, 199] width 124 height 32
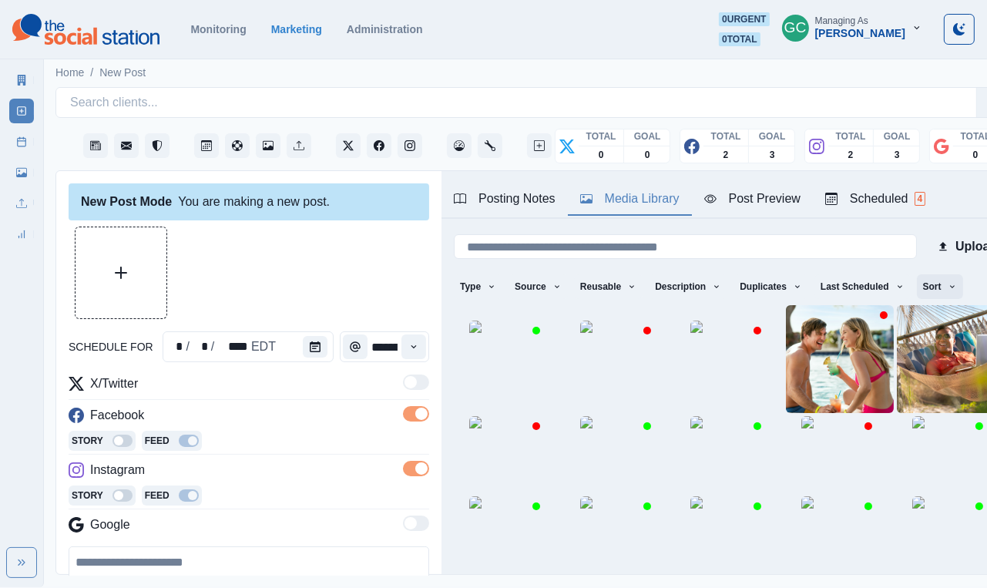
click at [928, 291] on button "Sort" at bounding box center [940, 286] width 46 height 25
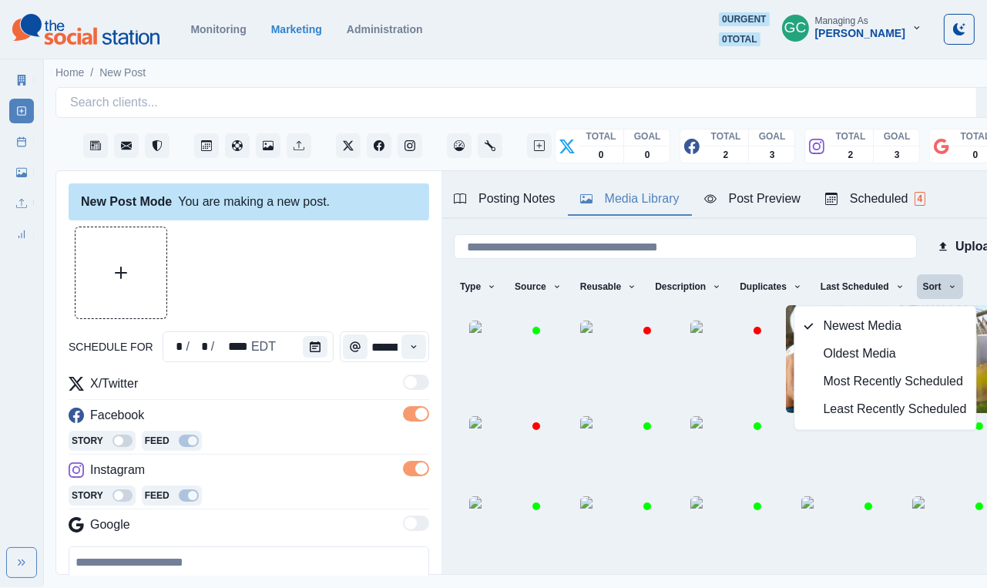
click at [876, 405] on span "Least Recently Scheduled" at bounding box center [895, 410] width 143 height 19
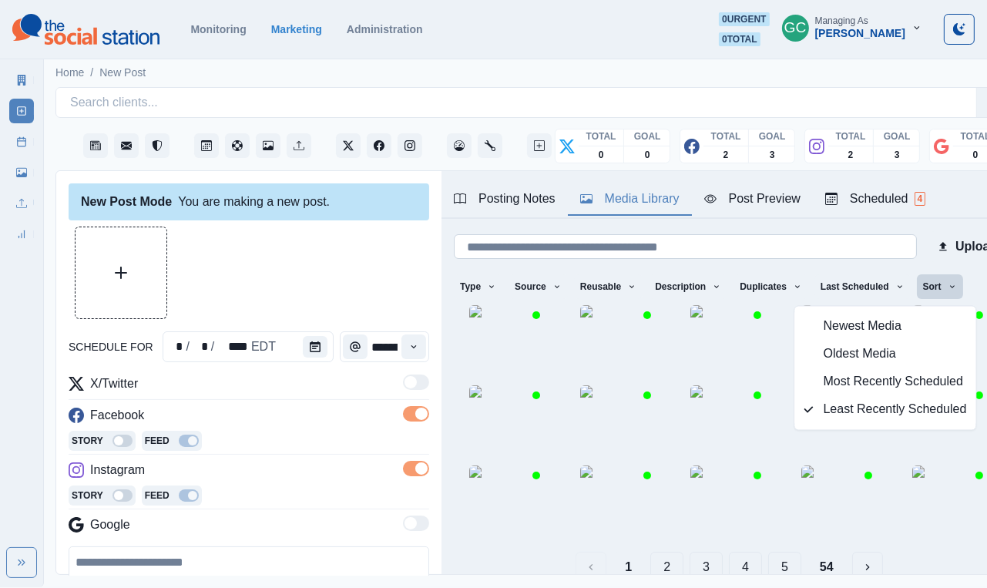
click at [711, 247] on input at bounding box center [685, 246] width 463 height 25
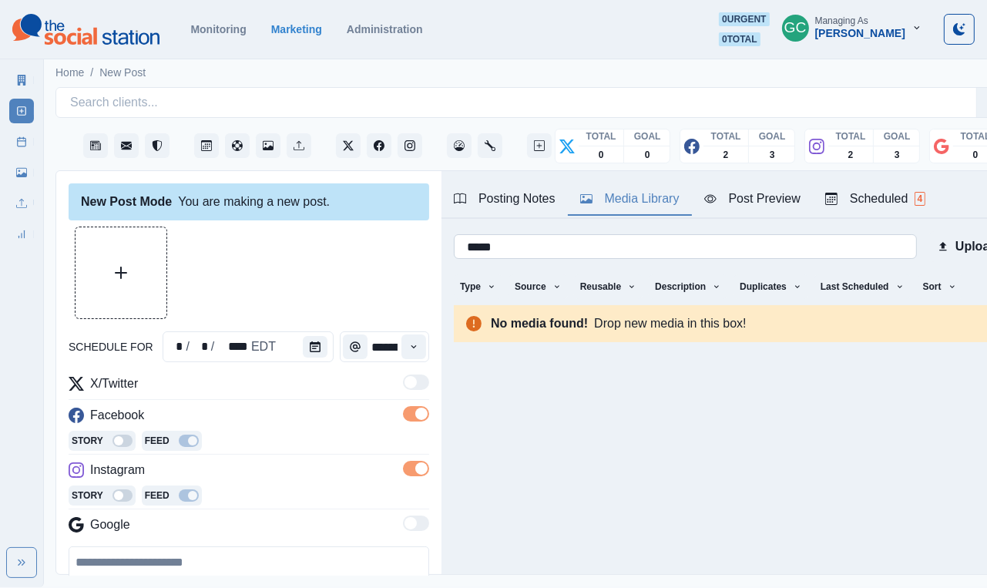
click at [701, 242] on input "*****" at bounding box center [685, 246] width 463 height 25
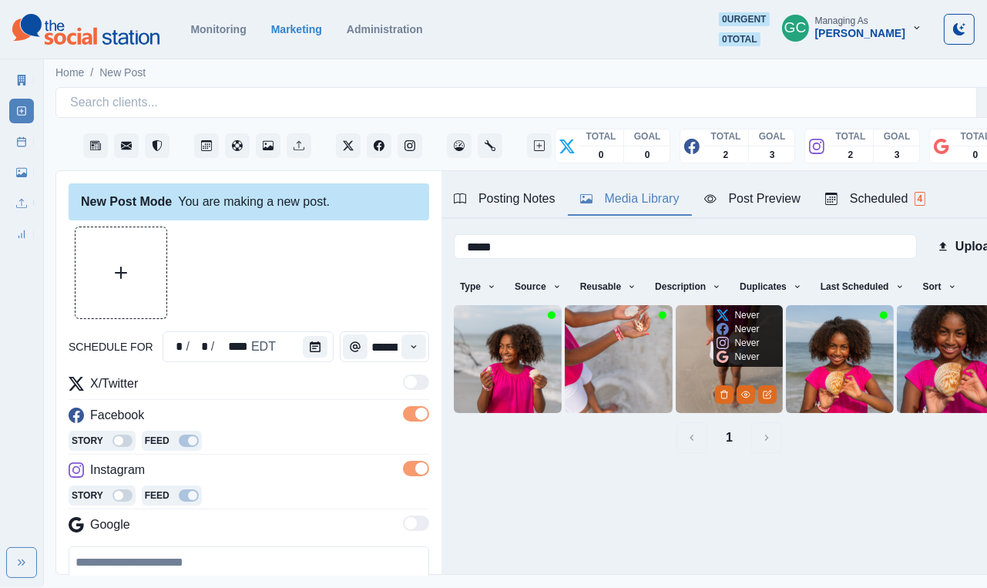
type input "*****"
click at [691, 358] on img at bounding box center [730, 359] width 108 height 108
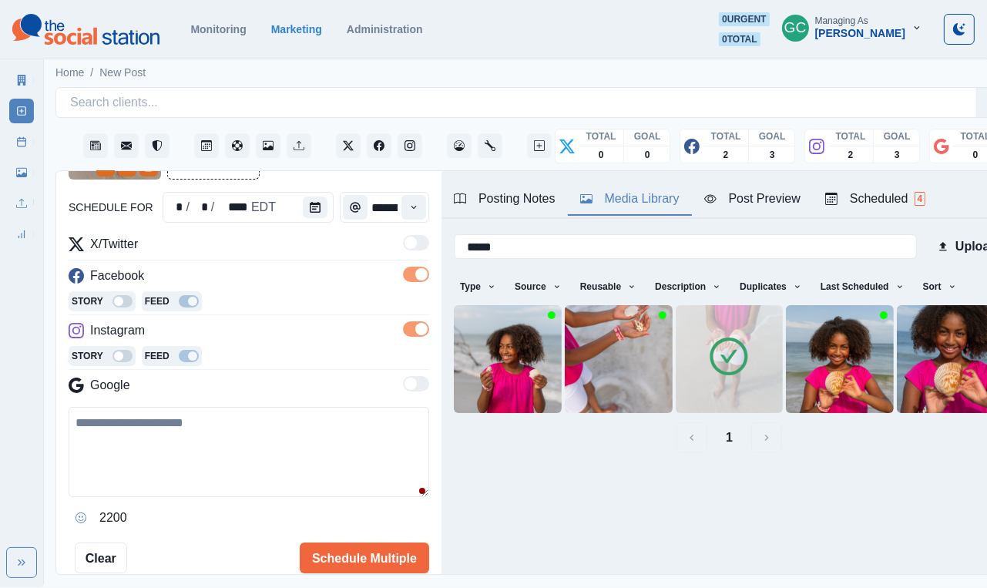
scroll to position [157, 0]
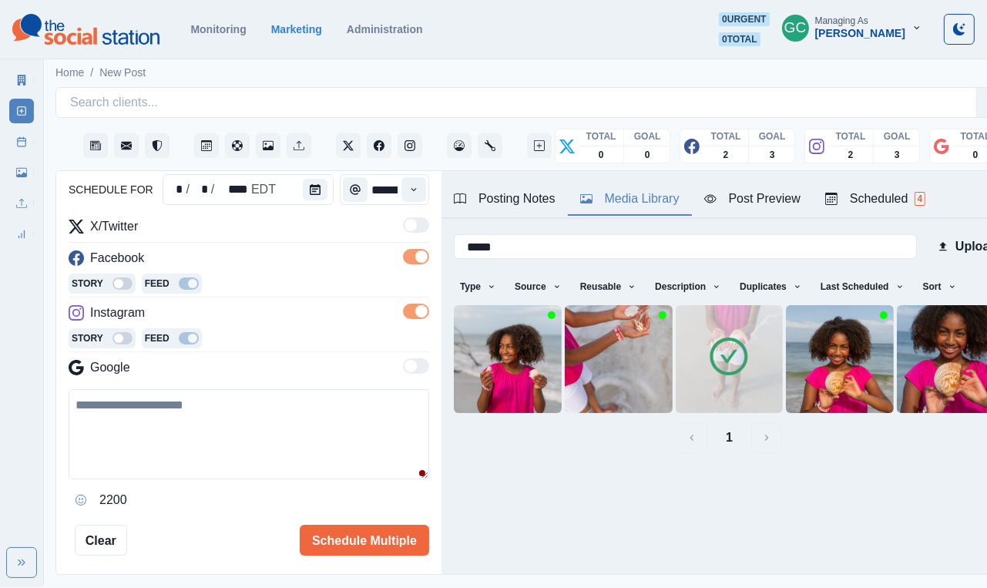
click at [172, 459] on textarea at bounding box center [249, 434] width 361 height 90
paste textarea "**********"
type textarea "**********"
click at [937, 200] on button "Scheduled 4" at bounding box center [875, 199] width 125 height 32
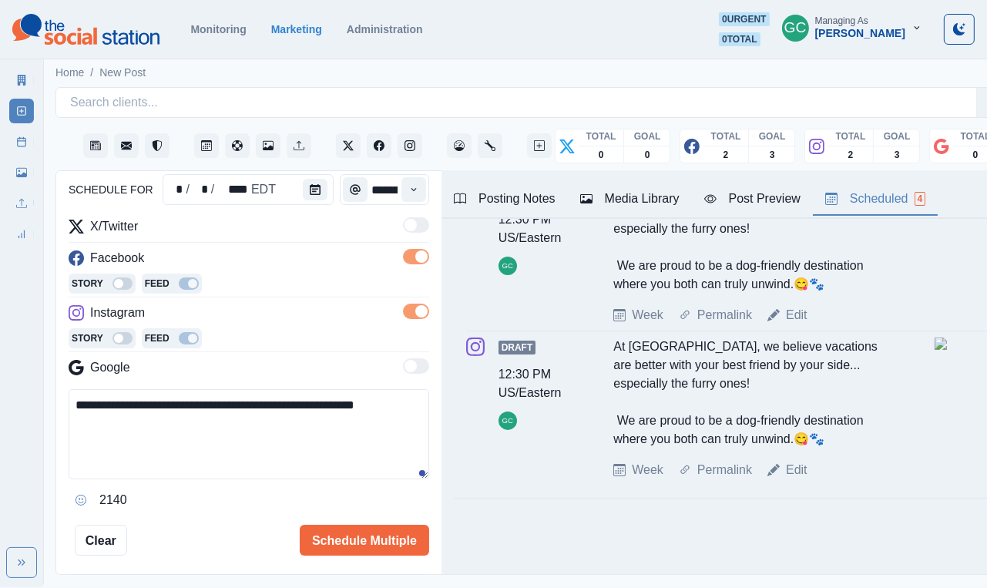
scroll to position [435, 0]
click at [368, 547] on button "Schedule Multiple" at bounding box center [365, 540] width 130 height 31
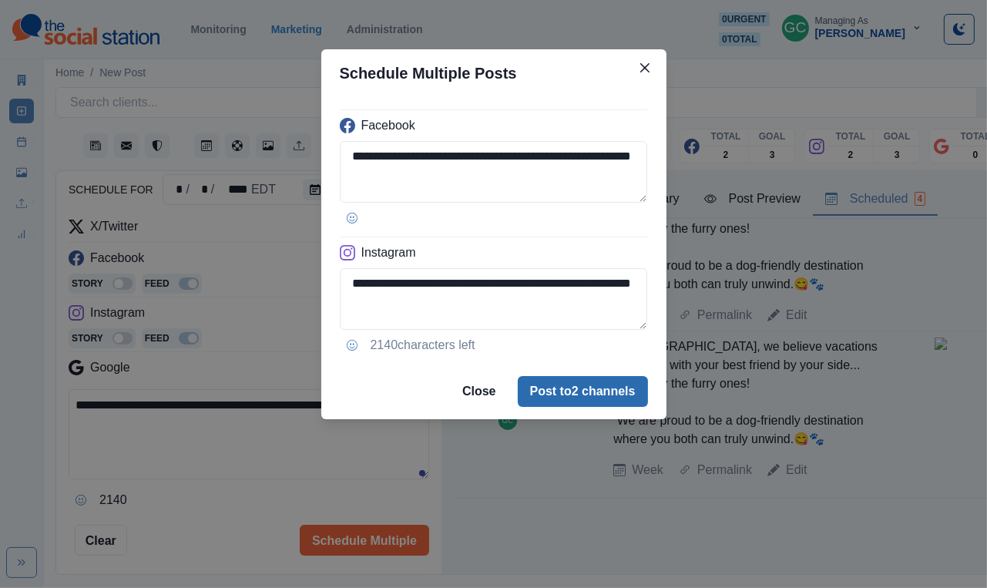
click at [591, 397] on button "Post to 2 channels" at bounding box center [583, 391] width 130 height 31
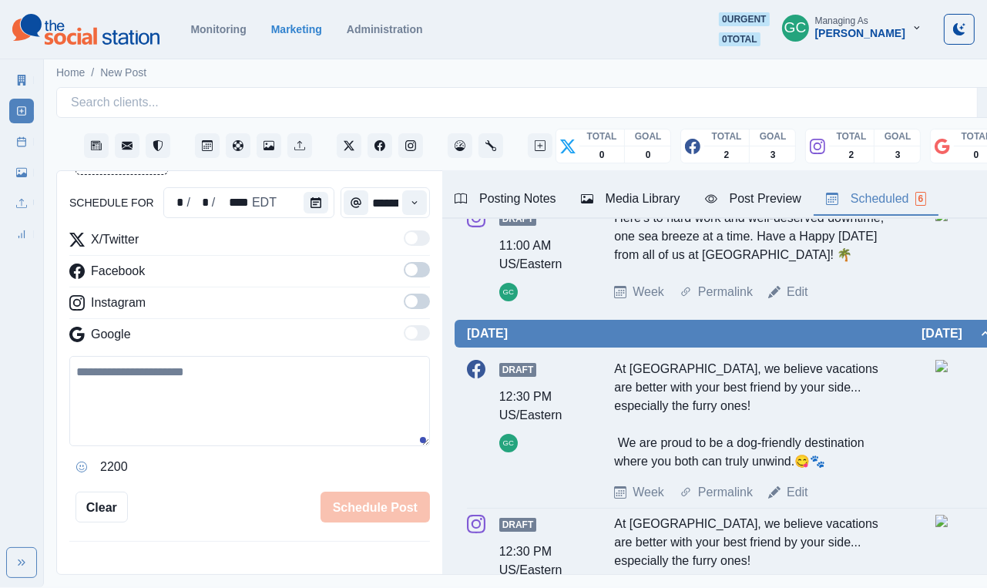
scroll to position [157, 0]
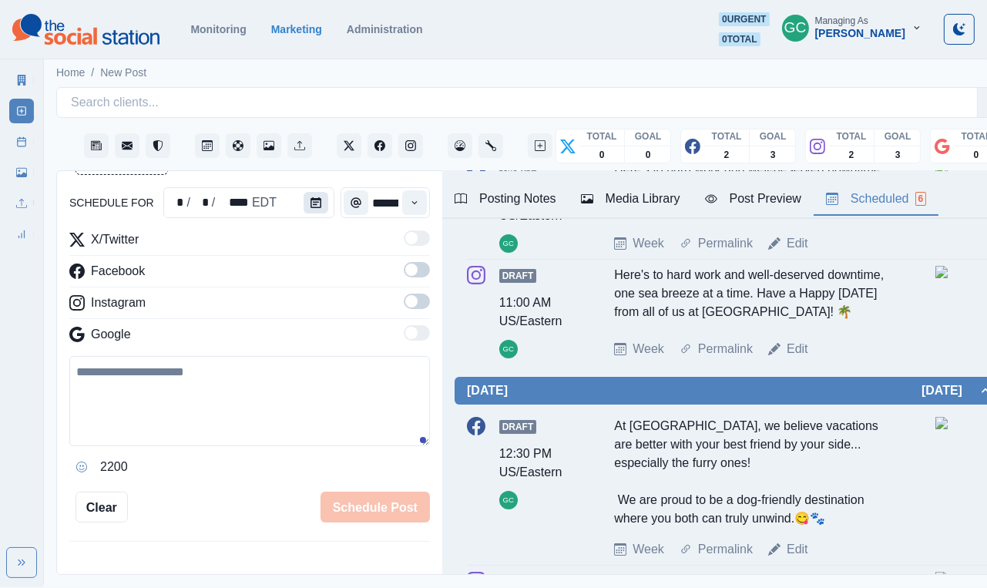
click at [320, 204] on button "Calendar" at bounding box center [316, 203] width 25 height 22
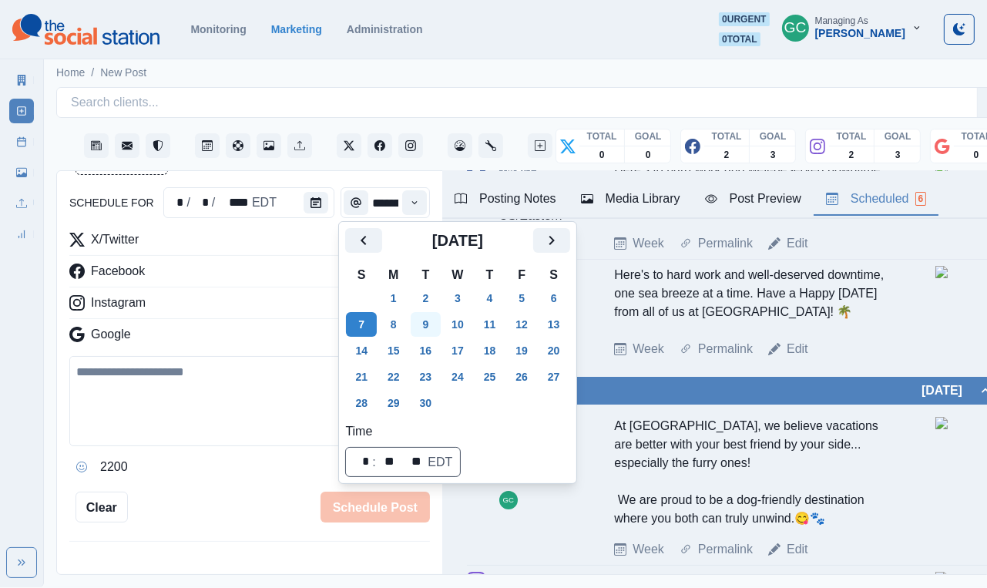
click at [427, 331] on button "9" at bounding box center [426, 324] width 31 height 25
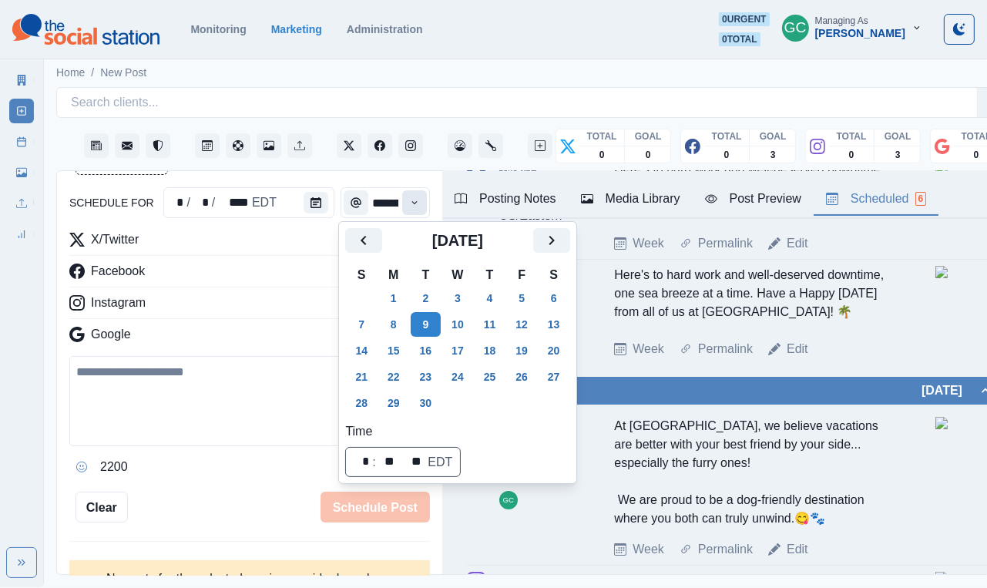
click at [422, 200] on button "Time" at bounding box center [414, 202] width 25 height 25
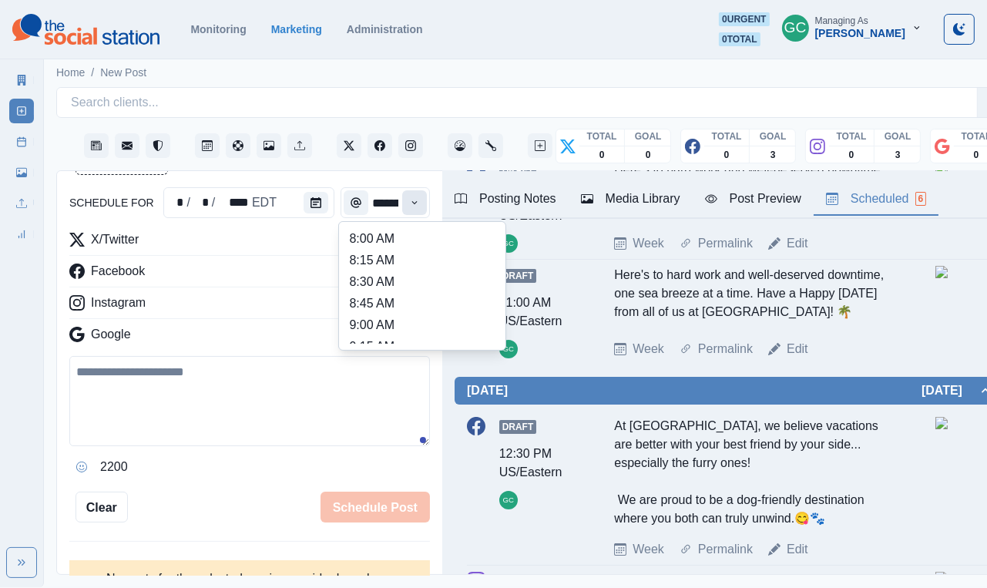
click at [422, 200] on button "Time" at bounding box center [414, 202] width 25 height 25
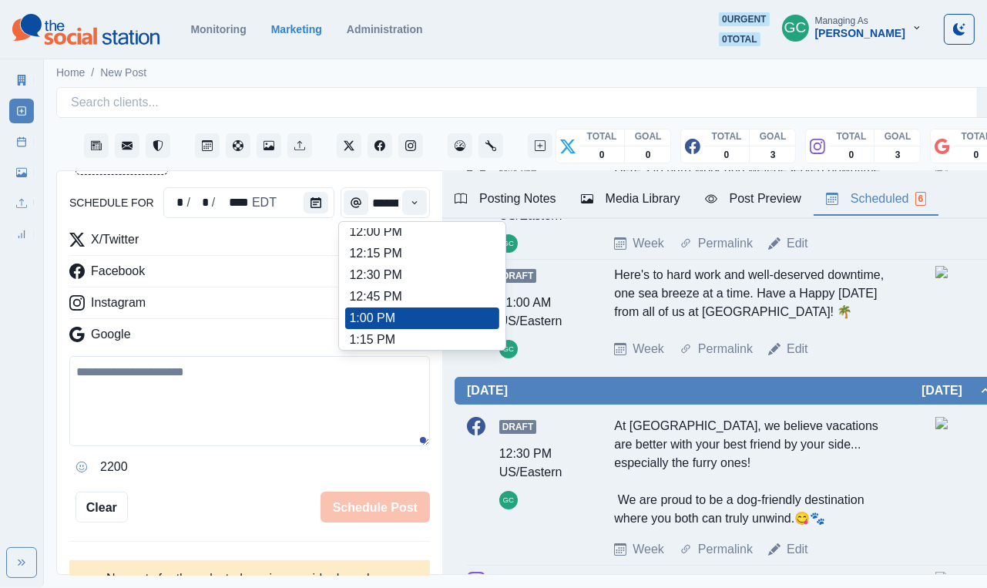
scroll to position [352, 0]
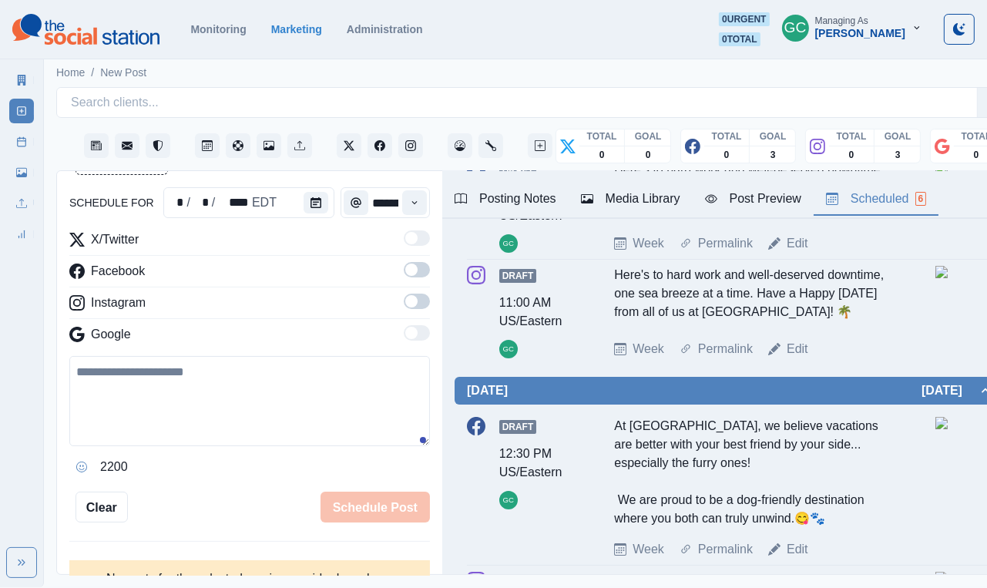
click at [419, 301] on span at bounding box center [417, 301] width 26 height 15
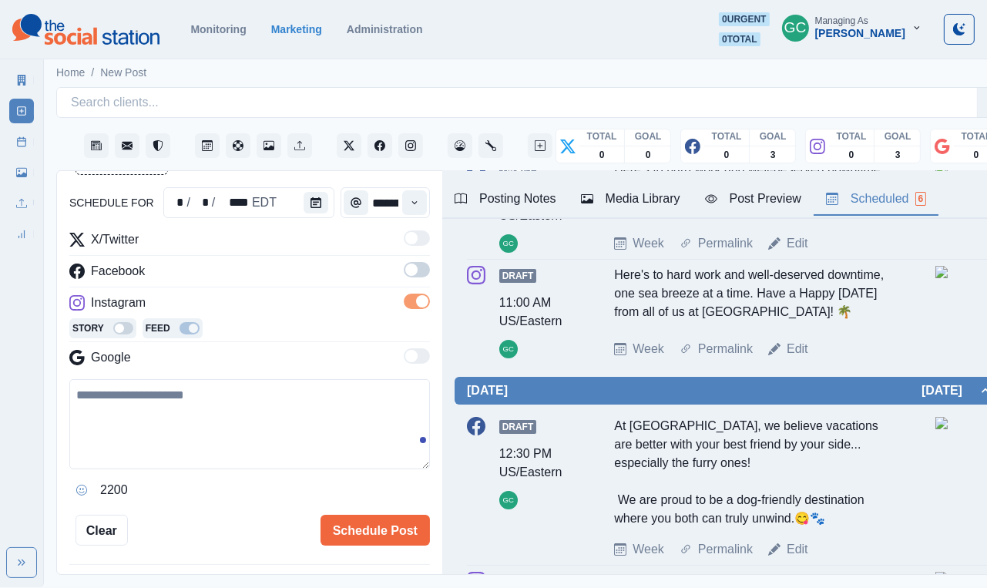
click at [422, 275] on span at bounding box center [417, 269] width 26 height 15
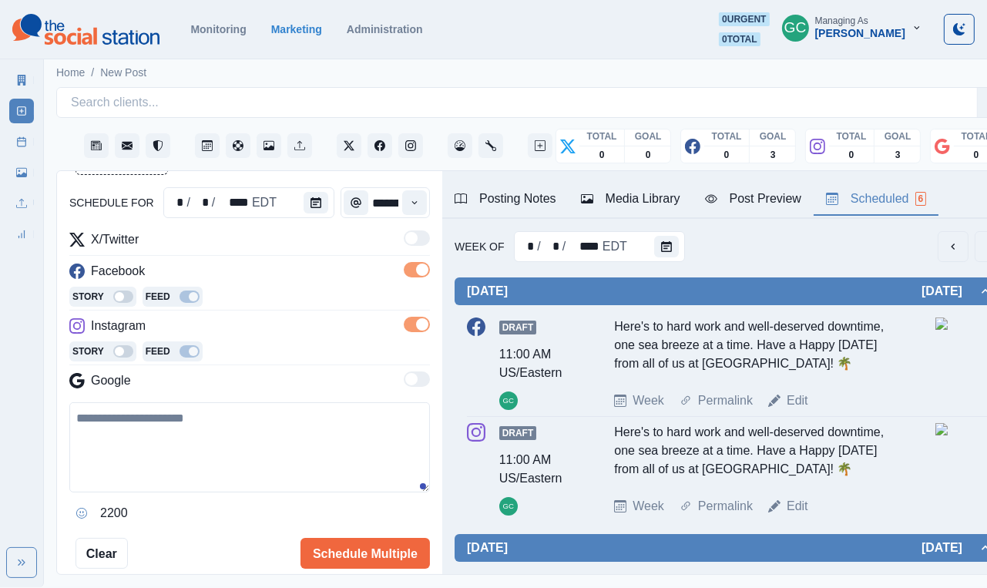
scroll to position [0, 0]
click at [654, 197] on div "Media Library" at bounding box center [630, 199] width 99 height 19
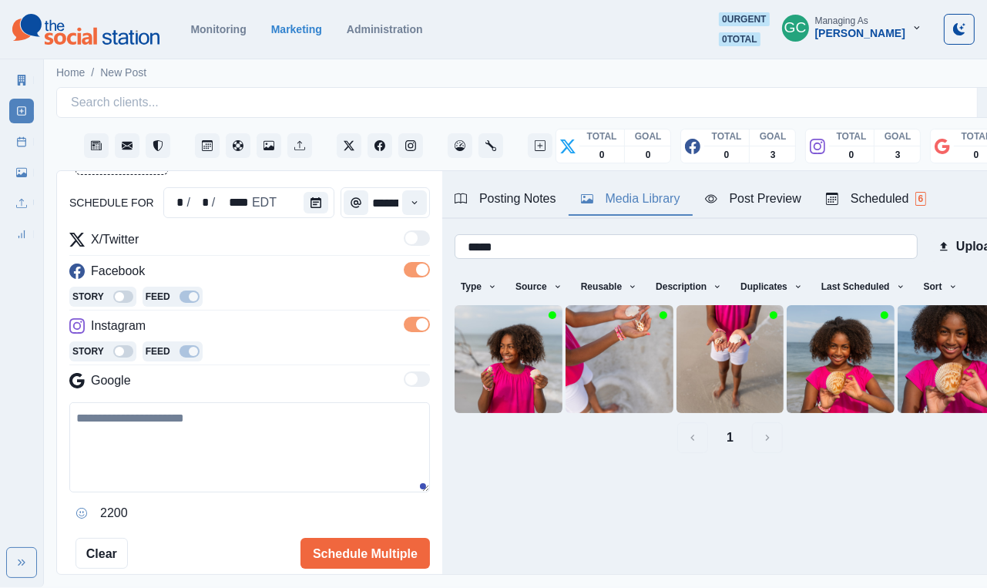
click at [607, 257] on input "*****" at bounding box center [686, 246] width 463 height 25
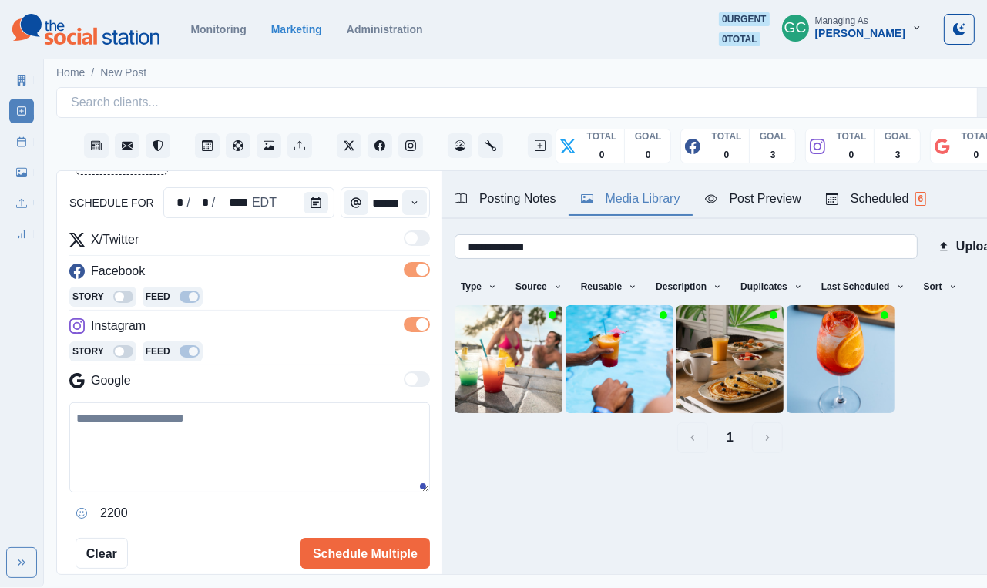
click at [607, 257] on input "**********" at bounding box center [686, 246] width 463 height 25
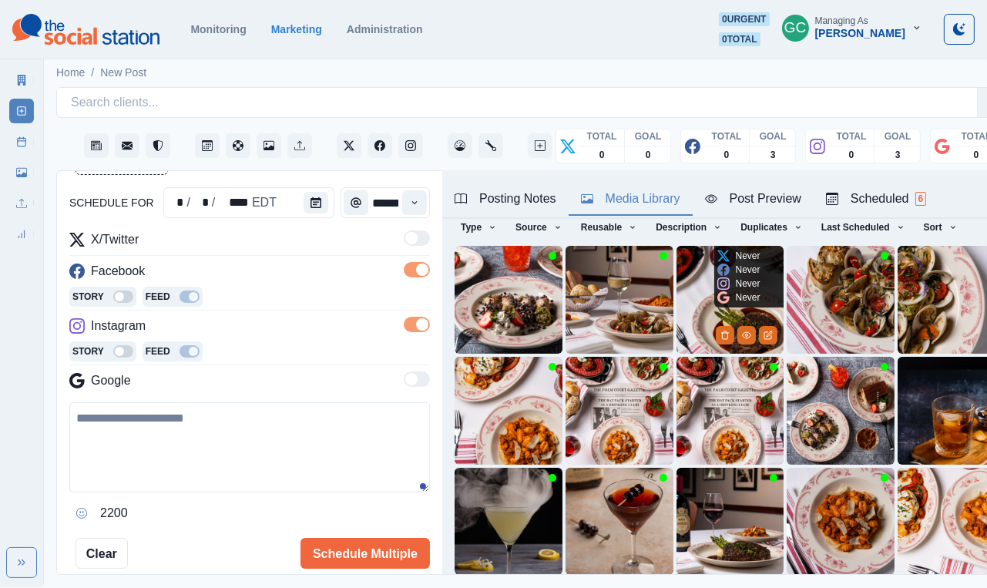
scroll to position [160, 0]
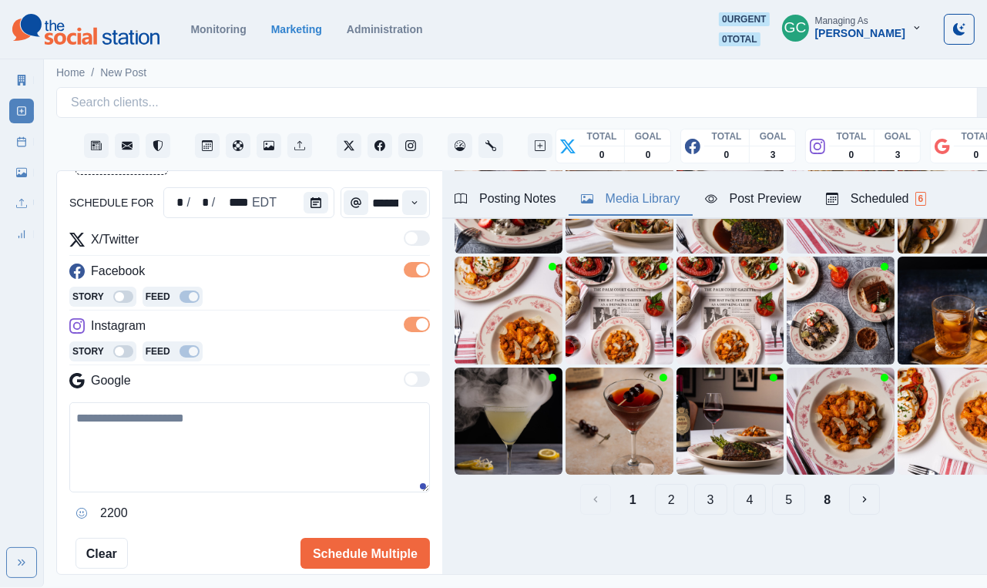
type input "****"
click at [668, 499] on button "2" at bounding box center [671, 499] width 33 height 31
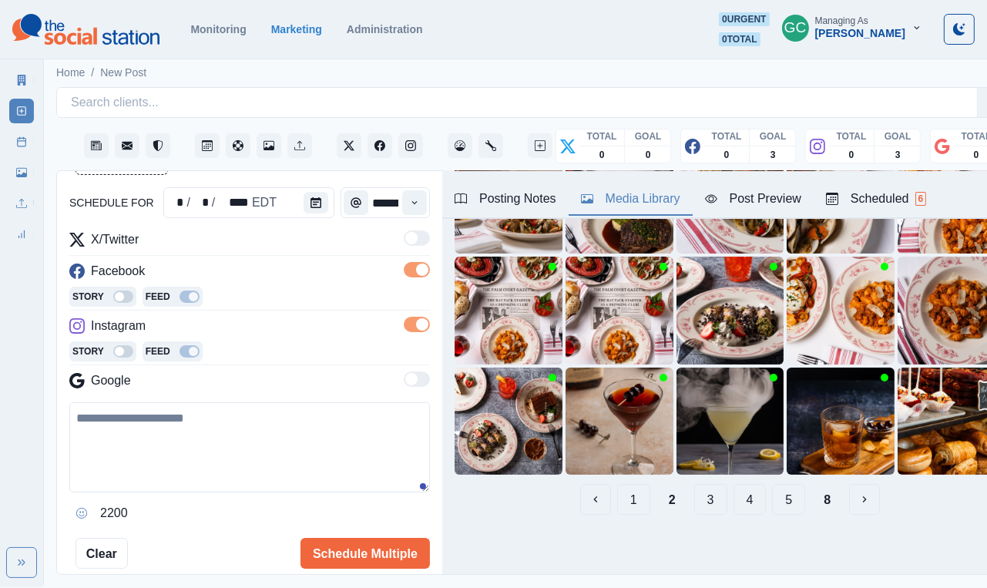
click at [712, 491] on button "3" at bounding box center [711, 499] width 33 height 31
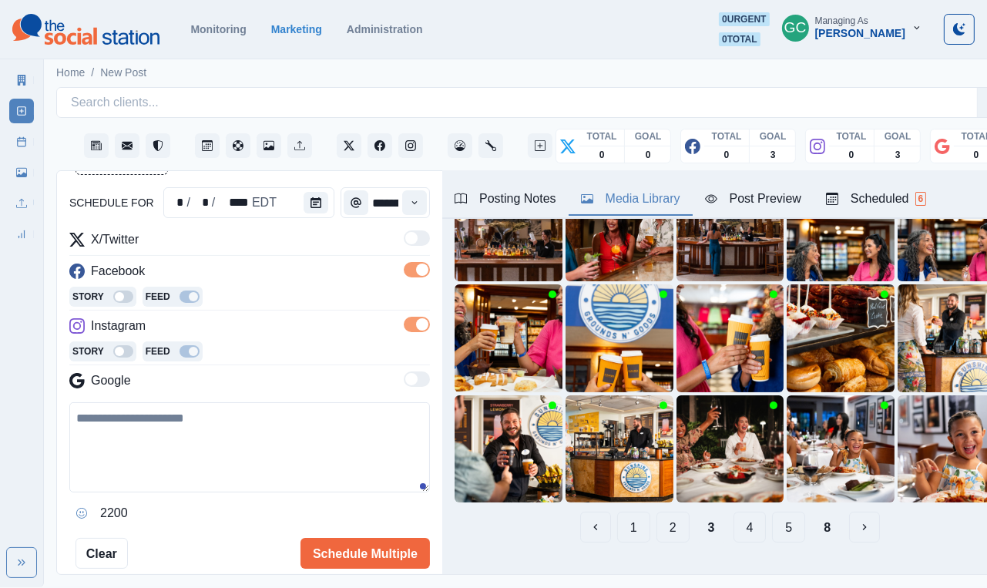
scroll to position [141, 0]
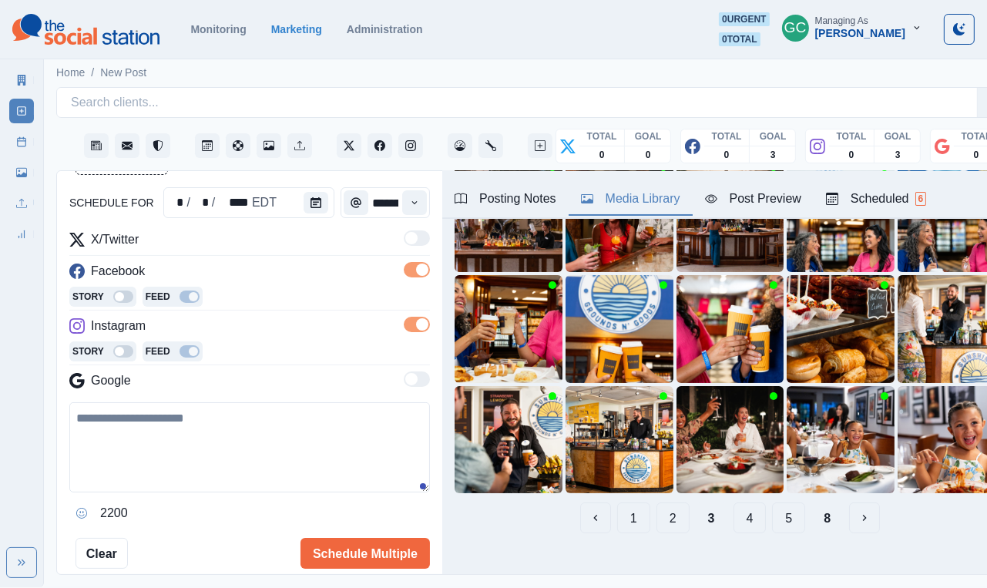
click at [759, 520] on button "4" at bounding box center [750, 518] width 33 height 31
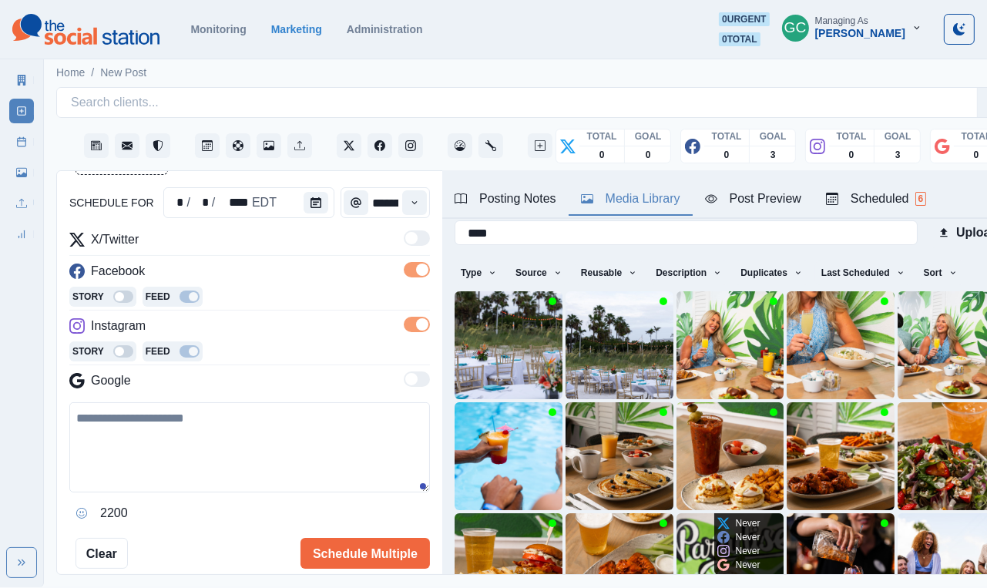
scroll to position [15, 0]
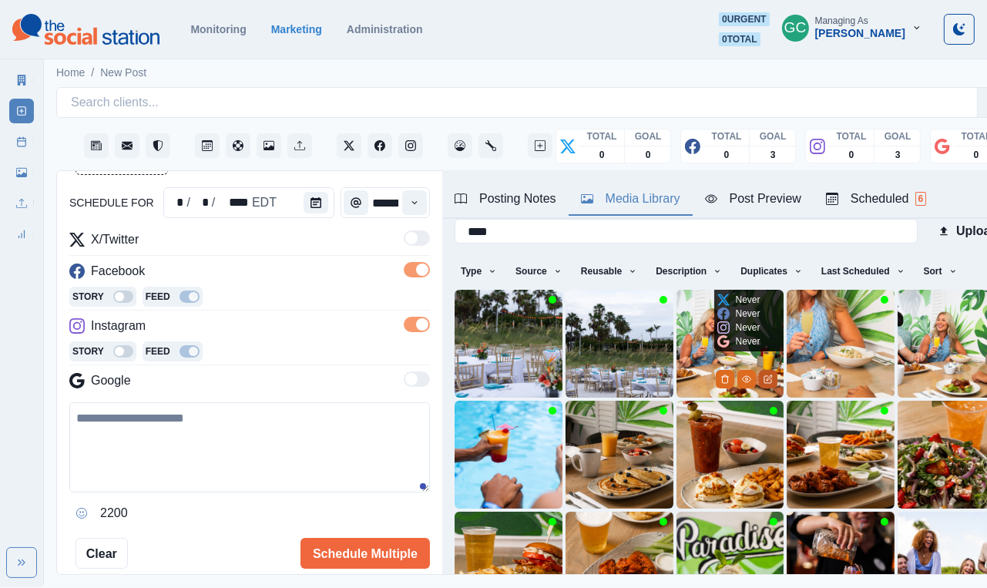
click at [776, 381] on button "Edit Media" at bounding box center [768, 379] width 19 height 19
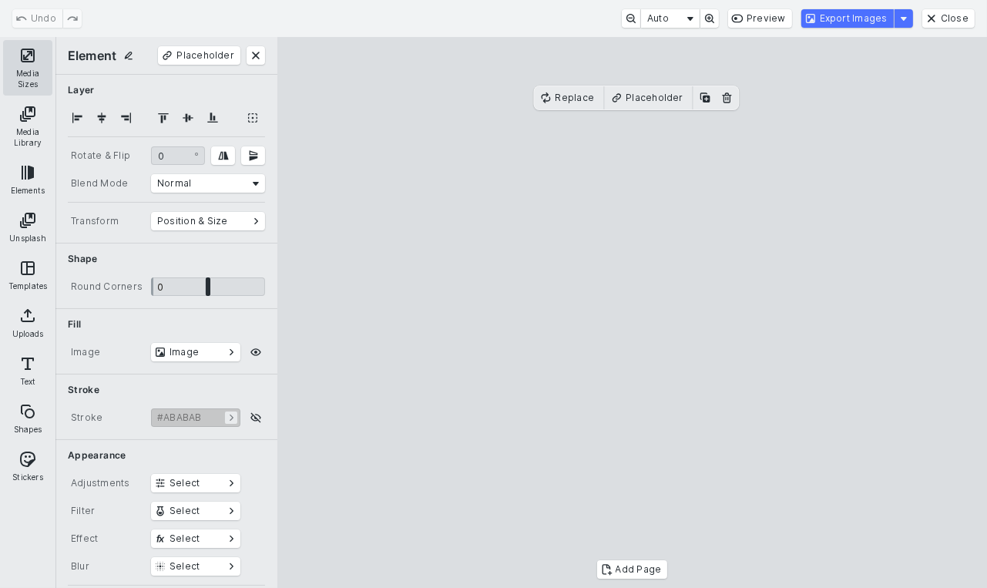
click at [22, 78] on button "Media Sizes" at bounding box center [27, 68] width 49 height 56
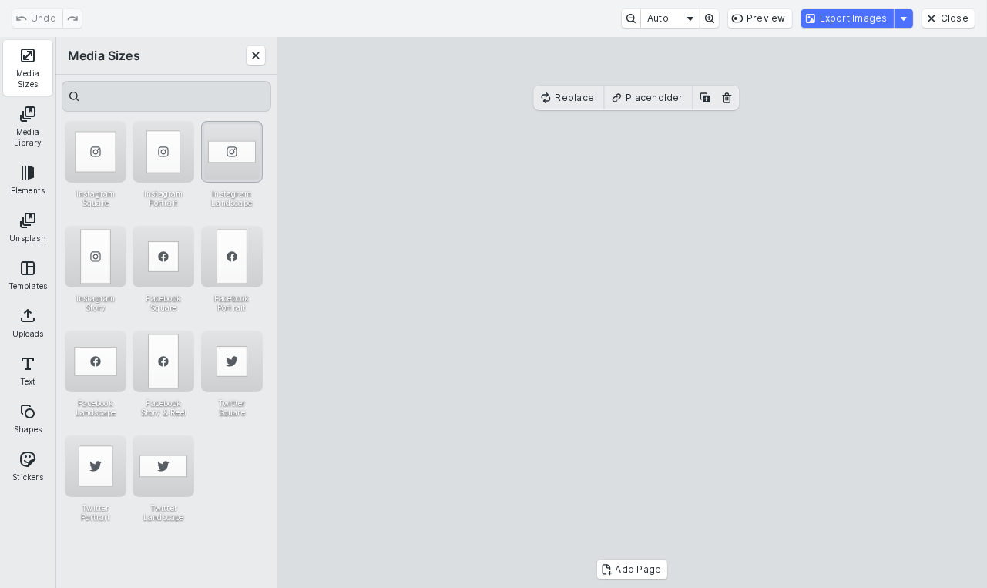
click at [230, 153] on div "Instagram Landscape" at bounding box center [232, 152] width 62 height 62
drag, startPoint x: 510, startPoint y: 211, endPoint x: 510, endPoint y: 223, distance: 11.6
click at [633, 313] on cesdk-canvas "Editor canvas" at bounding box center [633, 313] width 0 height 0
drag, startPoint x: 627, startPoint y: 173, endPoint x: 627, endPoint y: 144, distance: 28.5
click at [633, 313] on cesdk-canvas "Editor canvas" at bounding box center [633, 313] width 0 height 0
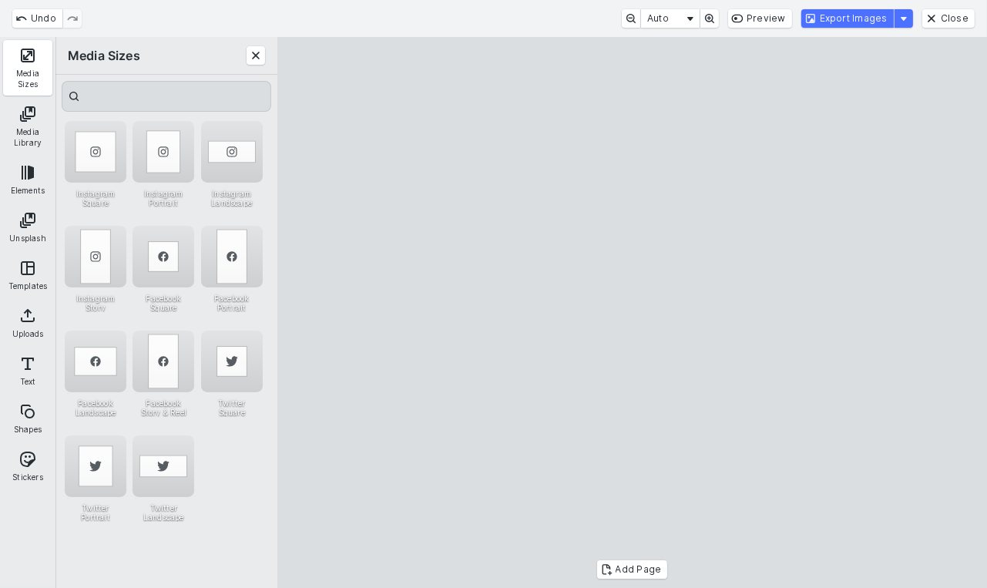
click at [633, 313] on cesdk-canvas "Editor canvas" at bounding box center [633, 313] width 0 height 0
click at [887, 18] on button "Export Images" at bounding box center [848, 18] width 93 height 19
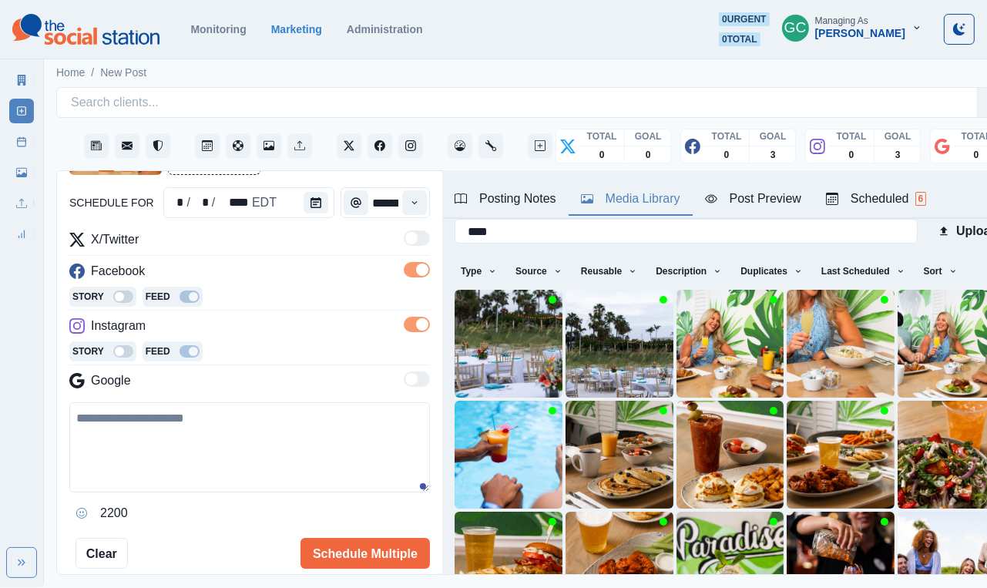
click at [533, 202] on div "Posting Notes" at bounding box center [506, 199] width 102 height 19
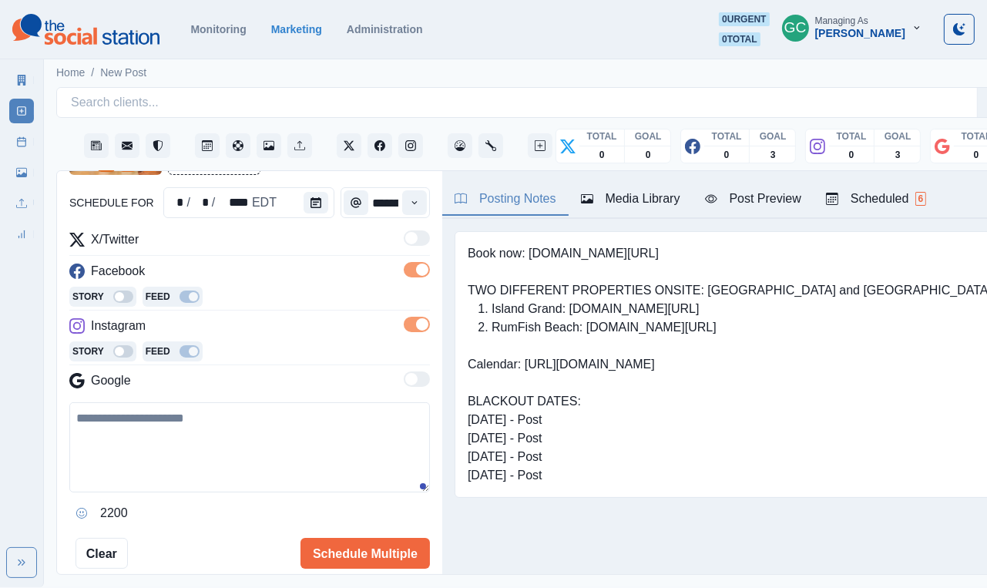
click at [866, 191] on div "Scheduled 6" at bounding box center [876, 199] width 100 height 19
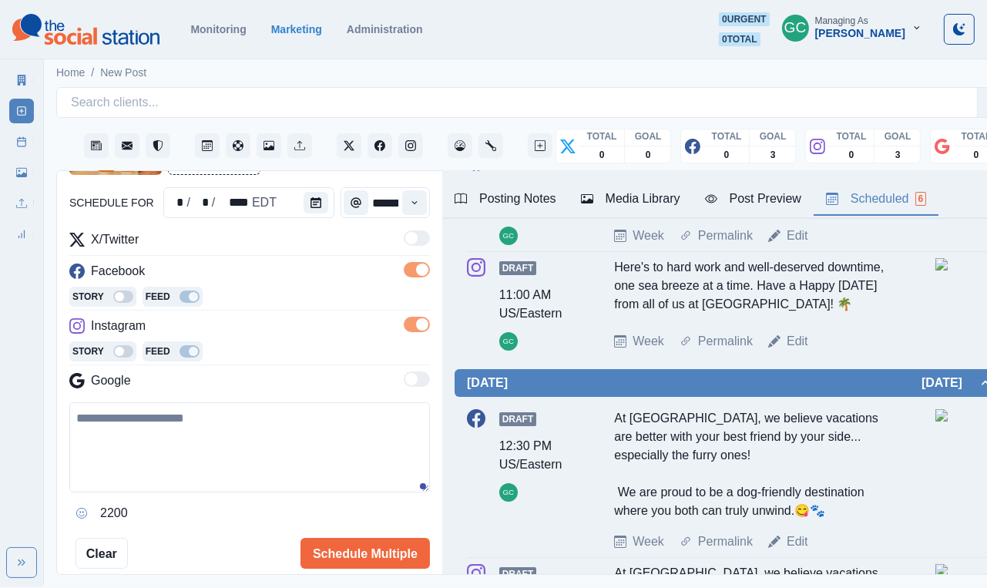
scroll to position [-1, 0]
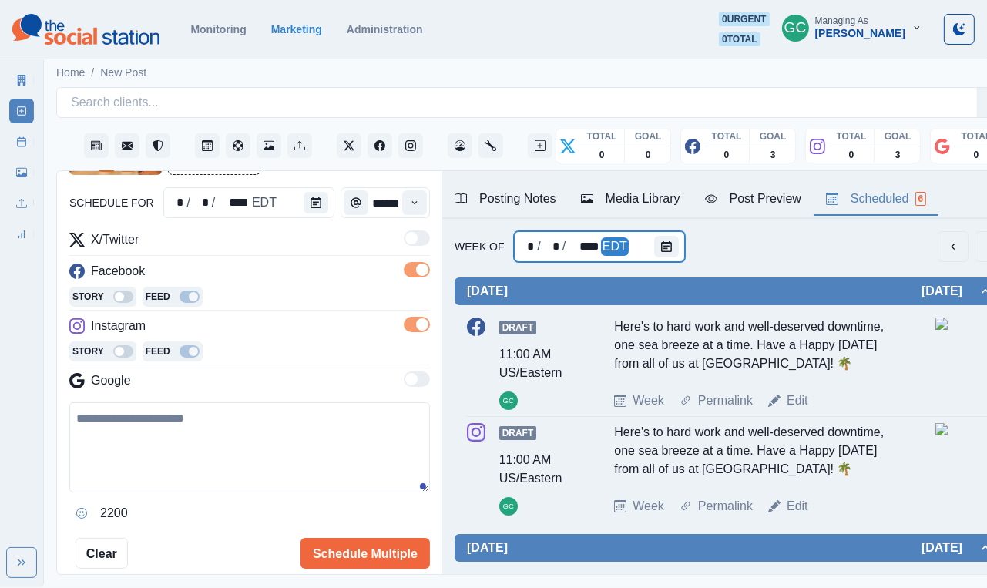
click at [651, 234] on div "* / * / **** EDT" at bounding box center [599, 246] width 171 height 31
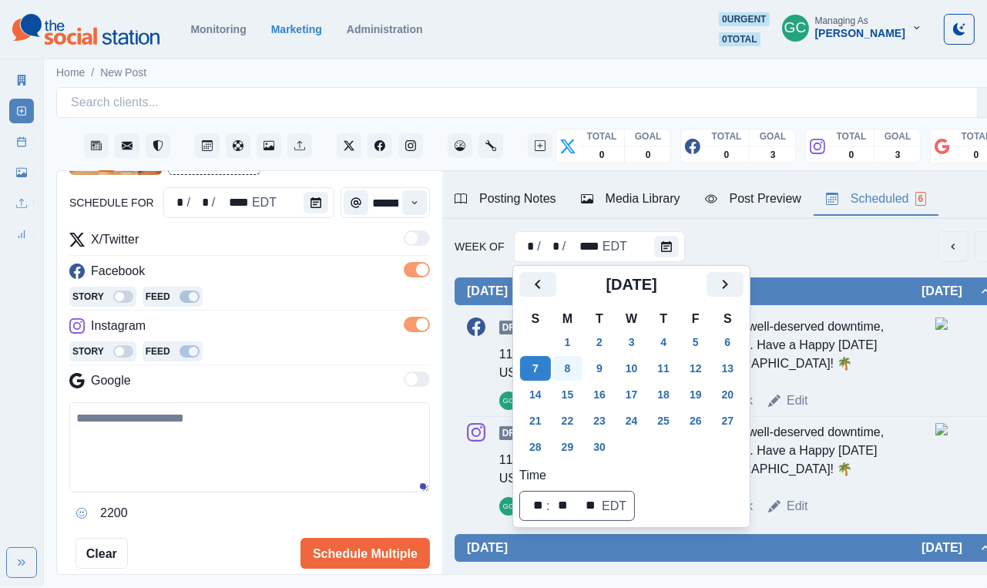
click at [584, 371] on button "8" at bounding box center [568, 368] width 31 height 25
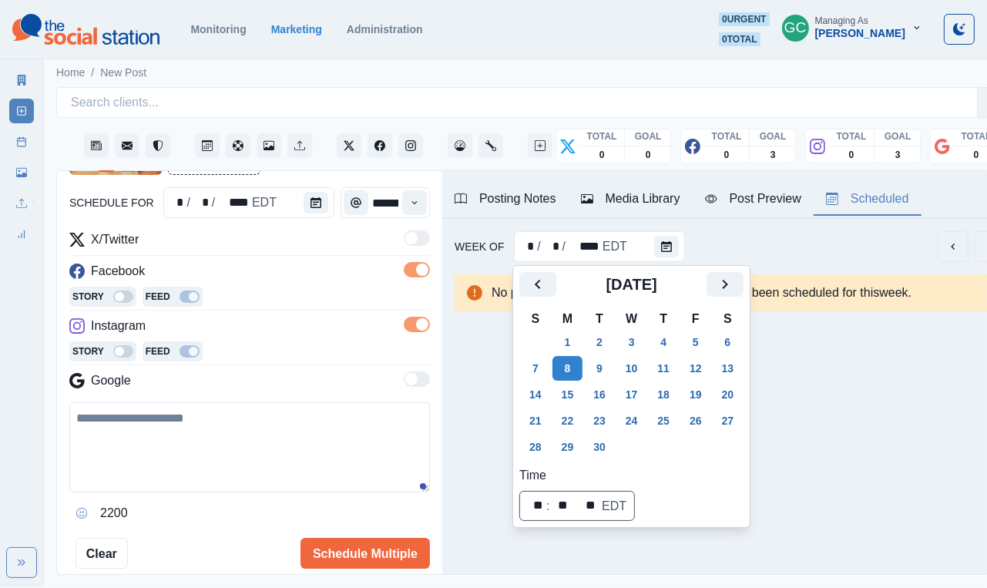
click at [341, 362] on div "Story Feed" at bounding box center [249, 352] width 361 height 23
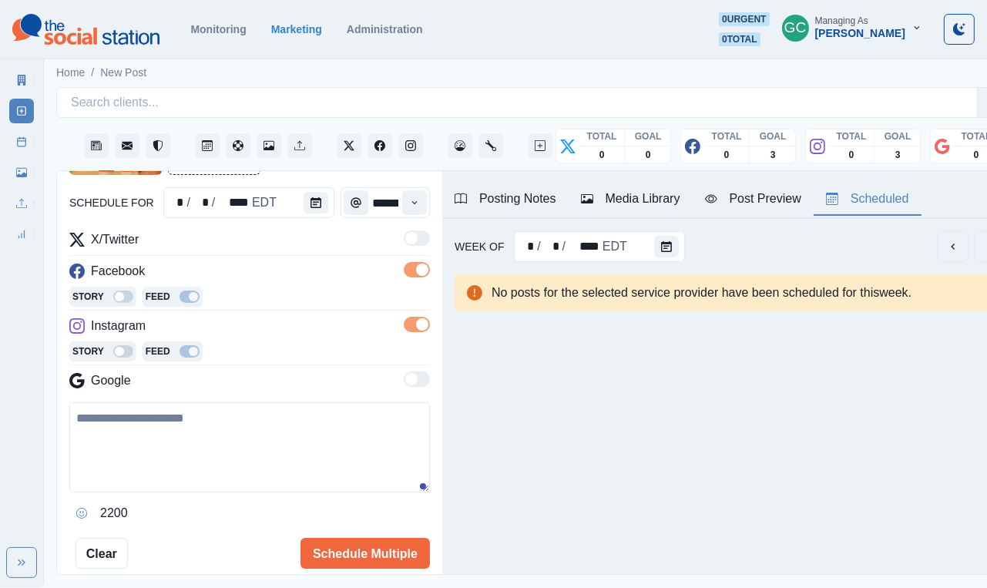
click at [338, 483] on textarea at bounding box center [249, 447] width 361 height 90
paste textarea "**********"
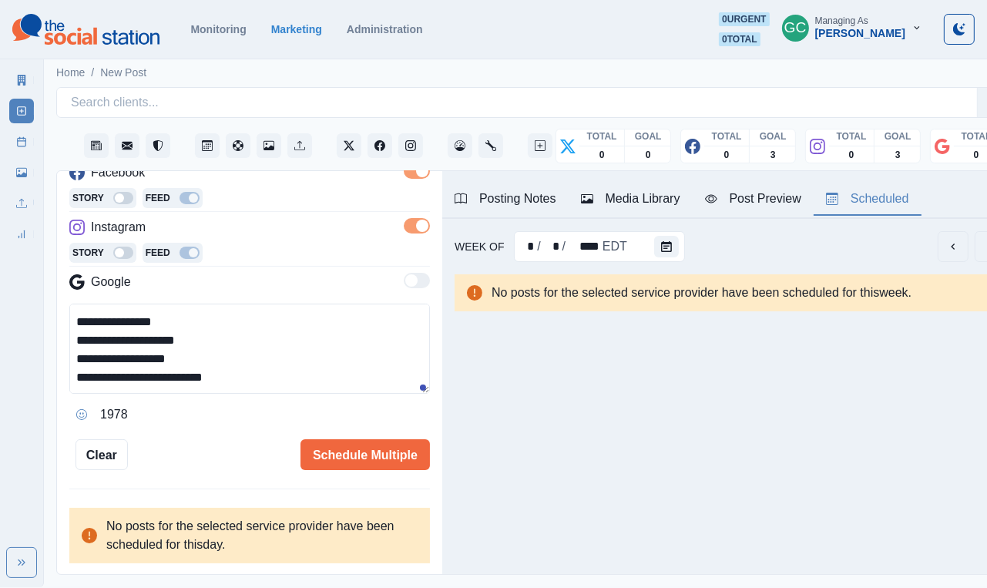
scroll to position [247, 0]
click at [530, 204] on div "Posting Notes" at bounding box center [506, 199] width 102 height 19
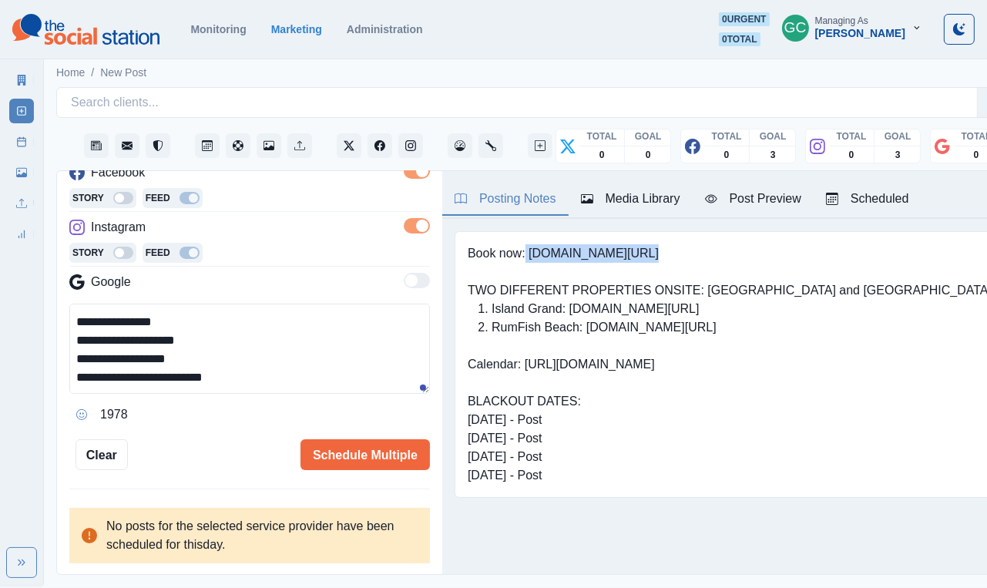
drag, startPoint x: 533, startPoint y: 249, endPoint x: 766, endPoint y: 249, distance: 233.6
click at [766, 249] on pre "Book now: [DOMAIN_NAME][URL] TWO DIFFERENT PROPERTIES ONSITE: [GEOGRAPHIC_DATA]…" at bounding box center [730, 364] width 524 height 241
copy pre "www.bit.ly/3RcunTM"
click at [284, 372] on textarea "**********" at bounding box center [249, 349] width 361 height 90
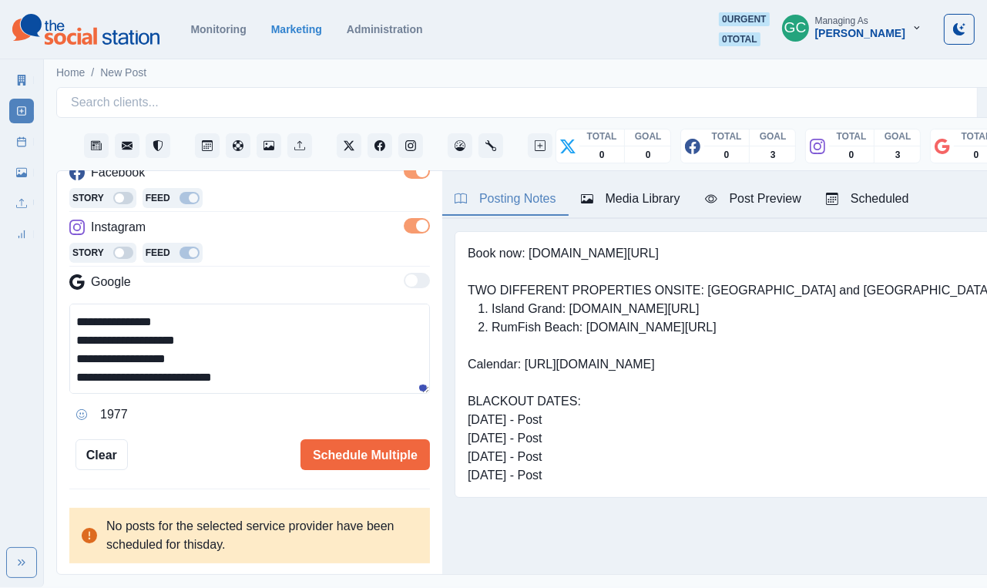
scroll to position [104, 0]
paste textarea "**********"
click at [81, 379] on textarea "**********" at bounding box center [249, 349] width 361 height 90
paste textarea "**********"
click at [136, 387] on textarea "**********" at bounding box center [249, 349] width 361 height 90
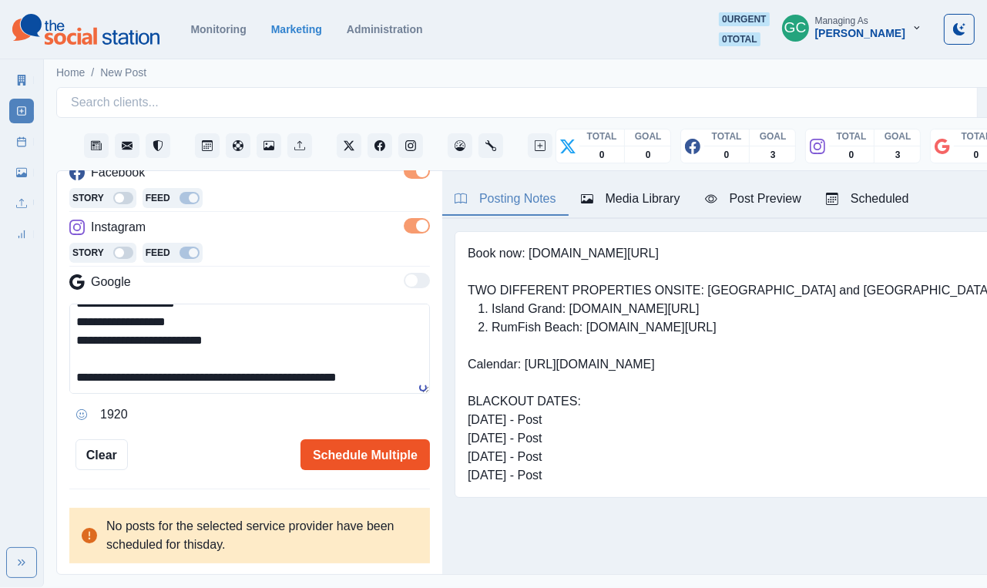
type textarea "**********"
click at [363, 453] on button "Schedule Multiple" at bounding box center [366, 454] width 130 height 31
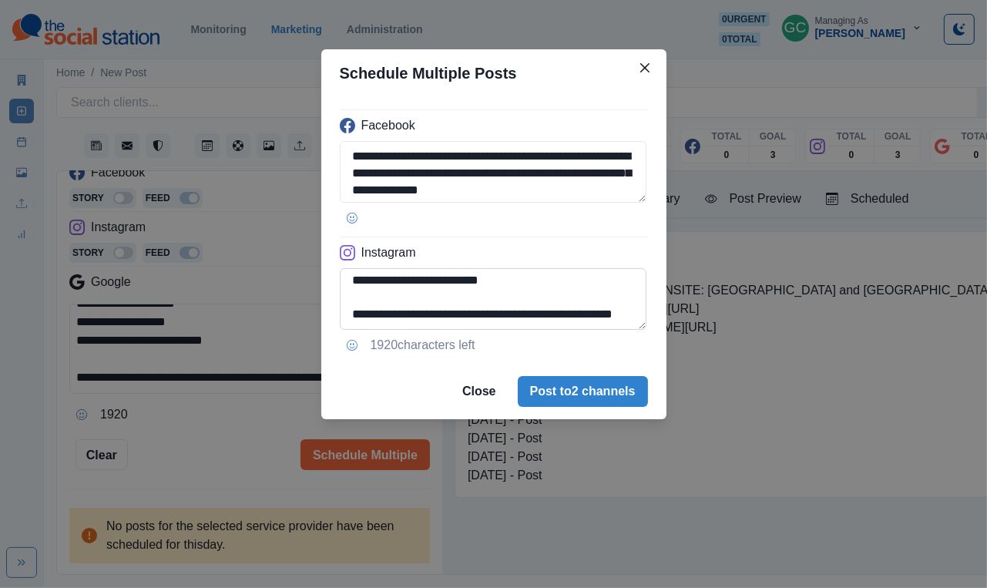
scroll to position [142, 0]
drag, startPoint x: 573, startPoint y: 294, endPoint x: 597, endPoint y: 360, distance: 69.7
click at [595, 355] on div "**********" at bounding box center [493, 230] width 345 height 267
type textarea "**********"
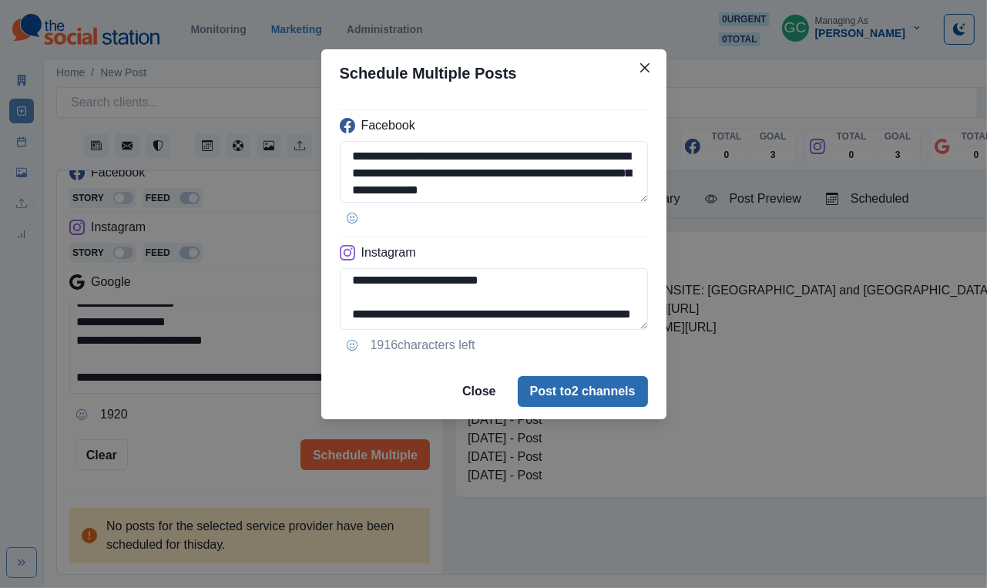
click at [584, 406] on button "Post to 2 channels" at bounding box center [583, 391] width 130 height 31
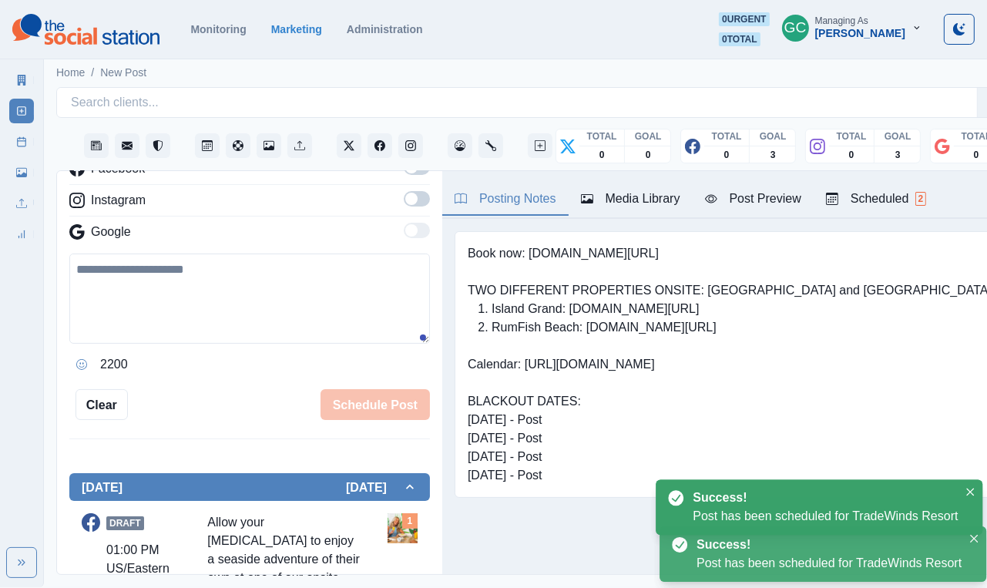
scroll to position [0, 0]
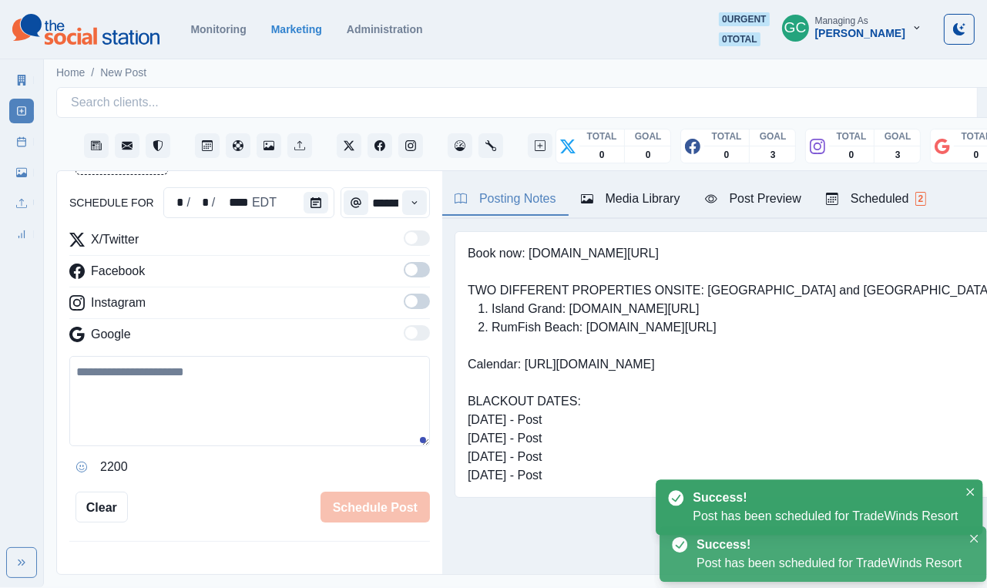
click at [854, 207] on div "Scheduled 2" at bounding box center [876, 199] width 100 height 19
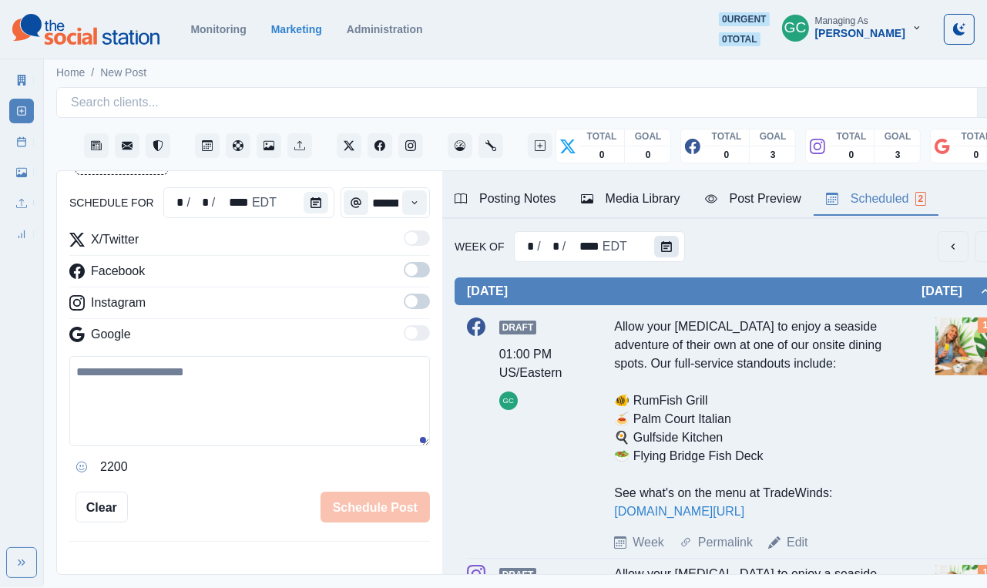
click at [661, 242] on icon "Calendar" at bounding box center [666, 246] width 11 height 11
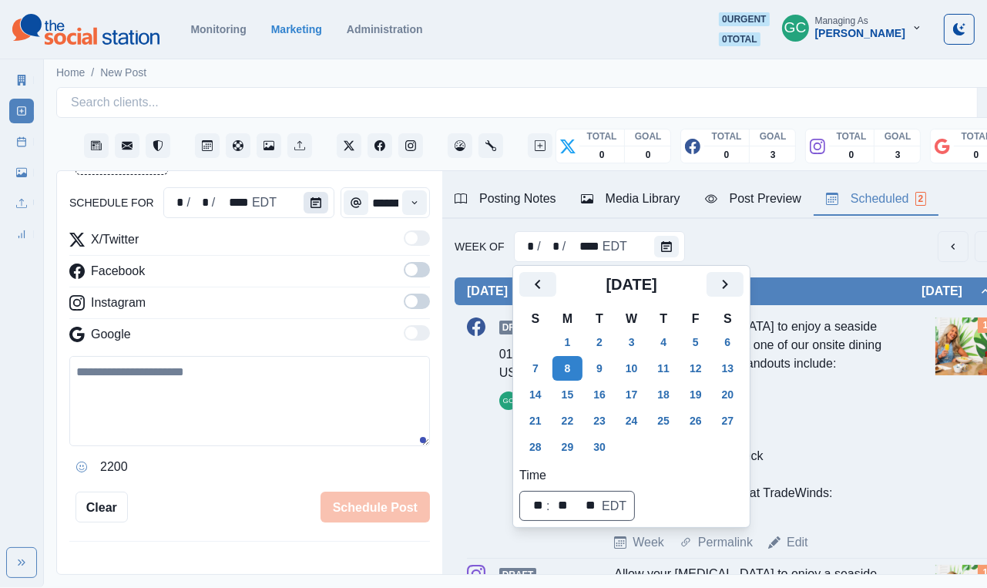
click at [319, 206] on icon "Calendar" at bounding box center [316, 202] width 11 height 11
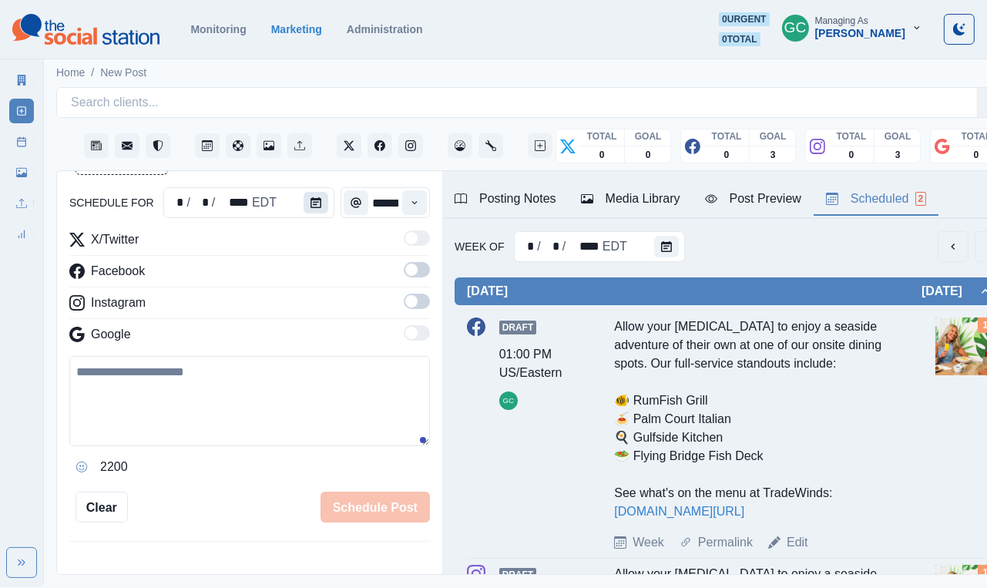
click at [319, 206] on icon "Calendar" at bounding box center [316, 202] width 11 height 11
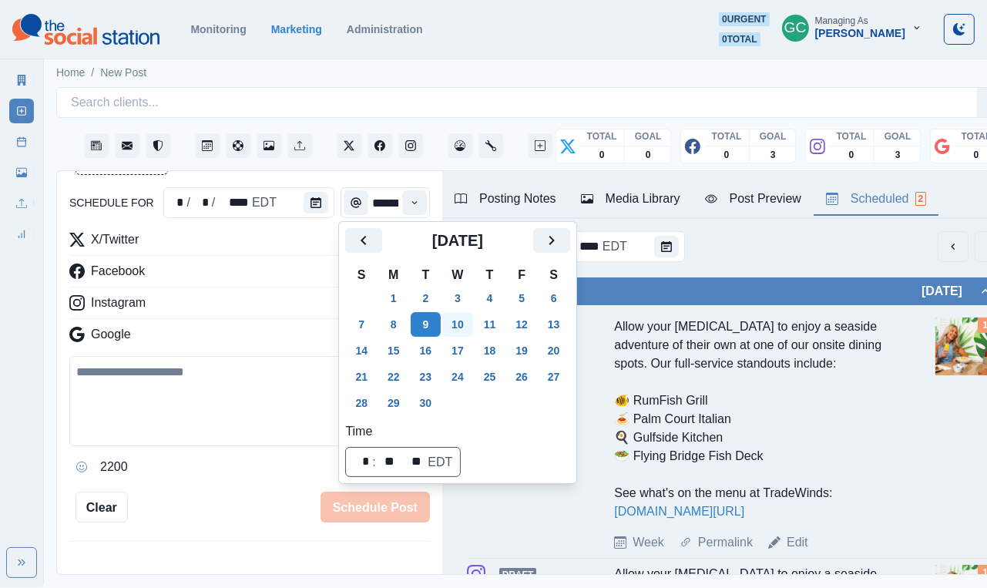
click at [473, 321] on button "10" at bounding box center [457, 324] width 31 height 25
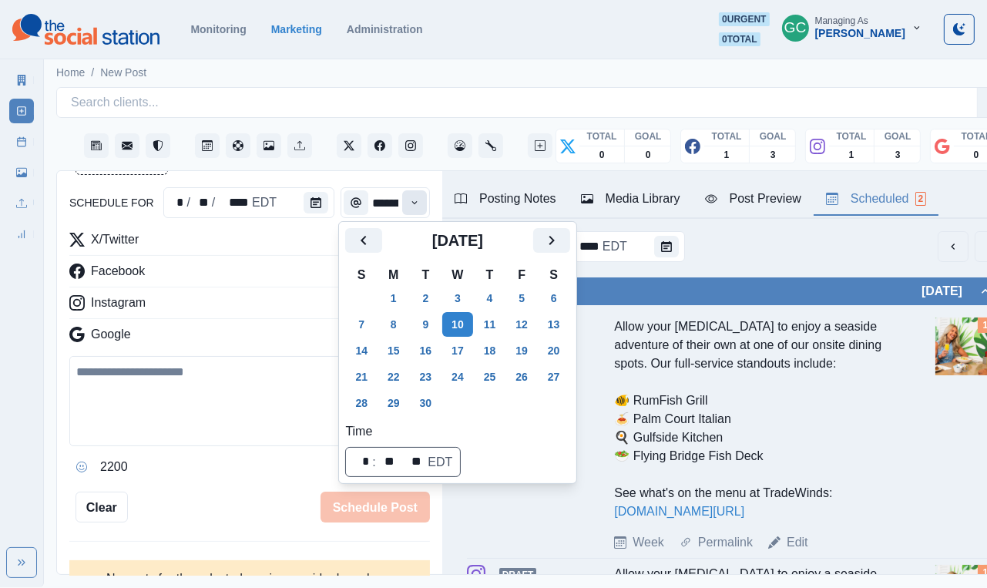
click at [410, 200] on icon "Time" at bounding box center [414, 202] width 11 height 11
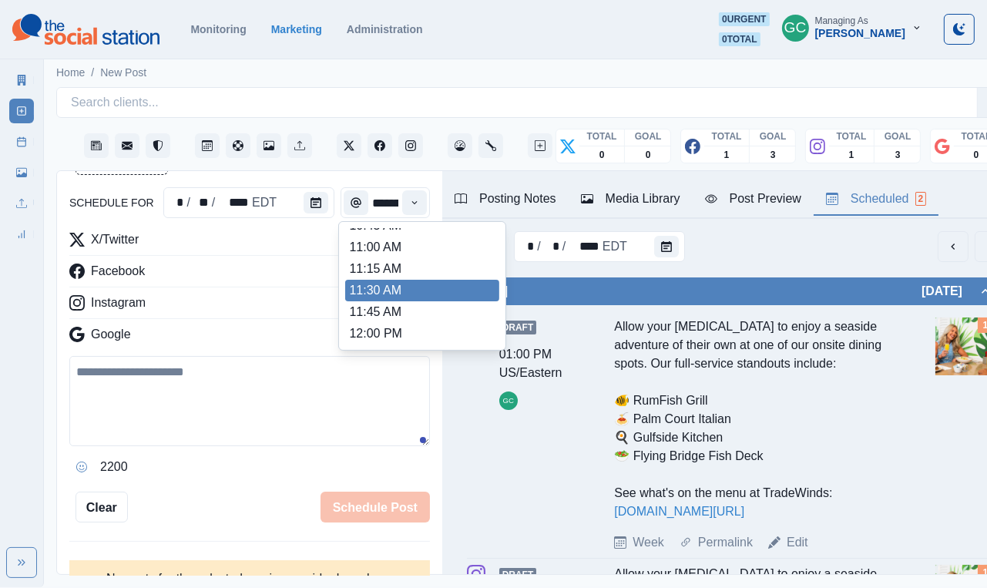
scroll to position [250, 0]
click at [409, 302] on li "11:30 AM" at bounding box center [422, 292] width 154 height 22
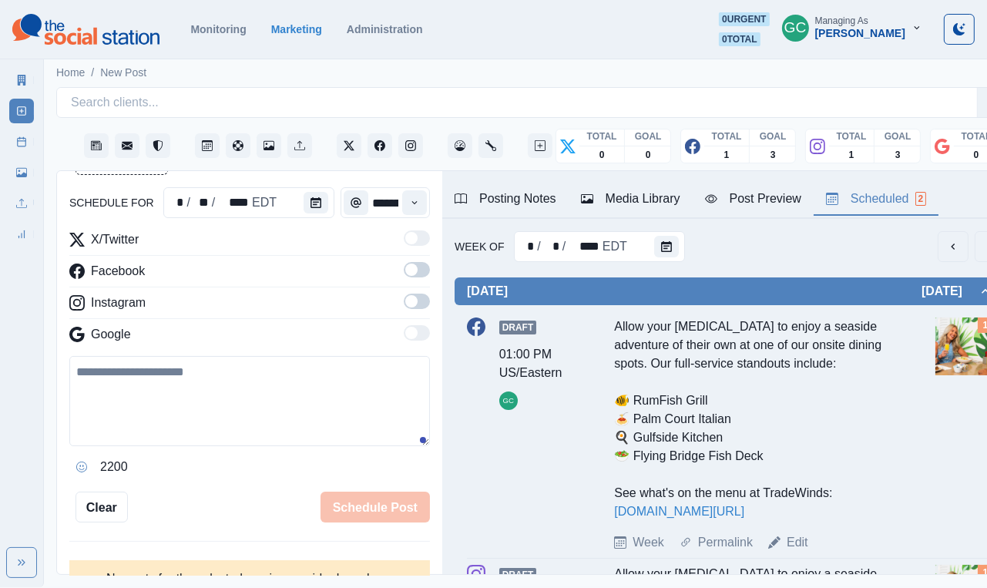
type input "********"
click at [415, 304] on span at bounding box center [411, 301] width 12 height 12
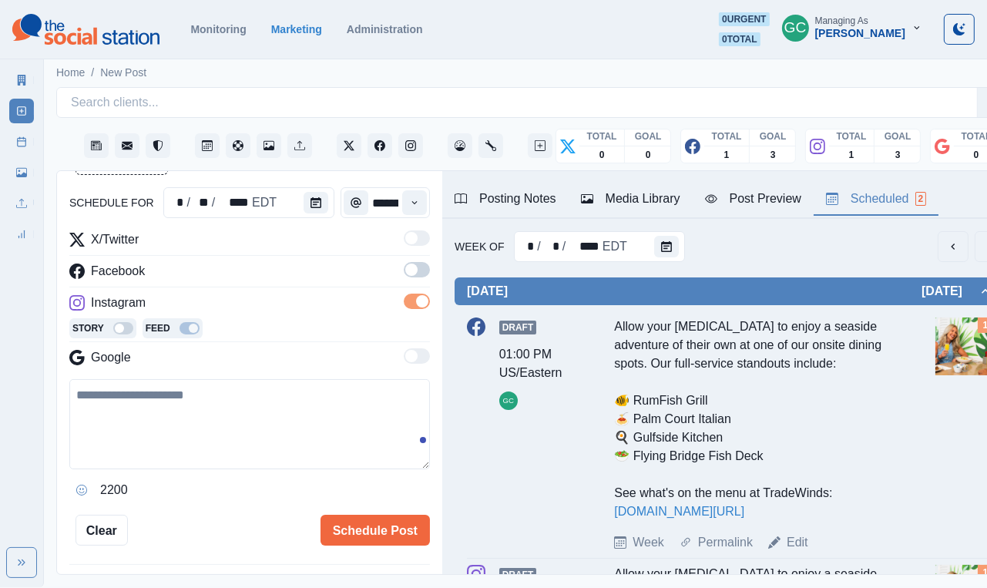
click at [415, 276] on span at bounding box center [417, 269] width 26 height 15
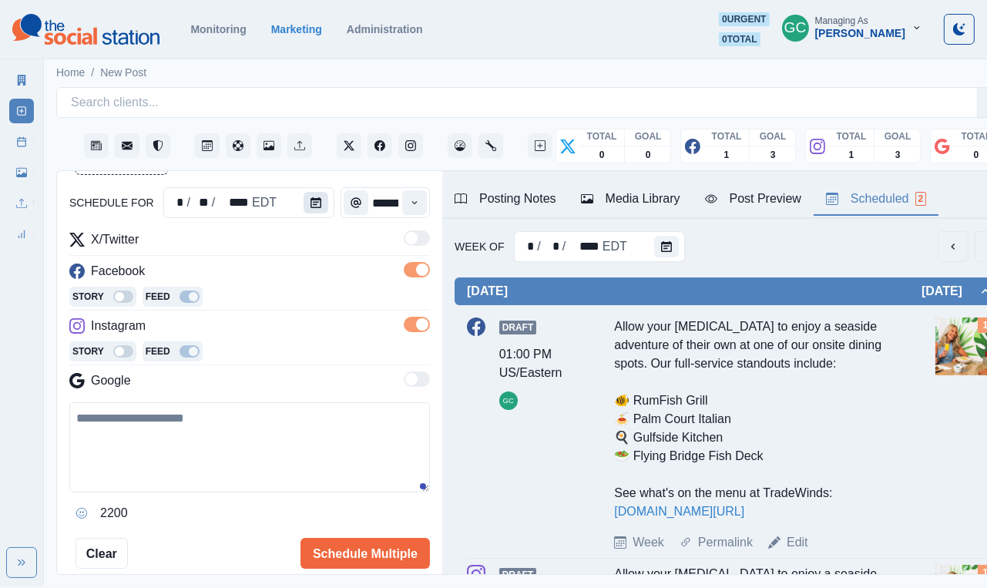
click at [316, 204] on icon "Calendar" at bounding box center [316, 202] width 11 height 11
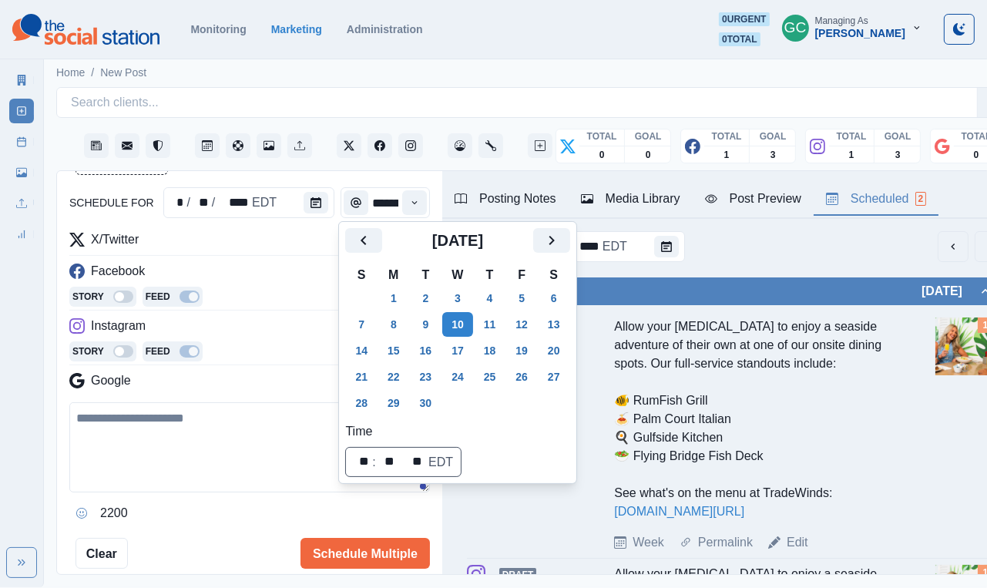
click at [261, 325] on div "Instagram" at bounding box center [249, 329] width 361 height 25
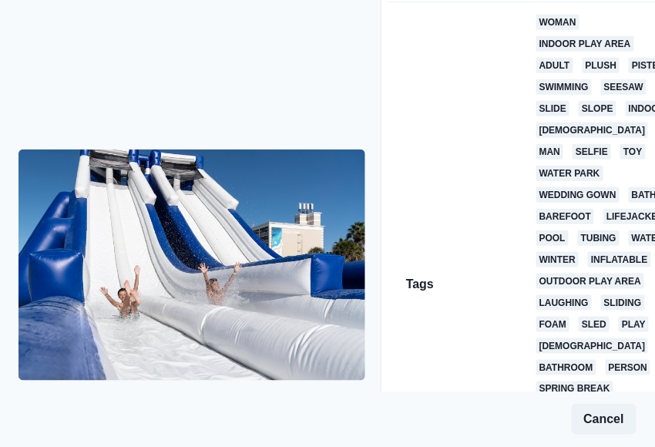
scroll to position [188, 0]
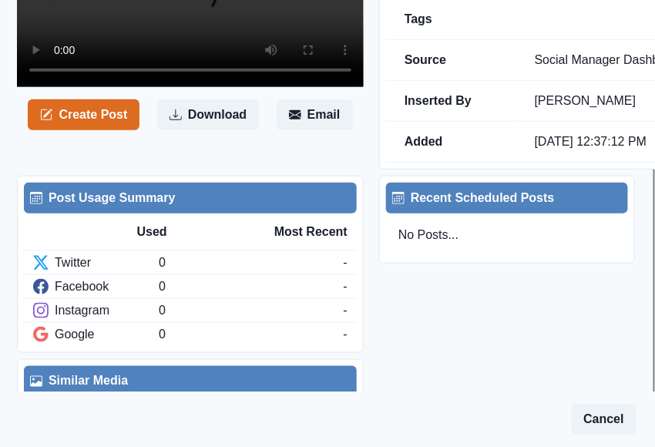
scroll to position [453, 2]
click at [197, 130] on button "Download" at bounding box center [208, 114] width 102 height 31
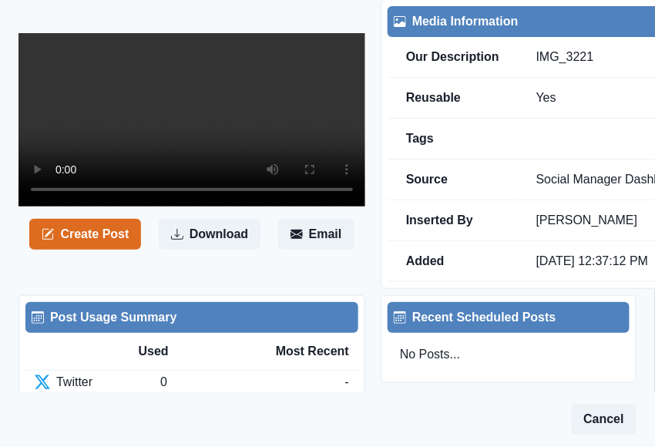
scroll to position [55, 0]
click at [196, 207] on video at bounding box center [192, 119] width 347 height 173
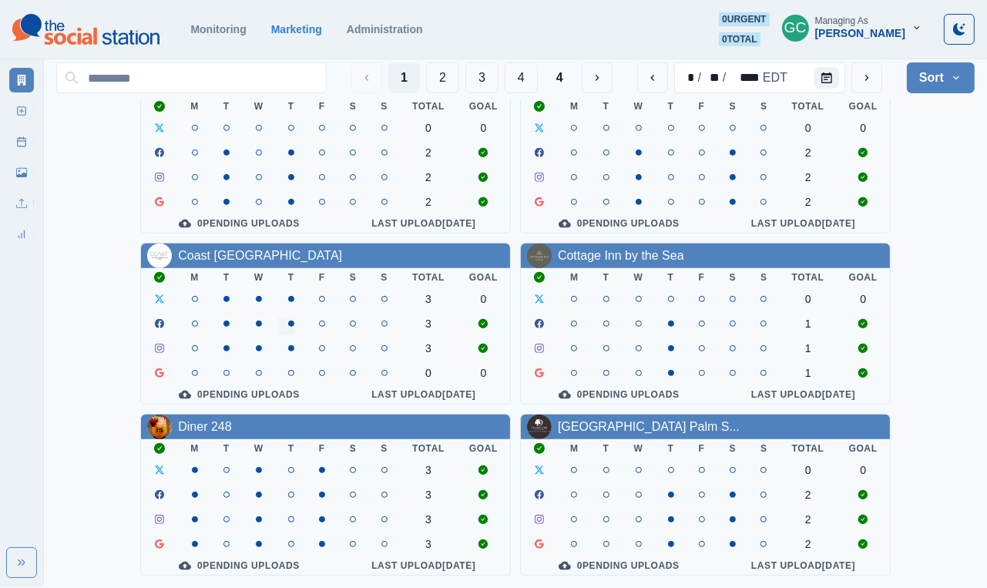
scroll to position [590, 0]
click at [442, 76] on button "2" at bounding box center [442, 77] width 33 height 31
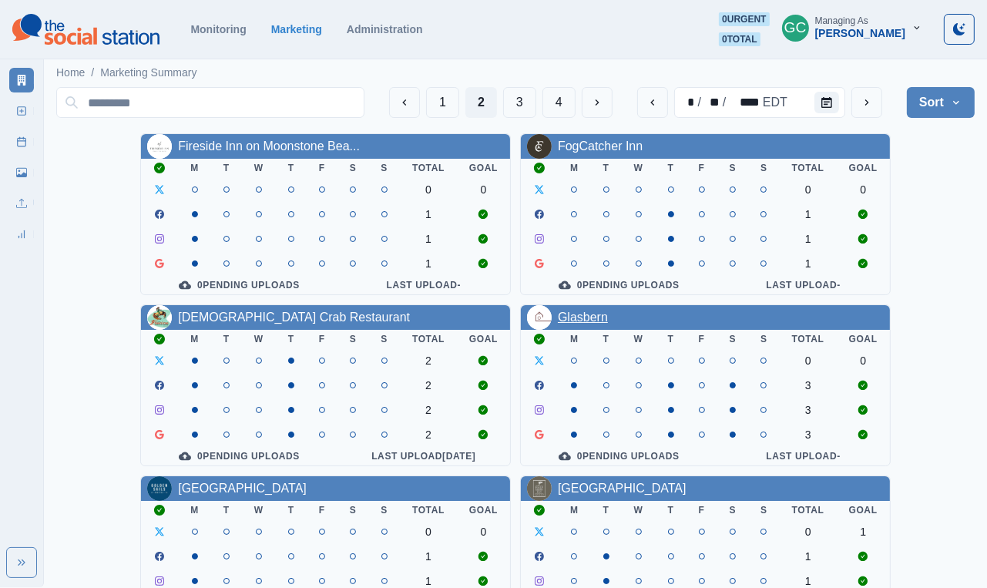
click at [597, 321] on link "Glasbern" at bounding box center [583, 317] width 50 height 13
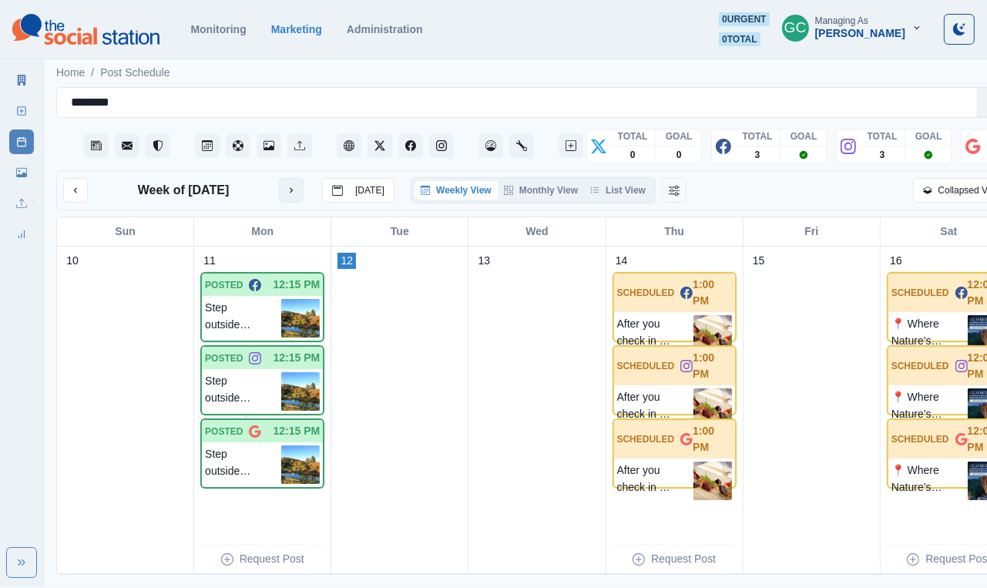
click at [296, 189] on icon "next month" at bounding box center [291, 190] width 11 height 11
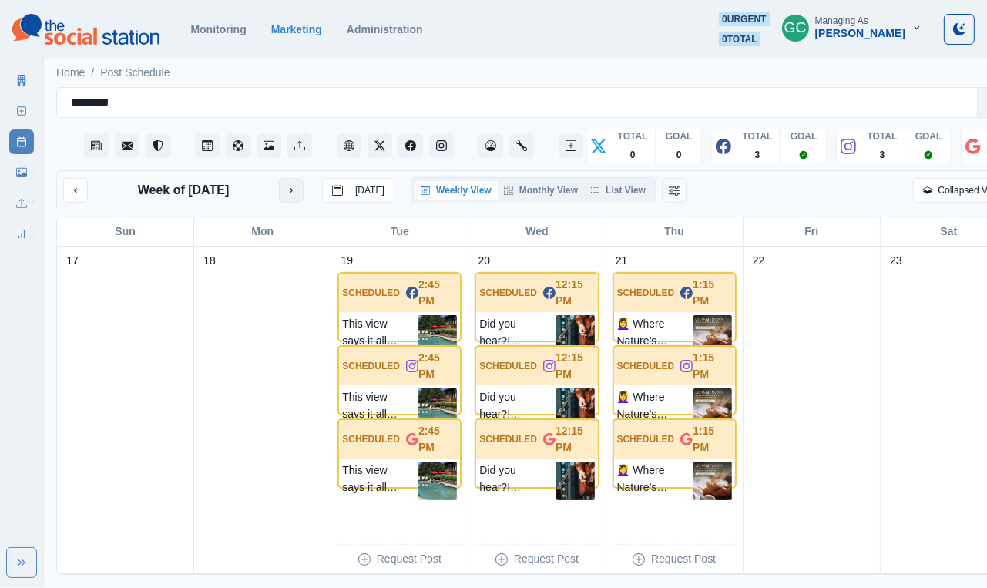
click at [291, 194] on icon "next month" at bounding box center [291, 190] width 11 height 11
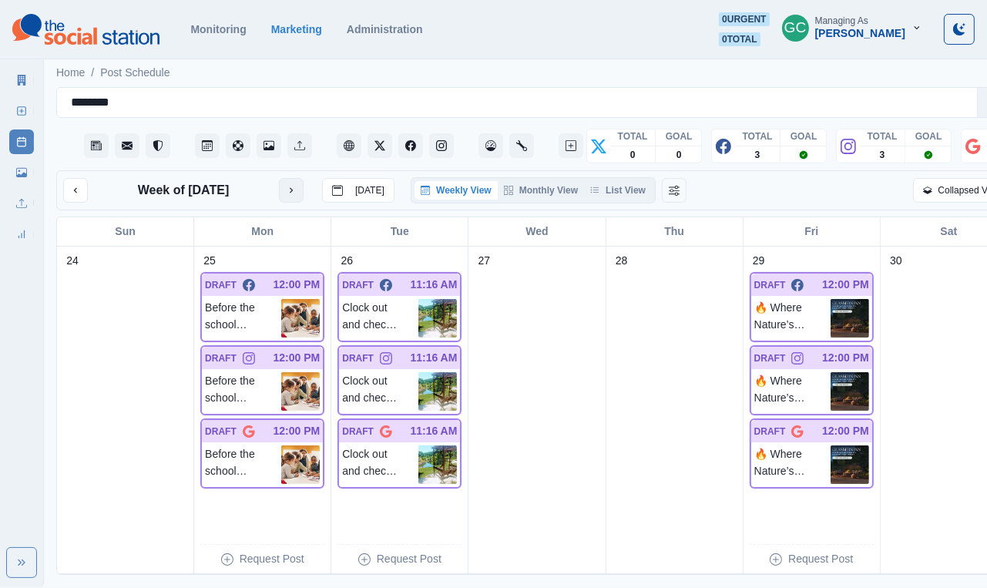
click at [291, 194] on icon "next month" at bounding box center [291, 190] width 11 height 11
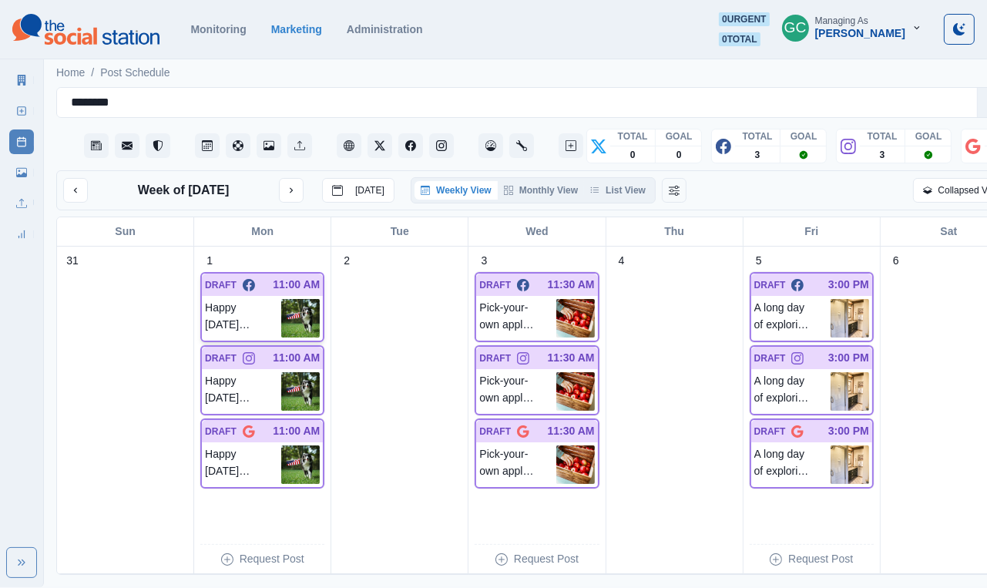
click at [249, 338] on p "Happy [DATE] from all of us here at [GEOGRAPHIC_DATA]. Here's to hard work, wel…" at bounding box center [243, 318] width 76 height 39
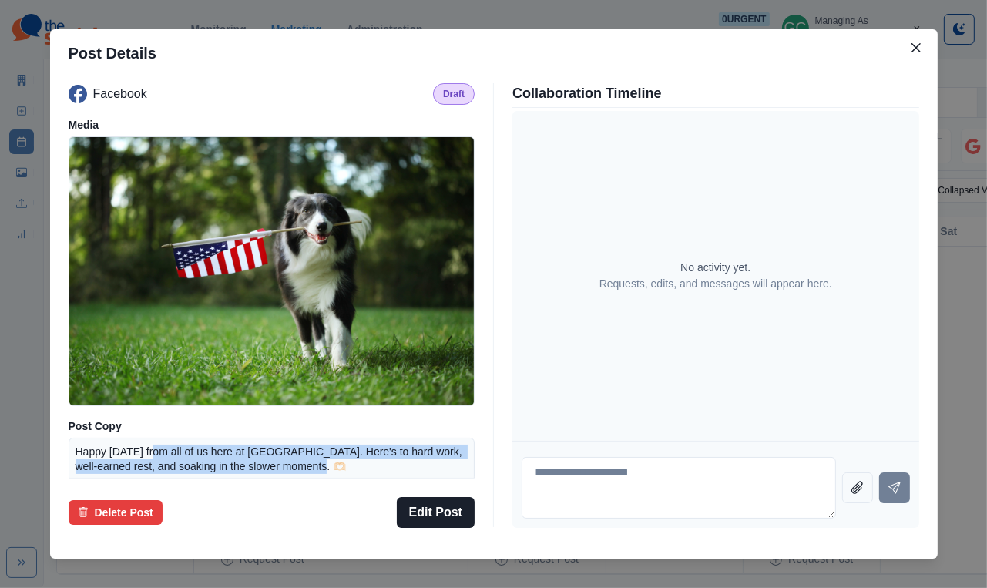
click at [161, 445] on p "Happy [DATE] from all of us here at [GEOGRAPHIC_DATA]. Here's to hard work, wel…" at bounding box center [272, 460] width 393 height 30
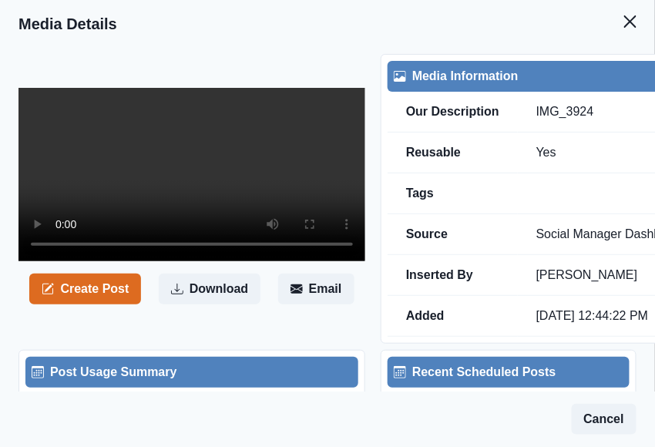
click at [191, 261] on video at bounding box center [192, 174] width 347 height 173
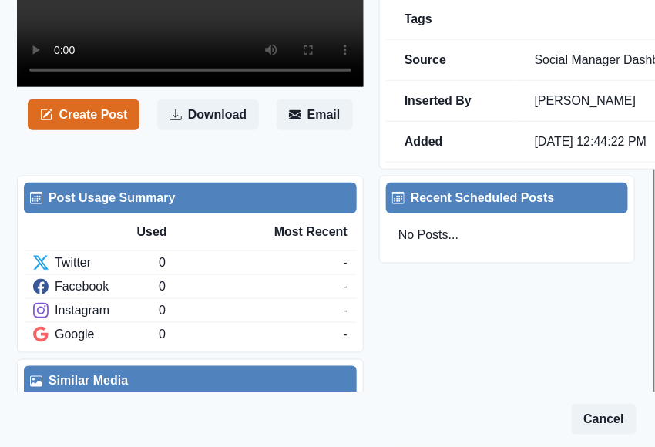
scroll to position [0, 2]
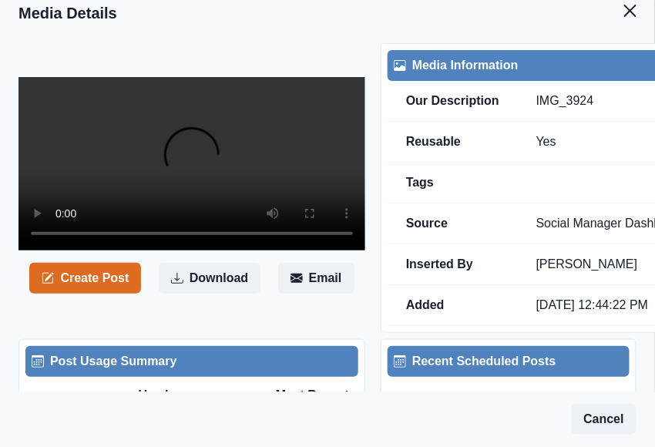
scroll to position [3, 0]
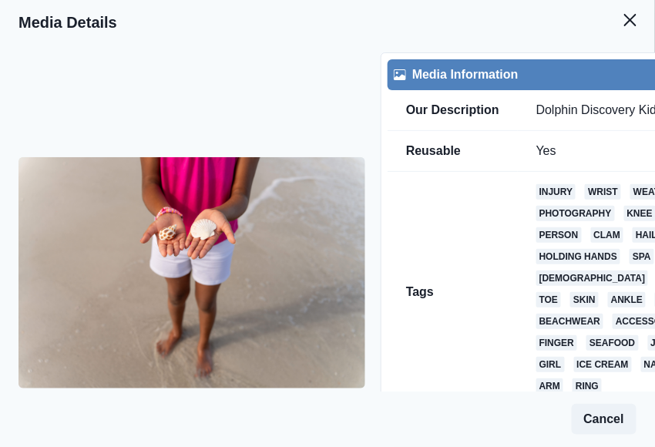
scroll to position [2, 0]
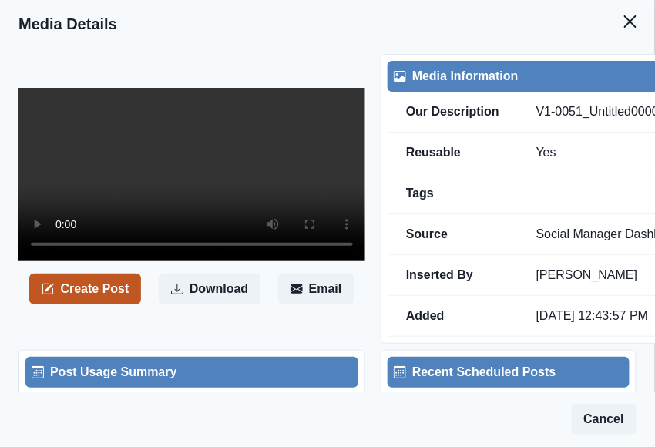
click at [111, 302] on button "Create Post" at bounding box center [85, 289] width 112 height 31
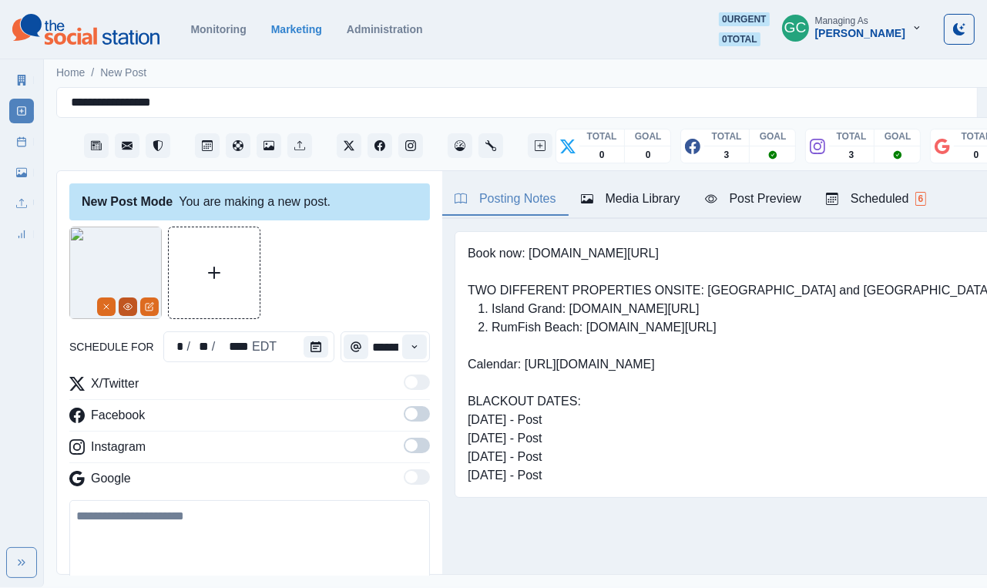
click at [129, 305] on icon "View Media" at bounding box center [127, 306] width 9 height 9
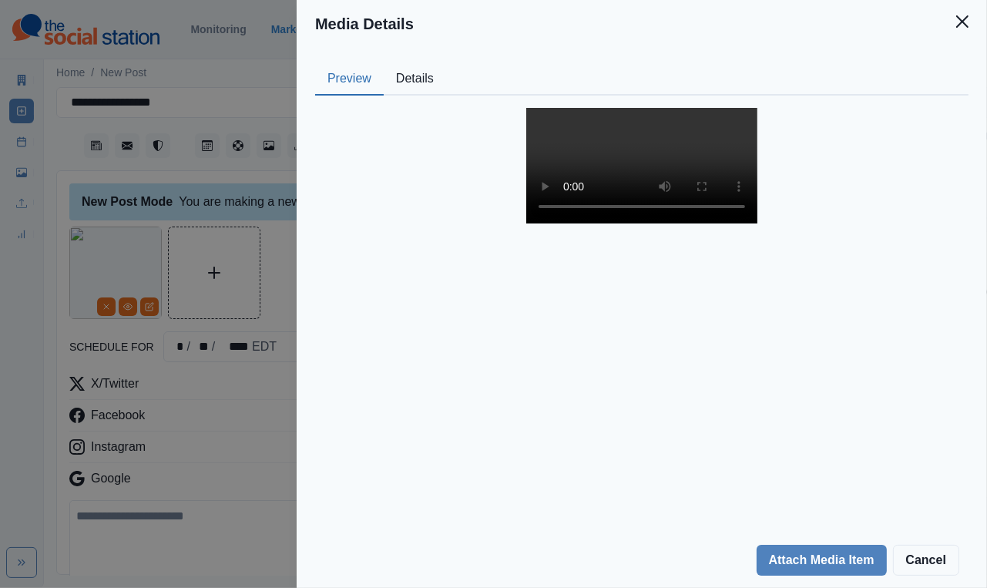
click at [429, 76] on button "Details" at bounding box center [415, 79] width 62 height 32
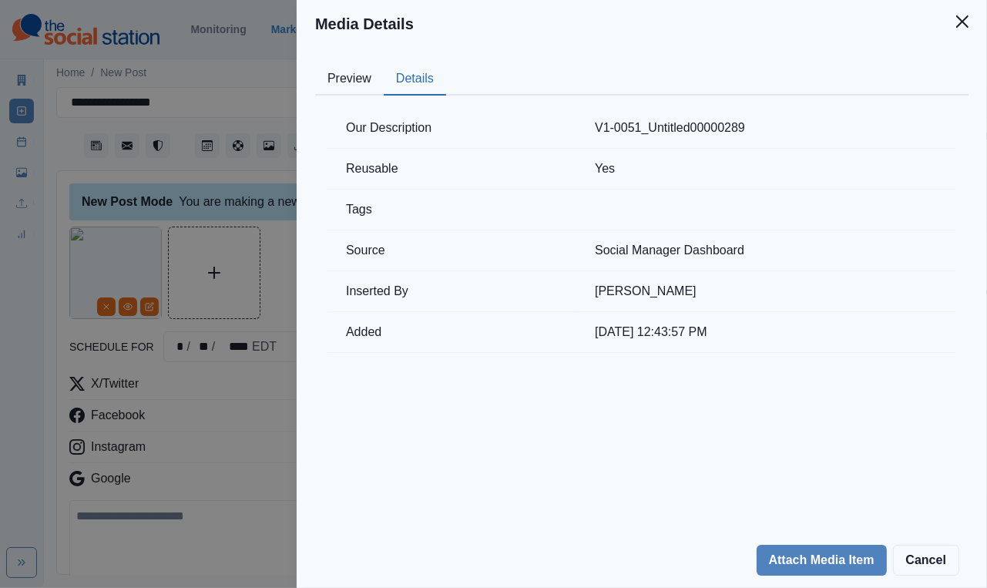
click at [129, 446] on div "Media Details Preview Details Our Description V1-0051_Untitled00000289 Reusable…" at bounding box center [493, 294] width 987 height 588
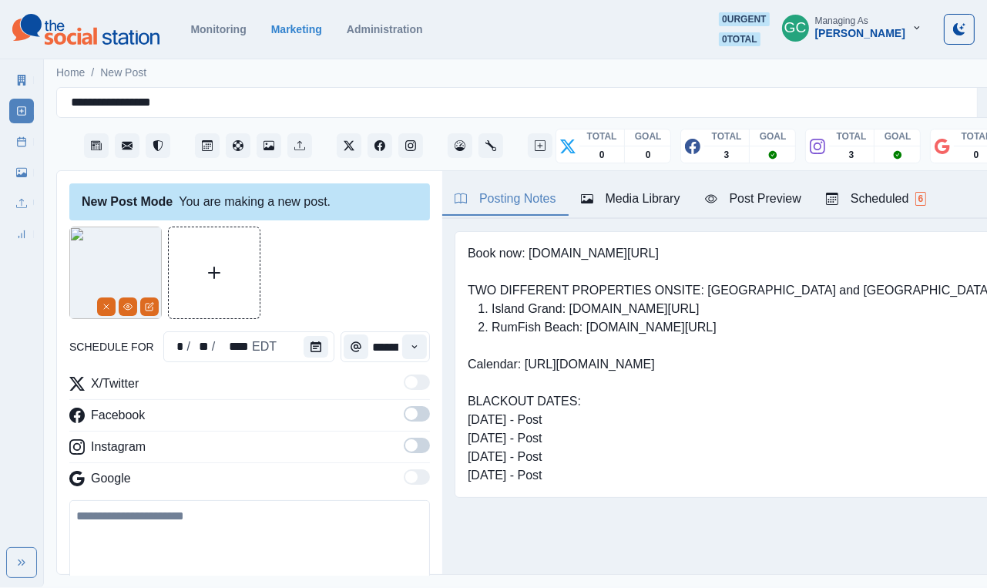
click at [654, 197] on div "Scheduled 6" at bounding box center [876, 199] width 100 height 19
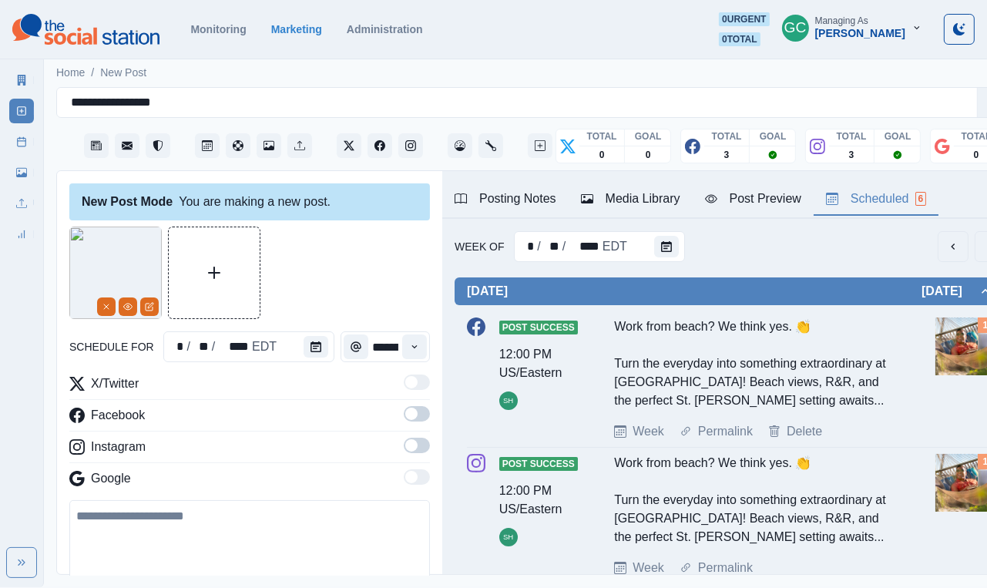
click at [415, 443] on span at bounding box center [411, 445] width 12 height 12
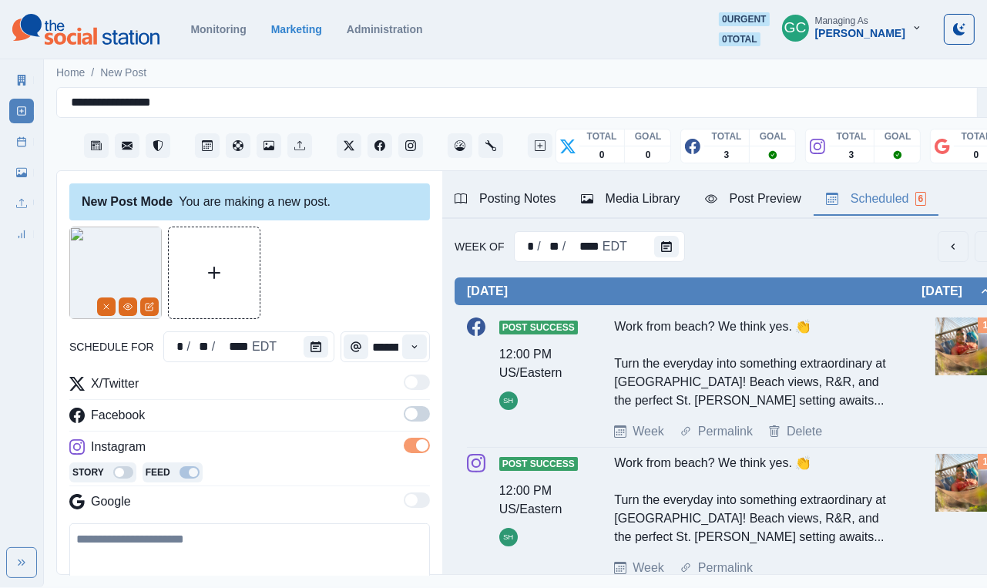
click at [423, 410] on span at bounding box center [417, 413] width 26 height 15
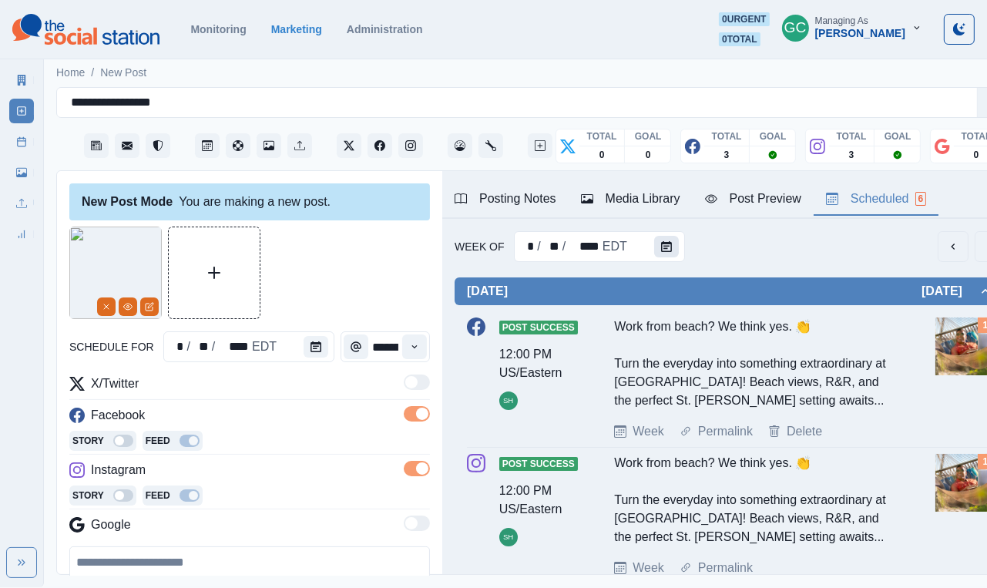
click at [654, 250] on icon "Calendar" at bounding box center [666, 246] width 11 height 11
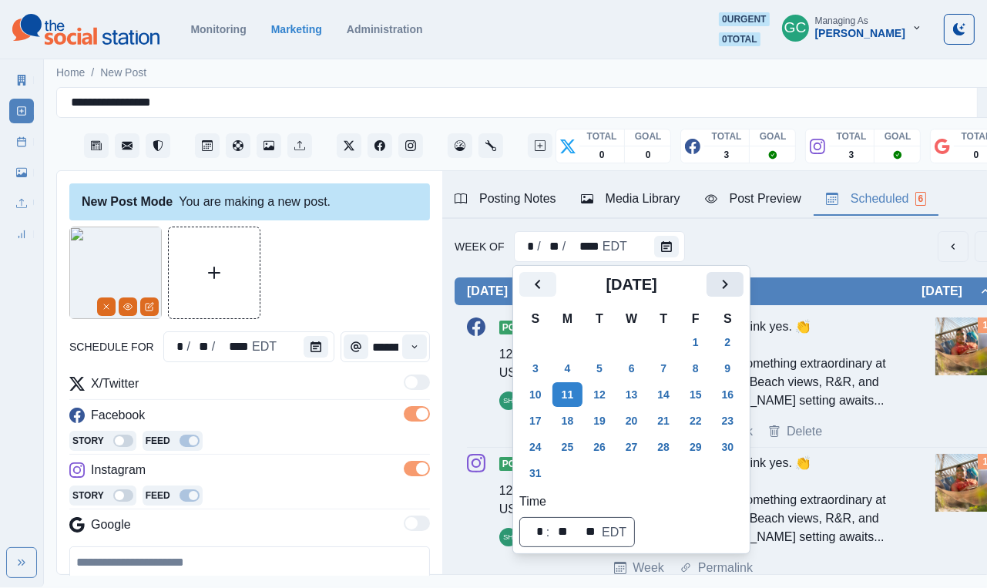
click at [654, 289] on icon "Next" at bounding box center [725, 284] width 19 height 19
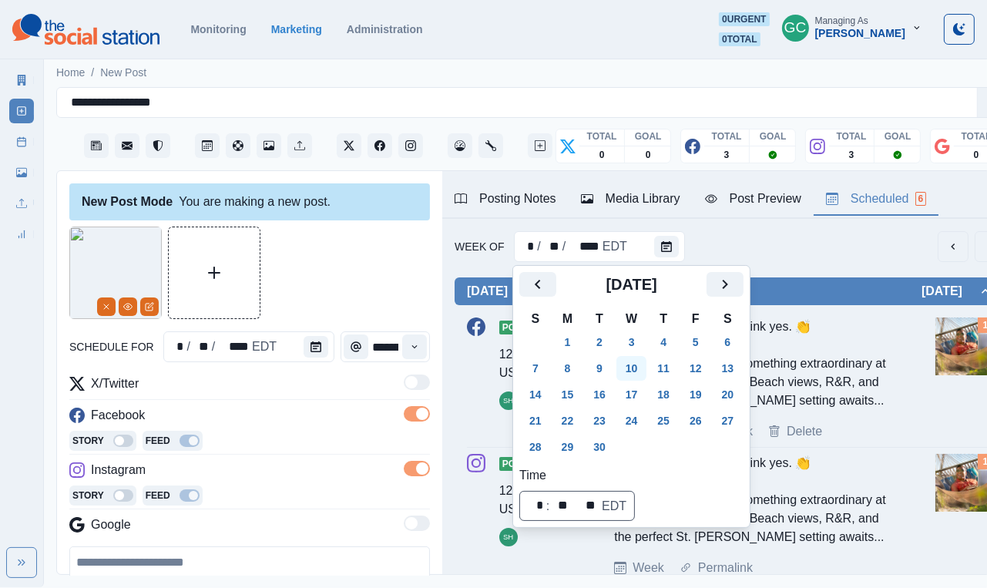
click at [647, 367] on button "10" at bounding box center [632, 368] width 31 height 25
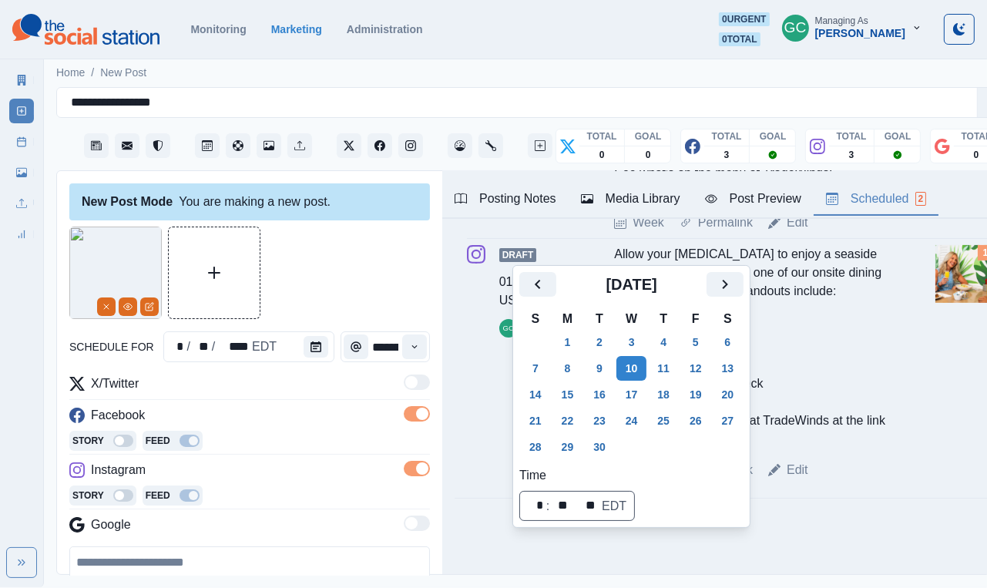
scroll to position [335, 0]
click at [304, 341] on button "Calendar" at bounding box center [316, 347] width 25 height 22
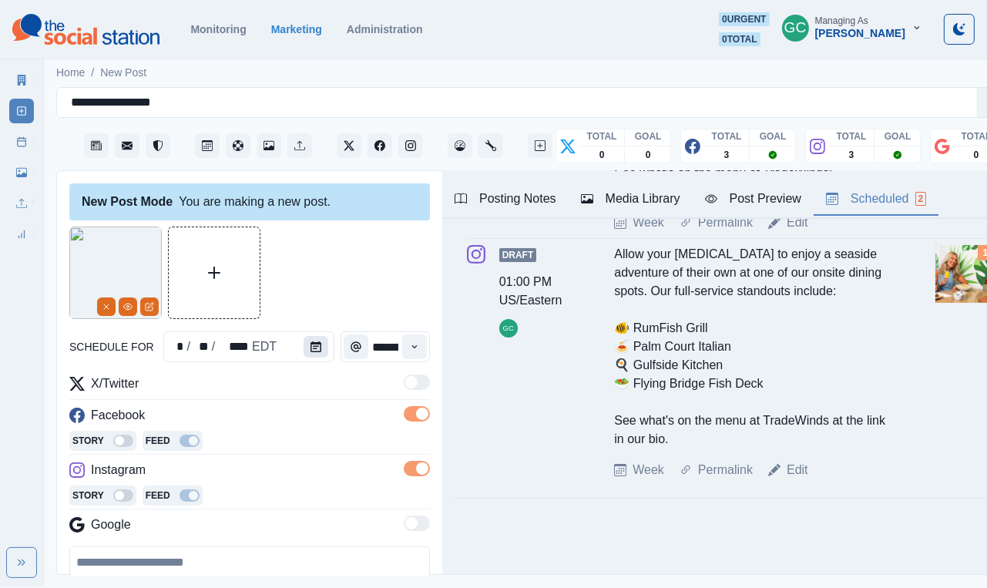
click at [304, 341] on button "Calendar" at bounding box center [316, 347] width 25 height 22
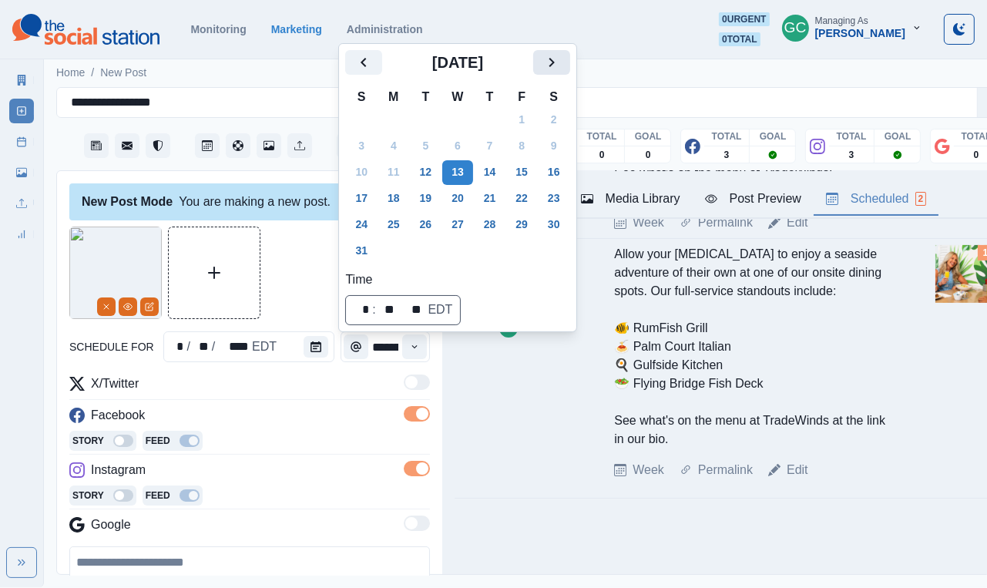
click at [561, 68] on icon "Next" at bounding box center [552, 62] width 19 height 19
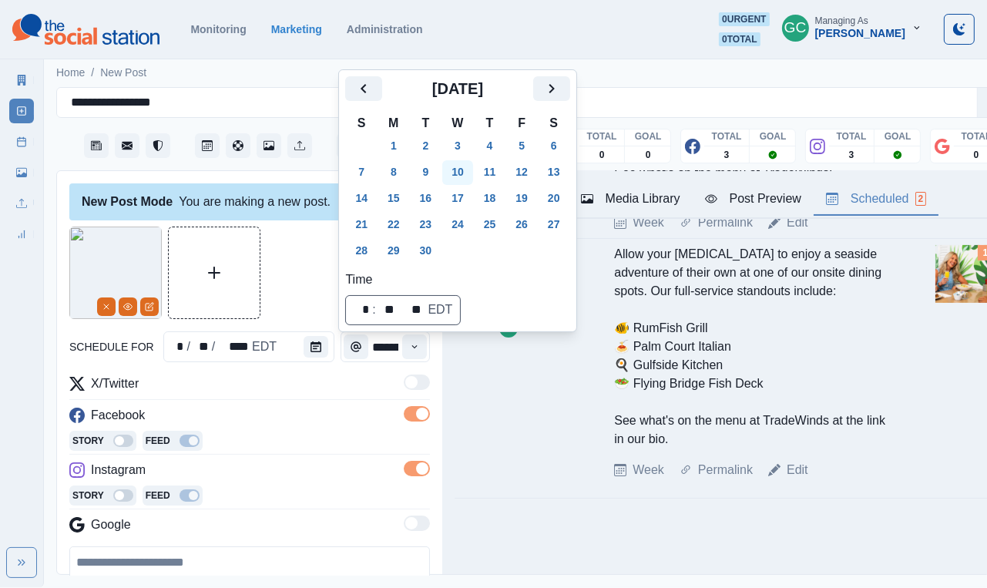
click at [462, 173] on button "10" at bounding box center [457, 172] width 31 height 25
click at [341, 429] on div "Facebook" at bounding box center [249, 418] width 361 height 25
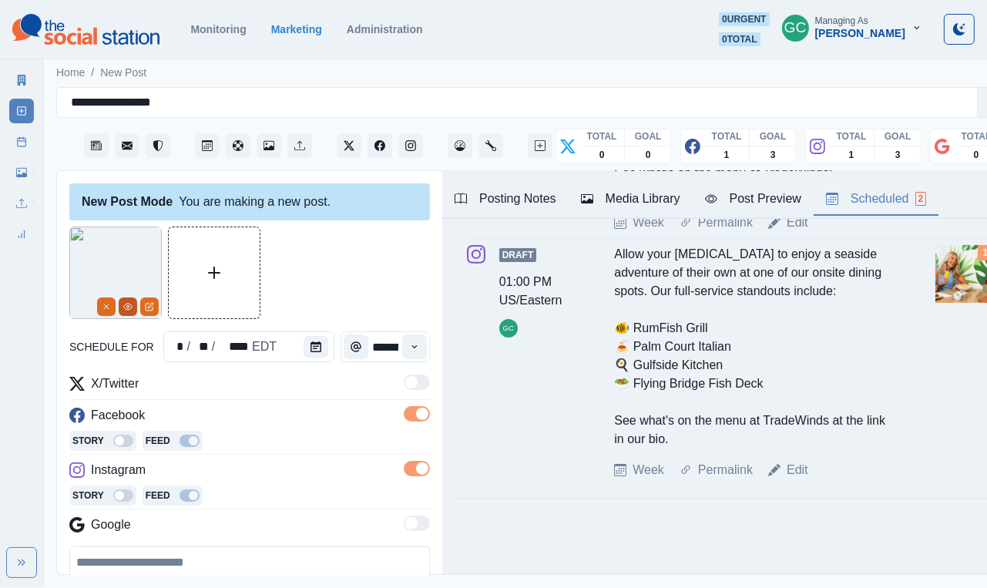
click at [132, 307] on icon "View Media" at bounding box center [127, 306] width 9 height 9
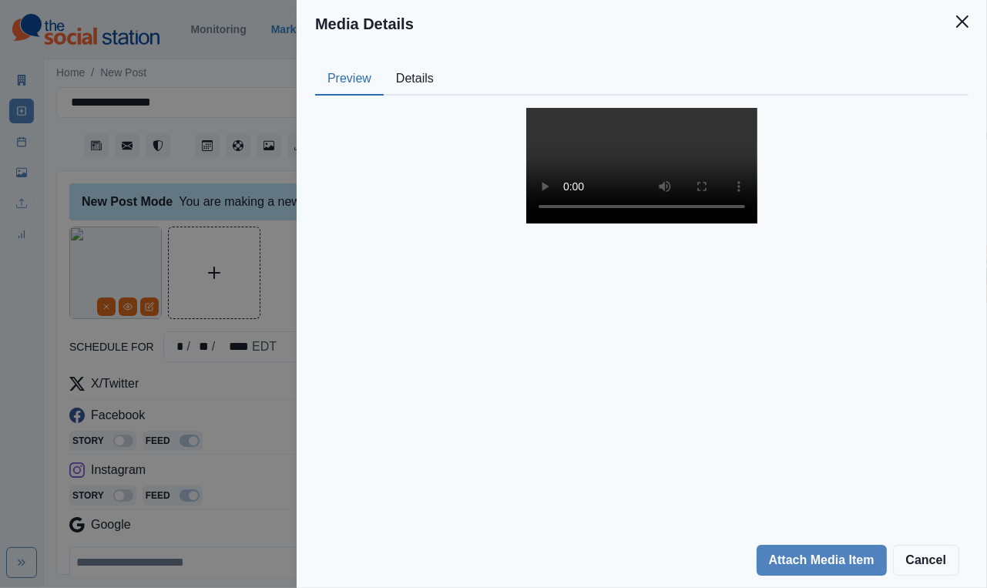
click at [654, 224] on video at bounding box center [642, 166] width 231 height 116
click at [527, 224] on video at bounding box center [642, 166] width 231 height 116
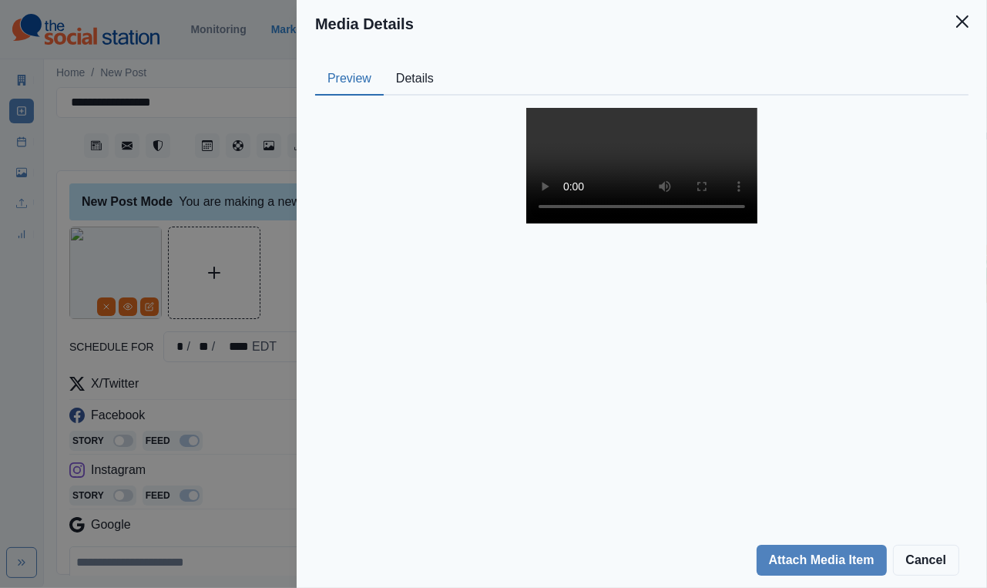
drag, startPoint x: 506, startPoint y: 442, endPoint x: 399, endPoint y: 431, distance: 107.0
click at [527, 224] on video at bounding box center [642, 166] width 231 height 116
click at [111, 315] on div "Media Details Preview Details Our Description V1-0051_Untitled00000289 Reusable…" at bounding box center [493, 294] width 987 height 588
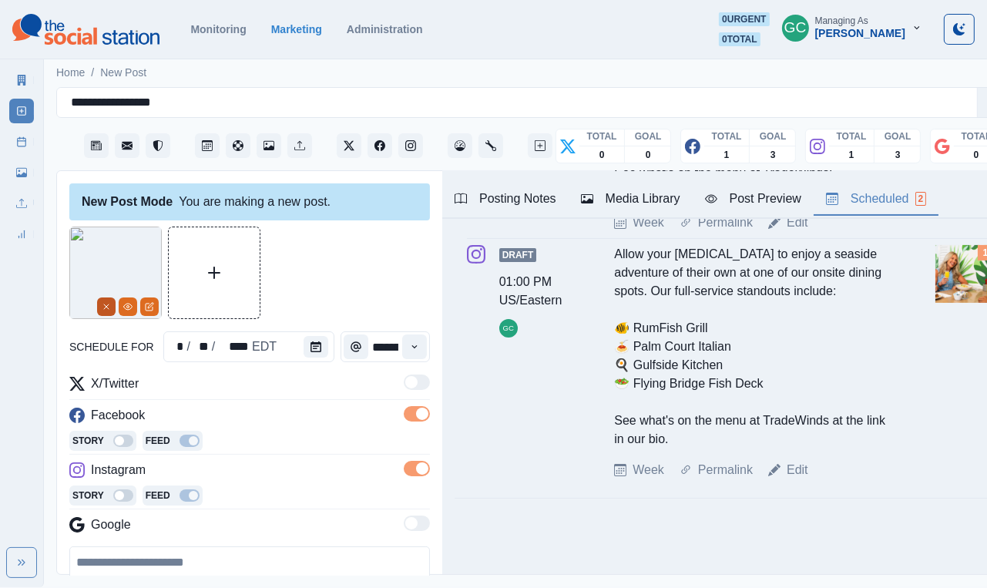
click at [104, 312] on button "Remove" at bounding box center [106, 307] width 19 height 19
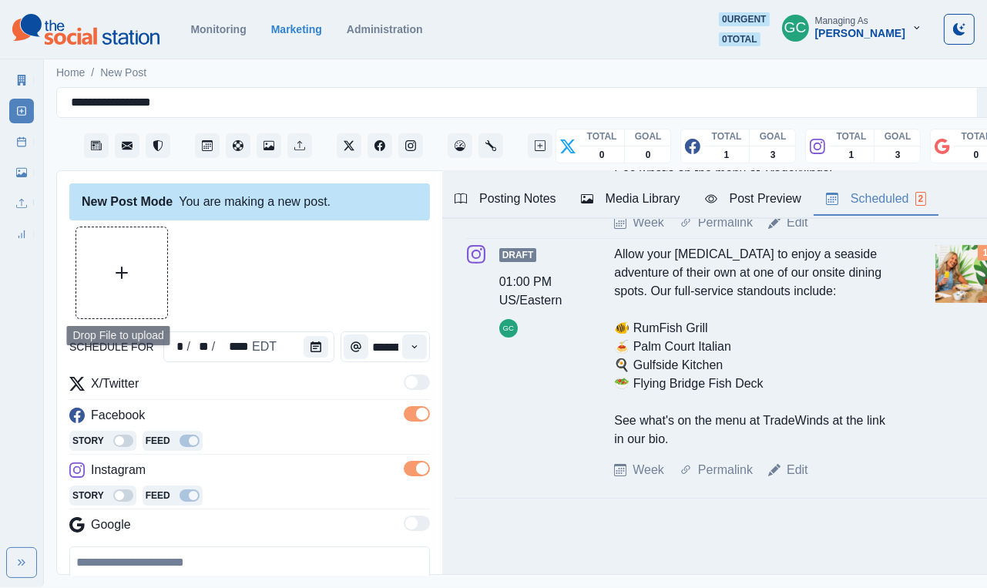
click at [153, 286] on button "Upload Media" at bounding box center [121, 272] width 91 height 91
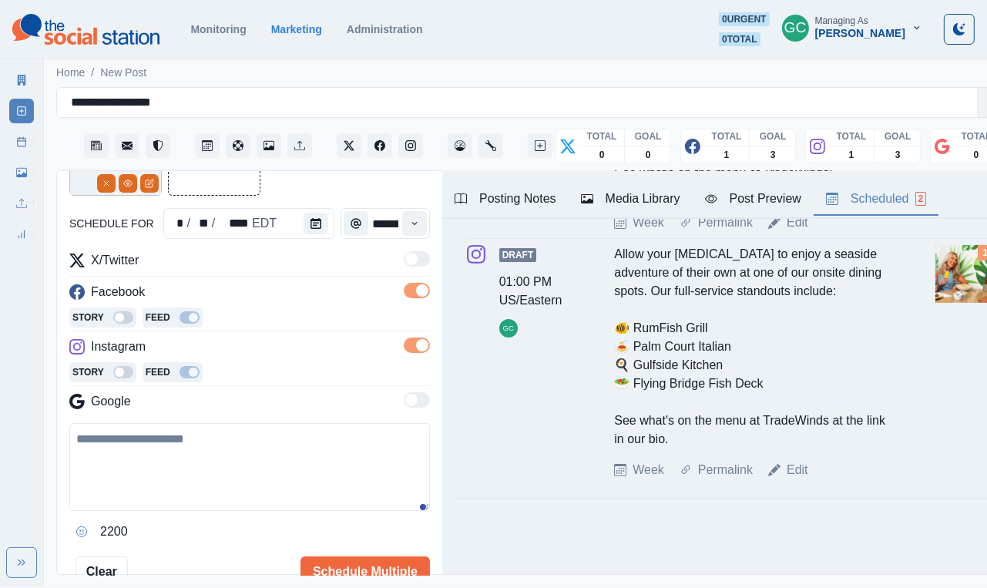
scroll to position [131, 0]
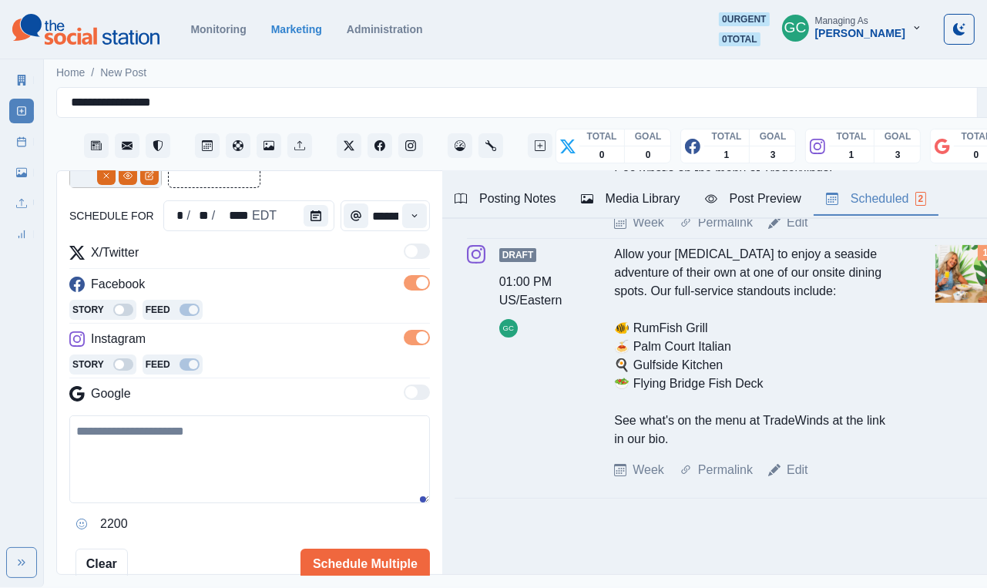
click at [258, 446] on textarea at bounding box center [249, 460] width 361 height 88
paste textarea "**********"
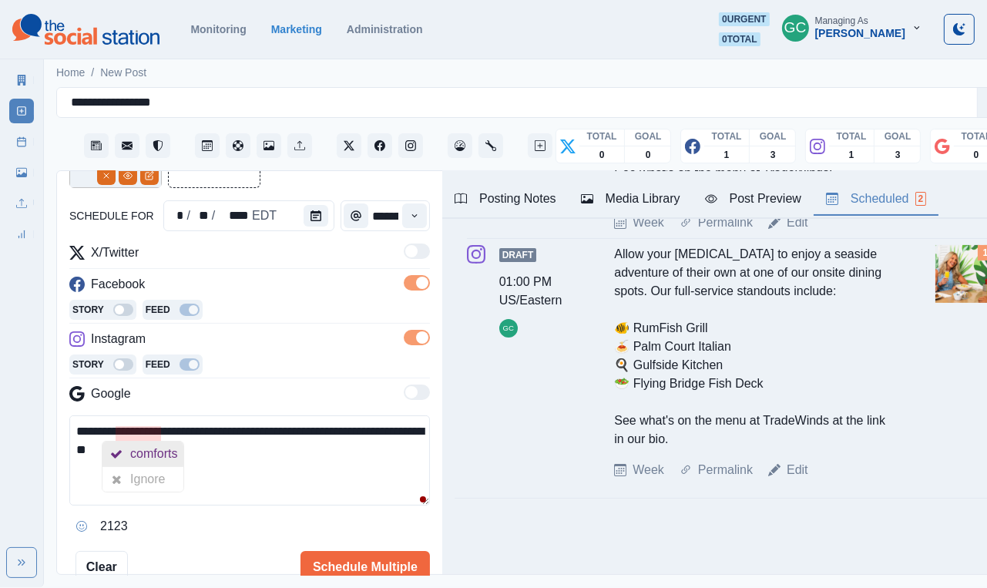
click at [144, 446] on div "comforts" at bounding box center [156, 454] width 53 height 25
click at [160, 446] on textarea "**********" at bounding box center [249, 461] width 361 height 90
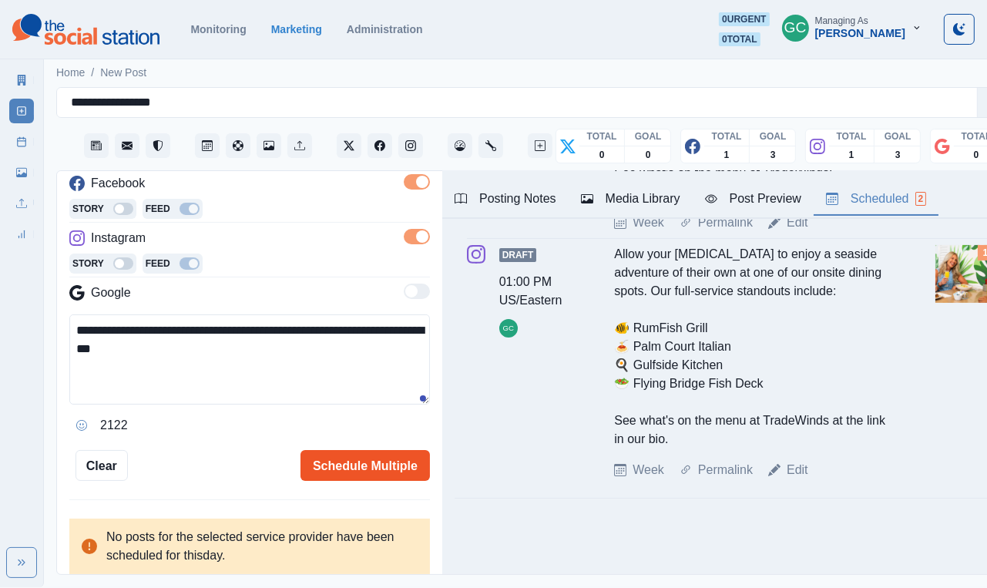
scroll to position [247, 0]
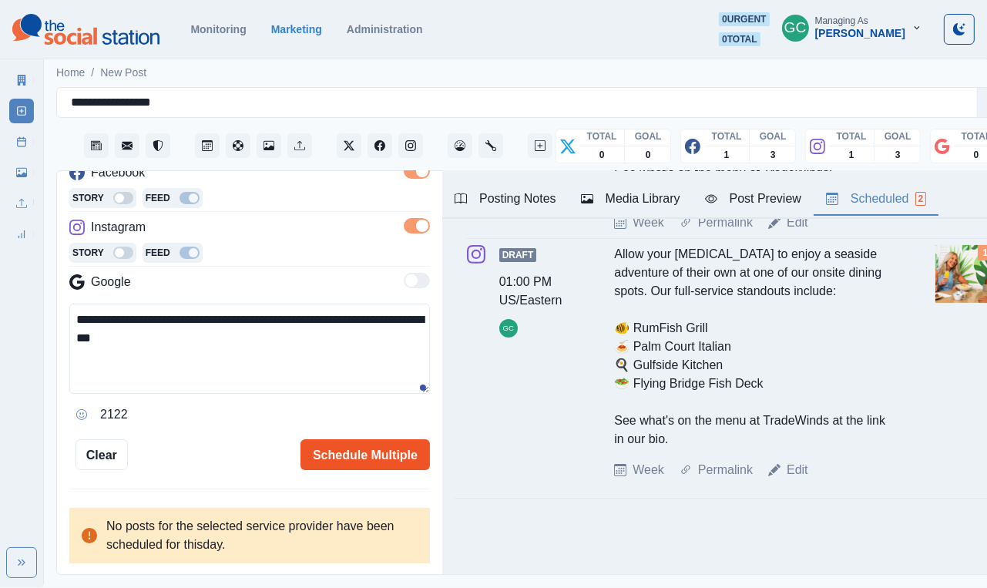
type textarea "**********"
click at [354, 446] on button "Schedule Multiple" at bounding box center [366, 454] width 130 height 31
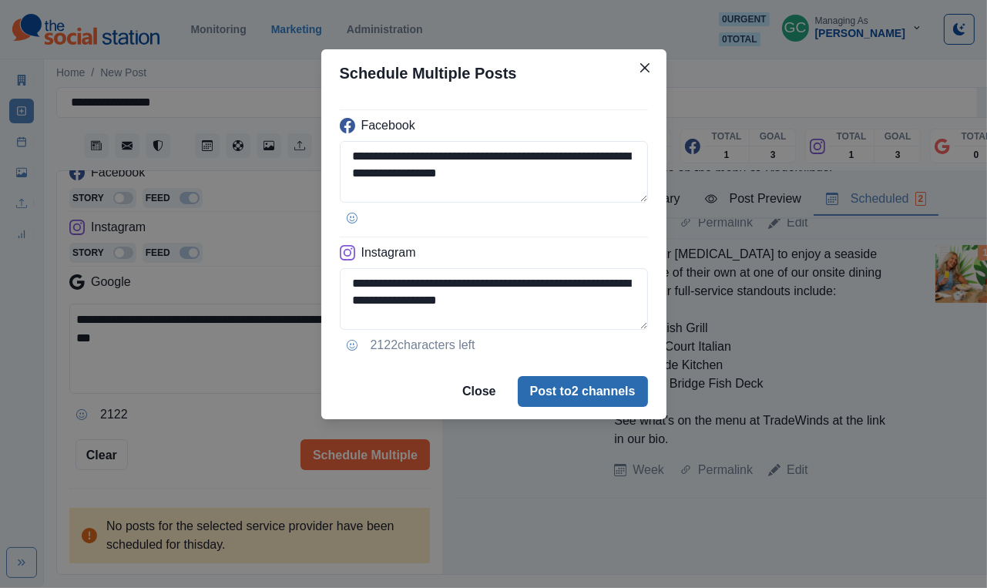
click at [607, 395] on button "Post to 2 channels" at bounding box center [583, 391] width 130 height 31
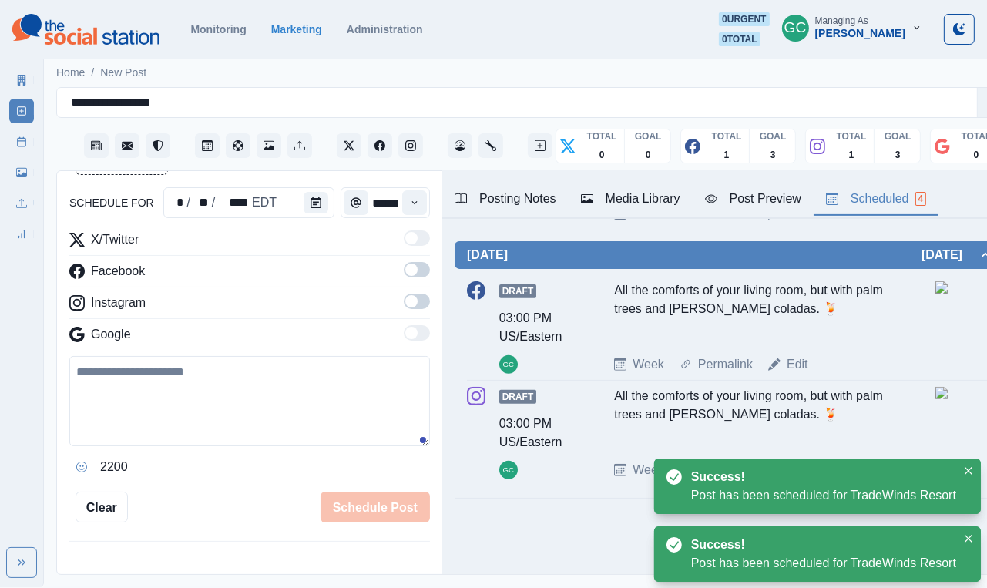
scroll to position [599, 0]
click at [654, 294] on img at bounding box center [974, 287] width 77 height 12
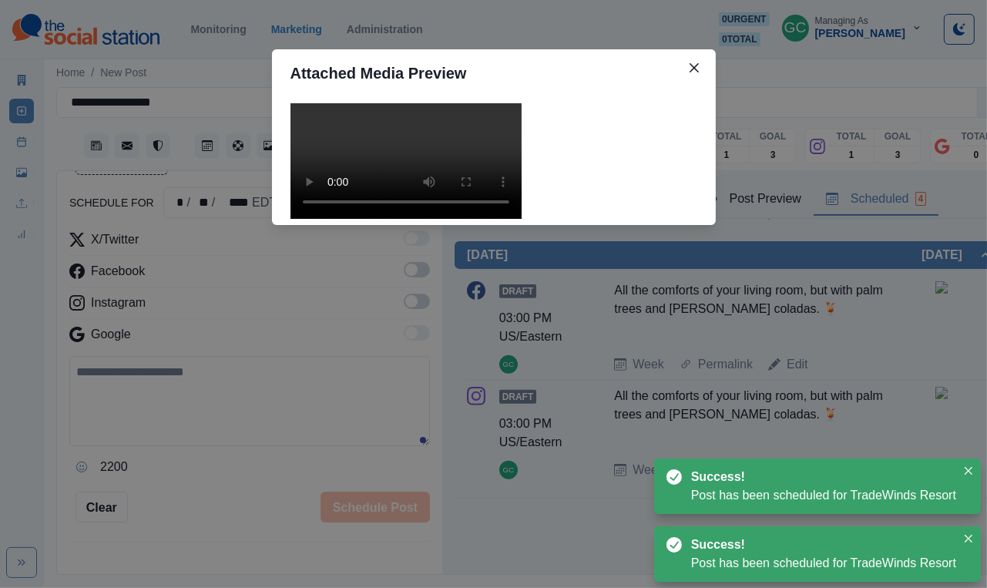
click at [432, 219] on video at bounding box center [406, 161] width 231 height 116
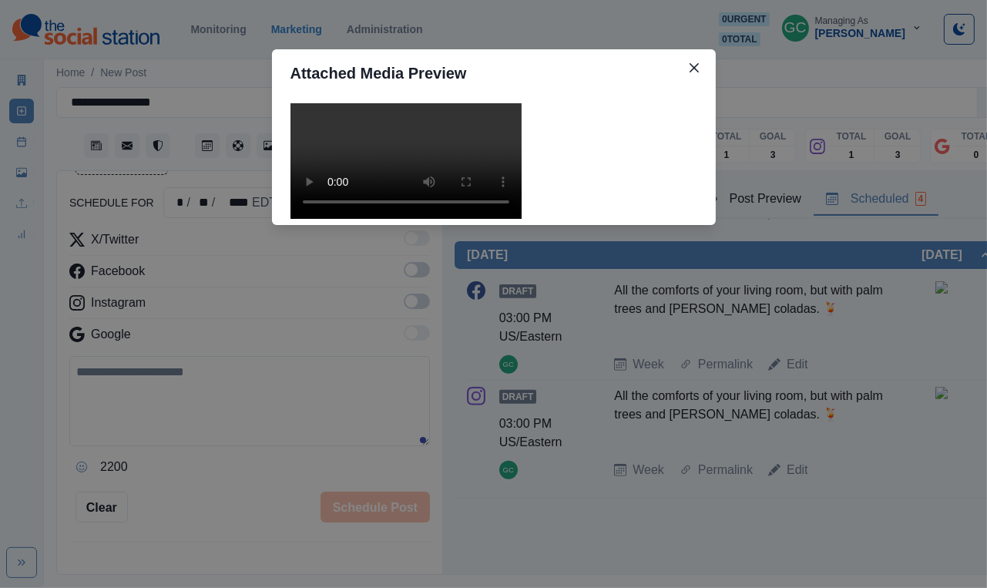
click at [187, 382] on div "Attached Media Preview" at bounding box center [493, 294] width 987 height 588
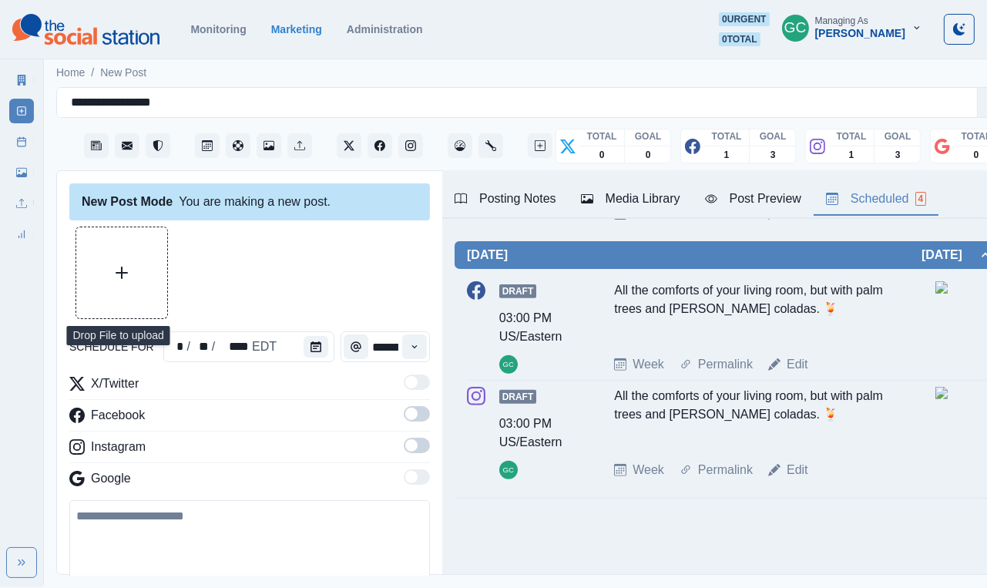
scroll to position [0, 0]
click at [155, 306] on button "Upload Media" at bounding box center [121, 272] width 91 height 91
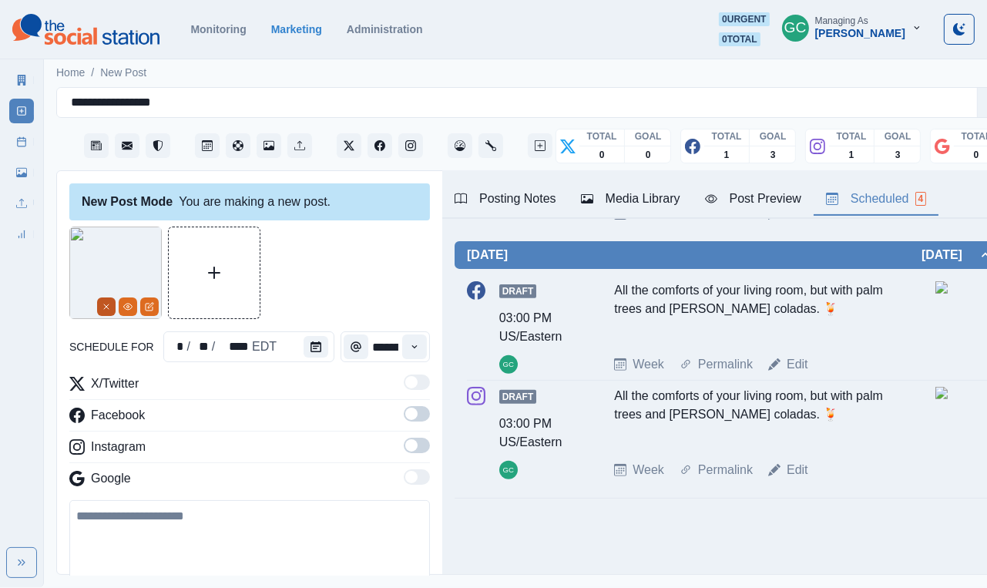
click at [100, 308] on button "Remove" at bounding box center [106, 307] width 19 height 19
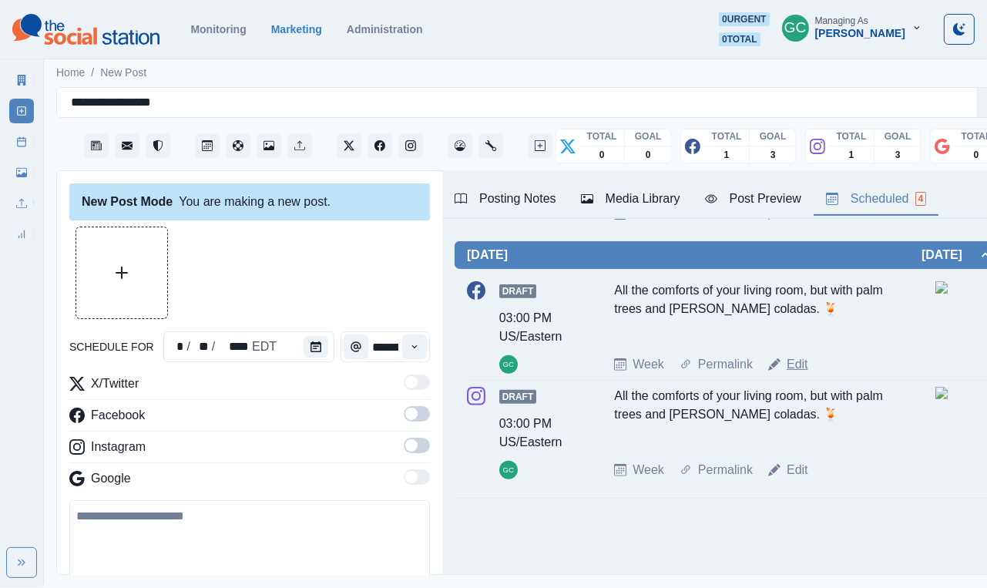
click at [654, 361] on link "Edit" at bounding box center [798, 364] width 22 height 19
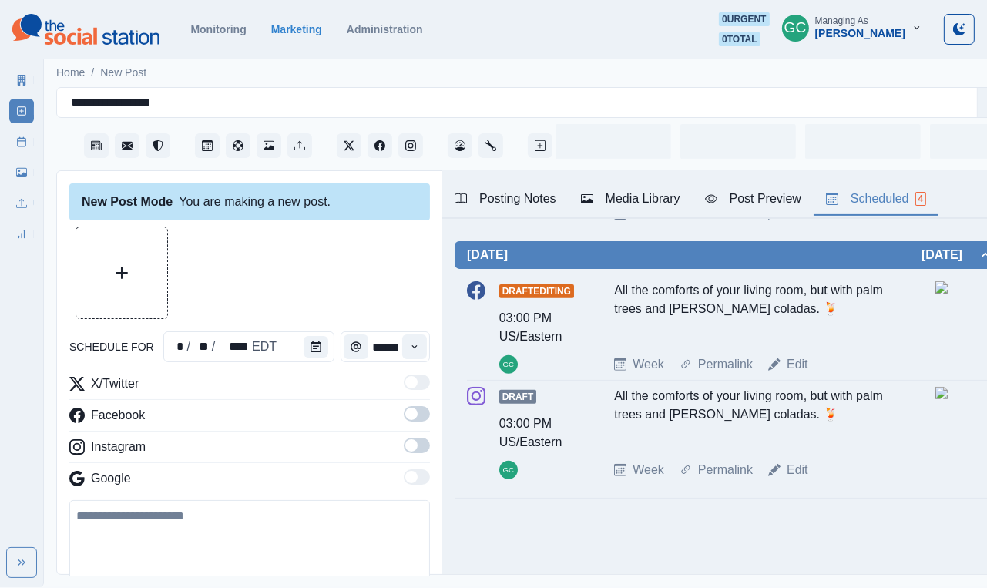
type textarea "**********"
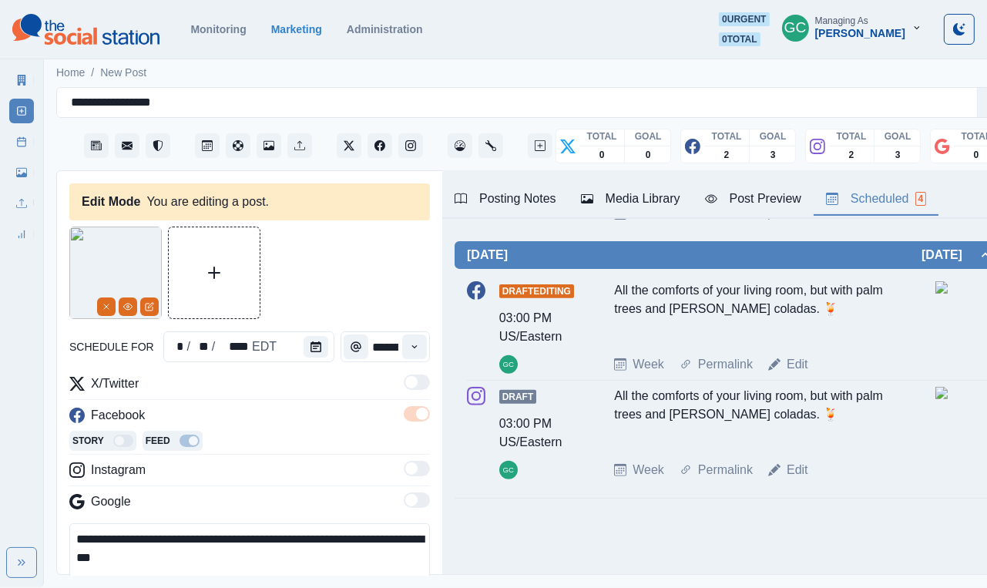
click at [654, 197] on div "Media Library" at bounding box center [630, 199] width 99 height 19
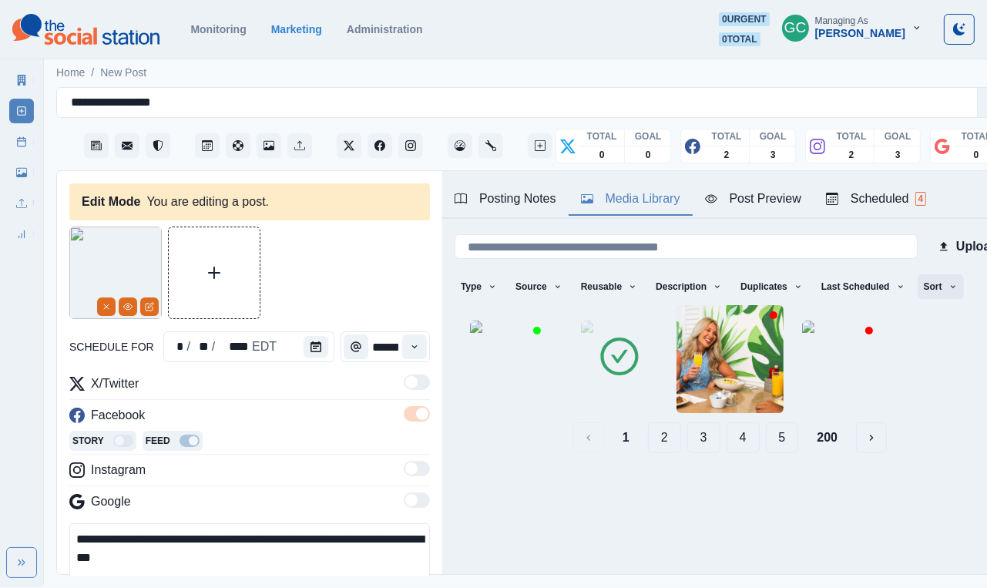
click at [654, 296] on button "Sort" at bounding box center [941, 286] width 46 height 25
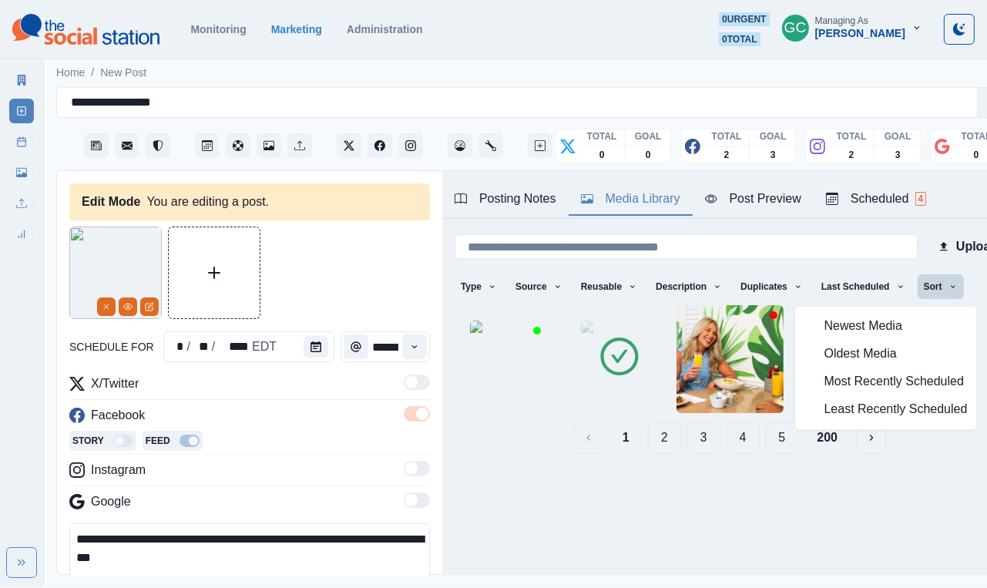
click at [654, 313] on button "Newest Media" at bounding box center [886, 327] width 181 height 28
click at [654, 391] on span "Most Recently Scheduled" at bounding box center [896, 382] width 143 height 19
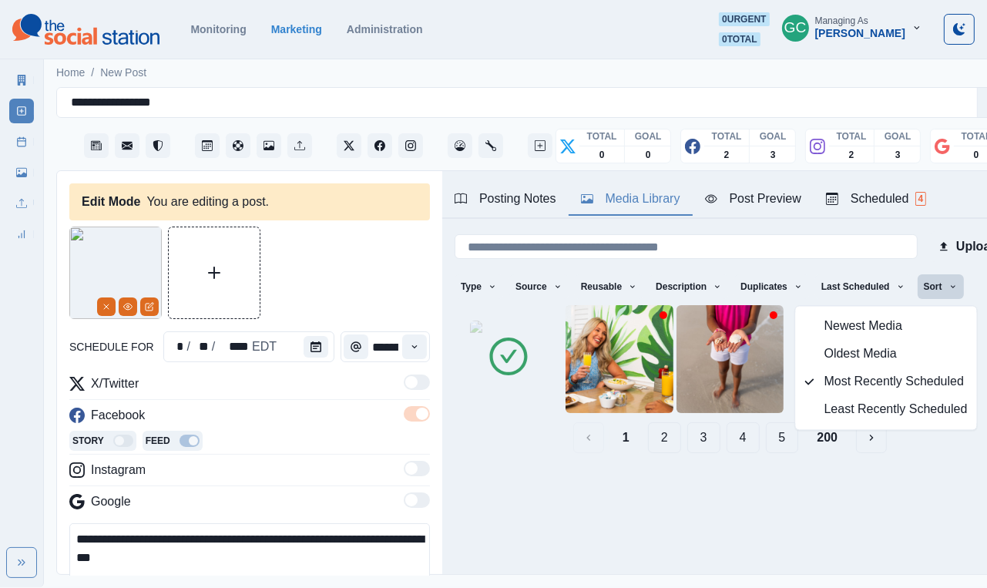
click at [654, 329] on span "Newest Media" at bounding box center [896, 327] width 143 height 19
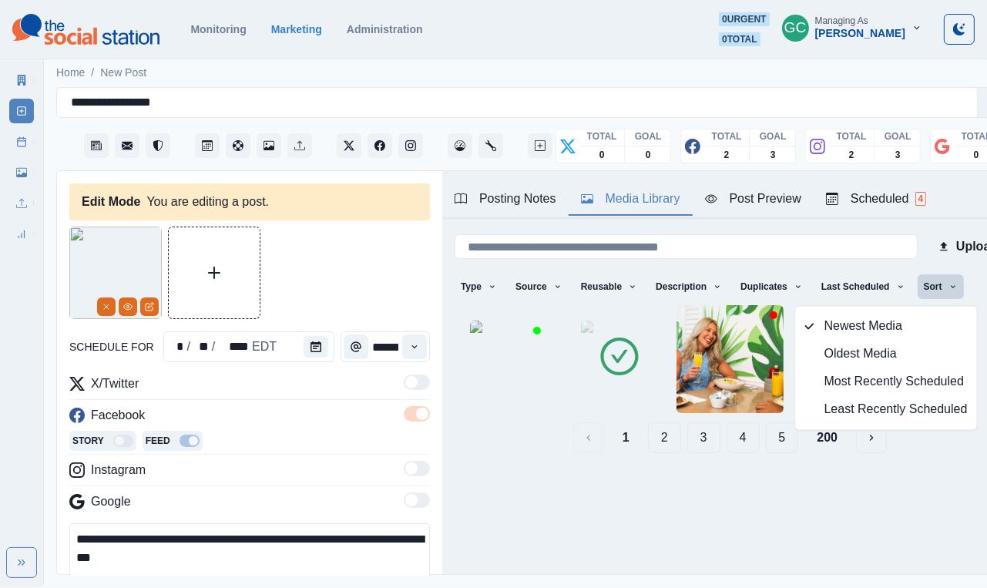
click at [654, 325] on span "Newest Media" at bounding box center [896, 327] width 143 height 19
click at [622, 353] on icon at bounding box center [619, 356] width 43 height 43
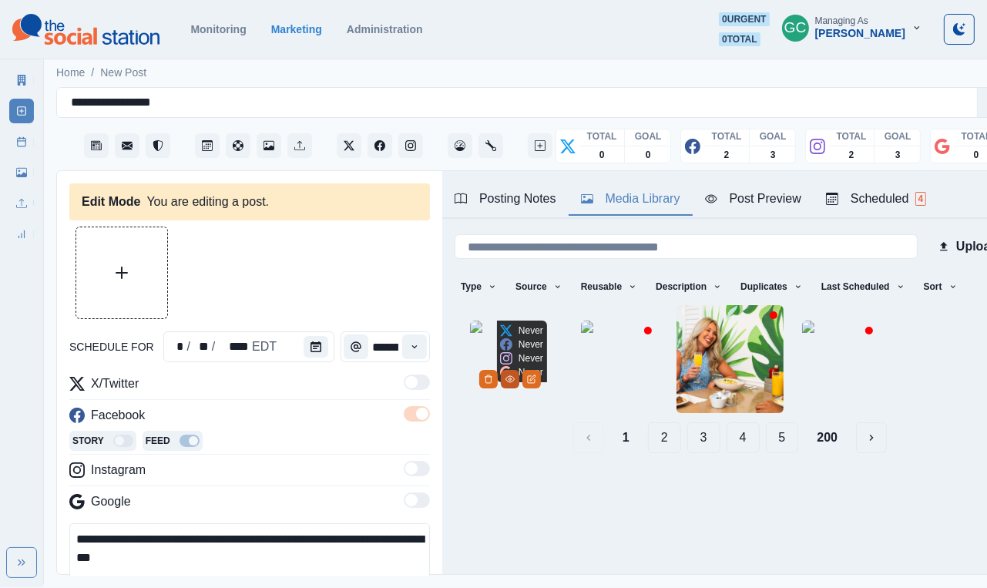
click at [515, 384] on icon "View Media" at bounding box center [510, 379] width 9 height 9
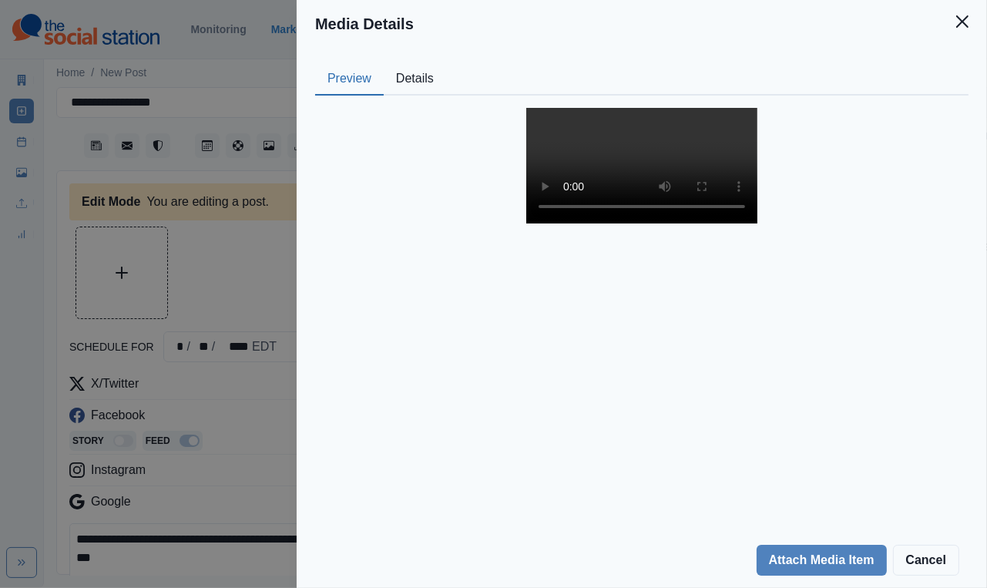
click at [626, 224] on video at bounding box center [642, 166] width 231 height 116
click at [261, 335] on div "Media Details Preview Details Our Description Untitled design-6 Reusable Yes Ta…" at bounding box center [493, 294] width 987 height 588
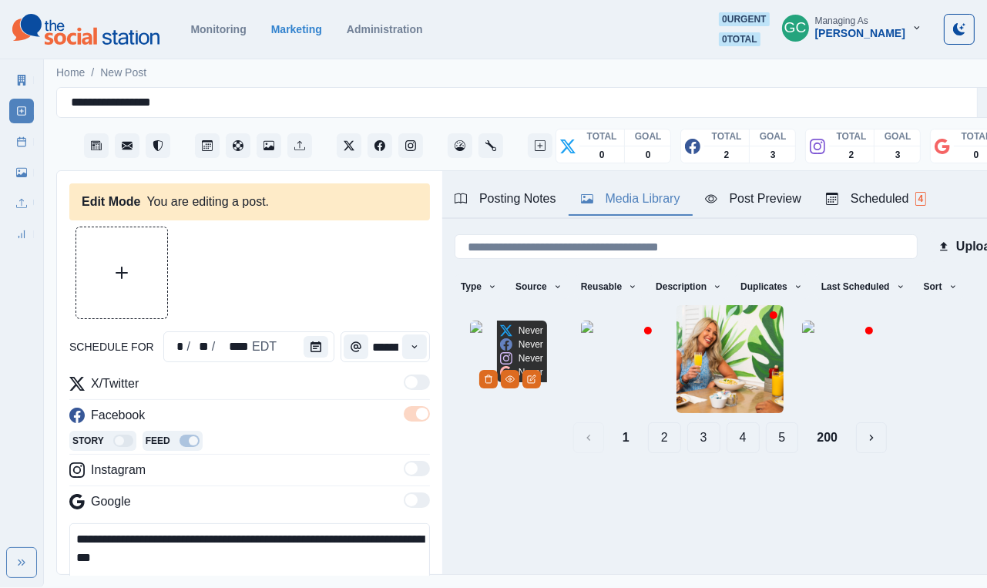
click at [473, 386] on img at bounding box center [508, 359] width 77 height 77
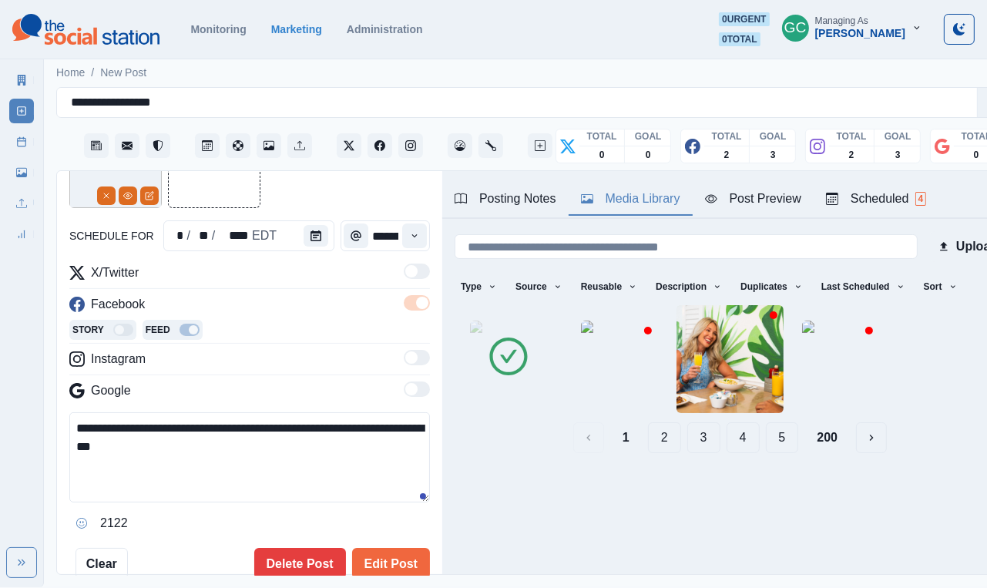
scroll to position [139, 0]
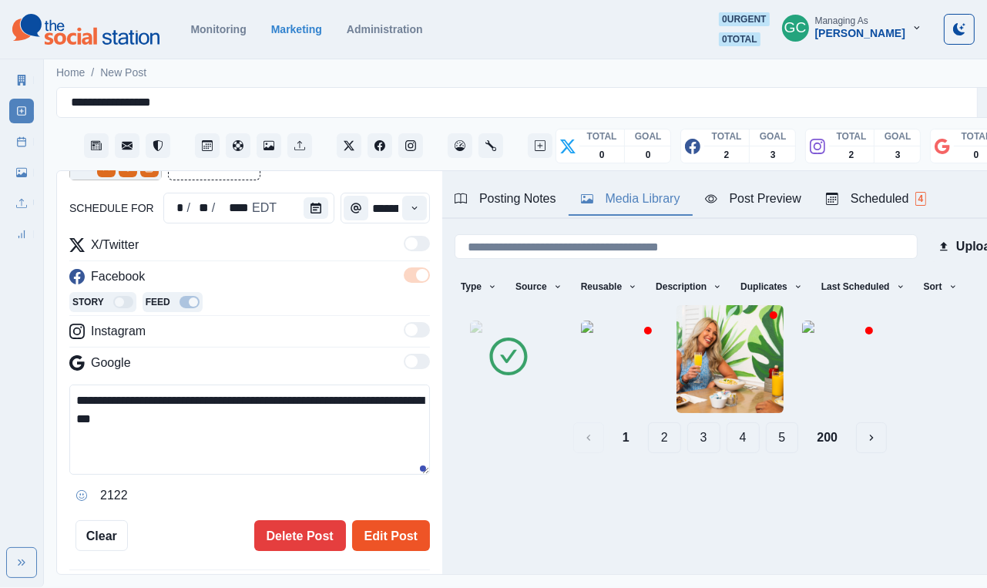
click at [389, 446] on button "Edit Post" at bounding box center [391, 535] width 78 height 31
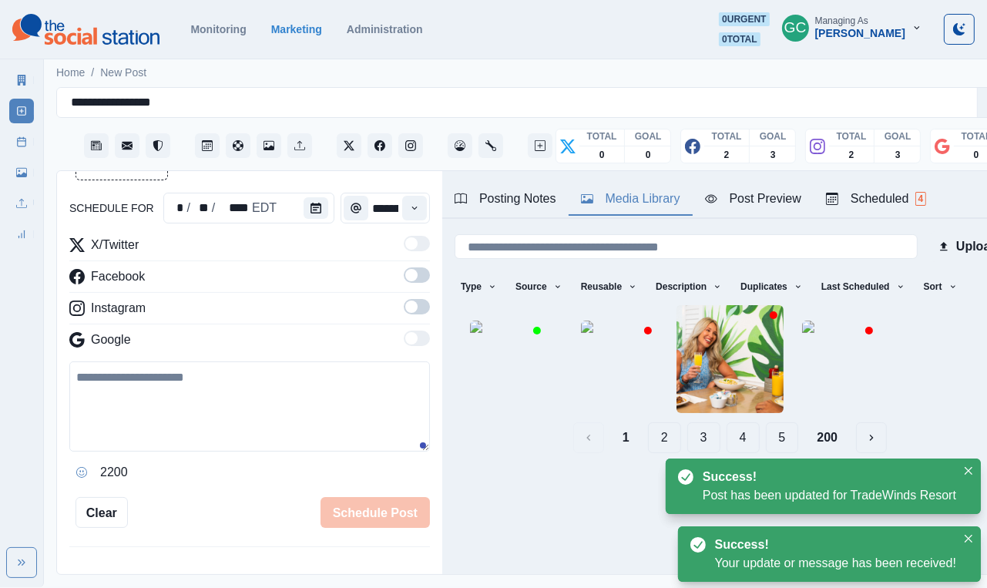
click at [654, 187] on button "Scheduled 4" at bounding box center [876, 199] width 125 height 32
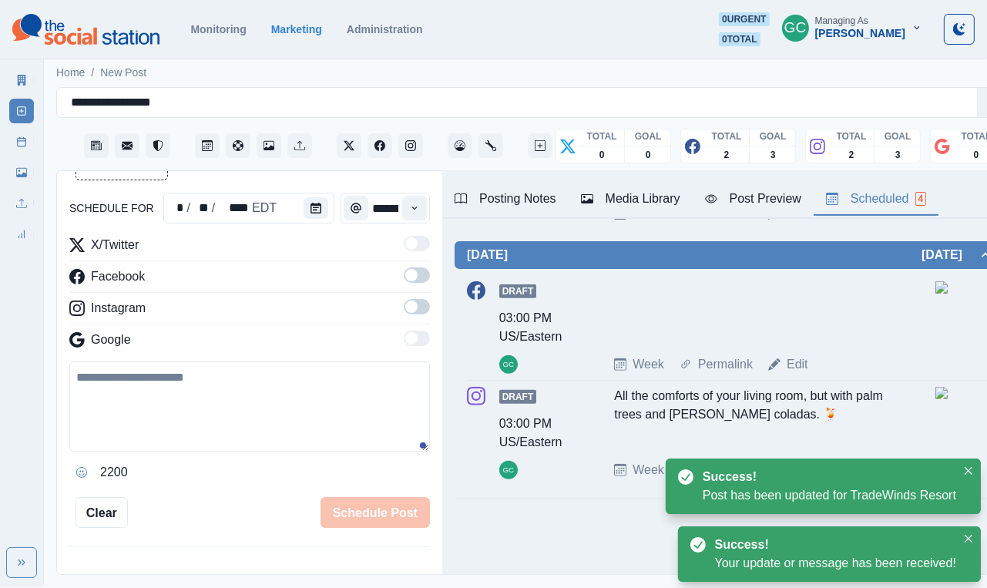
scroll to position [599, 0]
click at [654, 430] on div "All the comforts of your living room, but with palm trees and pina coladas. 🍹" at bounding box center [755, 418] width 283 height 62
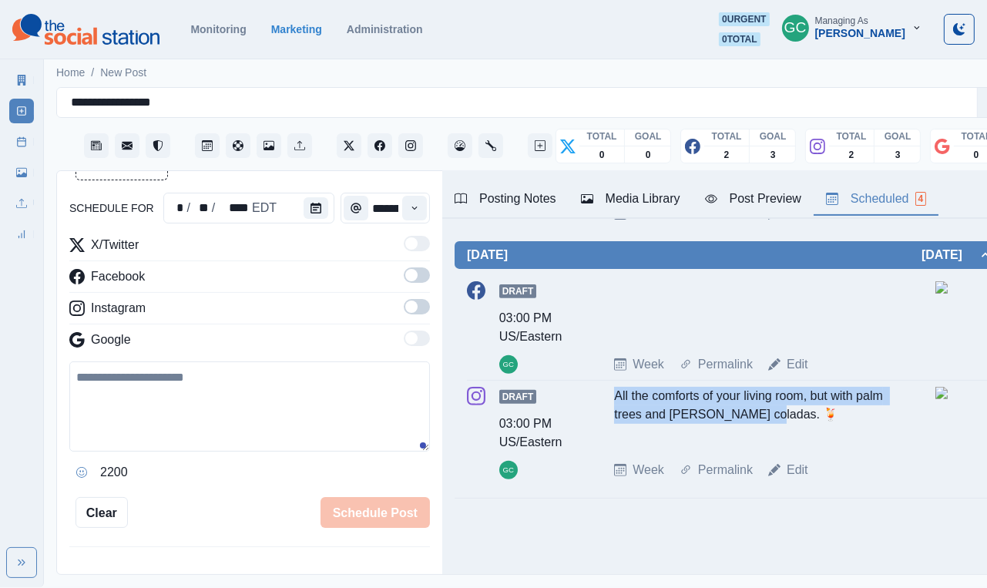
drag, startPoint x: 808, startPoint y: 426, endPoint x: 604, endPoint y: 389, distance: 206.7
click at [604, 389] on div "Draft 03:00 PM US/Eastern GC All the comforts of your living room, but with pal…" at bounding box center [730, 433] width 527 height 93
copy div "All the comforts of your living room, but with palm trees and pina coladas. 🍹"
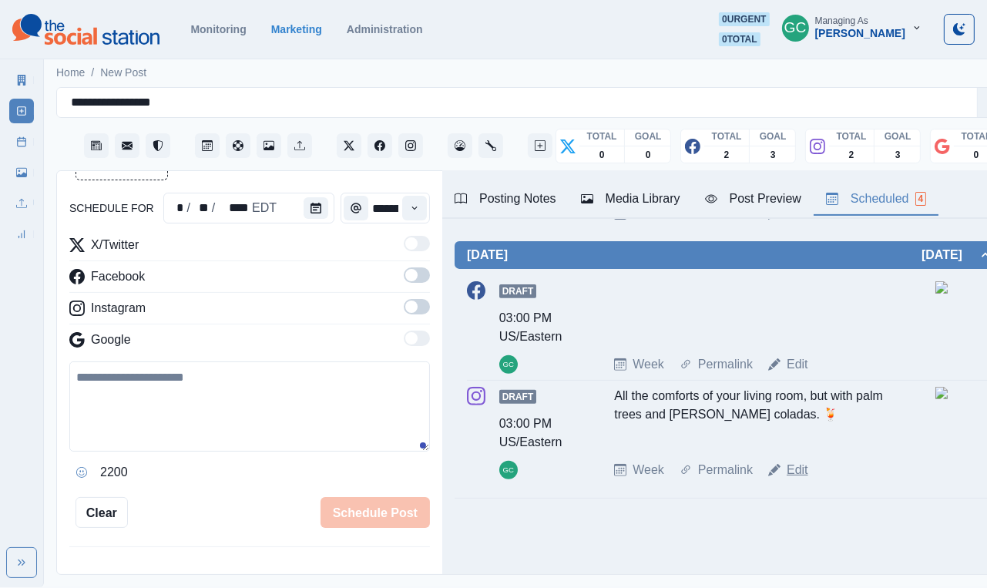
click at [654, 446] on link "Edit" at bounding box center [798, 470] width 22 height 19
type textarea "**********"
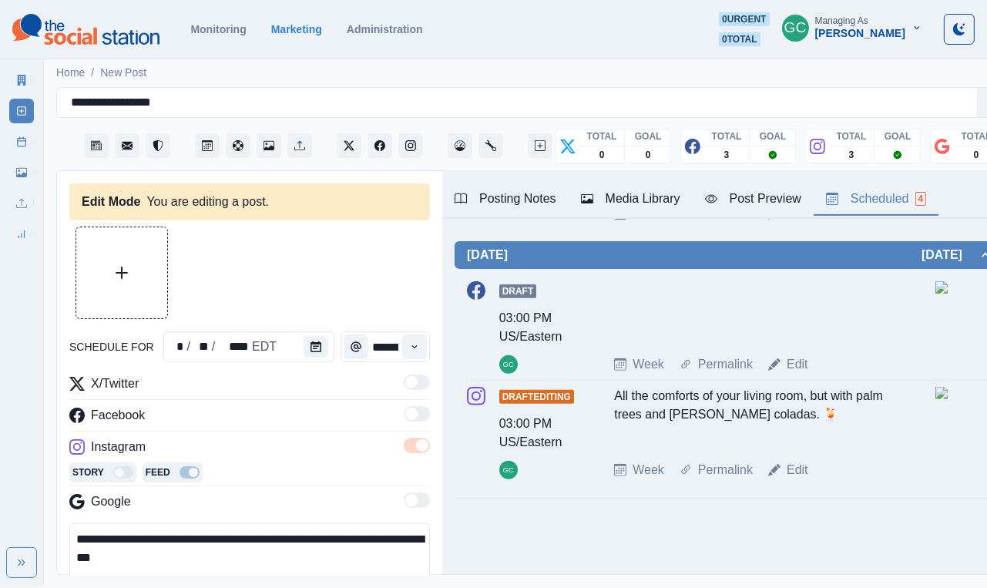
click at [654, 180] on div "Posting Notes Media Library Post Preview Scheduled 4" at bounding box center [730, 195] width 576 height 48
click at [648, 201] on div "Media Library" at bounding box center [630, 199] width 99 height 19
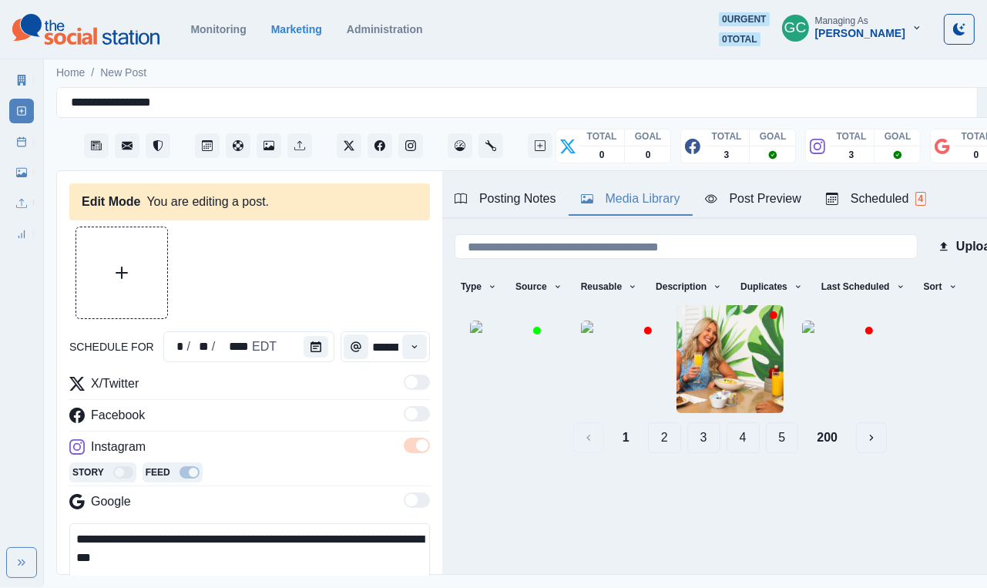
click at [470, 363] on img at bounding box center [508, 359] width 77 height 77
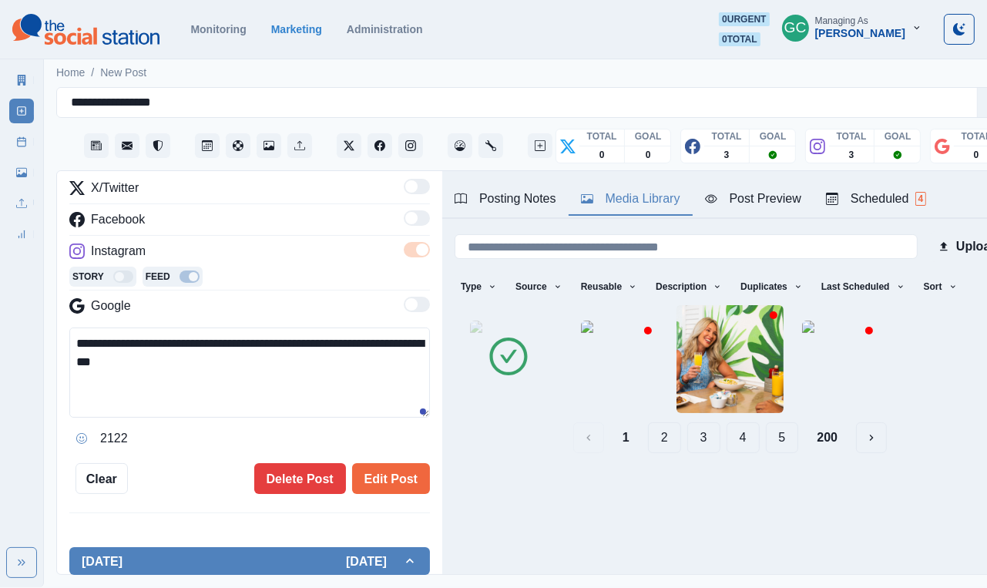
scroll to position [227, 0]
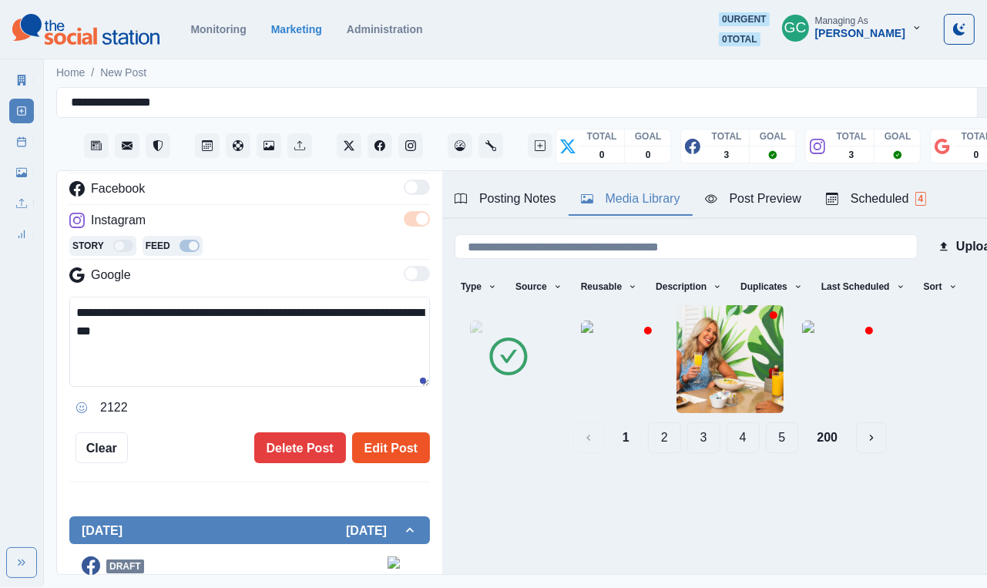
click at [391, 446] on button "Edit Post" at bounding box center [391, 447] width 78 height 31
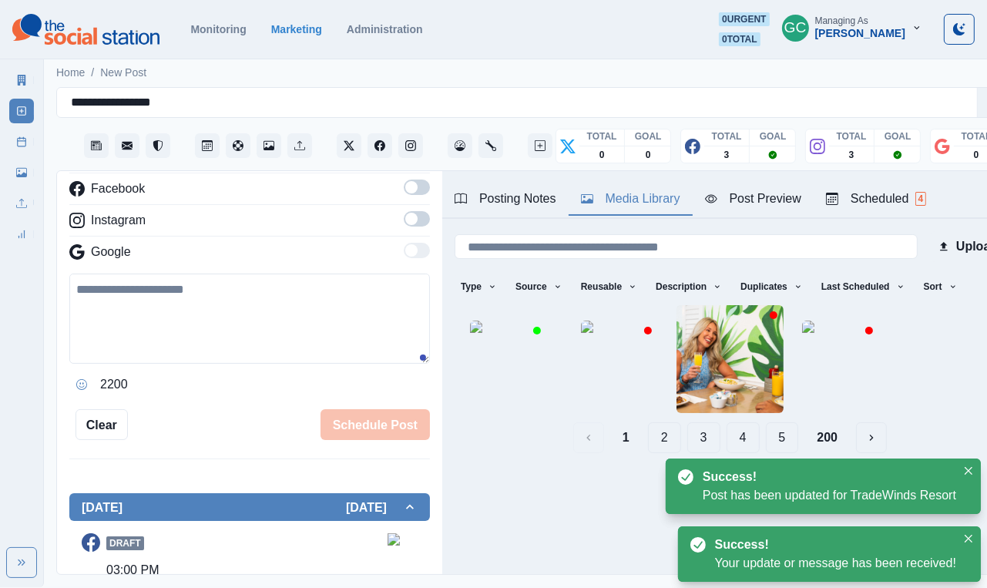
click at [654, 188] on button "Scheduled 4" at bounding box center [876, 199] width 125 height 32
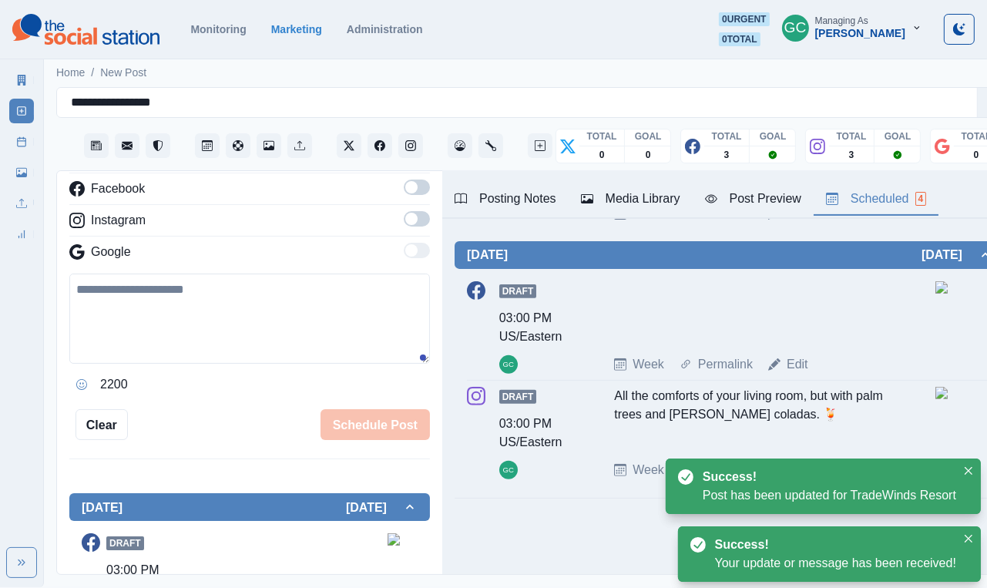
scroll to position [599, 0]
click at [654, 362] on link "Edit" at bounding box center [798, 364] width 22 height 19
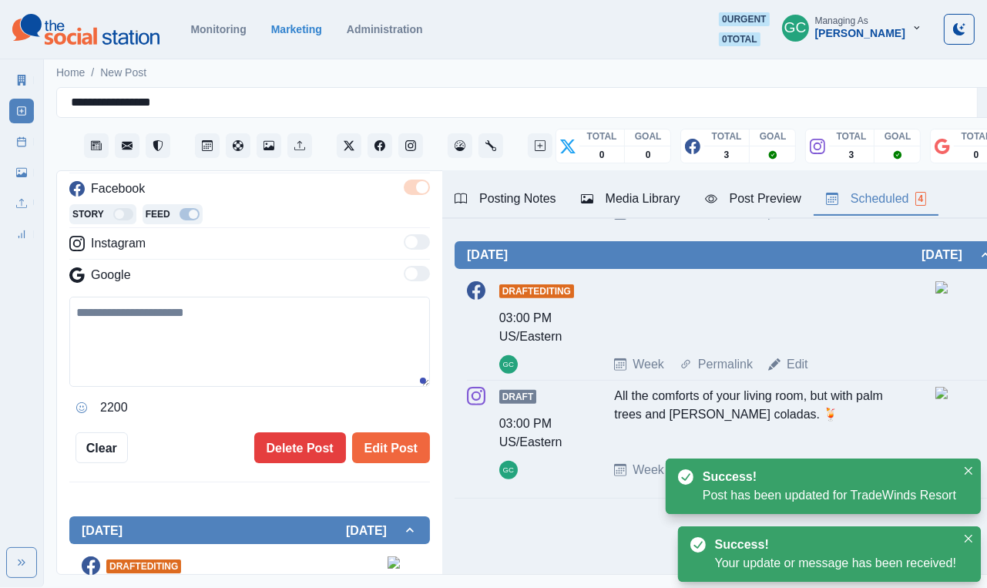
click at [335, 358] on textarea at bounding box center [249, 342] width 361 height 90
paste textarea "**********"
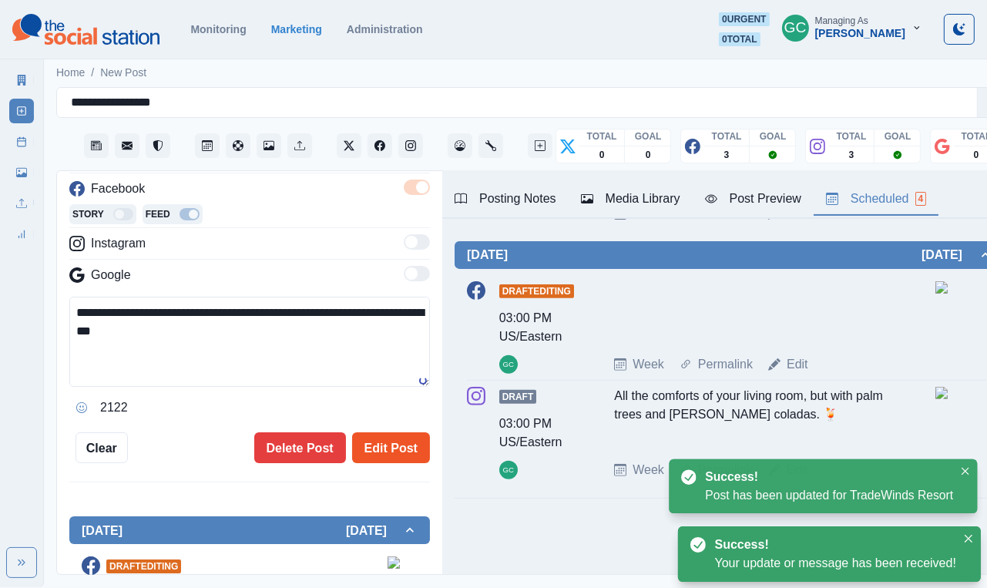
type textarea "**********"
click at [402, 438] on button "Edit Post" at bounding box center [391, 447] width 78 height 31
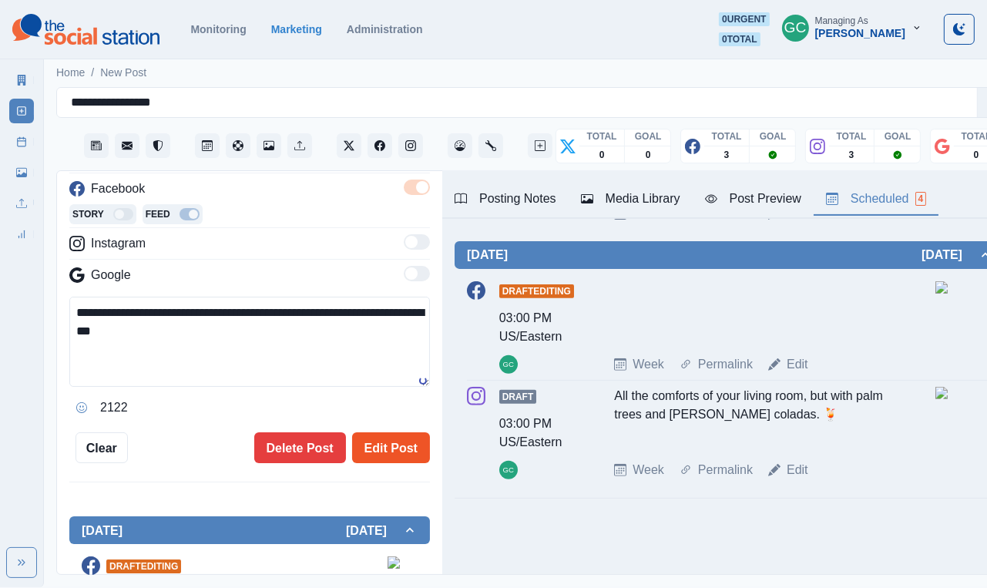
click at [397, 446] on button "Edit Post" at bounding box center [391, 447] width 78 height 31
click at [654, 196] on div "Media Library" at bounding box center [630, 199] width 99 height 19
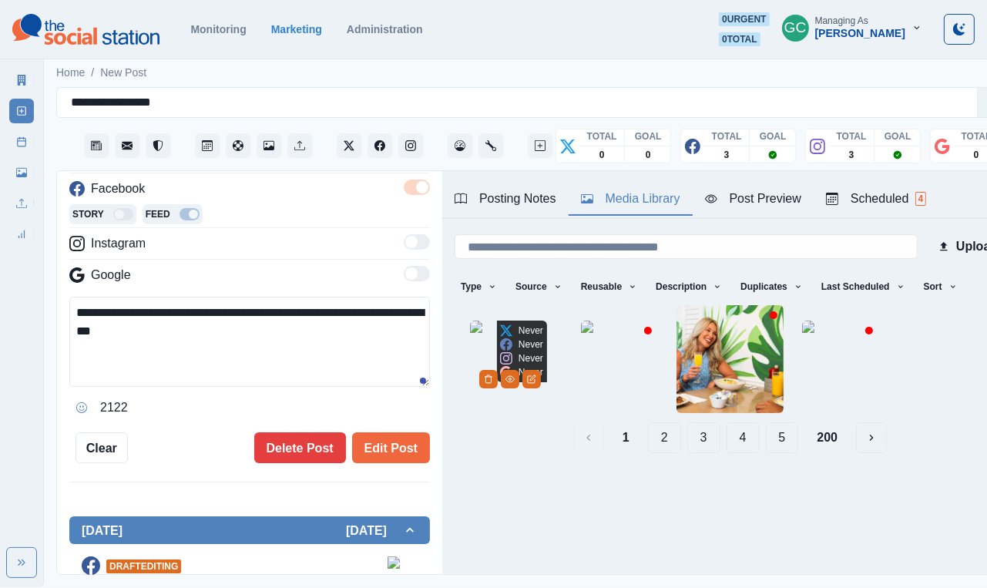
click at [519, 324] on p "Never" at bounding box center [531, 331] width 25 height 14
click at [470, 358] on img at bounding box center [508, 359] width 77 height 77
click at [376, 446] on button "Edit Post" at bounding box center [391, 447] width 78 height 31
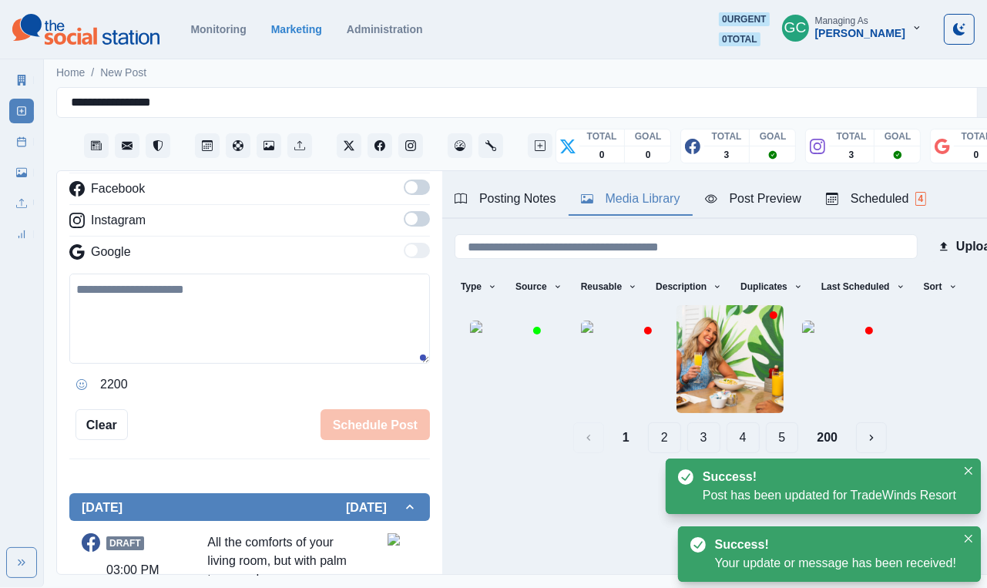
click at [654, 190] on div "Scheduled 4" at bounding box center [876, 199] width 100 height 19
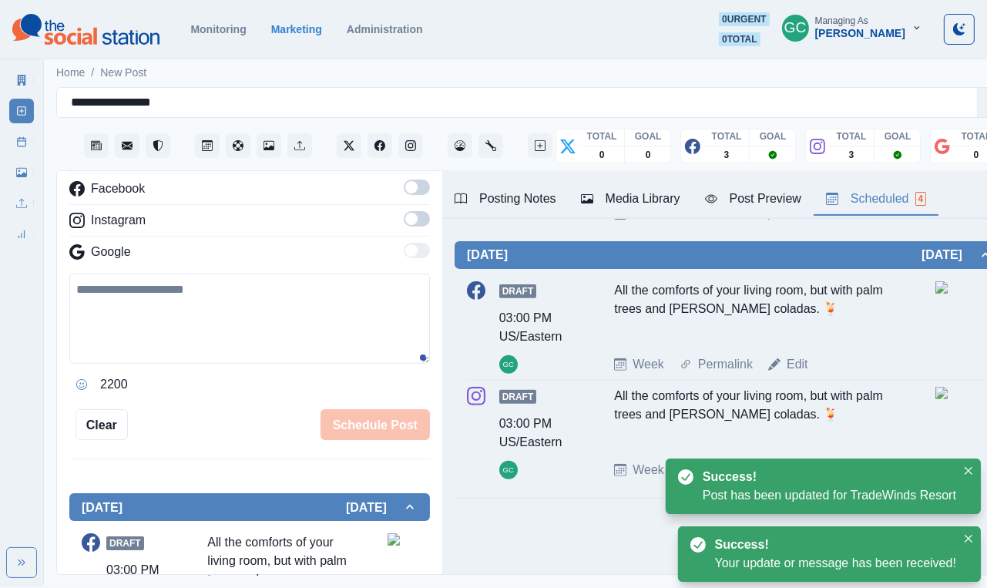
scroll to position [599, 0]
click at [654, 294] on img at bounding box center [974, 287] width 77 height 12
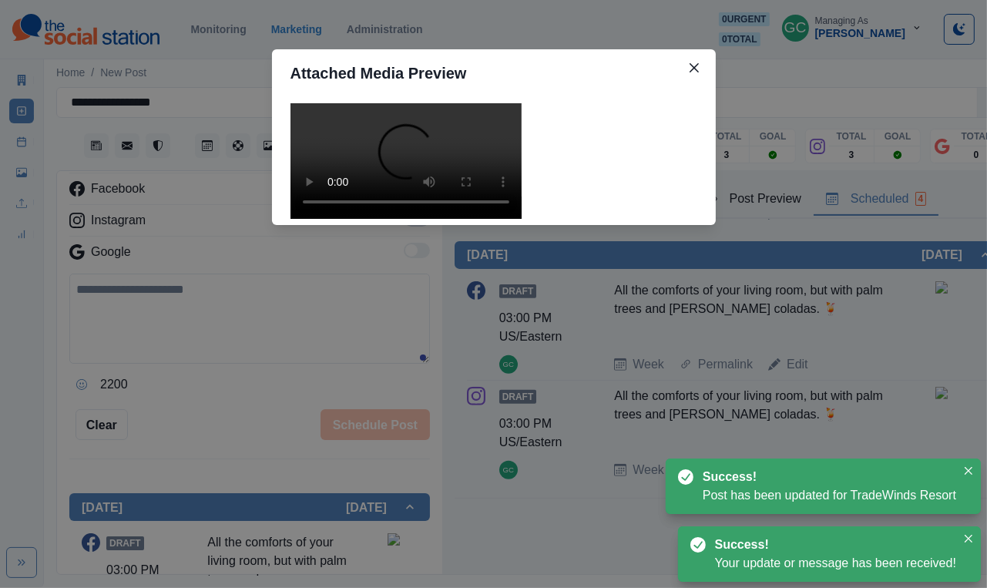
click at [450, 219] on video at bounding box center [406, 161] width 231 height 116
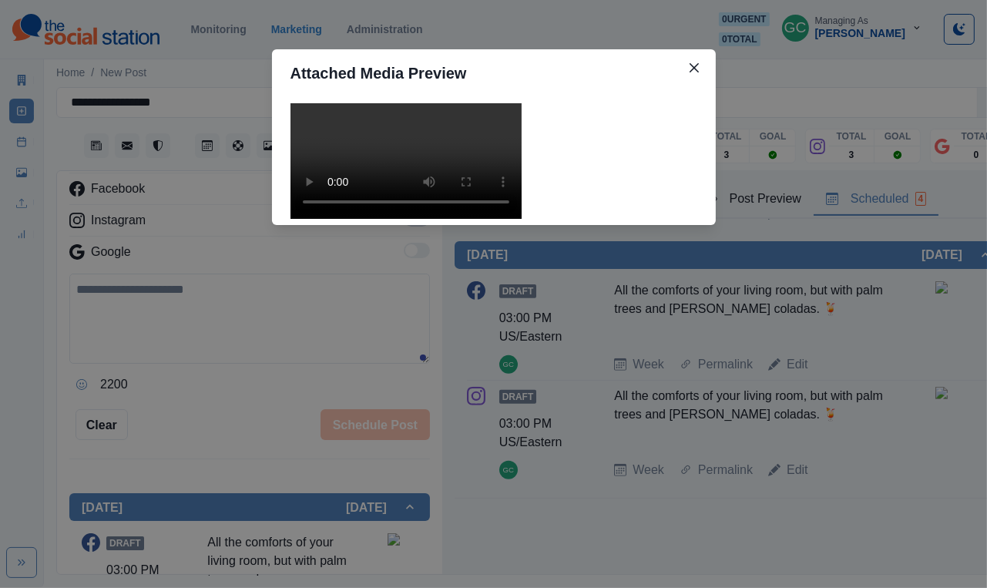
click at [654, 446] on div "Attached Media Preview" at bounding box center [493, 294] width 987 height 588
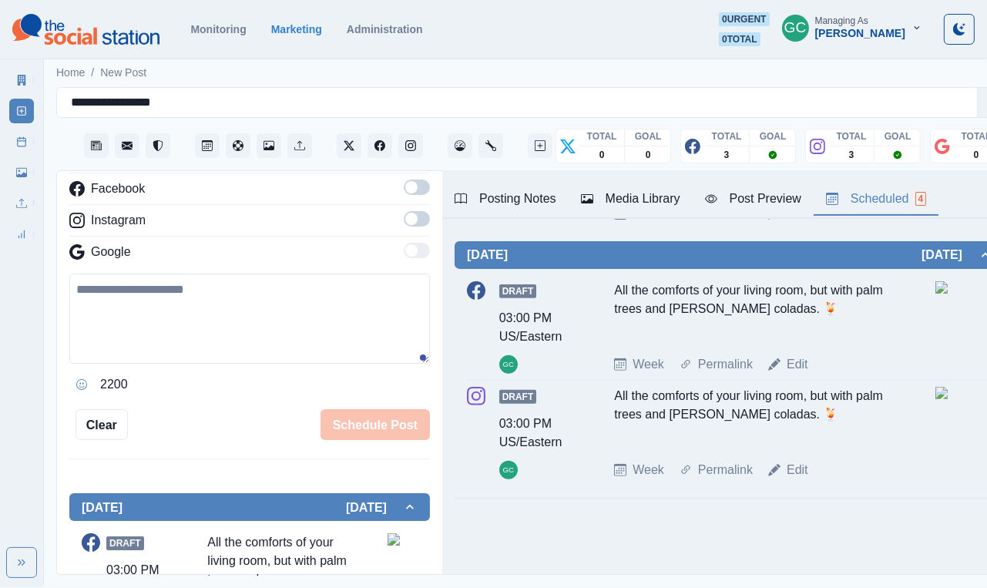
click at [654, 399] on img at bounding box center [974, 393] width 77 height 12
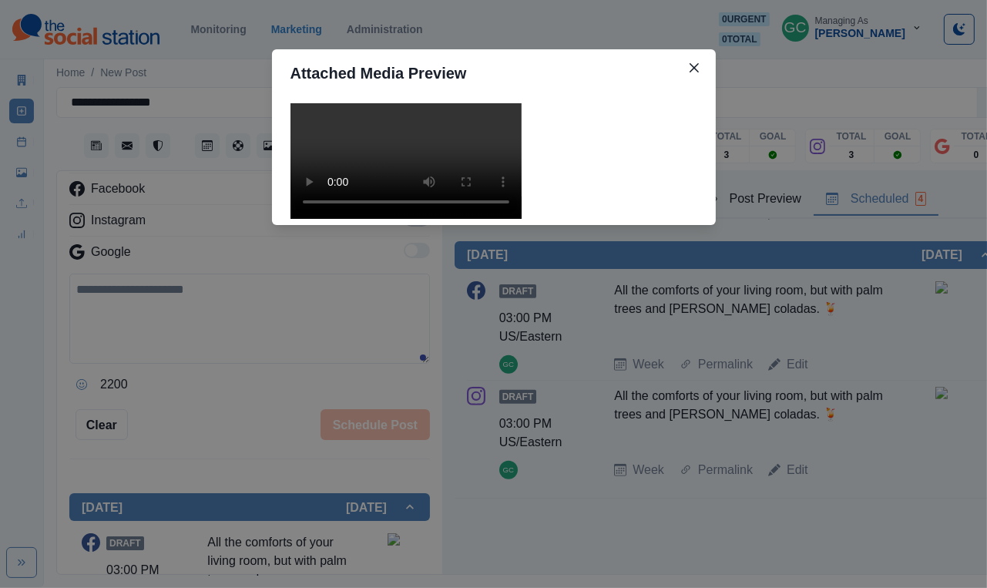
click at [461, 219] on video at bounding box center [406, 161] width 231 height 116
click at [654, 446] on div "Attached Media Preview" at bounding box center [493, 294] width 987 height 588
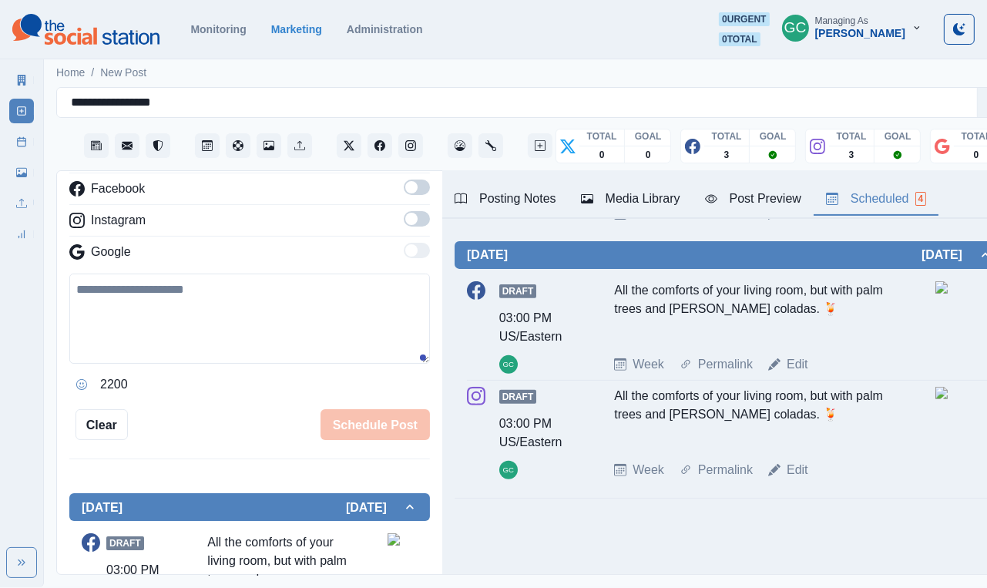
click at [654, 446] on div "Book now: www.bit.ly/3RcunTM TWO DIFFERENT PROPERTIES ONSITE: RumFish Beach and…" at bounding box center [730, 108] width 576 height 932
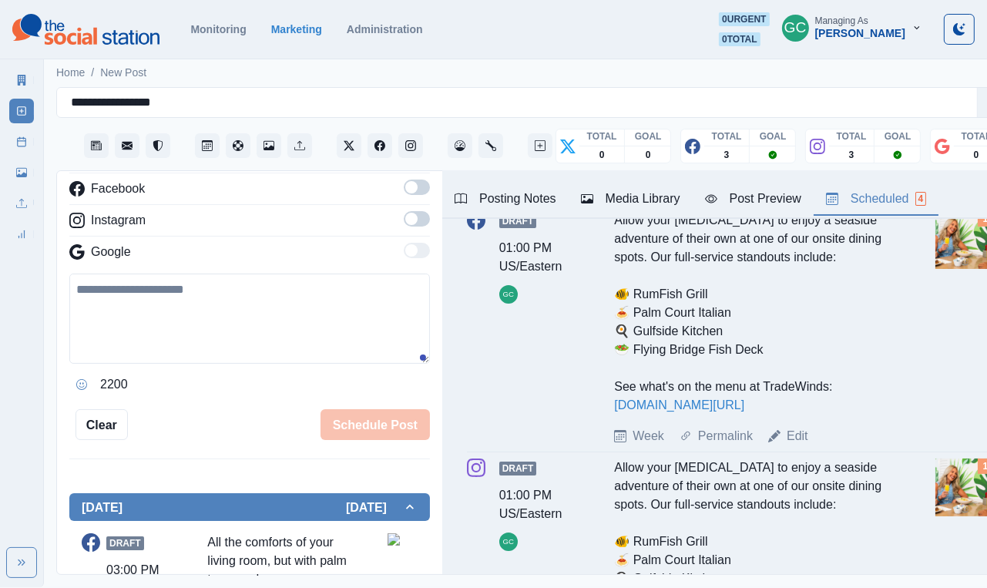
scroll to position [63, 0]
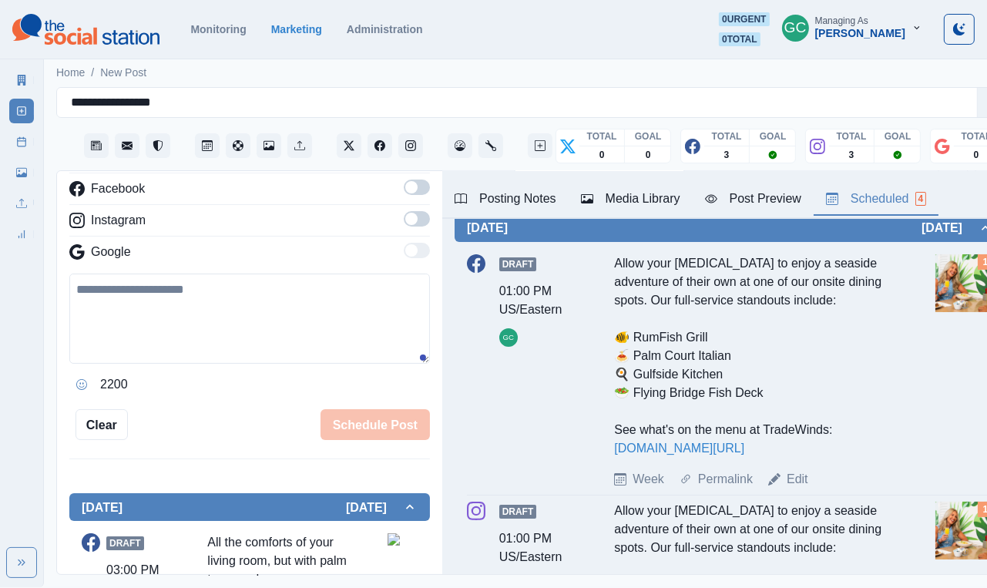
click at [654, 210] on button "Media Library" at bounding box center [631, 199] width 124 height 32
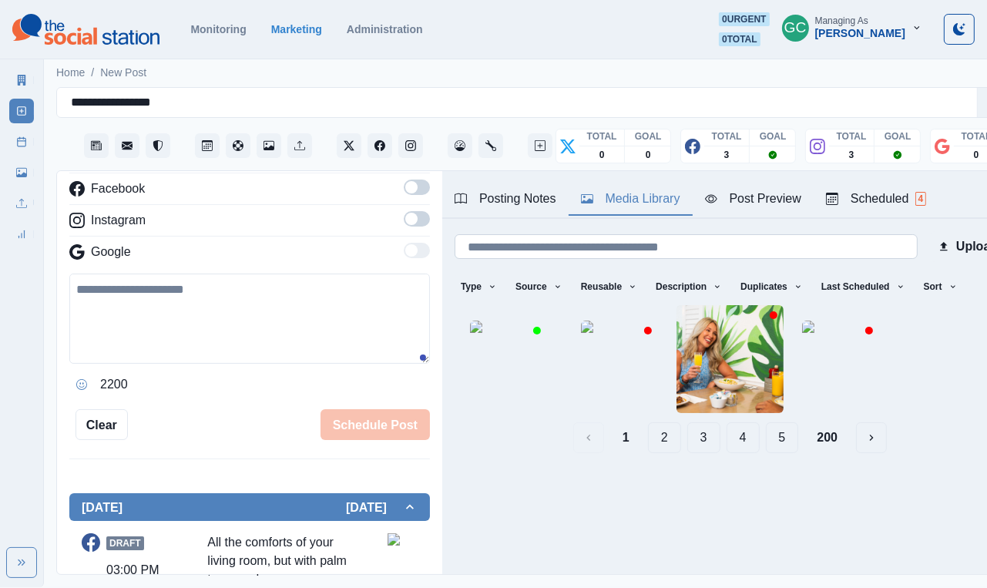
scroll to position [0, 0]
click at [622, 247] on input at bounding box center [686, 246] width 463 height 25
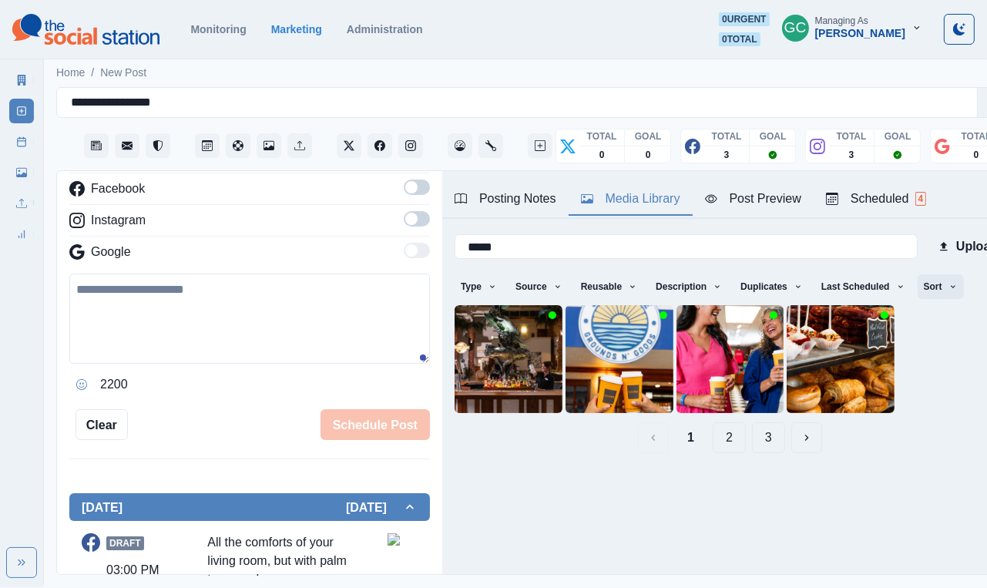
type input "*****"
click at [654, 284] on icon "button" at bounding box center [953, 286] width 9 height 9
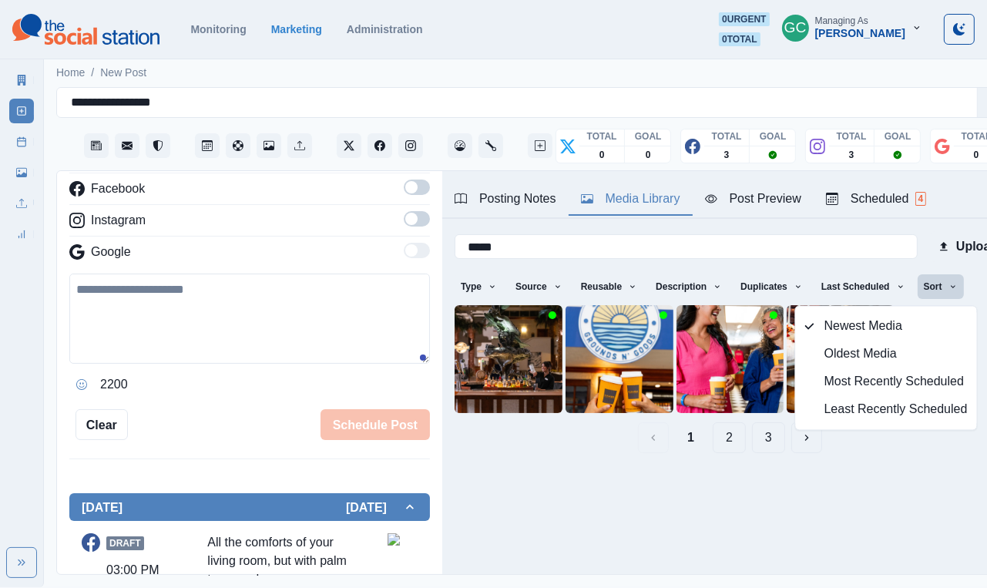
click at [654, 408] on span "Least Recently Scheduled" at bounding box center [896, 410] width 143 height 19
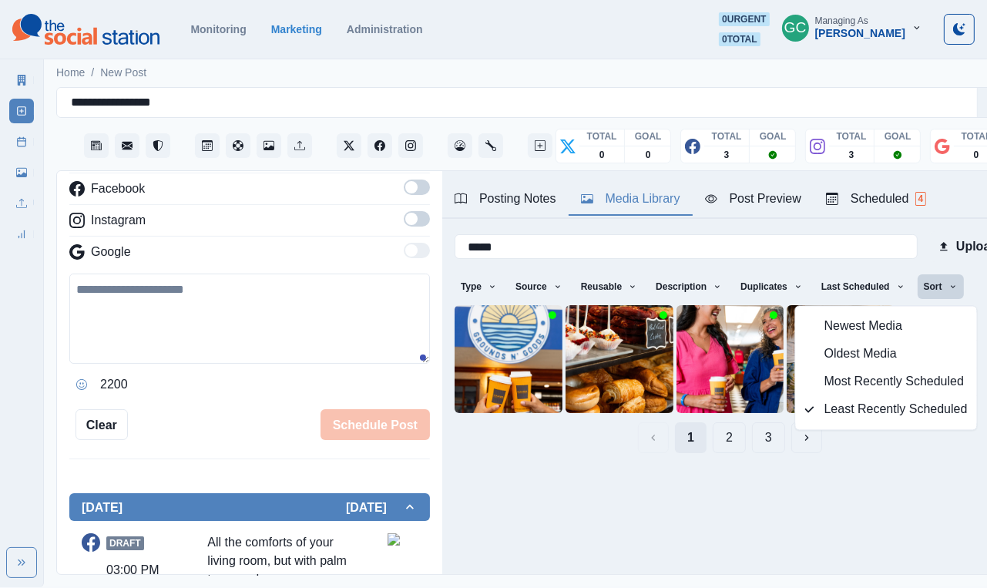
click at [654, 446] on button "1" at bounding box center [691, 437] width 32 height 31
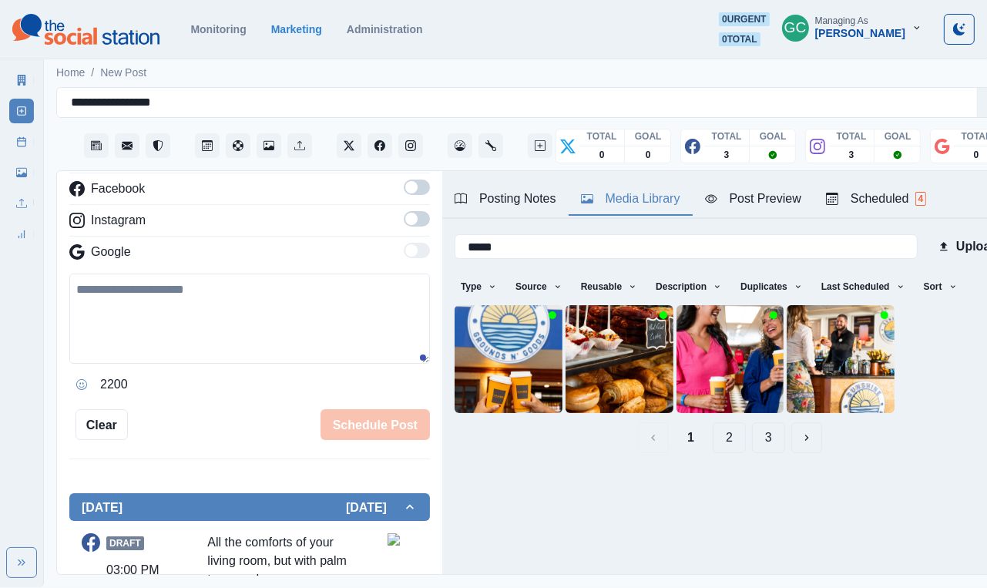
click at [654, 441] on button "2" at bounding box center [729, 437] width 33 height 31
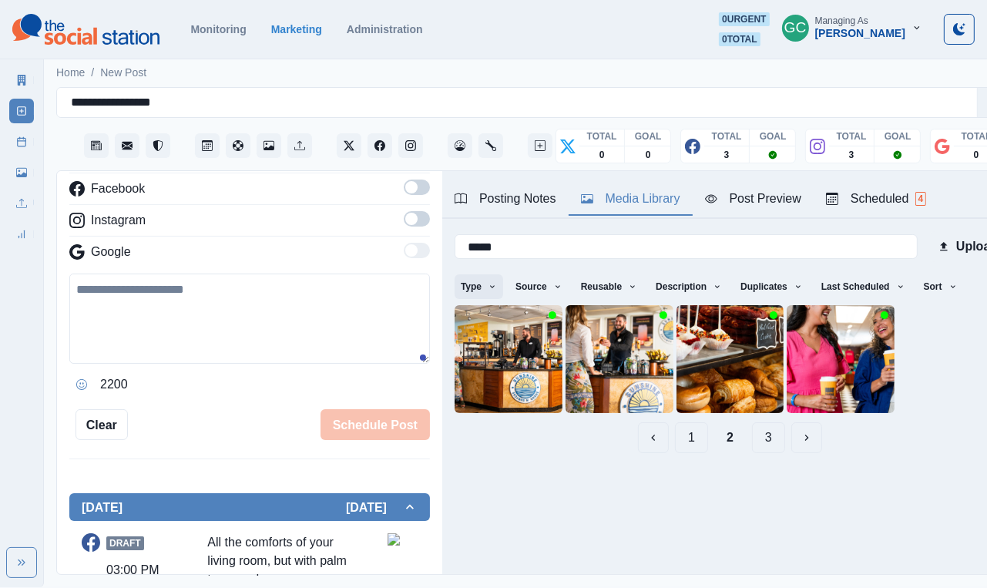
click at [477, 289] on button "Type" at bounding box center [479, 286] width 49 height 25
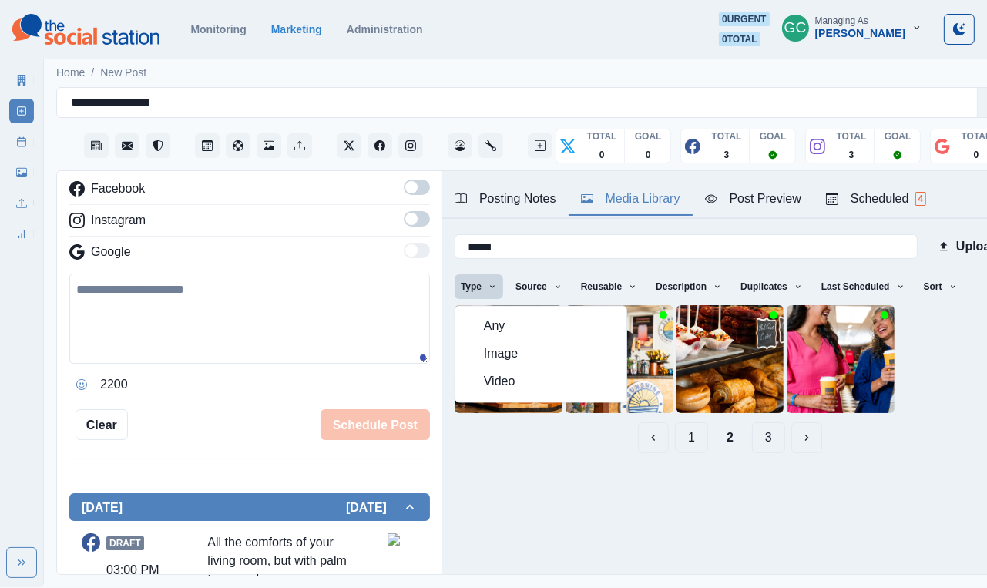
click at [482, 325] on button "Any" at bounding box center [541, 327] width 171 height 28
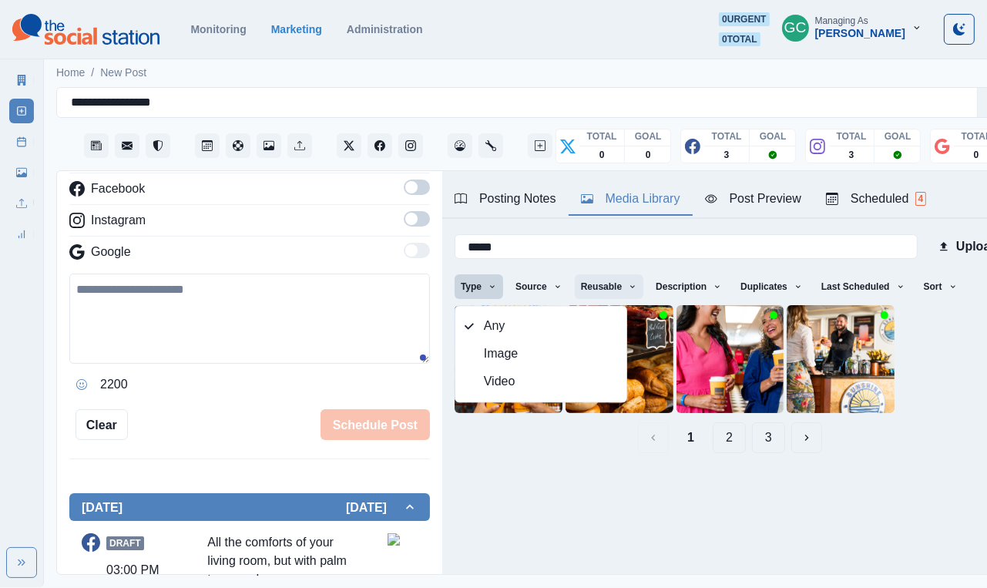
click at [621, 287] on button "Reusable" at bounding box center [609, 286] width 69 height 25
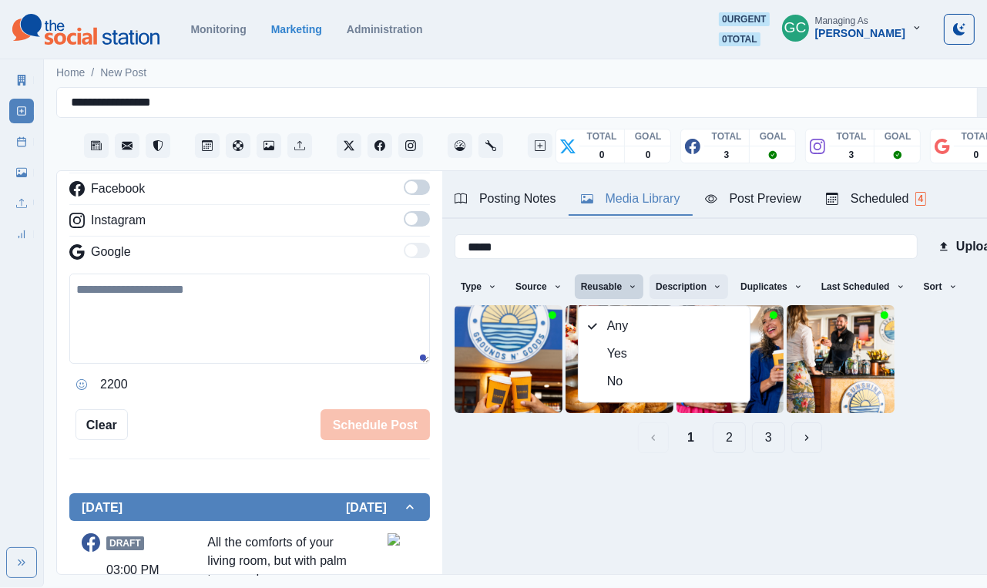
click at [654, 277] on button "Description" at bounding box center [689, 286] width 79 height 25
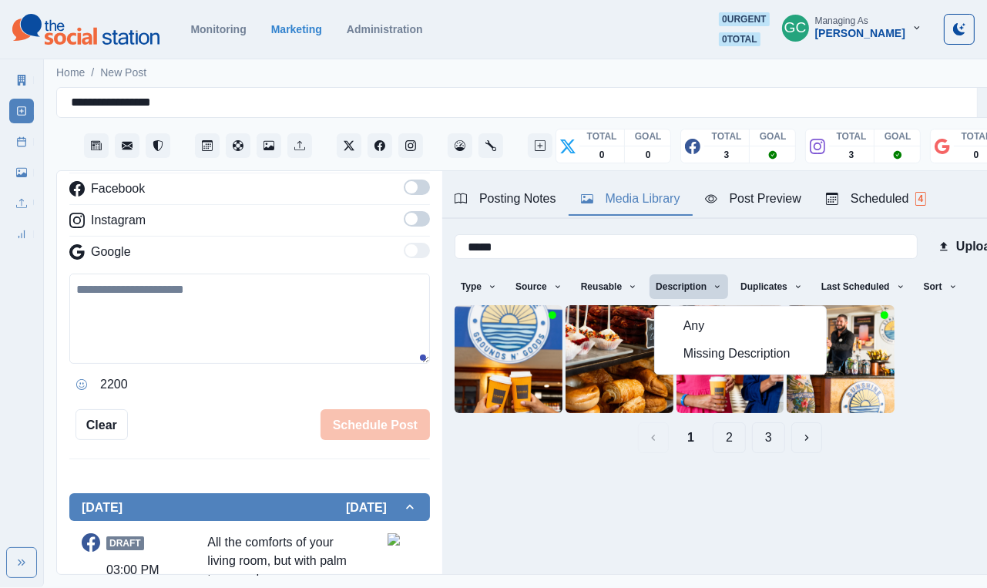
click at [654, 389] on div at bounding box center [730, 359] width 551 height 108
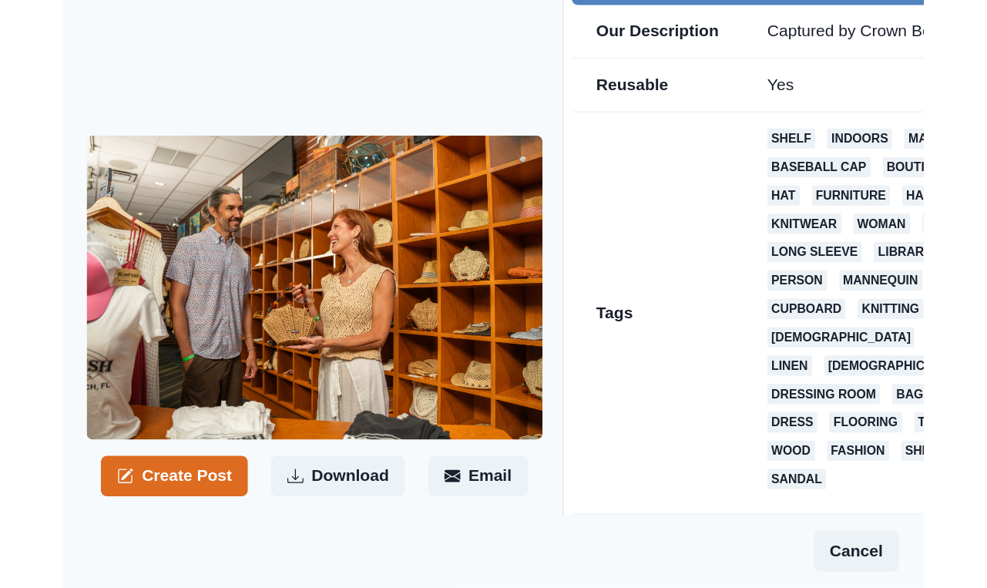
scroll to position [100, 0]
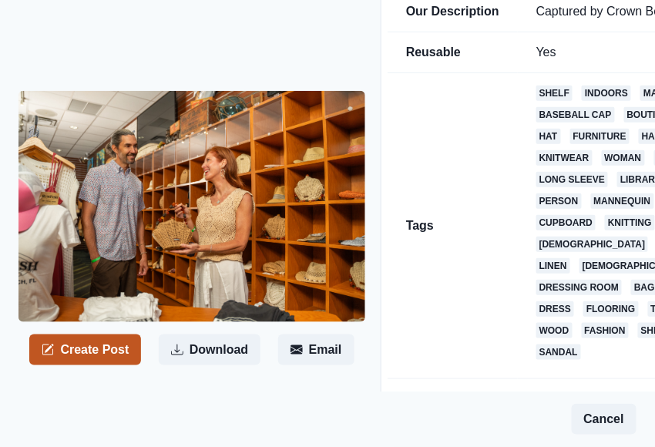
click at [121, 341] on button "Create Post" at bounding box center [85, 350] width 112 height 31
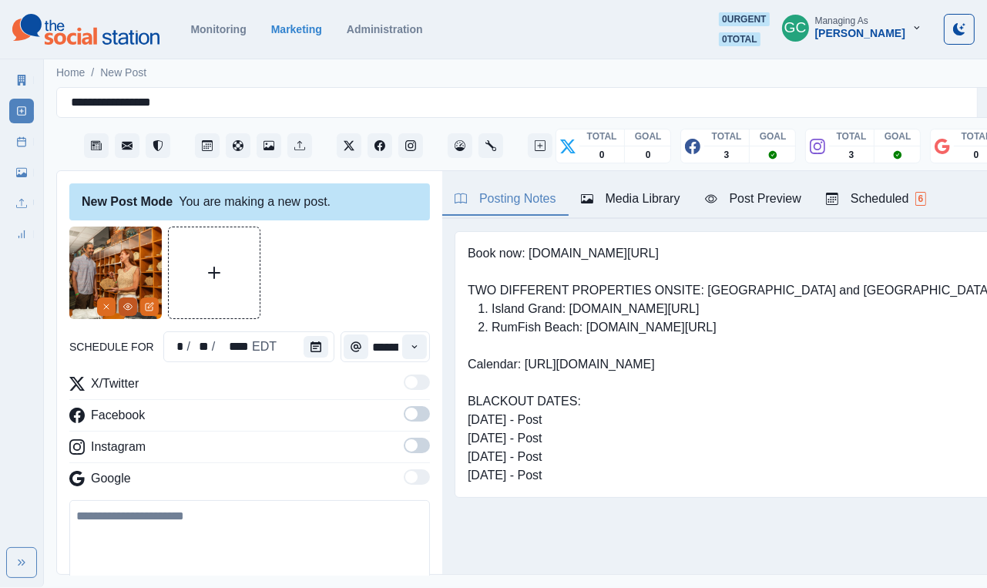
click at [126, 301] on button "View Media" at bounding box center [128, 307] width 19 height 19
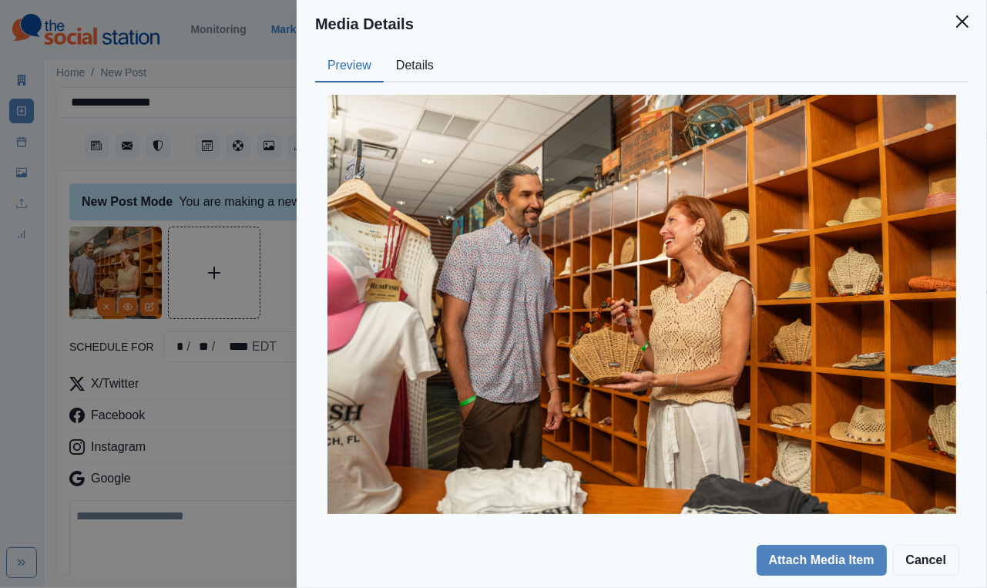
scroll to position [12, 0]
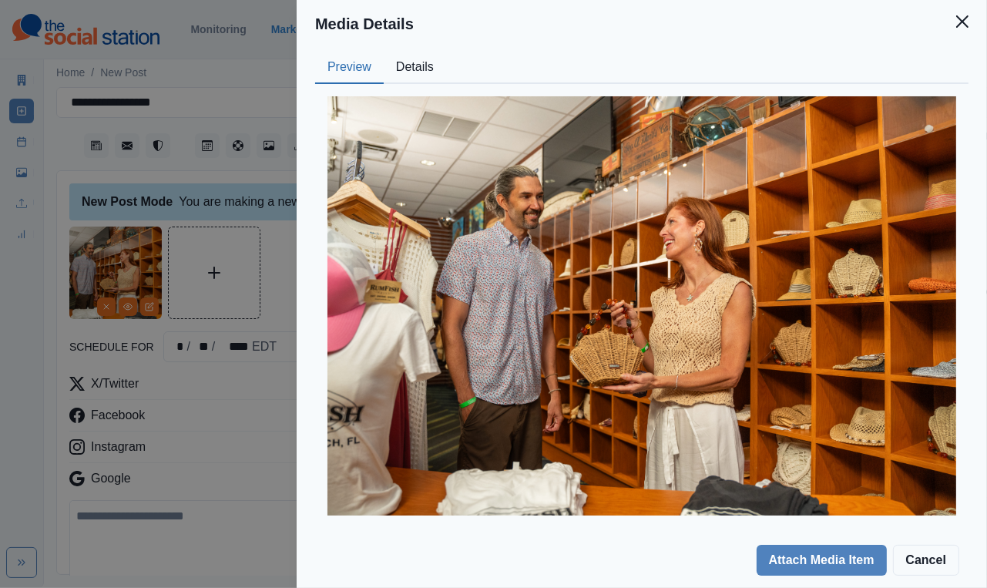
click at [250, 407] on div "Media Details Preview Details Our Description Captured by Crown Beach Life Bout…" at bounding box center [493, 294] width 987 height 588
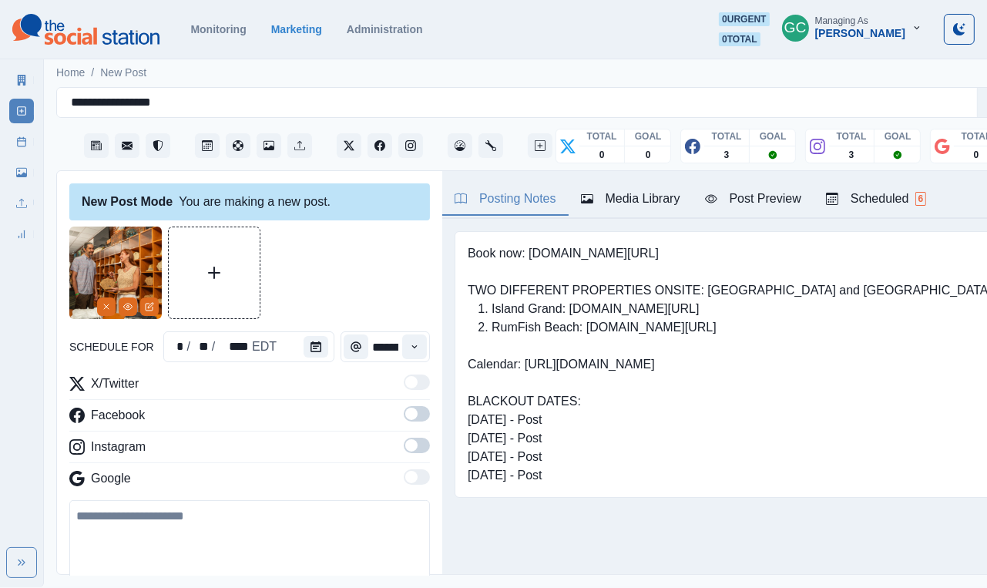
click at [654, 197] on div "Scheduled 6" at bounding box center [876, 199] width 100 height 19
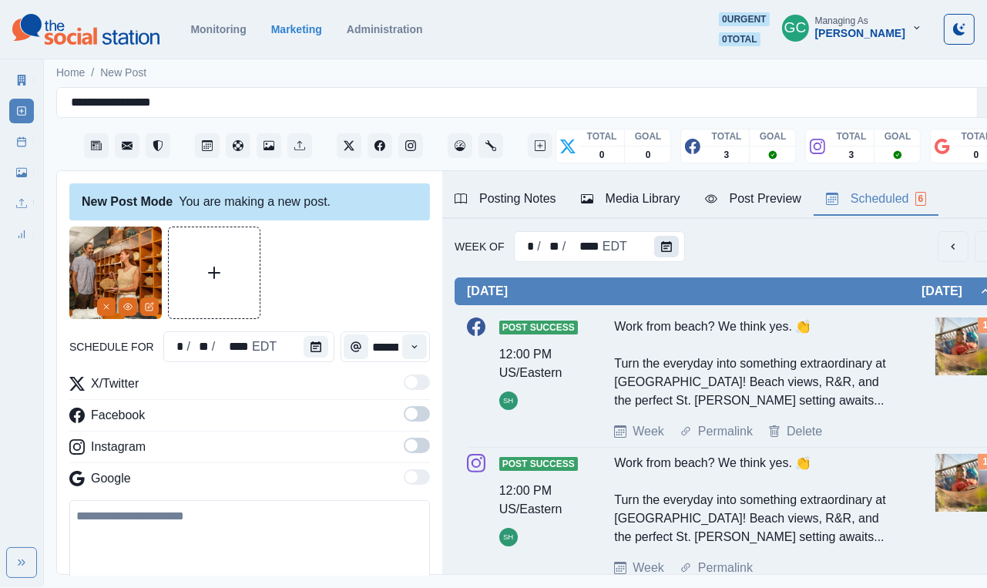
click at [654, 248] on button "Calendar" at bounding box center [666, 247] width 25 height 22
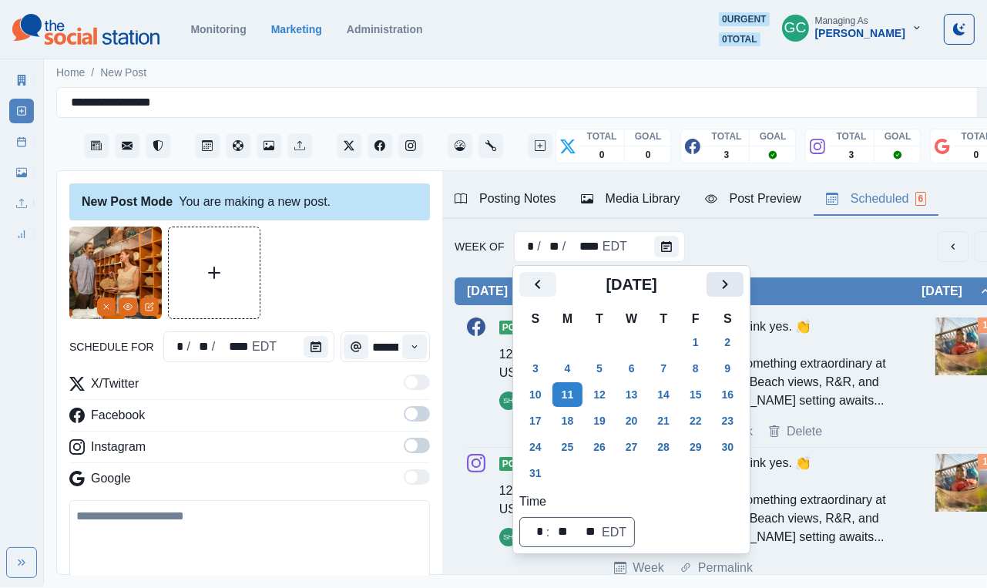
click at [654, 283] on icon "Next" at bounding box center [725, 284] width 19 height 19
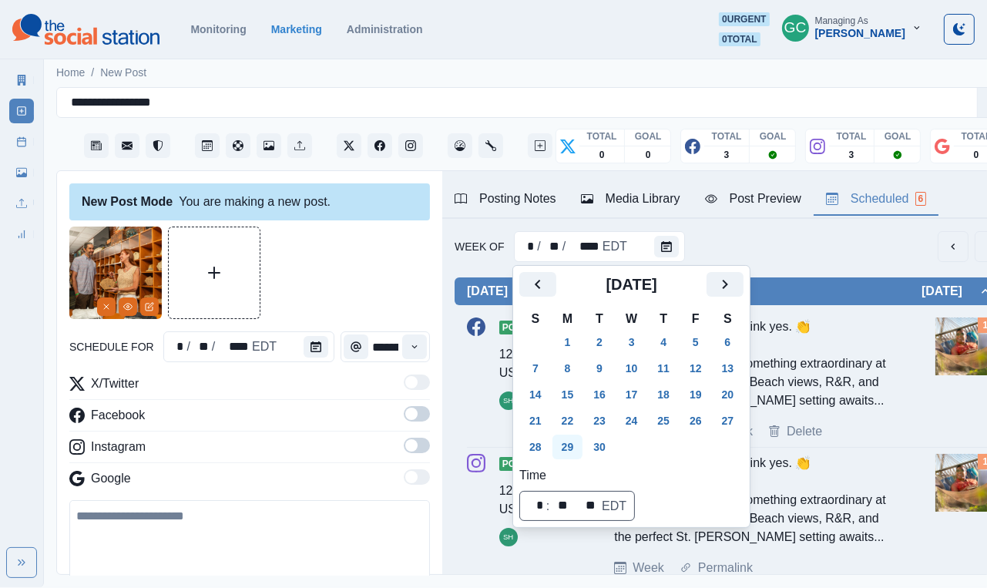
click at [556, 441] on button "29" at bounding box center [568, 447] width 31 height 25
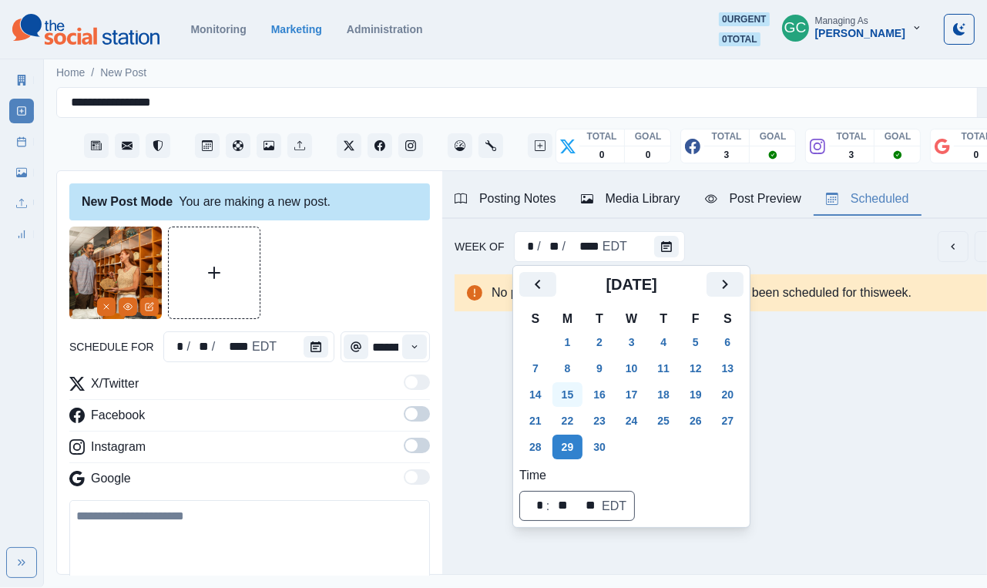
click at [577, 393] on button "15" at bounding box center [568, 394] width 31 height 25
click at [571, 368] on button "8" at bounding box center [568, 368] width 31 height 25
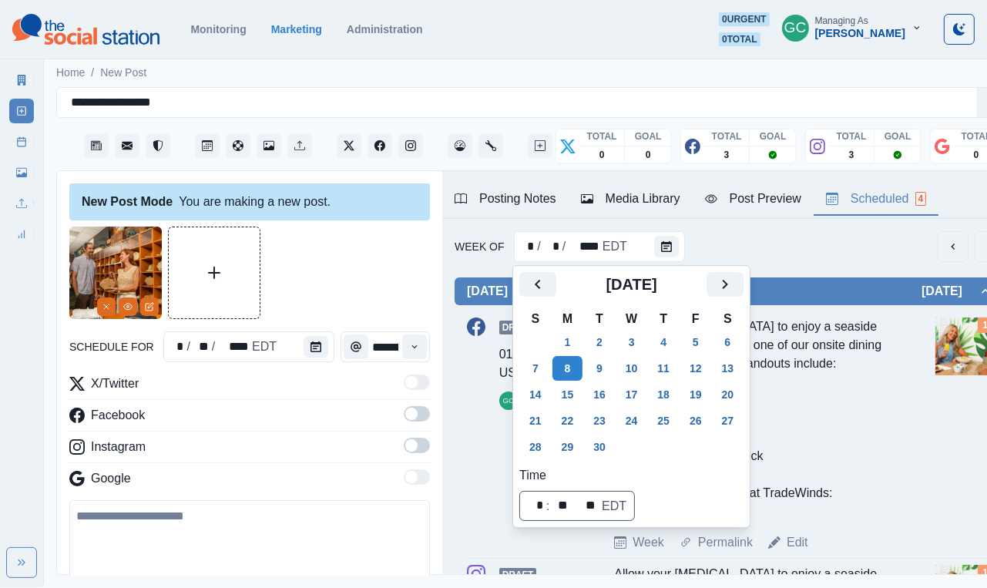
click at [572, 329] on td "1" at bounding box center [568, 342] width 32 height 26
click at [572, 333] on button "1" at bounding box center [568, 342] width 31 height 25
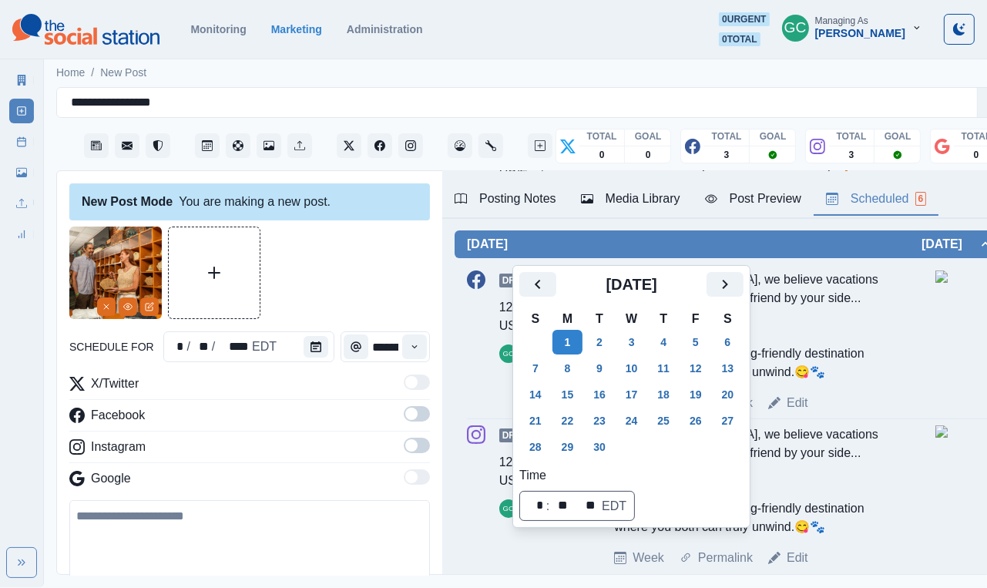
scroll to position [699, 0]
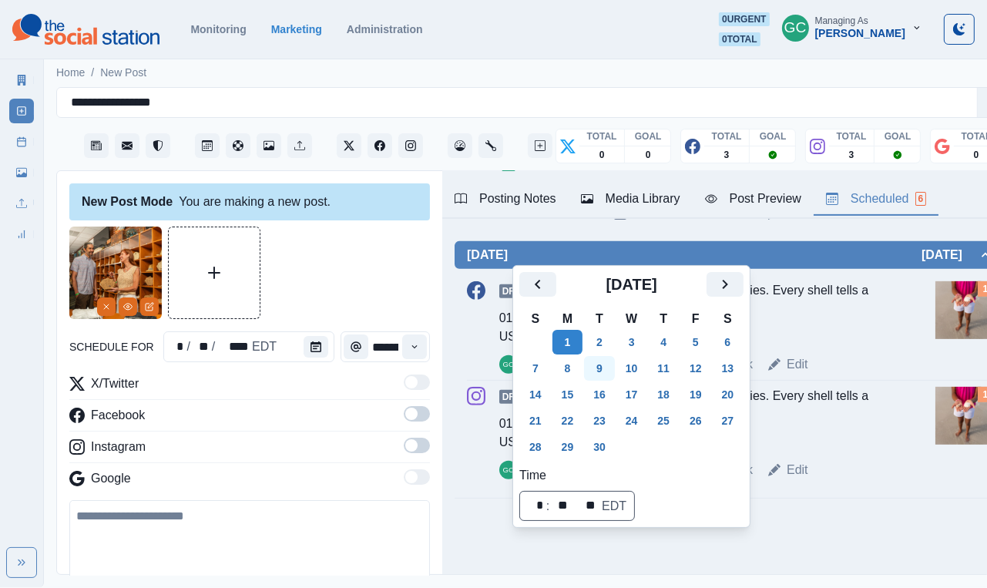
click at [612, 368] on button "9" at bounding box center [599, 368] width 31 height 25
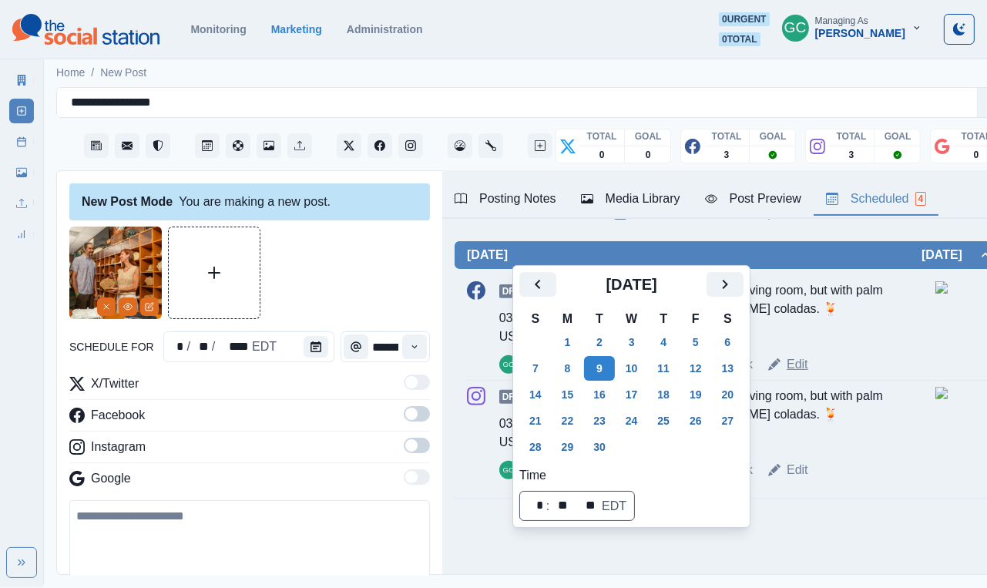
scroll to position [599, 0]
click at [654, 369] on button "12" at bounding box center [696, 368] width 31 height 25
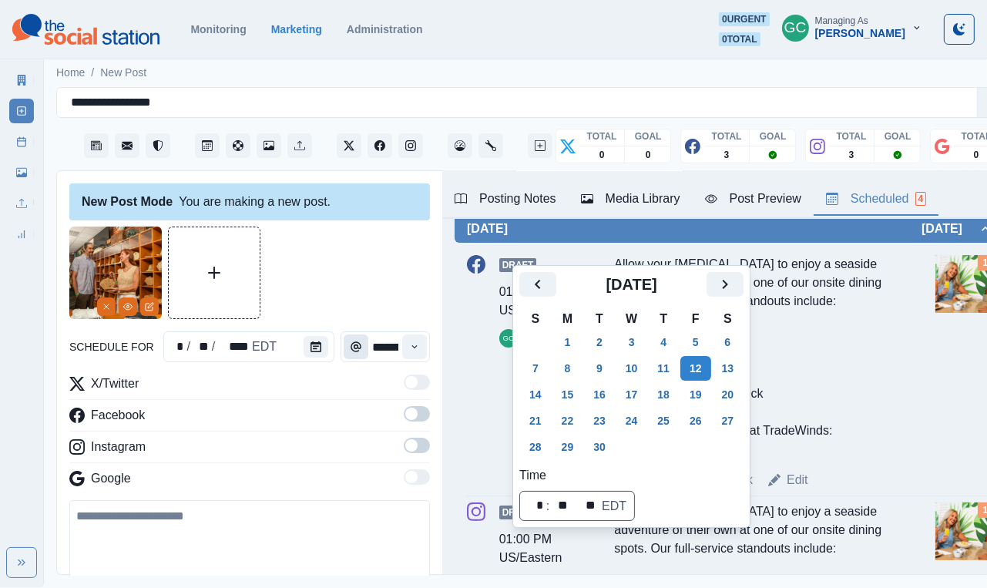
scroll to position [0, 0]
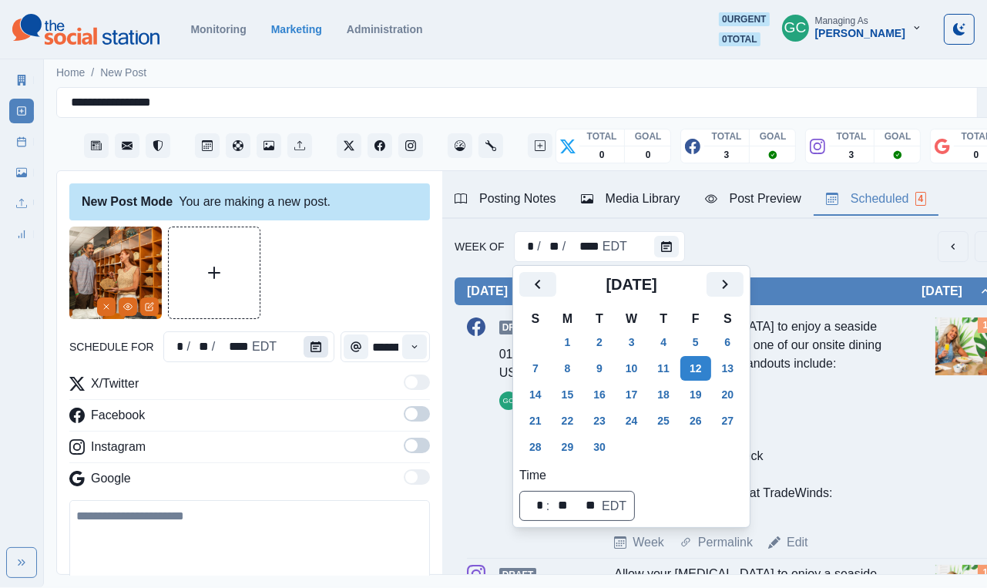
click at [310, 353] on button "Calendar" at bounding box center [316, 347] width 25 height 22
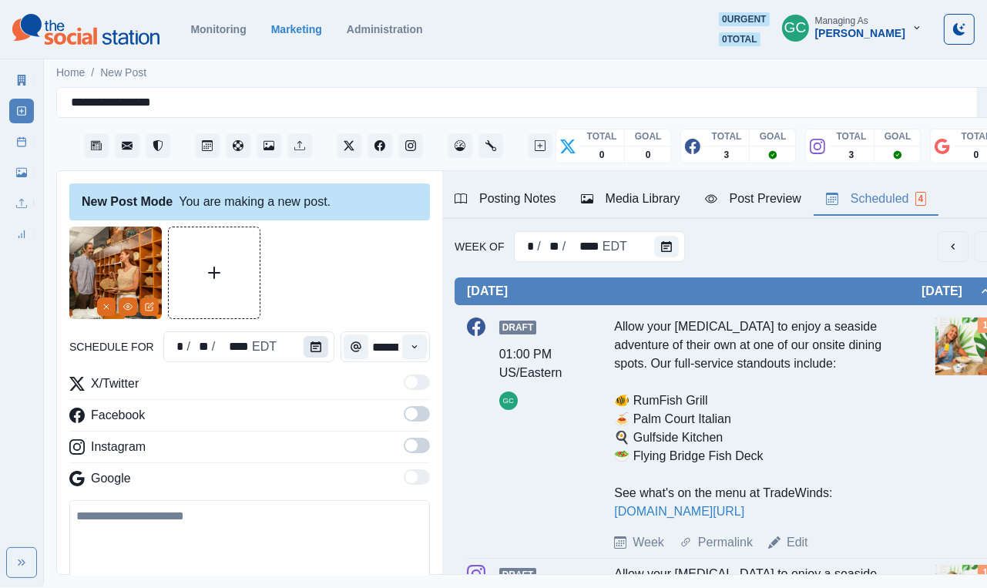
click at [310, 353] on button "Calendar" at bounding box center [316, 347] width 25 height 22
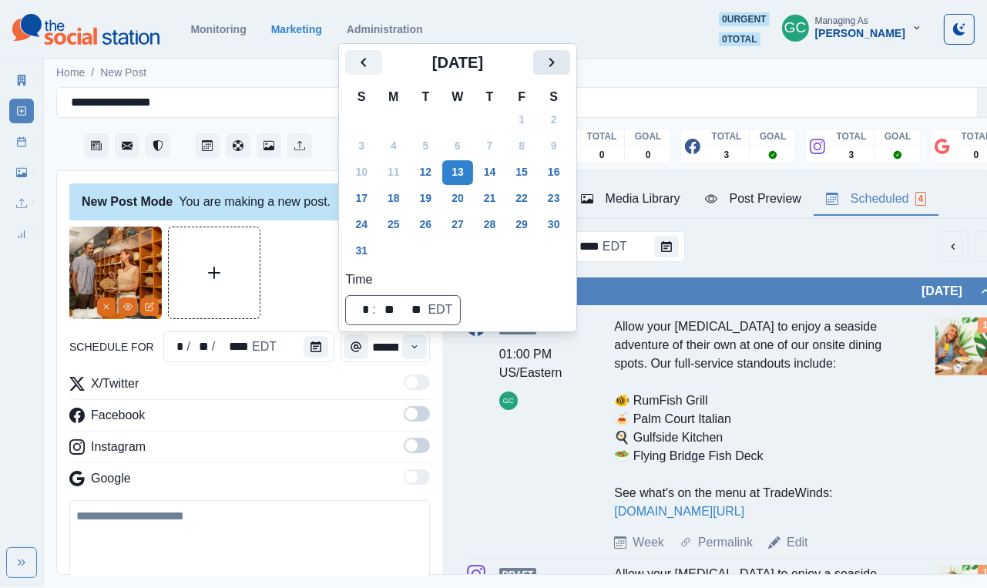
click at [561, 69] on icon "Next" at bounding box center [552, 62] width 19 height 19
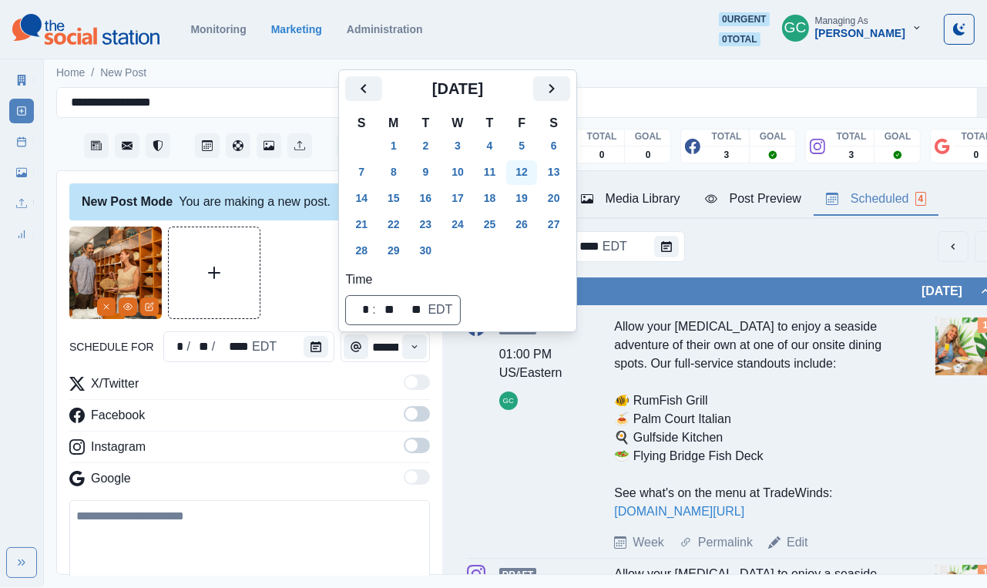
click at [537, 168] on button "12" at bounding box center [521, 172] width 31 height 25
click at [418, 409] on span at bounding box center [417, 413] width 26 height 15
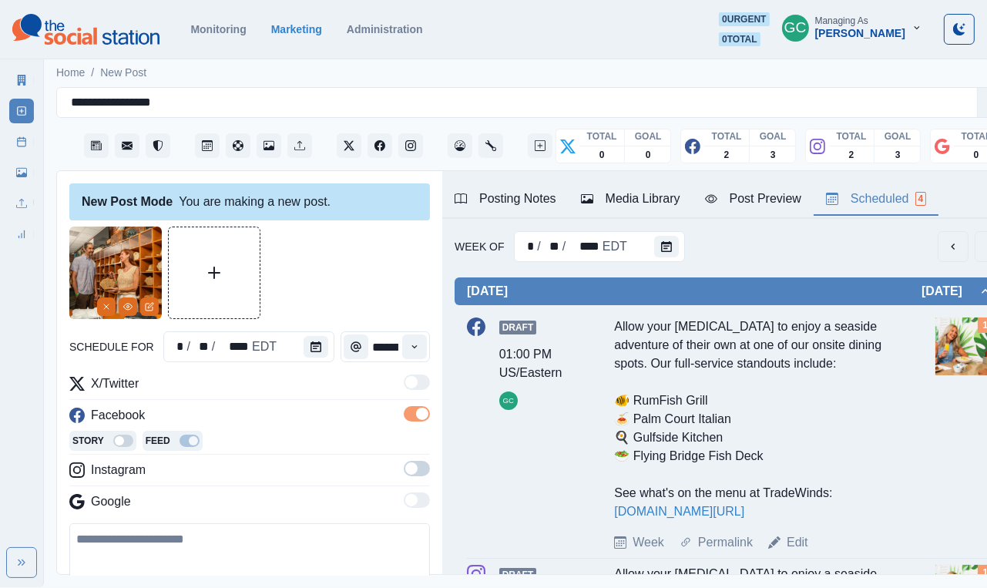
click at [410, 446] on span at bounding box center [411, 469] width 12 height 12
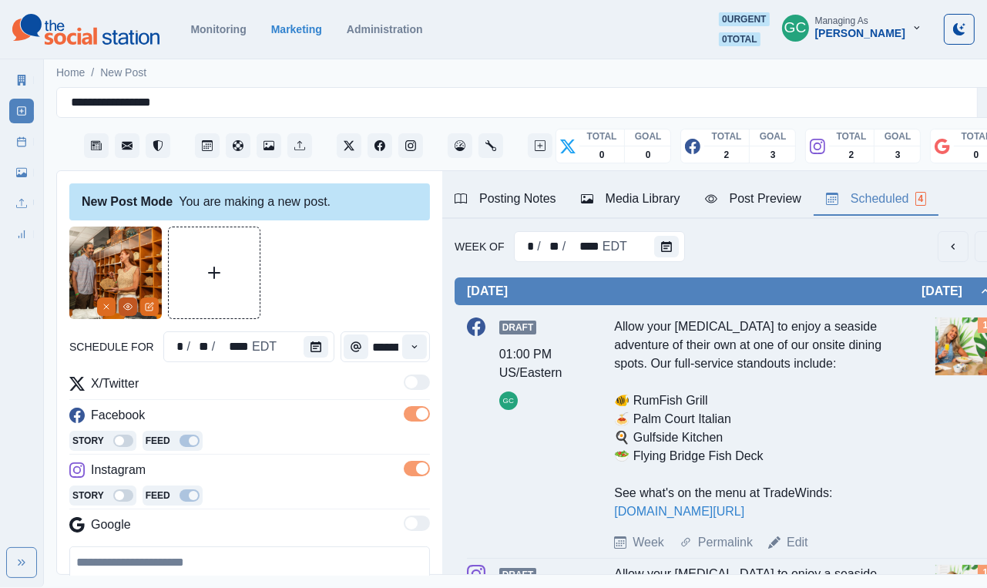
click at [124, 309] on icon "View Media" at bounding box center [127, 306] width 9 height 9
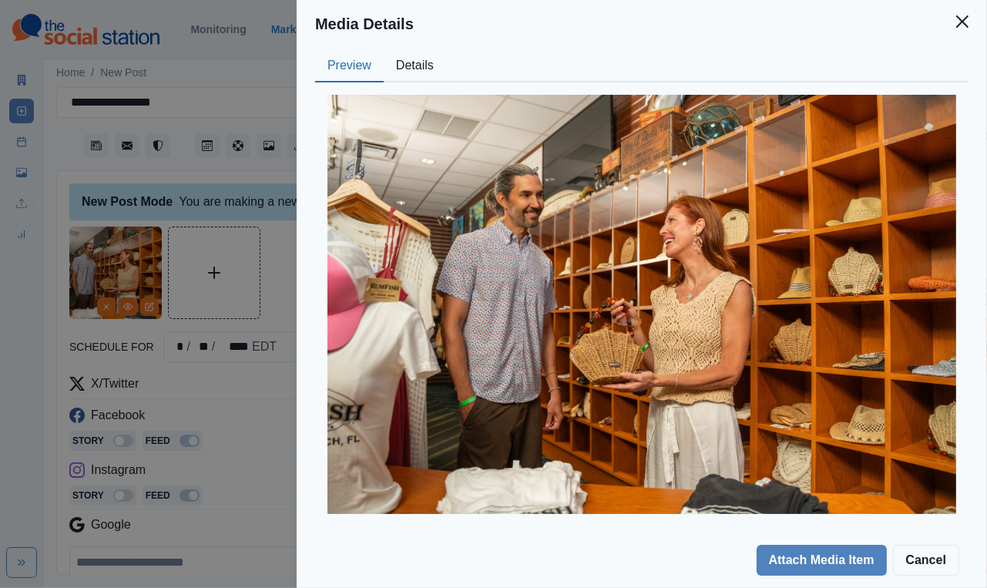
scroll to position [12, 0]
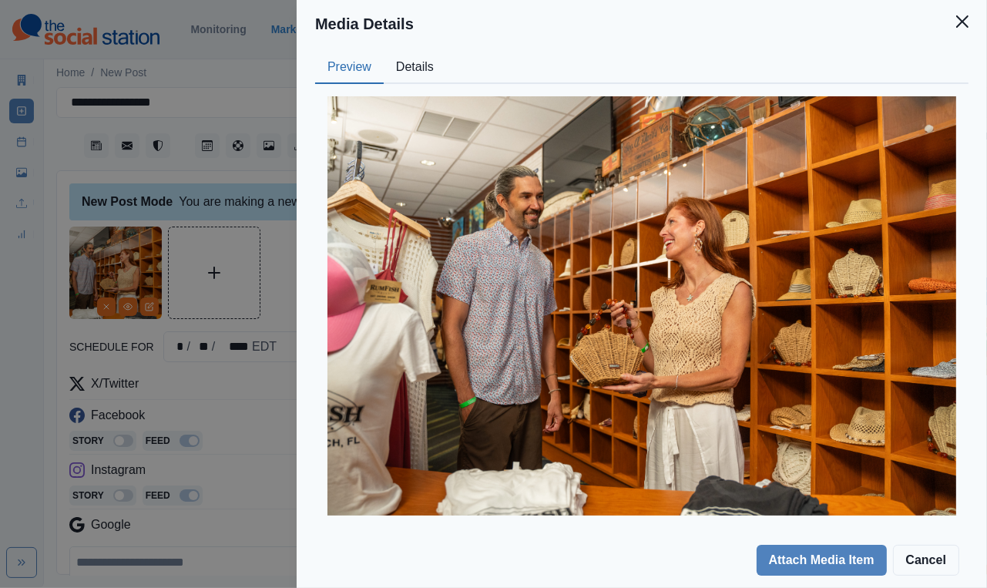
click at [239, 446] on div "Media Details Preview Details Our Description Captured by Crown Beach Life Bout…" at bounding box center [493, 294] width 987 height 588
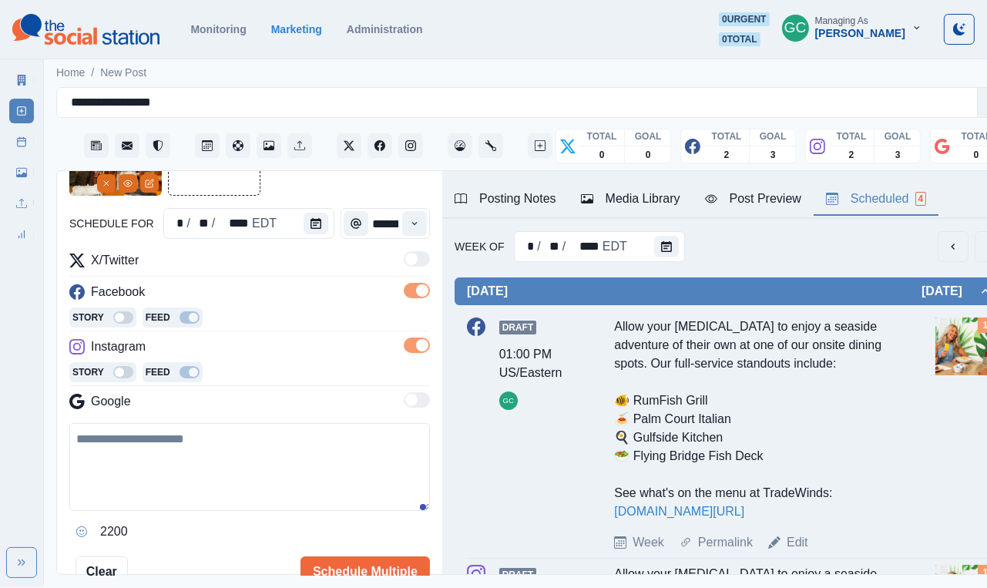
scroll to position [196, 0]
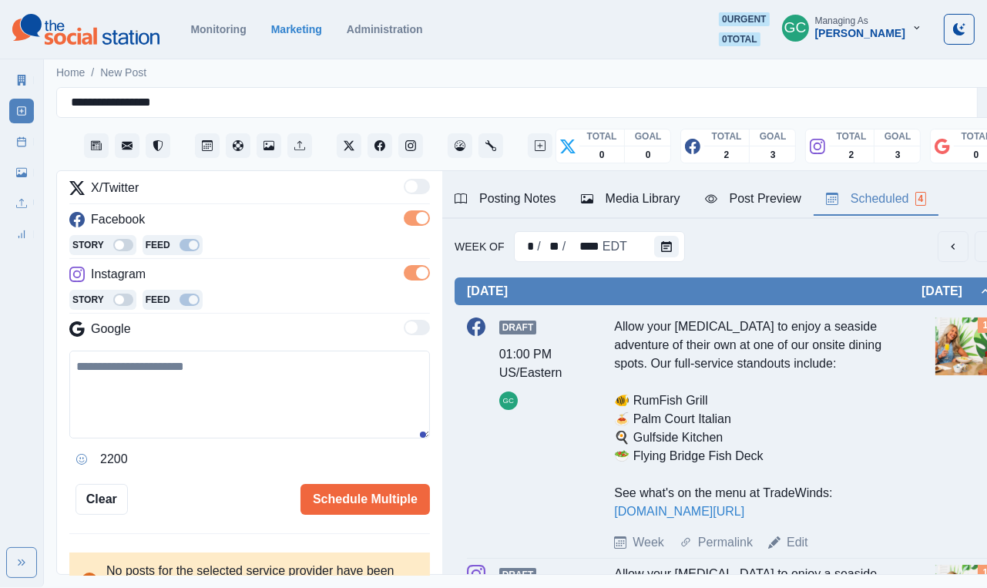
click at [200, 446] on div "2200" at bounding box center [249, 459] width 361 height 25
click at [227, 423] on textarea at bounding box center [249, 395] width 361 height 88
paste textarea "**********"
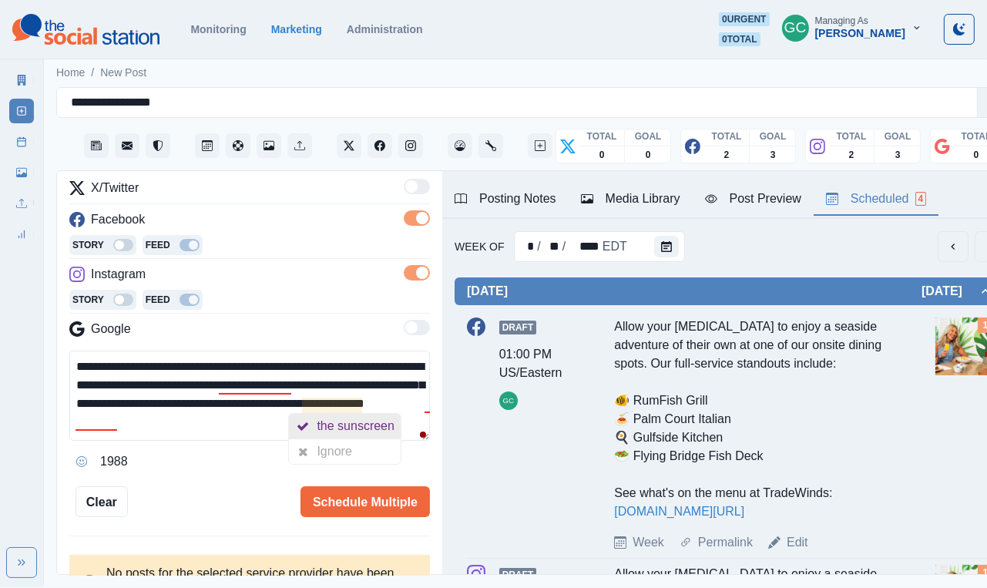
click at [311, 435] on div at bounding box center [303, 426] width 28 height 25
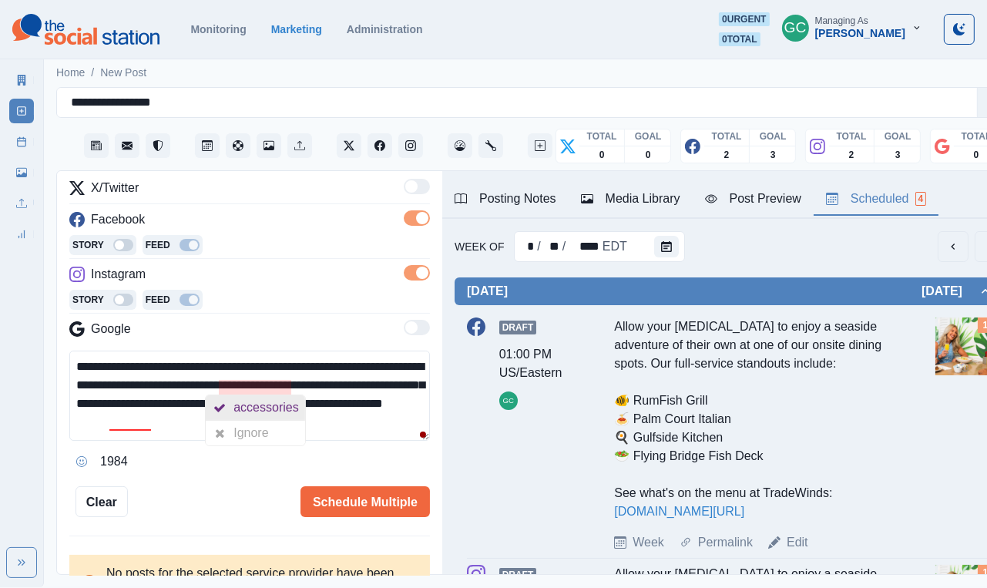
click at [266, 405] on div "accessories" at bounding box center [269, 407] width 71 height 25
click at [286, 389] on textarea "**********" at bounding box center [249, 396] width 361 height 90
click at [132, 404] on textarea "**********" at bounding box center [249, 396] width 361 height 90
click at [187, 397] on textarea "**********" at bounding box center [249, 396] width 361 height 90
click at [358, 422] on textarea "**********" at bounding box center [249, 396] width 361 height 90
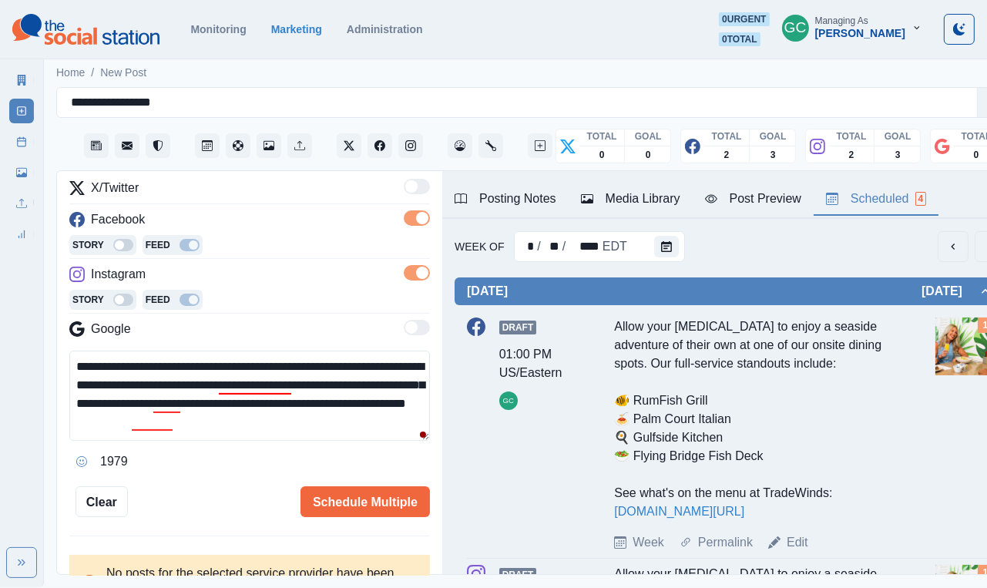
click at [242, 405] on textarea "**********" at bounding box center [249, 396] width 361 height 90
click at [162, 406] on textarea "**********" at bounding box center [249, 396] width 361 height 90
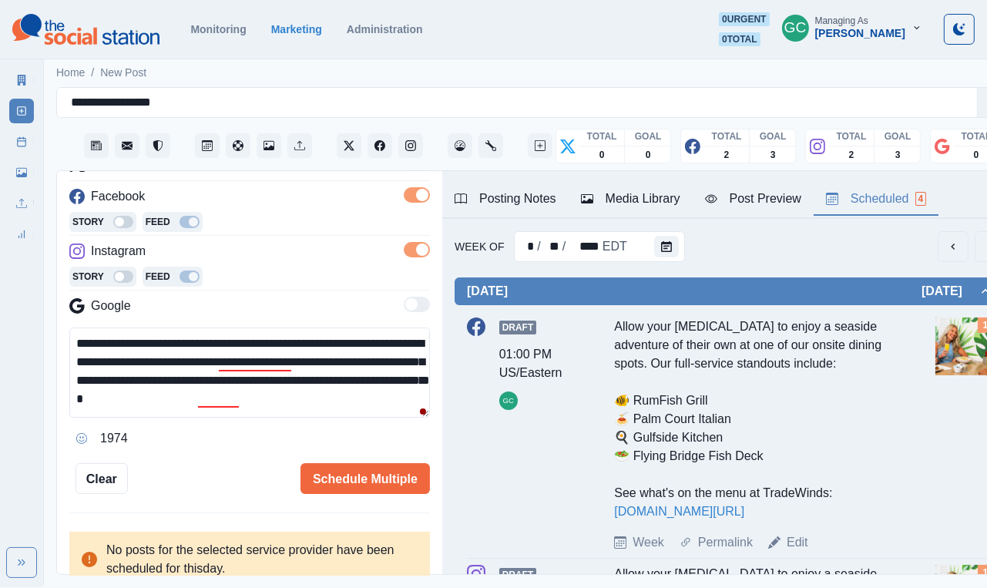
scroll to position [223, 0]
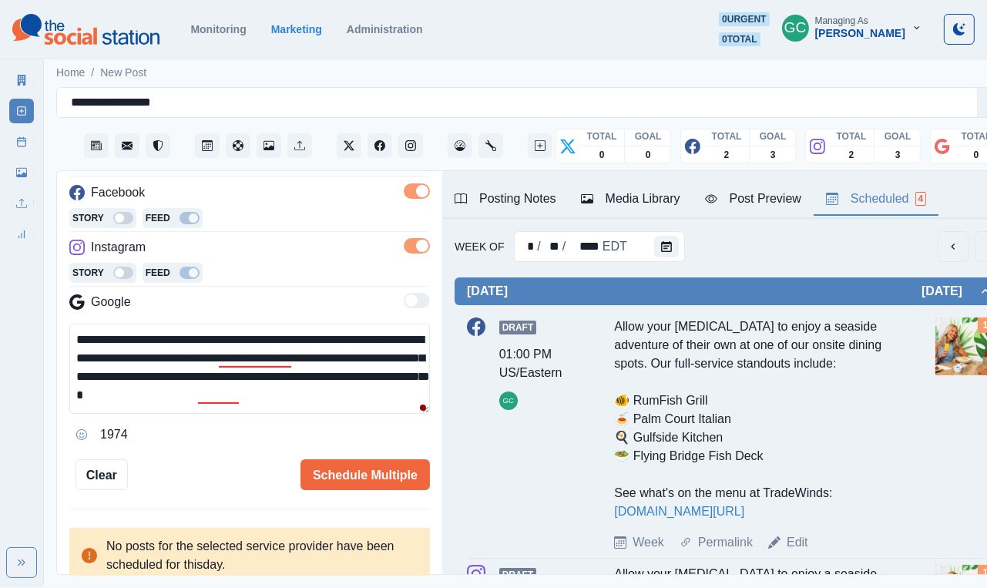
drag, startPoint x: 276, startPoint y: 382, endPoint x: 479, endPoint y: 444, distance: 212.1
click at [463, 444] on div "**********" at bounding box center [537, 373] width 961 height 405
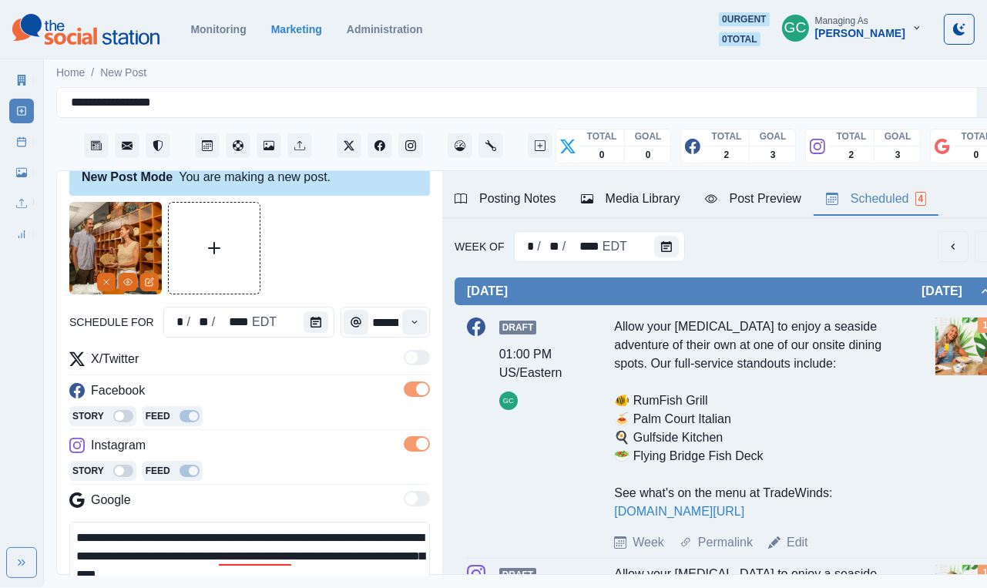
scroll to position [211, 0]
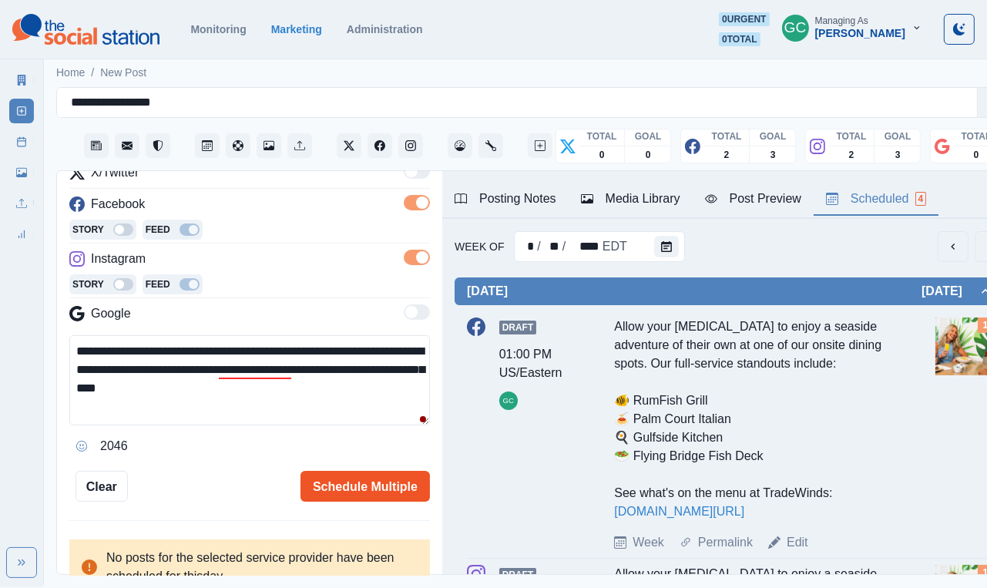
type textarea "**********"
click at [352, 446] on button "Schedule Multiple" at bounding box center [366, 486] width 130 height 31
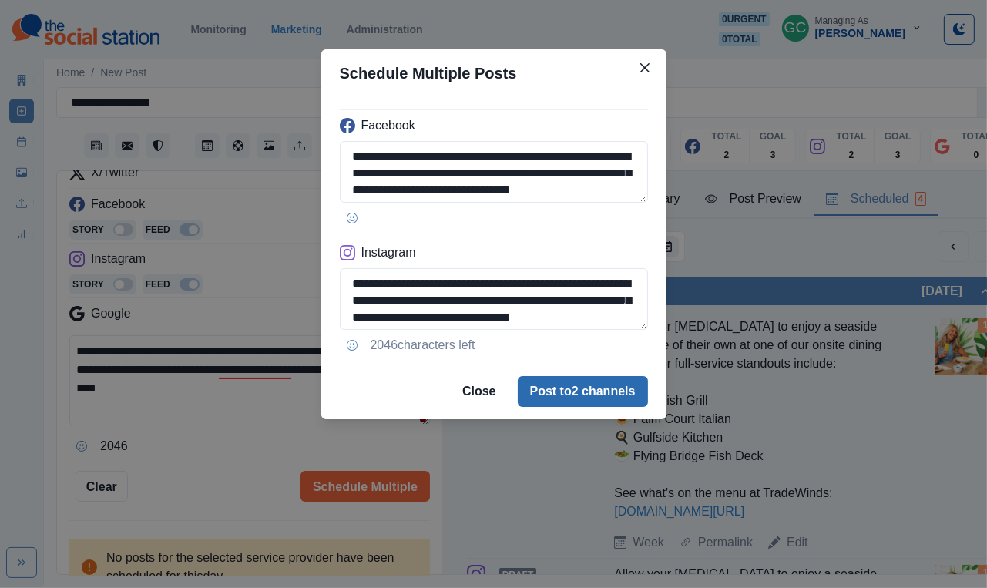
click at [624, 393] on button "Post to 2 channels" at bounding box center [583, 391] width 130 height 31
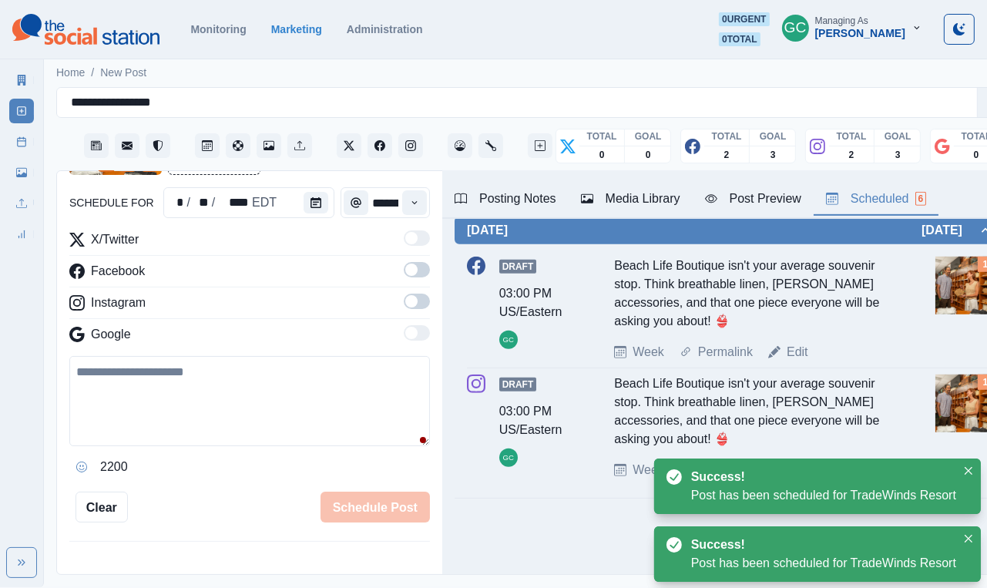
scroll to position [890, 0]
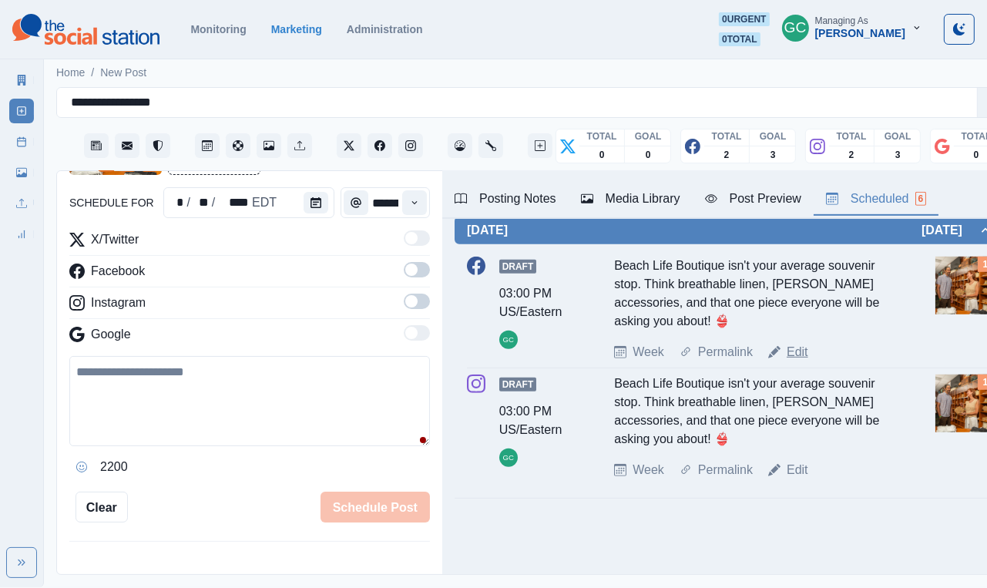
click at [654, 343] on link "Edit" at bounding box center [798, 352] width 22 height 19
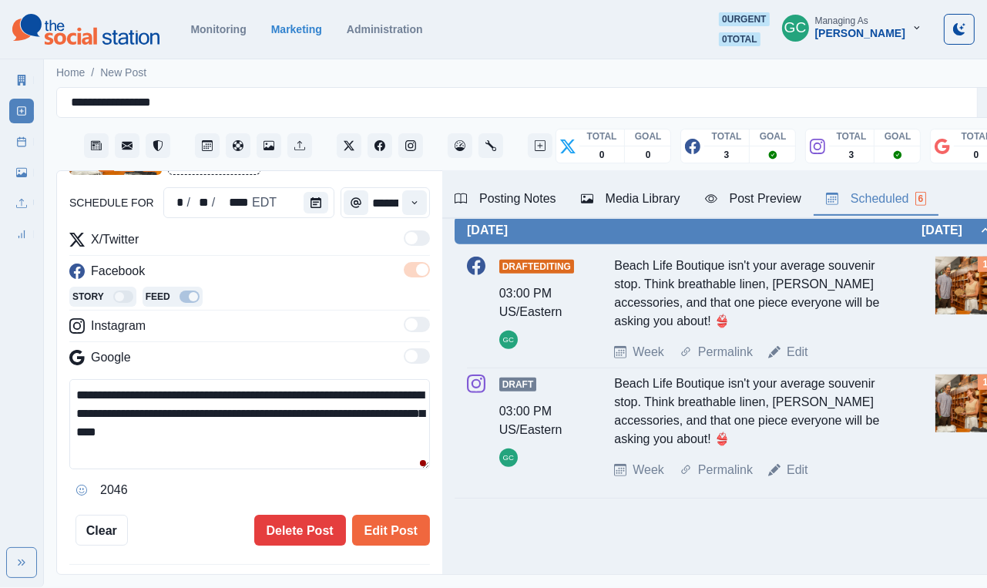
click at [358, 393] on textarea "**********" at bounding box center [249, 424] width 361 height 90
type textarea "**********"
click at [386, 446] on button "Edit Post" at bounding box center [391, 530] width 78 height 31
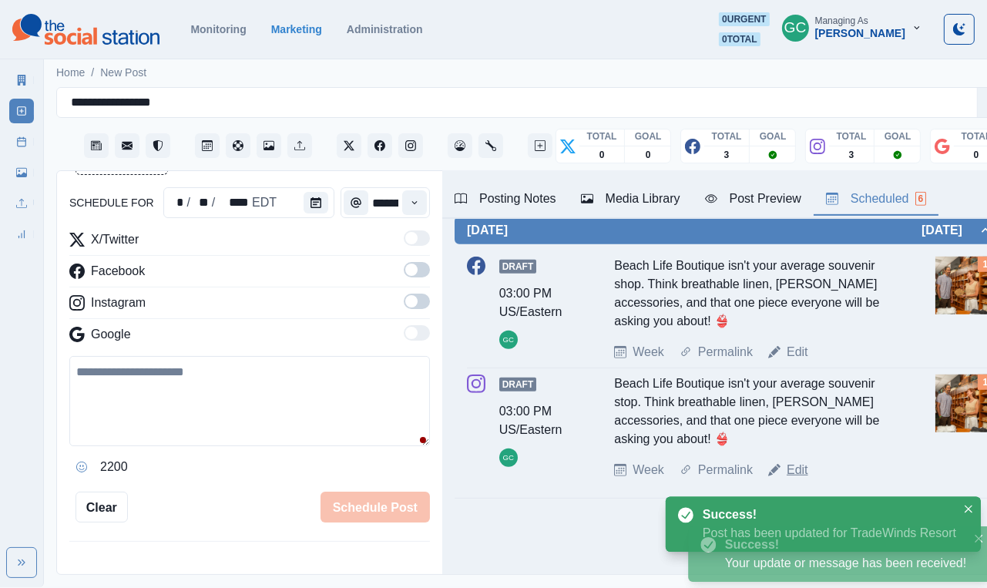
click at [654, 446] on link "Edit" at bounding box center [798, 470] width 22 height 19
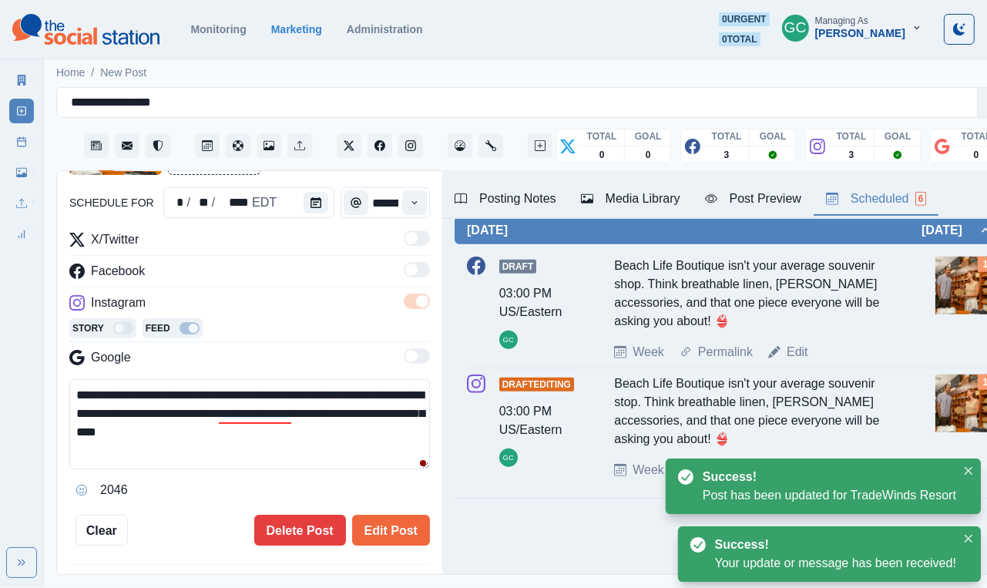
click at [368, 398] on textarea "**********" at bounding box center [249, 424] width 361 height 90
type textarea "**********"
click at [402, 446] on div "**********" at bounding box center [249, 313] width 361 height 463
click at [393, 446] on button "Edit Post" at bounding box center [391, 530] width 78 height 31
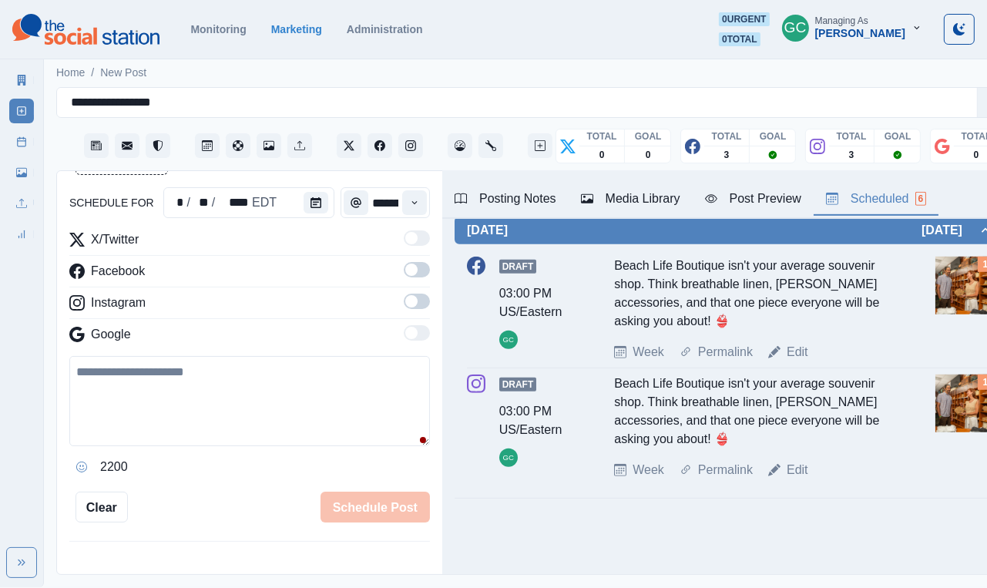
click at [412, 287] on div "X/Twitter Facebook Instagram Google" at bounding box center [249, 289] width 361 height 119
click at [415, 261] on div "X/Twitter Facebook Instagram Google" at bounding box center [249, 289] width 361 height 119
click at [415, 269] on span at bounding box center [411, 270] width 12 height 12
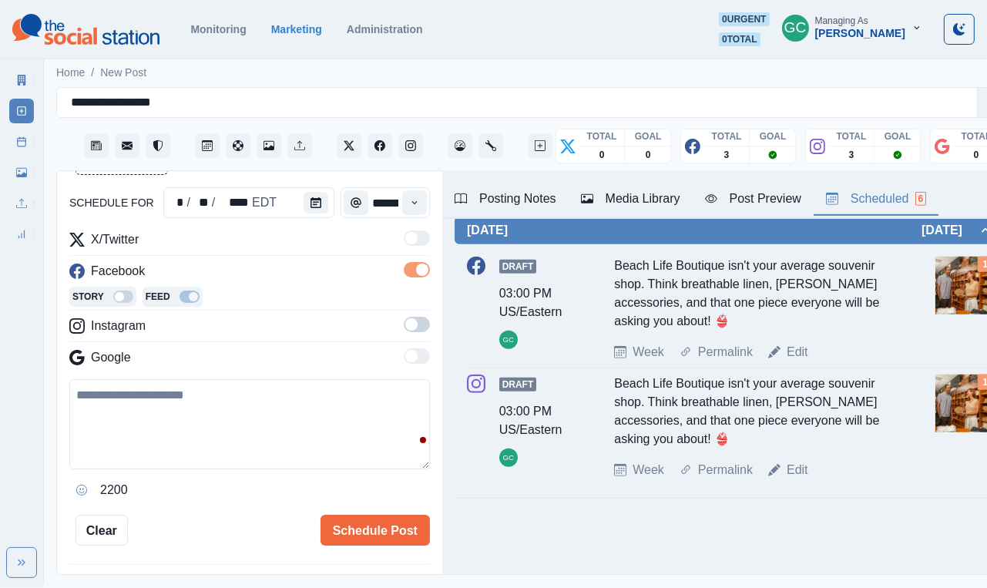
click at [420, 327] on span at bounding box center [417, 324] width 26 height 15
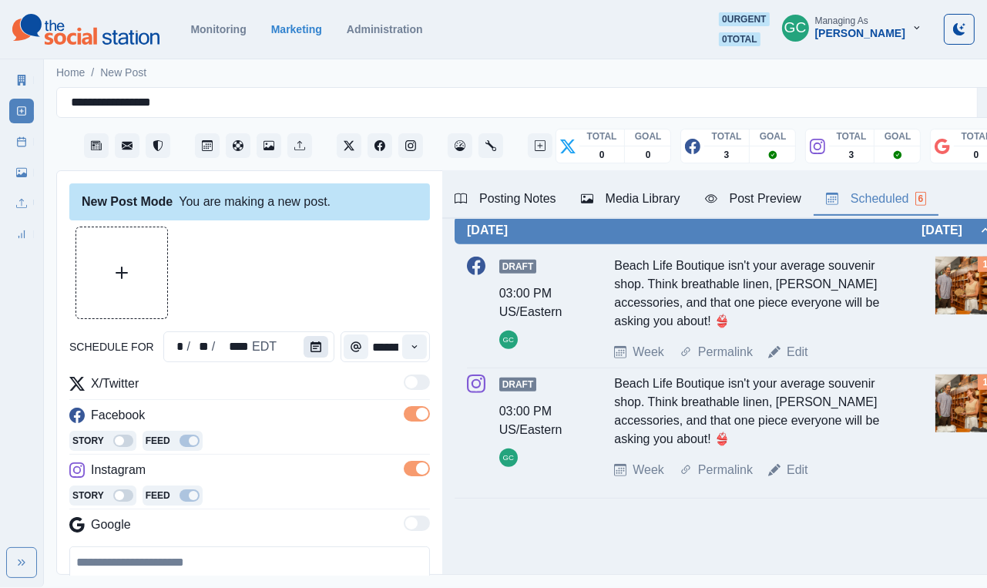
scroll to position [-1, 0]
click at [315, 345] on icon "Calendar" at bounding box center [316, 346] width 11 height 11
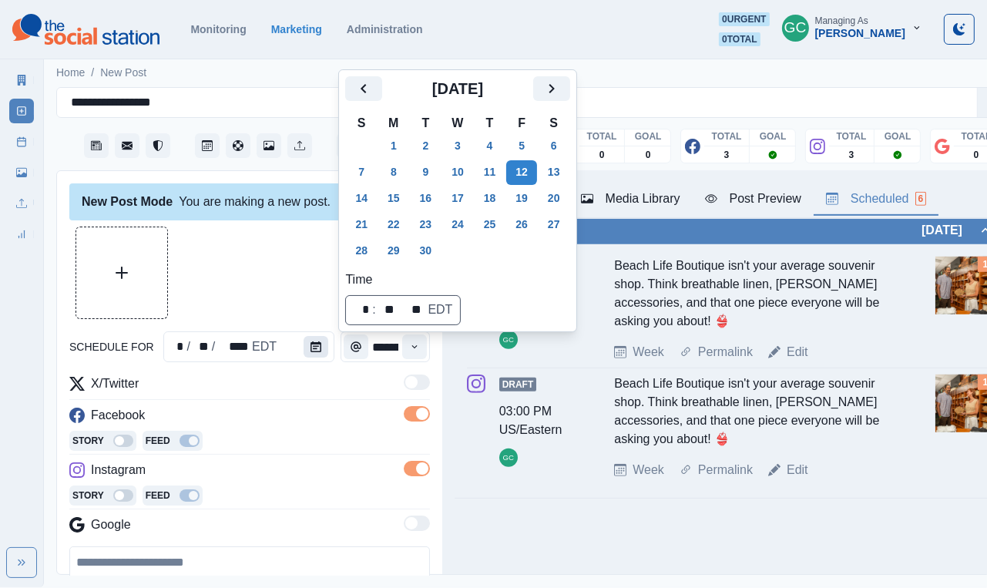
scroll to position [0, 0]
click at [570, 176] on button "13" at bounding box center [554, 172] width 31 height 25
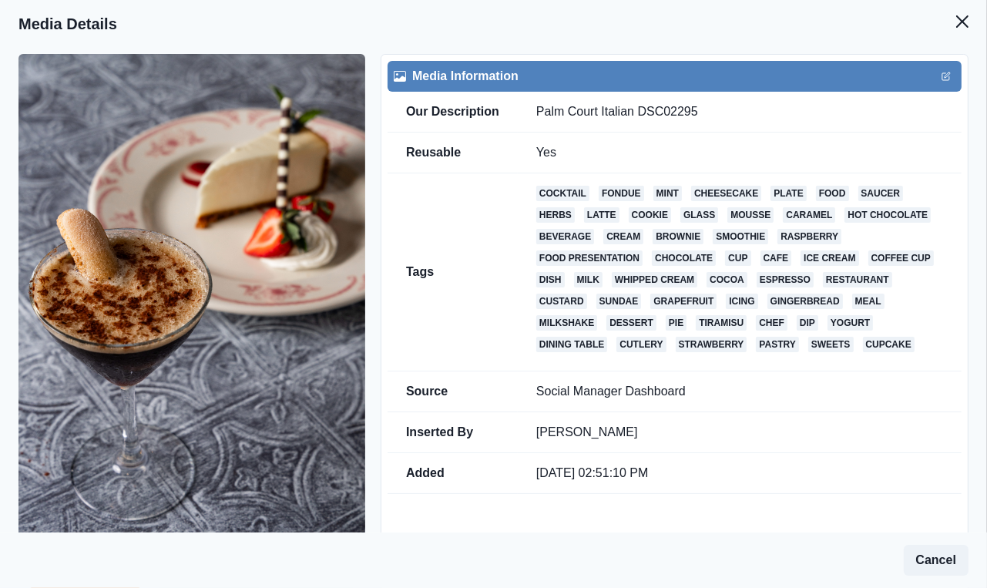
scroll to position [220, 0]
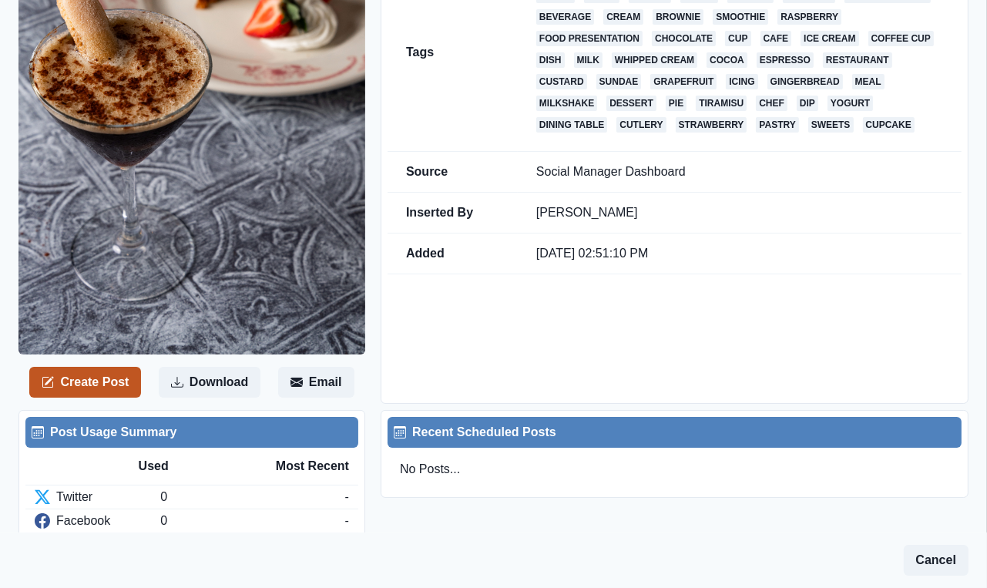
click at [84, 372] on button "Create Post" at bounding box center [85, 382] width 112 height 31
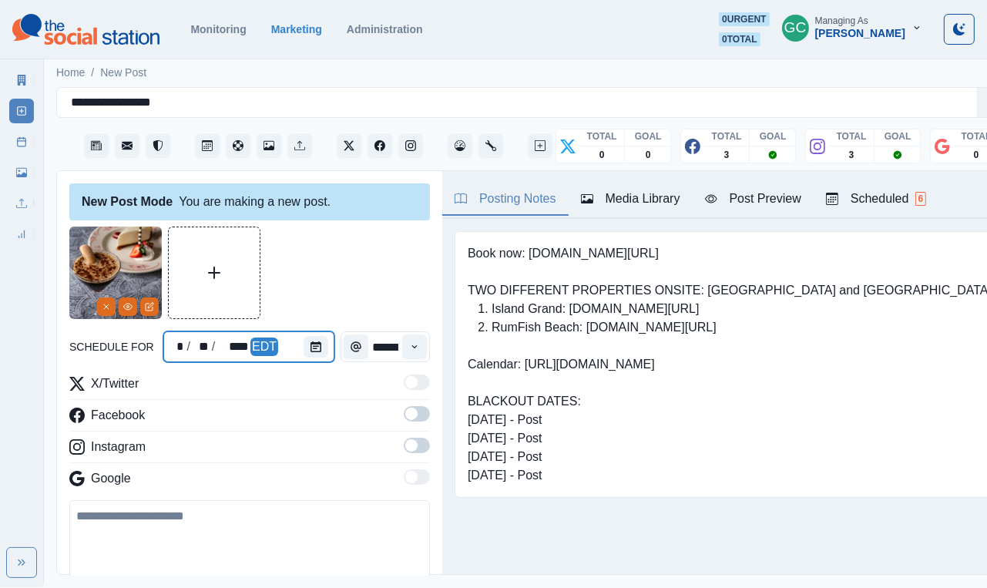
click at [330, 346] on div at bounding box center [319, 346] width 31 height 31
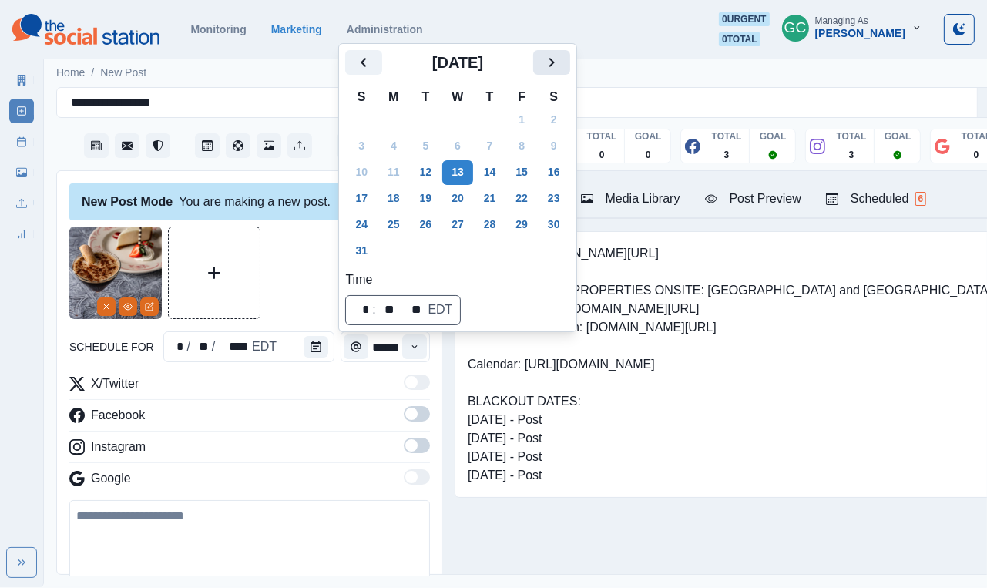
click at [570, 61] on button "Next" at bounding box center [551, 62] width 37 height 25
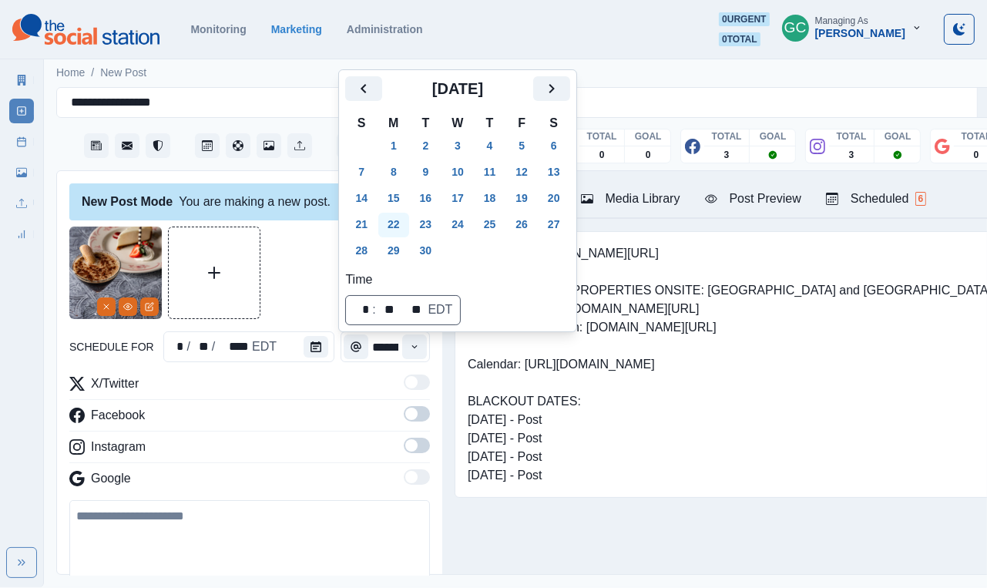
click at [397, 227] on button "22" at bounding box center [394, 225] width 31 height 25
click at [420, 353] on button "Time" at bounding box center [414, 347] width 25 height 25
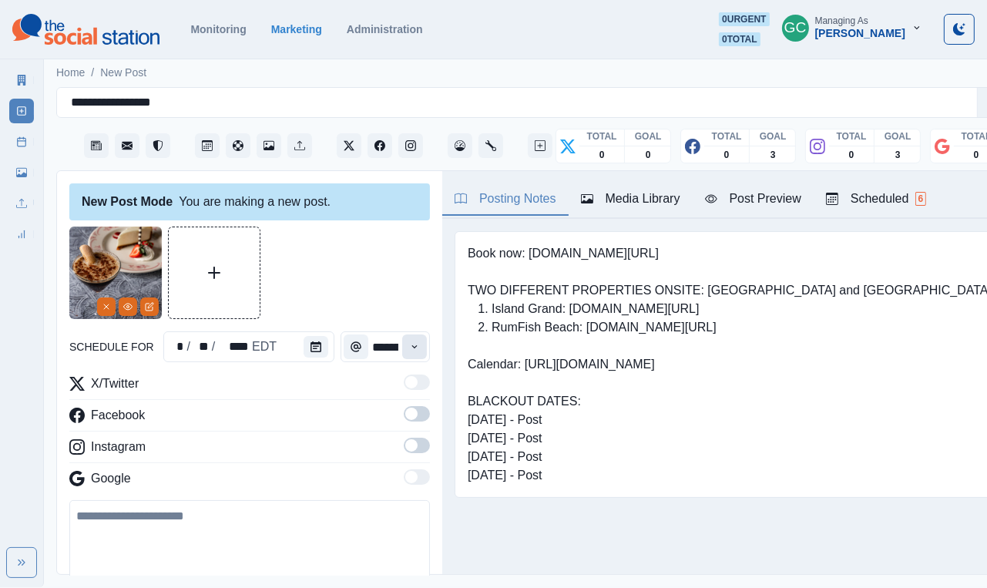
click at [420, 353] on button "Time" at bounding box center [414, 347] width 25 height 25
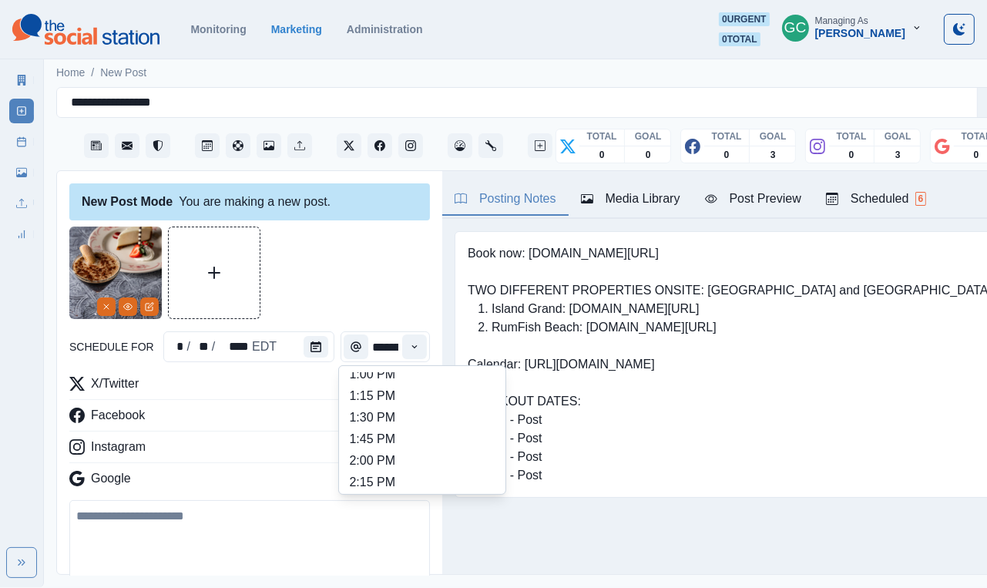
scroll to position [439, 0]
click at [399, 426] on li "1:30 PM" at bounding box center [422, 419] width 154 height 22
type input "*******"
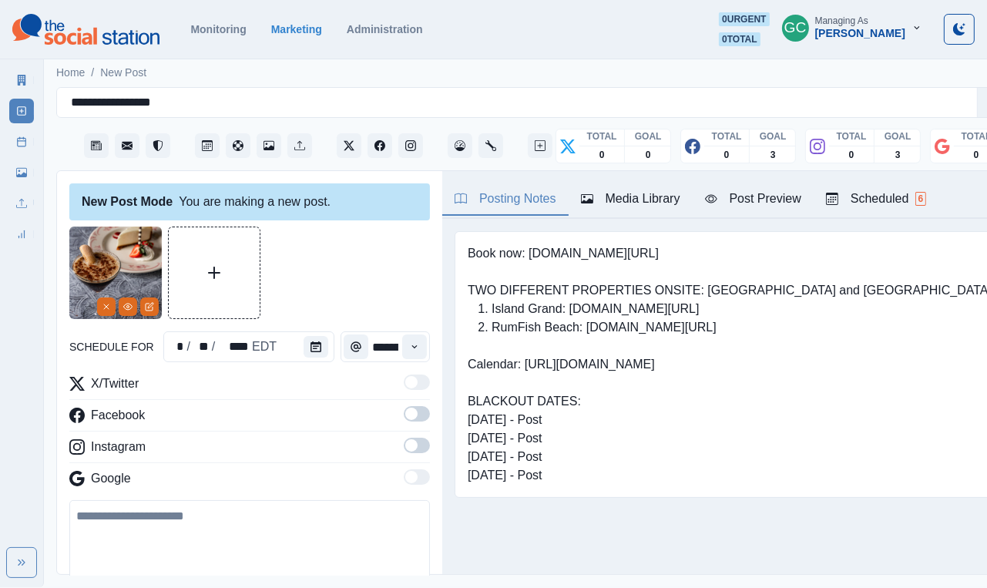
click at [429, 446] on label at bounding box center [417, 450] width 26 height 25
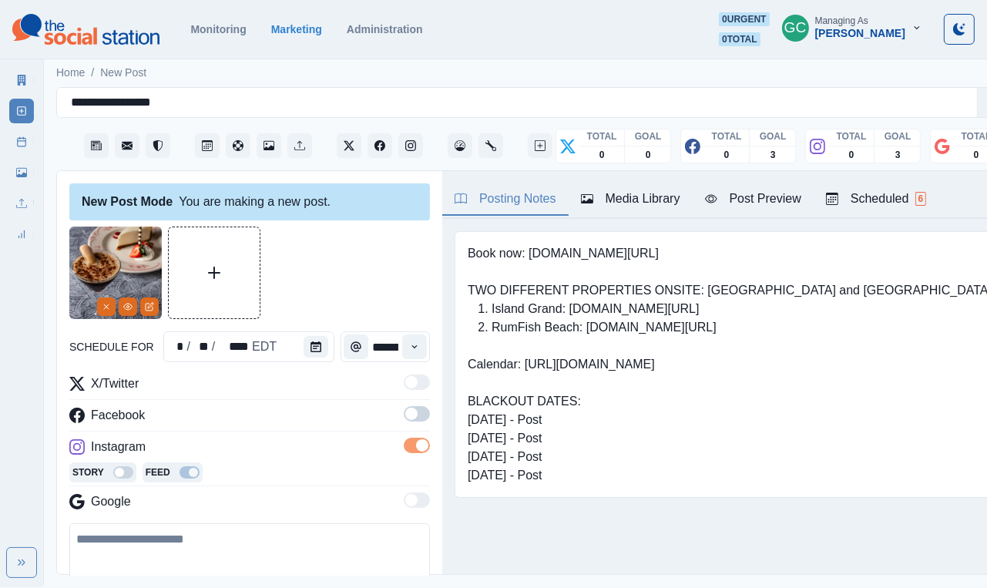
click at [426, 416] on span at bounding box center [417, 413] width 26 height 15
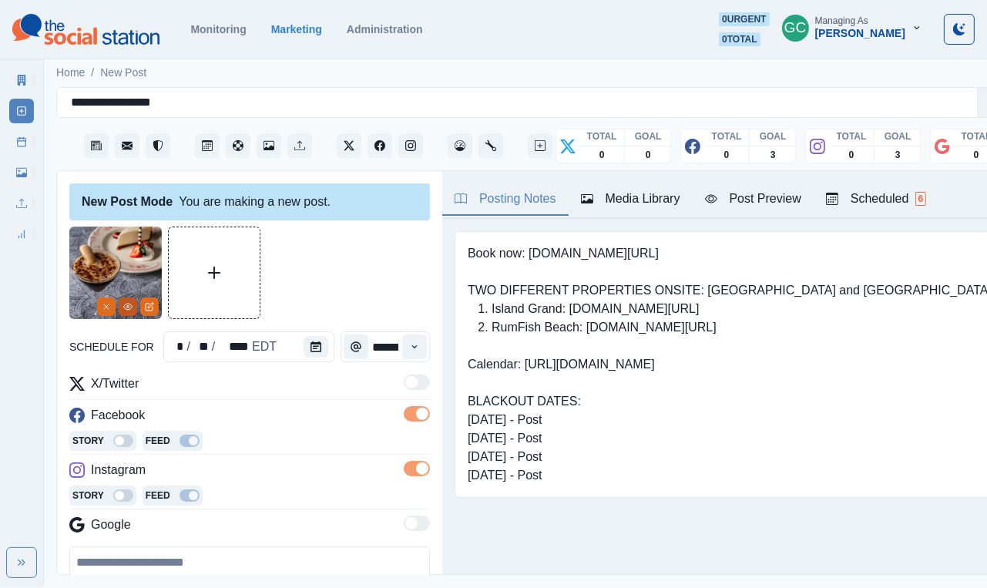
click at [126, 301] on button "View Media" at bounding box center [128, 307] width 19 height 19
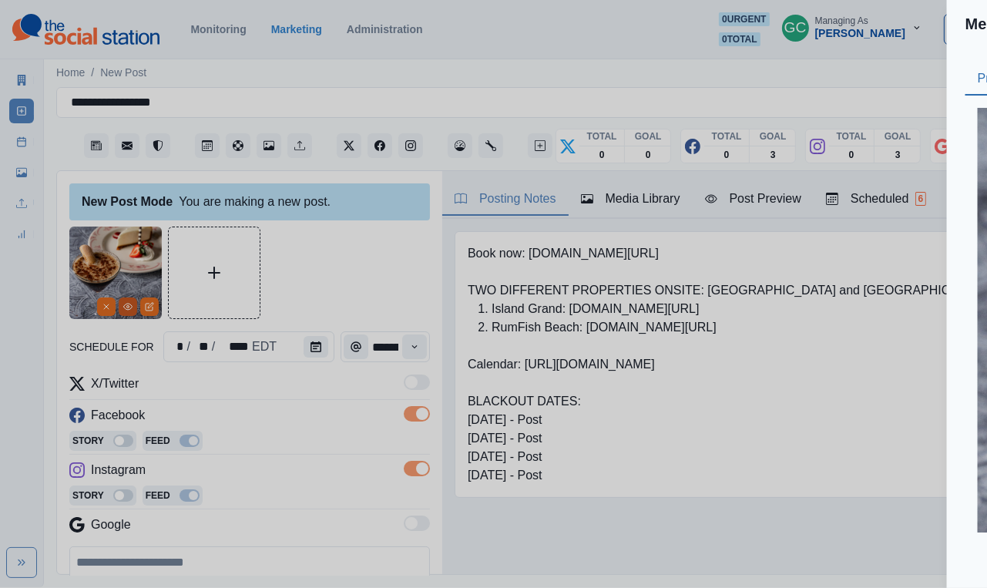
click at [126, 301] on div "Media Details Preview Details Our Description Palm Court Italian DSC02295 Reusa…" at bounding box center [493, 294] width 987 height 588
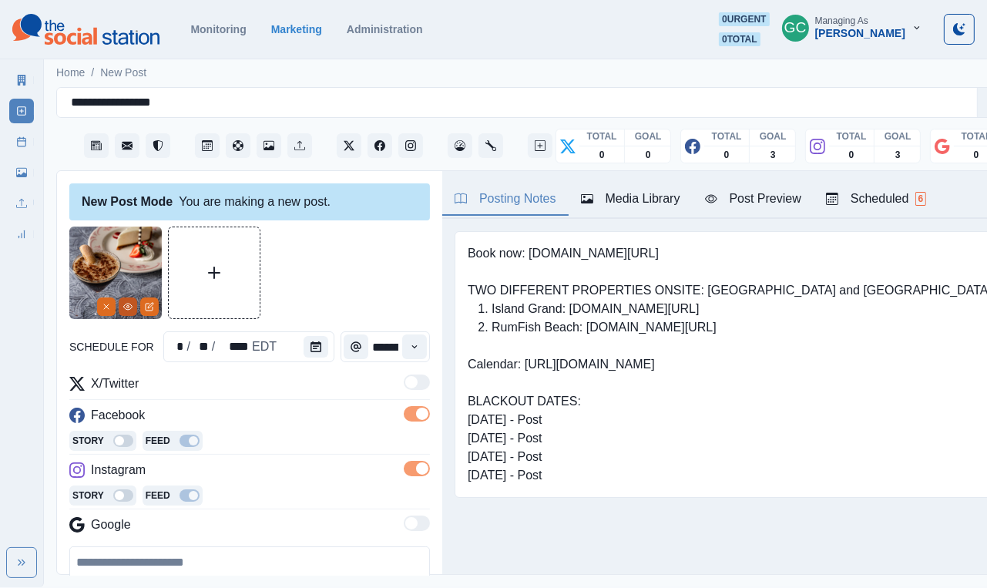
click at [123, 310] on icon "View Media" at bounding box center [127, 306] width 9 height 9
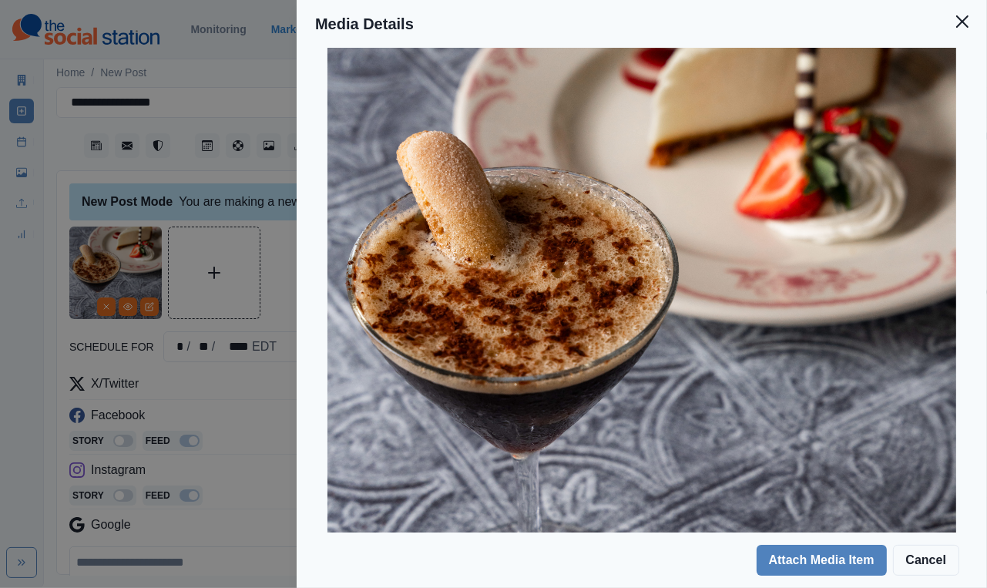
scroll to position [210, 0]
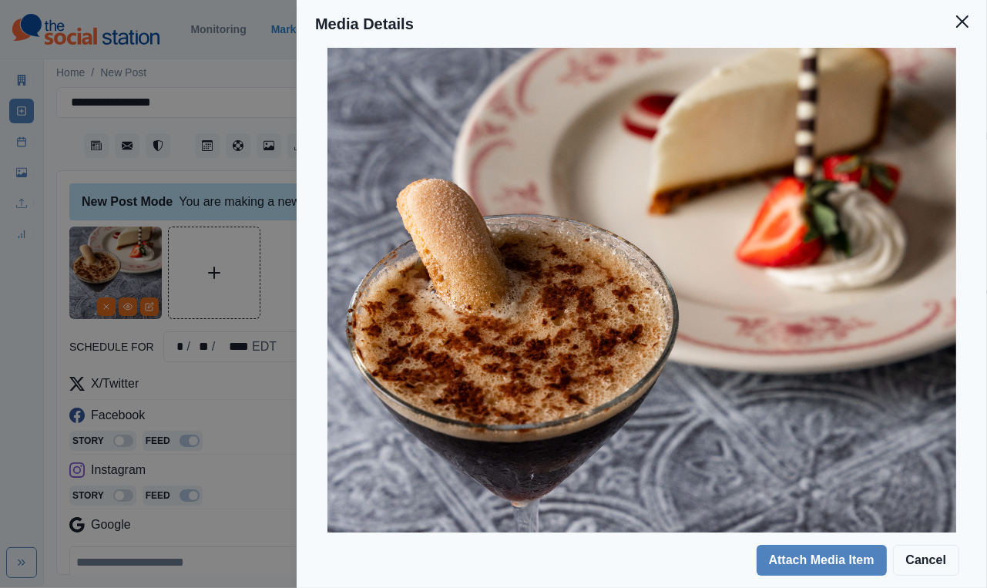
drag, startPoint x: 937, startPoint y: 260, endPoint x: 571, endPoint y: 75, distance: 410.3
click at [571, 75] on img at bounding box center [642, 370] width 629 height 944
drag, startPoint x: 186, startPoint y: 560, endPoint x: 160, endPoint y: 450, distance: 113.1
click at [255, 213] on div "Media Details Preview Details Our Description Palm Court Italian DSC02295 Reusa…" at bounding box center [493, 294] width 987 height 588
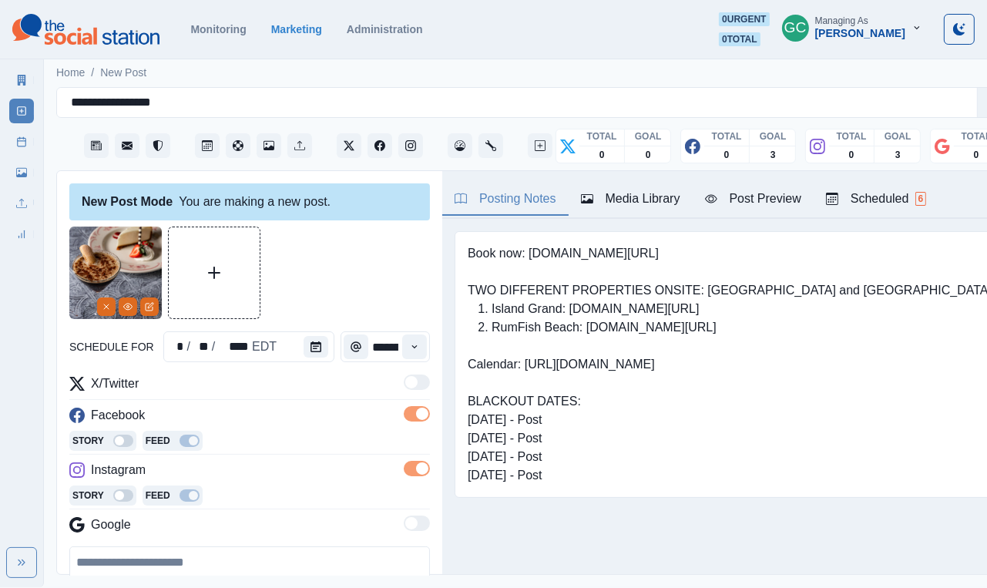
scroll to position [105, 0]
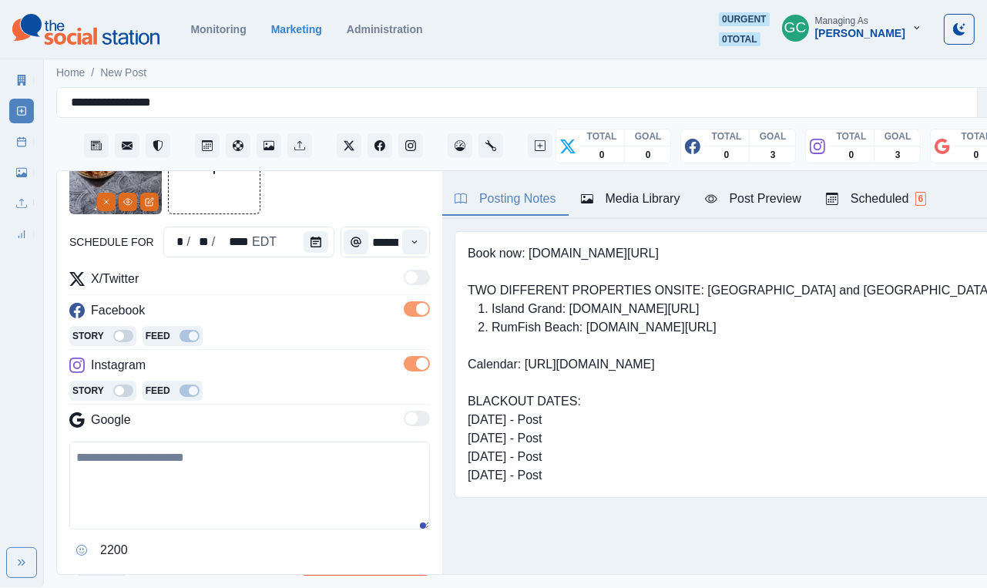
click at [142, 446] on textarea at bounding box center [249, 486] width 361 height 88
paste textarea "**********"
click at [103, 446] on textarea "**********" at bounding box center [249, 487] width 361 height 90
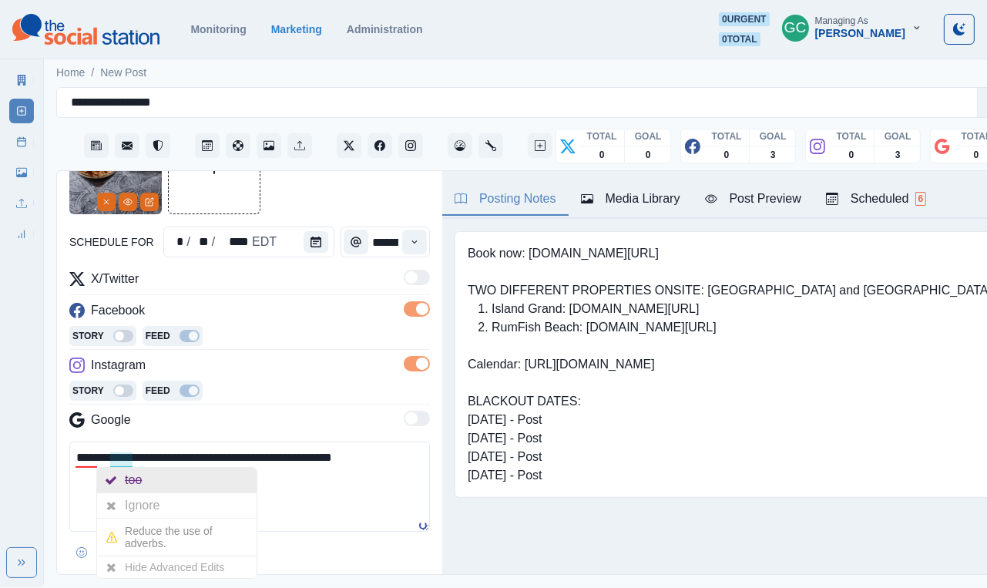
click at [143, 446] on div "too" at bounding box center [136, 480] width 23 height 25
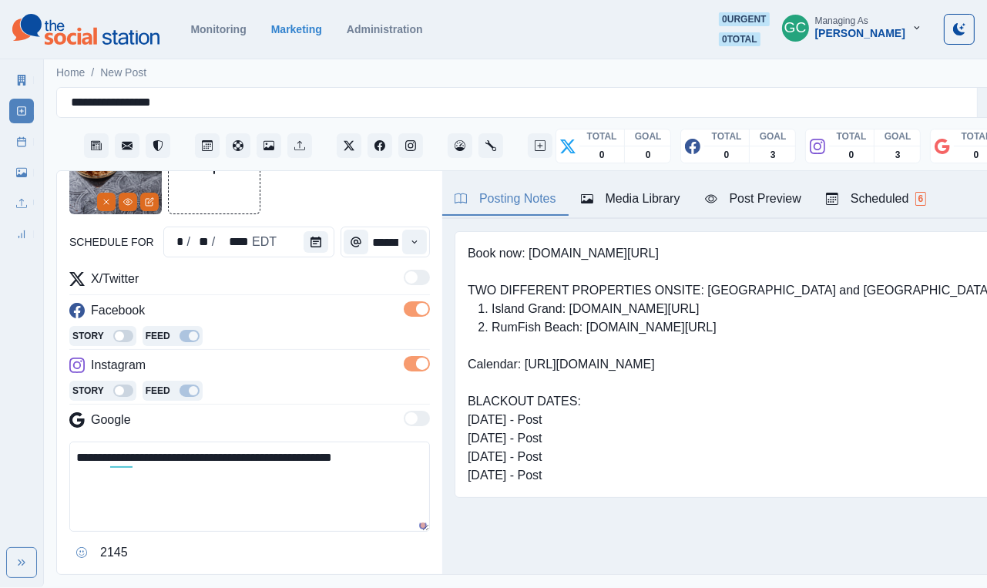
click at [114, 446] on textarea "**********" at bounding box center [249, 487] width 361 height 90
drag, startPoint x: 125, startPoint y: 493, endPoint x: 0, endPoint y: 415, distance: 147.2
click at [0, 415] on div "**********" at bounding box center [493, 293] width 987 height 587
click at [207, 446] on textarea "**********" at bounding box center [249, 487] width 361 height 90
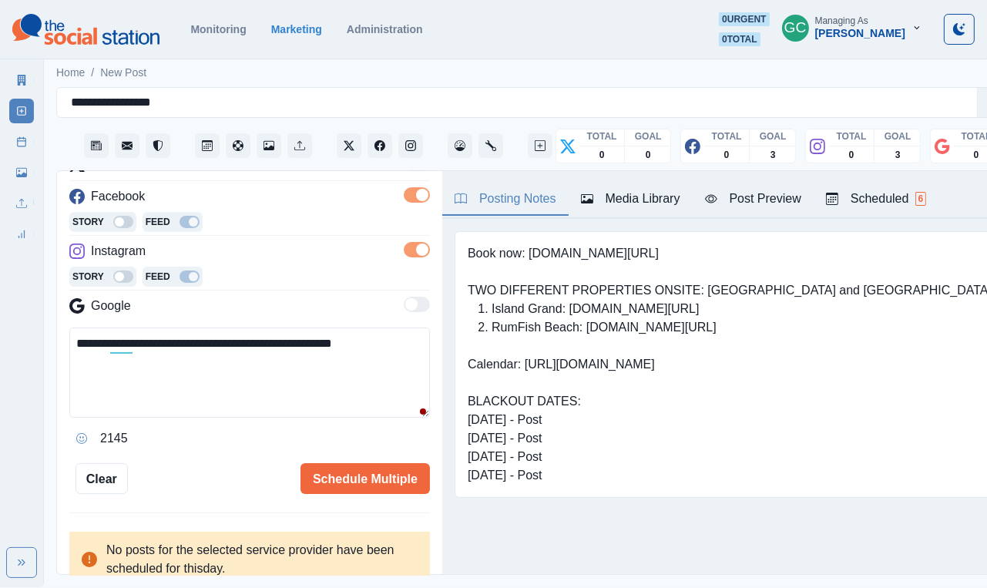
scroll to position [232, 0]
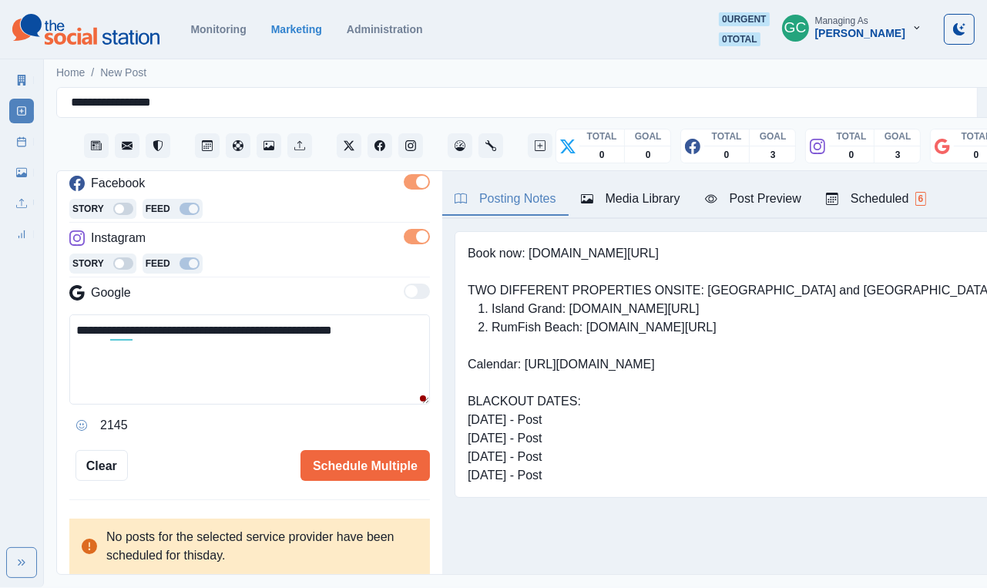
type textarea "**********"
click at [379, 446] on div "**********" at bounding box center [249, 373] width 385 height 405
click at [392, 446] on button "Schedule Multiple" at bounding box center [366, 465] width 130 height 31
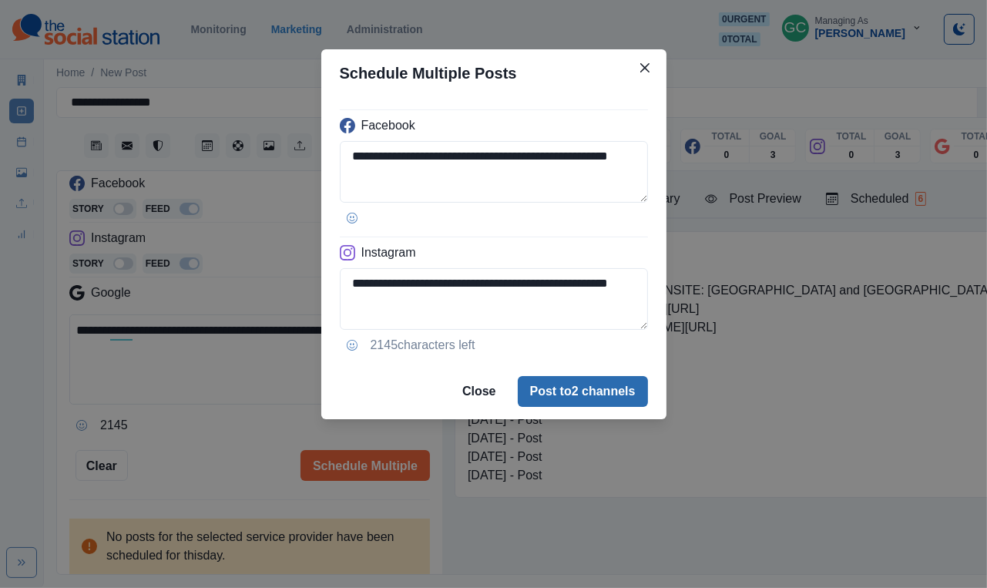
click at [563, 387] on button "Post to 2 channels" at bounding box center [583, 391] width 130 height 31
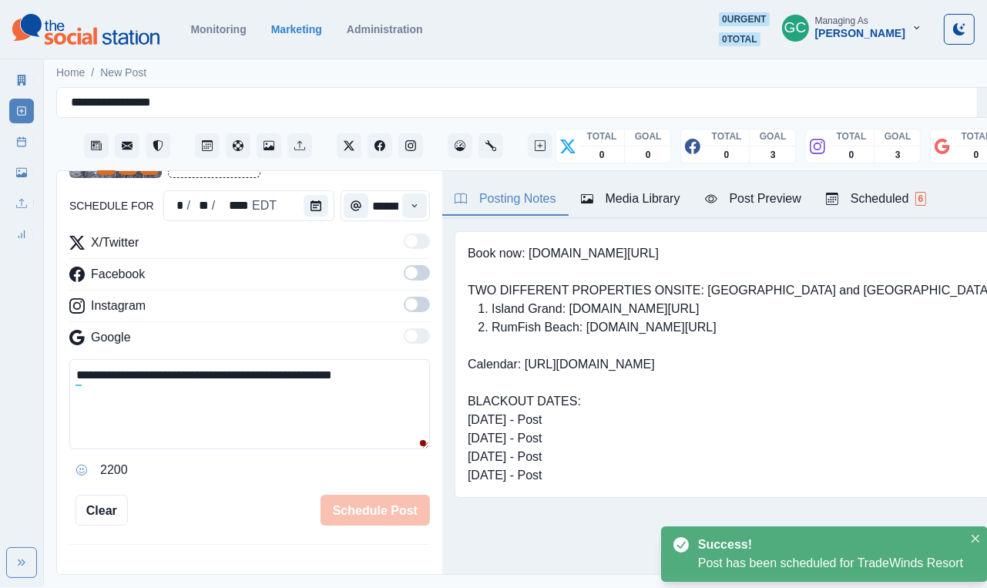
scroll to position [144, 0]
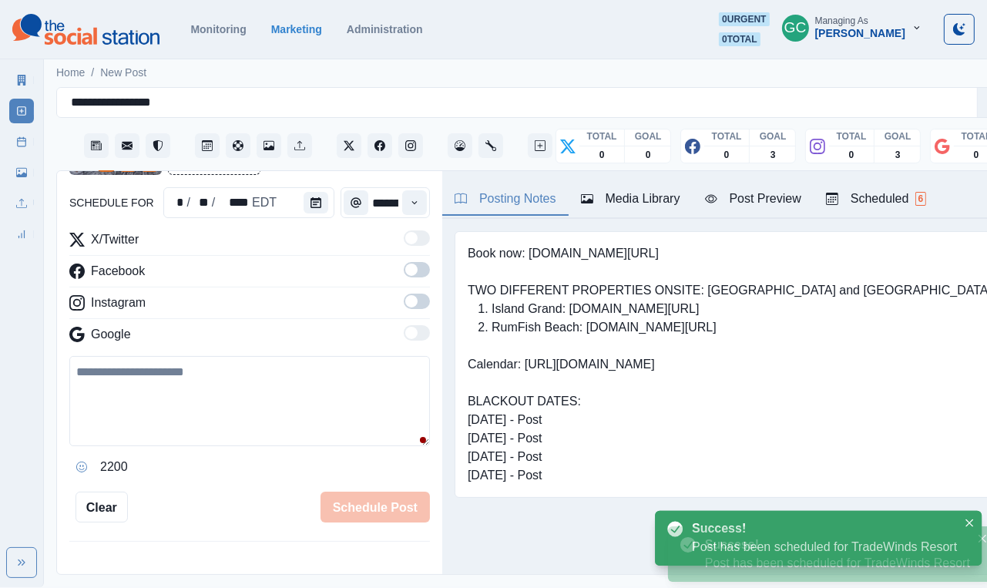
drag, startPoint x: 877, startPoint y: 199, endPoint x: 759, endPoint y: 281, distance: 143.5
click at [654, 199] on div "Scheduled 6" at bounding box center [876, 199] width 100 height 19
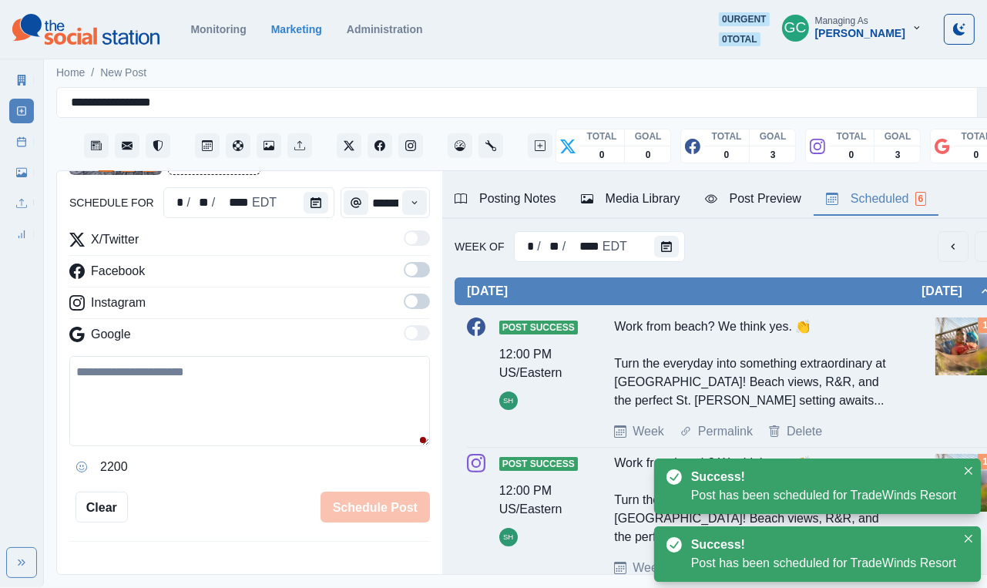
scroll to position [0, 0]
click at [654, 238] on button "Calendar" at bounding box center [666, 247] width 25 height 22
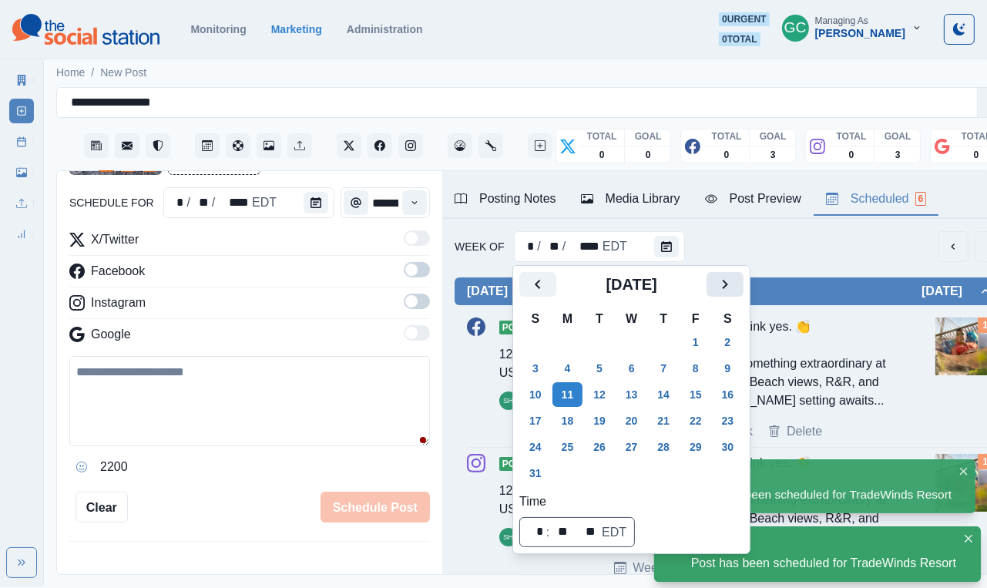
click at [654, 285] on icon "Next" at bounding box center [725, 284] width 19 height 19
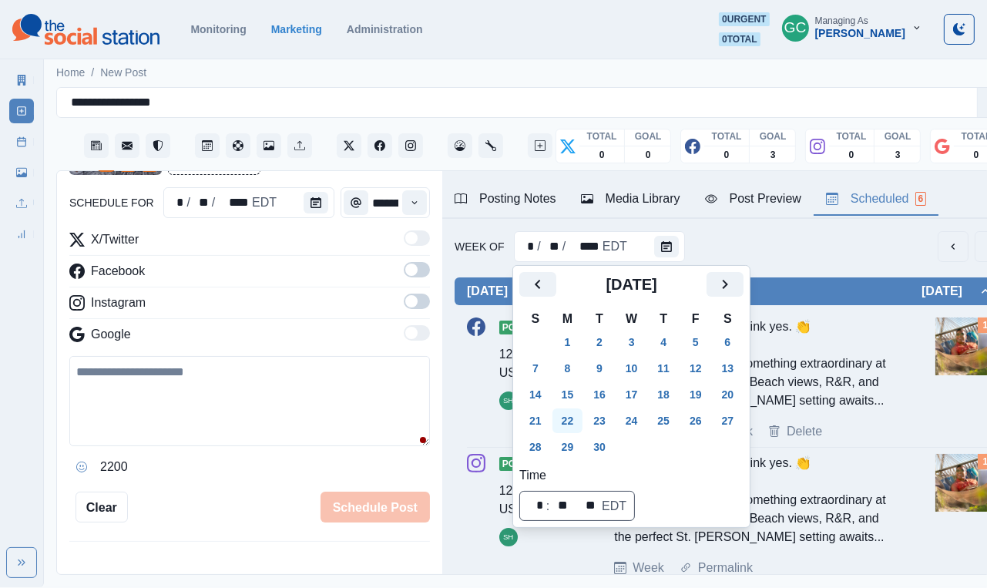
click at [573, 426] on button "22" at bounding box center [568, 421] width 31 height 25
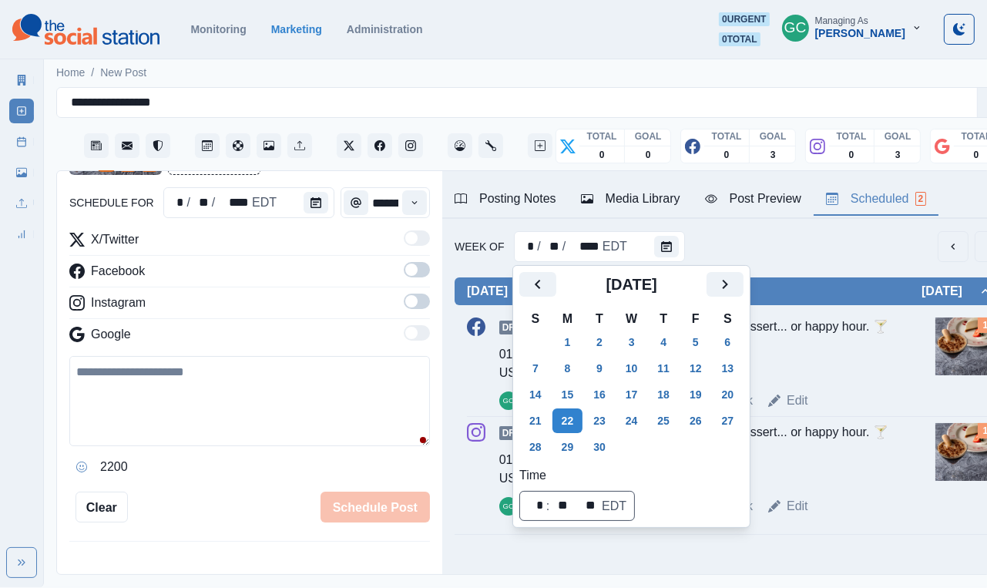
click at [654, 348] on div "Life's too short to skip dessert... or happy hour. 🍸🍰" at bounding box center [755, 349] width 283 height 62
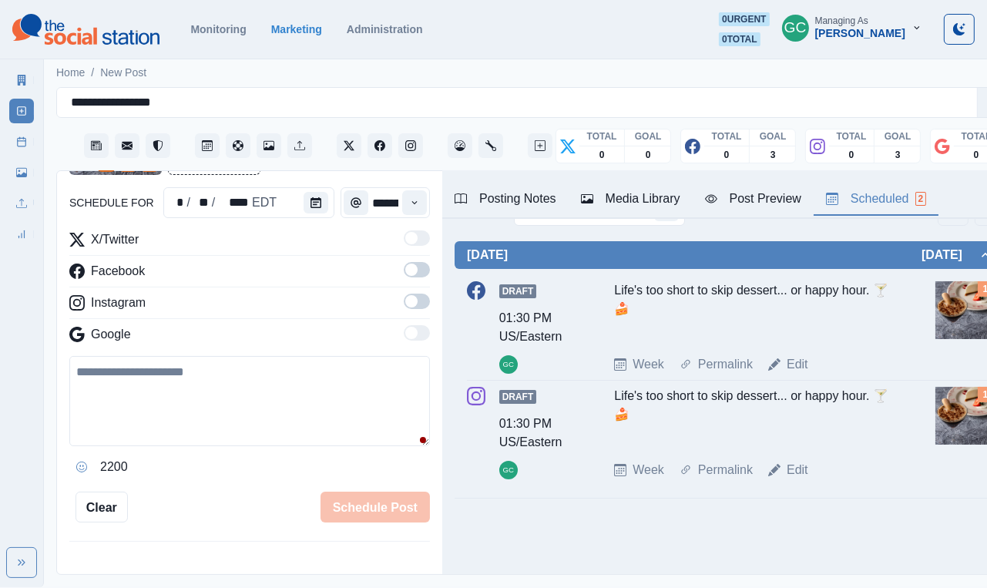
scroll to position [43, 0]
click at [654, 2] on section "Monitoring Marketing Administration 0 urgent 0 total GC Managing As Gizelle Car…" at bounding box center [493, 29] width 987 height 59
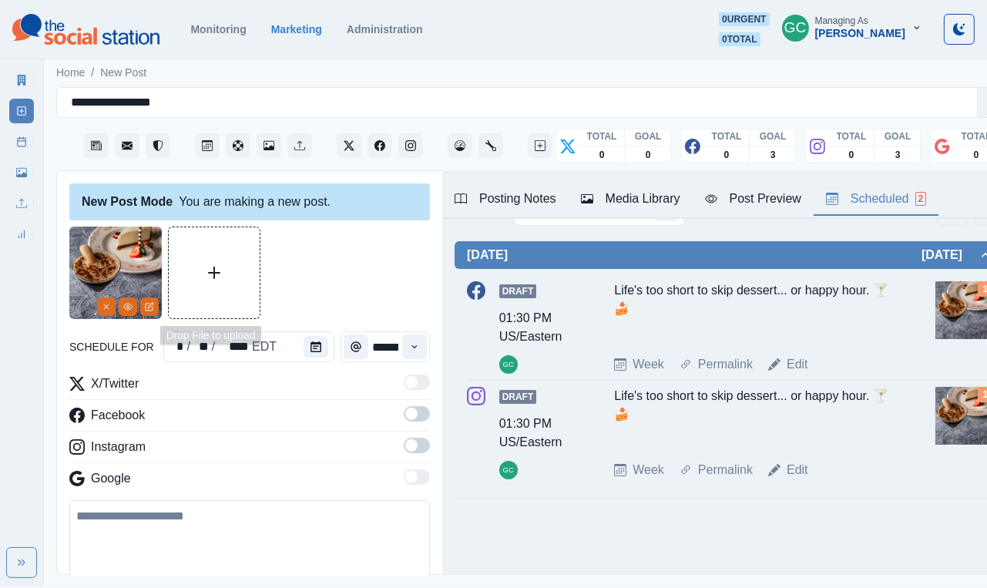
scroll to position [0, 0]
click at [107, 304] on icon "Remove" at bounding box center [106, 306] width 9 height 9
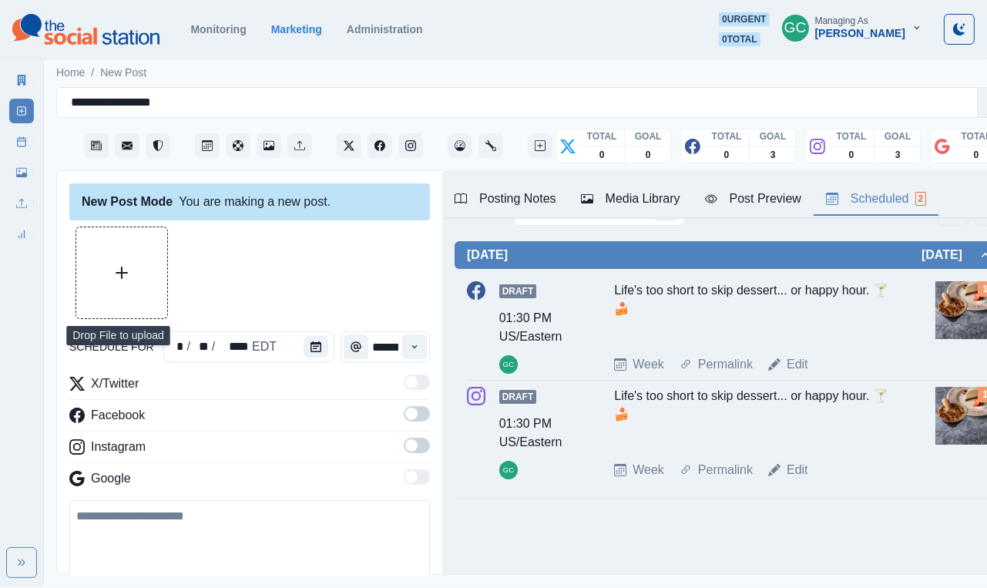
click at [125, 276] on icon "Upload Media" at bounding box center [122, 273] width 12 height 12
click at [116, 259] on button "Upload Media" at bounding box center [121, 272] width 91 height 91
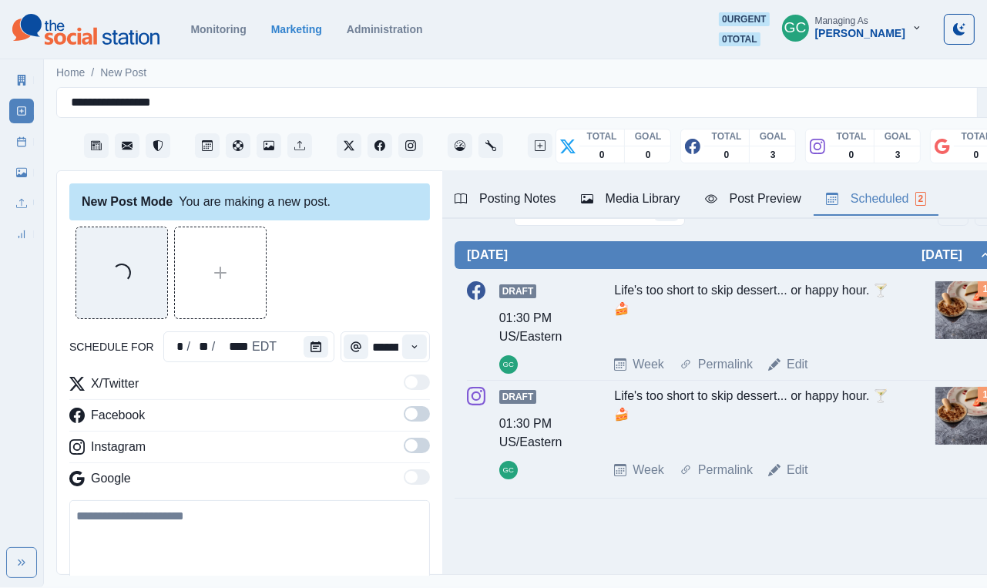
click at [419, 423] on label at bounding box center [417, 418] width 26 height 25
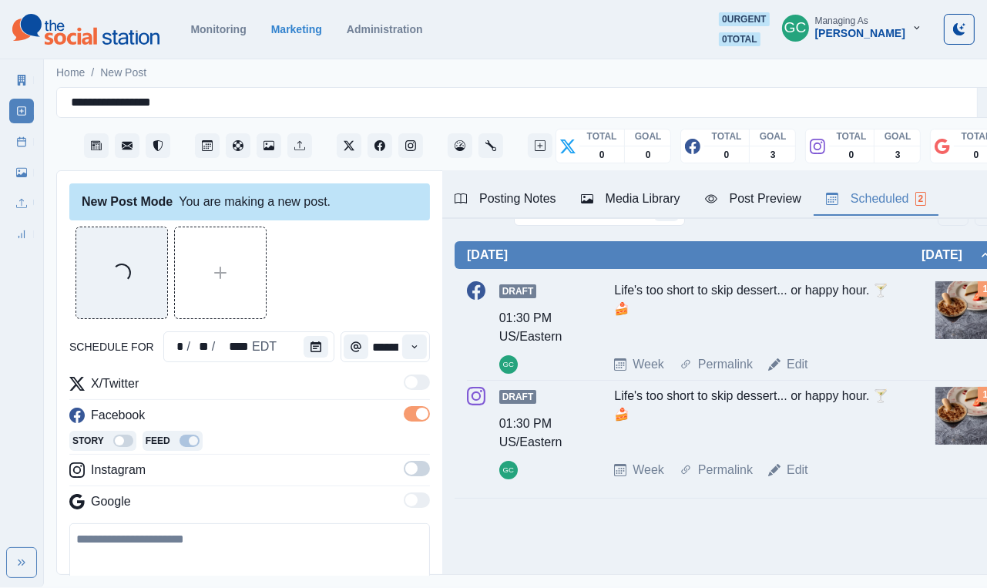
click at [410, 446] on div "X/Twitter Facebook Story Feed Instagram Google" at bounding box center [249, 446] width 361 height 143
click at [127, 312] on button "View Media" at bounding box center [128, 307] width 19 height 19
click at [126, 311] on icon "View Media" at bounding box center [127, 306] width 9 height 9
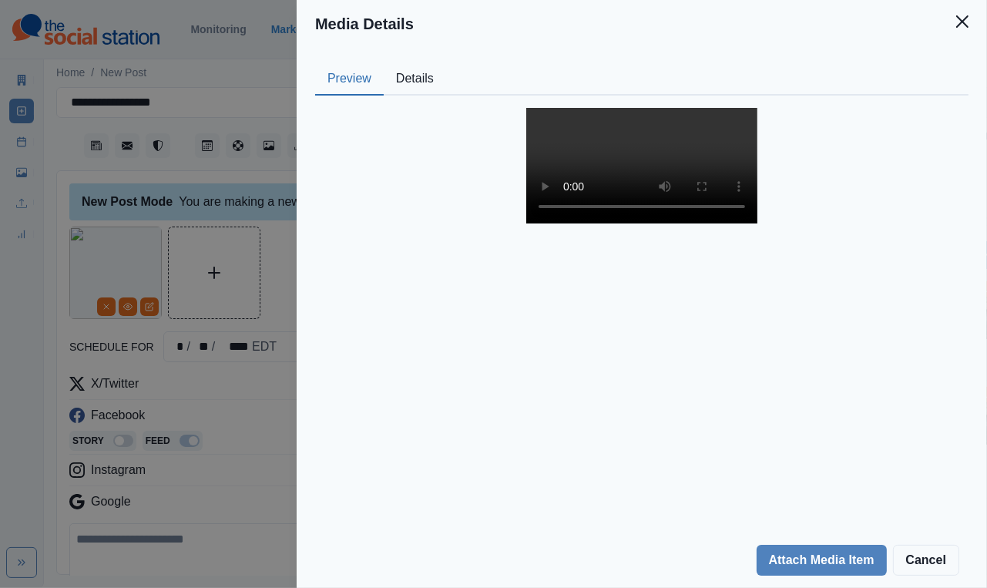
click at [629, 224] on video at bounding box center [642, 166] width 231 height 116
click at [257, 409] on div "Media Details Preview Details Our Description Untitled design-7 Reusable Yes Ta…" at bounding box center [493, 294] width 987 height 588
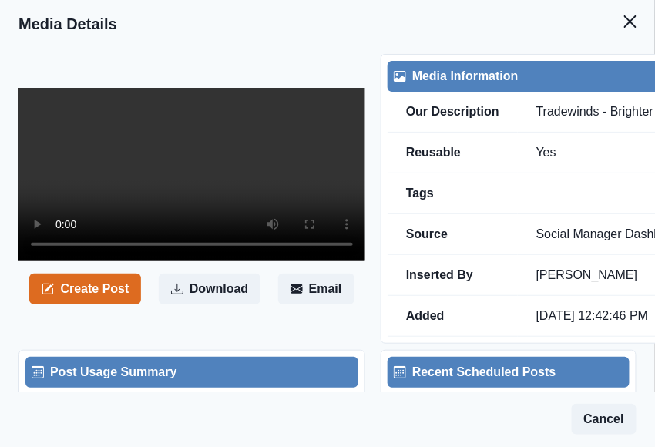
click at [194, 261] on video at bounding box center [192, 174] width 347 height 173
